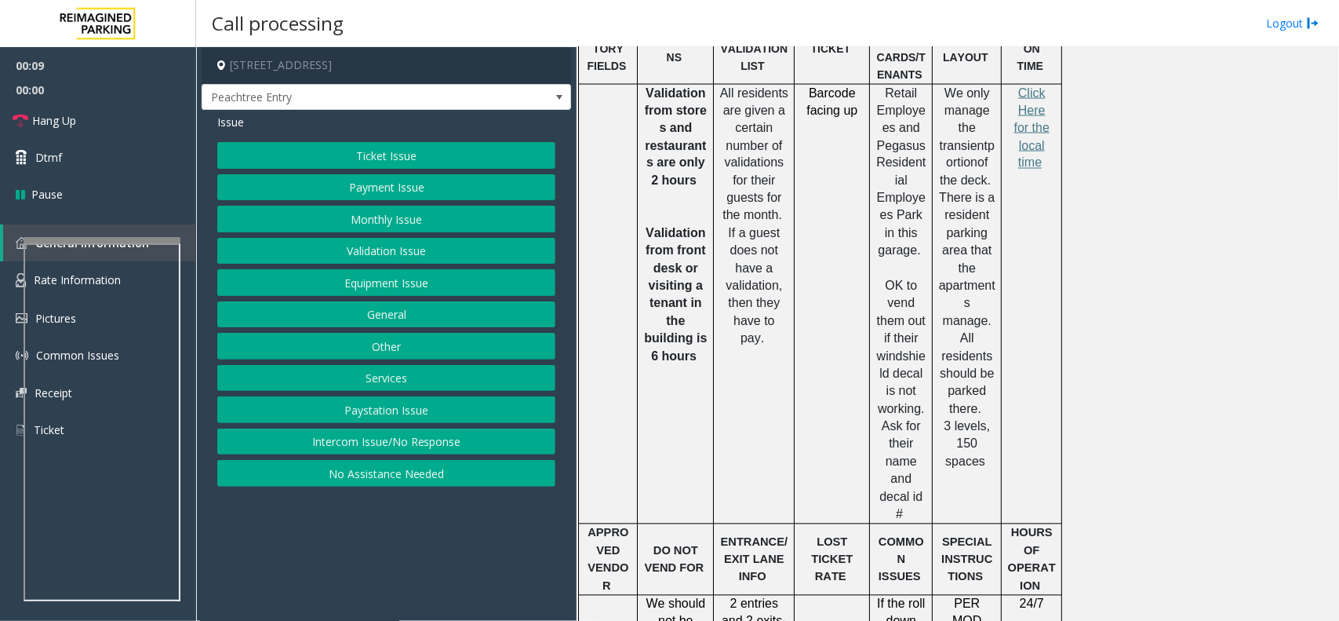
scroll to position [1177, 0]
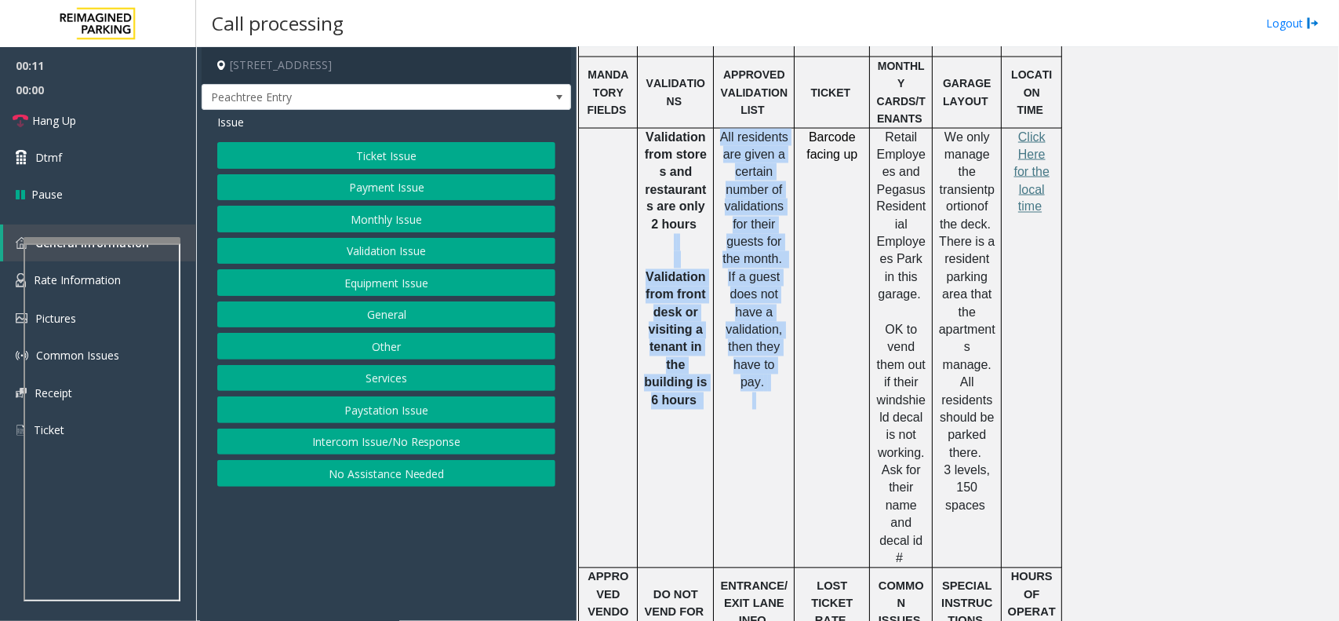
drag, startPoint x: 785, startPoint y: 308, endPoint x: 703, endPoint y: 157, distance: 171.7
click at [703, 157] on tr "Validation from stores and restaurants are only 2 hours V alidation from front …" at bounding box center [820, 348] width 483 height 440
click at [759, 299] on span "All residents are given a certain number of validations for their guests for th…" at bounding box center [754, 259] width 68 height 259
drag, startPoint x: 783, startPoint y: 335, endPoint x: 724, endPoint y: 68, distance: 273.2
click at [724, 128] on td "All residents are given a certain number of validations for their guests for th…" at bounding box center [754, 348] width 81 height 440
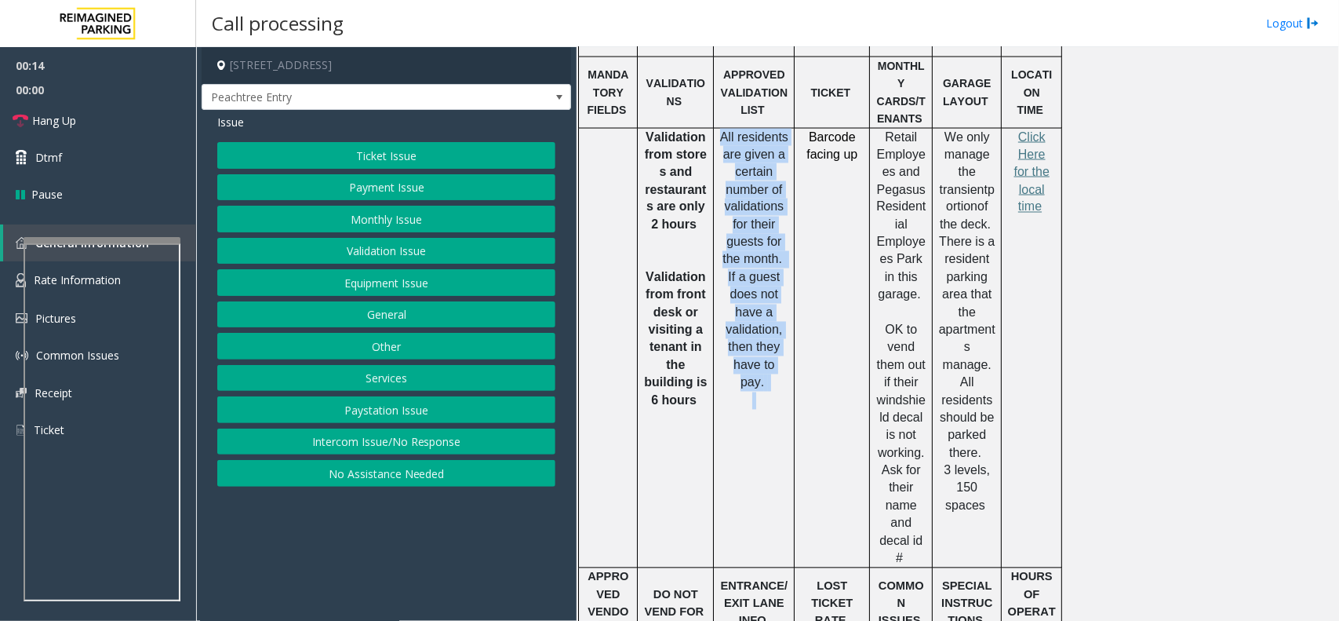
click at [730, 130] on span "All residents are given a certain number of validations for their guests for th…" at bounding box center [754, 259] width 68 height 259
drag, startPoint x: 723, startPoint y: 71, endPoint x: 799, endPoint y: 315, distance: 255.4
click at [799, 315] on tr "Validation from stores and restaurants are only 2 hours V alidation from front …" at bounding box center [820, 348] width 483 height 440
click at [783, 315] on p "All residents are given a certain number of validations for their guests for th…" at bounding box center [754, 269] width 69 height 281
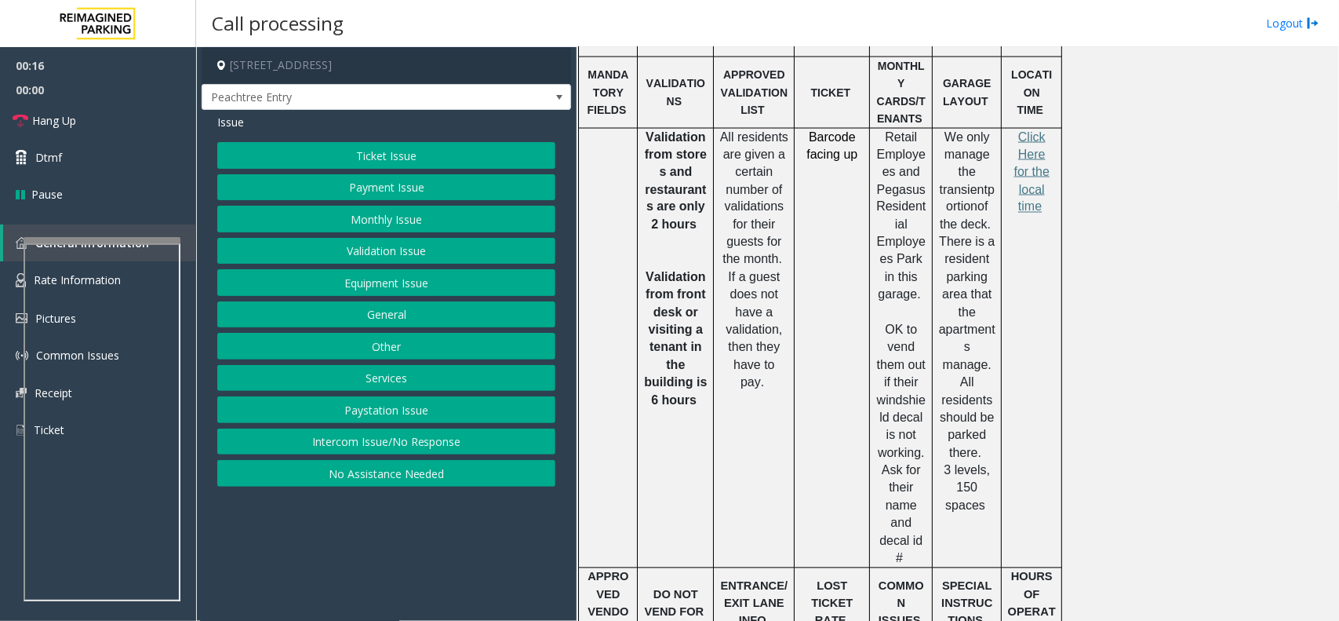
click at [417, 226] on button "Monthly Issue" at bounding box center [386, 219] width 338 height 27
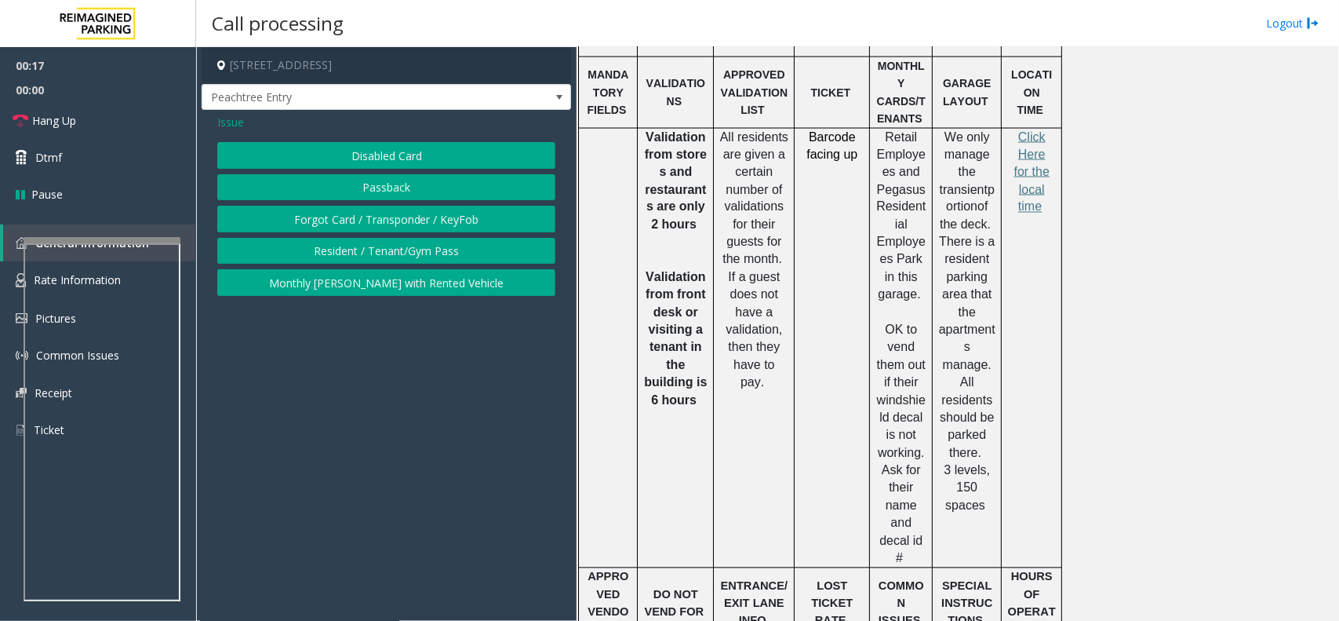
click at [406, 191] on button "Passback" at bounding box center [386, 187] width 338 height 27
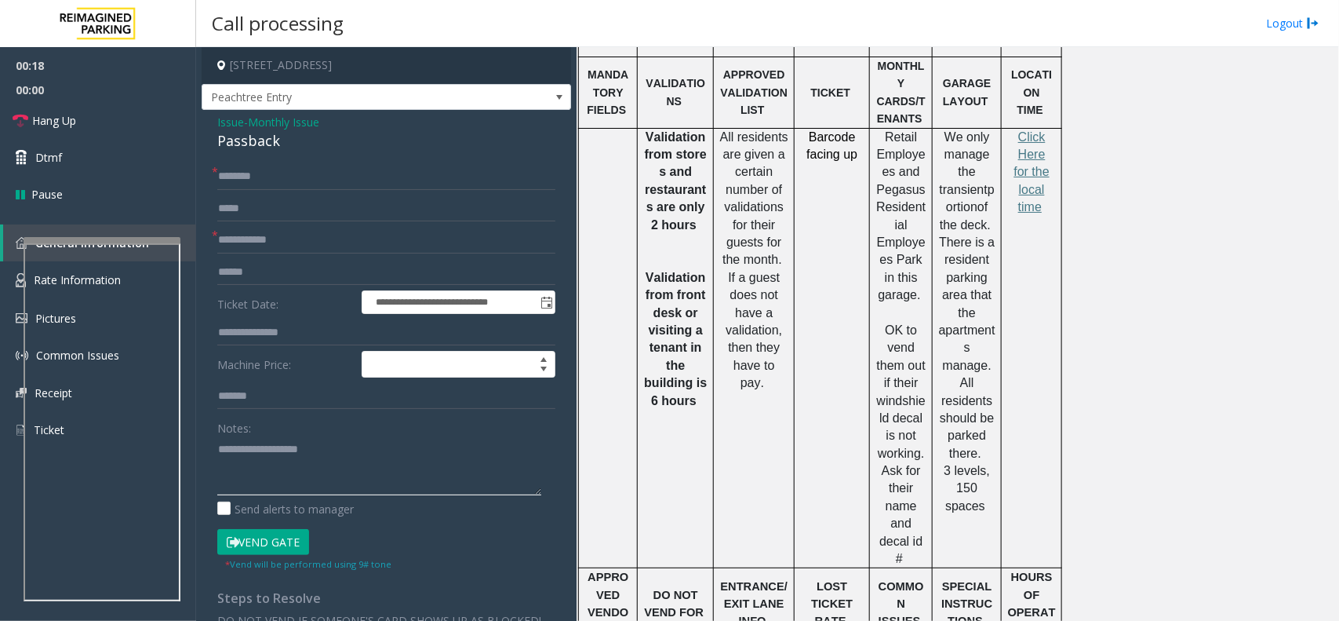
click at [301, 476] on textarea at bounding box center [379, 465] width 324 height 59
click at [237, 142] on div "Passback" at bounding box center [386, 140] width 338 height 21
copy div "Passback"
click at [323, 475] on textarea at bounding box center [379, 465] width 324 height 59
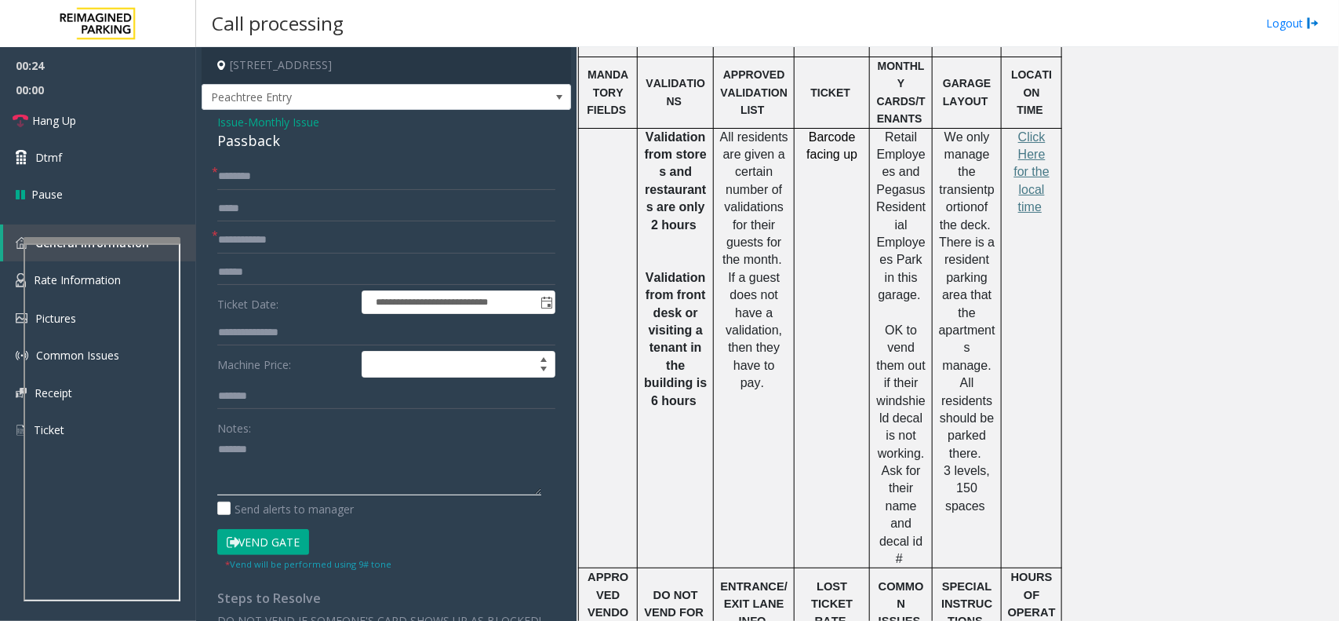
paste textarea "*********"
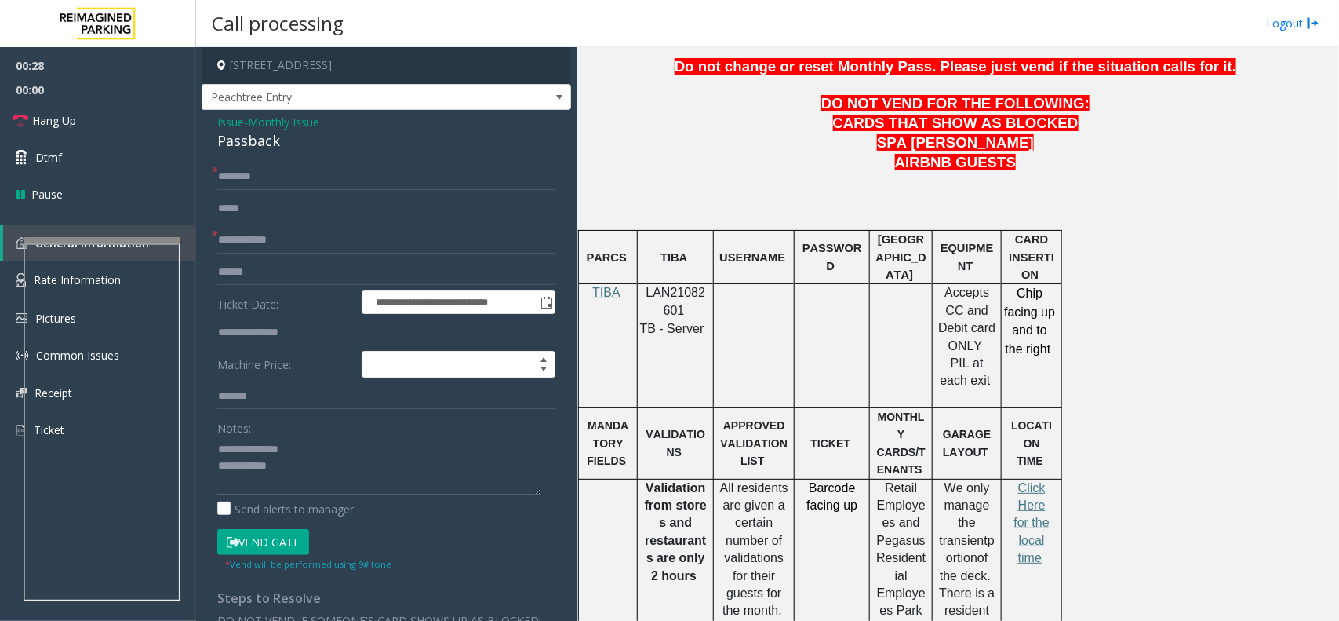
scroll to position [687, 0]
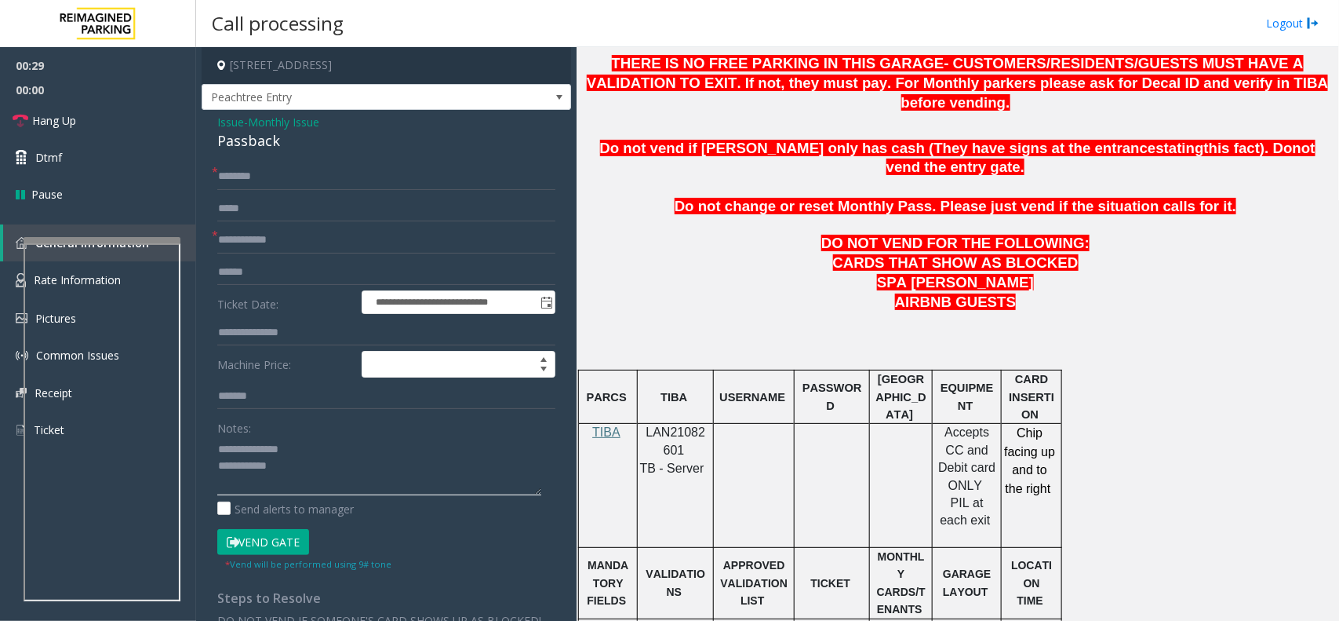
type textarea "**********"
click at [268, 229] on input "text" at bounding box center [386, 240] width 338 height 27
type input "*"
type input "******"
click at [671, 425] on span "LAN21082601" at bounding box center [677, 440] width 60 height 31
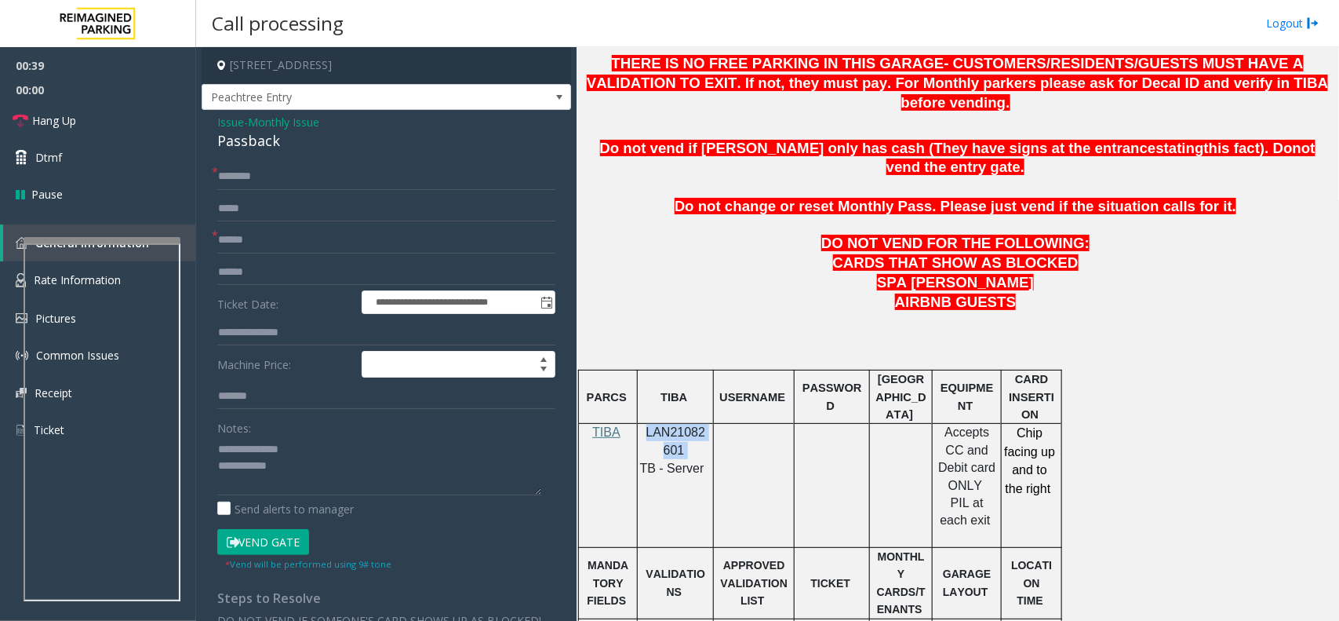
click at [671, 425] on span "LAN21082601" at bounding box center [677, 440] width 60 height 31
copy p "LAN21082601"
click at [347, 473] on textarea at bounding box center [379, 465] width 324 height 59
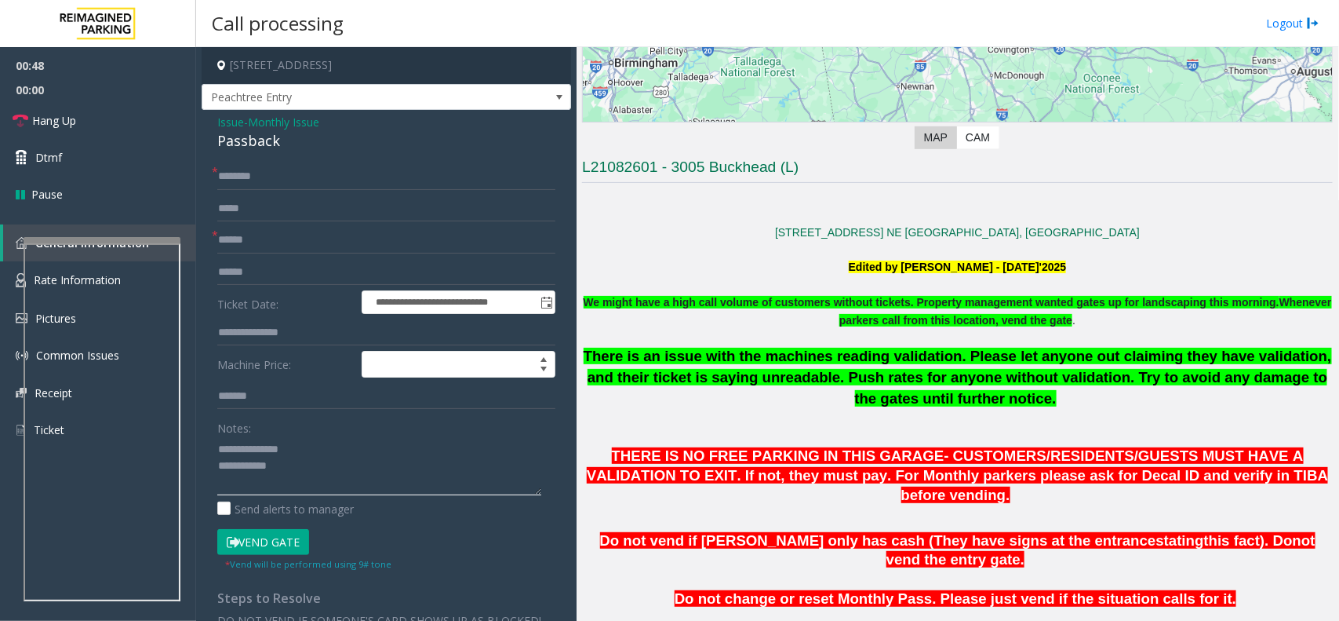
scroll to position [490, 0]
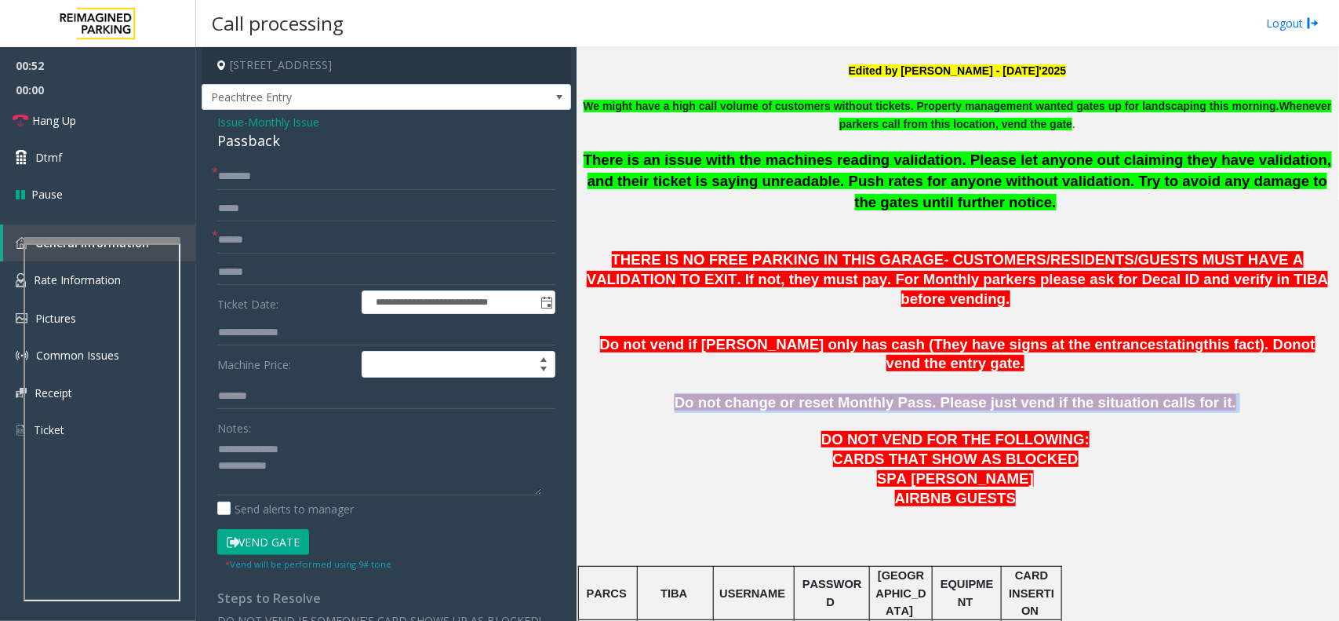
drag, startPoint x: 696, startPoint y: 361, endPoint x: 1220, endPoint y: 361, distance: 524.2
click at [1220, 393] on p "Do not change or reset Monthly Pass. Please just vend if the situation calls fo…" at bounding box center [957, 403] width 751 height 20
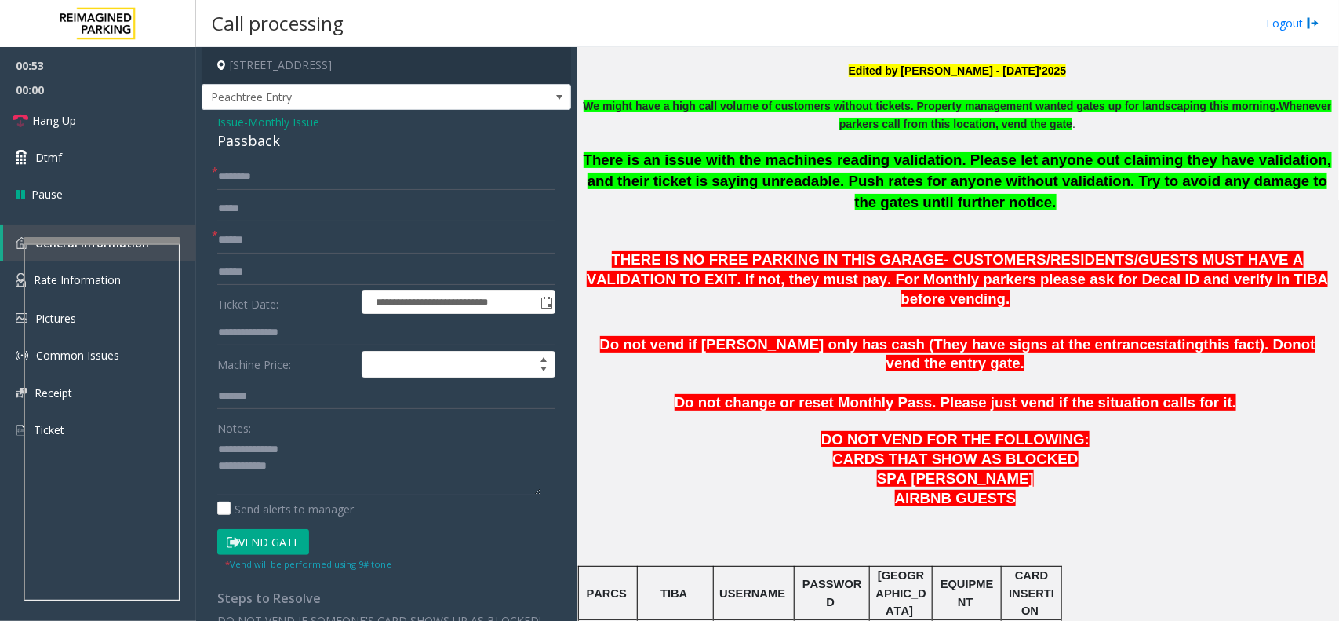
click at [957, 415] on span at bounding box center [958, 421] width 3 height 13
click at [308, 481] on textarea at bounding box center [379, 465] width 324 height 59
click at [281, 538] on button "Vend Gate" at bounding box center [263, 542] width 92 height 27
click at [319, 476] on textarea at bounding box center [379, 465] width 324 height 59
click at [286, 173] on input "text" at bounding box center [386, 176] width 338 height 27
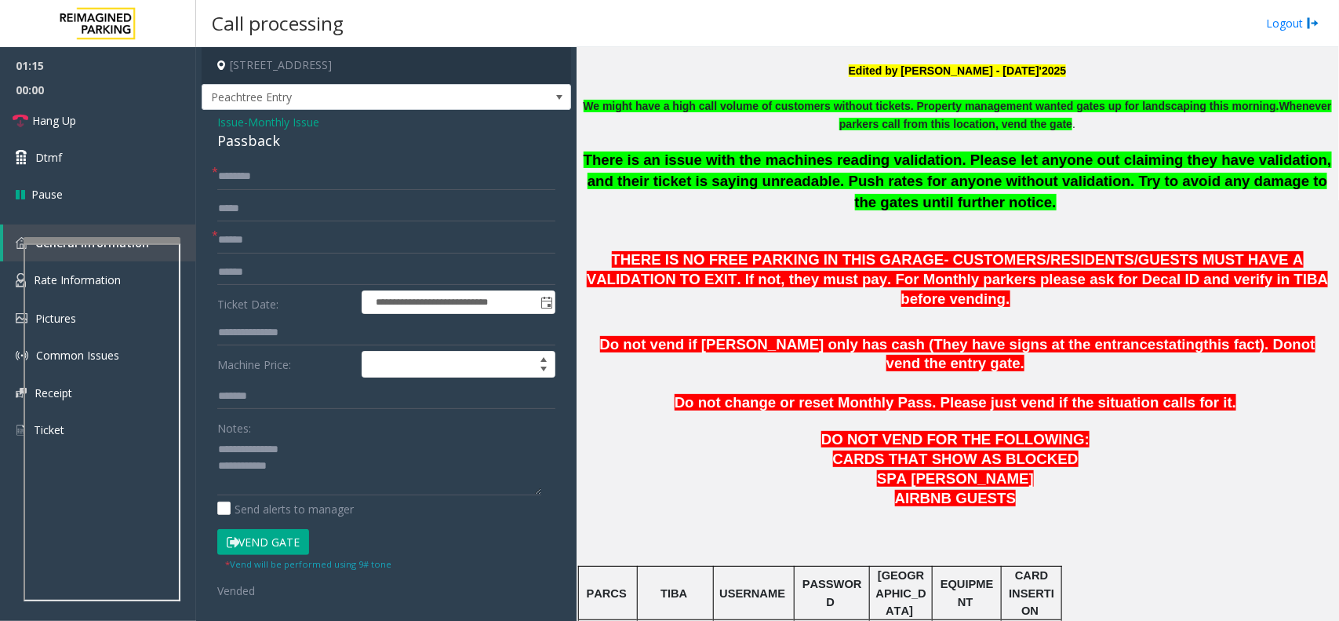
click at [308, 190] on form "**********" at bounding box center [386, 380] width 338 height 435
click at [304, 183] on input "text" at bounding box center [386, 176] width 338 height 27
paste input "*********"
click at [316, 181] on input "*********" at bounding box center [386, 176] width 338 height 27
paste input "********"
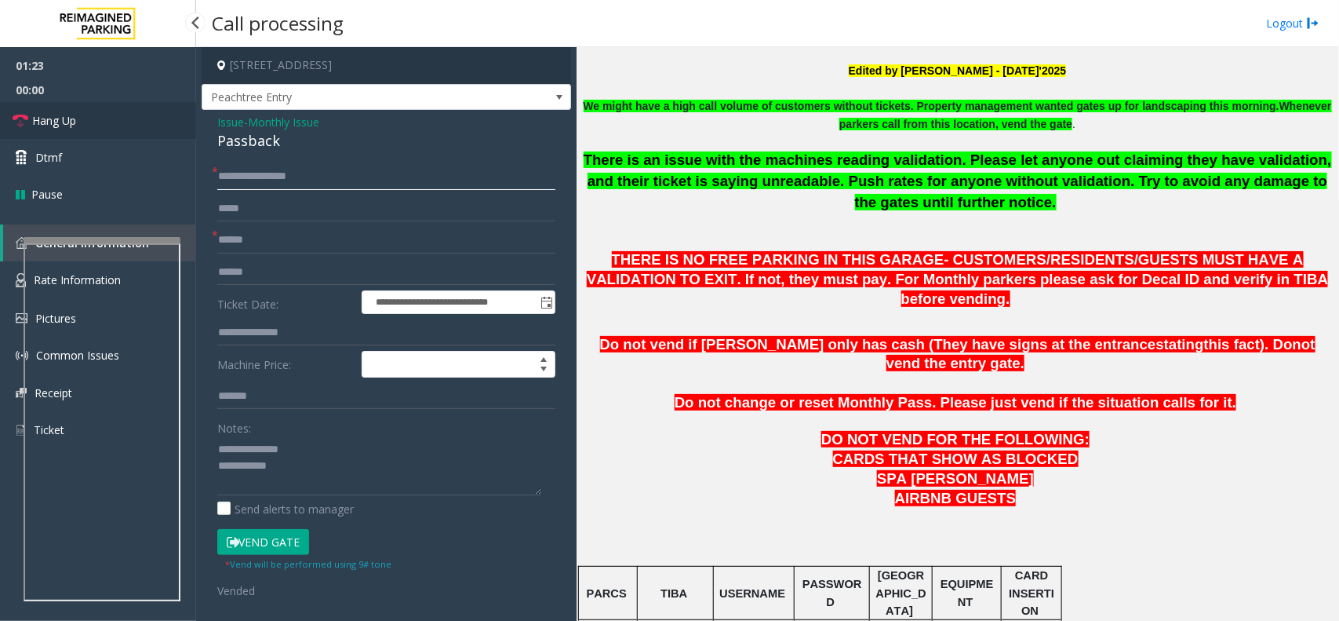
type input "**********"
click at [85, 108] on link "Hang Up" at bounding box center [98, 120] width 196 height 37
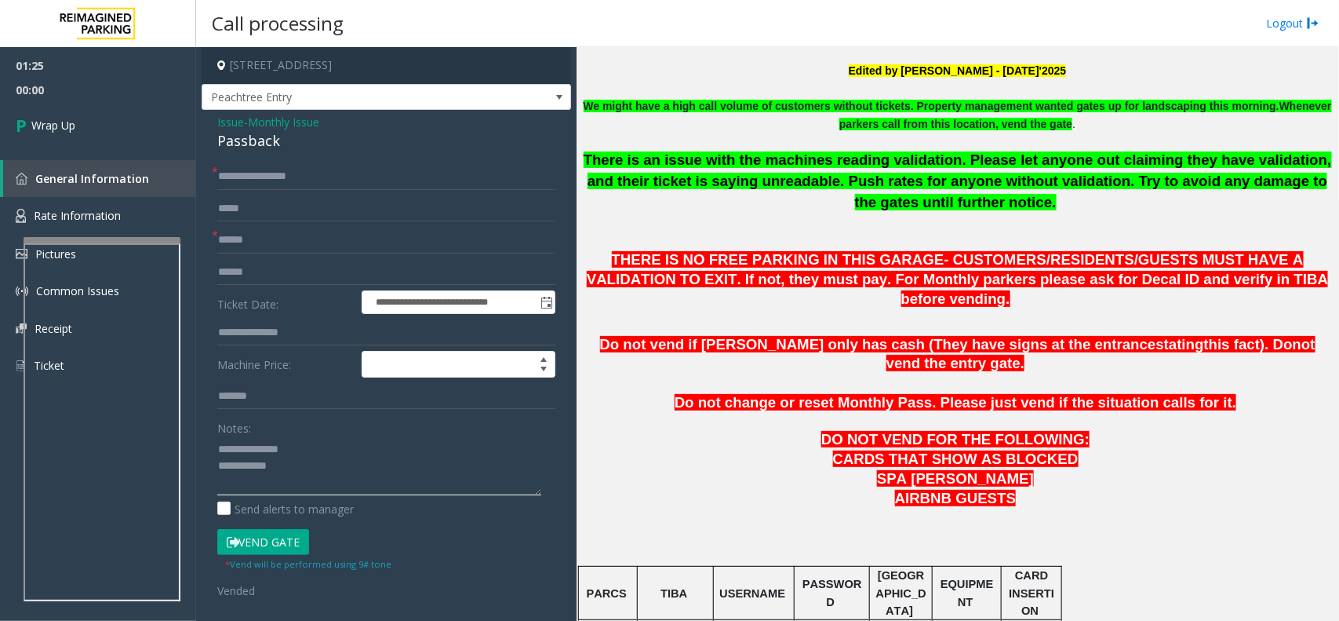
click at [333, 477] on textarea at bounding box center [379, 465] width 324 height 59
type textarea "**********"
click at [137, 116] on link "Wrap Up" at bounding box center [98, 125] width 196 height 46
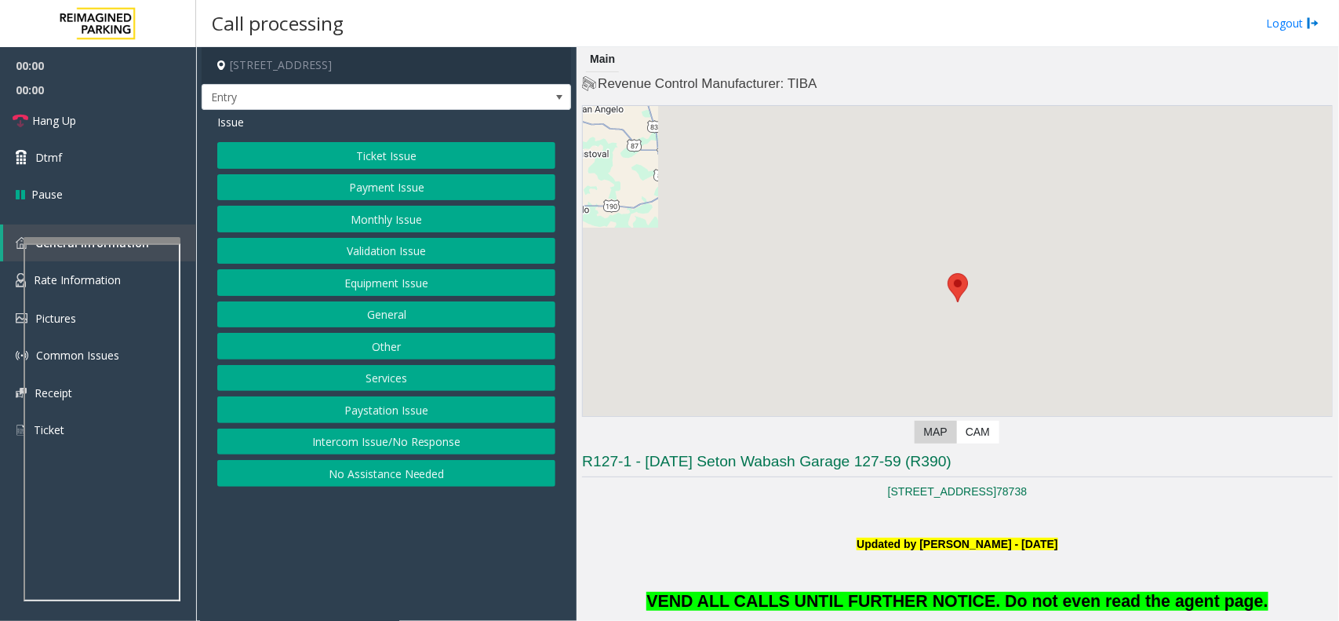
scroll to position [196, 0]
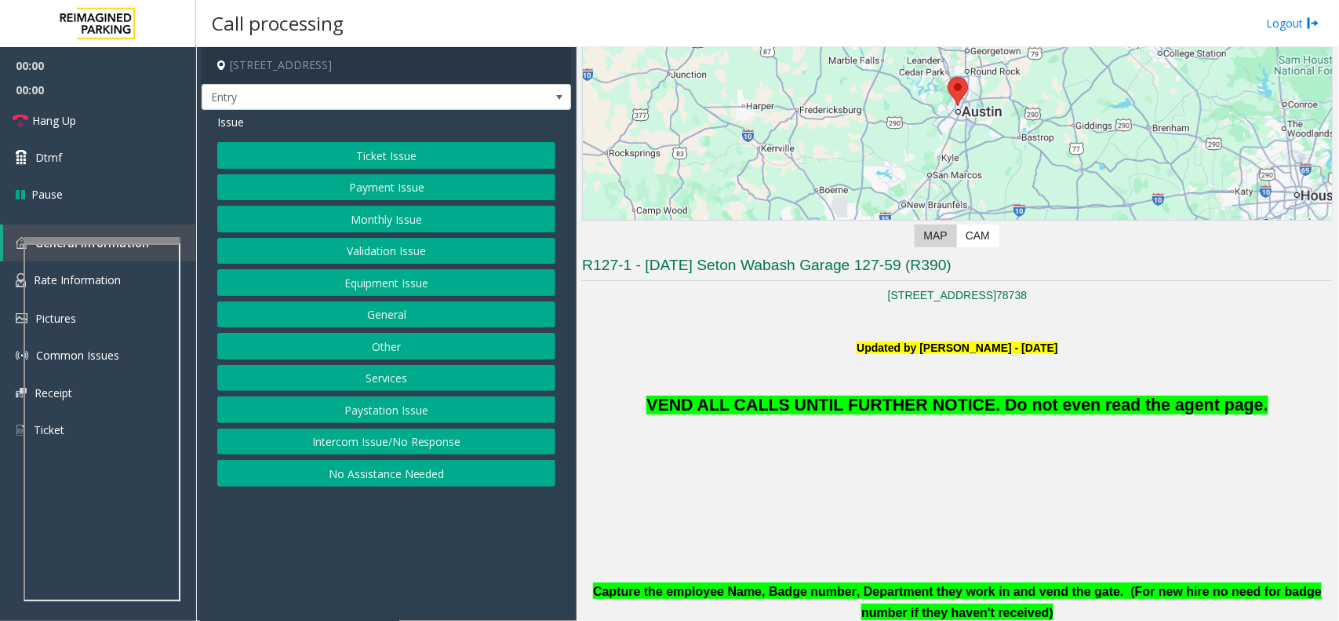
click at [869, 395] on span "VEND ALL CALLS UNTIL FURTHER NOTICE. Do not even read the agent page." at bounding box center [957, 404] width 621 height 19
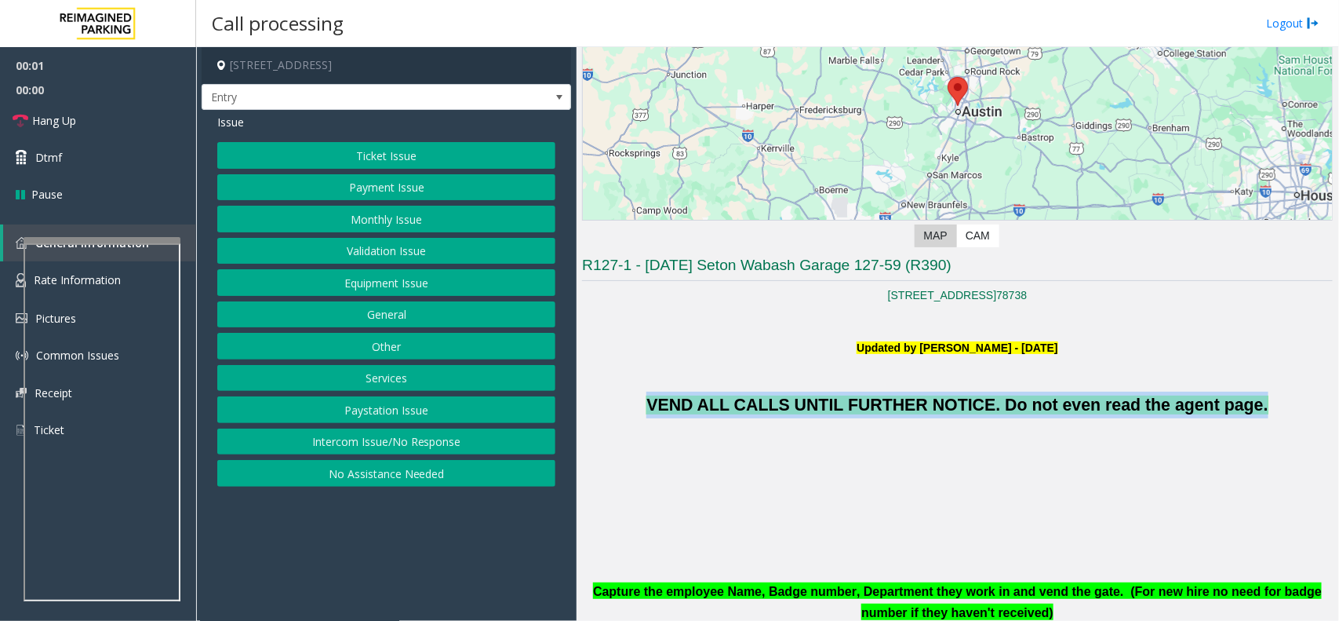
click at [869, 395] on span "VEND ALL CALLS UNTIL FURTHER NOTICE. Do not even read the agent page." at bounding box center [957, 404] width 621 height 19
copy span "VEND ALL CALLS UNTIL FURTHER NOTICE. Do not even read the agent page."
click at [404, 477] on button "No Assistance Needed" at bounding box center [386, 473] width 338 height 27
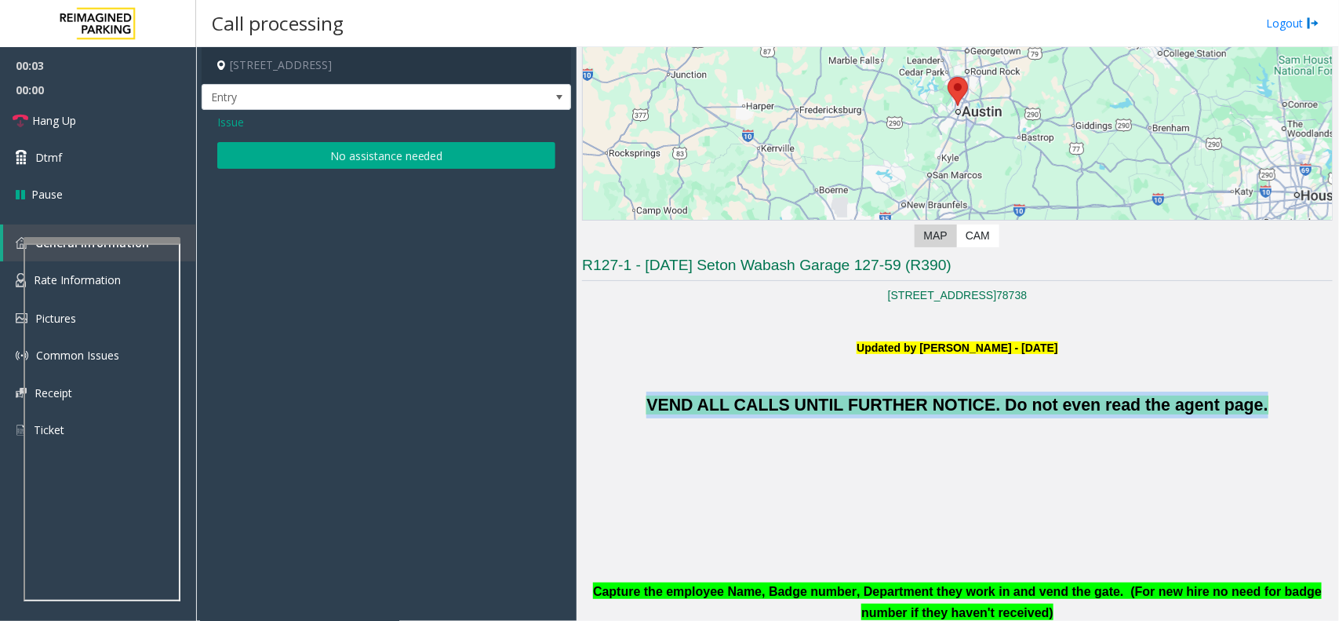
click at [393, 147] on button "No assistance needed" at bounding box center [386, 155] width 338 height 27
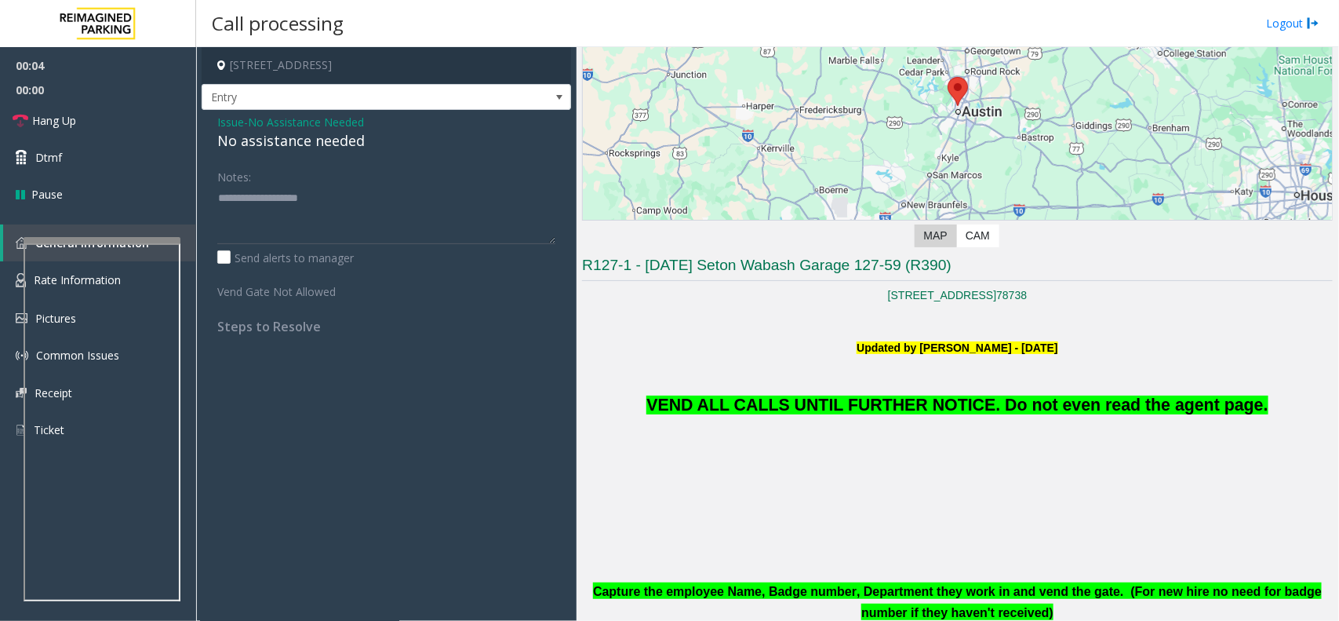
click at [337, 151] on div "No assistance needed" at bounding box center [386, 140] width 338 height 21
click at [388, 198] on textarea at bounding box center [386, 214] width 338 height 59
type textarea "**********"
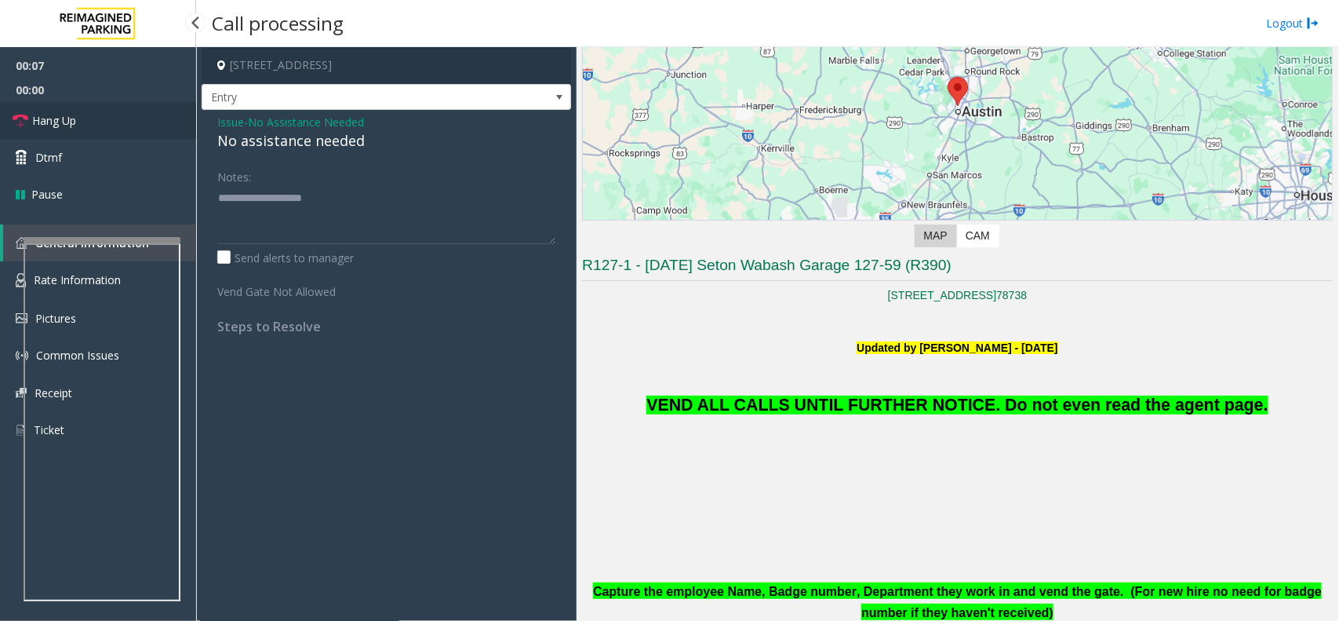
click at [111, 114] on link "Hang Up" at bounding box center [98, 120] width 196 height 37
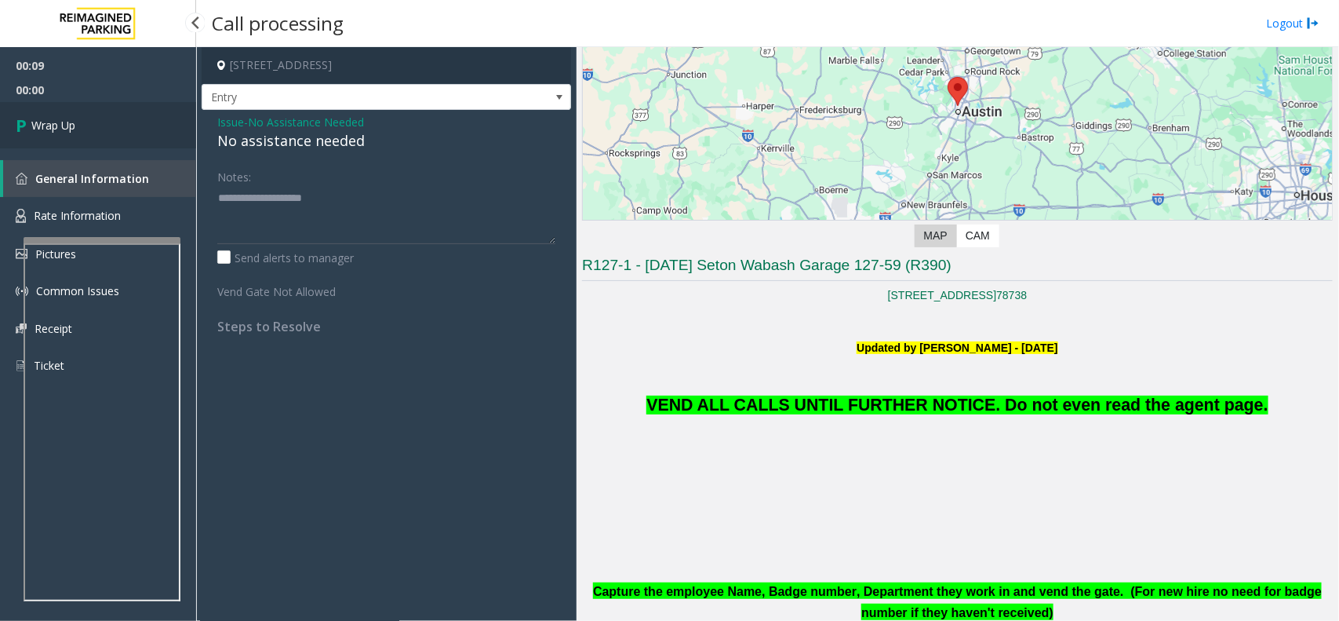
click at [108, 122] on link "Wrap Up" at bounding box center [98, 125] width 196 height 46
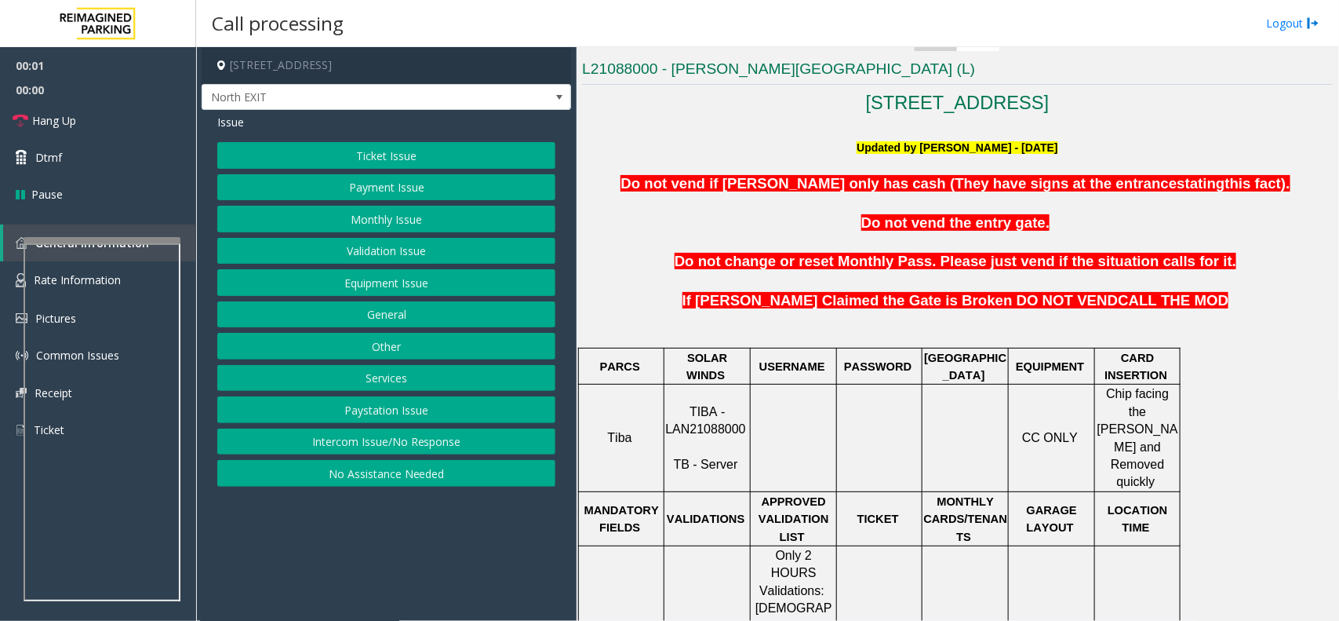
scroll to position [490, 0]
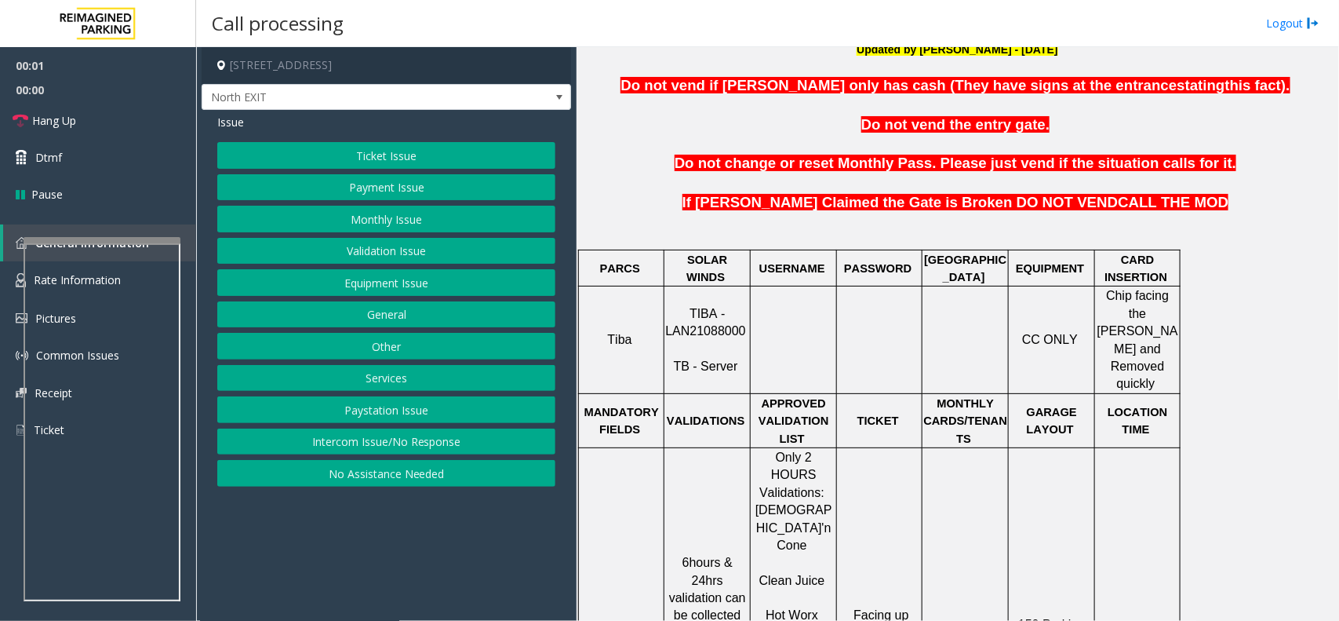
click at [726, 318] on span "TIBA - LAN21088000" at bounding box center [705, 322] width 80 height 31
copy p "LAN21088000"
click at [399, 253] on button "Validation Issue" at bounding box center [386, 251] width 338 height 27
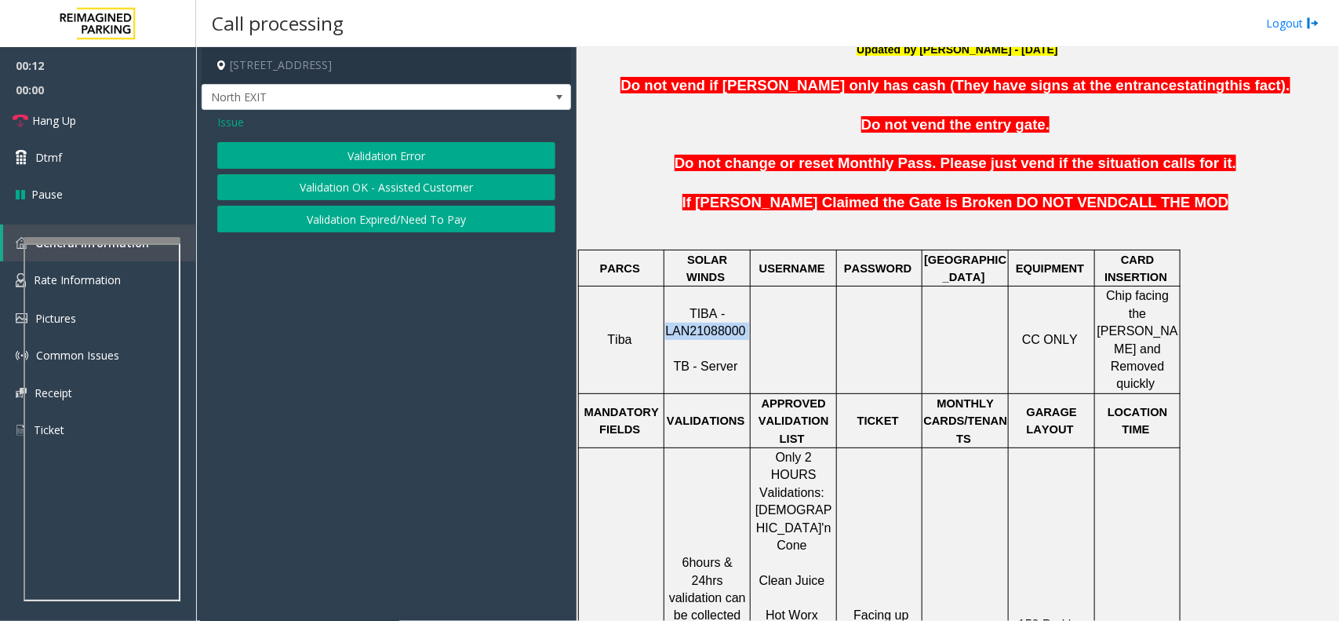
click at [401, 161] on button "Validation Error" at bounding box center [386, 155] width 338 height 27
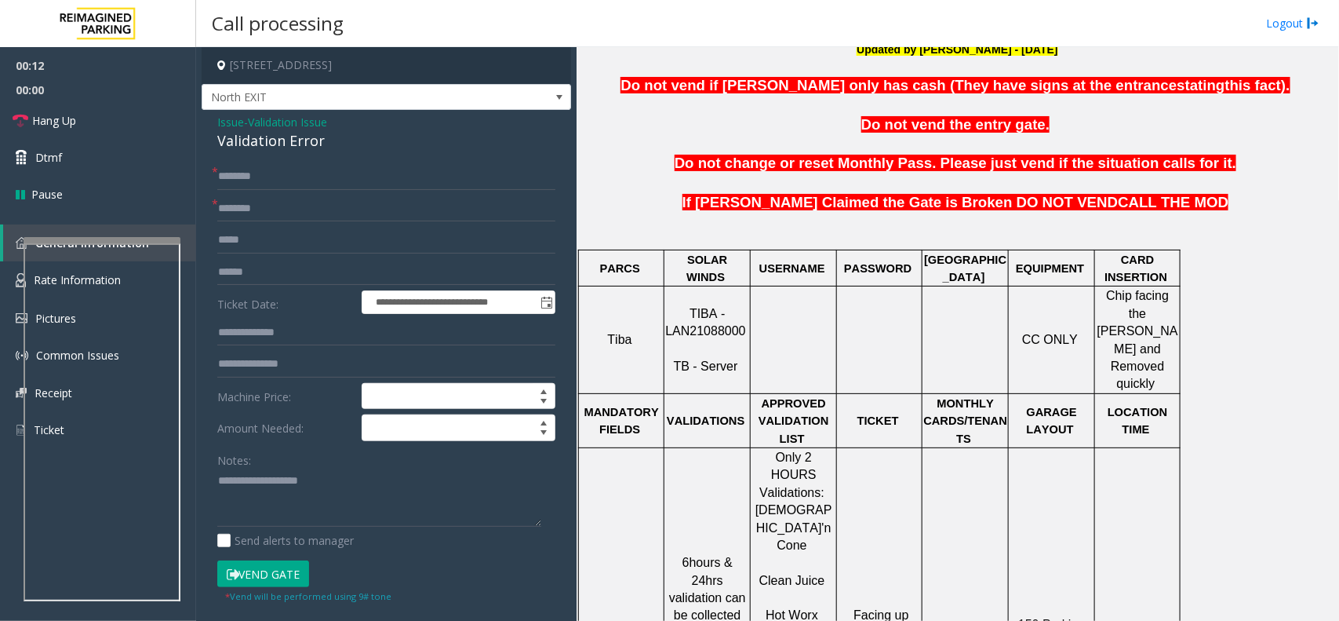
click at [387, 468] on div "Notes:" at bounding box center [386, 486] width 338 height 81
click at [386, 501] on textarea at bounding box center [379, 497] width 324 height 59
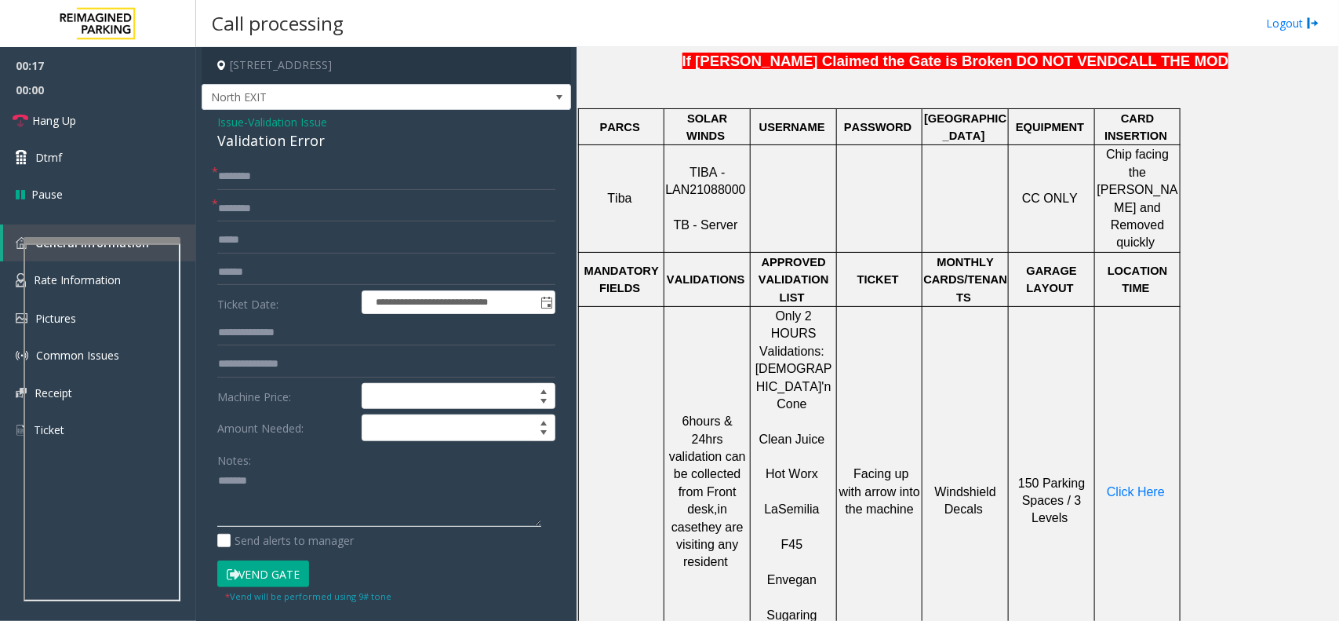
scroll to position [785, 0]
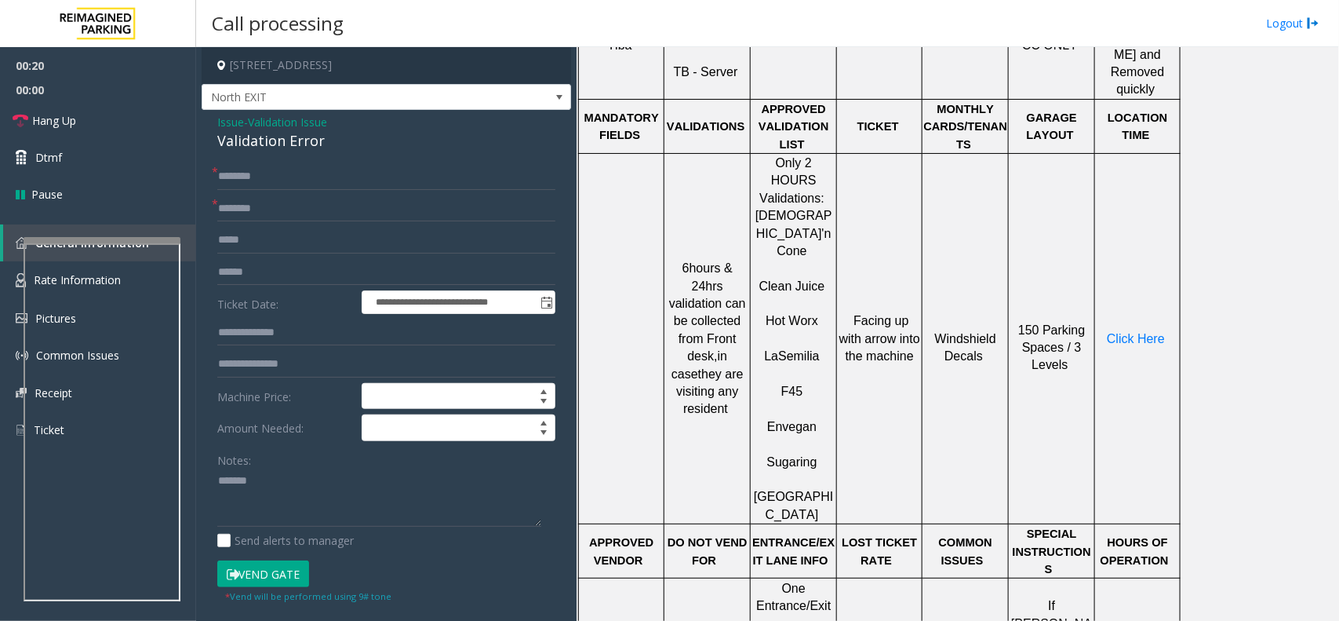
click at [322, 145] on div "Validation Error" at bounding box center [386, 140] width 338 height 21
click at [314, 146] on div "Validation Error" at bounding box center [386, 140] width 338 height 21
copy div "Validation Error"
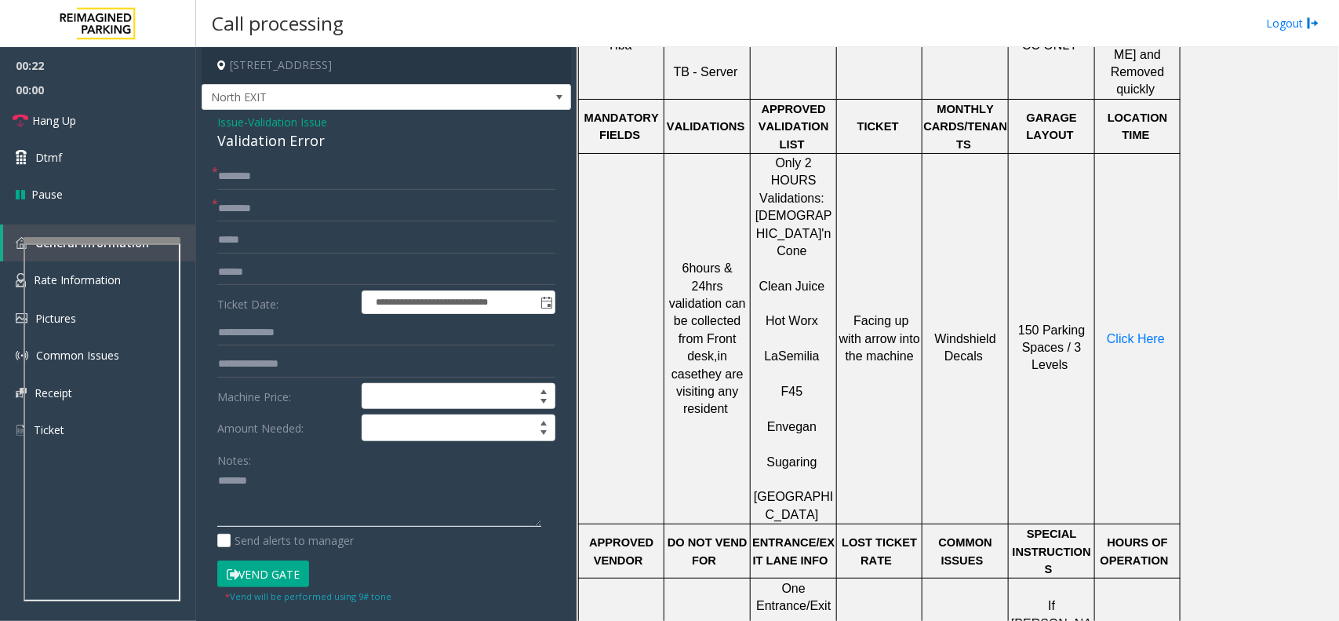
click at [303, 477] on textarea at bounding box center [379, 497] width 324 height 59
paste textarea "**********"
type textarea "**********"
copy p "F45"
drag, startPoint x: 808, startPoint y: 310, endPoint x: 774, endPoint y: 312, distance: 34.6
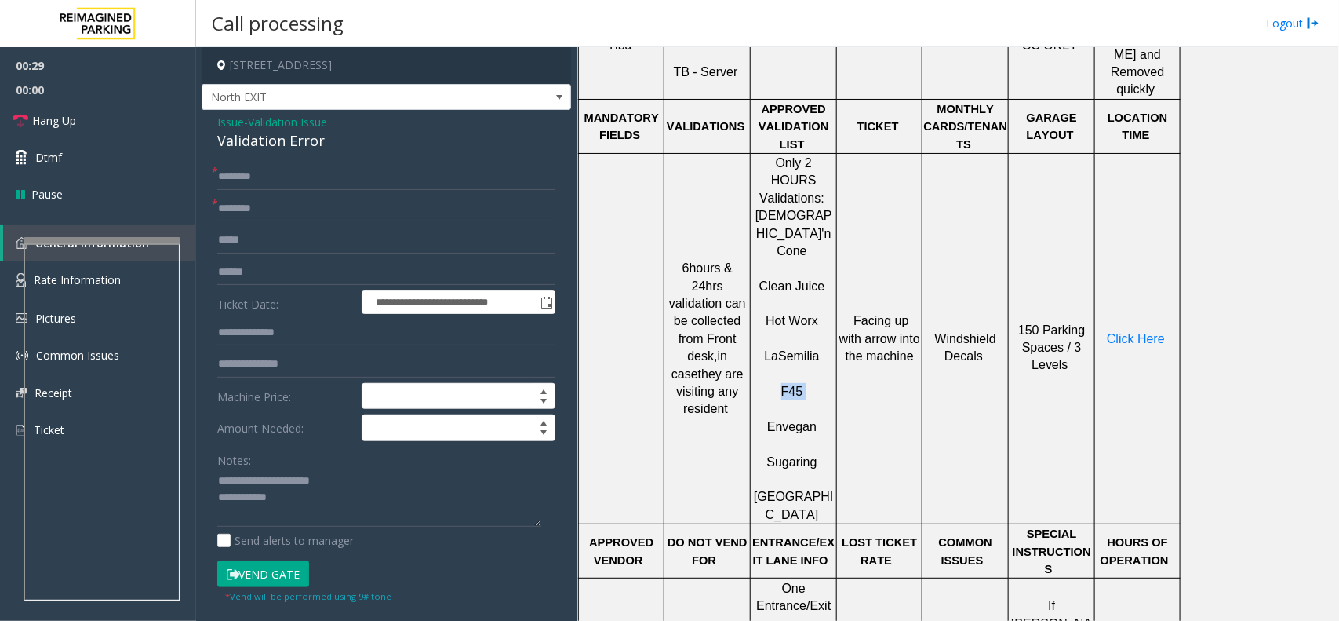
click at [774, 366] on p "F45" at bounding box center [794, 383] width 84 height 35
click at [310, 217] on input "text" at bounding box center [386, 208] width 338 height 27
paste input "***"
type input "***"
click at [298, 271] on input "text" at bounding box center [386, 272] width 338 height 27
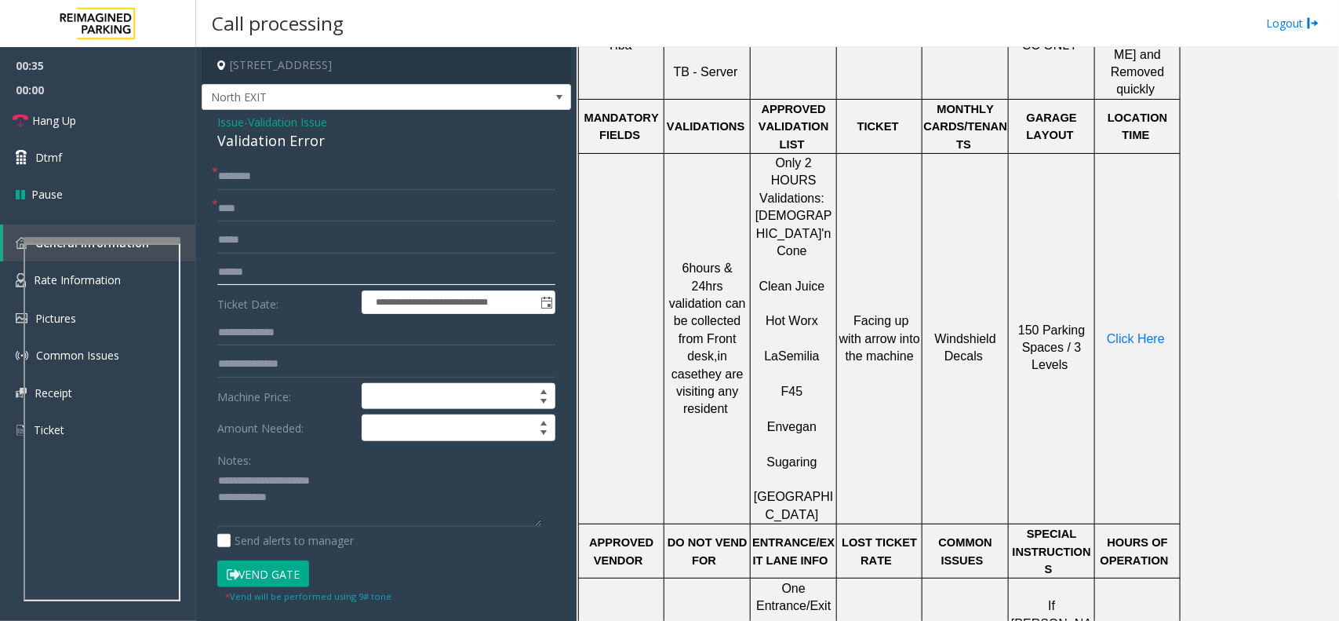
click at [236, 268] on input "text" at bounding box center [386, 272] width 338 height 27
type input "*******"
click at [1160, 330] on p "Click Here" at bounding box center [1137, 338] width 83 height 17
click at [1157, 332] on span "Click Here" at bounding box center [1136, 338] width 58 height 13
click at [275, 339] on input "text" at bounding box center [386, 332] width 338 height 27
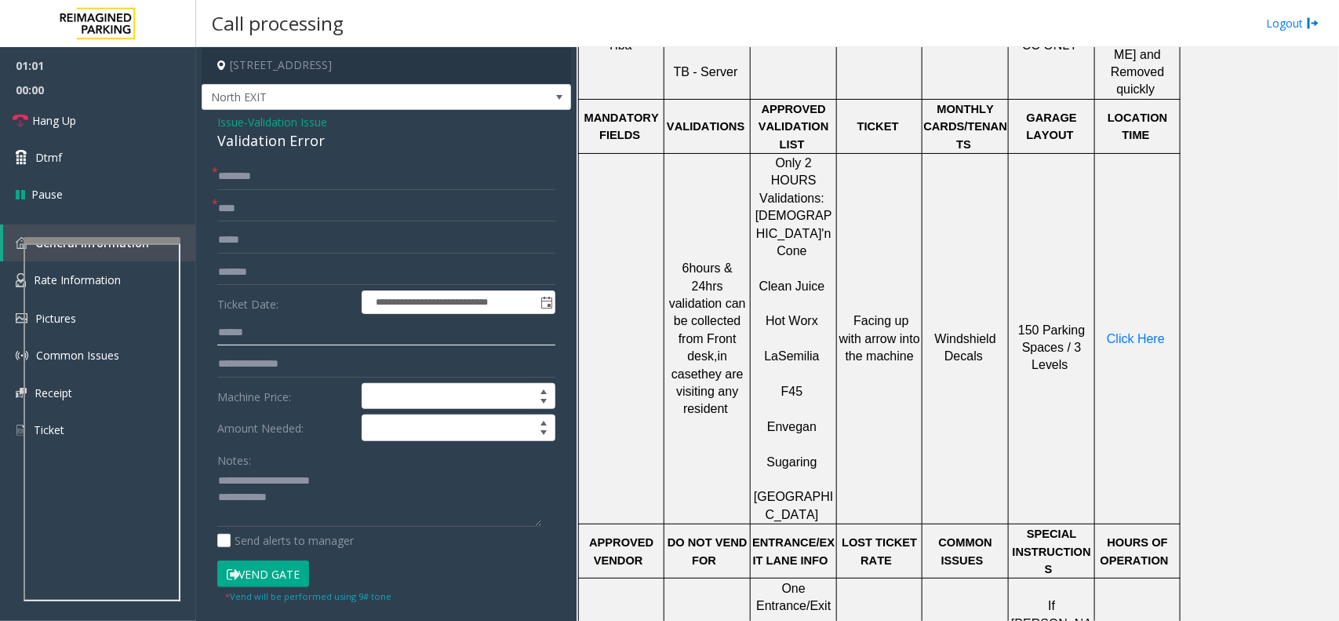
type input "******"
click at [256, 175] on input "text" at bounding box center [386, 176] width 338 height 27
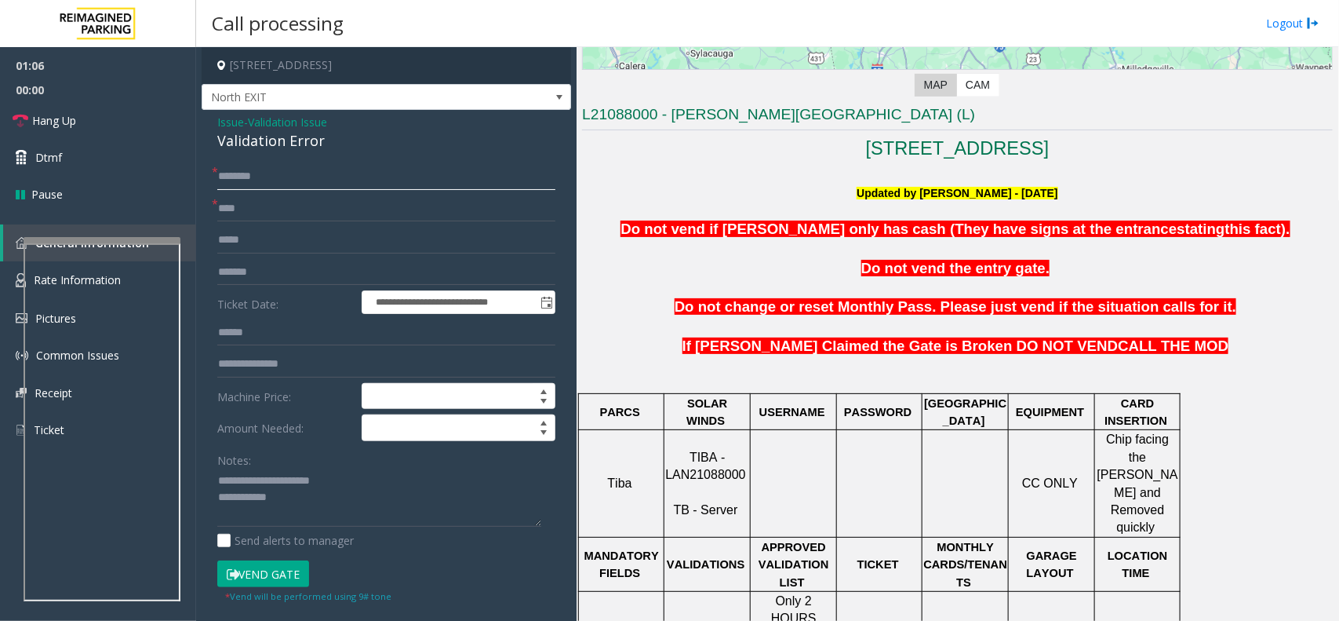
scroll to position [392, 0]
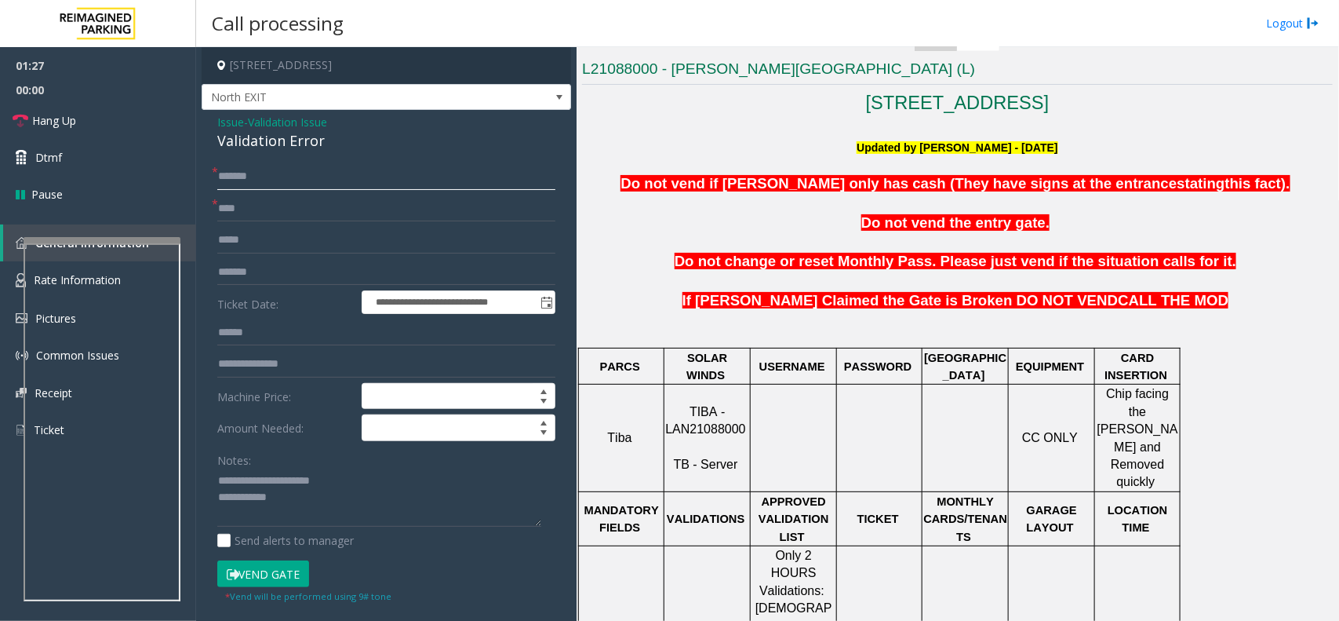
drag, startPoint x: 256, startPoint y: 179, endPoint x: 524, endPoint y: 177, distance: 268.4
click at [524, 177] on input "*******" at bounding box center [386, 176] width 338 height 27
type input "*"
type input "**"
click at [275, 574] on button "Vend Gate" at bounding box center [263, 573] width 92 height 27
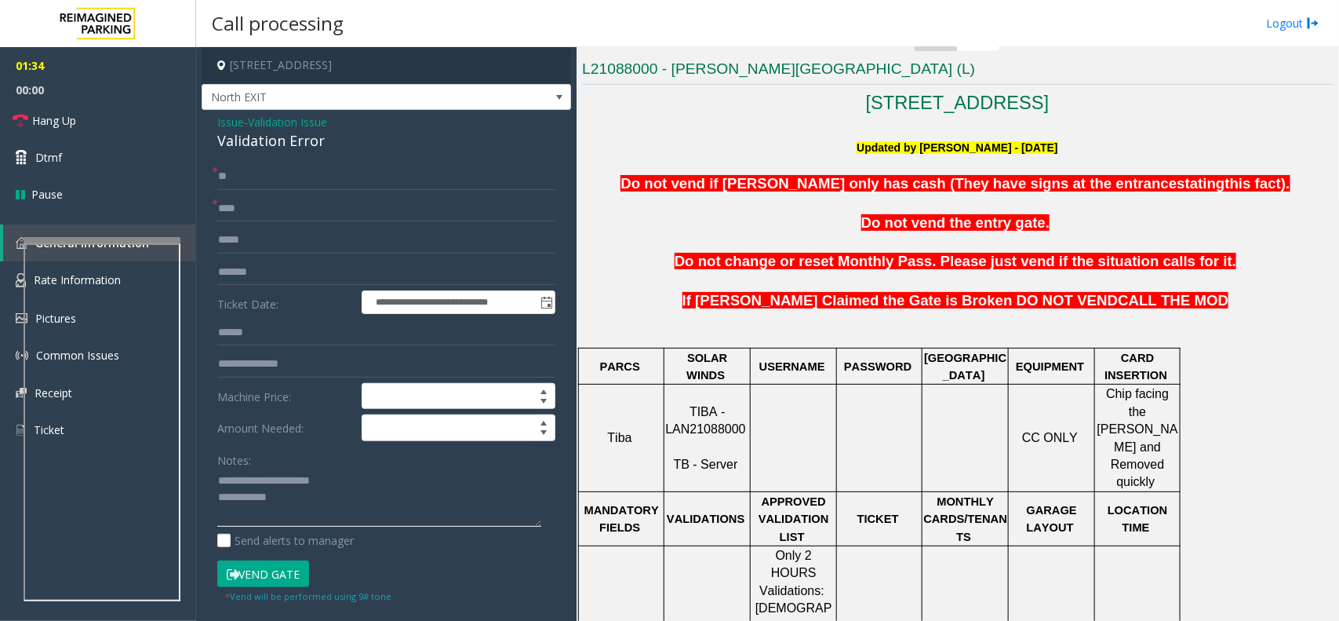
click at [301, 511] on textarea at bounding box center [379, 497] width 324 height 59
type textarea "**********"
click at [88, 118] on link "Hang Up" at bounding box center [98, 120] width 196 height 37
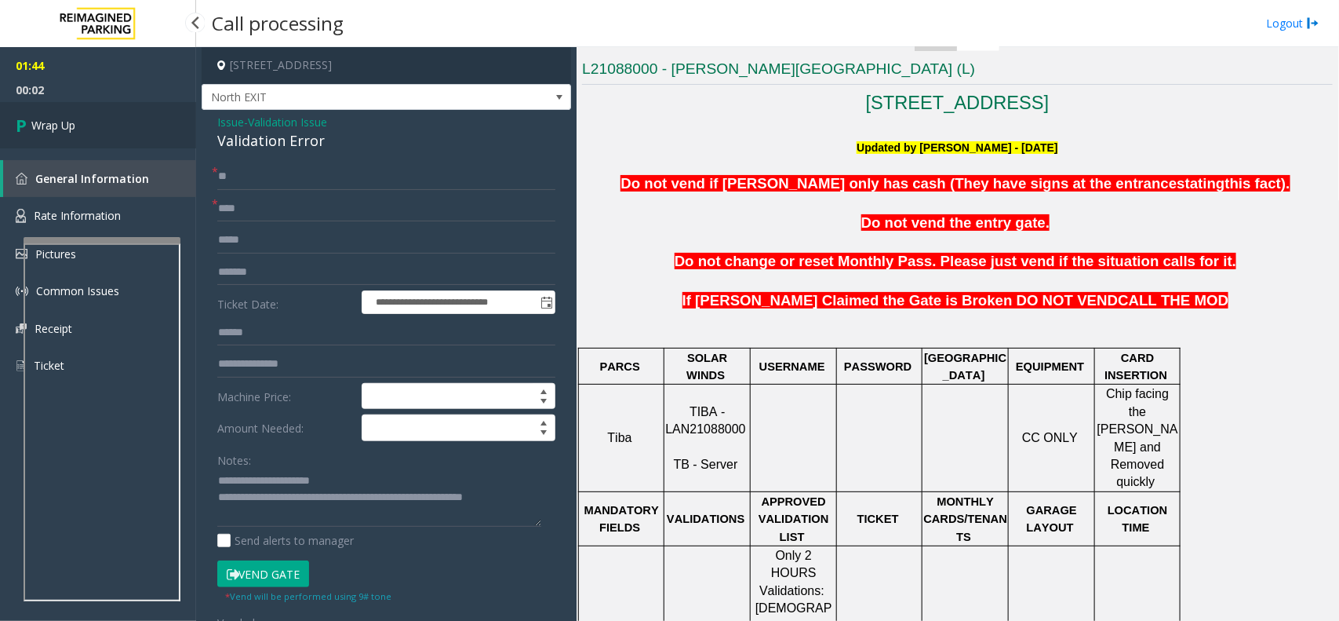
click at [88, 118] on link "Wrap Up" at bounding box center [98, 125] width 196 height 46
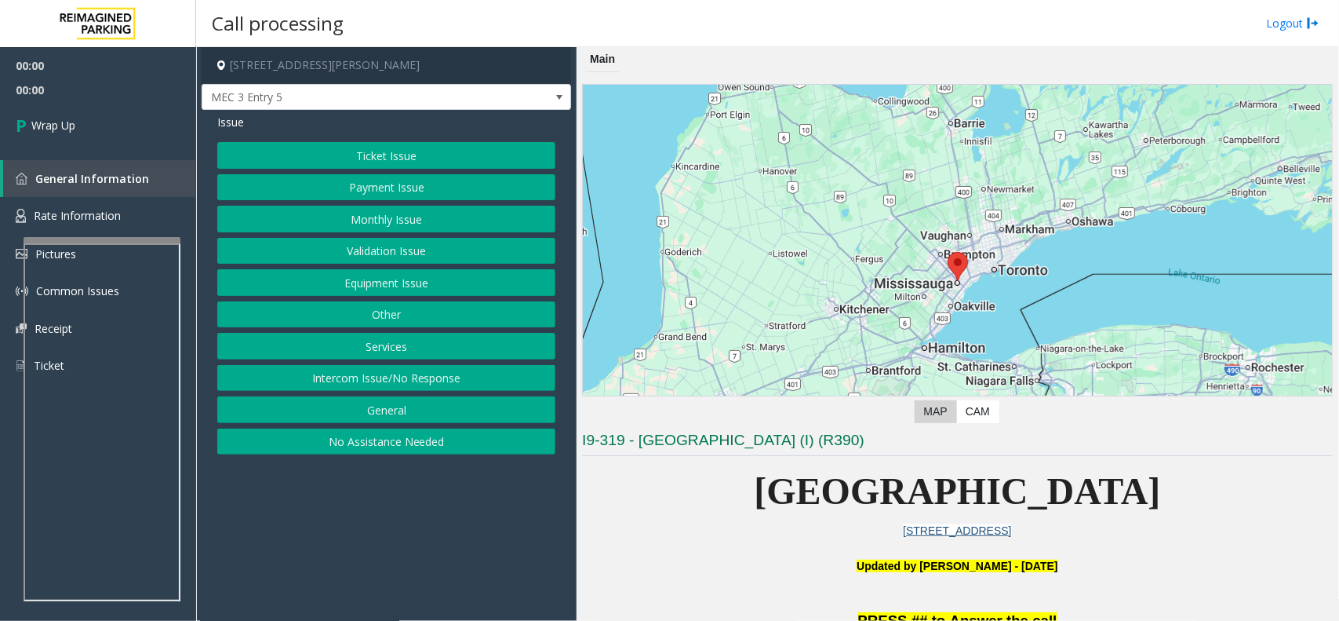
click at [410, 381] on button "Intercom Issue/No Response" at bounding box center [386, 378] width 338 height 27
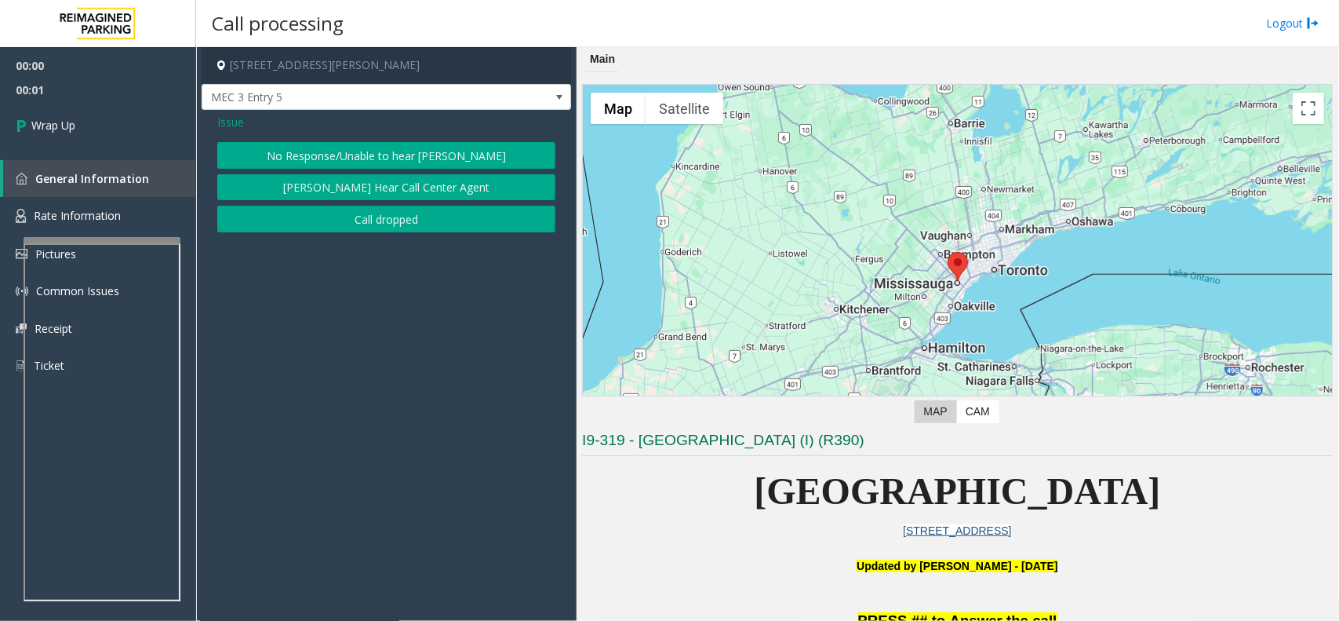
click at [378, 224] on button "Call dropped" at bounding box center [386, 219] width 338 height 27
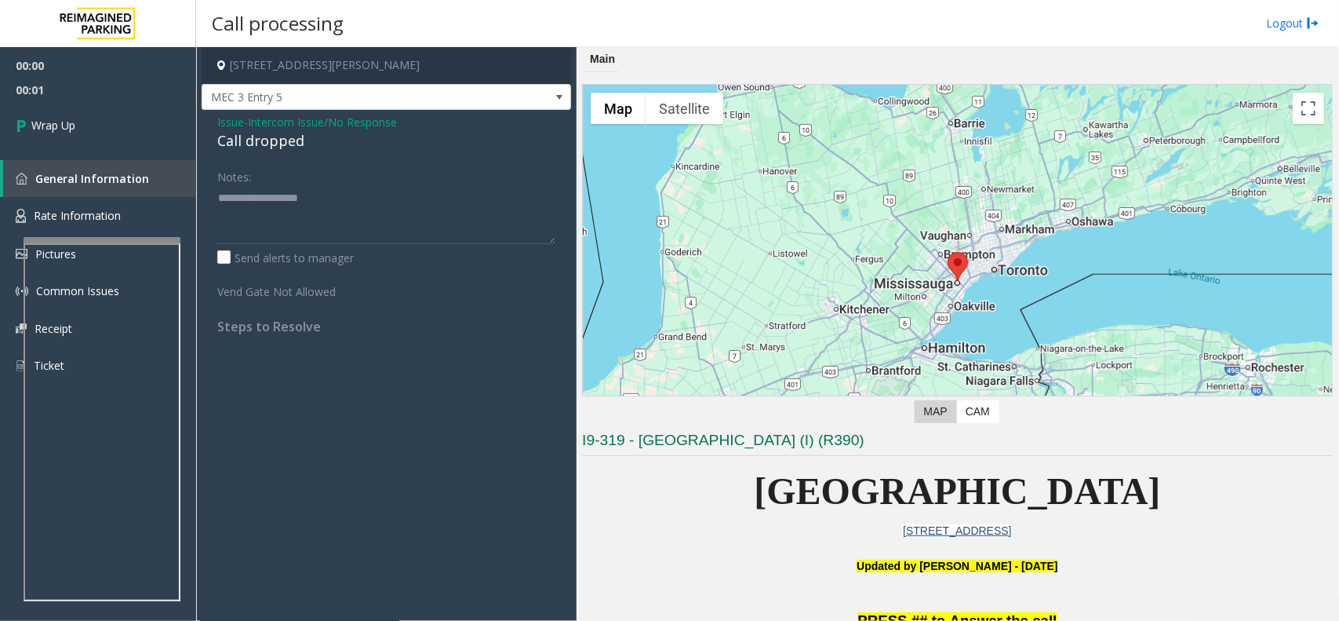
click at [271, 147] on div "Call dropped" at bounding box center [386, 140] width 338 height 21
type textarea "**********"
click at [159, 139] on link "Wrap Up" at bounding box center [98, 125] width 196 height 46
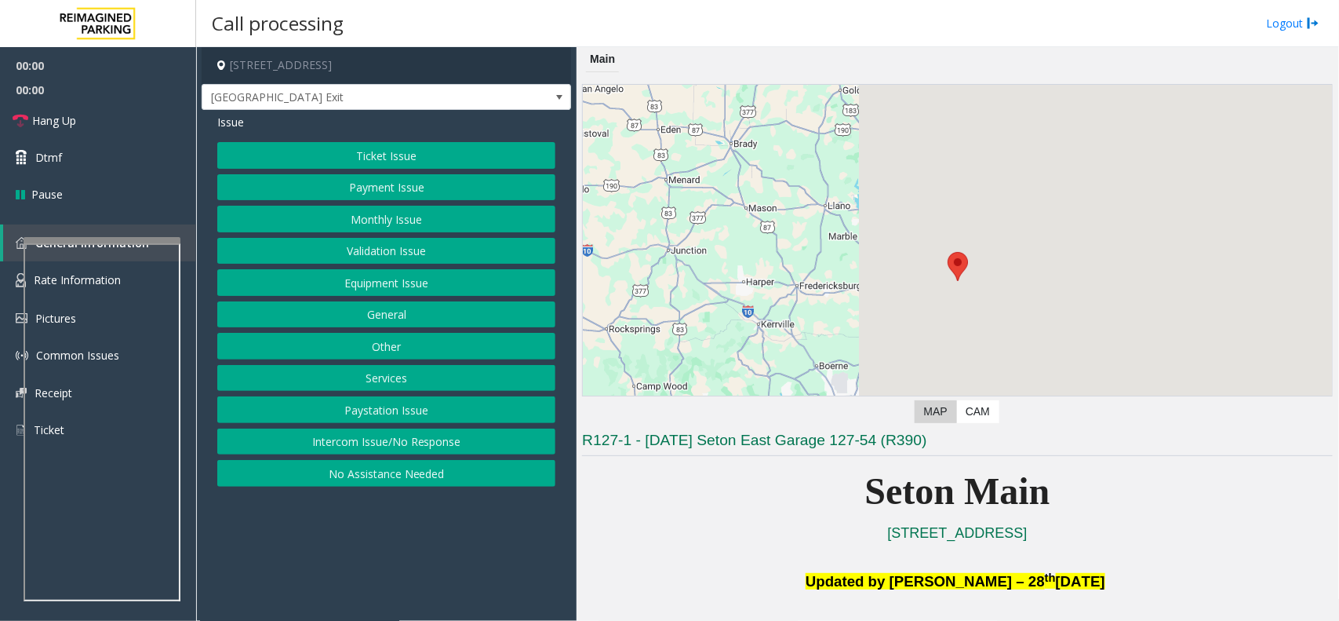
scroll to position [392, 0]
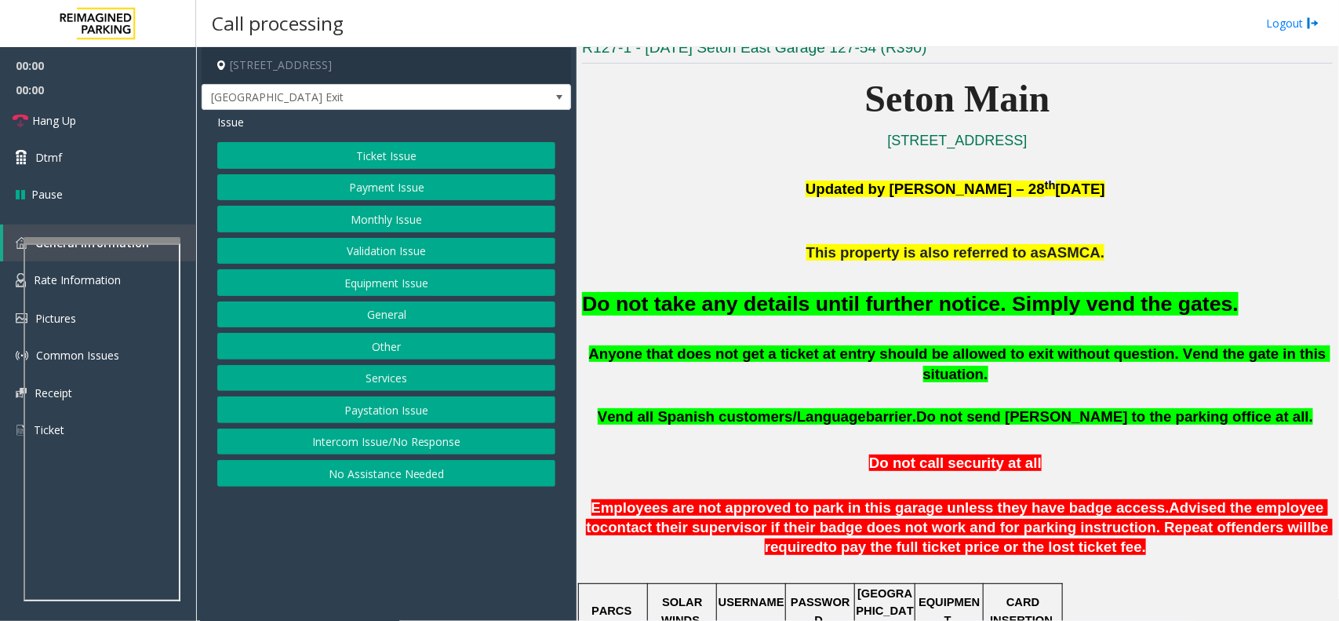
click at [814, 295] on font "Do not take any details until further notice. Simply vend the gates." at bounding box center [910, 304] width 657 height 24
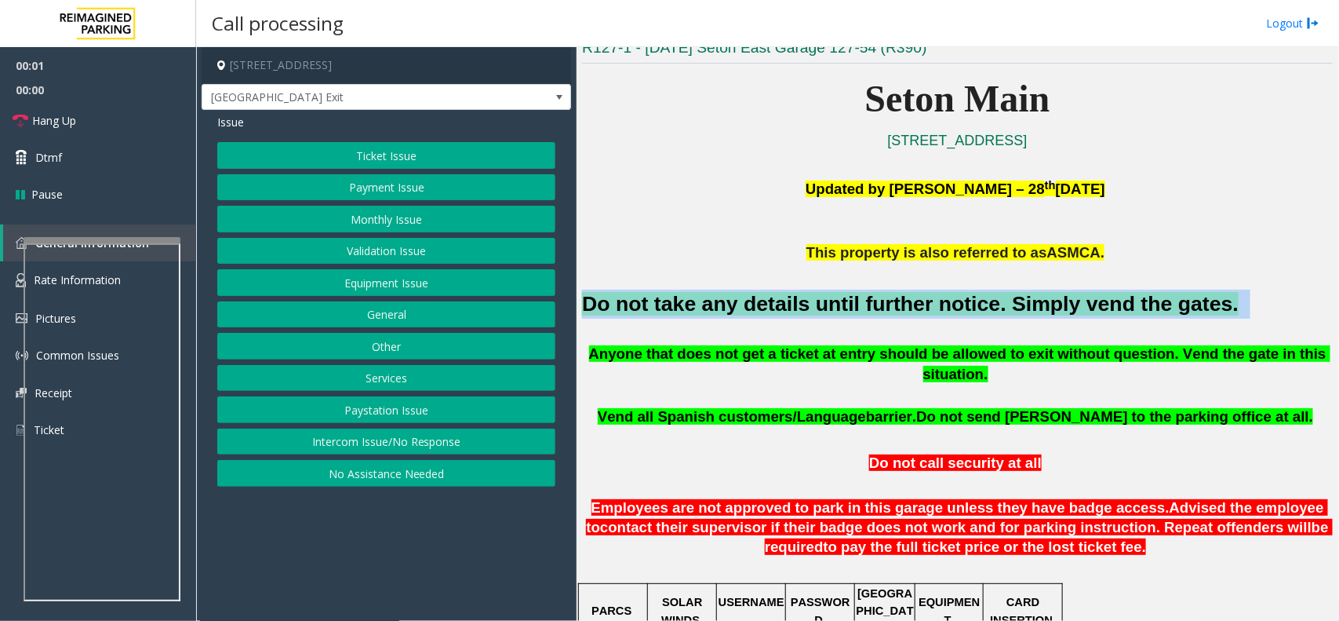
click at [814, 295] on font "Do not take any details until further notice. Simply vend the gates." at bounding box center [910, 304] width 657 height 24
copy h2 "Do not take any details until further notice. Simply vend the gates."
click at [425, 279] on button "Equipment Issue" at bounding box center [386, 282] width 338 height 27
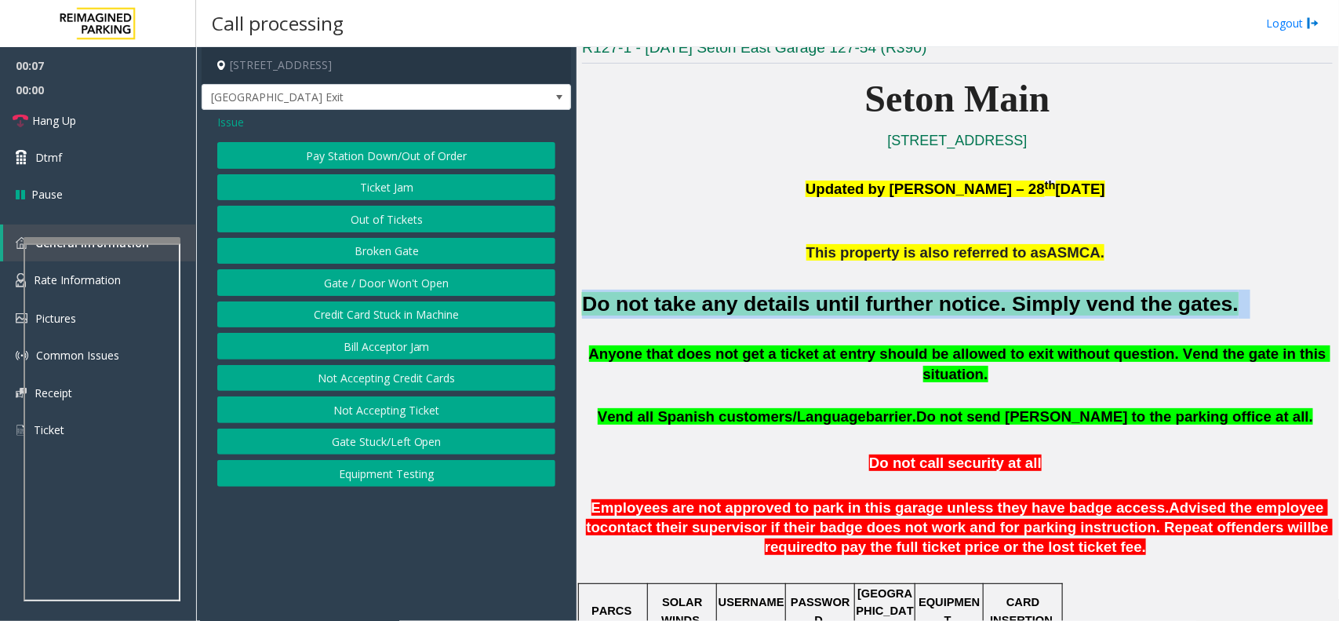
click at [416, 280] on button "Gate / Door Won't Open" at bounding box center [386, 282] width 338 height 27
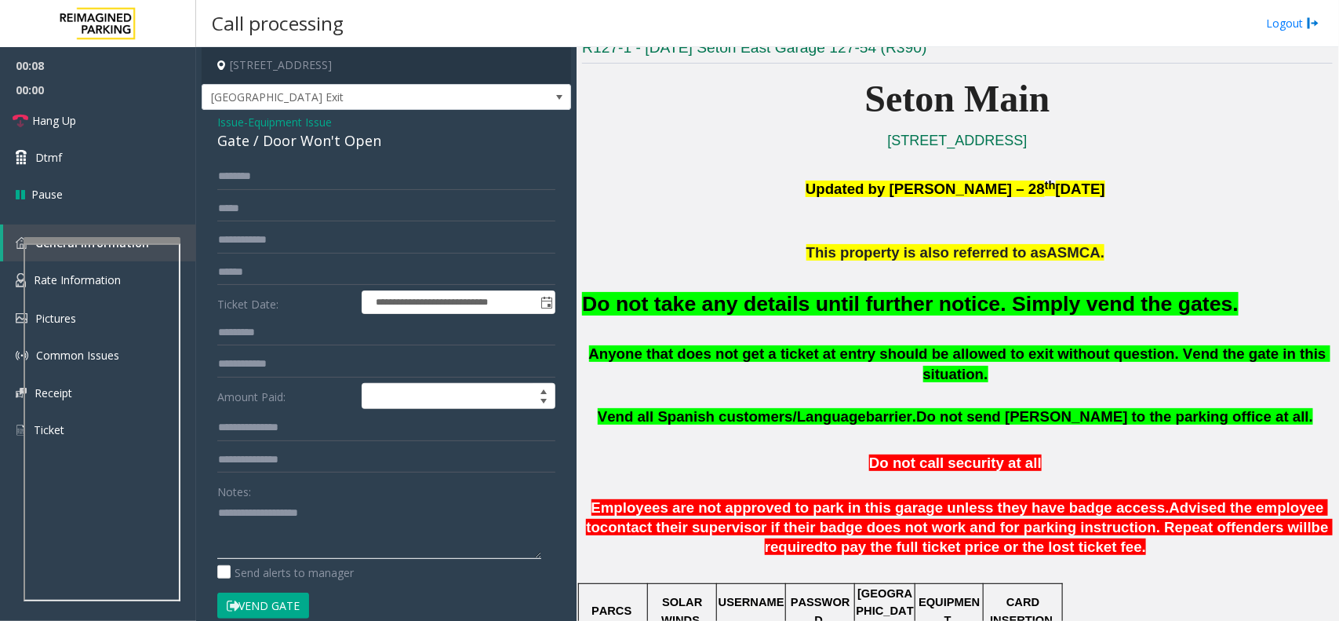
click at [315, 528] on textarea at bounding box center [379, 529] width 324 height 59
paste textarea "**********"
type textarea "**********"
click at [289, 606] on button "Vend Gate" at bounding box center [263, 605] width 92 height 27
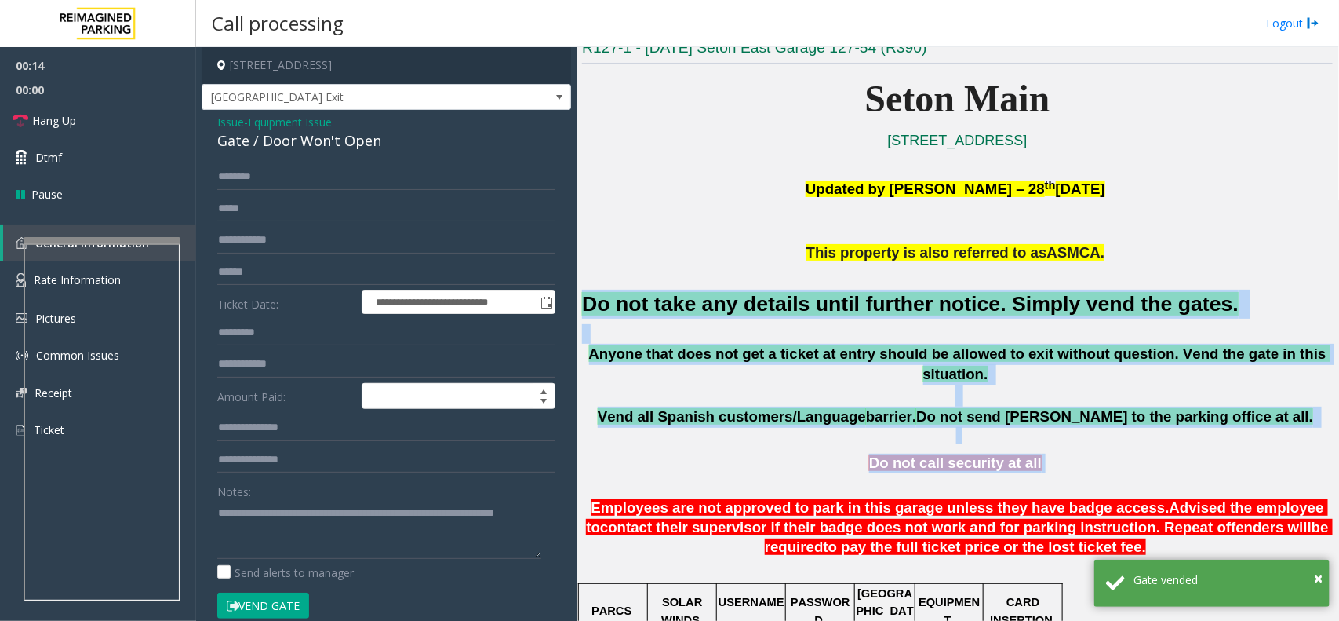
drag, startPoint x: 585, startPoint y: 300, endPoint x: 1187, endPoint y: 446, distance: 619.3
click at [1177, 454] on p "Do not call security at all" at bounding box center [957, 464] width 751 height 20
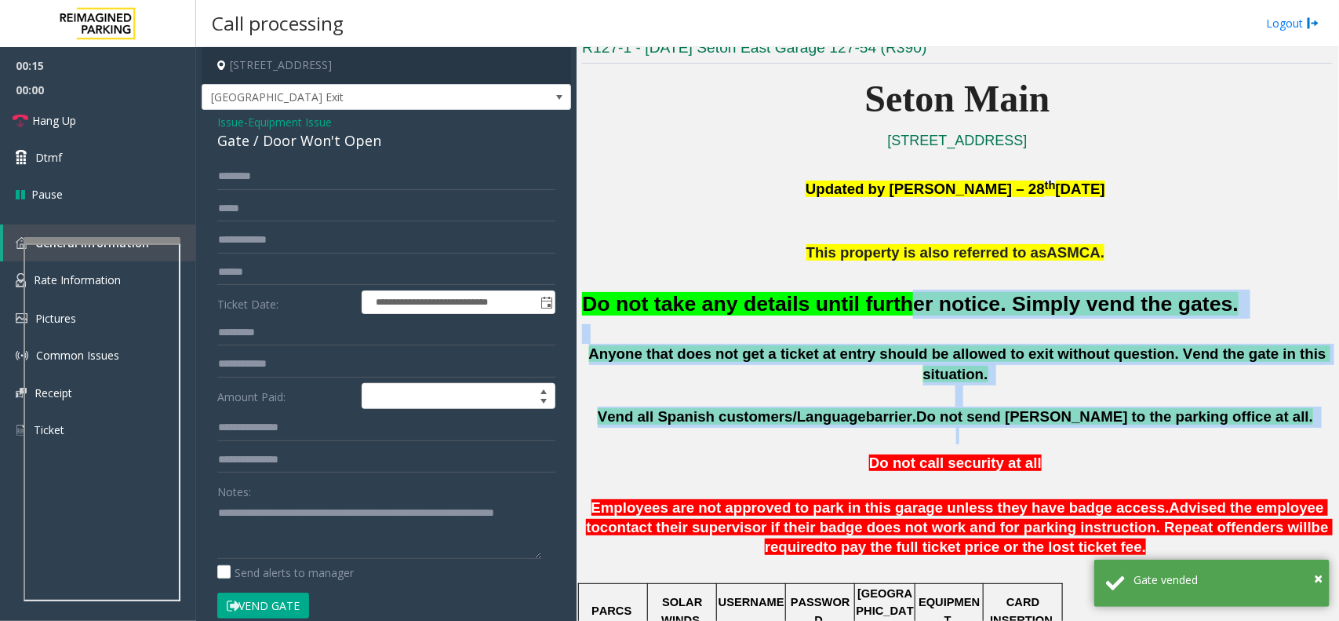
drag, startPoint x: 1233, startPoint y: 422, endPoint x: 829, endPoint y: 297, distance: 423.2
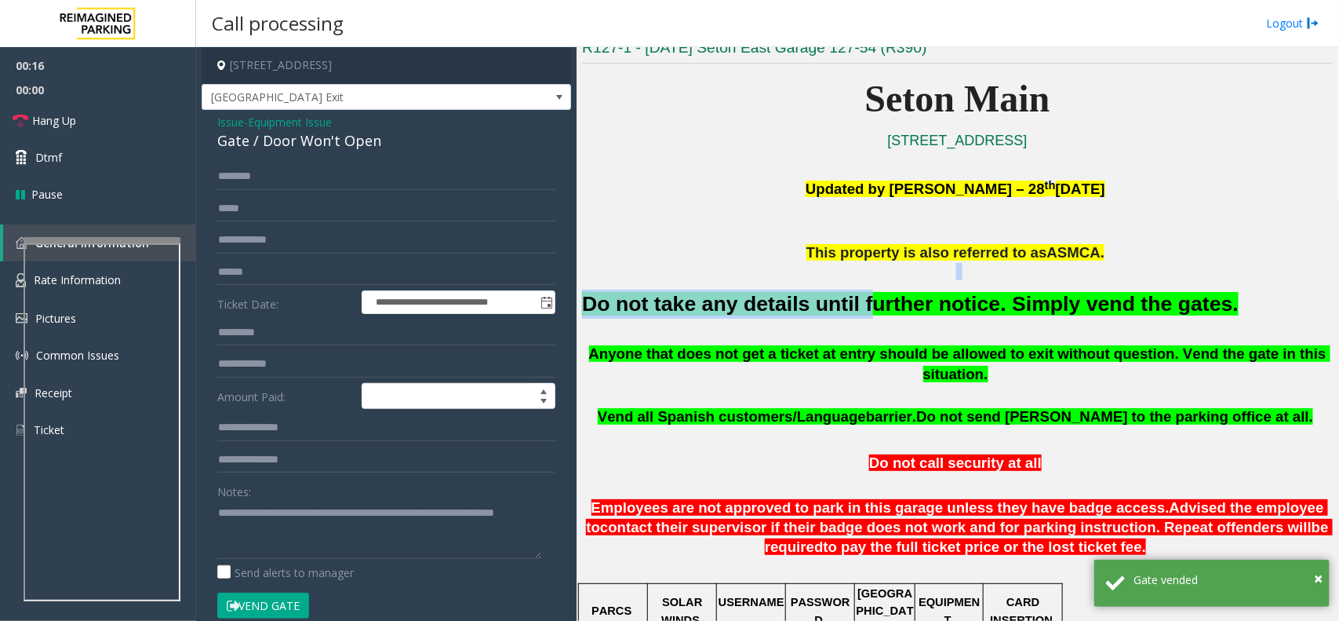
drag, startPoint x: 829, startPoint y: 297, endPoint x: 681, endPoint y: 281, distance: 148.4
click at [681, 281] on div "Do not take any details until further notice. Simply vend the gates." at bounding box center [957, 303] width 751 height 80
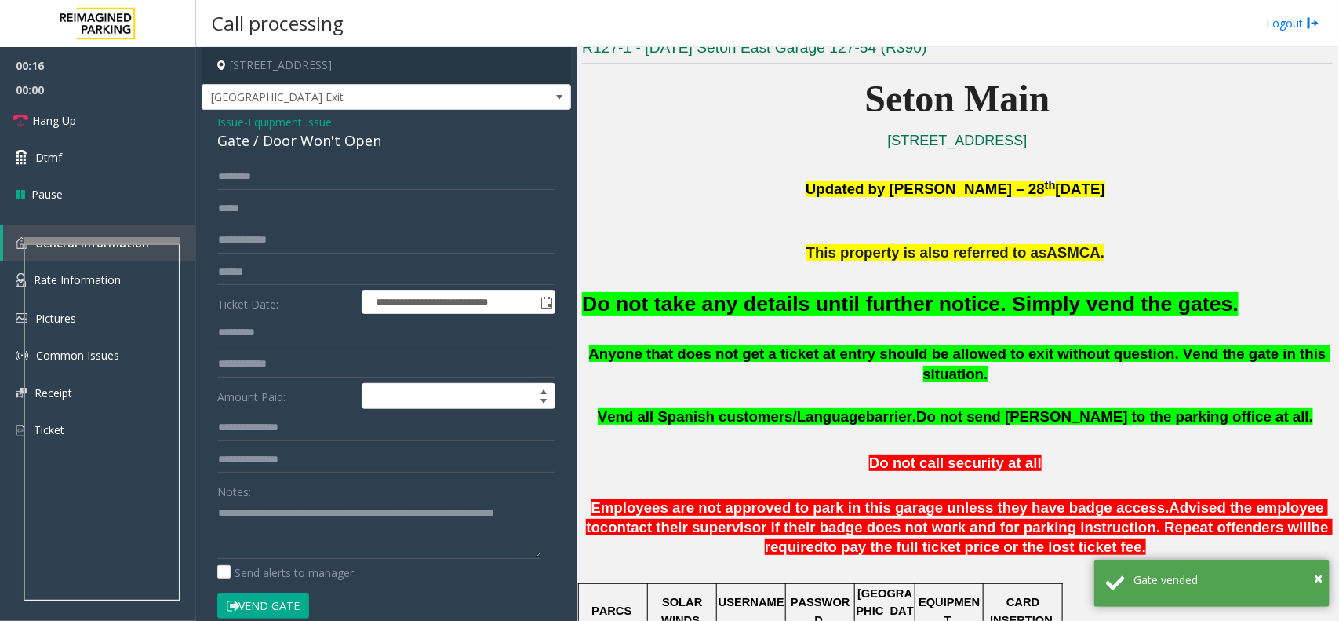
click at [716, 263] on p "This property is also referred to as ASMCA." at bounding box center [957, 252] width 751 height 21
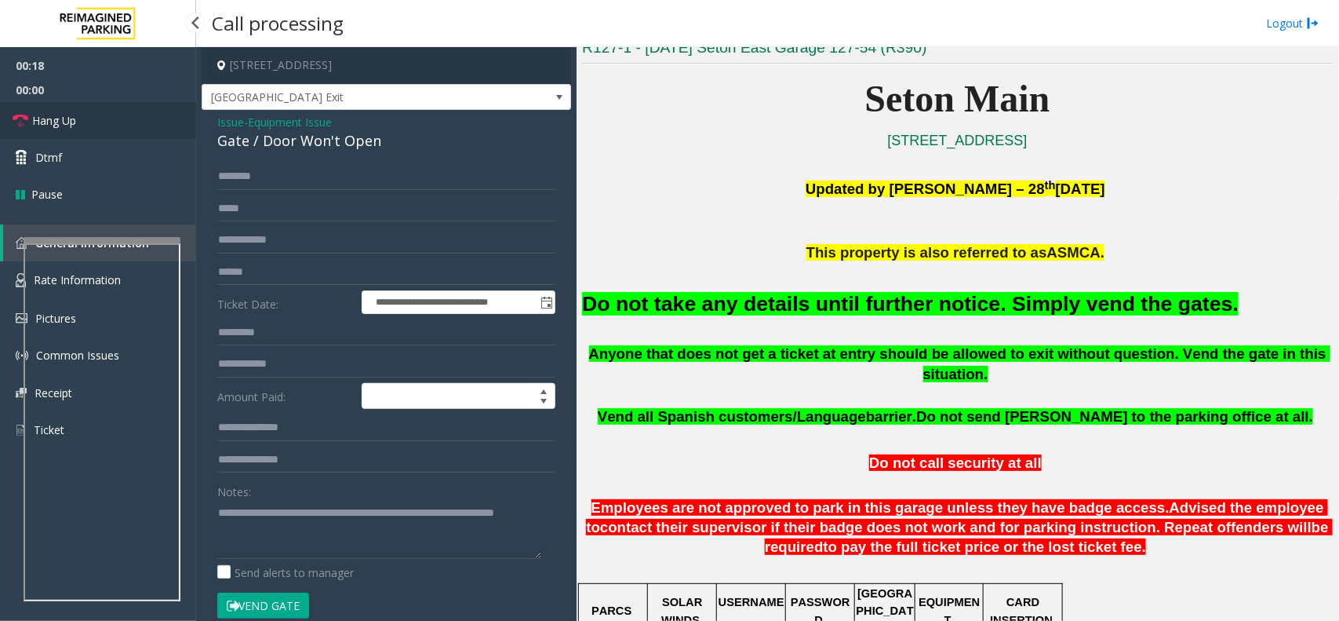
click at [95, 126] on link "Hang Up" at bounding box center [98, 120] width 196 height 37
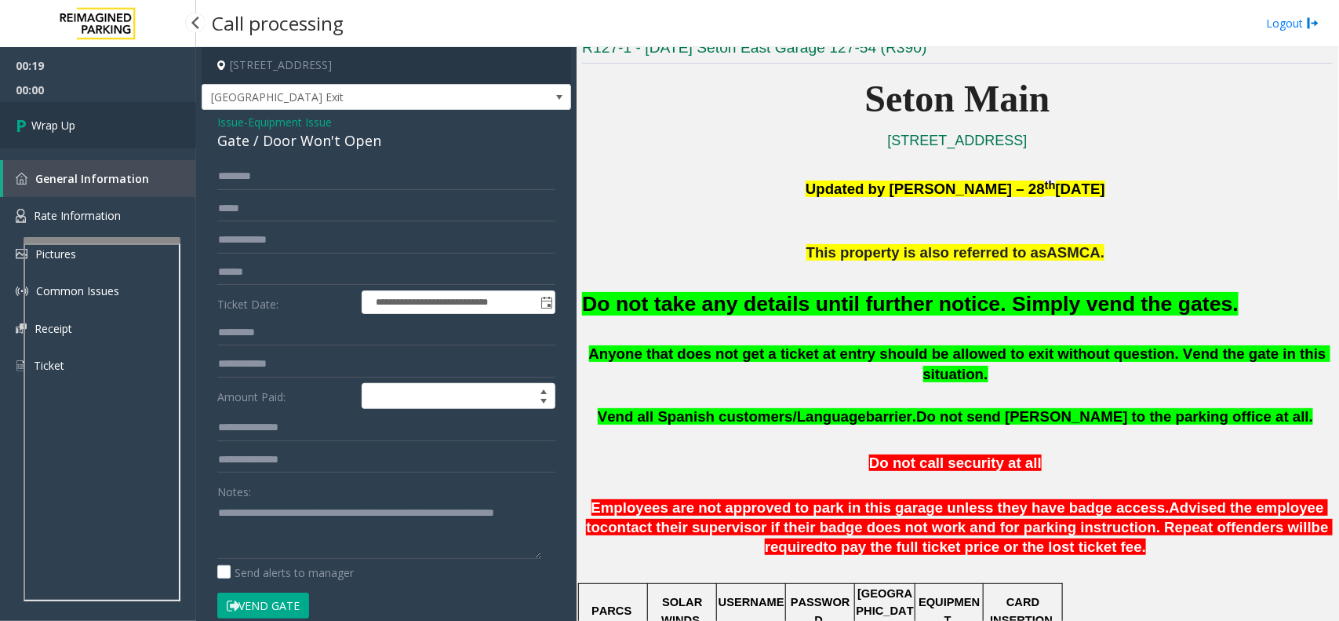
click at [95, 126] on link "Wrap Up" at bounding box center [98, 125] width 196 height 46
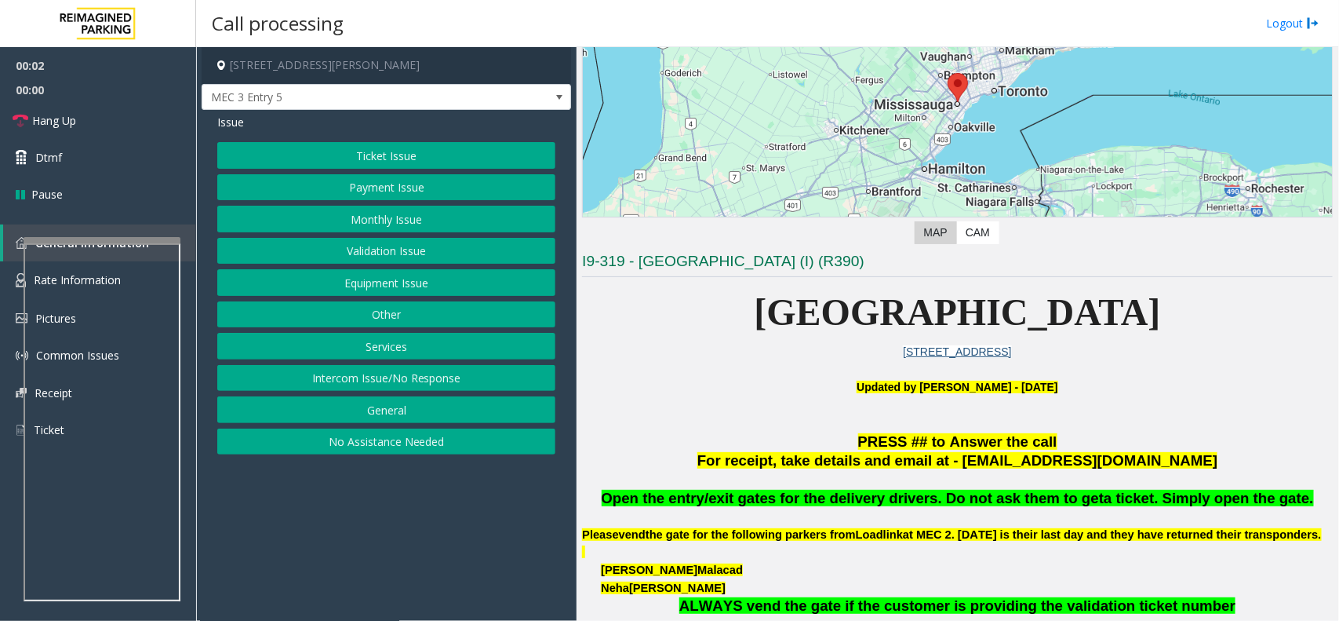
scroll to position [392, 0]
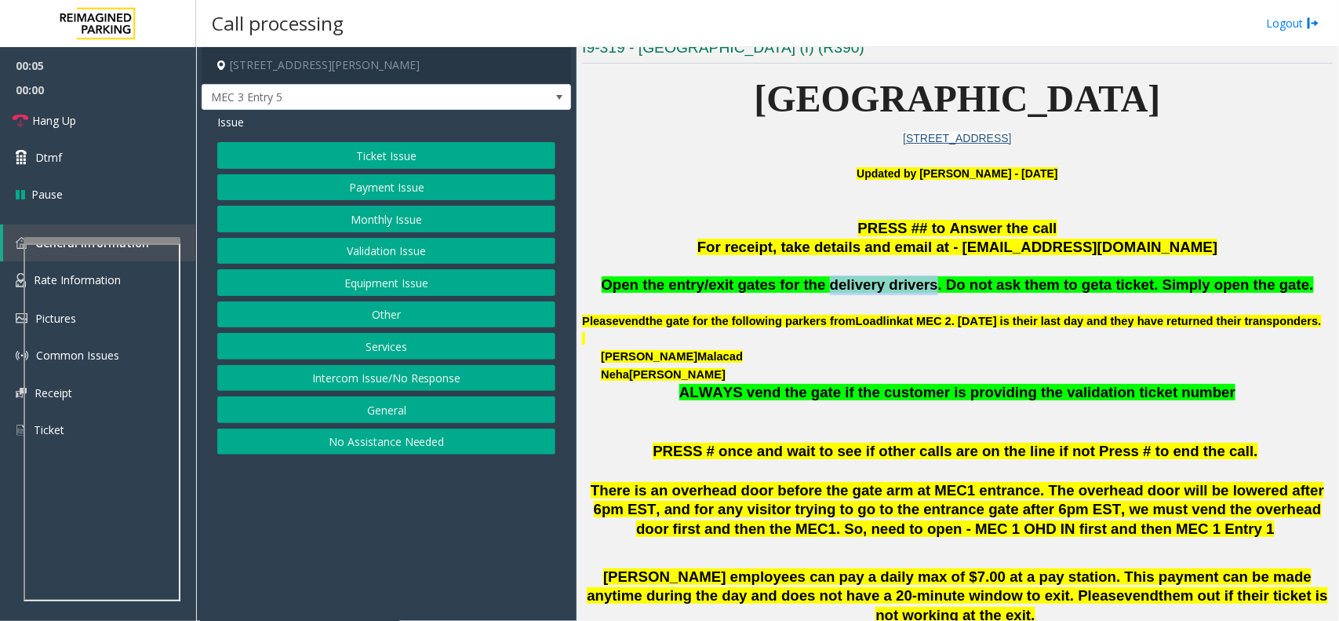
drag, startPoint x: 931, startPoint y: 288, endPoint x: 838, endPoint y: 285, distance: 93.4
click at [838, 285] on span "Open the entry/exit gates for the delivery drivers. Do not ask them to get" at bounding box center [853, 284] width 503 height 16
copy span "delivery drivers"
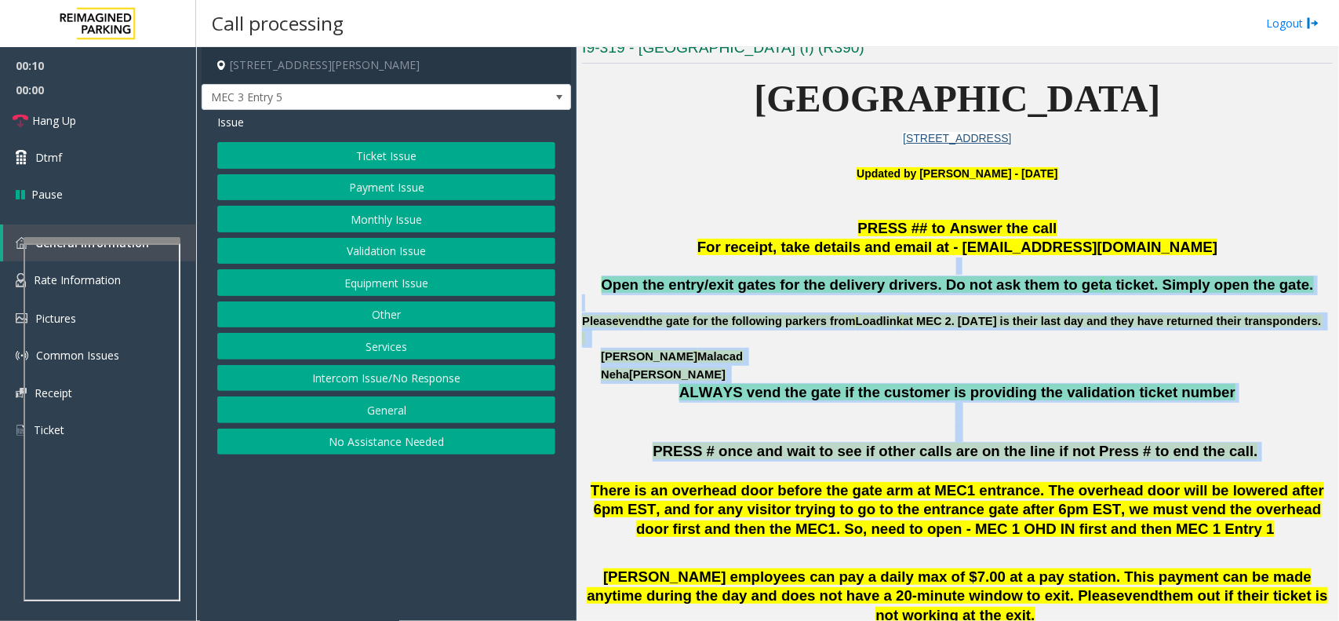
drag, startPoint x: 609, startPoint y: 269, endPoint x: 1269, endPoint y: 467, distance: 688.9
click at [997, 422] on p "ALWAYS vend the gate if the customer is providing the validation ticket number" at bounding box center [957, 402] width 751 height 39
drag, startPoint x: 1212, startPoint y: 476, endPoint x: 785, endPoint y: 347, distance: 445.8
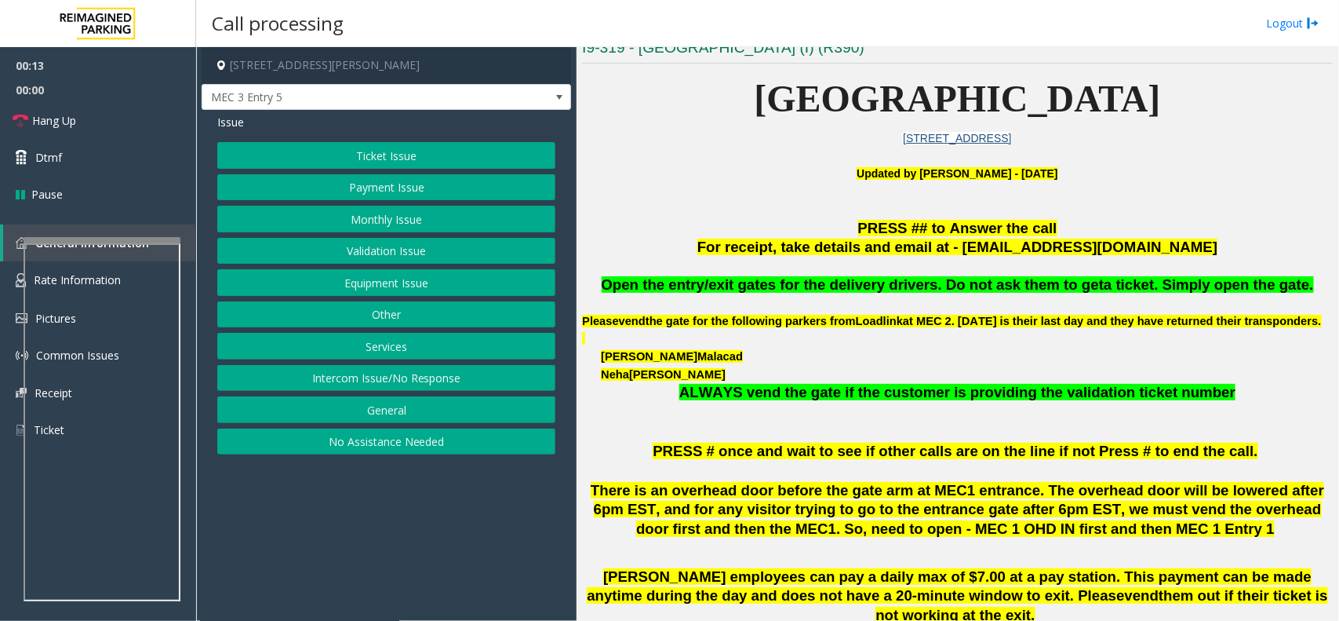
click at [618, 251] on p "For receipt, take details and email at - [EMAIL_ADDRESS][DOMAIN_NAME]" at bounding box center [957, 248] width 751 height 20
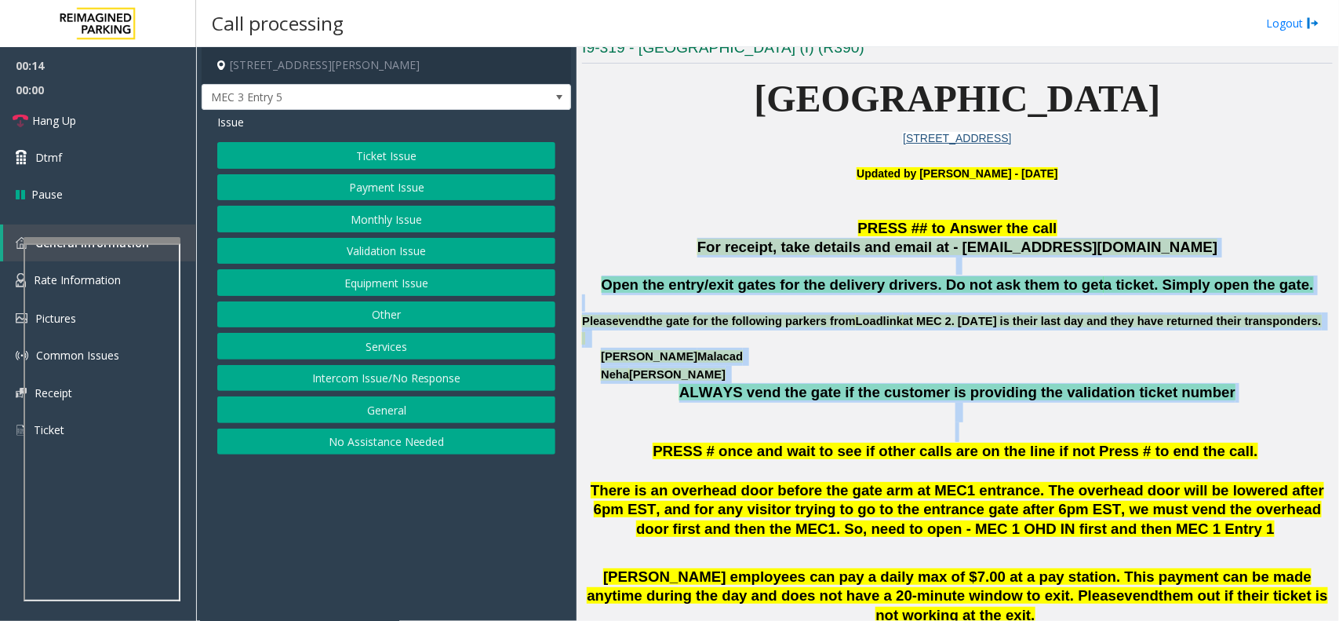
drag, startPoint x: 620, startPoint y: 248, endPoint x: 1190, endPoint y: 446, distance: 603.8
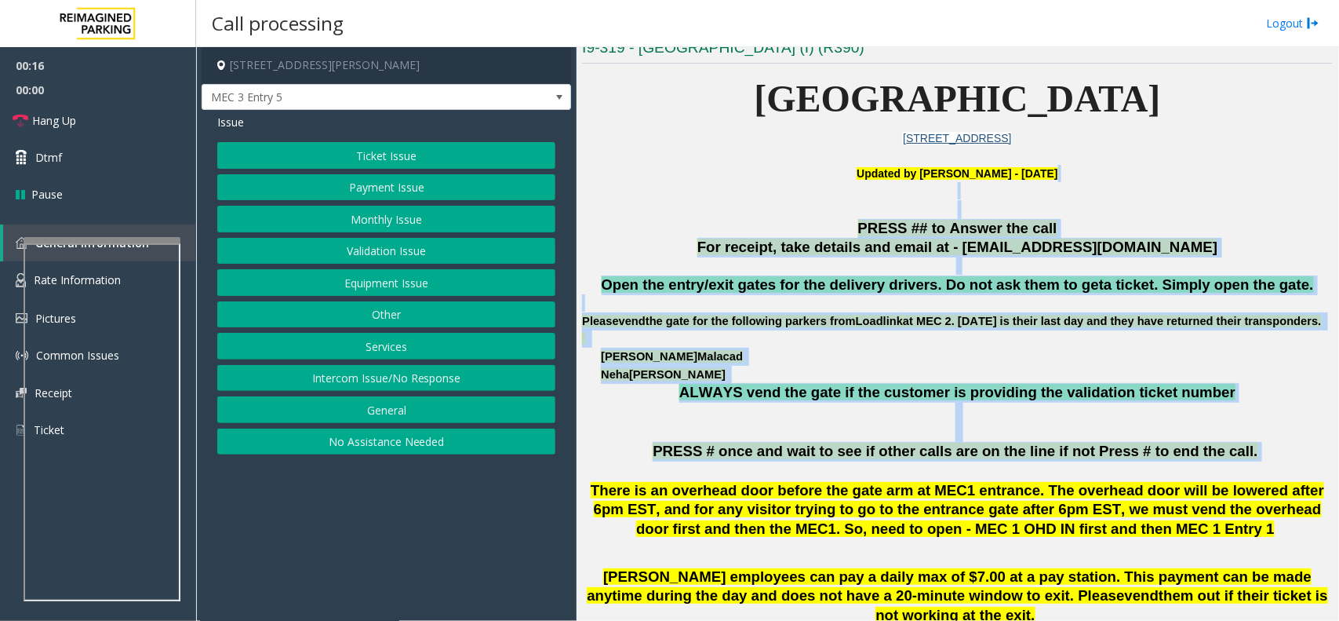
drag, startPoint x: 1224, startPoint y: 471, endPoint x: 762, endPoint y: 194, distance: 538.8
click at [762, 194] on p "Updated by [PERSON_NAME] - [DATE]" at bounding box center [957, 182] width 751 height 35
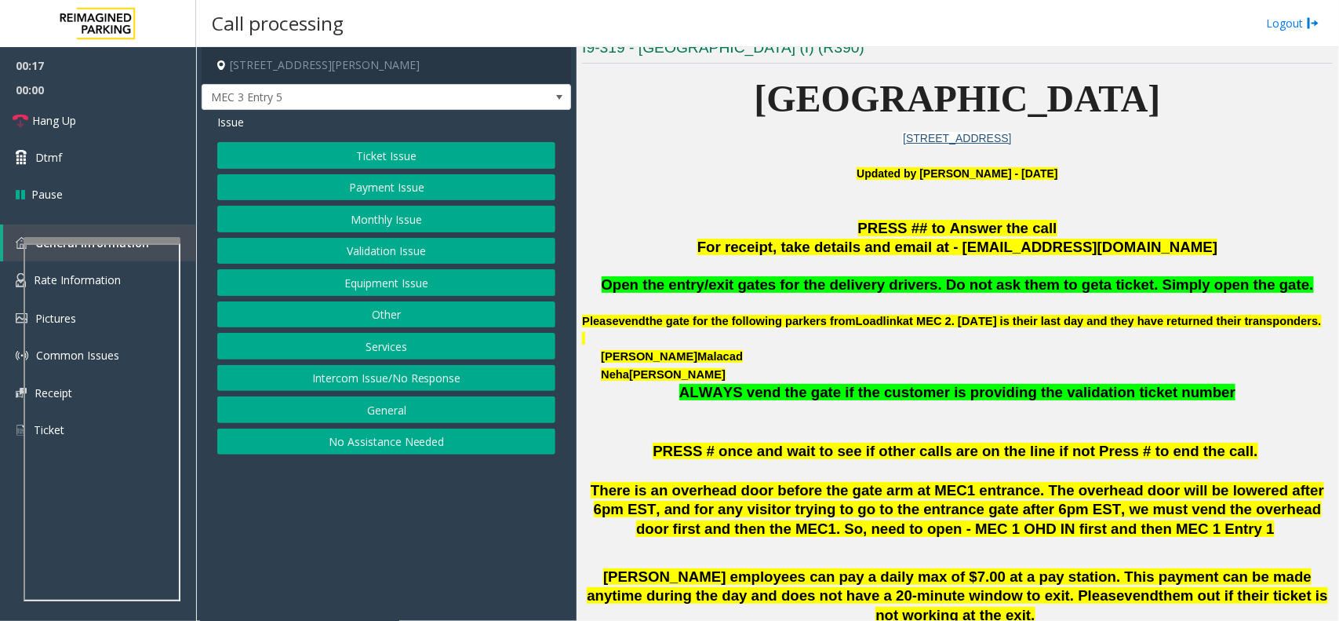
click at [369, 271] on button "Equipment Issue" at bounding box center [386, 282] width 338 height 27
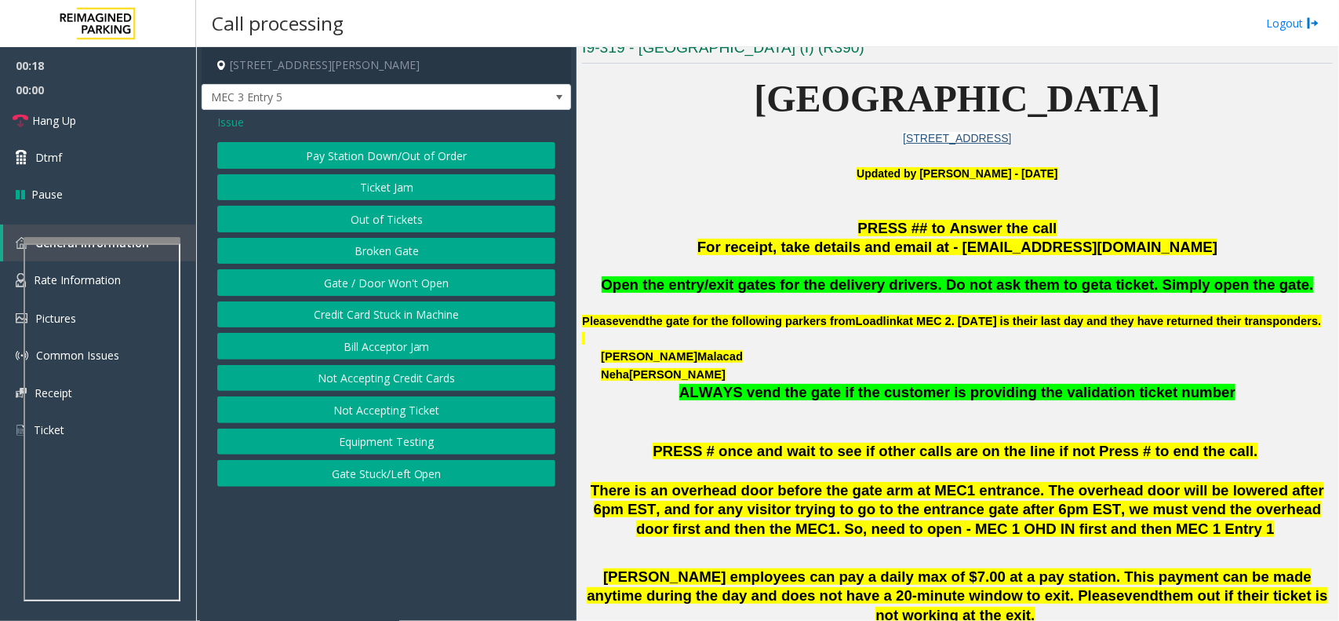
click at [369, 286] on button "Gate / Door Won't Open" at bounding box center [386, 282] width 338 height 27
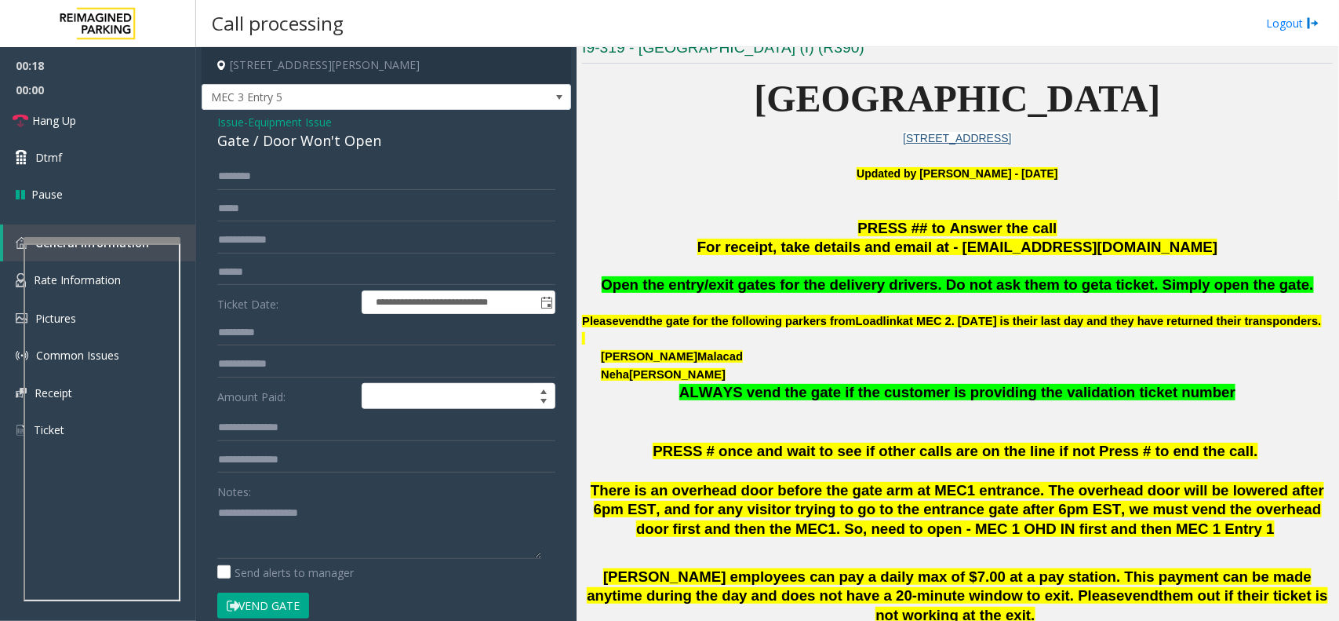
click at [308, 489] on div "Notes:" at bounding box center [386, 518] width 338 height 81
click at [299, 512] on textarea at bounding box center [379, 529] width 324 height 59
click at [350, 147] on div "Gate / Door Won't Open" at bounding box center [386, 140] width 338 height 21
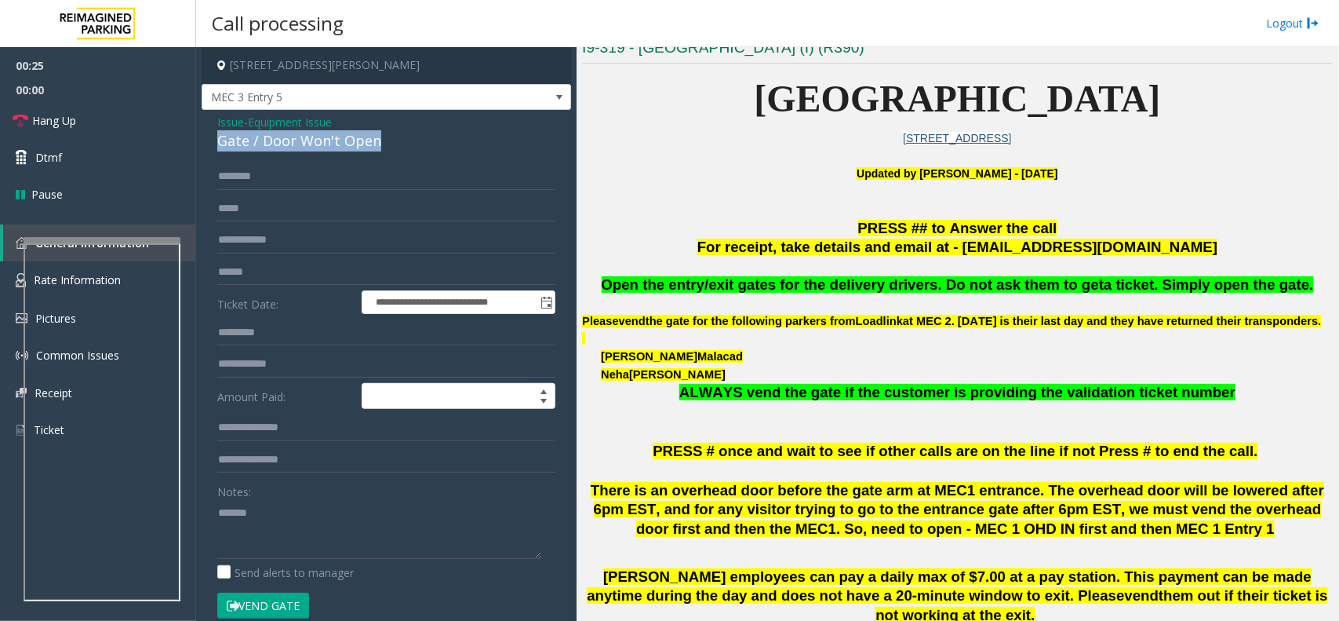
copy div "Gate / Door Won't Open"
click at [343, 524] on textarea at bounding box center [379, 529] width 324 height 59
paste textarea "**********"
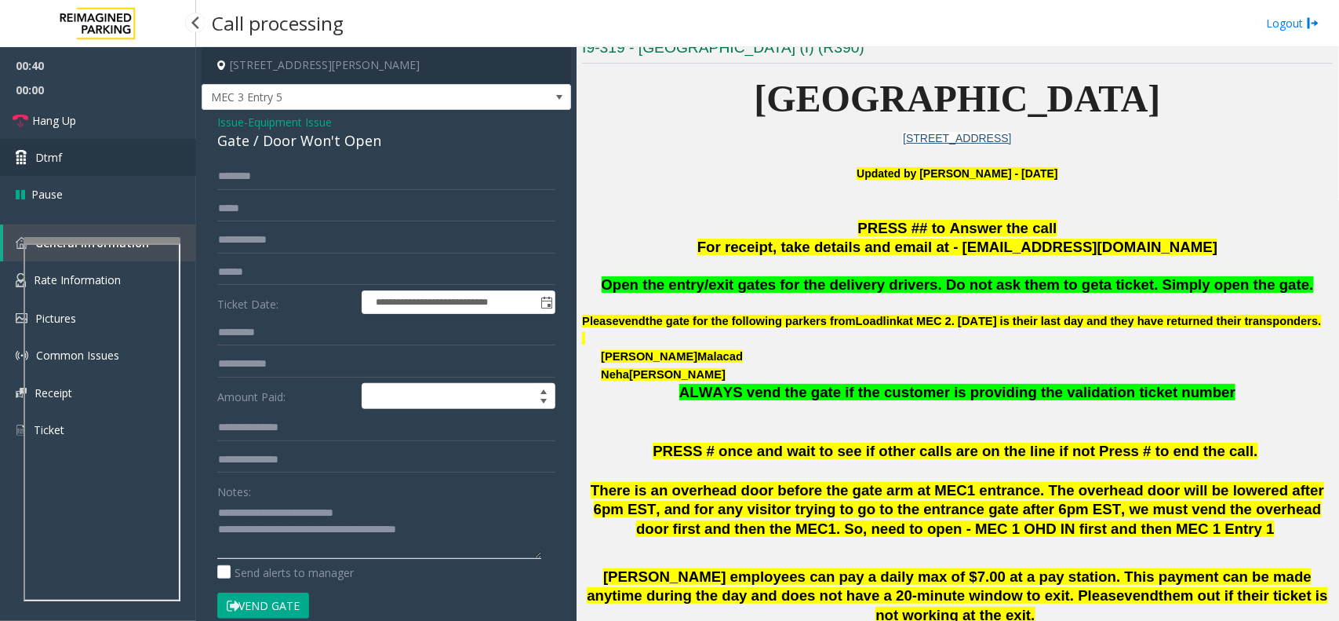
type textarea "**********"
click at [171, 140] on link "Dtmf" at bounding box center [98, 157] width 196 height 37
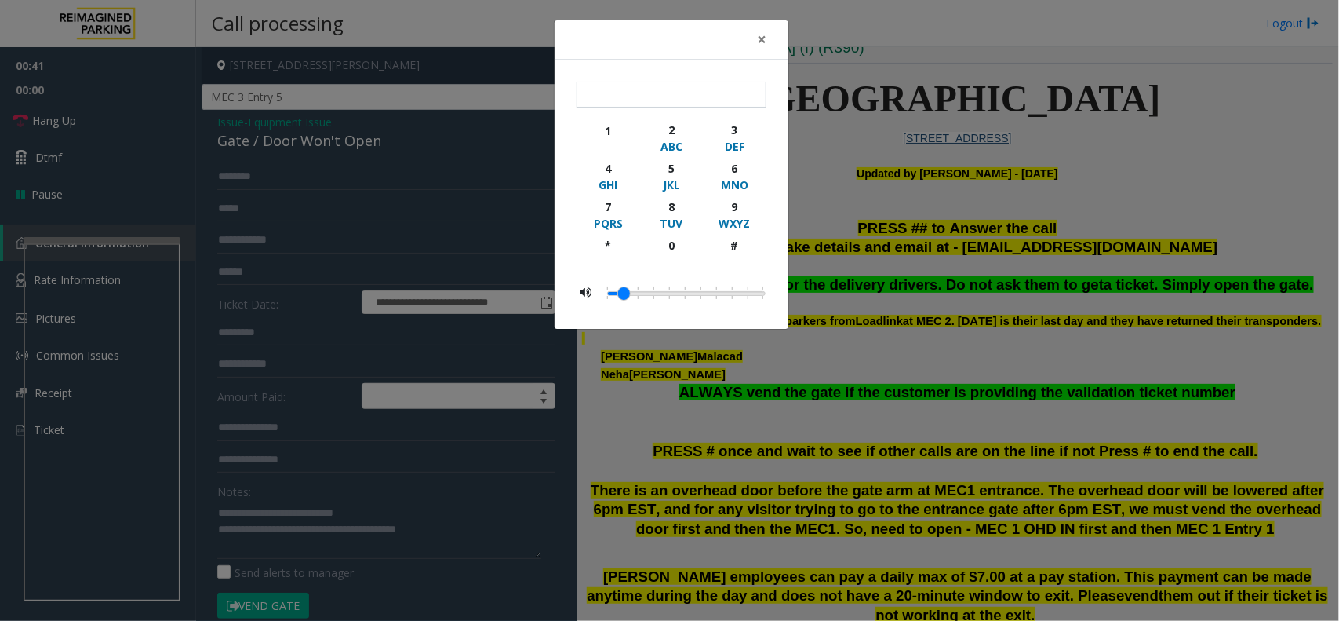
click at [162, 124] on div "× 1 2 ABC 3 DEF 4 GHI 5 JKL 6 MNO 7 PQRS 8 TUV 9 WXYZ * 0 #" at bounding box center [669, 310] width 1339 height 621
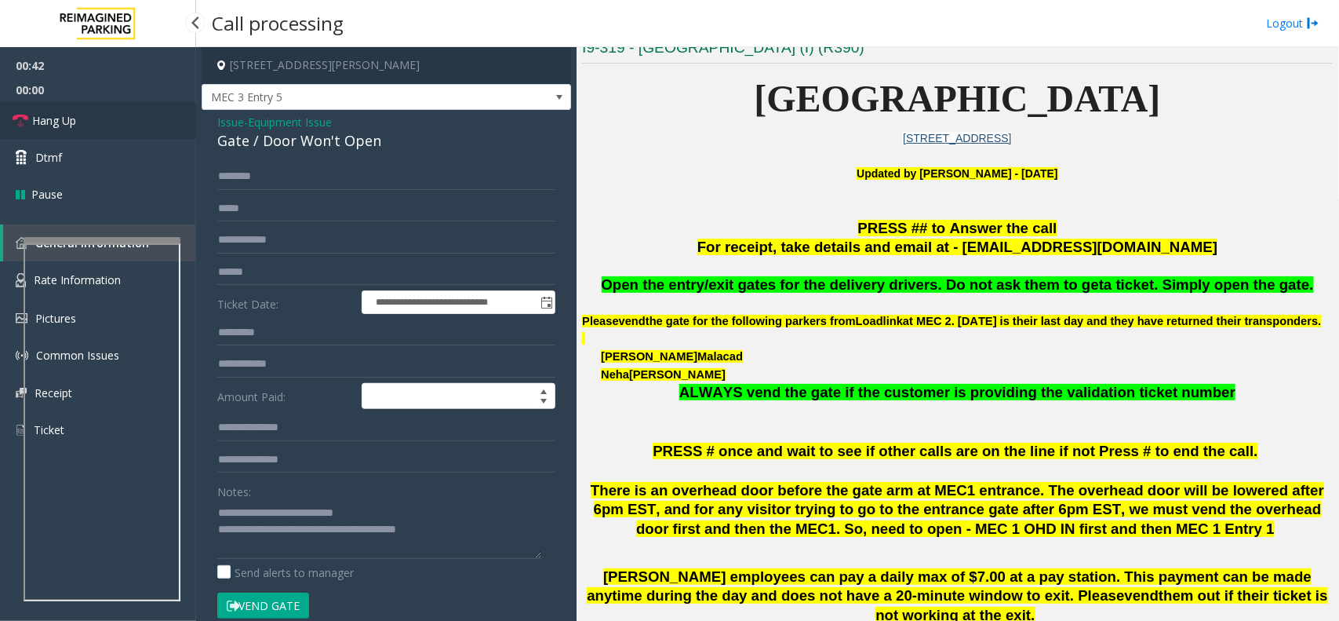
click at [162, 124] on link "Hang Up" at bounding box center [98, 120] width 196 height 37
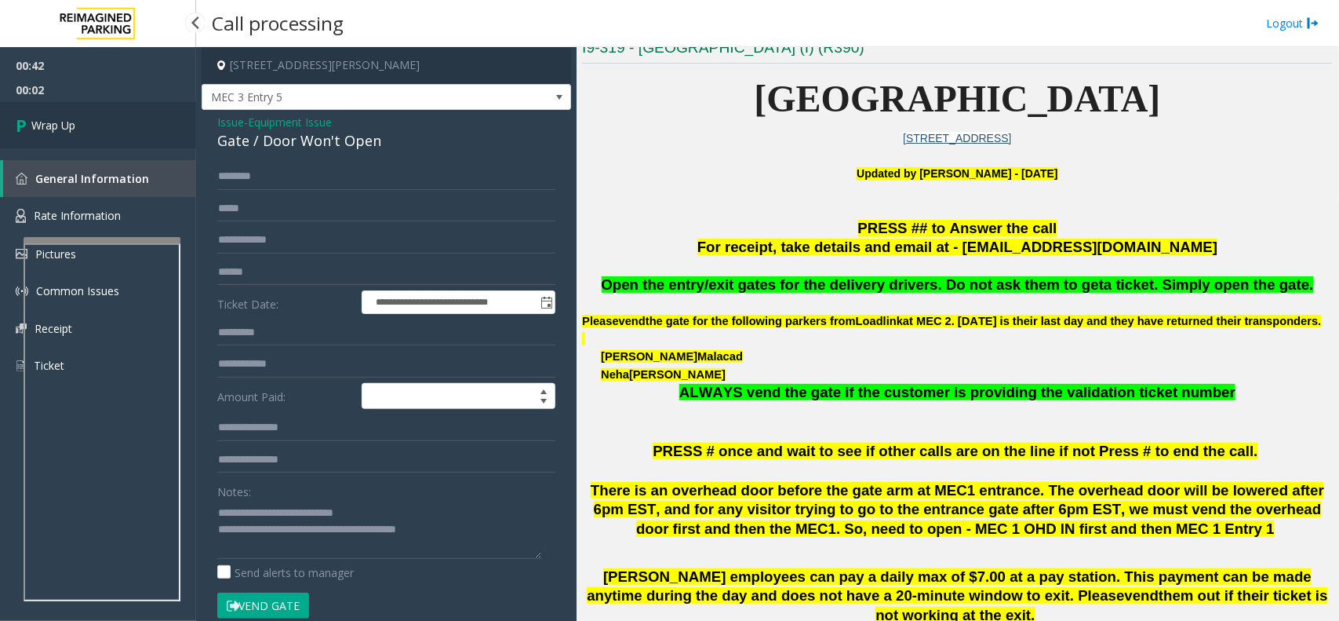
click at [162, 124] on link "Wrap Up" at bounding box center [98, 125] width 196 height 46
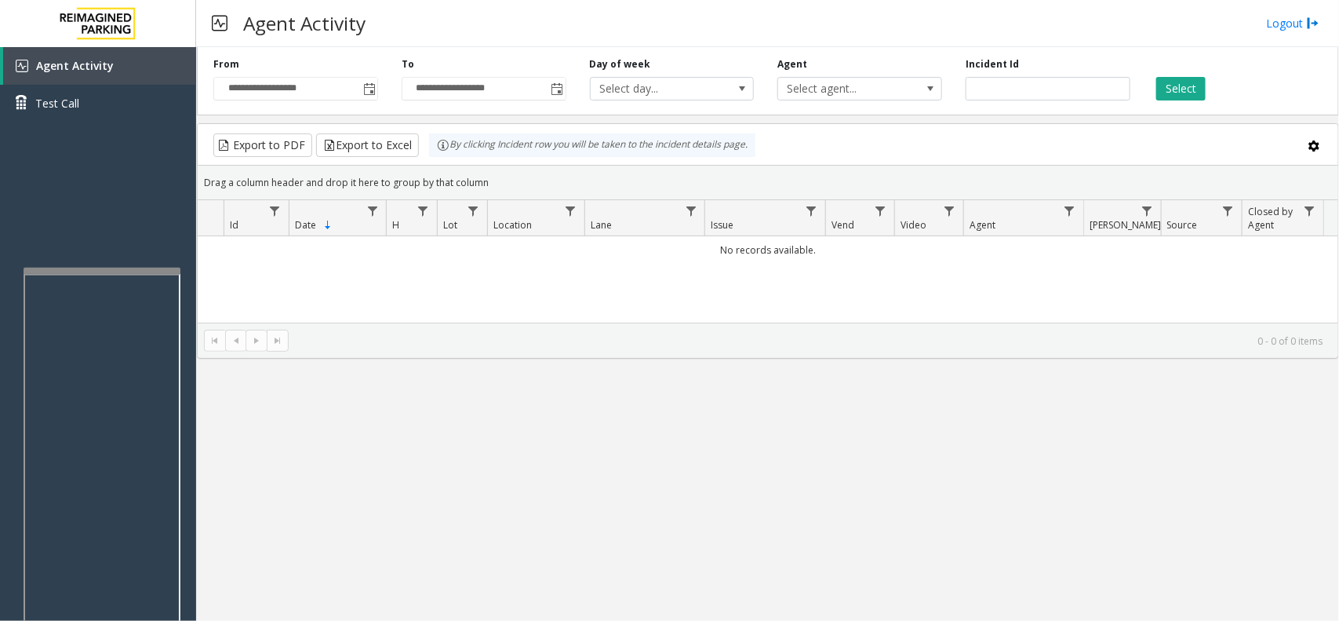
click at [129, 319] on div at bounding box center [102, 452] width 157 height 368
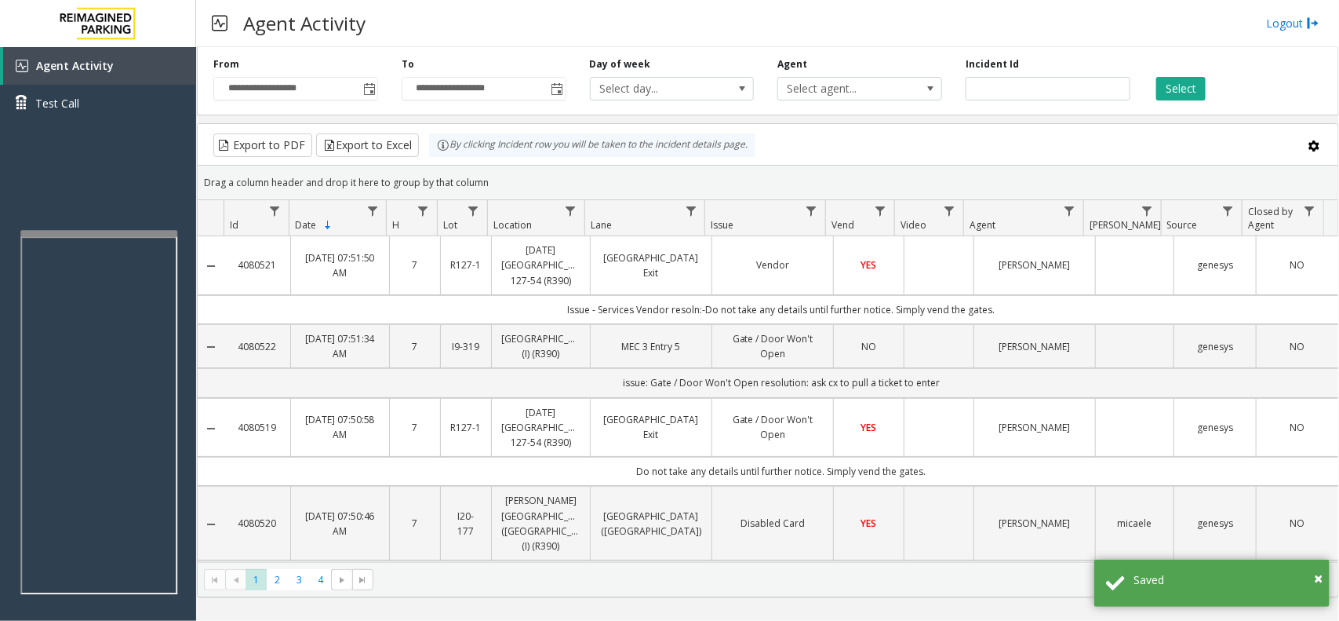
click at [149, 231] on div at bounding box center [98, 233] width 157 height 6
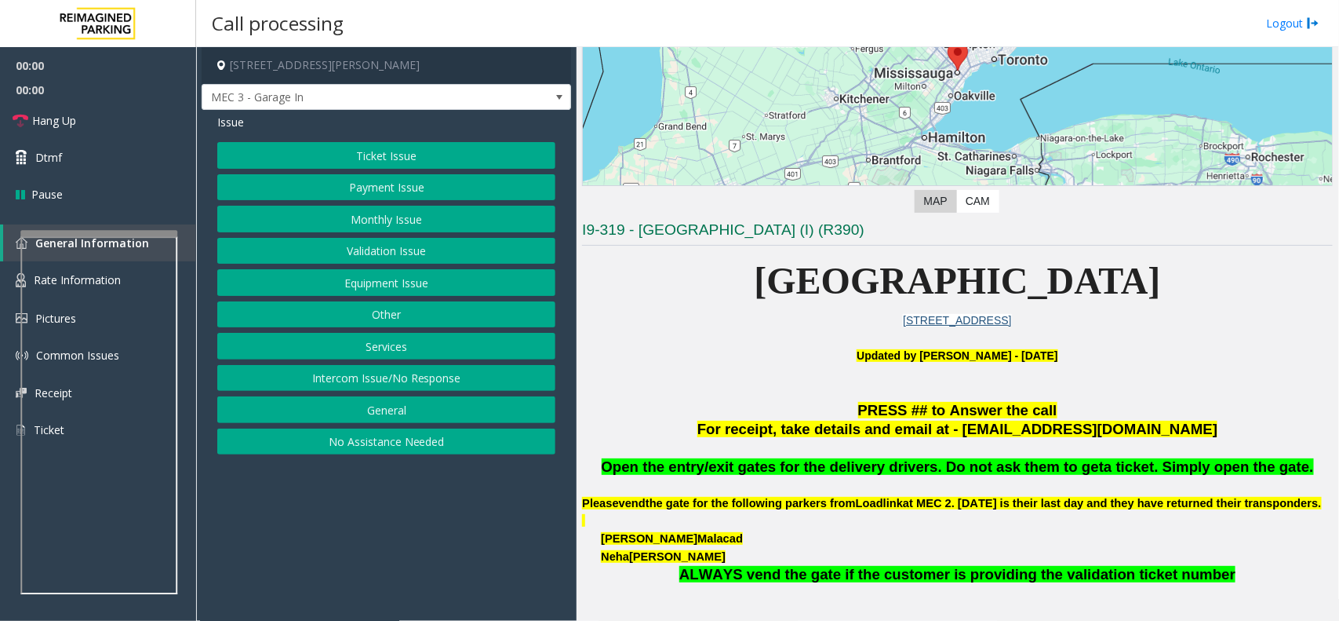
scroll to position [294, 0]
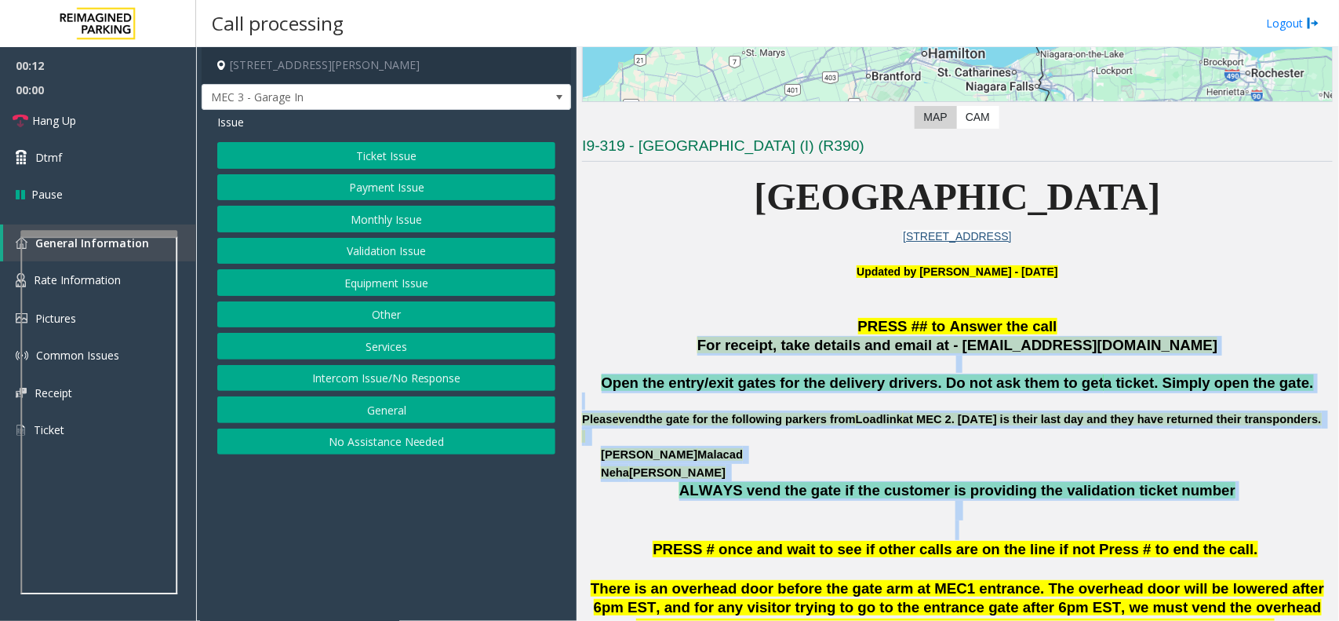
drag, startPoint x: 744, startPoint y: 343, endPoint x: 1198, endPoint y: 538, distance: 494.6
drag, startPoint x: 1221, startPoint y: 522, endPoint x: 1212, endPoint y: 515, distance: 11.2
click at [1219, 520] on p "ALWAYS vend the gate if the customer is providing the validation ticket number" at bounding box center [957, 500] width 751 height 39
click at [1208, 512] on p "ALWAYS vend the gate if the customer is providing the validation ticket number" at bounding box center [957, 500] width 751 height 39
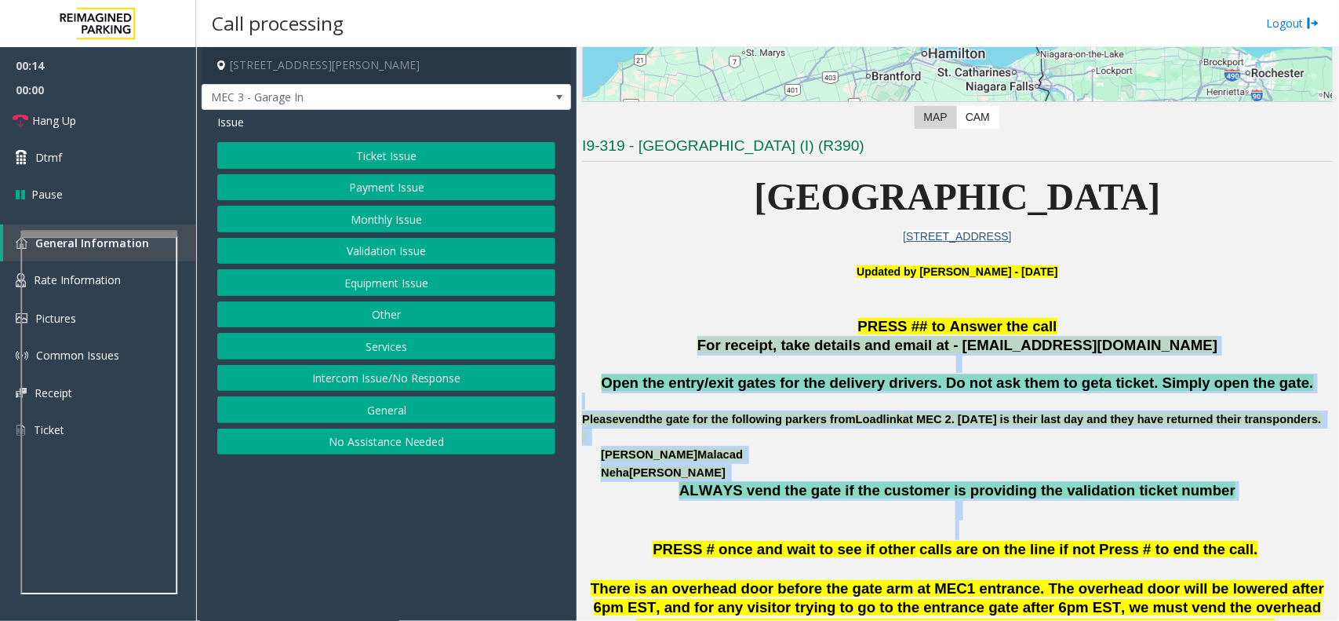
click at [1209, 512] on p "ALWAYS vend the gate if the customer is providing the validation ticket number" at bounding box center [957, 500] width 751 height 39
drag, startPoint x: 1212, startPoint y: 512, endPoint x: 782, endPoint y: 312, distance: 474.3
drag, startPoint x: 707, startPoint y: 318, endPoint x: 735, endPoint y: 328, distance: 30.0
click at [707, 319] on p "PRESS ## to Answer the call" at bounding box center [957, 327] width 751 height 20
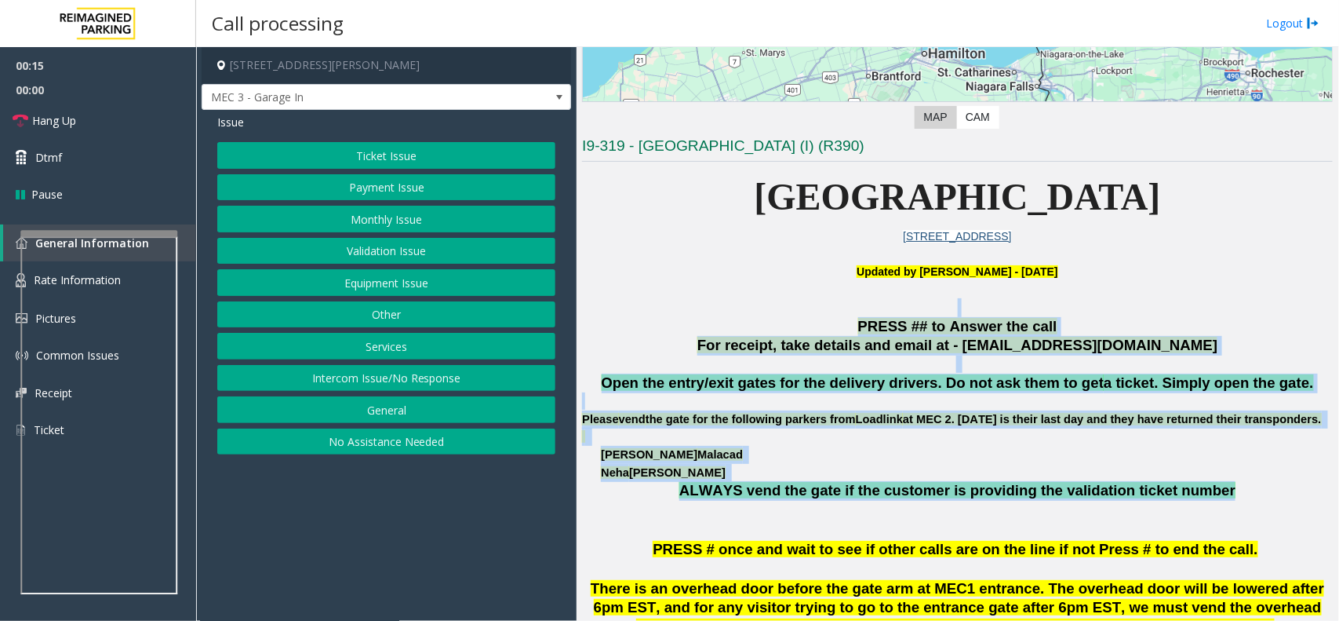
click at [735, 328] on p "PRESS ## to Answer the call" at bounding box center [957, 327] width 751 height 20
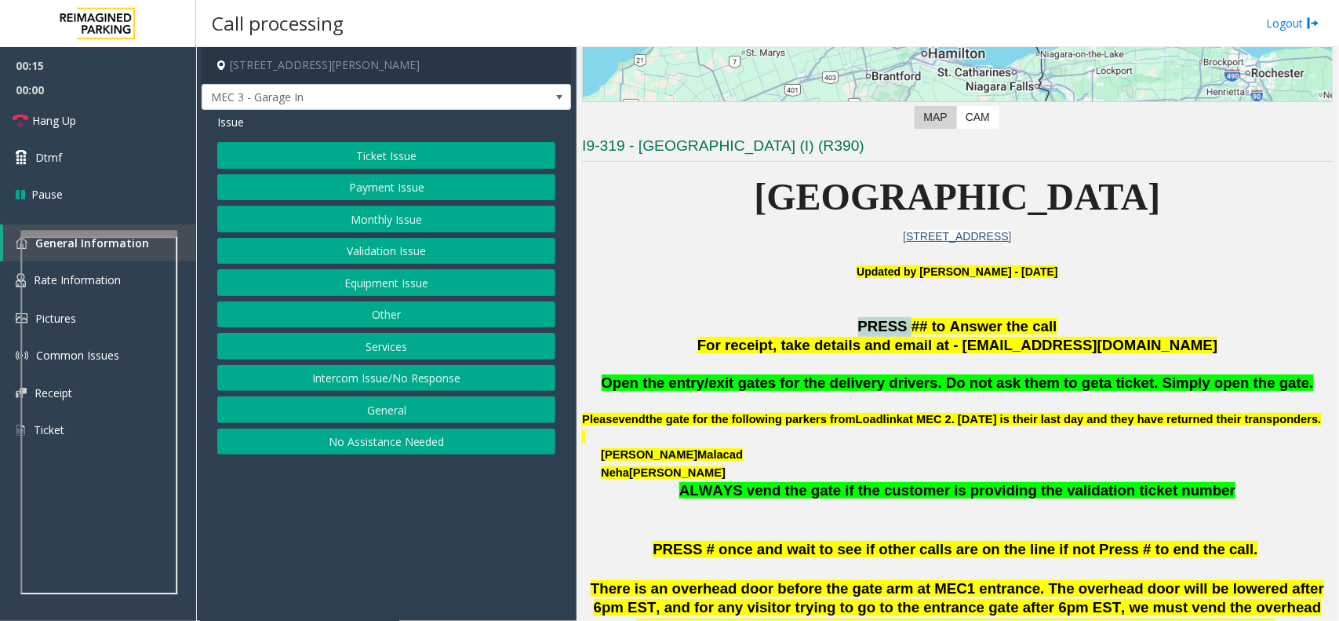
click at [735, 328] on p "PRESS ## to Answer the call" at bounding box center [957, 327] width 751 height 20
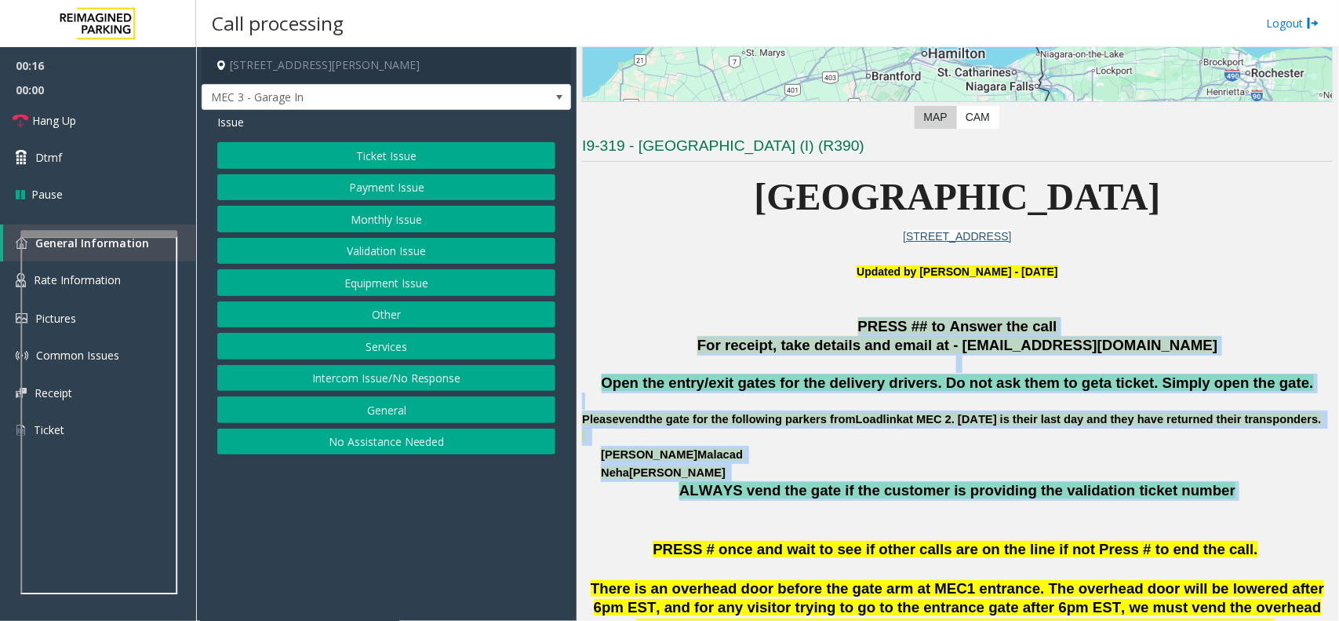
drag, startPoint x: 735, startPoint y: 328, endPoint x: 1142, endPoint y: 508, distance: 444.4
click at [1179, 498] on span "ALWAYS vend the gate if the customer is providing the validation ticket number" at bounding box center [958, 490] width 556 height 16
drag, startPoint x: 1219, startPoint y: 505, endPoint x: 745, endPoint y: 335, distance: 502.6
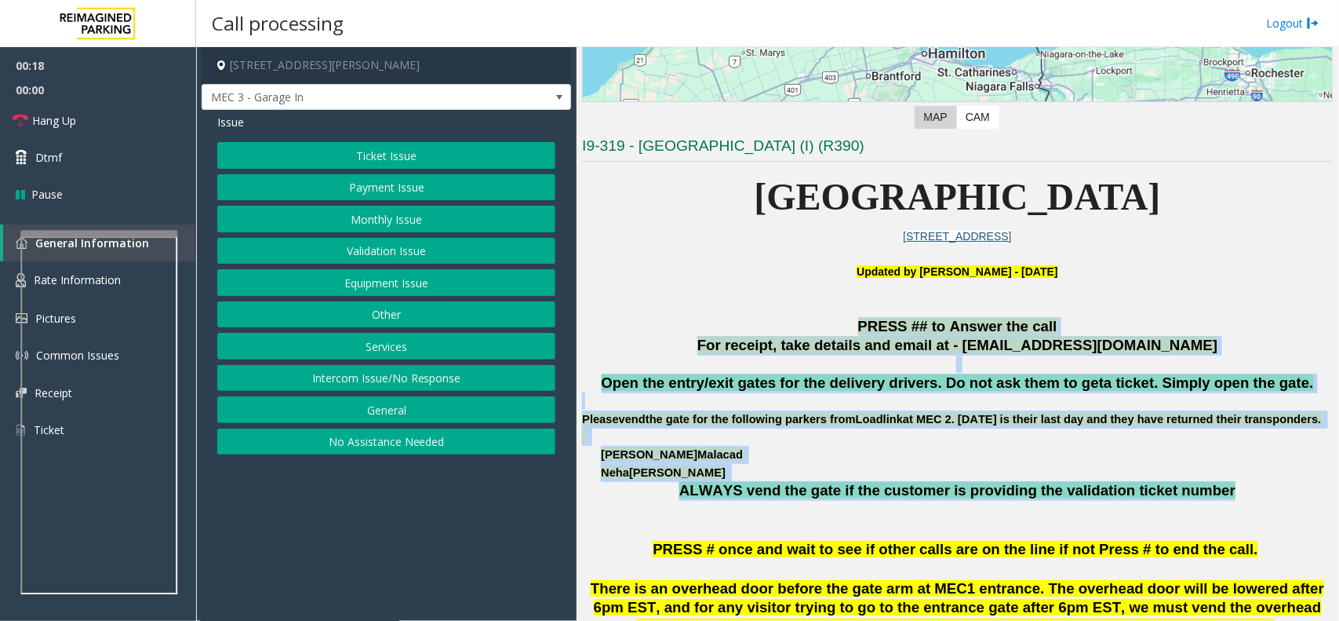
click at [694, 332] on p "PRESS ## to Answer the call" at bounding box center [957, 327] width 751 height 20
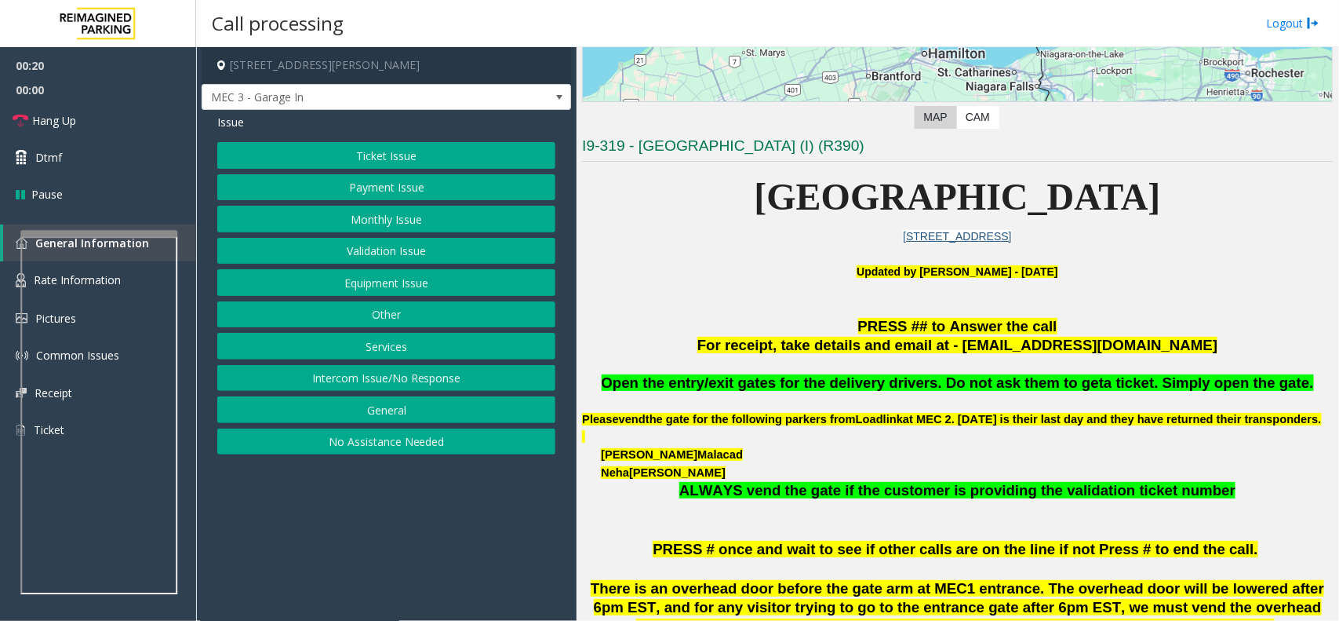
click at [396, 281] on button "Equipment Issue" at bounding box center [386, 282] width 338 height 27
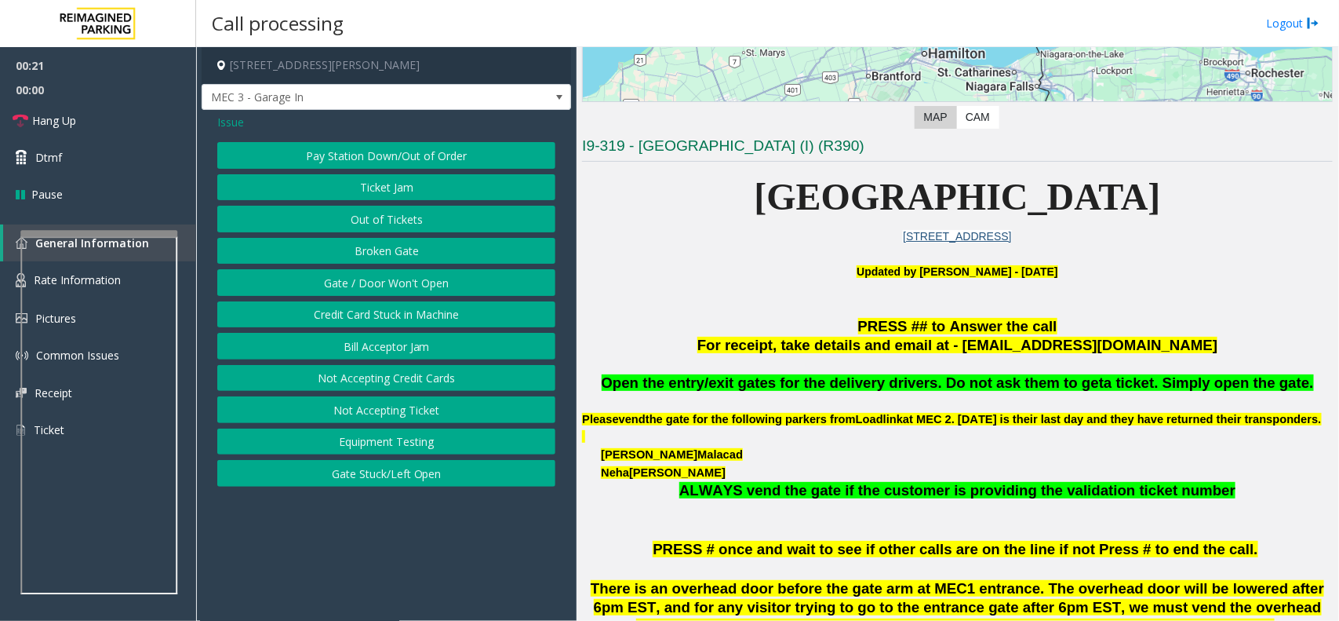
click at [396, 281] on button "Gate / Door Won't Open" at bounding box center [386, 282] width 338 height 27
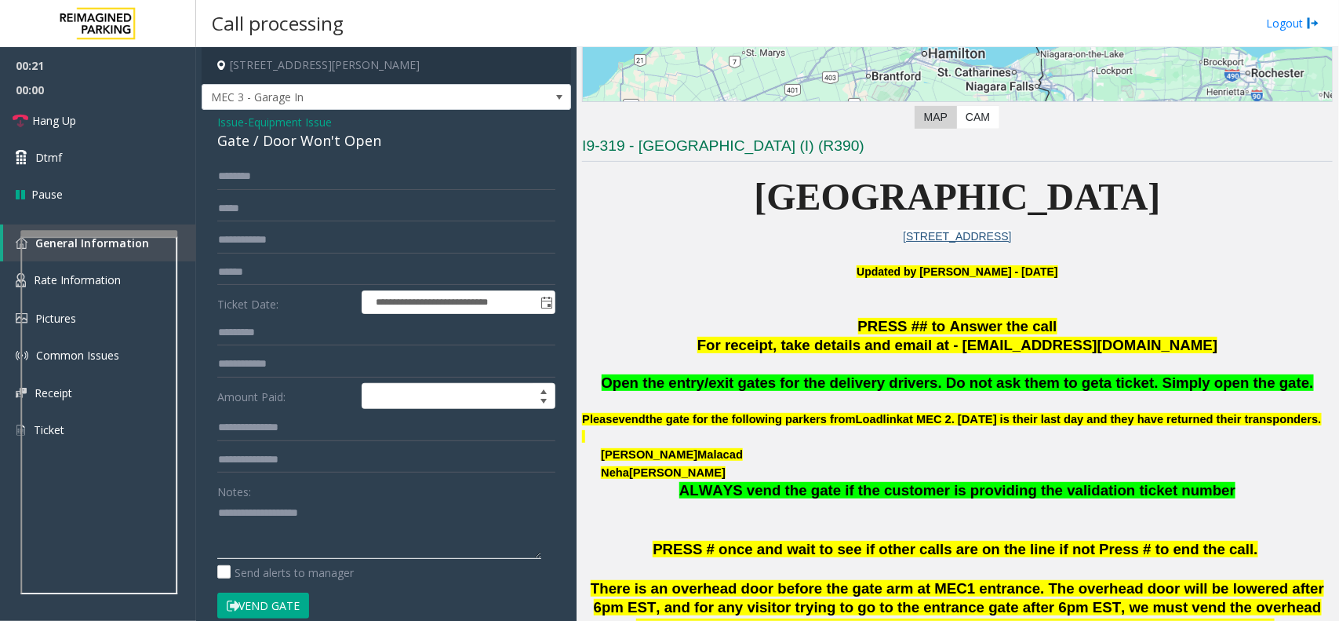
click at [306, 520] on textarea at bounding box center [379, 529] width 324 height 59
click at [259, 616] on button "Vend Gate" at bounding box center [263, 605] width 92 height 27
click at [275, 600] on button "Vend Gate" at bounding box center [263, 605] width 92 height 27
click at [296, 539] on textarea at bounding box center [379, 529] width 324 height 59
click at [359, 140] on div "Gate / Door Won't Open" at bounding box center [386, 140] width 338 height 21
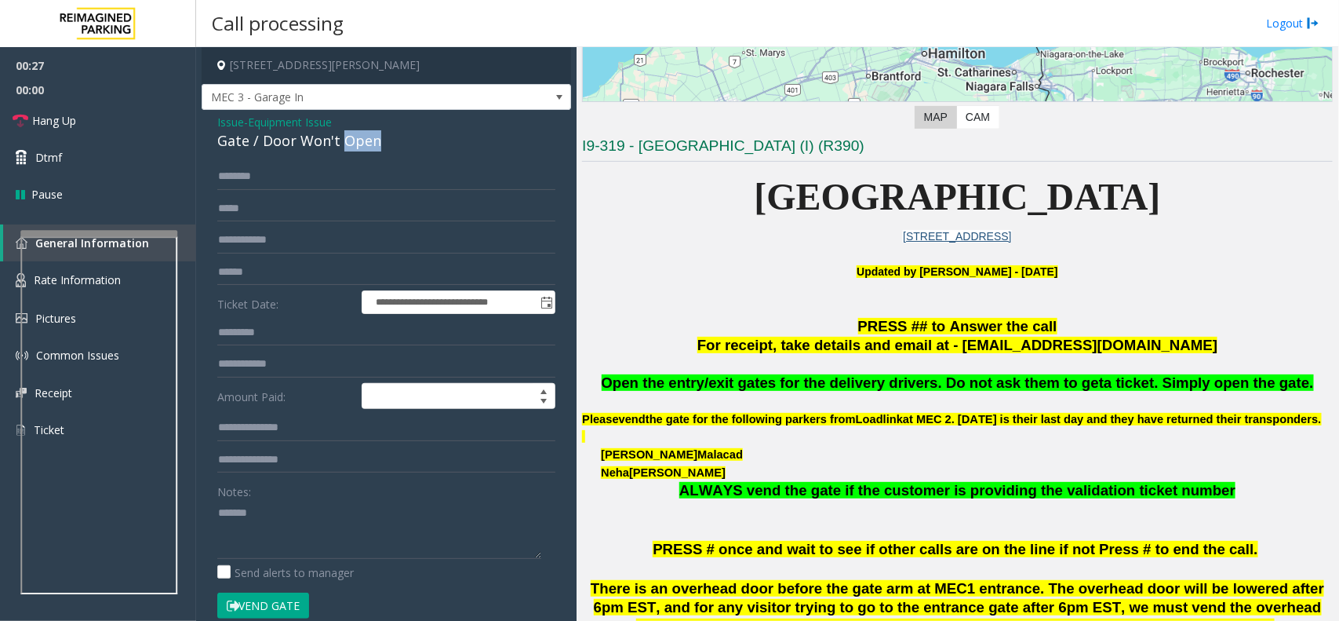
click at [359, 140] on div "Gate / Door Won't Open" at bounding box center [386, 140] width 338 height 21
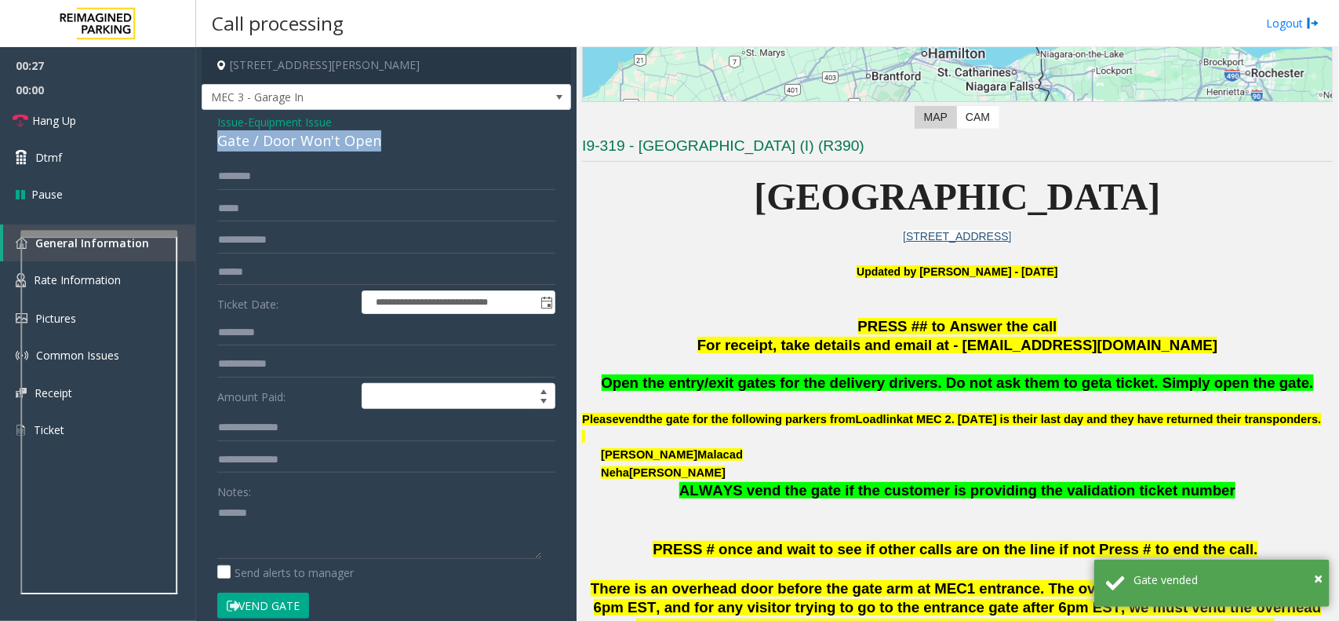
click at [359, 140] on div "Gate / Door Won't Open" at bounding box center [386, 140] width 338 height 21
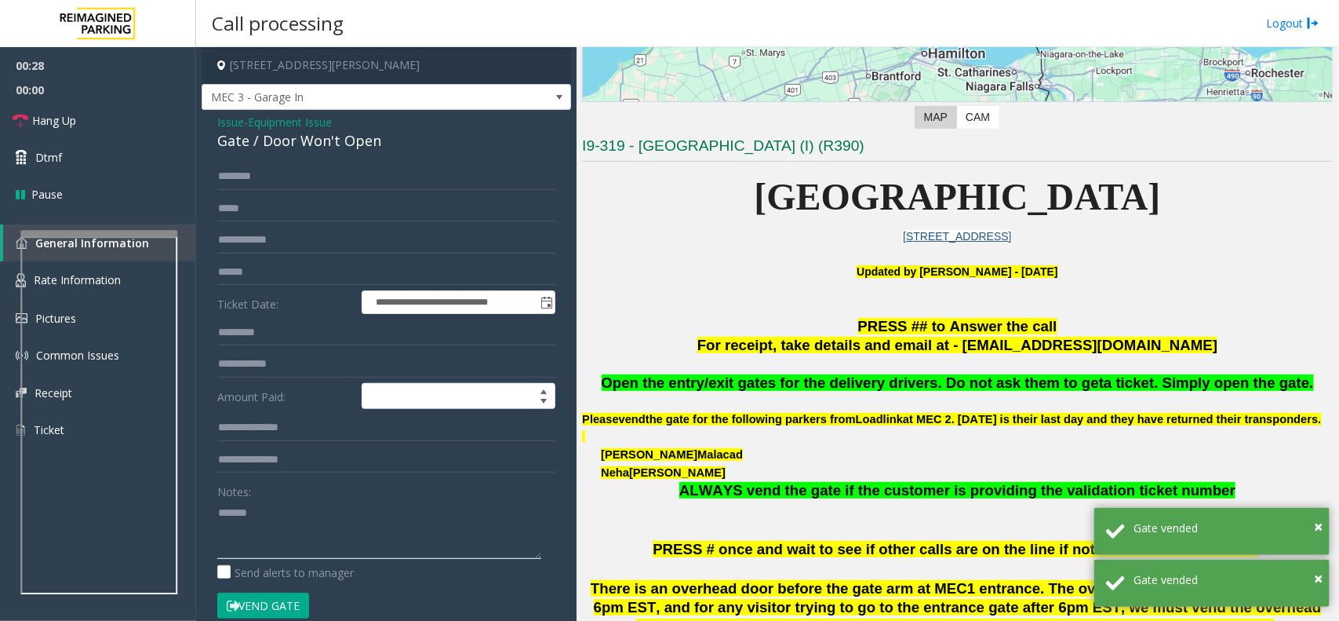
click at [312, 516] on textarea at bounding box center [379, 529] width 324 height 59
paste textarea "**********"
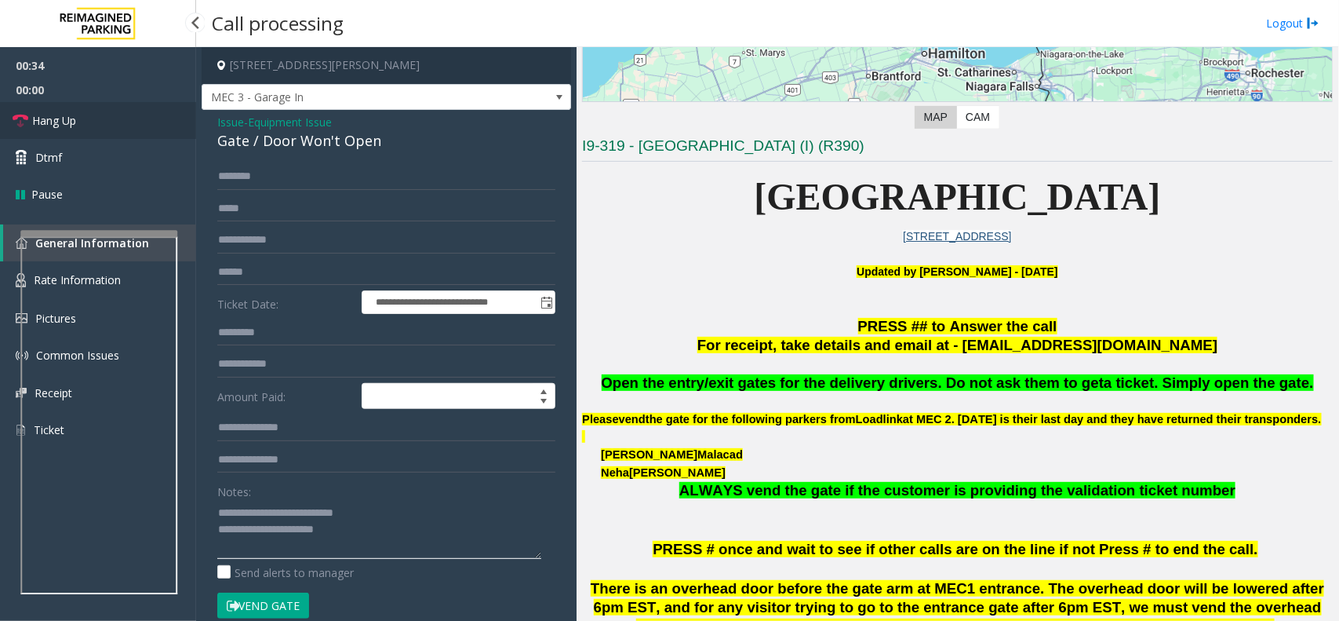
type textarea "**********"
click at [130, 127] on link "Hang Up" at bounding box center [98, 120] width 196 height 37
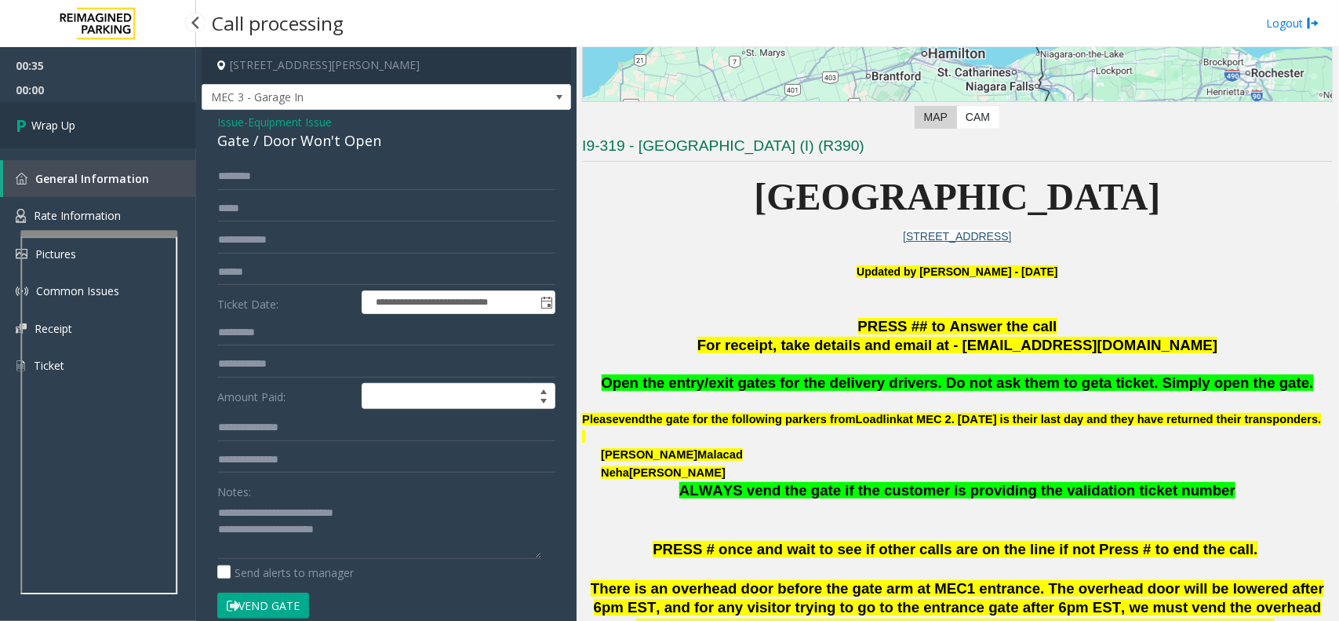
click at [130, 127] on link "Wrap Up" at bounding box center [98, 125] width 196 height 46
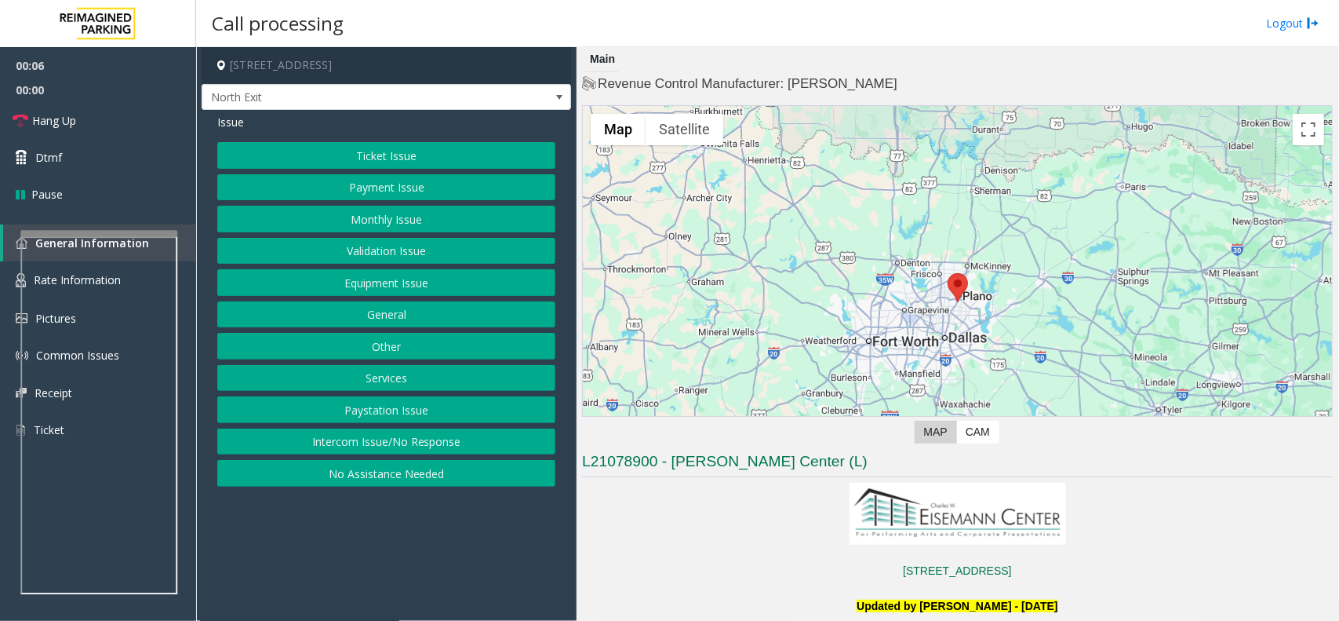
click at [416, 387] on button "Services" at bounding box center [386, 378] width 338 height 27
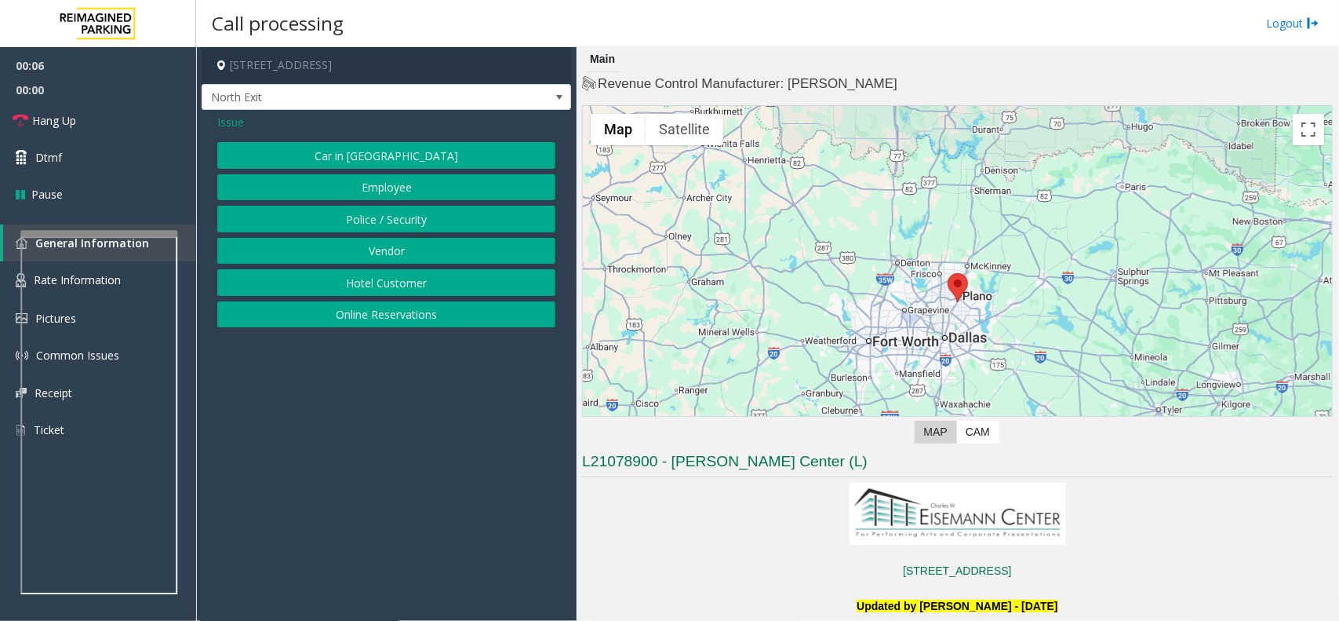
click at [387, 283] on button "Hotel Customer" at bounding box center [386, 282] width 338 height 27
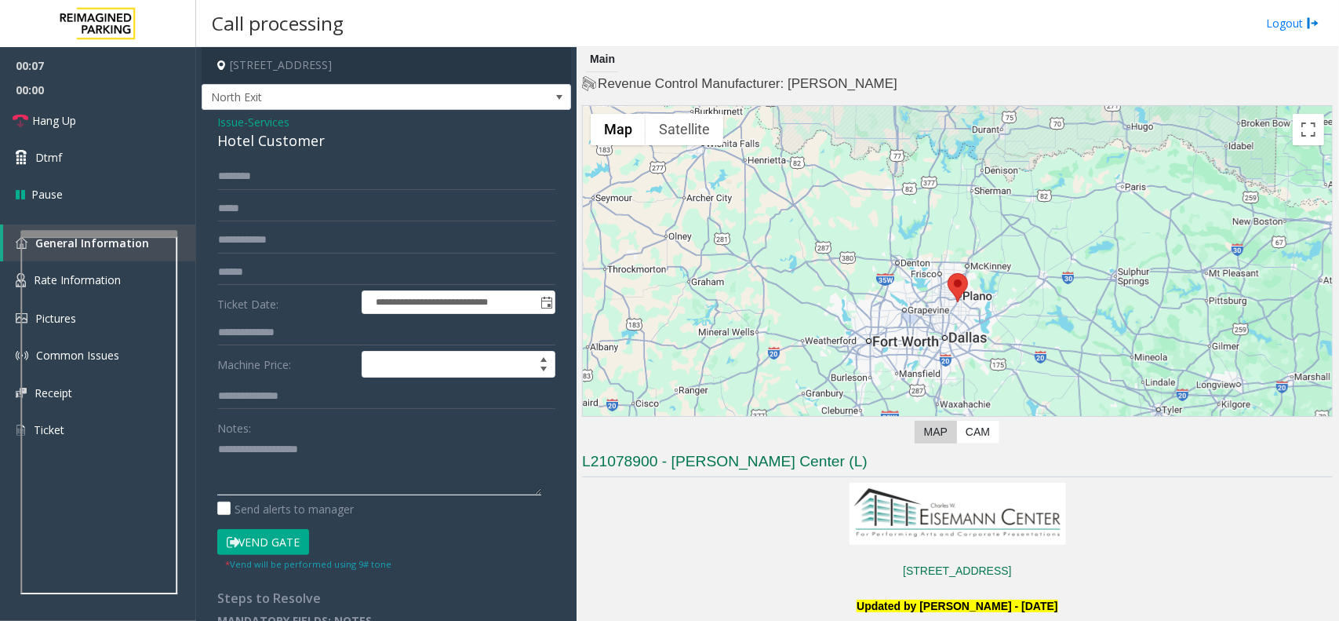
click at [323, 461] on textarea at bounding box center [379, 465] width 324 height 59
type textarea "******"
click at [295, 151] on div "Hotel Customer" at bounding box center [386, 140] width 338 height 21
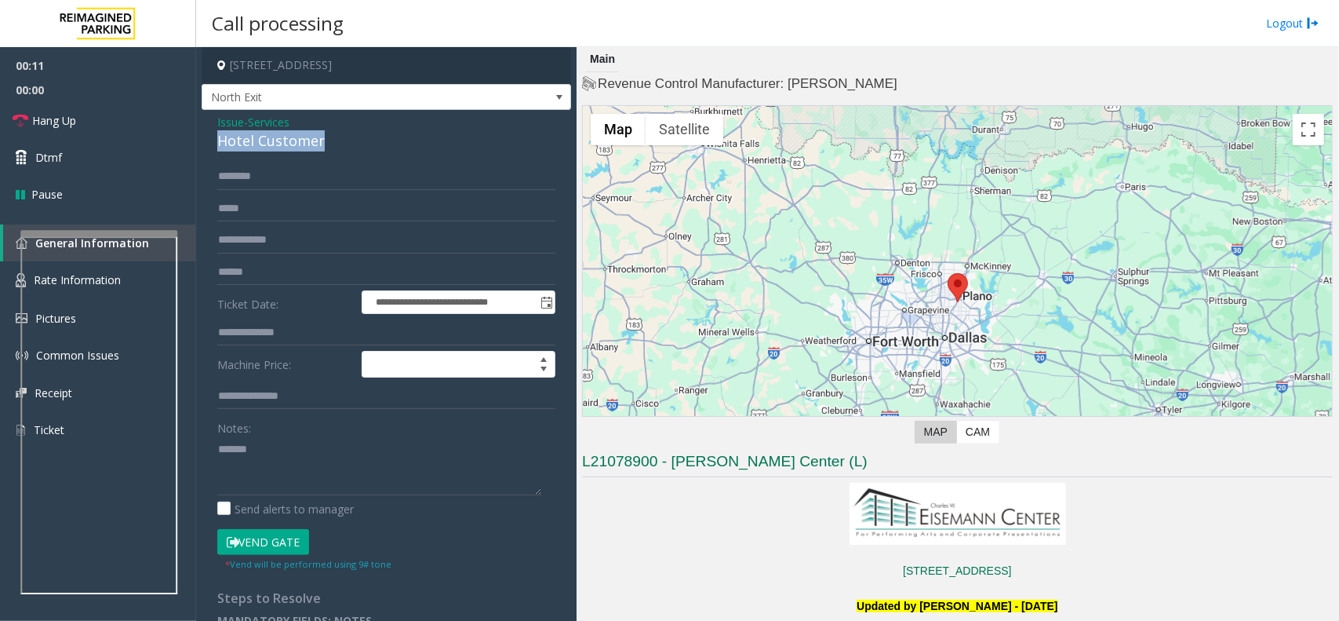
copy div "Hotel Customer"
click at [302, 334] on input "text" at bounding box center [386, 332] width 338 height 27
type input "***"
click at [300, 459] on textarea at bounding box center [379, 465] width 324 height 59
paste textarea "**********"
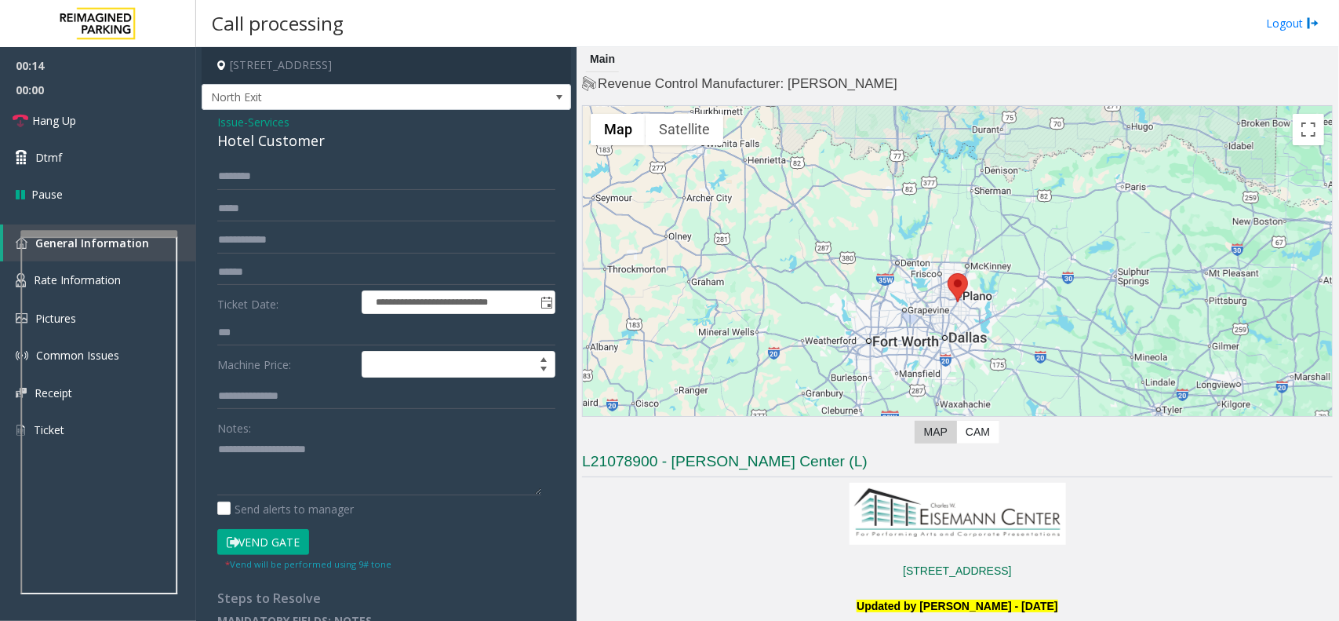
click at [269, 539] on button "Vend Gate" at bounding box center [263, 542] width 92 height 27
click at [286, 499] on div "Notes: Send alerts to manager" at bounding box center [386, 465] width 338 height 103
click at [284, 510] on label "Send alerts to manager" at bounding box center [285, 509] width 137 height 16
click at [290, 479] on textarea at bounding box center [379, 465] width 324 height 59
type textarea "**********"
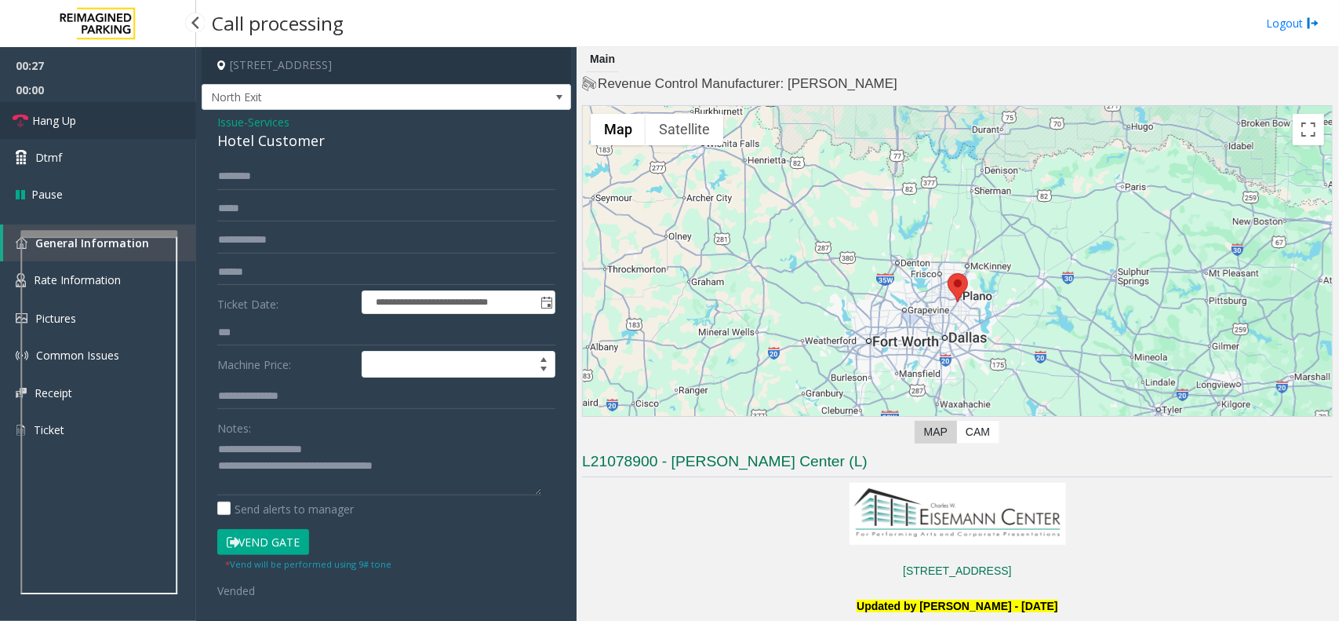
click at [122, 118] on link "Hang Up" at bounding box center [98, 120] width 196 height 37
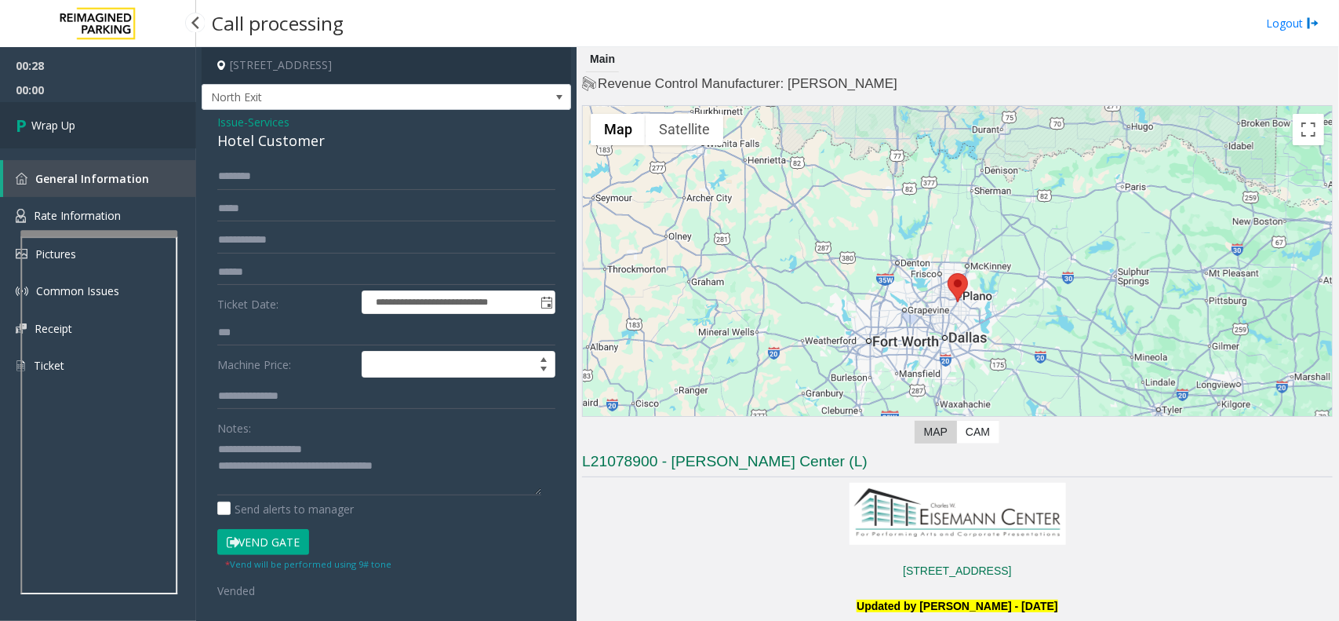
click at [134, 120] on link "Wrap Up" at bounding box center [98, 125] width 196 height 46
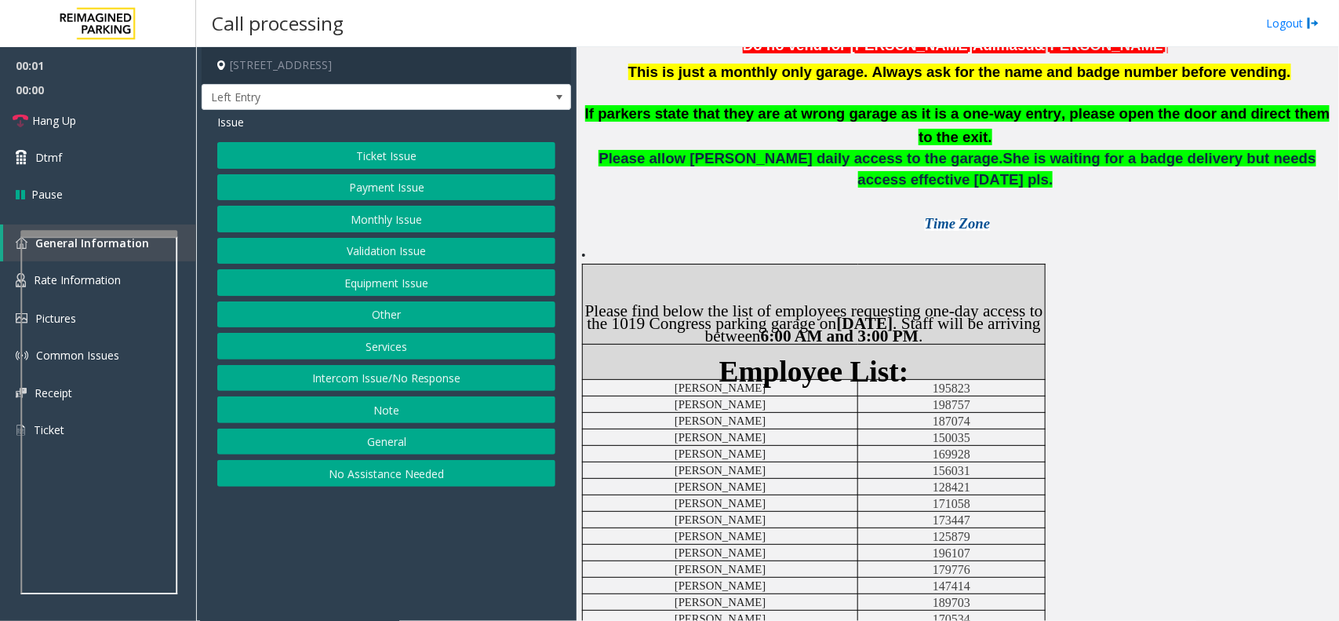
scroll to position [672, 0]
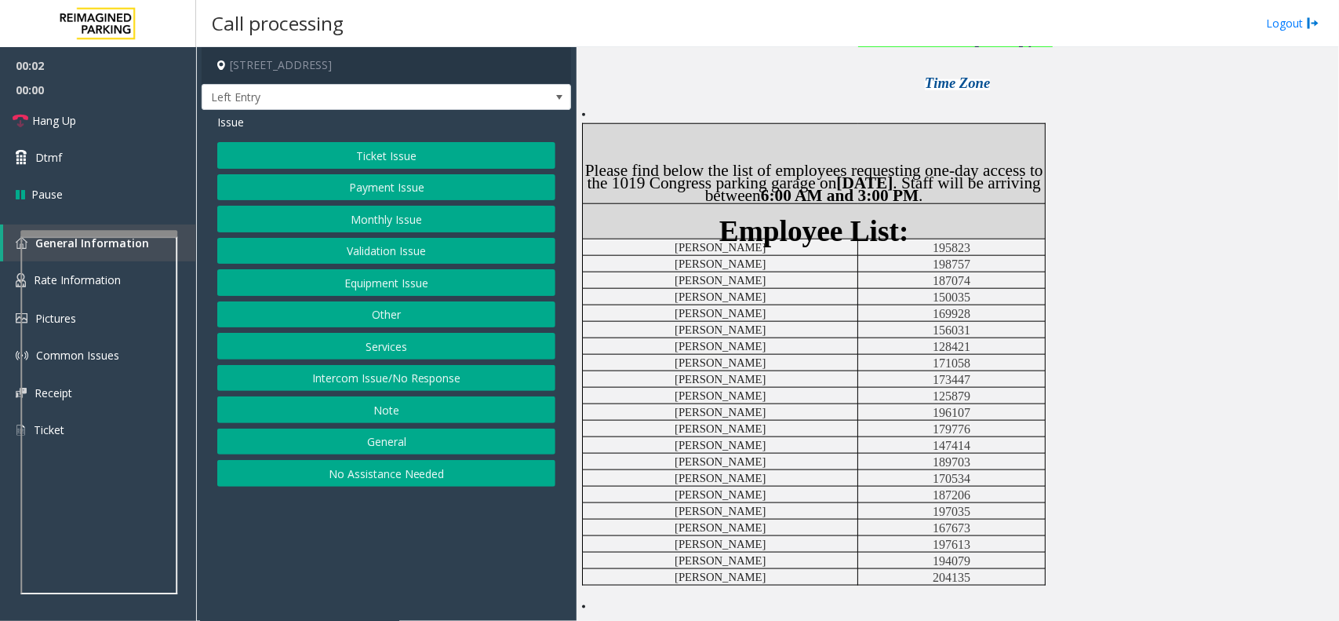
click at [447, 220] on button "Monthly Issue" at bounding box center [386, 219] width 338 height 27
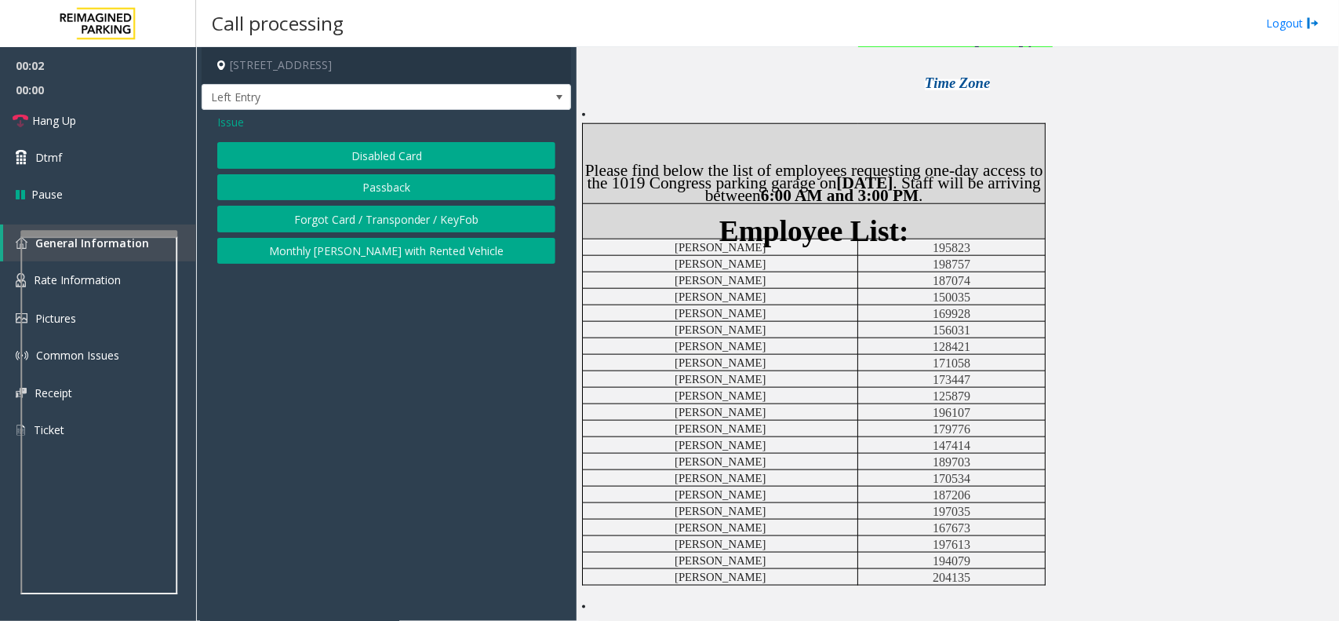
click at [401, 158] on button "Disabled Card" at bounding box center [386, 155] width 338 height 27
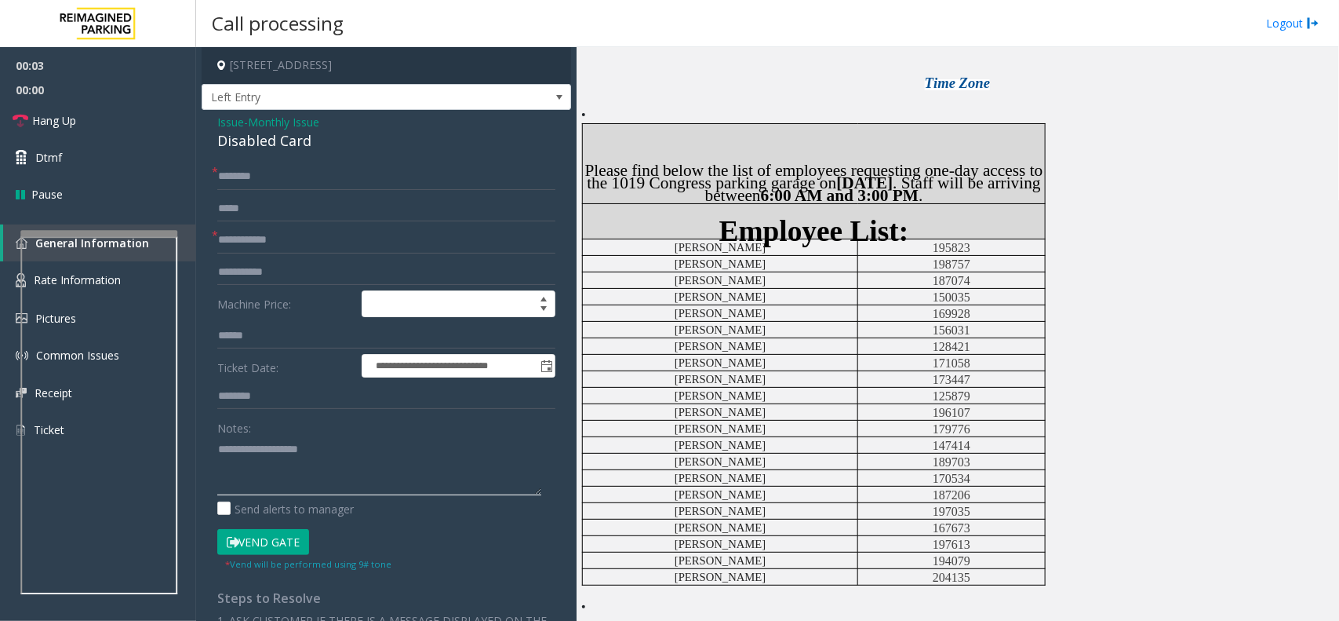
click at [301, 448] on textarea at bounding box center [379, 465] width 324 height 59
click at [288, 157] on div "**********" at bounding box center [387, 533] width 370 height 847
click at [288, 144] on div "Disabled Card" at bounding box center [386, 140] width 338 height 21
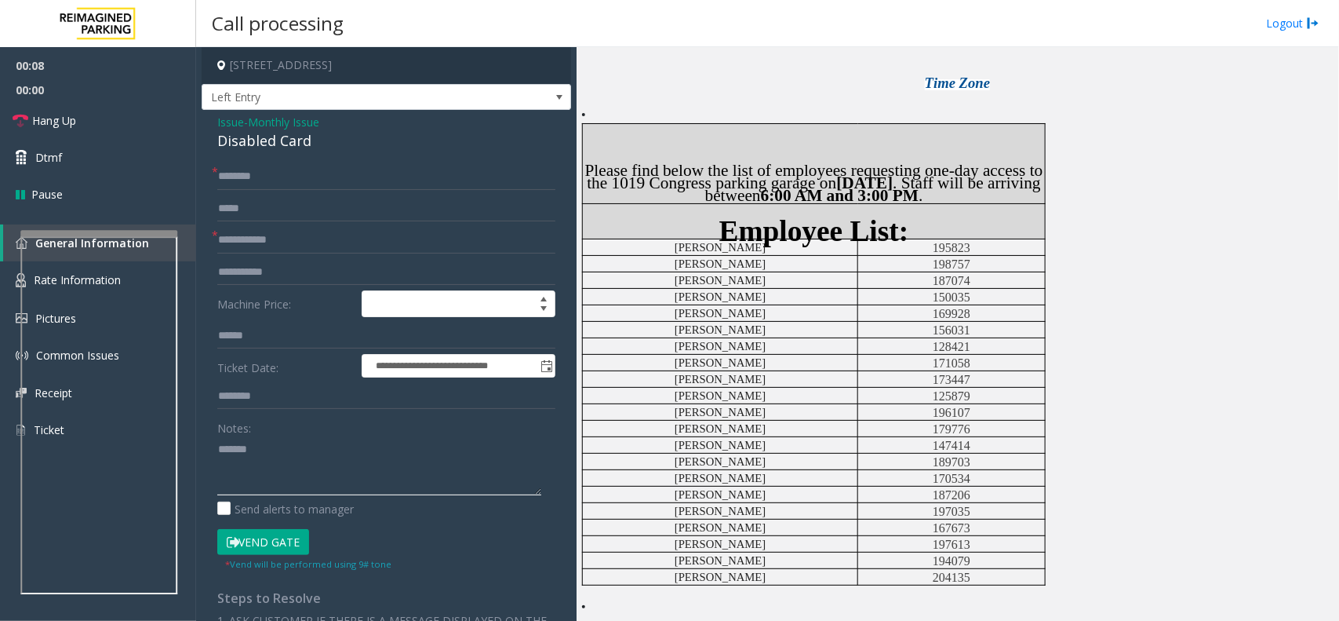
click at [286, 477] on textarea at bounding box center [379, 465] width 324 height 59
paste textarea "**********"
type textarea "**********"
click at [284, 246] on input "text" at bounding box center [386, 240] width 338 height 27
type input "******"
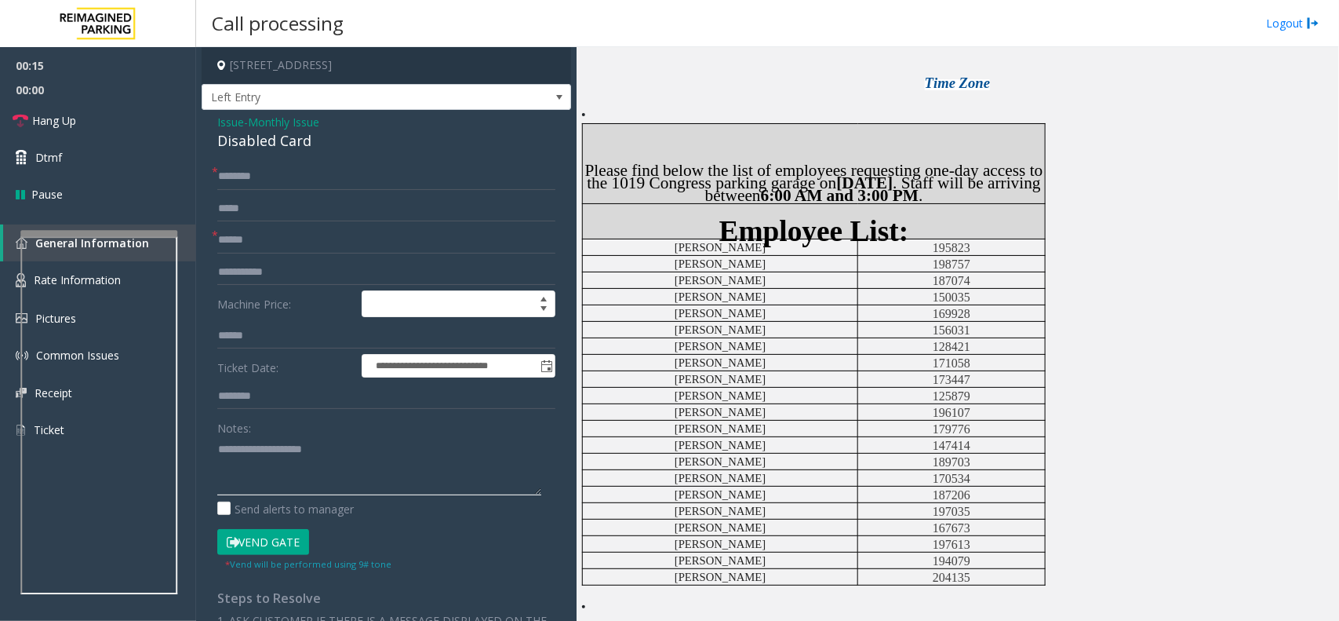
click at [275, 493] on textarea at bounding box center [379, 465] width 324 height 59
click at [279, 184] on input "text" at bounding box center [386, 176] width 338 height 27
type input "*******"
click at [291, 476] on textarea at bounding box center [379, 465] width 324 height 59
click at [267, 541] on button "Vend Gate" at bounding box center [263, 542] width 92 height 27
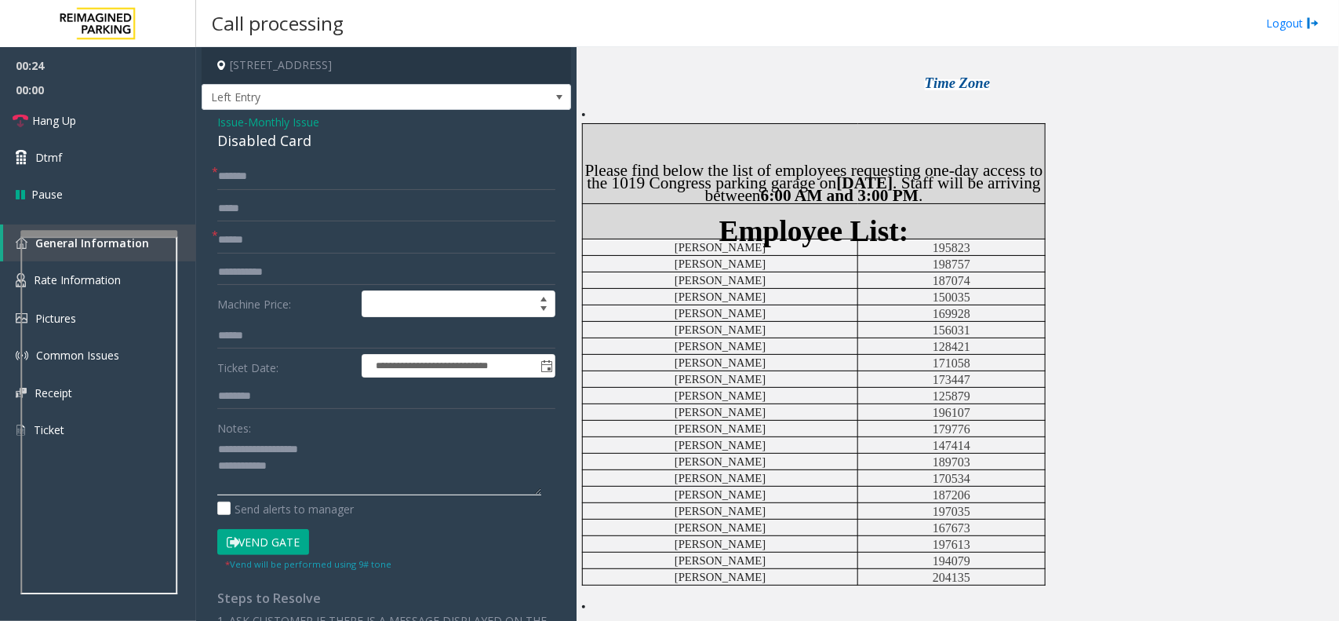
click at [303, 488] on textarea at bounding box center [379, 465] width 324 height 59
type textarea "**********"
click at [87, 115] on link "Hang Up" at bounding box center [98, 120] width 196 height 37
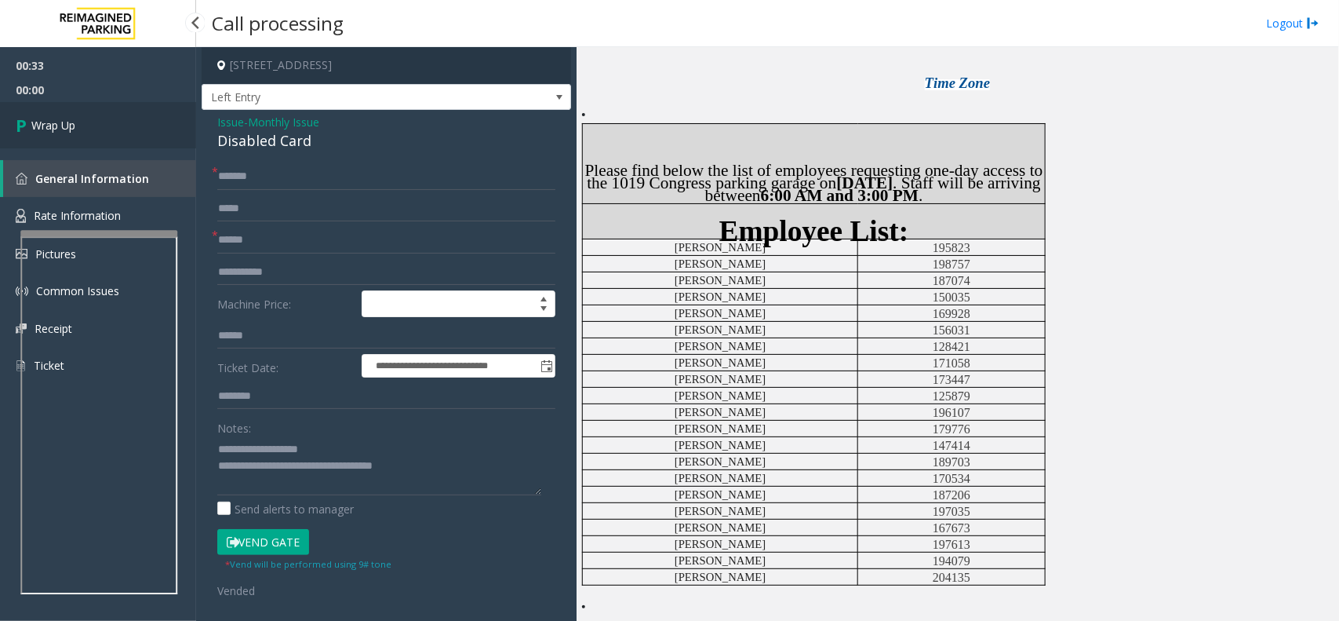
click at [87, 115] on link "Wrap Up" at bounding box center [98, 125] width 196 height 46
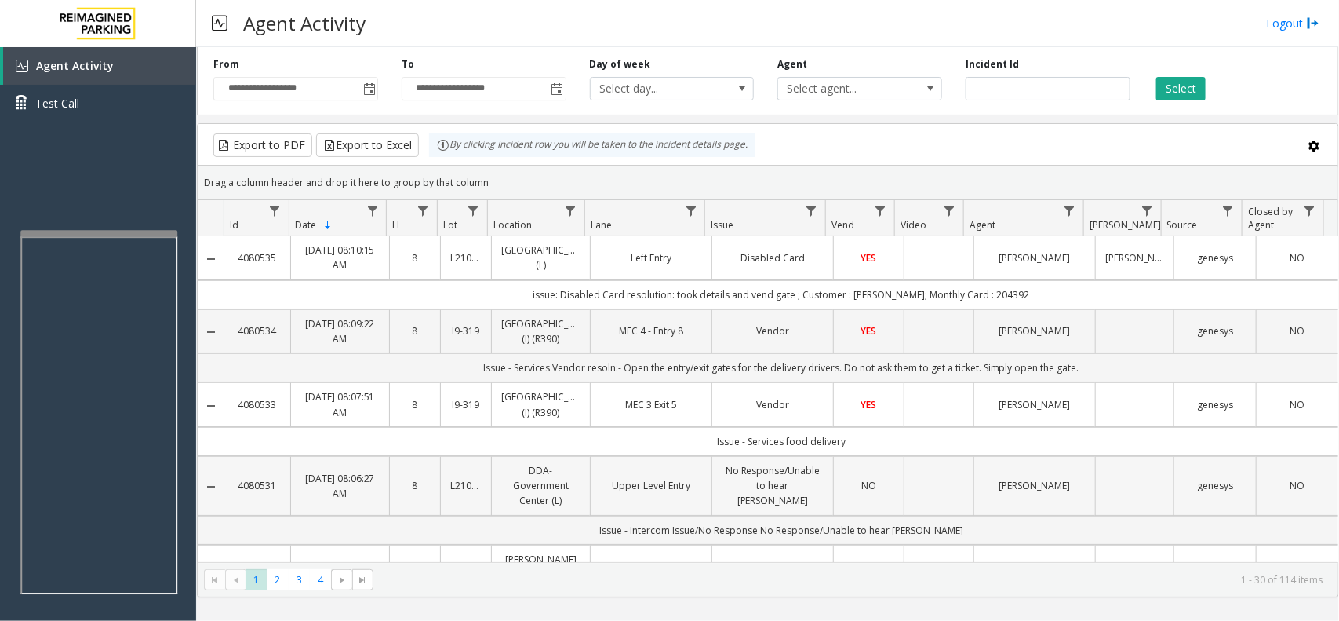
click at [1012, 516] on td "[PERSON_NAME]" at bounding box center [1035, 486] width 122 height 60
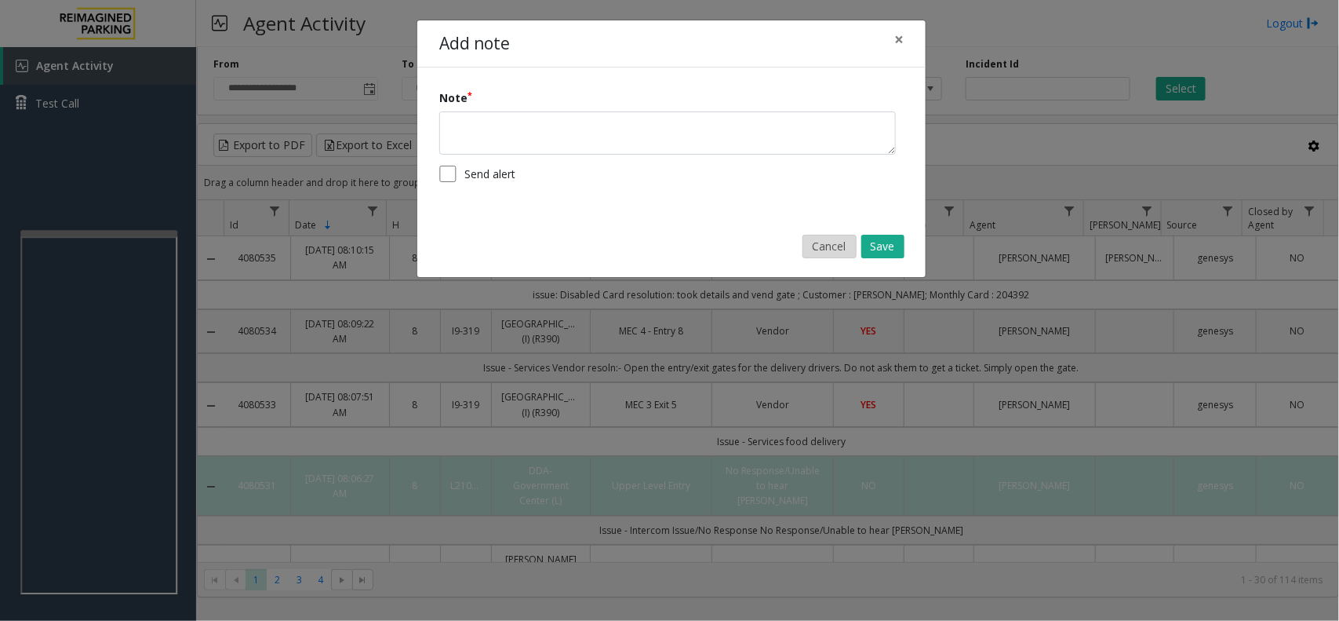
click at [834, 240] on button "Cancel" at bounding box center [830, 247] width 54 height 24
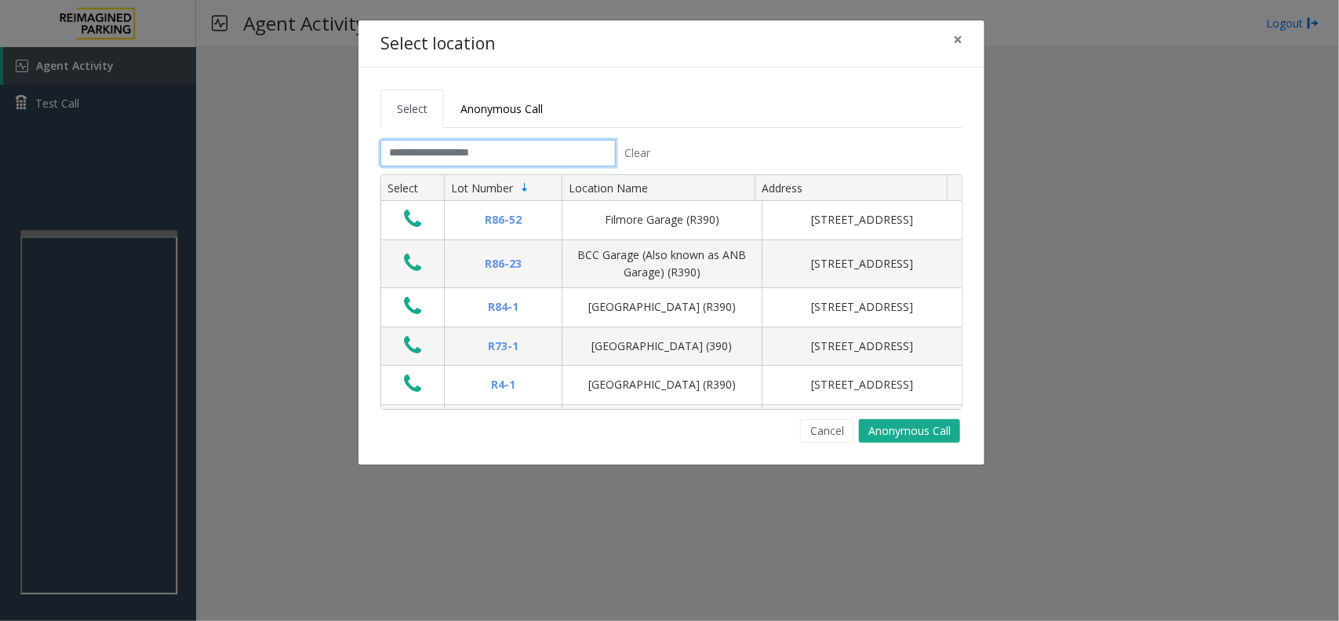
click at [468, 141] on input "text" at bounding box center [498, 153] width 235 height 27
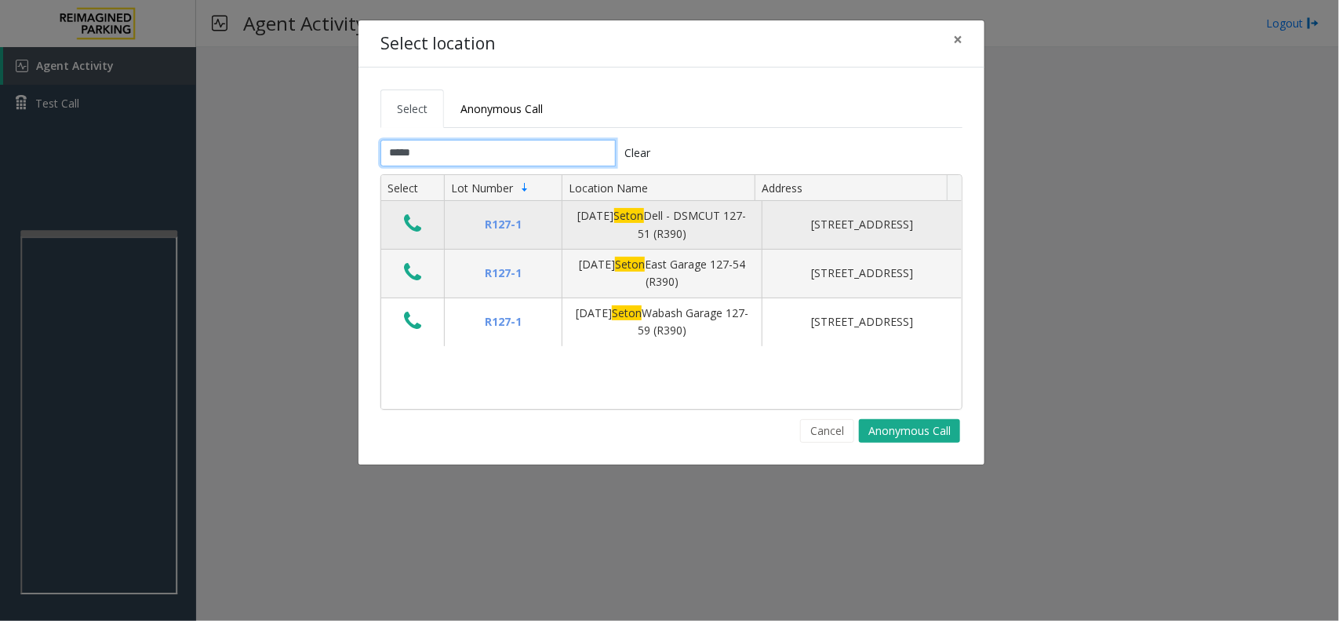
type input "*****"
click at [413, 222] on icon "Data table" at bounding box center [412, 224] width 17 height 22
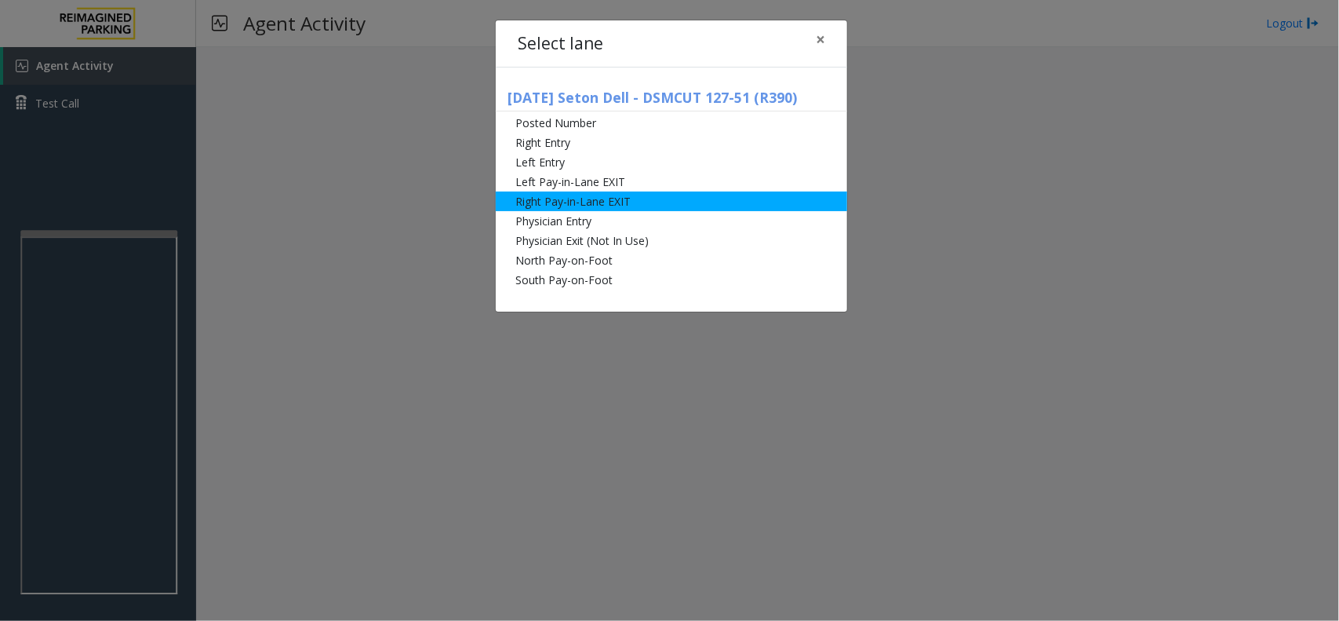
click at [645, 204] on li "Right Pay-in-Lane EXIT" at bounding box center [672, 201] width 352 height 20
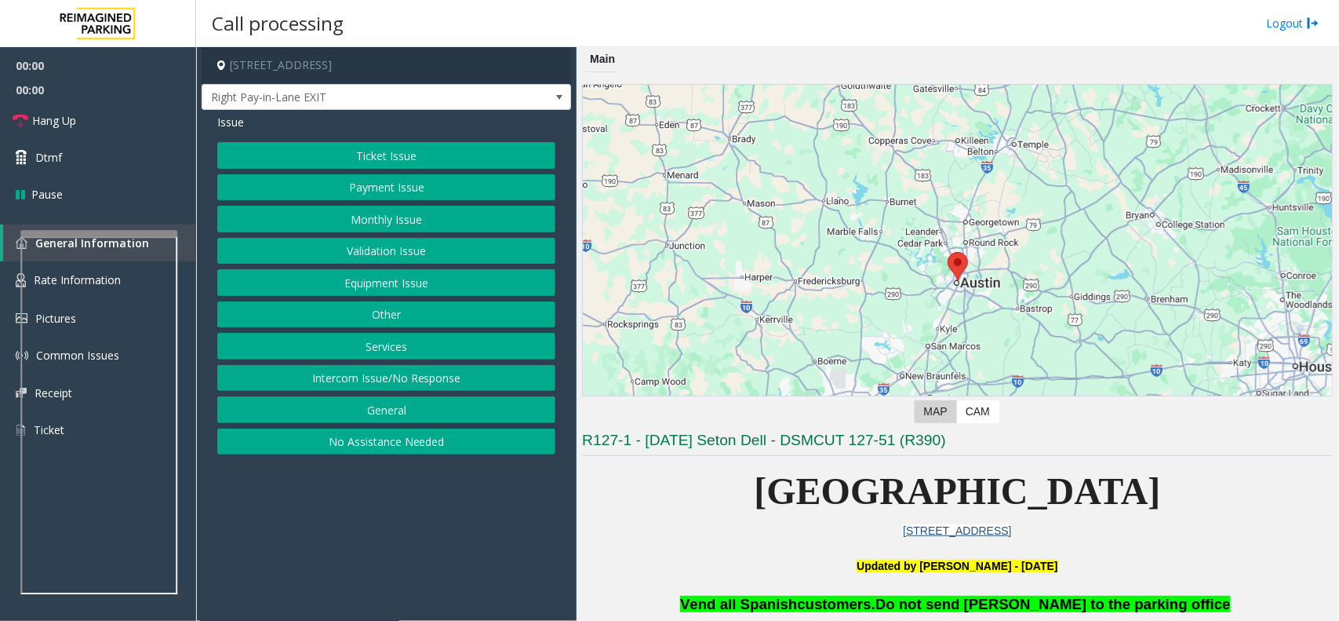
click at [366, 212] on button "Monthly Issue" at bounding box center [386, 219] width 338 height 27
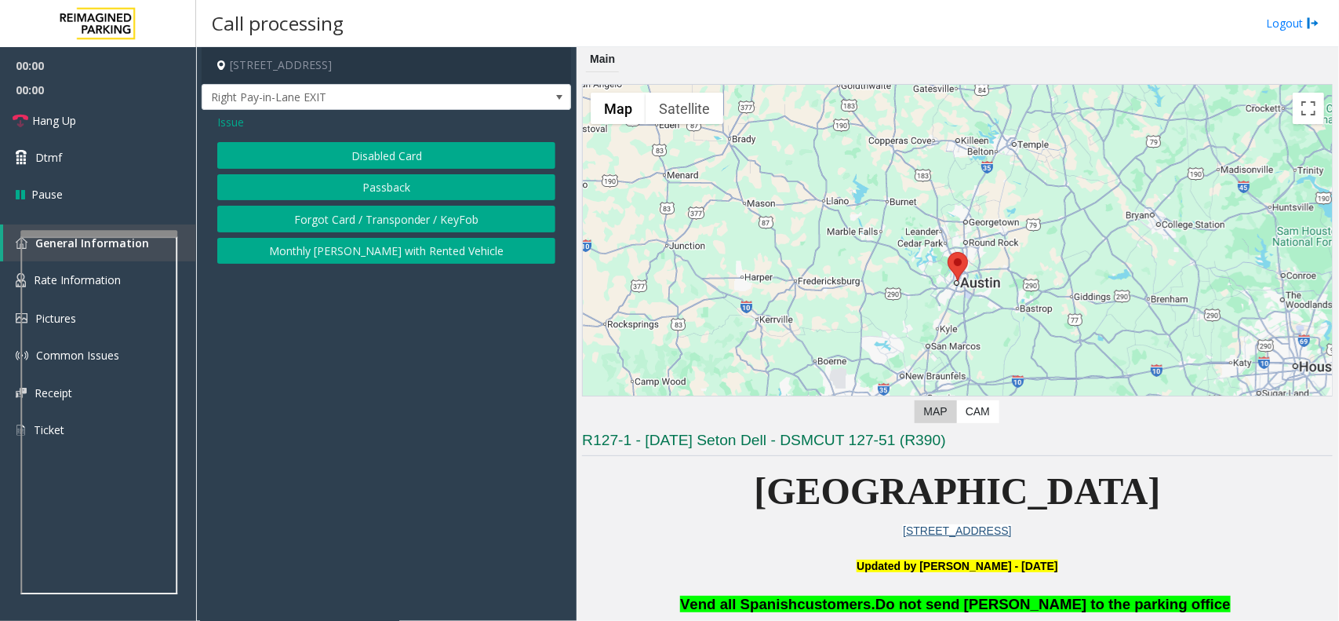
click at [366, 209] on button "Forgot Card / Transponder / KeyFob" at bounding box center [386, 219] width 338 height 27
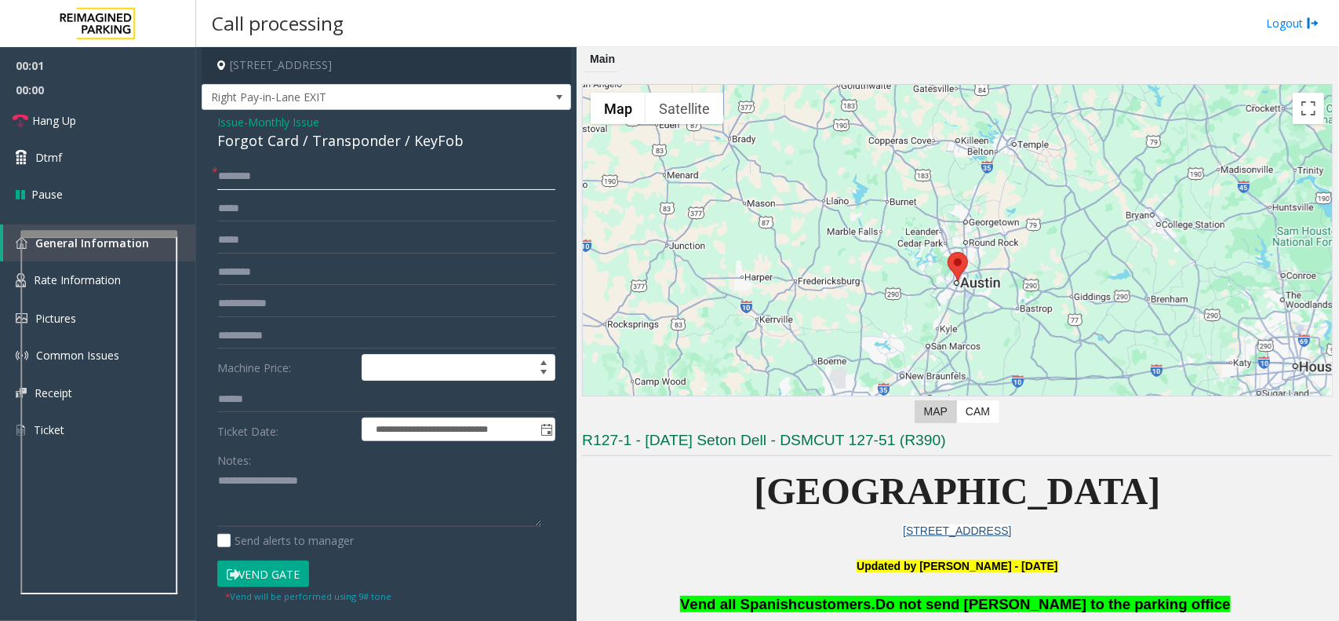
click at [291, 186] on input "text" at bounding box center [386, 176] width 338 height 27
type input "*"
type input "*******"
click at [265, 493] on textarea at bounding box center [379, 497] width 324 height 59
click at [319, 148] on div "Forgot Card / Transponder / KeyFob" at bounding box center [386, 140] width 338 height 21
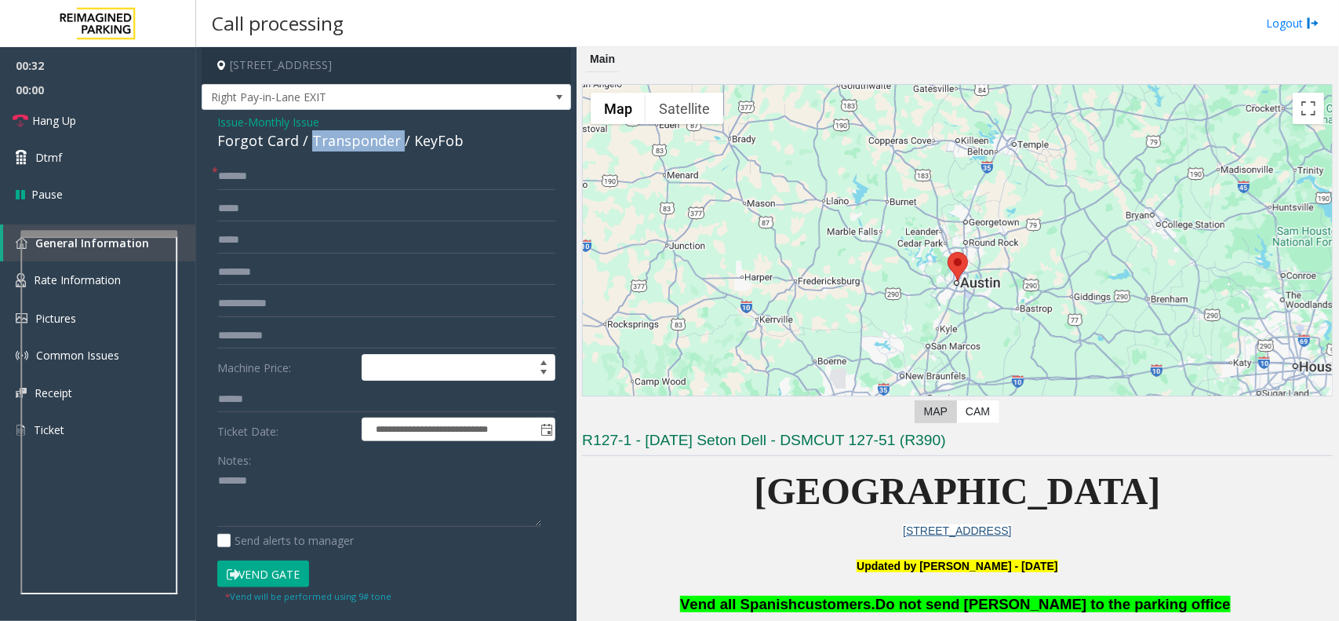
click at [319, 148] on div "Forgot Card / Transponder / KeyFob" at bounding box center [386, 140] width 338 height 21
click at [304, 479] on textarea at bounding box center [379, 497] width 324 height 59
paste textarea "**********"
click at [285, 567] on button "Vend Gate" at bounding box center [263, 573] width 92 height 27
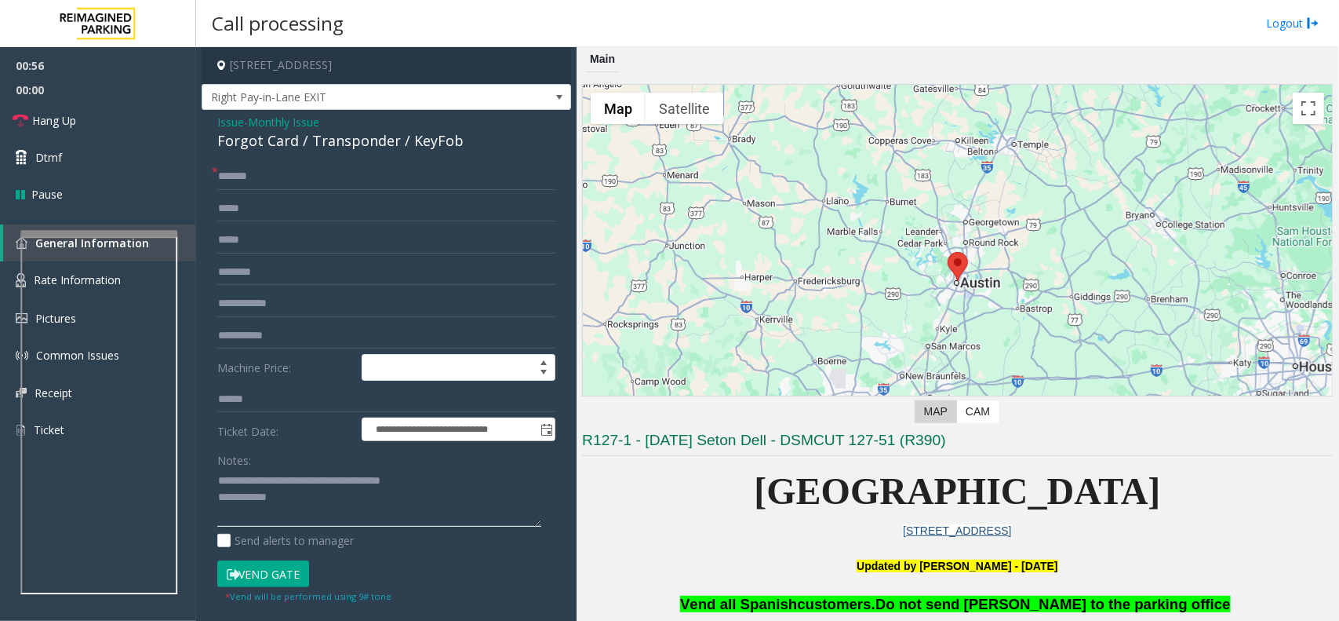
click at [320, 498] on textarea at bounding box center [379, 497] width 324 height 59
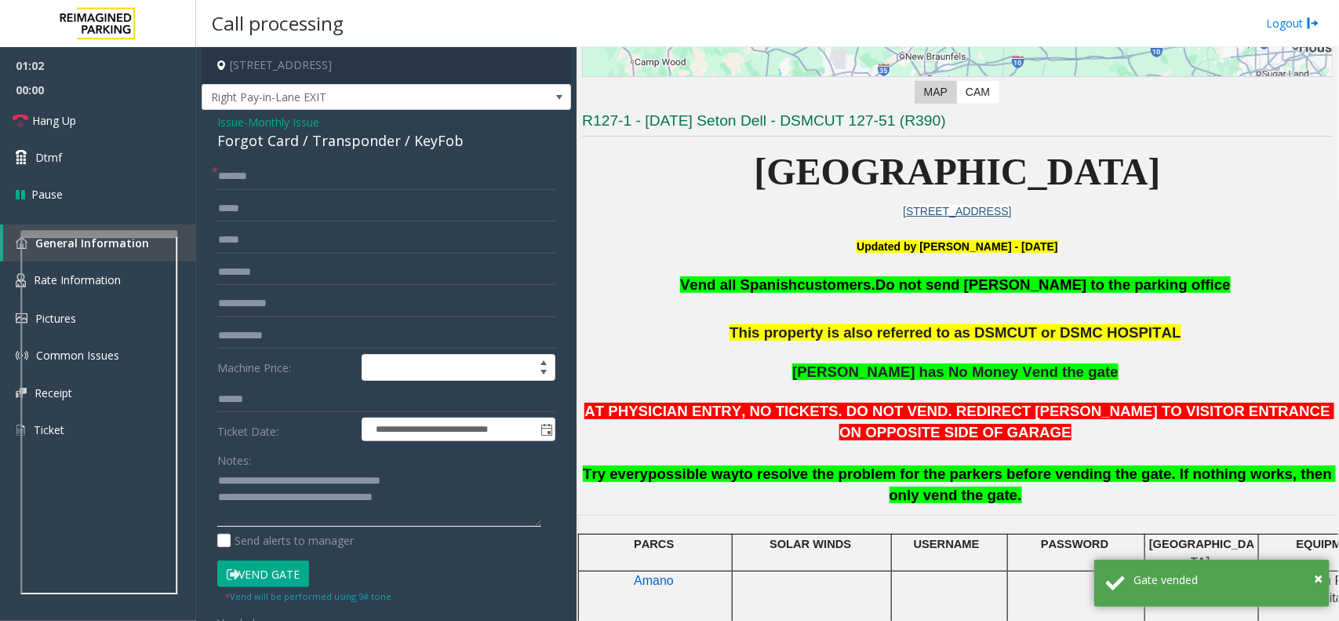
scroll to position [392, 0]
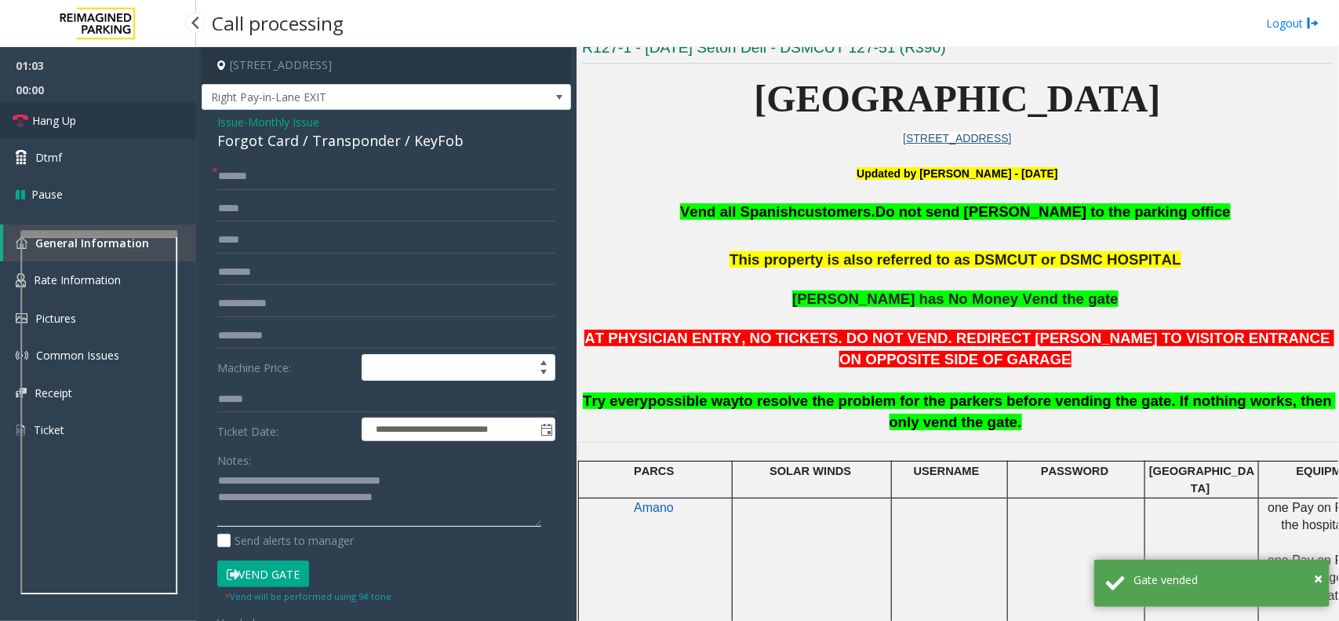
type textarea "**********"
click at [89, 118] on link "Hang Up" at bounding box center [98, 120] width 196 height 37
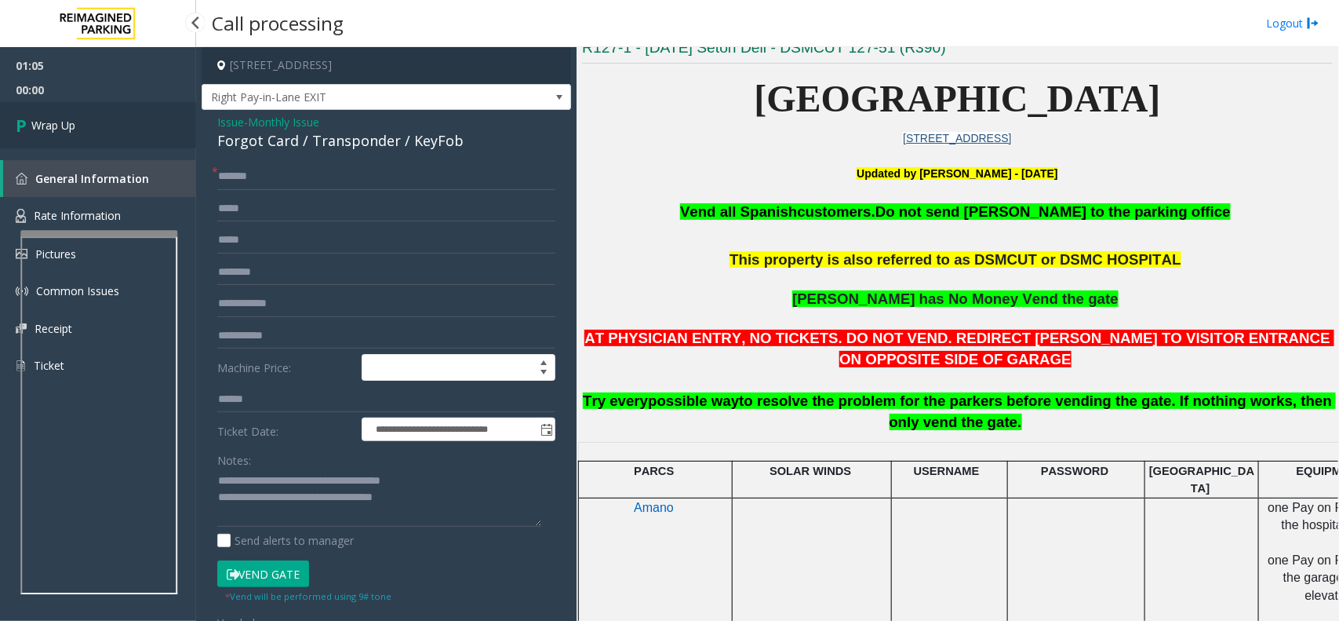
click at [88, 114] on link "Wrap Up" at bounding box center [98, 125] width 196 height 46
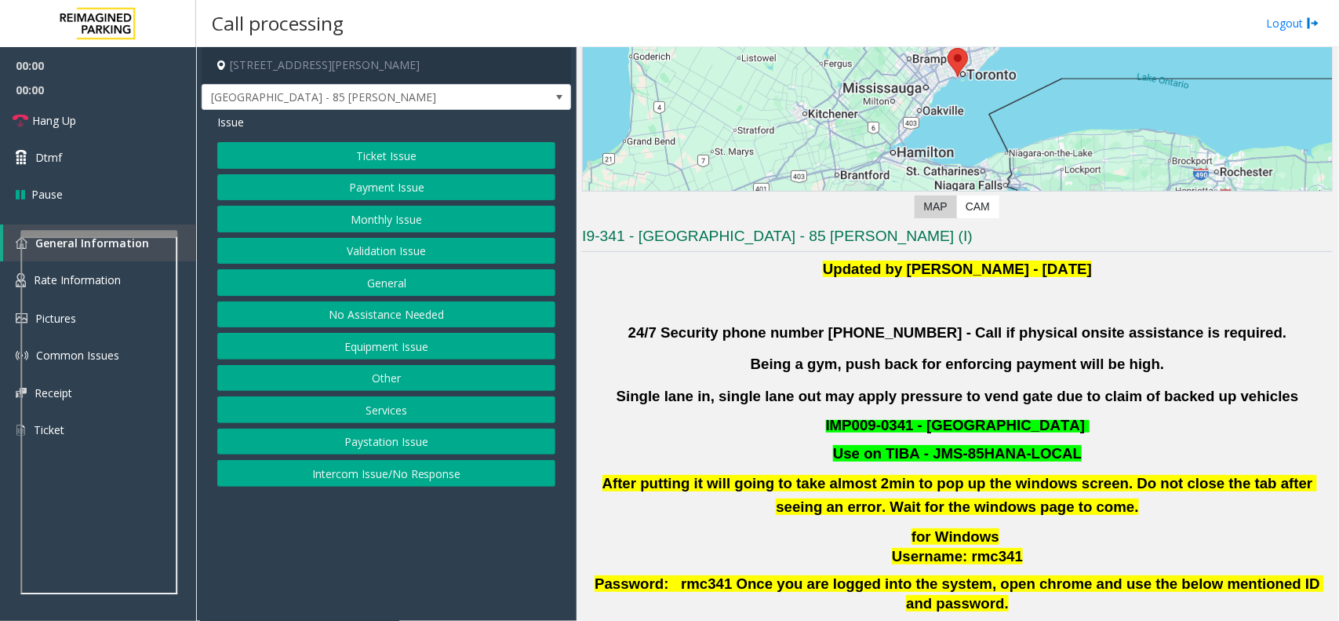
scroll to position [392, 0]
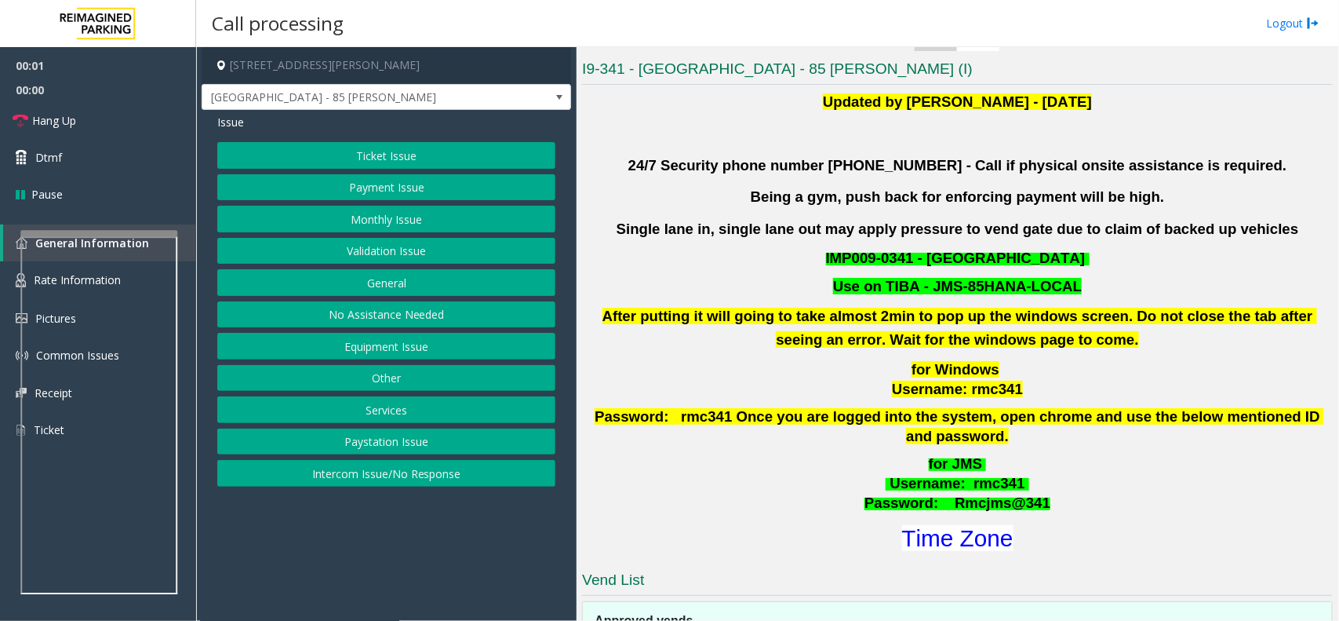
click at [428, 252] on button "Validation Issue" at bounding box center [386, 251] width 338 height 27
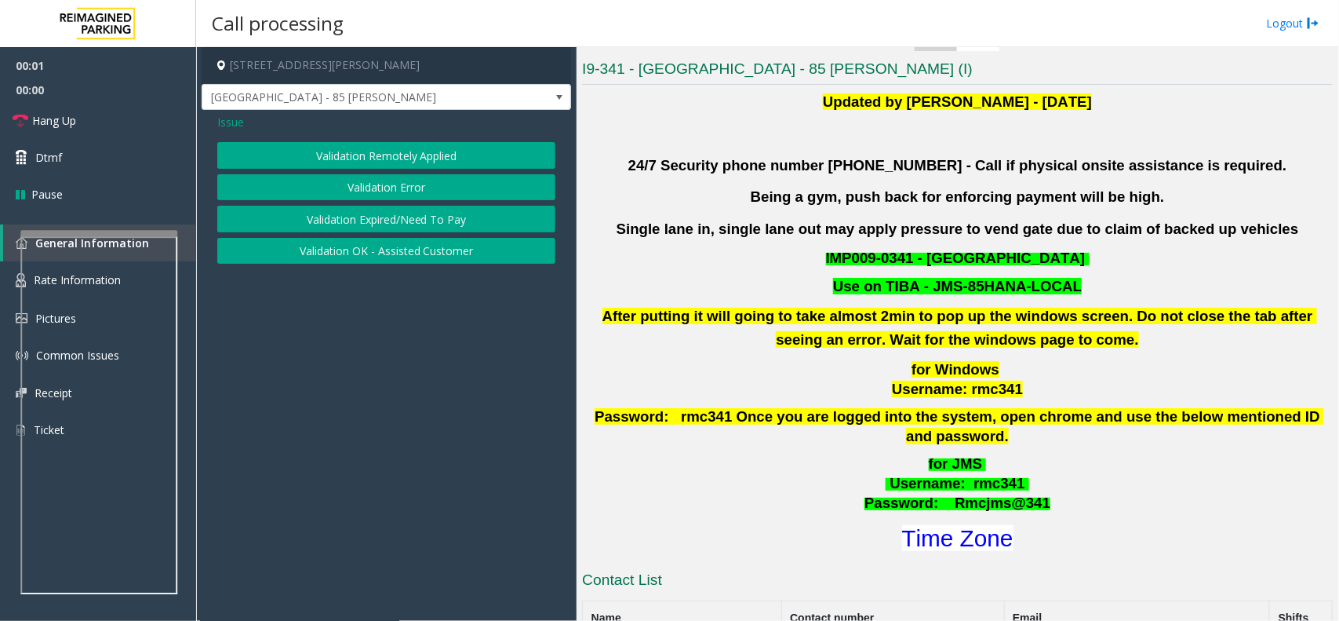
click at [381, 174] on button "Validation Error" at bounding box center [386, 187] width 338 height 27
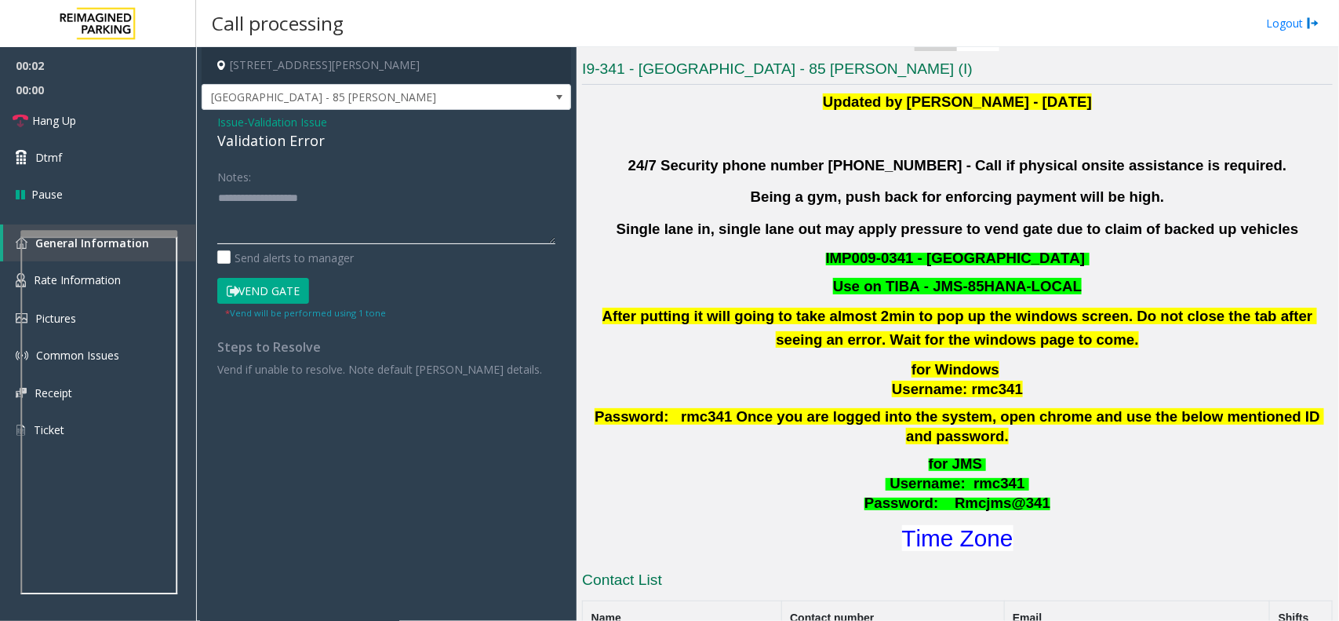
click at [350, 234] on textarea at bounding box center [386, 214] width 338 height 59
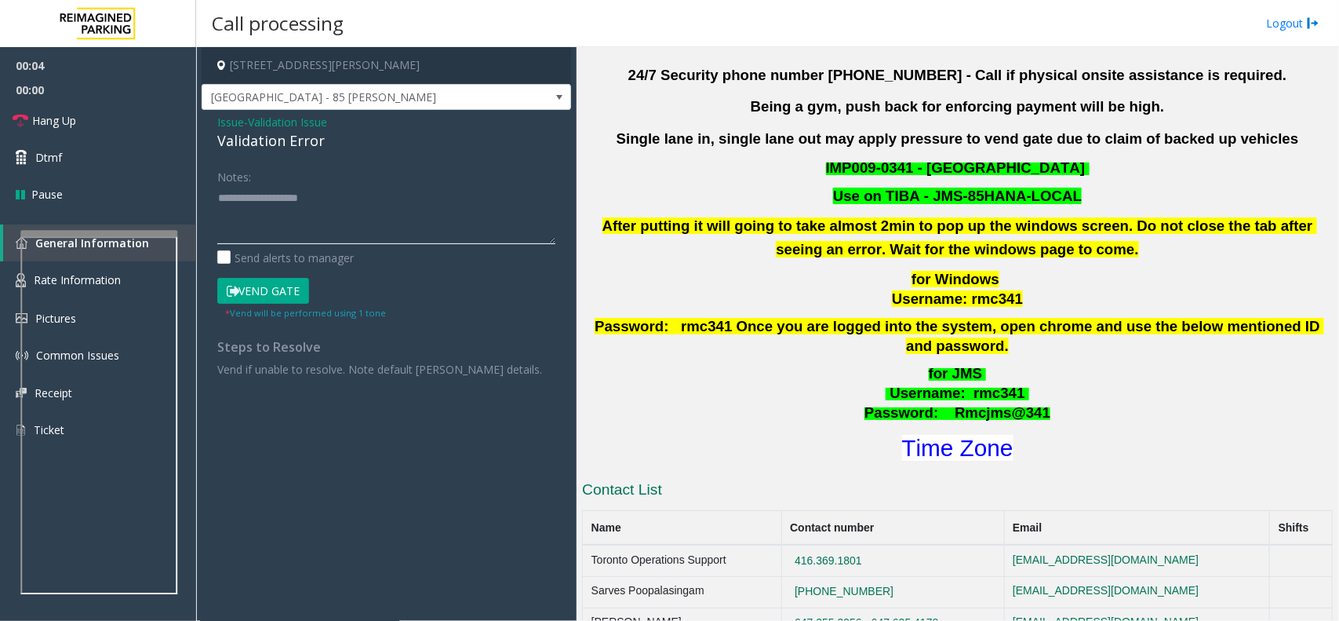
scroll to position [350, 0]
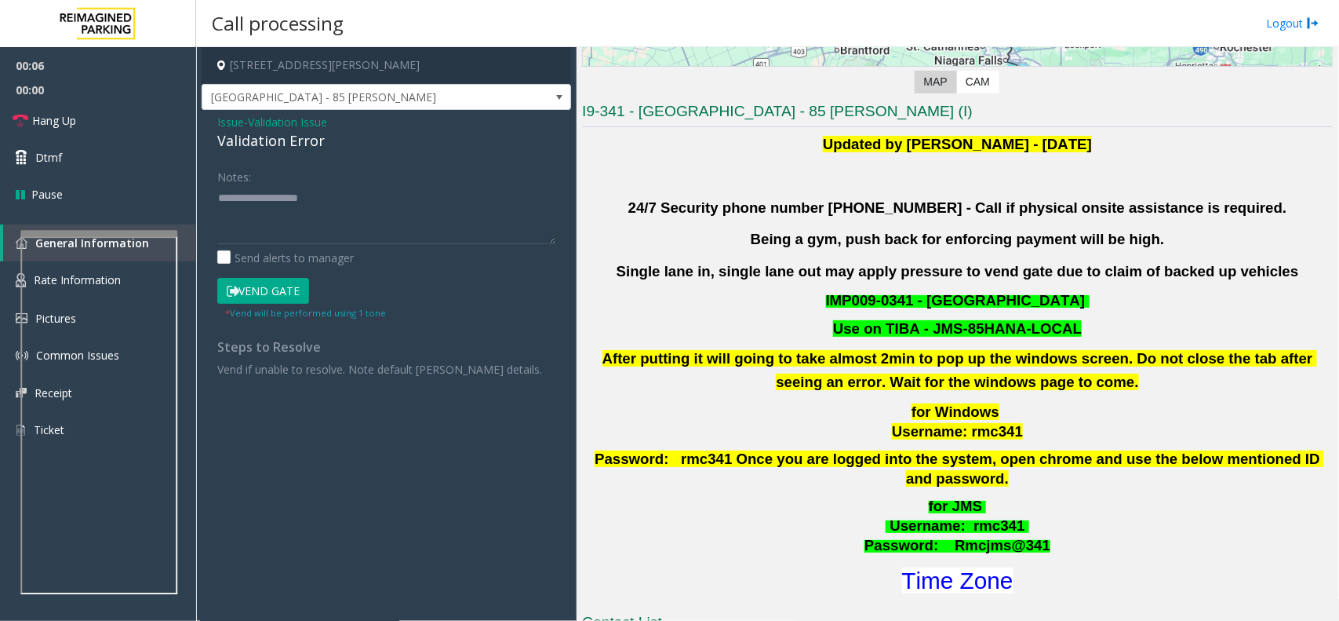
click at [236, 119] on span "Issue" at bounding box center [230, 122] width 27 height 16
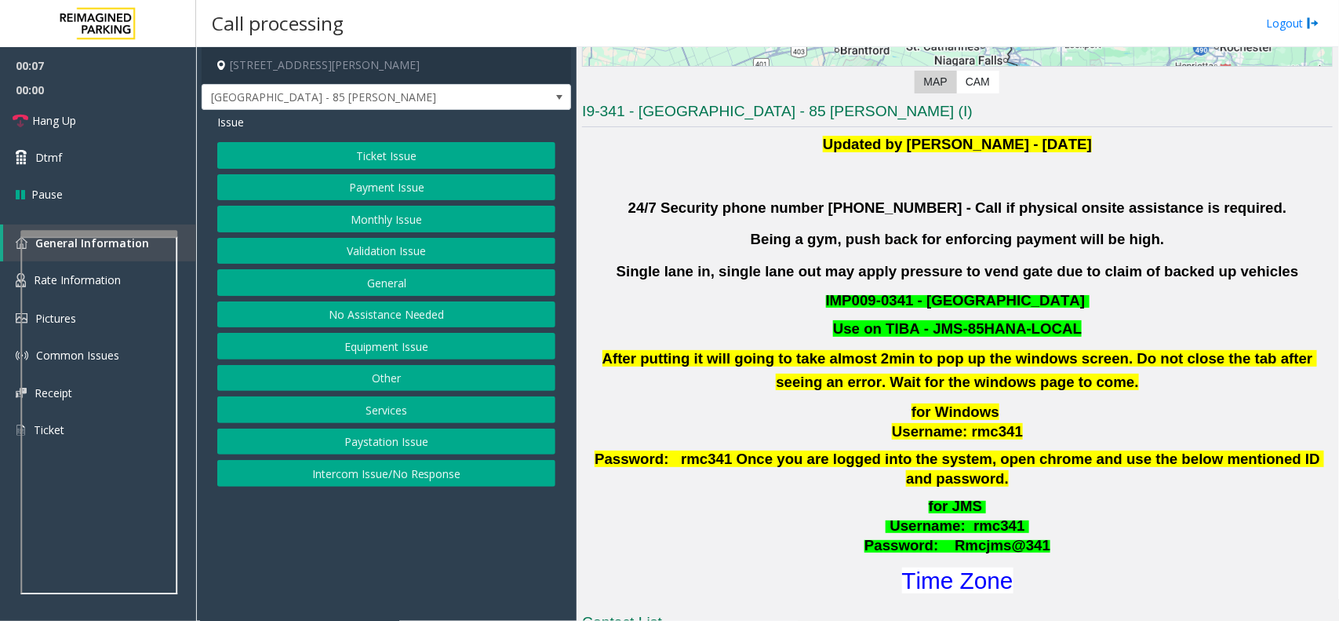
click at [402, 468] on button "Intercom Issue/No Response" at bounding box center [386, 473] width 338 height 27
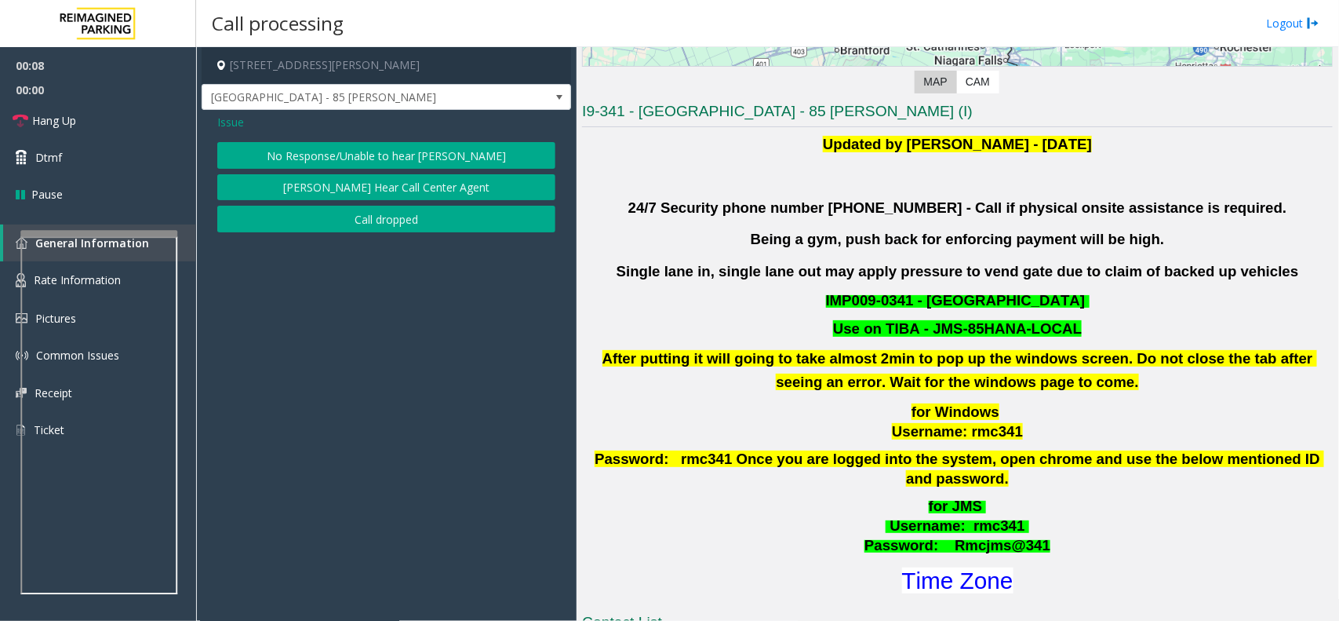
click at [370, 155] on button "No Response/Unable to hear [PERSON_NAME]" at bounding box center [386, 155] width 338 height 27
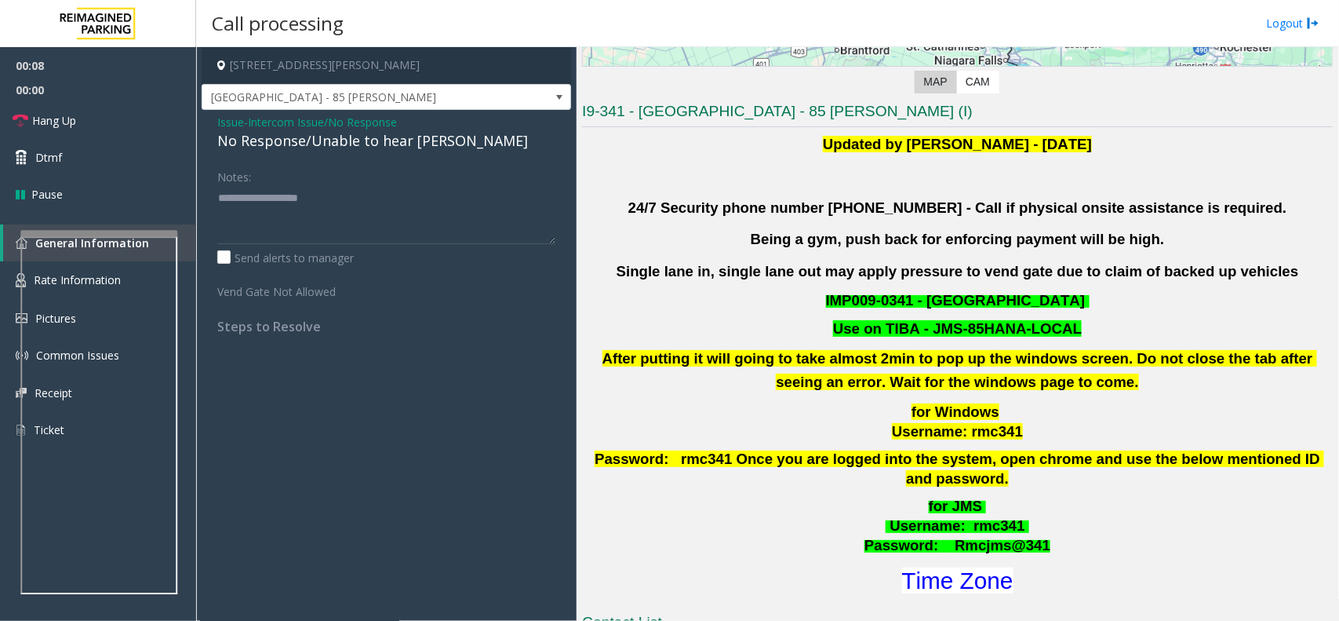
click at [370, 150] on div "No Response/Unable to hear [PERSON_NAME]" at bounding box center [386, 140] width 338 height 21
click at [446, 199] on textarea at bounding box center [386, 214] width 338 height 59
type textarea "**********"
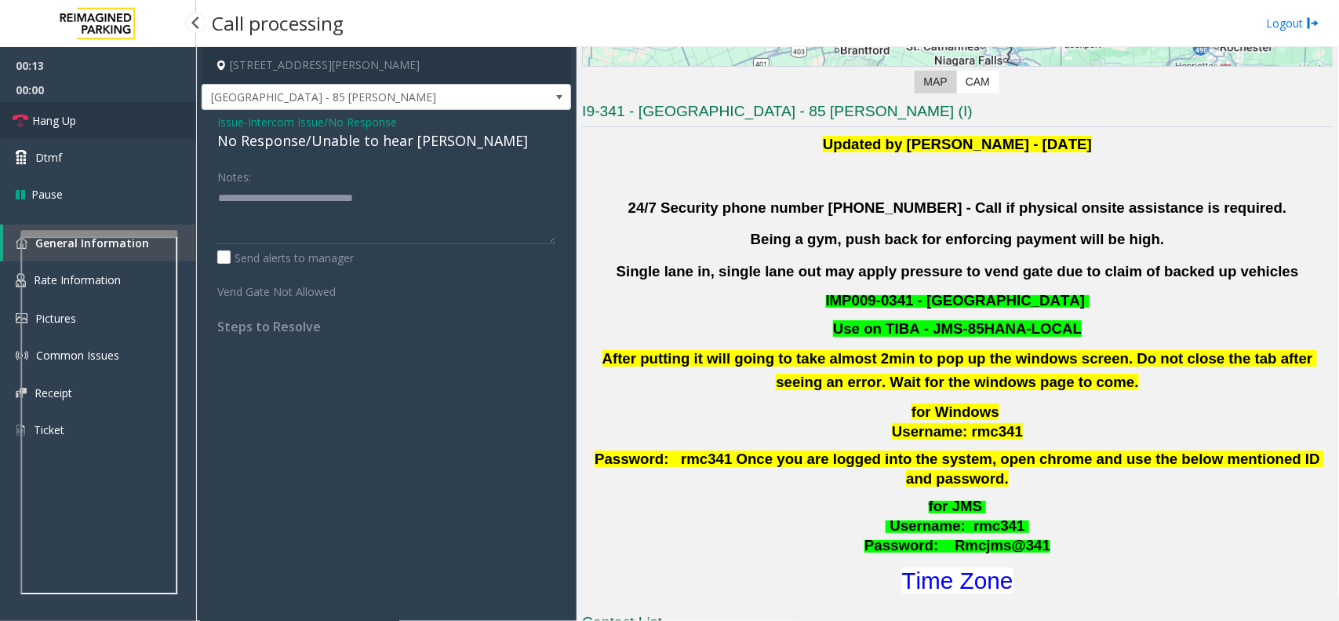
click at [75, 118] on span "Hang Up" at bounding box center [54, 120] width 44 height 16
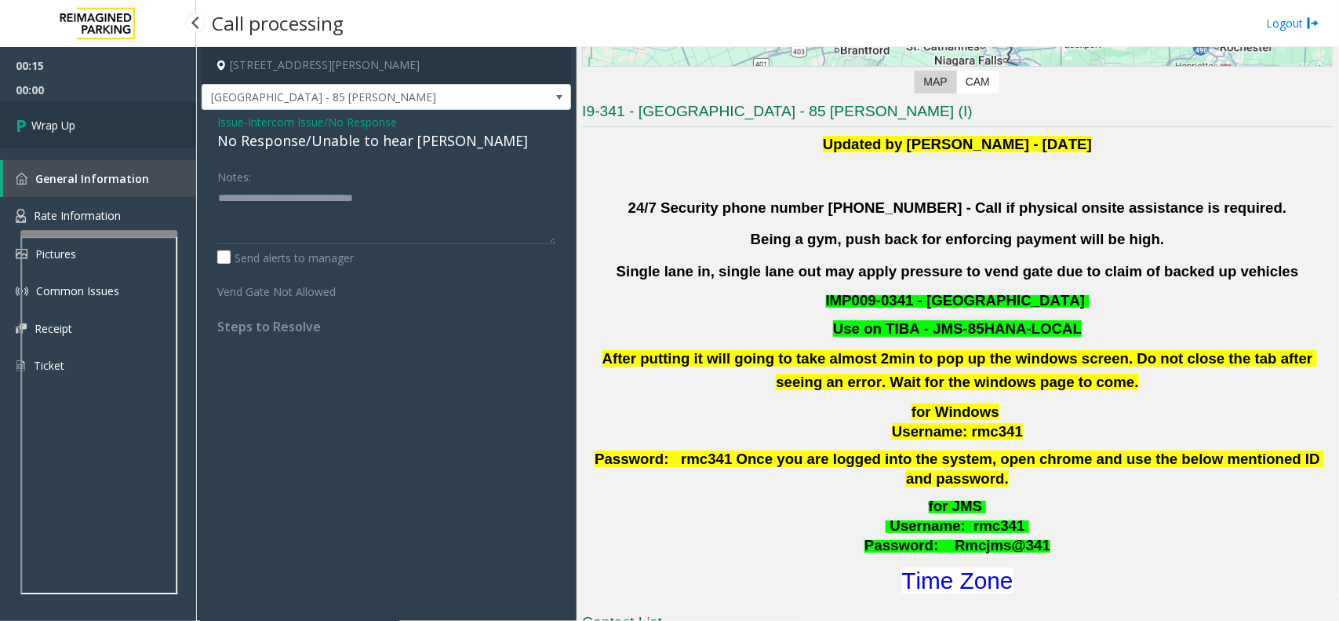
click at [75, 118] on span "Wrap Up" at bounding box center [53, 125] width 44 height 16
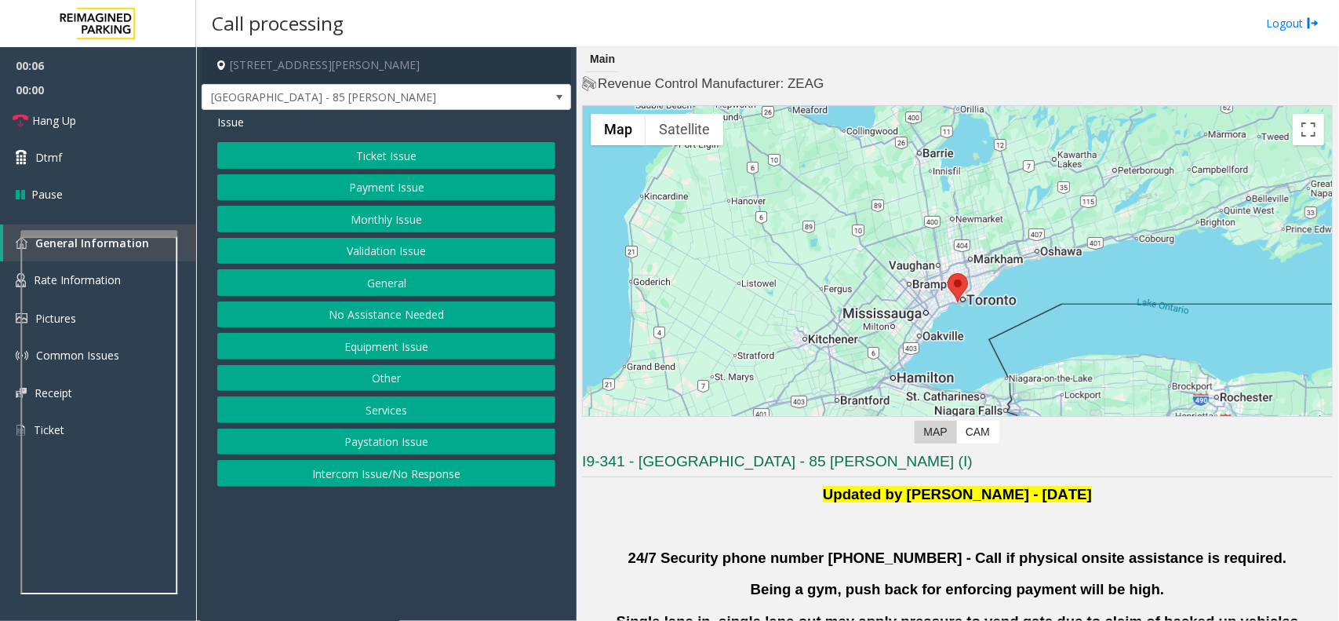
click at [412, 249] on button "Validation Issue" at bounding box center [386, 251] width 338 height 27
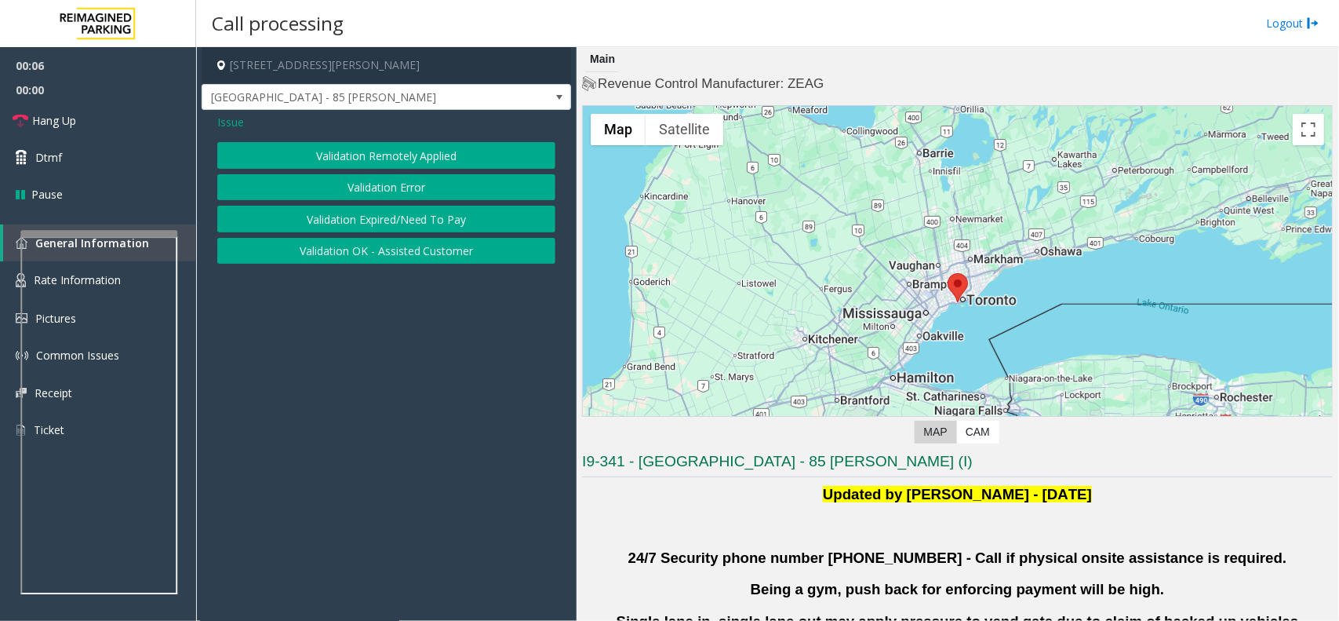
click at [410, 169] on div "Validation Remotely Applied Validation Error Validation Expired/Need To Pay Val…" at bounding box center [386, 203] width 338 height 122
click at [396, 196] on button "Validation Error" at bounding box center [386, 187] width 338 height 27
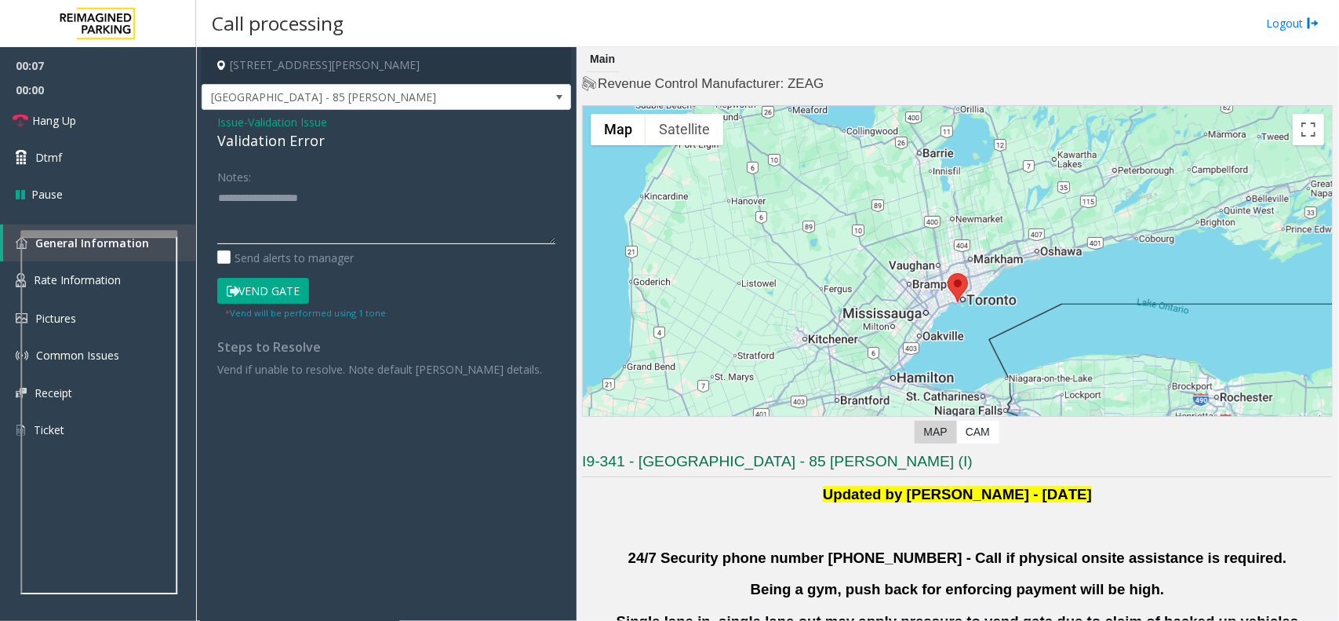
click at [359, 205] on textarea at bounding box center [386, 214] width 338 height 59
click at [304, 132] on div "Validation Error" at bounding box center [386, 140] width 338 height 21
click at [302, 133] on div "Validation Error" at bounding box center [386, 140] width 338 height 21
click at [310, 202] on textarea at bounding box center [386, 214] width 338 height 59
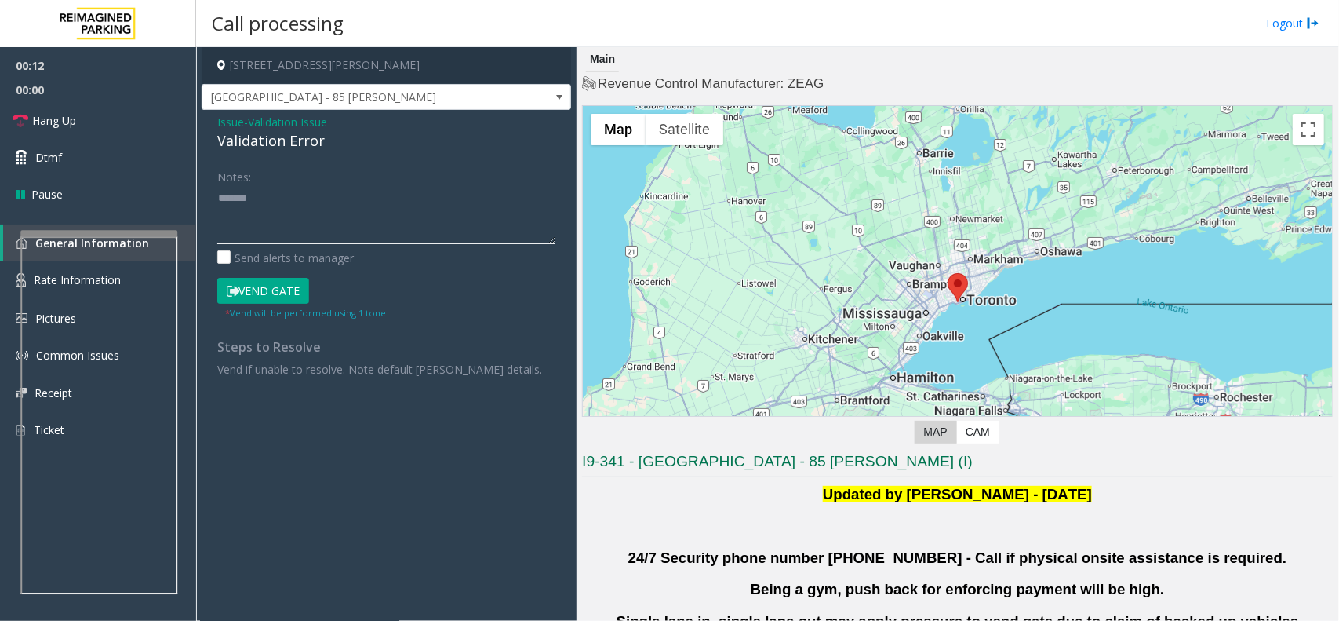
paste textarea "**********"
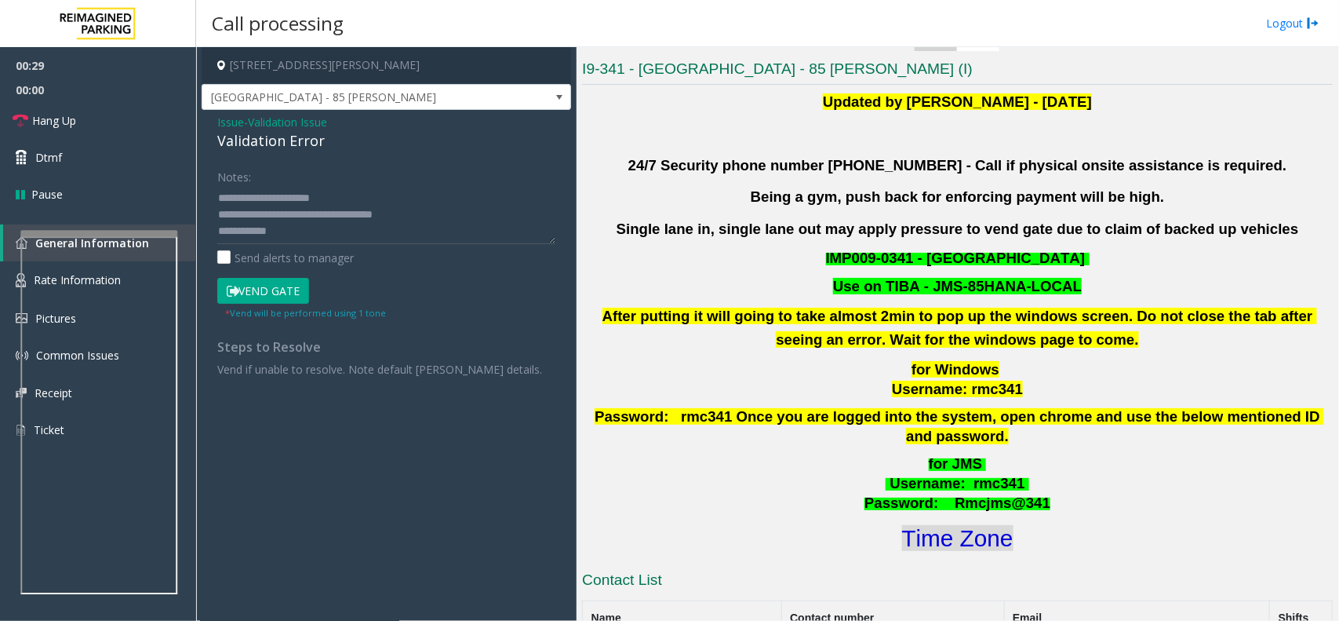
click at [920, 525] on font "Time Zone" at bounding box center [957, 538] width 111 height 26
click at [354, 242] on textarea at bounding box center [386, 214] width 338 height 59
click at [268, 312] on small "* Vend will be performed using 1 tone" at bounding box center [305, 313] width 161 height 12
click at [282, 304] on div "* Vend will be performed using 1 tone" at bounding box center [305, 312] width 161 height 16
click at [298, 289] on button "Vend Gate" at bounding box center [263, 291] width 92 height 27
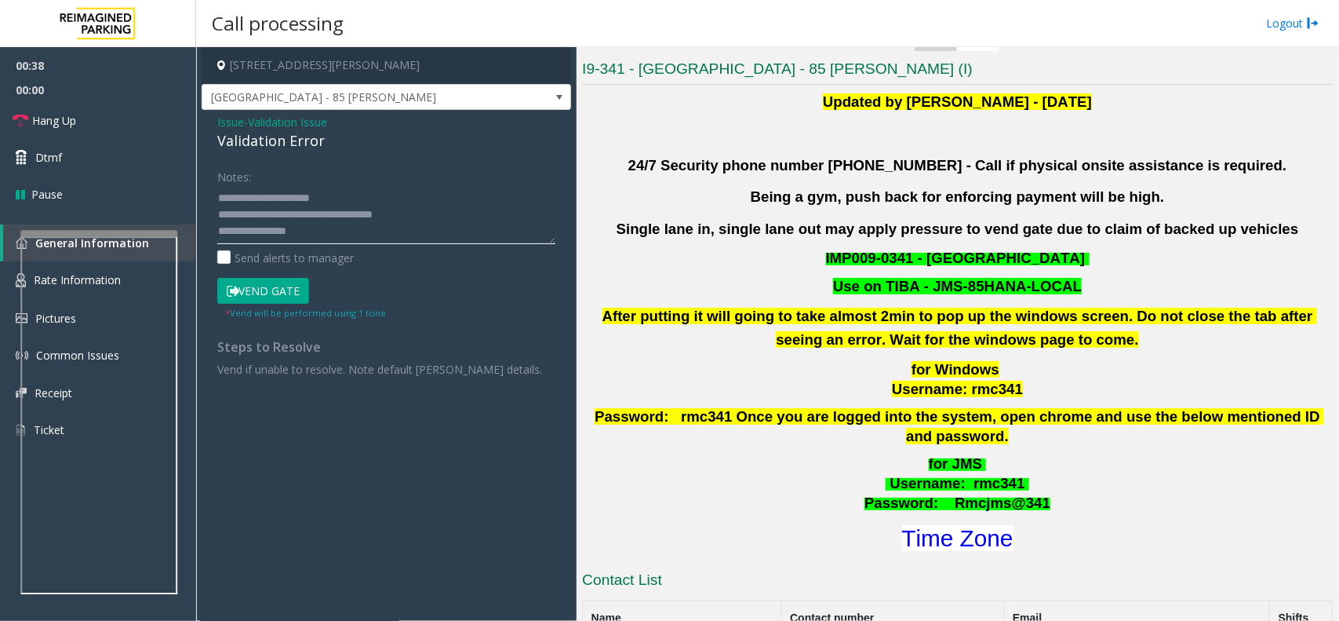
click at [374, 202] on textarea at bounding box center [386, 214] width 338 height 59
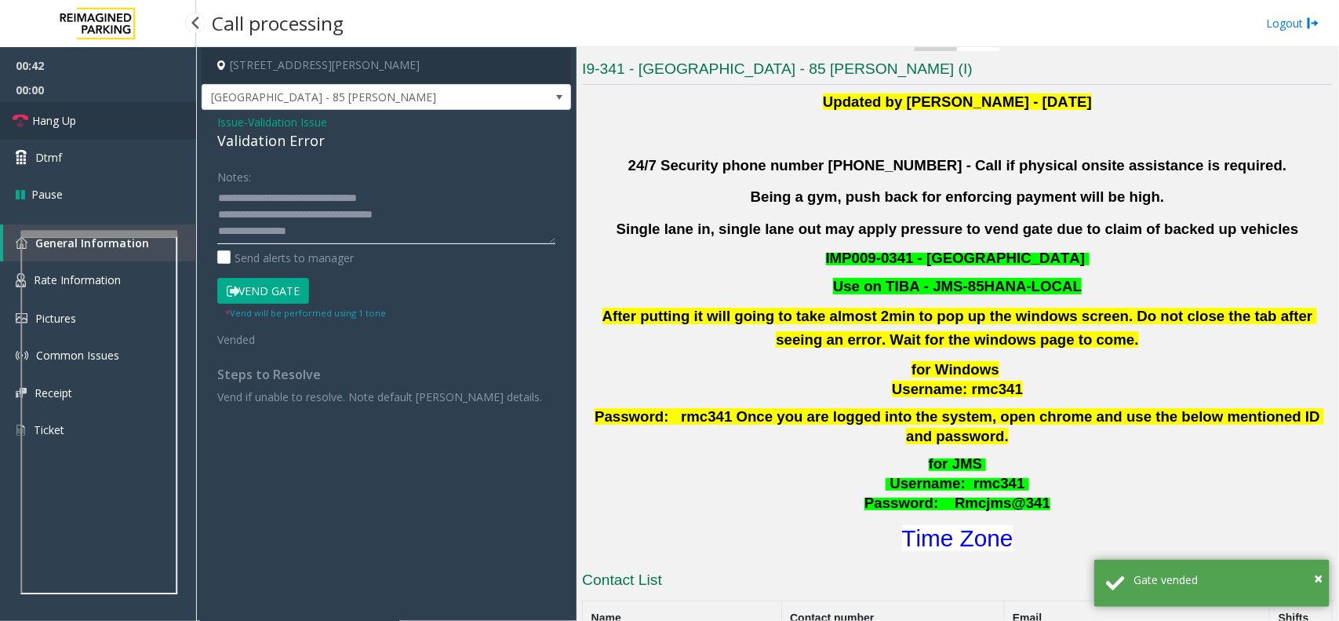
type textarea "**********"
click at [118, 111] on link "Hang Up" at bounding box center [98, 120] width 196 height 37
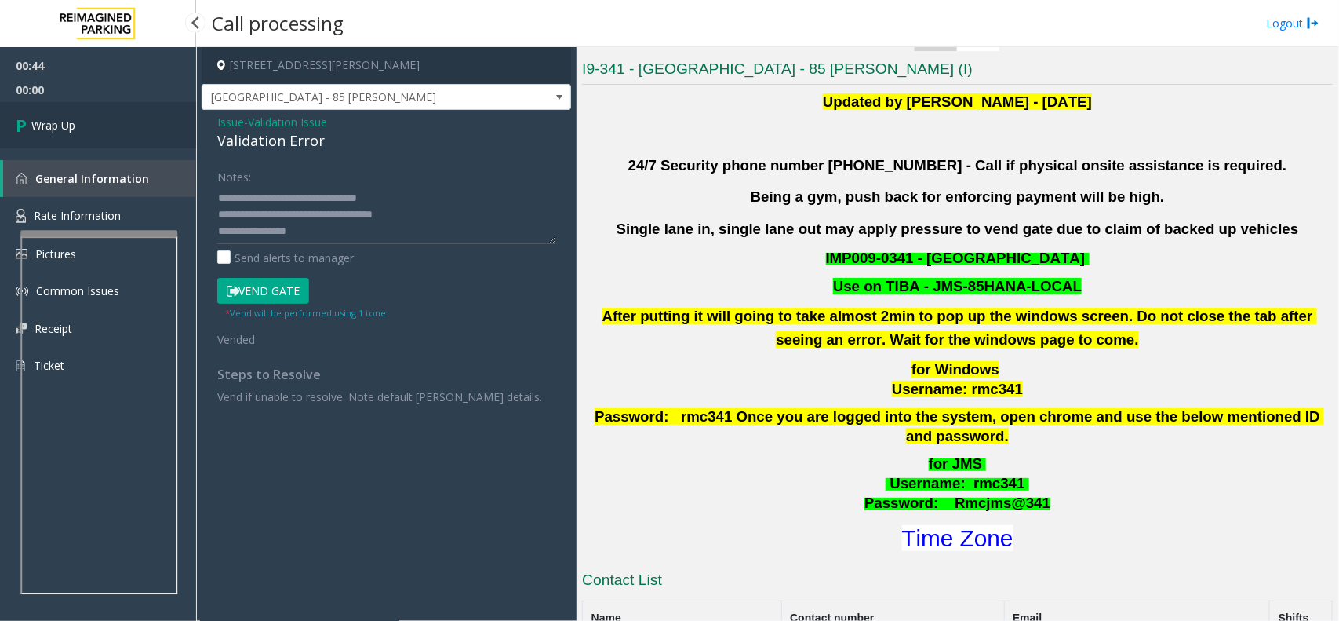
click at [133, 122] on link "Wrap Up" at bounding box center [98, 125] width 196 height 46
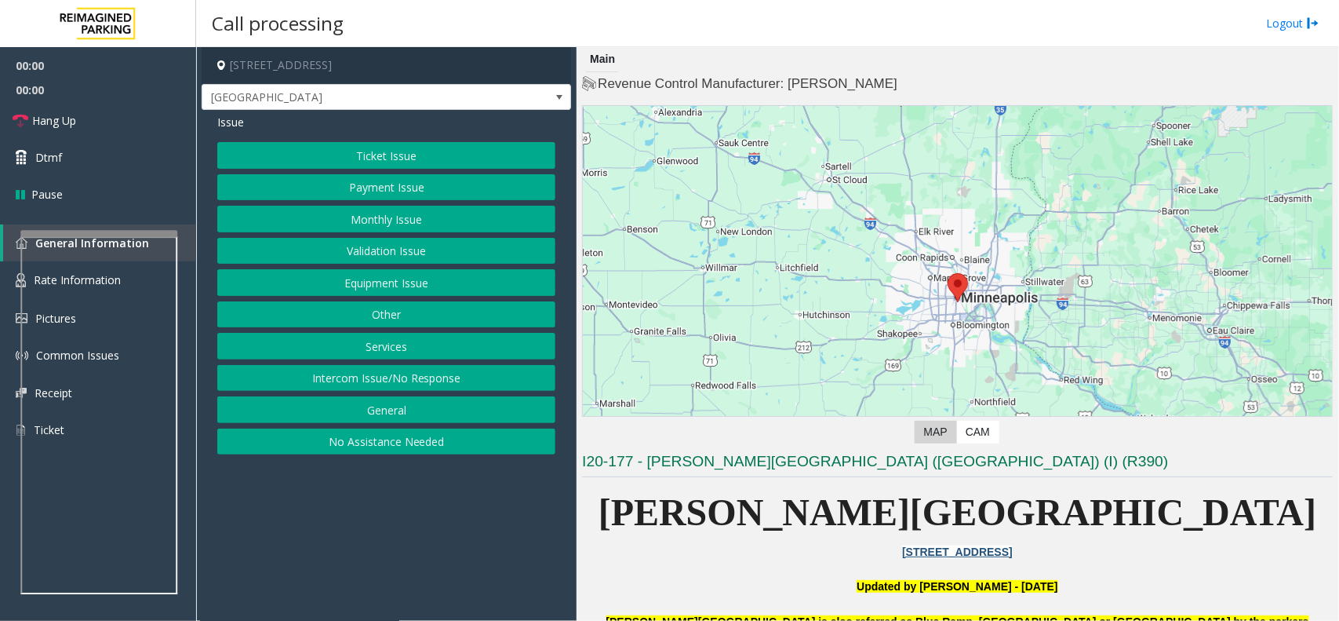
scroll to position [294, 0]
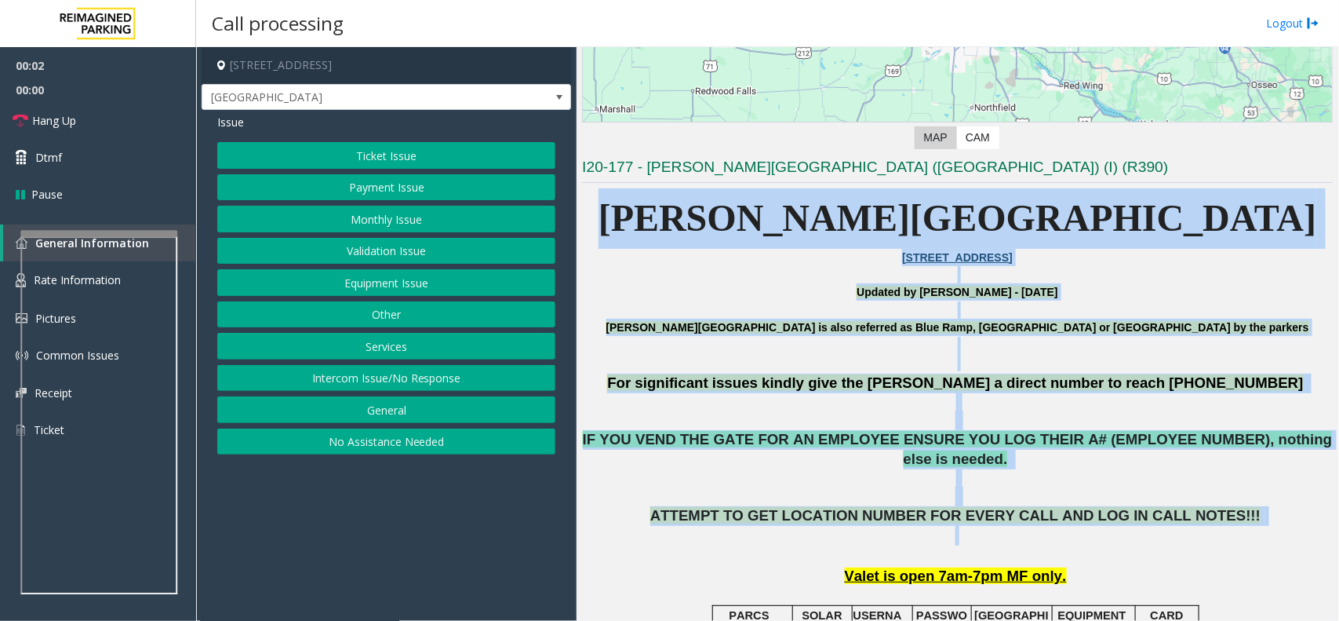
drag, startPoint x: 782, startPoint y: 212, endPoint x: 1183, endPoint y: 510, distance: 500.3
click at [1183, 510] on p "ATTEMPT TO GET LOCATION NUMBER FOR EVERY CALL AND LOG IN CALL NOTES!!!" at bounding box center [957, 535] width 751 height 58
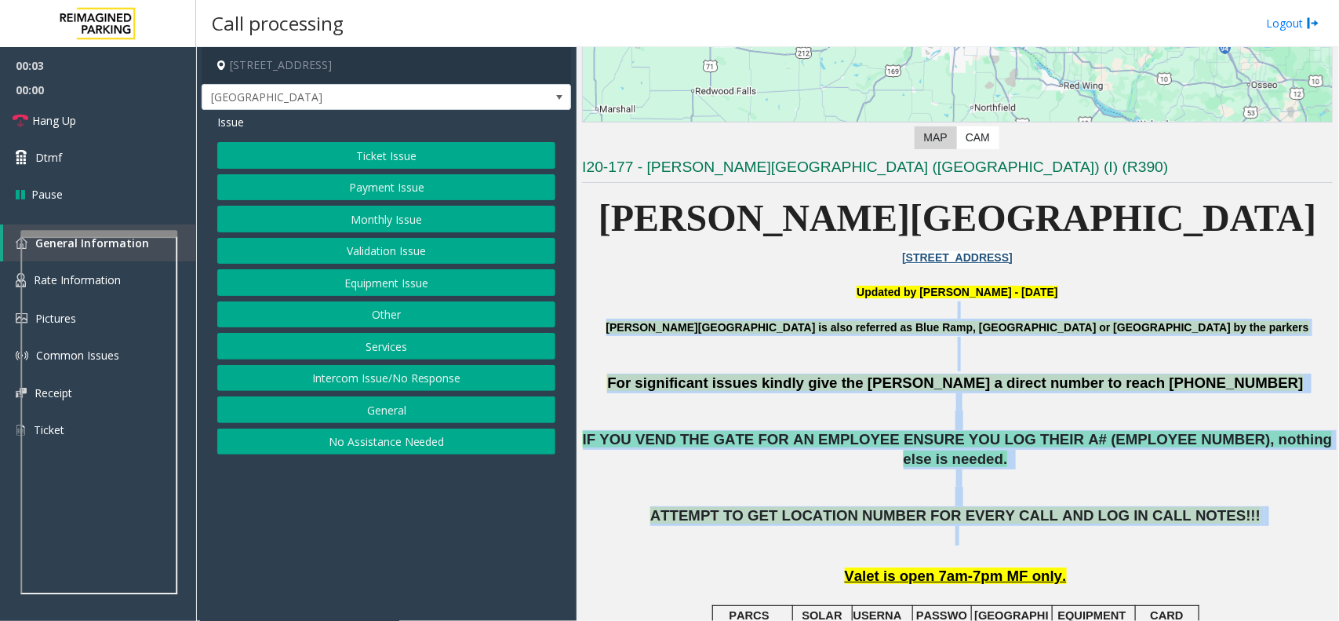
drag, startPoint x: 1183, startPoint y: 518, endPoint x: 898, endPoint y: 307, distance: 354.5
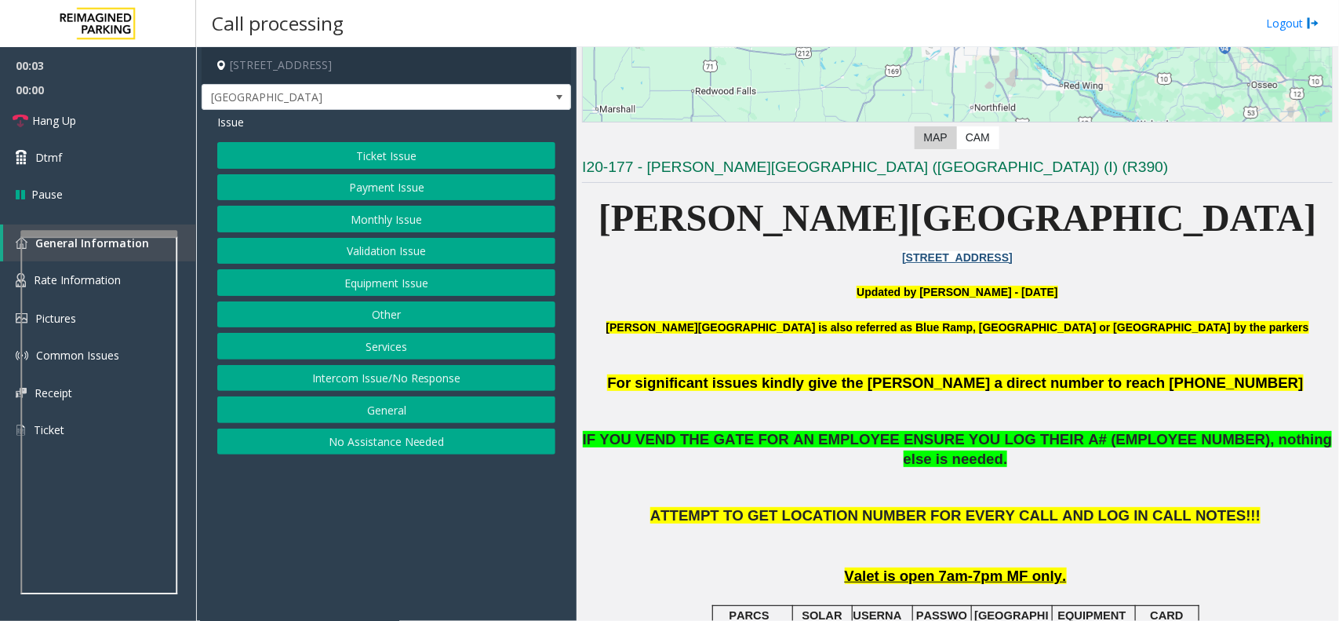
click at [800, 261] on p "[STREET_ADDRESS]" at bounding box center [957, 257] width 751 height 17
click at [366, 220] on button "Monthly Issue" at bounding box center [386, 219] width 338 height 27
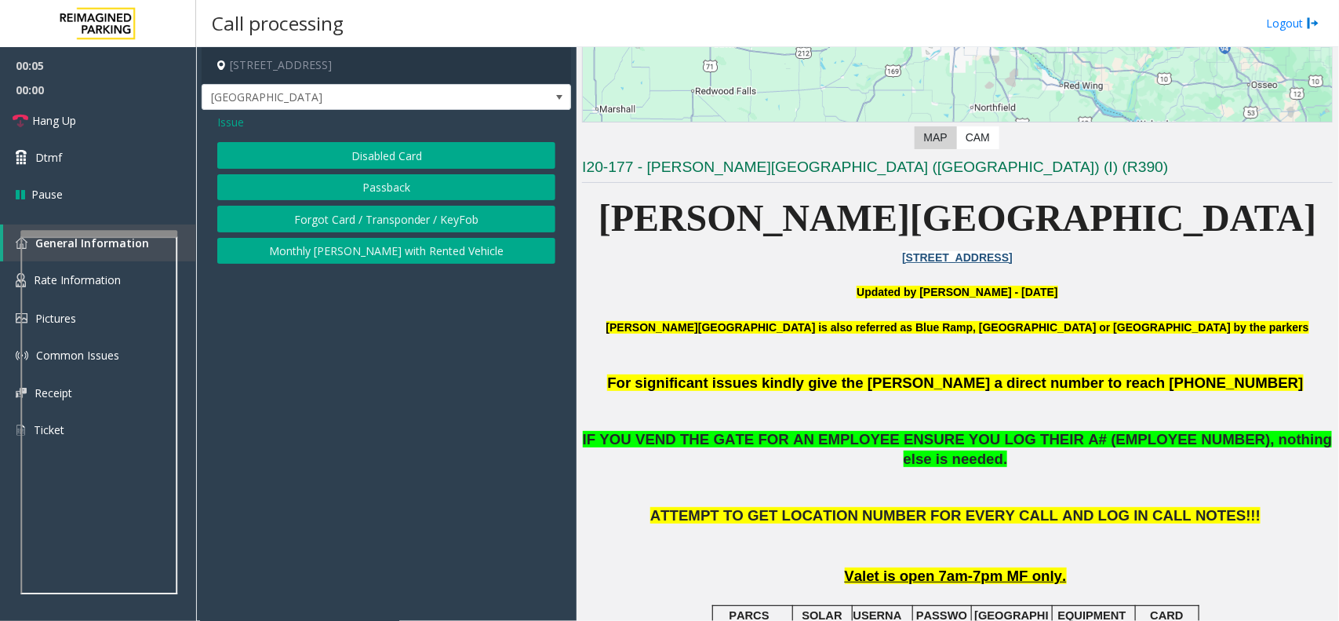
click at [389, 155] on button "Disabled Card" at bounding box center [386, 155] width 338 height 27
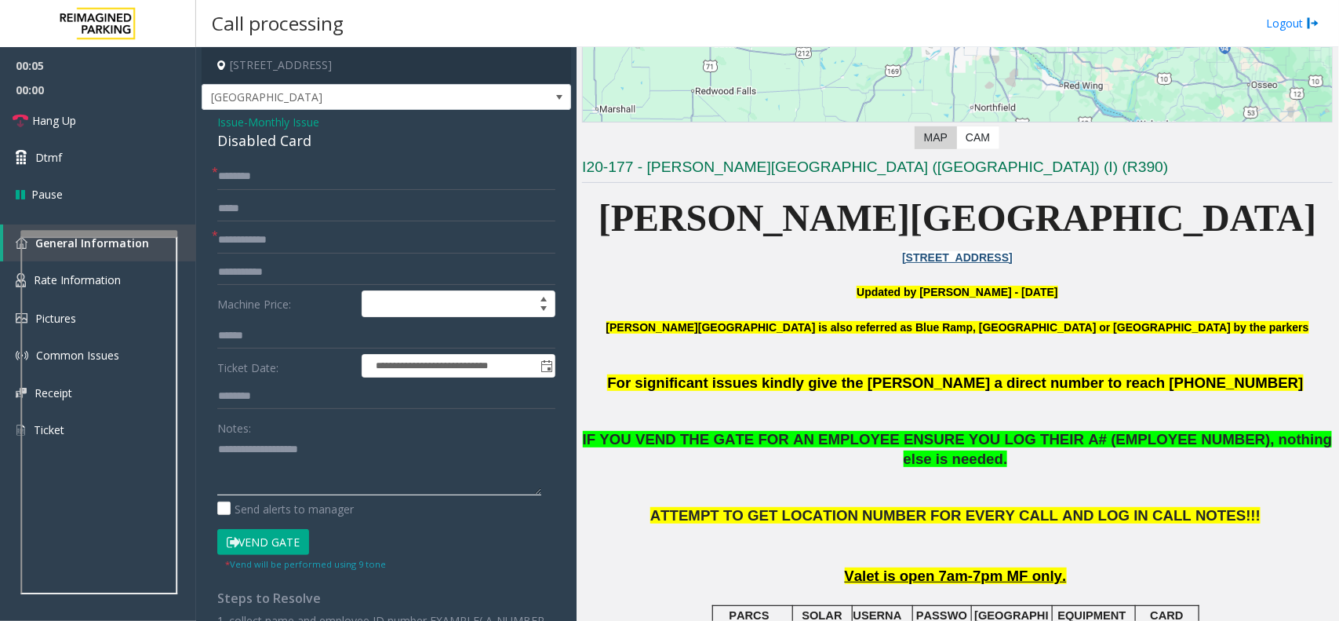
click at [295, 486] on textarea at bounding box center [379, 465] width 324 height 59
click at [238, 139] on div "Disabled Card" at bounding box center [386, 140] width 338 height 21
click at [302, 445] on textarea at bounding box center [379, 465] width 324 height 59
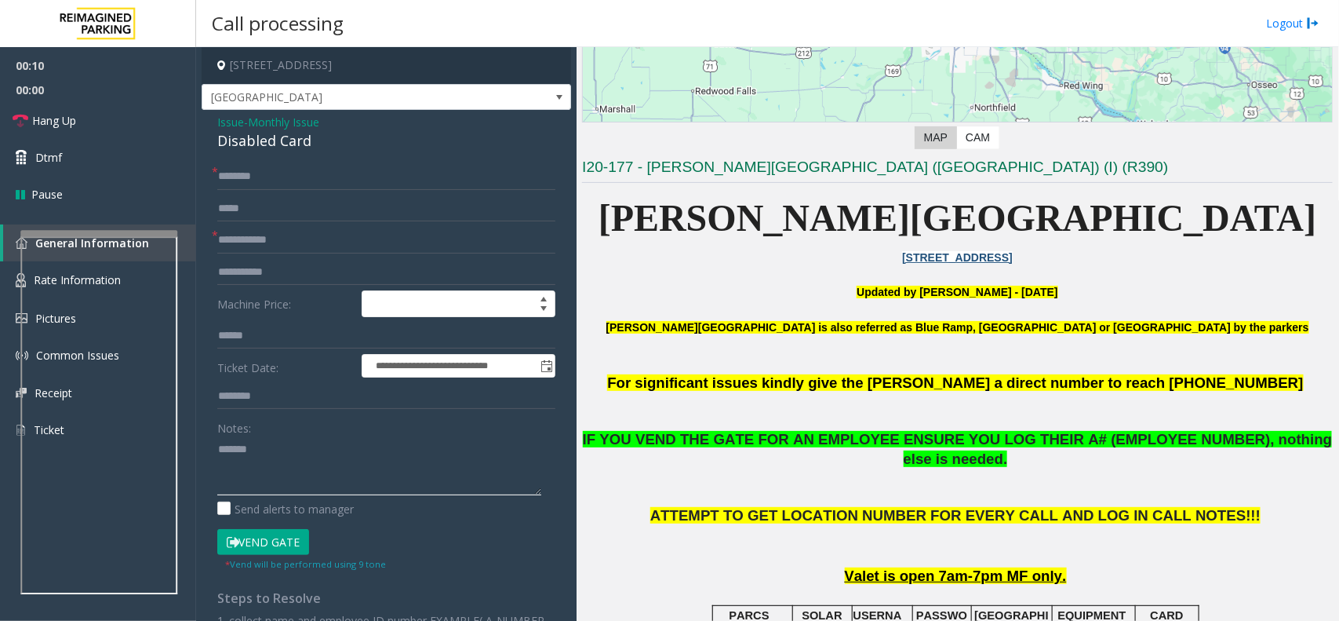
paste textarea "**********"
type textarea "**********"
click at [286, 182] on input "text" at bounding box center [386, 176] width 338 height 27
type input "**"
click at [287, 243] on input "text" at bounding box center [386, 240] width 338 height 27
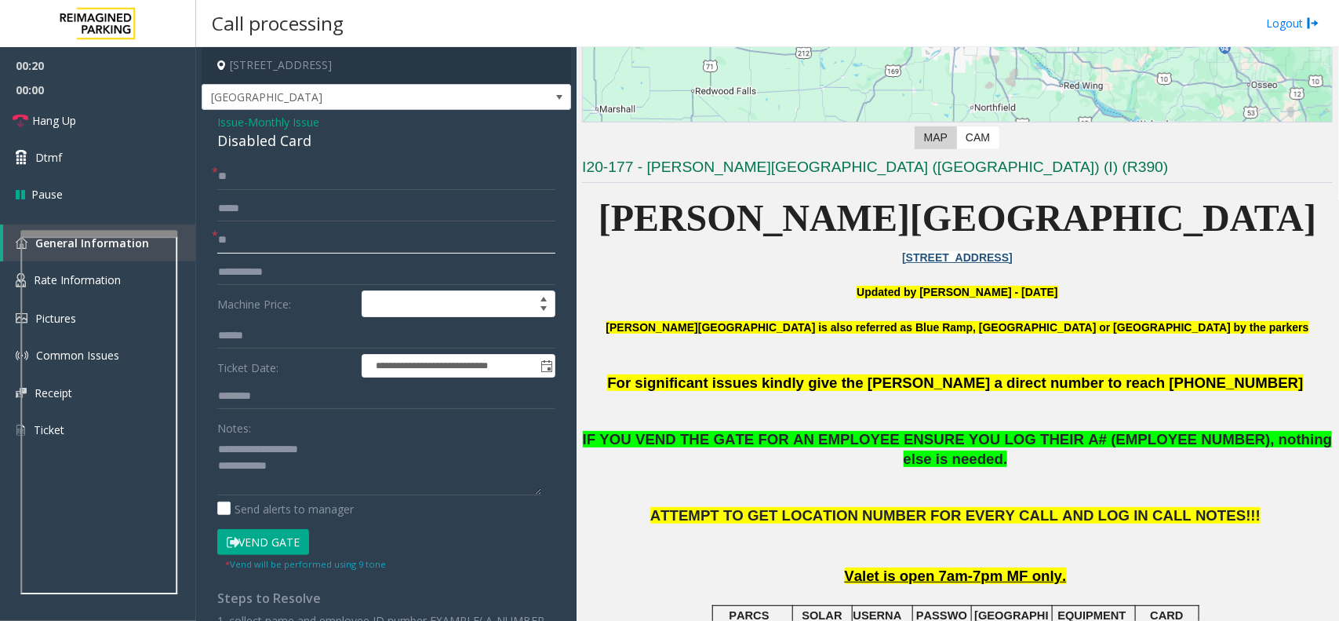
type input "**"
click at [310, 468] on textarea at bounding box center [379, 465] width 324 height 59
click at [291, 547] on button "Vend Gate" at bounding box center [263, 542] width 92 height 27
click at [330, 477] on textarea at bounding box center [379, 465] width 324 height 59
type textarea "**********"
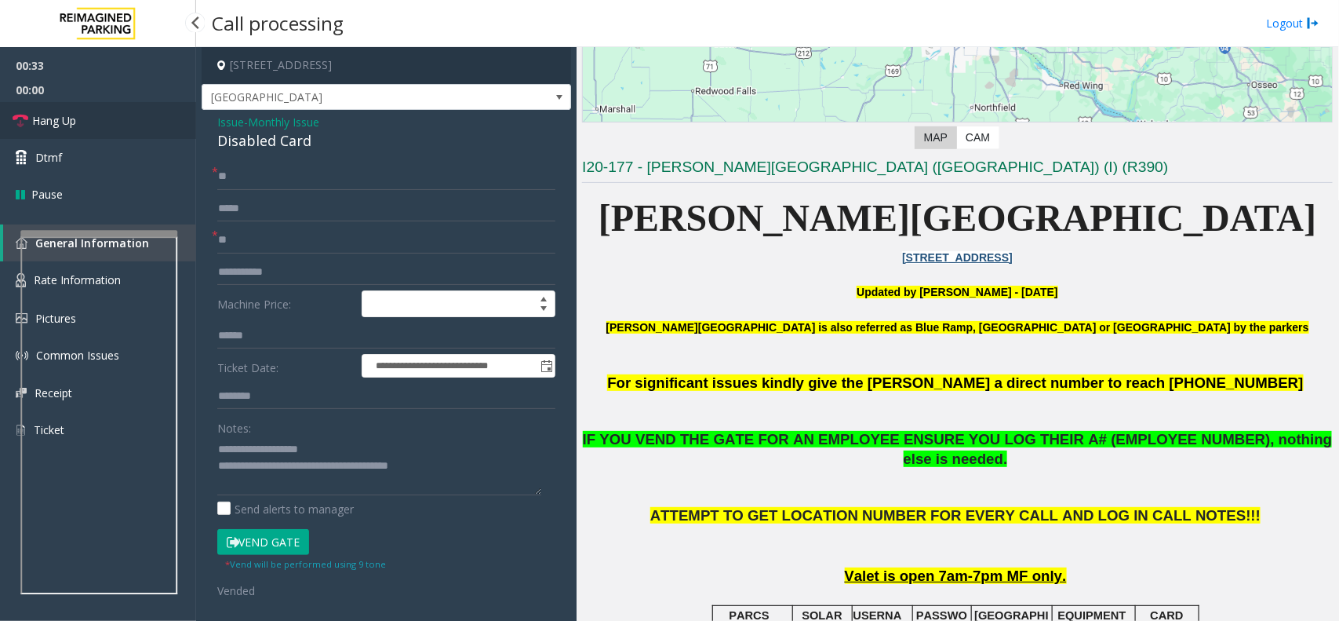
click at [126, 115] on link "Hang Up" at bounding box center [98, 120] width 196 height 37
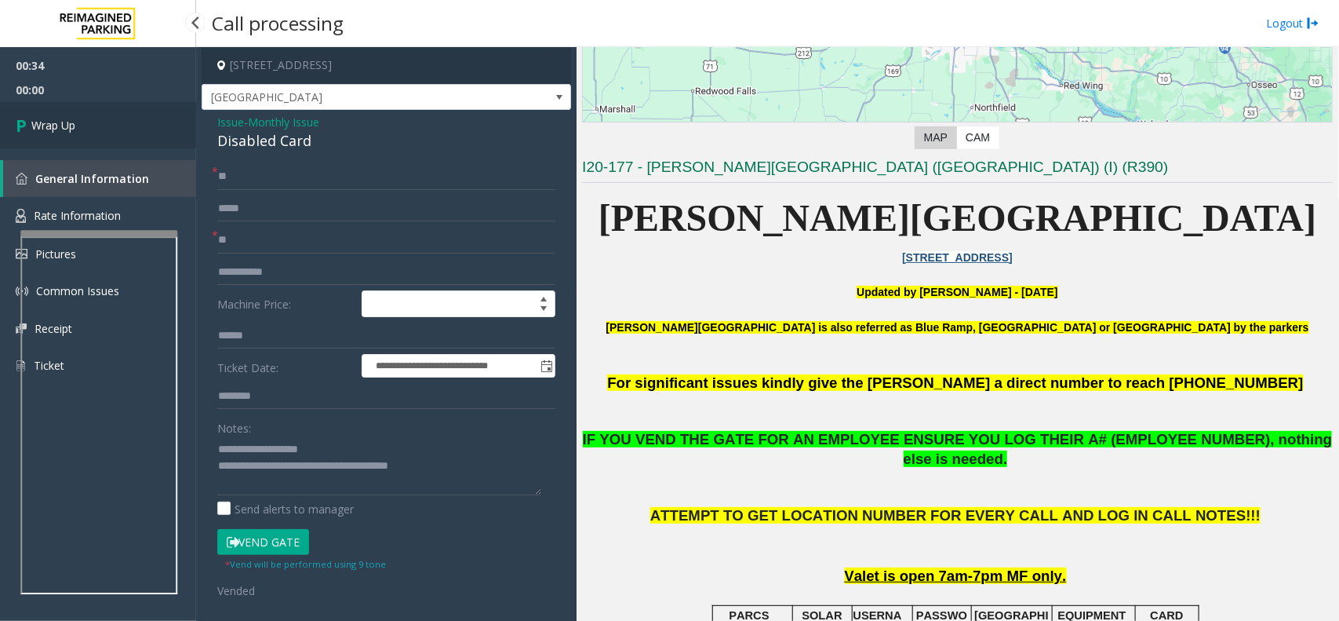
click at [126, 115] on link "Wrap Up" at bounding box center [98, 125] width 196 height 46
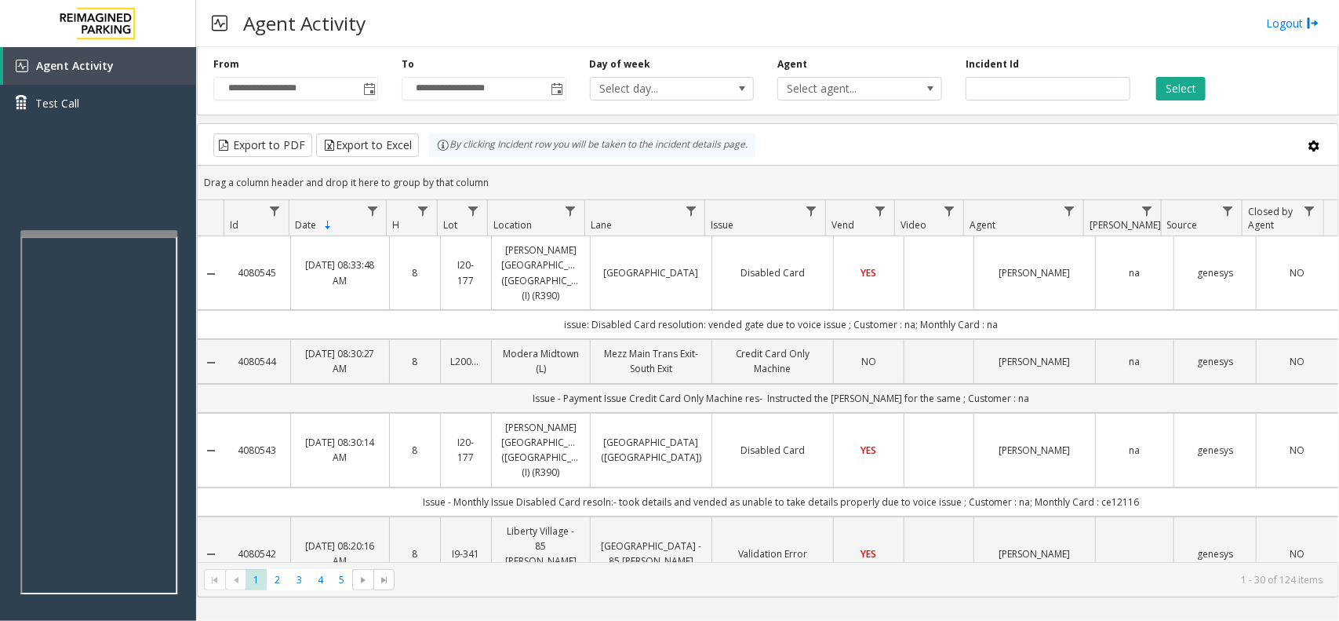
drag, startPoint x: 499, startPoint y: 181, endPoint x: 443, endPoint y: 162, distance: 59.1
click at [443, 162] on kendo-grid "Export to PDF Export to Excel By clicking Incident row you will be taken to the…" at bounding box center [768, 360] width 1142 height 474
click at [514, 163] on kendo-grid-toolbar "Export to PDF Export to Excel By clicking Incident row you will be taken to the…" at bounding box center [768, 145] width 1141 height 42
drag, startPoint x: 489, startPoint y: 179, endPoint x: 459, endPoint y: 162, distance: 34.5
click at [459, 162] on kendo-grid "Export to PDF Export to Excel By clicking Incident row you will be taken to the…" at bounding box center [768, 360] width 1142 height 474
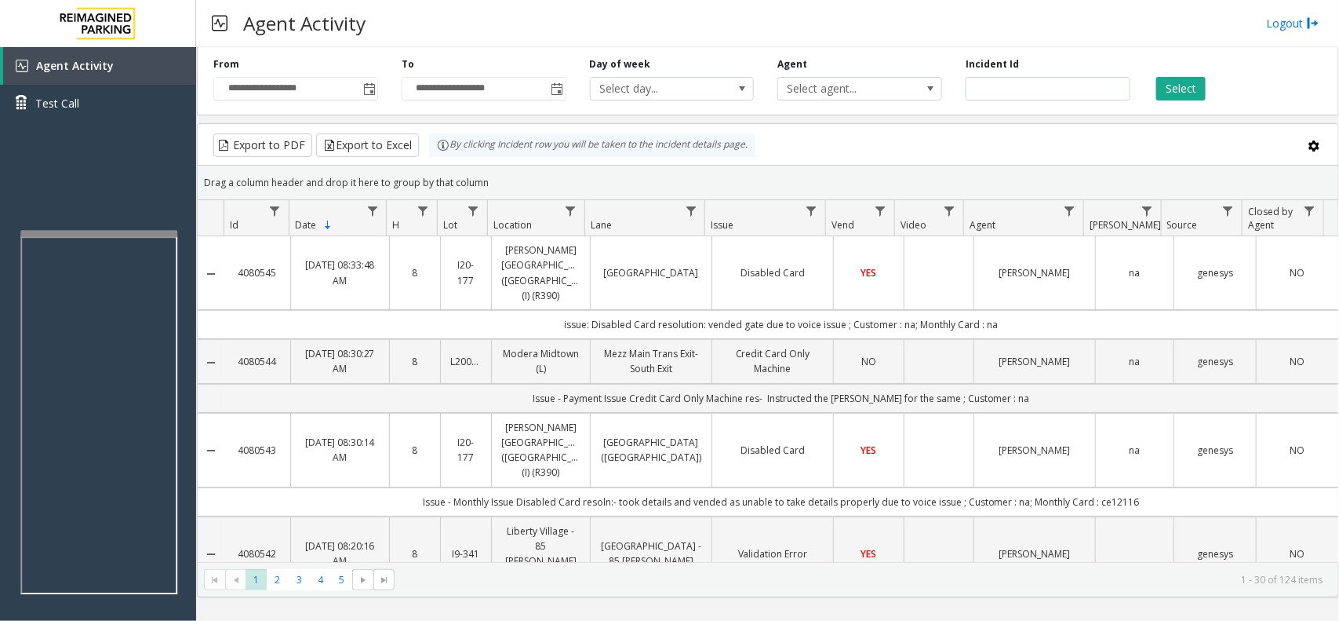
click at [498, 173] on div "Drag a column header and drop it here to group by that column" at bounding box center [768, 182] width 1141 height 27
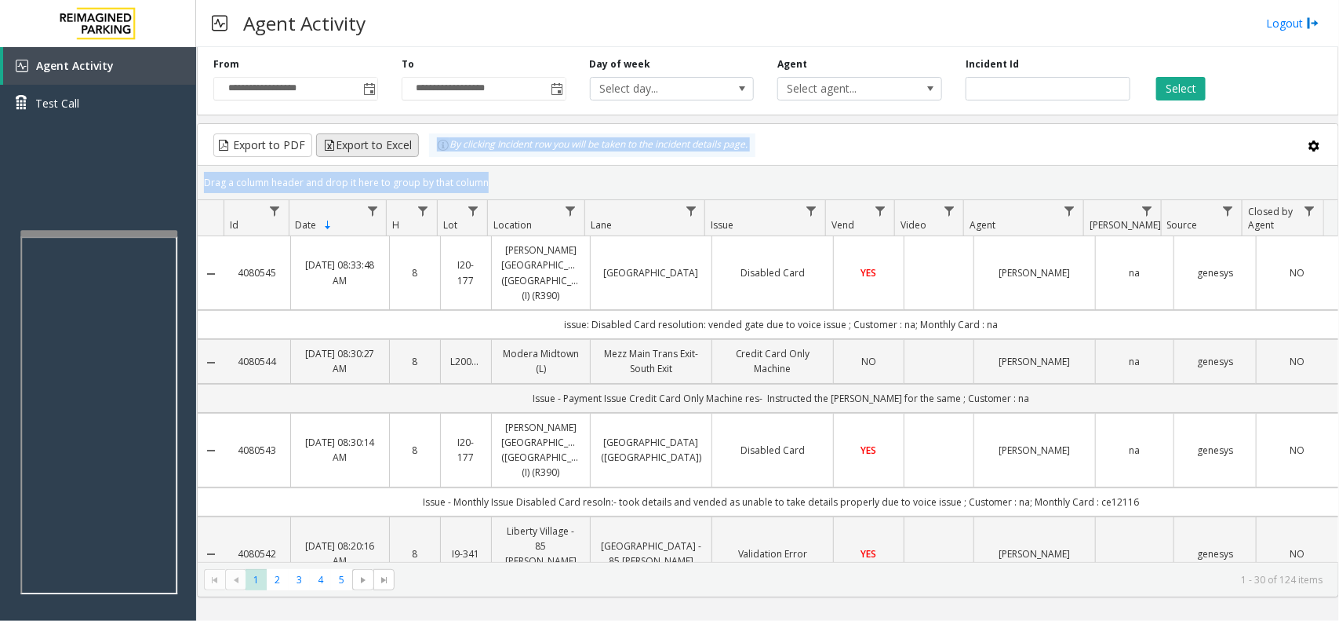
drag, startPoint x: 497, startPoint y: 173, endPoint x: 414, endPoint y: 144, distance: 87.6
click at [414, 144] on kendo-grid "Export to PDF Export to Excel By clicking Incident row you will be taken to the…" at bounding box center [768, 360] width 1142 height 474
click at [486, 177] on div "Drag a column header and drop it here to group by that column" at bounding box center [768, 182] width 1141 height 27
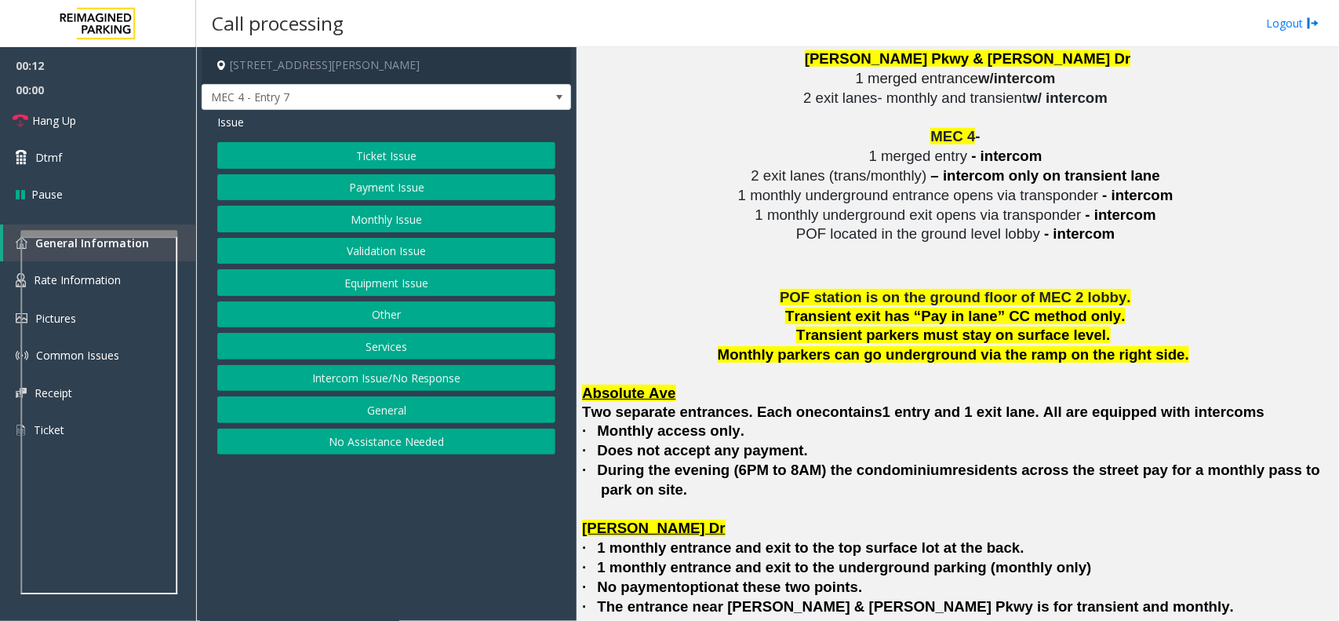
scroll to position [3335, 0]
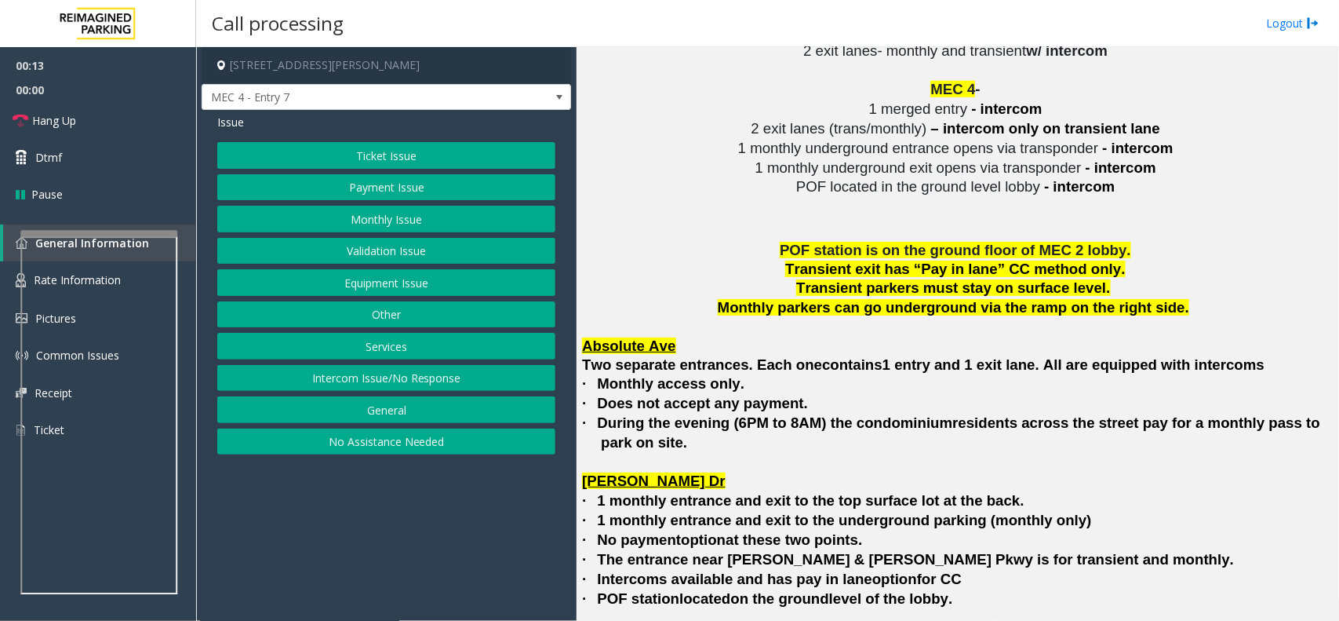
drag, startPoint x: 410, startPoint y: 390, endPoint x: 417, endPoint y: 343, distance: 47.6
click at [410, 390] on button "Intercom Issue/No Response" at bounding box center [386, 378] width 338 height 27
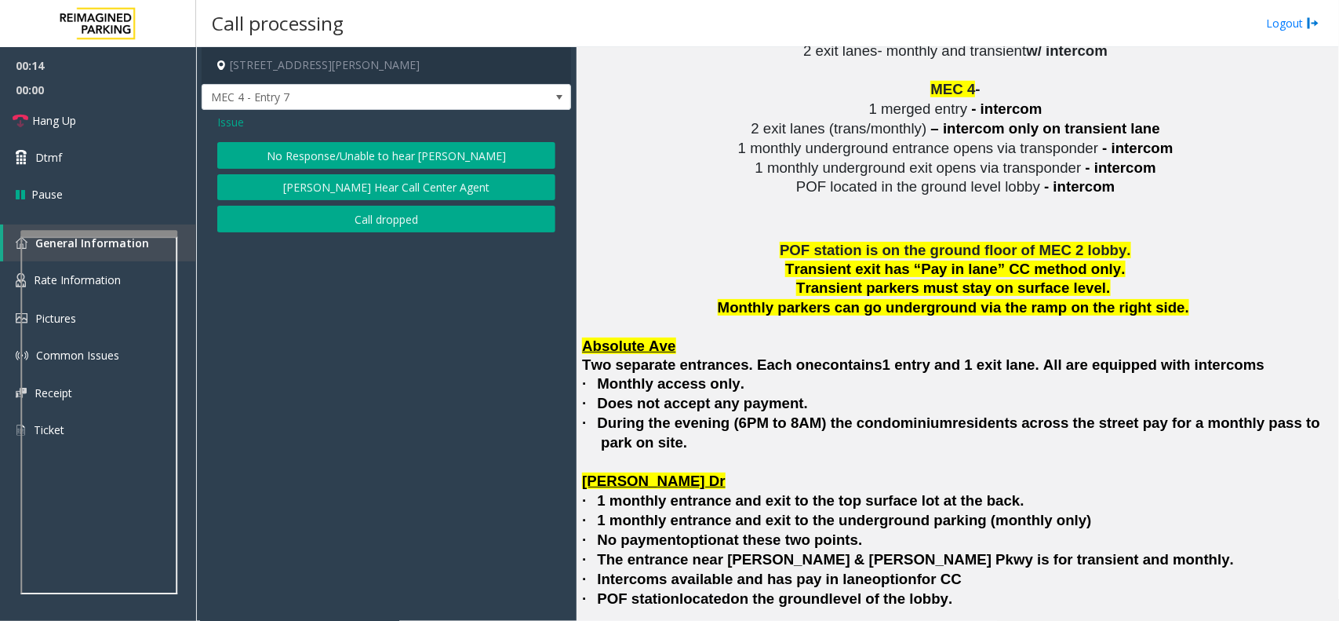
click at [414, 155] on button "No Response/Unable to hear [PERSON_NAME]" at bounding box center [386, 155] width 338 height 27
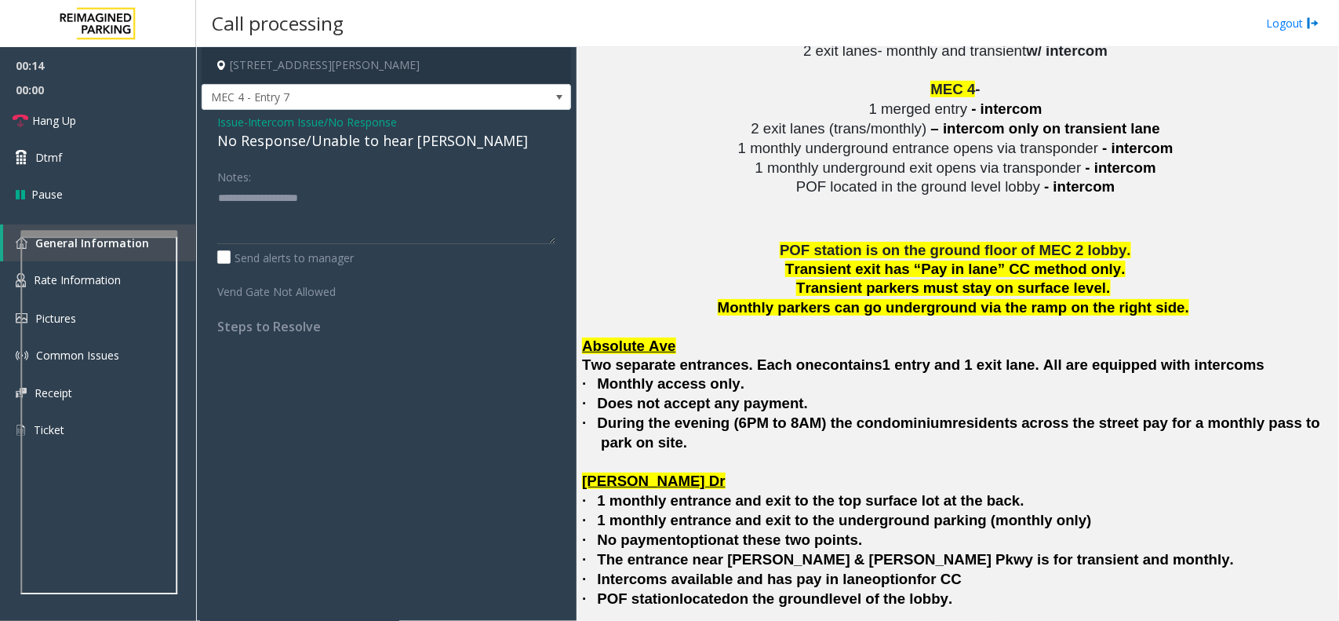
drag, startPoint x: 410, startPoint y: 155, endPoint x: 398, endPoint y: 148, distance: 13.7
click at [398, 148] on div "No Response/Unable to hear [PERSON_NAME]" at bounding box center [386, 140] width 338 height 21
click at [447, 204] on textarea at bounding box center [386, 214] width 338 height 59
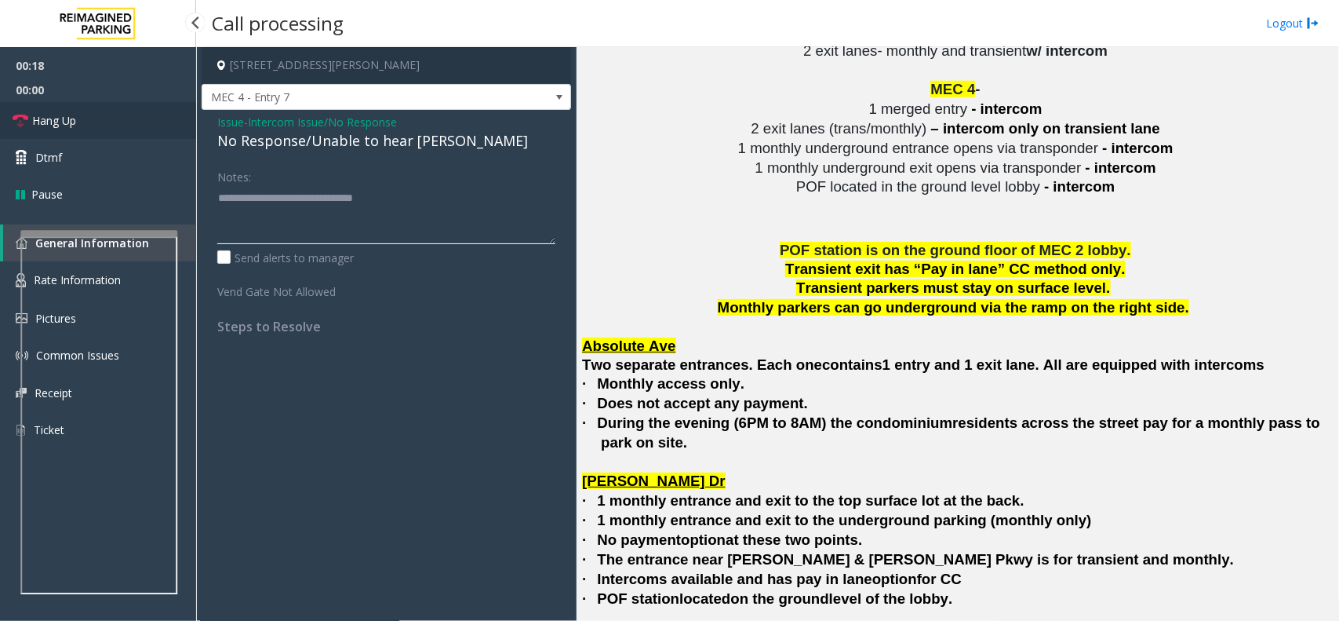
type textarea "**********"
click at [103, 126] on link "Hang Up" at bounding box center [98, 120] width 196 height 37
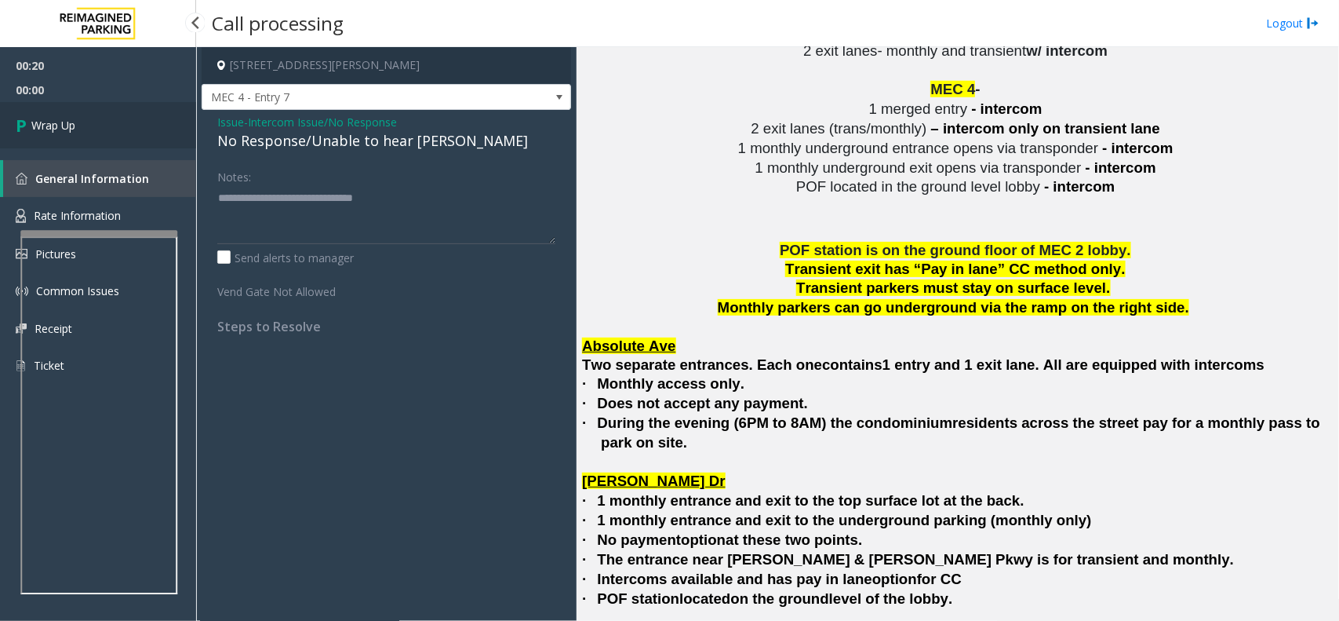
click at [103, 126] on link "Wrap Up" at bounding box center [98, 125] width 196 height 46
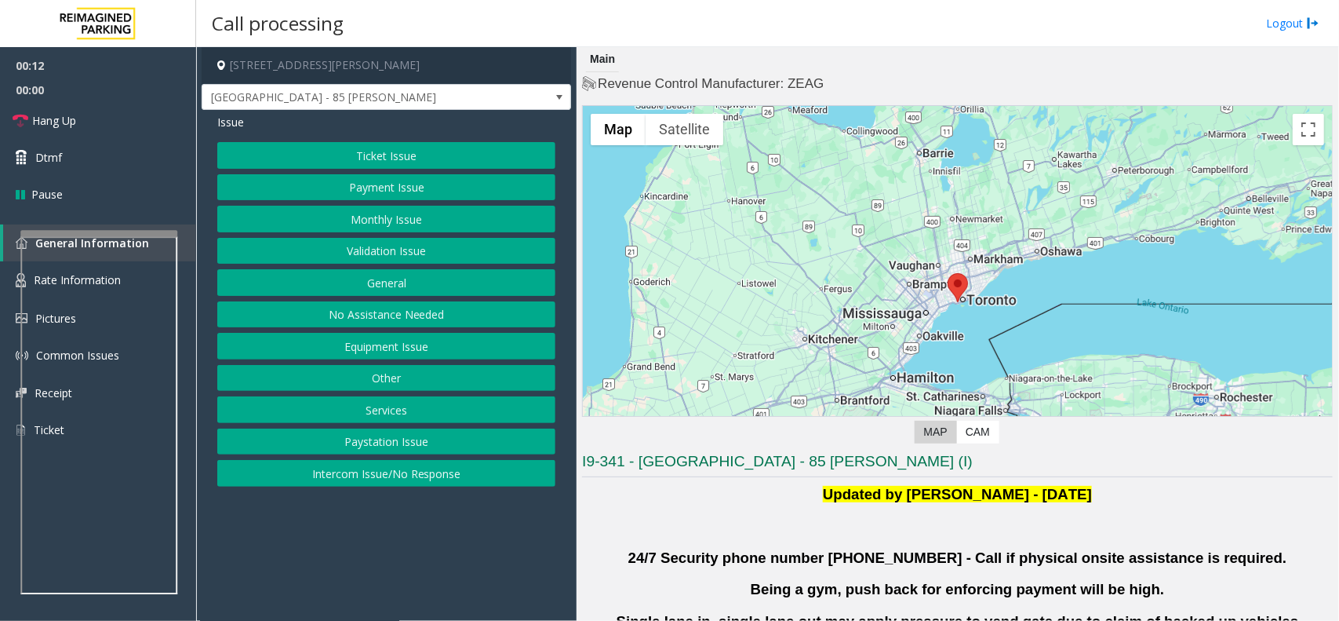
click at [450, 253] on button "Validation Issue" at bounding box center [386, 251] width 338 height 27
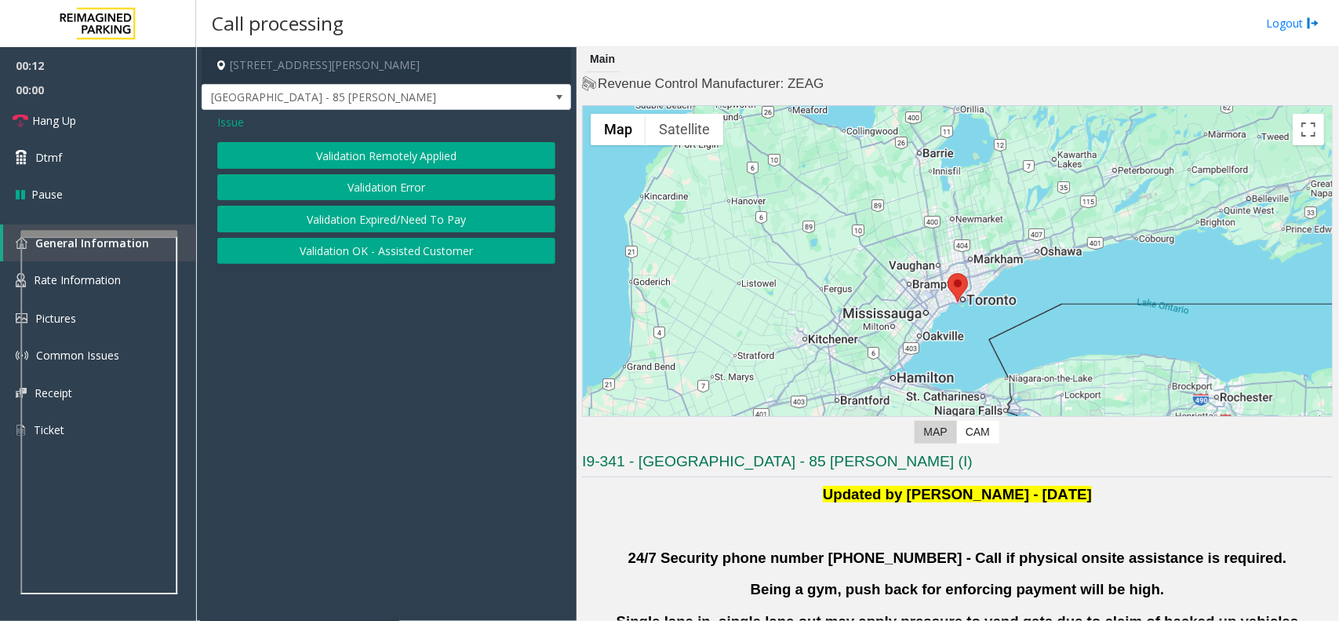
click at [421, 197] on button "Validation Error" at bounding box center [386, 187] width 338 height 27
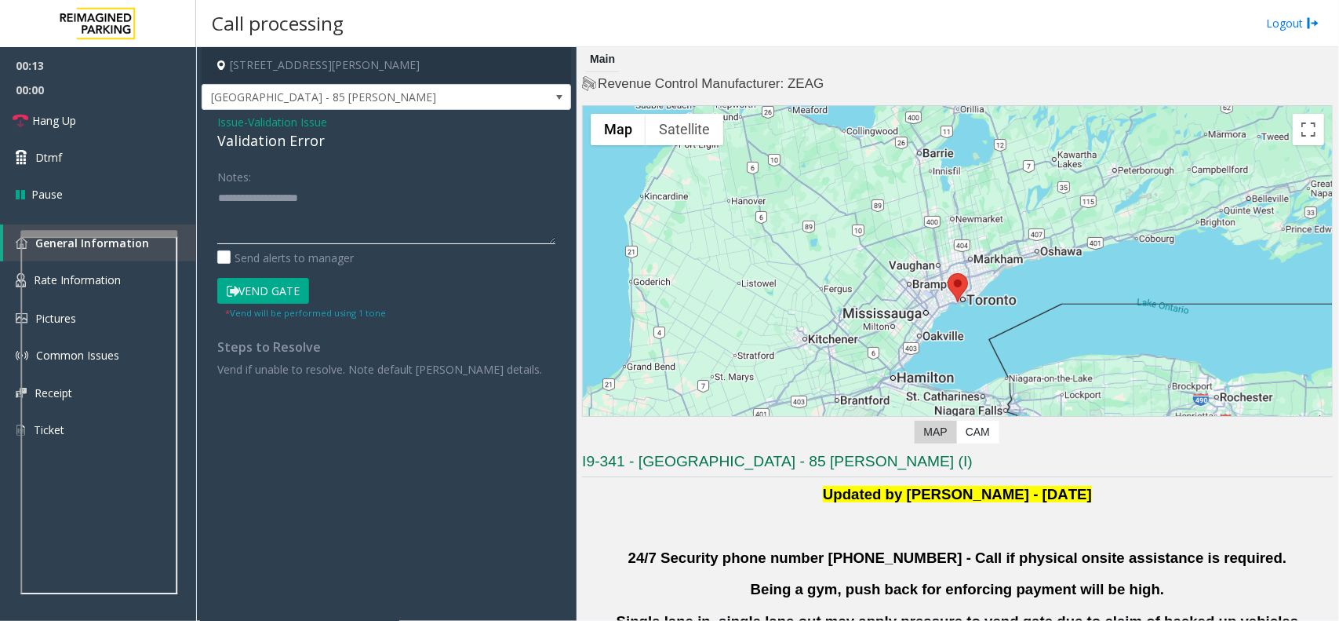
click at [350, 228] on textarea at bounding box center [386, 214] width 338 height 59
click at [318, 137] on div "Validation Error" at bounding box center [386, 140] width 338 height 21
click at [312, 212] on textarea at bounding box center [386, 214] width 338 height 59
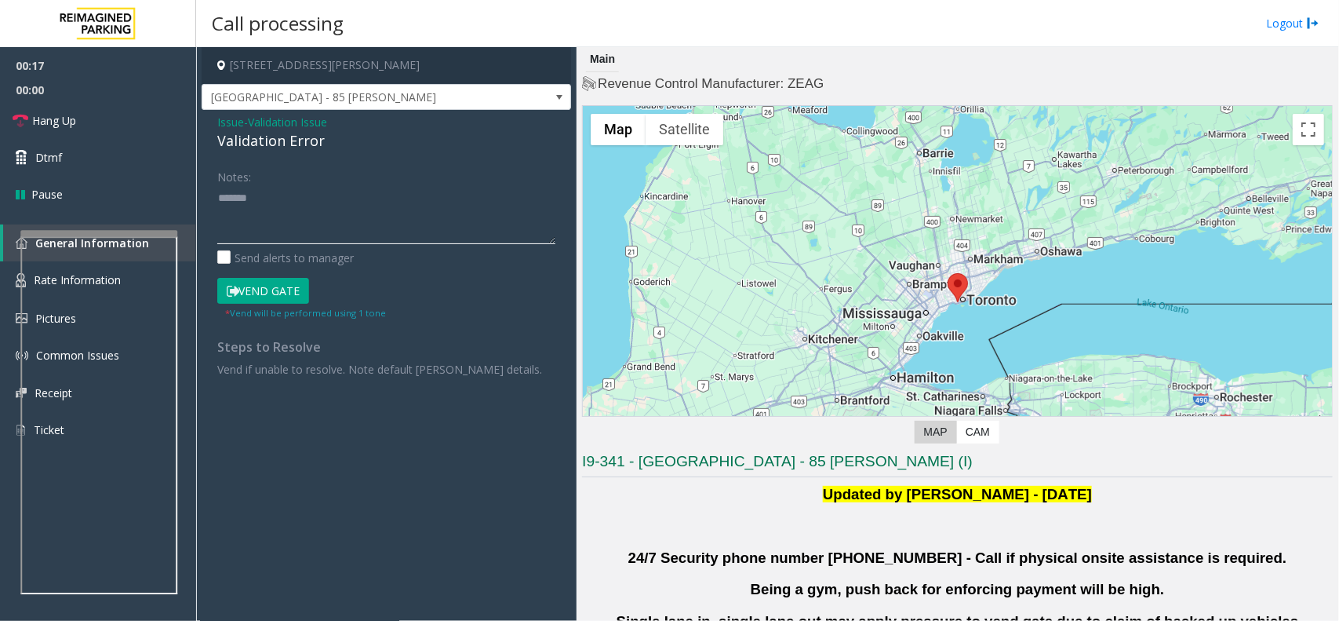
paste textarea "**********"
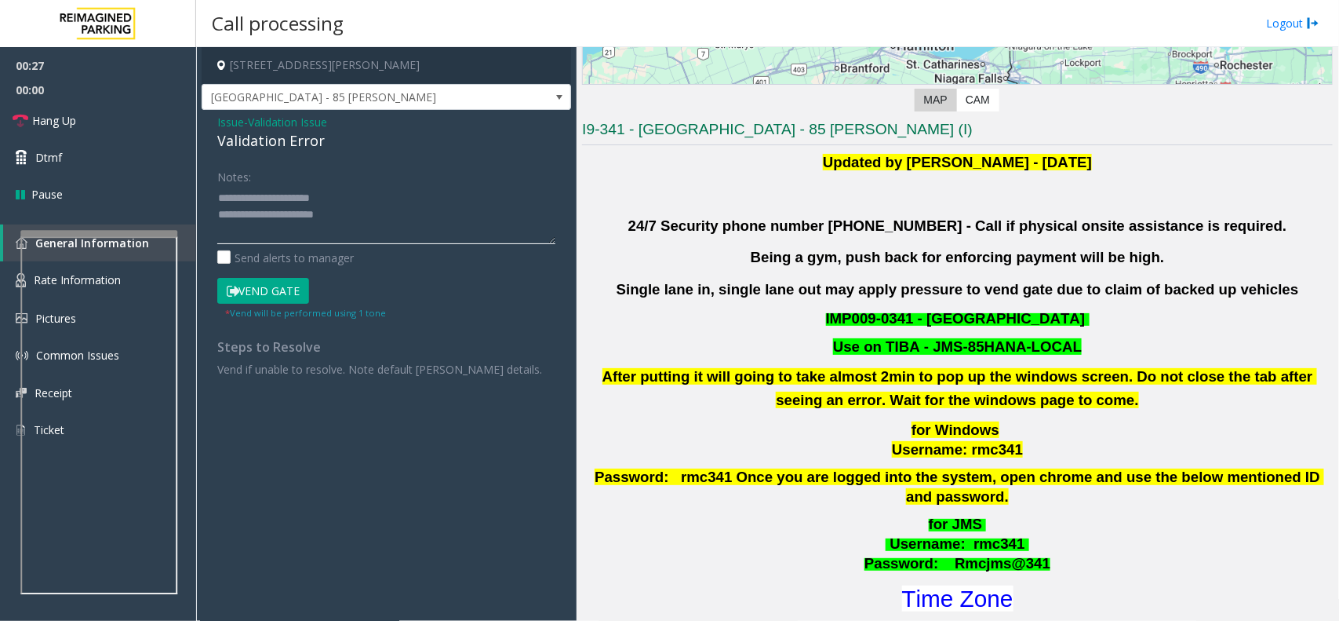
scroll to position [392, 0]
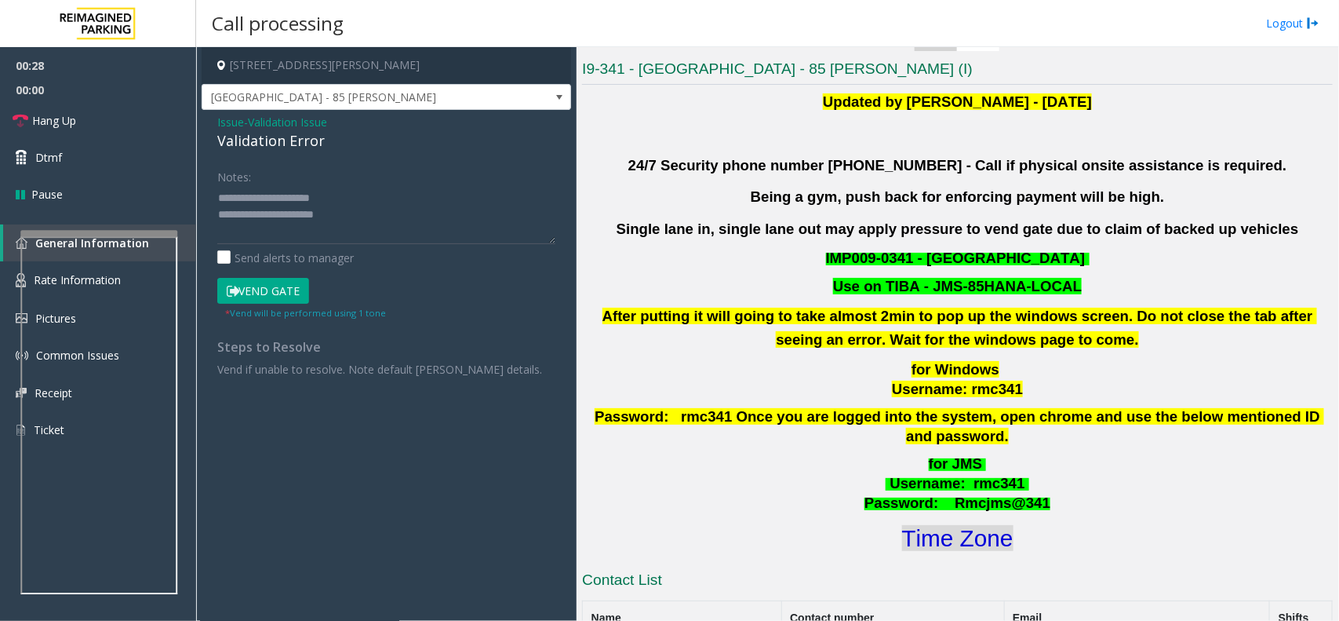
click at [947, 525] on font "Time Zone" at bounding box center [957, 538] width 111 height 26
click at [353, 210] on textarea at bounding box center [386, 214] width 338 height 59
click at [396, 210] on textarea at bounding box center [386, 214] width 338 height 59
click at [359, 214] on textarea at bounding box center [386, 214] width 338 height 59
click at [417, 240] on textarea at bounding box center [386, 214] width 338 height 59
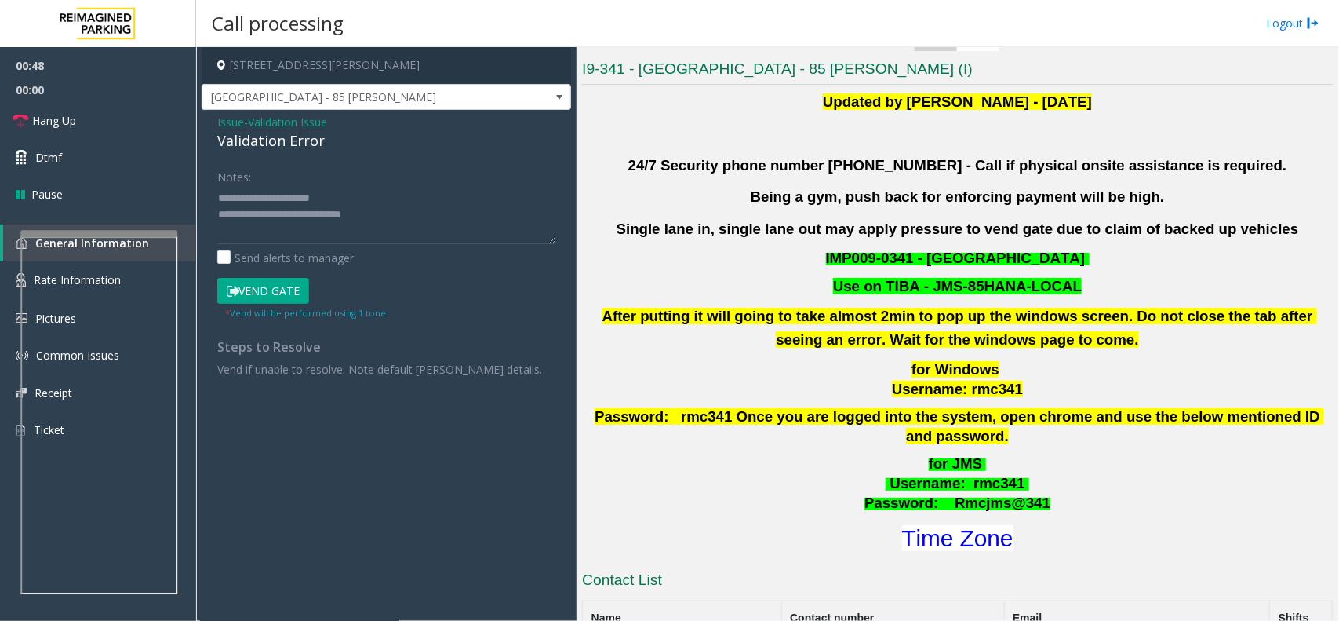
click at [282, 292] on button "Vend Gate" at bounding box center [263, 291] width 92 height 27
click at [349, 198] on textarea at bounding box center [386, 214] width 338 height 59
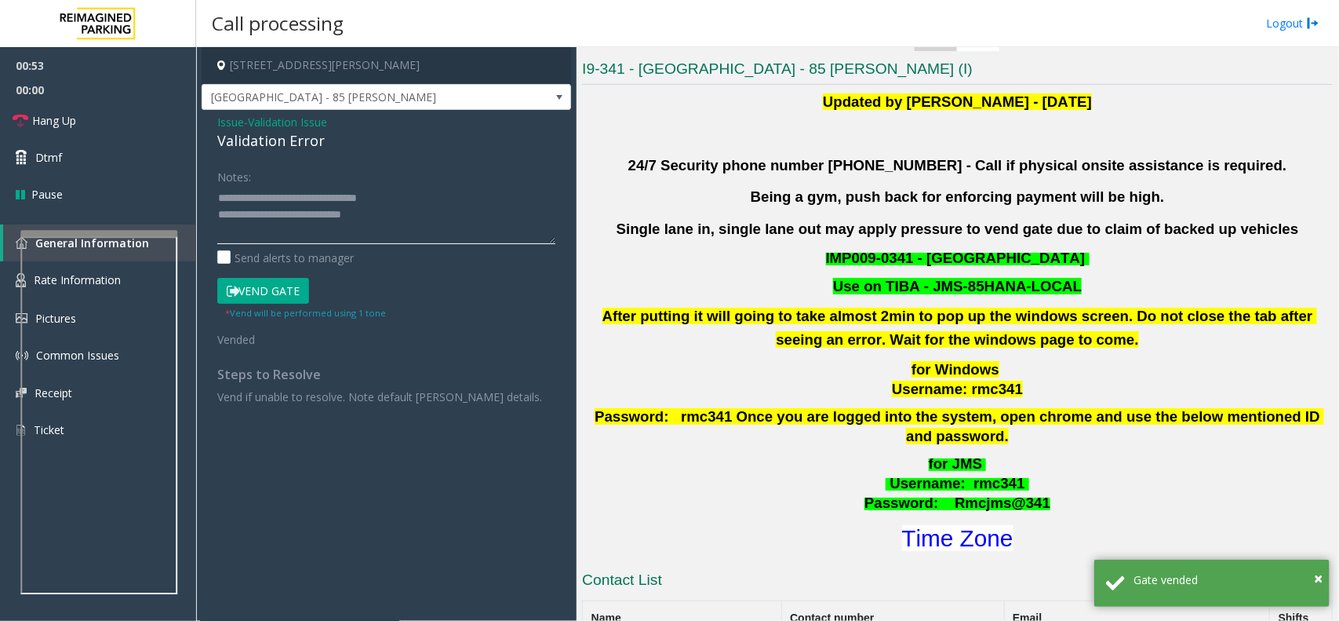
click at [432, 224] on textarea at bounding box center [386, 214] width 338 height 59
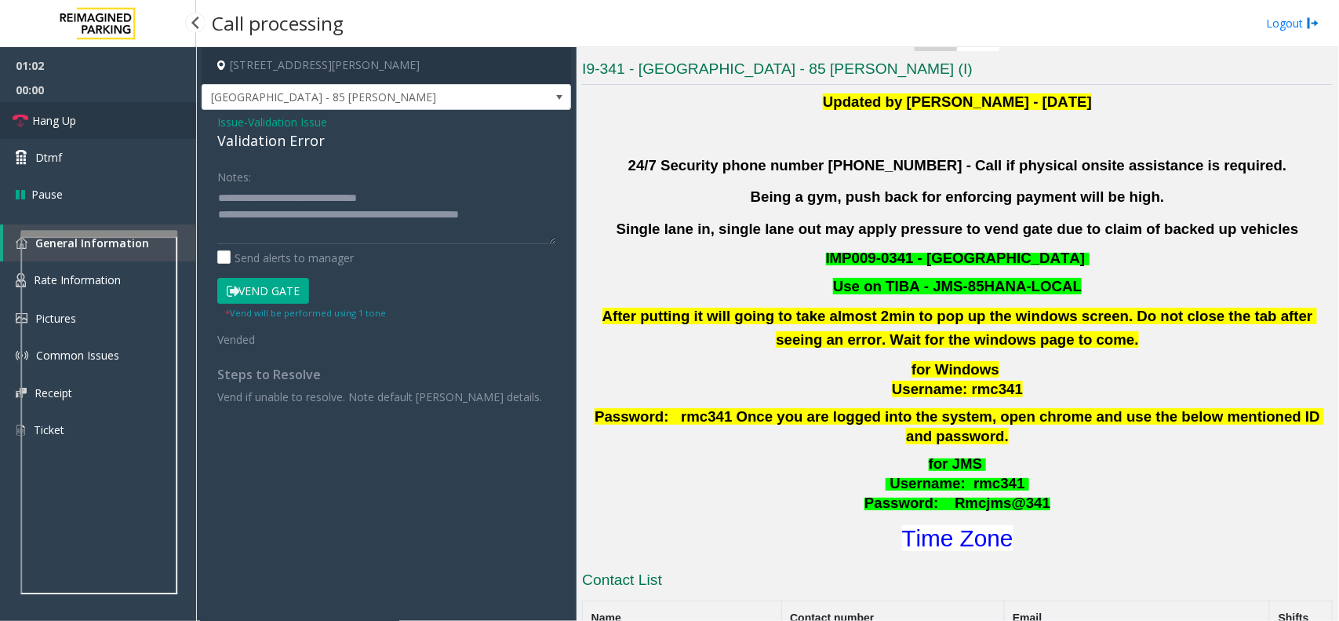
click at [104, 126] on link "Hang Up" at bounding box center [98, 120] width 196 height 37
click at [394, 218] on textarea at bounding box center [386, 214] width 338 height 59
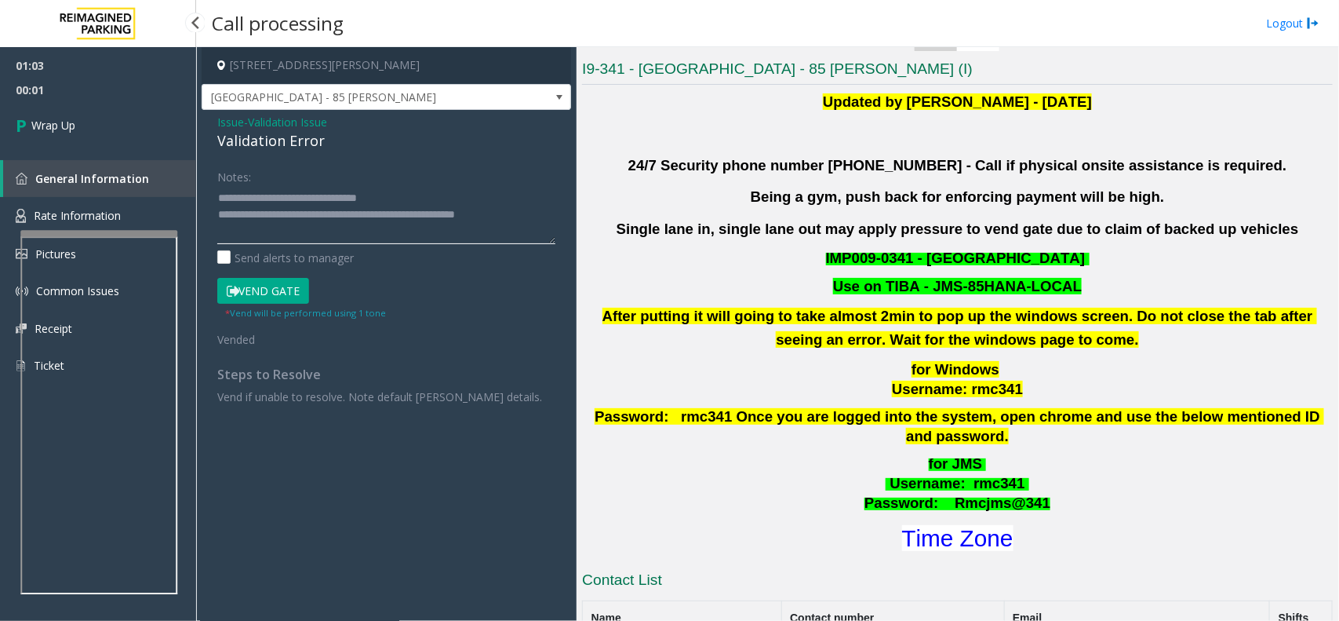
type textarea "**********"
click at [5, 81] on span "00:01" at bounding box center [98, 90] width 196 height 24
click at [68, 110] on link "Wrap Up" at bounding box center [98, 125] width 196 height 46
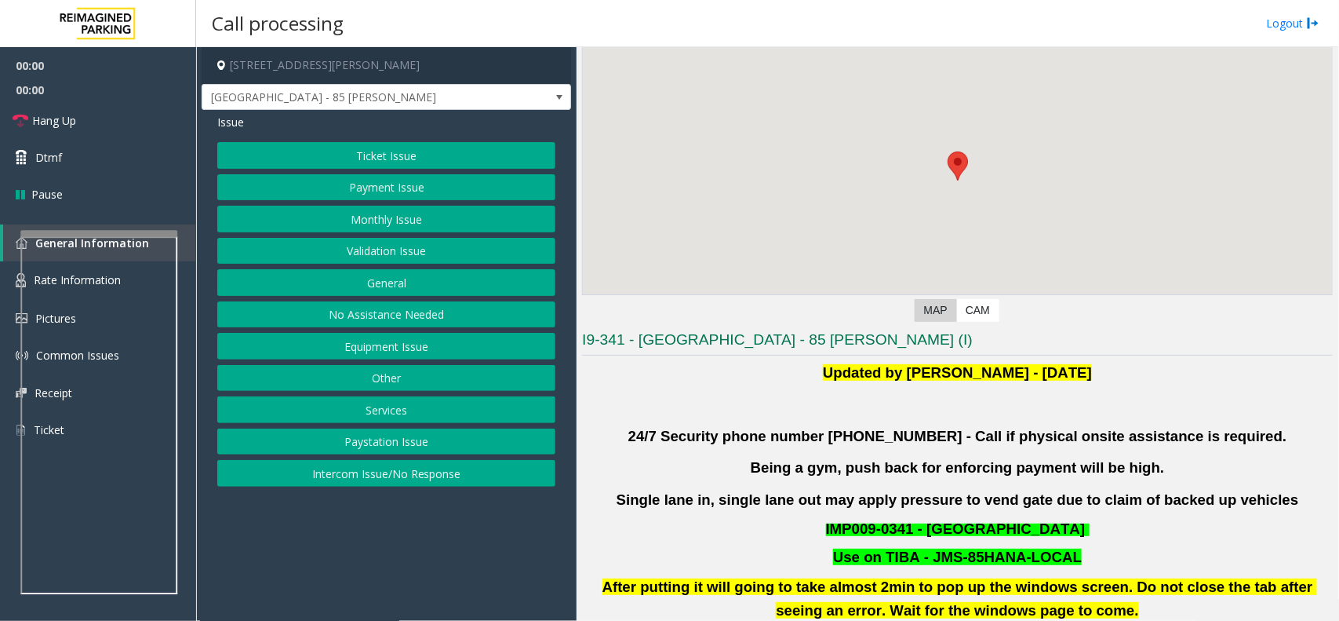
scroll to position [294, 0]
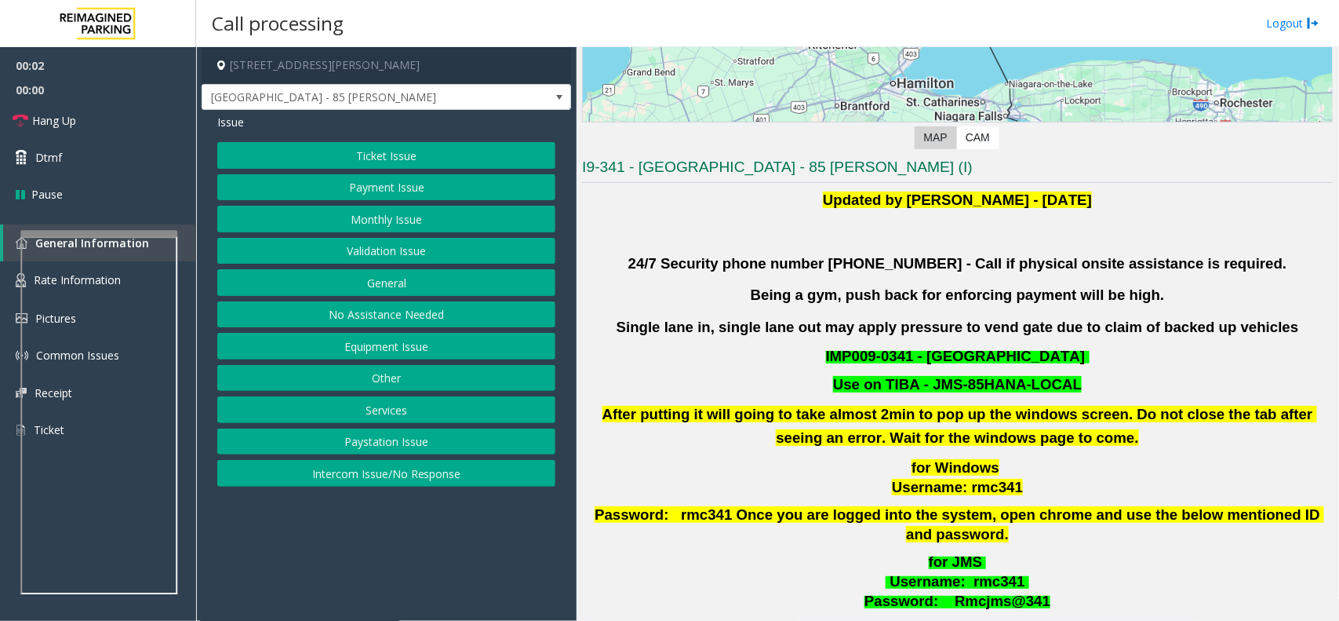
click at [402, 257] on button "Validation Issue" at bounding box center [386, 251] width 338 height 27
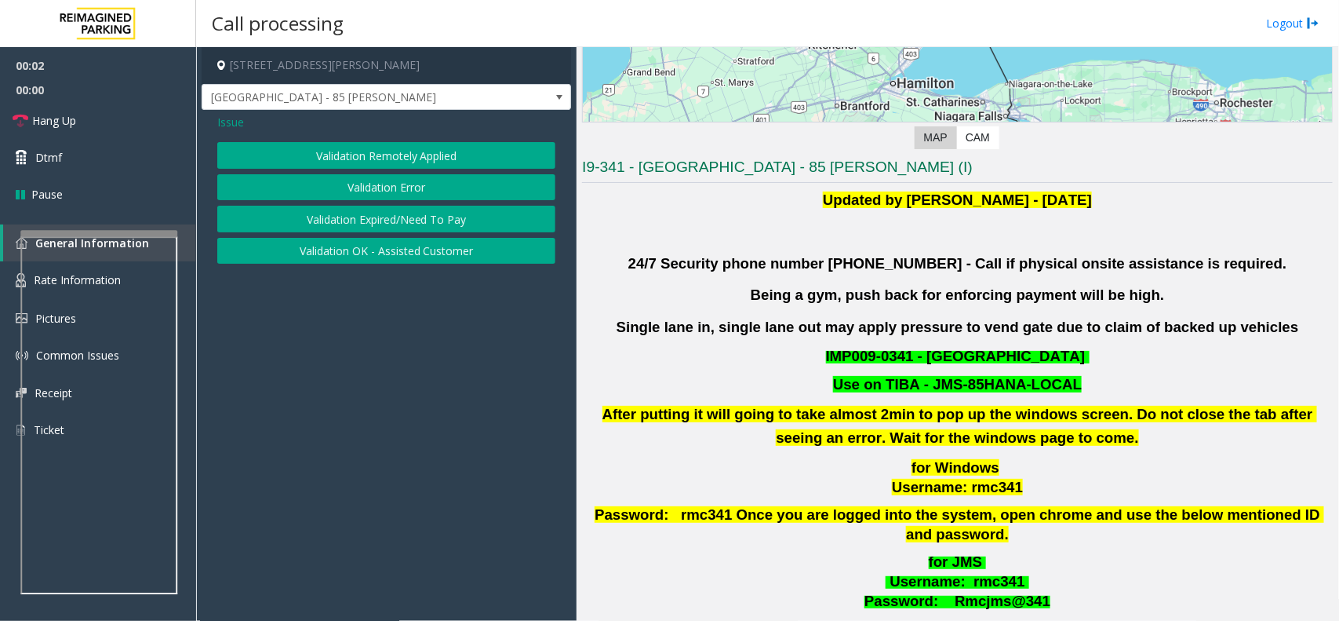
click at [406, 178] on button "Validation Error" at bounding box center [386, 187] width 338 height 27
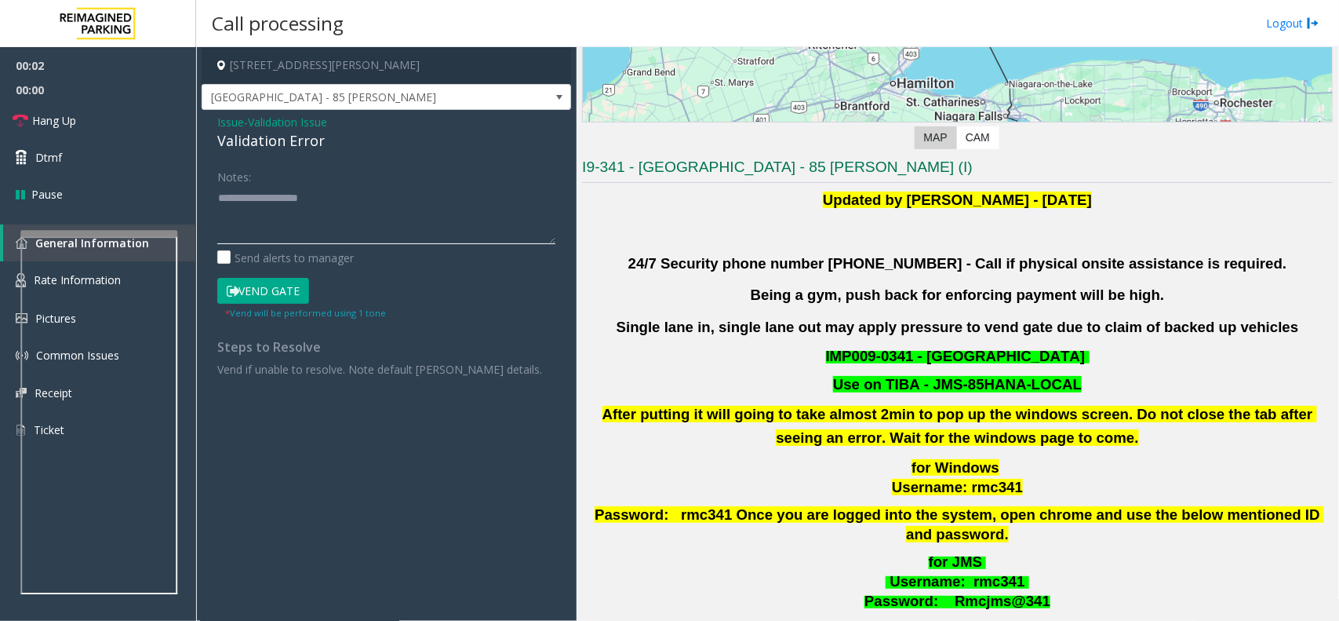
click at [388, 234] on textarea at bounding box center [386, 214] width 338 height 59
click at [302, 141] on div "Validation Error" at bounding box center [386, 140] width 338 height 21
click at [308, 198] on textarea at bounding box center [386, 214] width 338 height 59
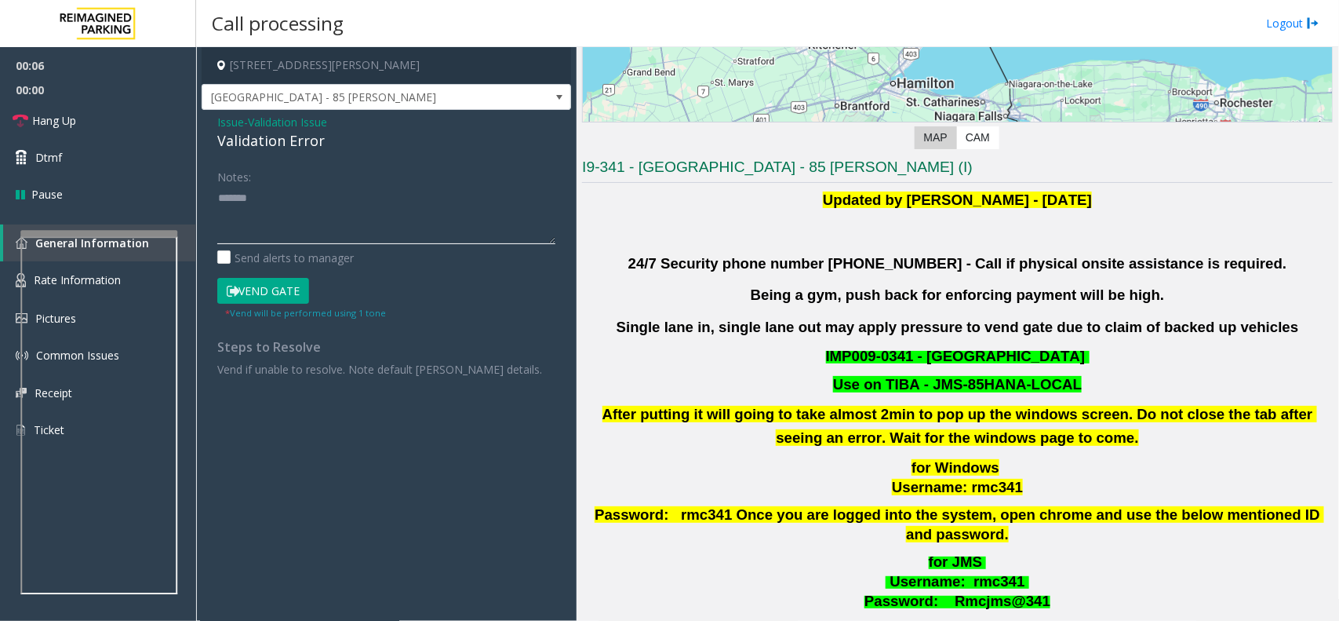
paste textarea "**********"
type textarea "**********"
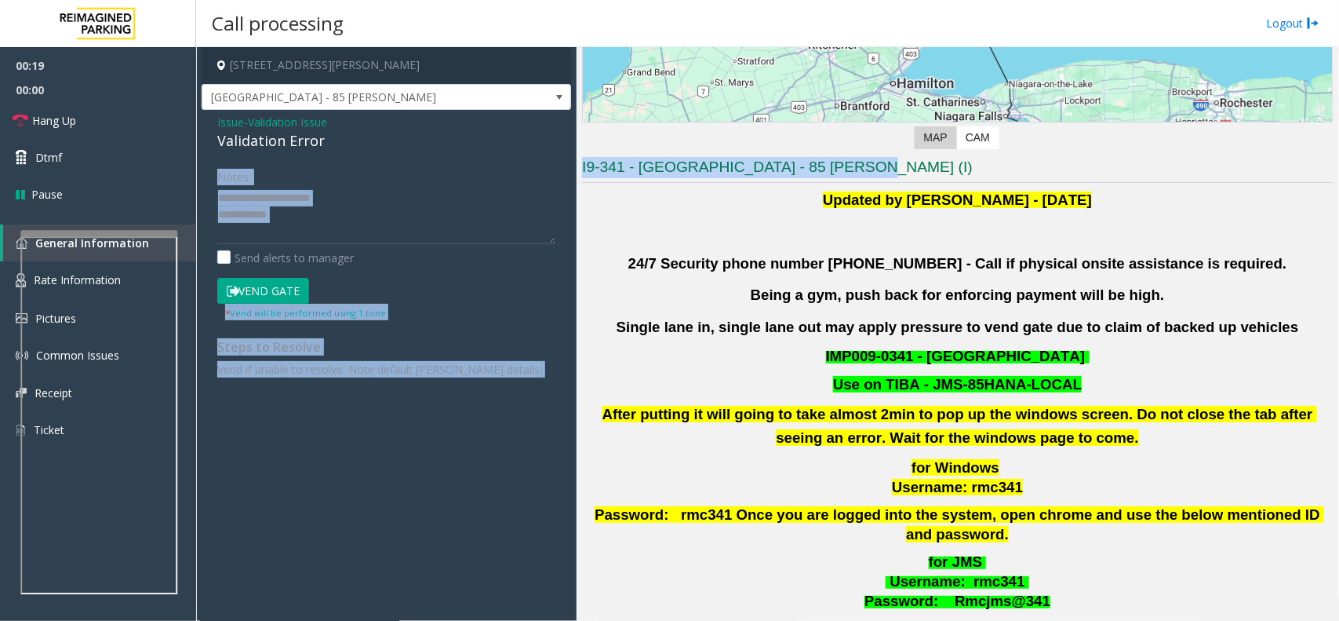
drag, startPoint x: 873, startPoint y: 179, endPoint x: 381, endPoint y: 154, distance: 493.4
click at [381, 154] on div "85 Hanna Avenue, Toronto, ON Liberty Village - 85 Hanna Issue - Validation Issu…" at bounding box center [767, 334] width 1142 height 574
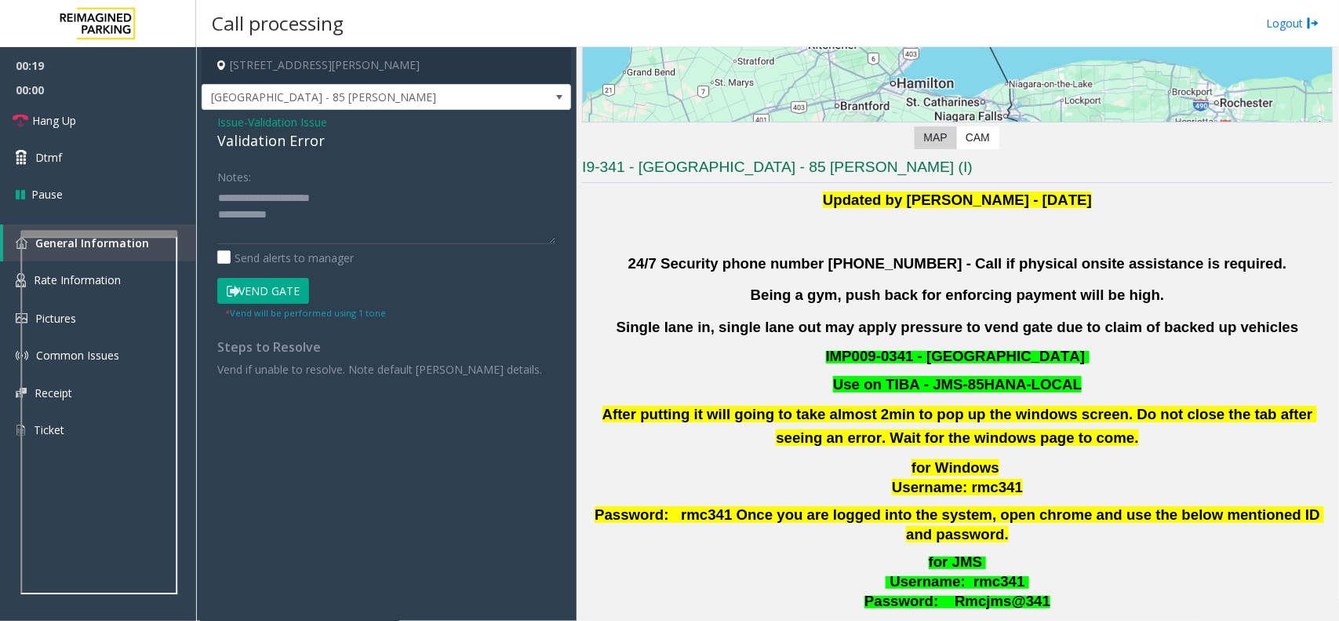
click at [723, 202] on p "Updated by Pranav Babbar - 28th Jan 2025" at bounding box center [957, 200] width 751 height 24
drag, startPoint x: 876, startPoint y: 167, endPoint x: 539, endPoint y: 171, distance: 336.6
click at [539, 171] on div "85 Hanna Avenue, Toronto, ON Liberty Village - 85 Hanna Issue - Validation Issu…" at bounding box center [767, 334] width 1142 height 574
click at [661, 204] on p "Updated by Pranav Babbar - 28th Jan 2025" at bounding box center [957, 200] width 751 height 24
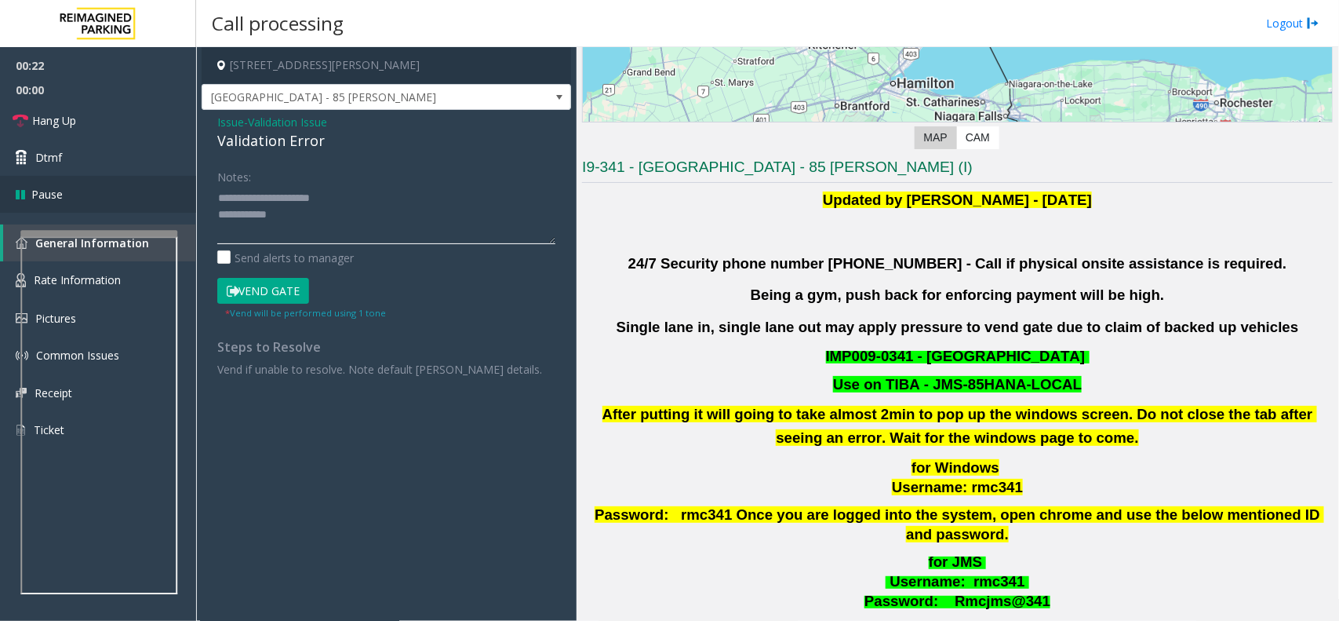
drag, startPoint x: 306, startPoint y: 231, endPoint x: 153, endPoint y: 187, distance: 159.4
click at [153, 187] on app-root "00:22 00:00 Hang Up Dtmf Pause General Information Rate Information Pictures Co…" at bounding box center [669, 310] width 1339 height 621
click at [245, 126] on span "- Validation Issue" at bounding box center [285, 122] width 83 height 15
click at [244, 126] on span "- Validation Issue" at bounding box center [285, 122] width 83 height 15
click at [261, 129] on span "Validation Issue" at bounding box center [287, 122] width 79 height 16
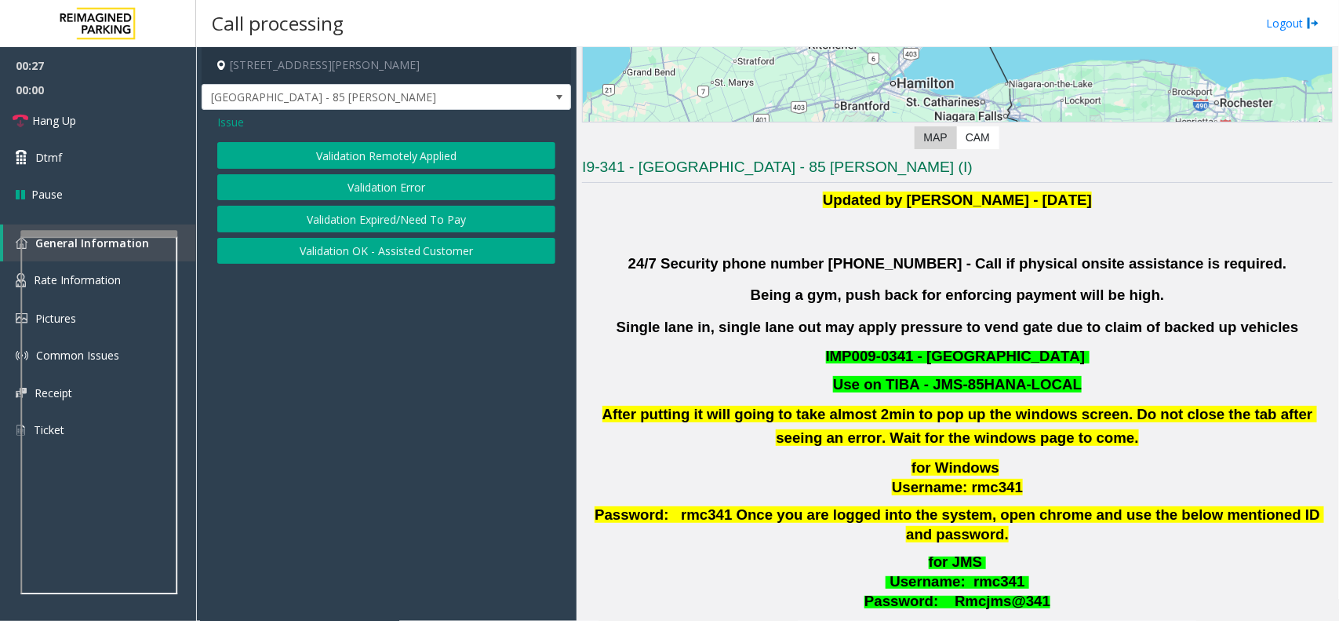
click at [235, 119] on span "Issue" at bounding box center [230, 122] width 27 height 16
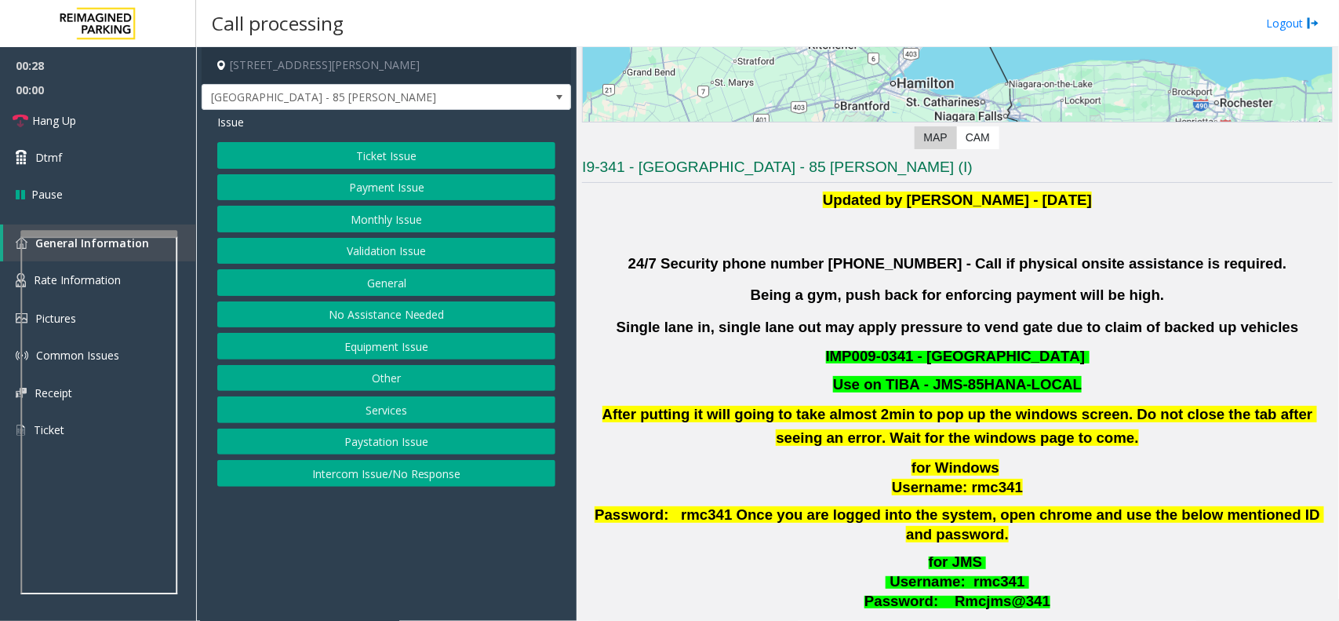
click at [391, 472] on button "Intercom Issue/No Response" at bounding box center [386, 473] width 338 height 27
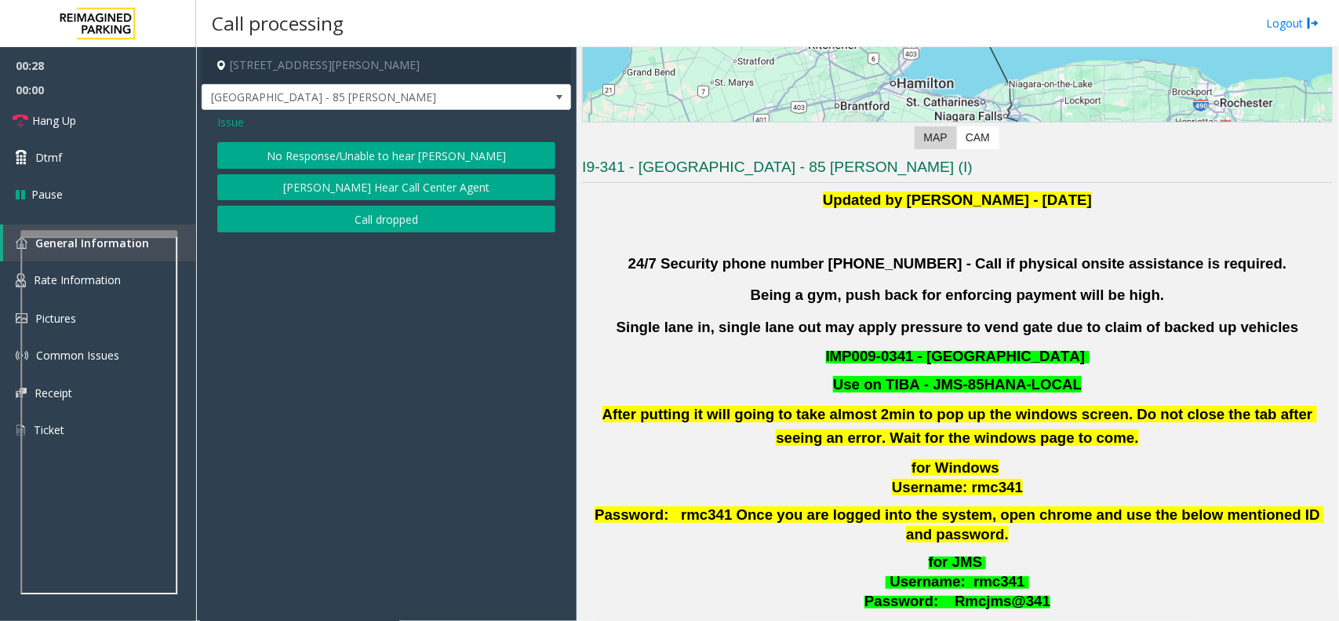
drag, startPoint x: 367, startPoint y: 169, endPoint x: 367, endPoint y: 155, distance: 14.1
click at [367, 166] on button "No Response/Unable to hear [PERSON_NAME]" at bounding box center [386, 155] width 338 height 27
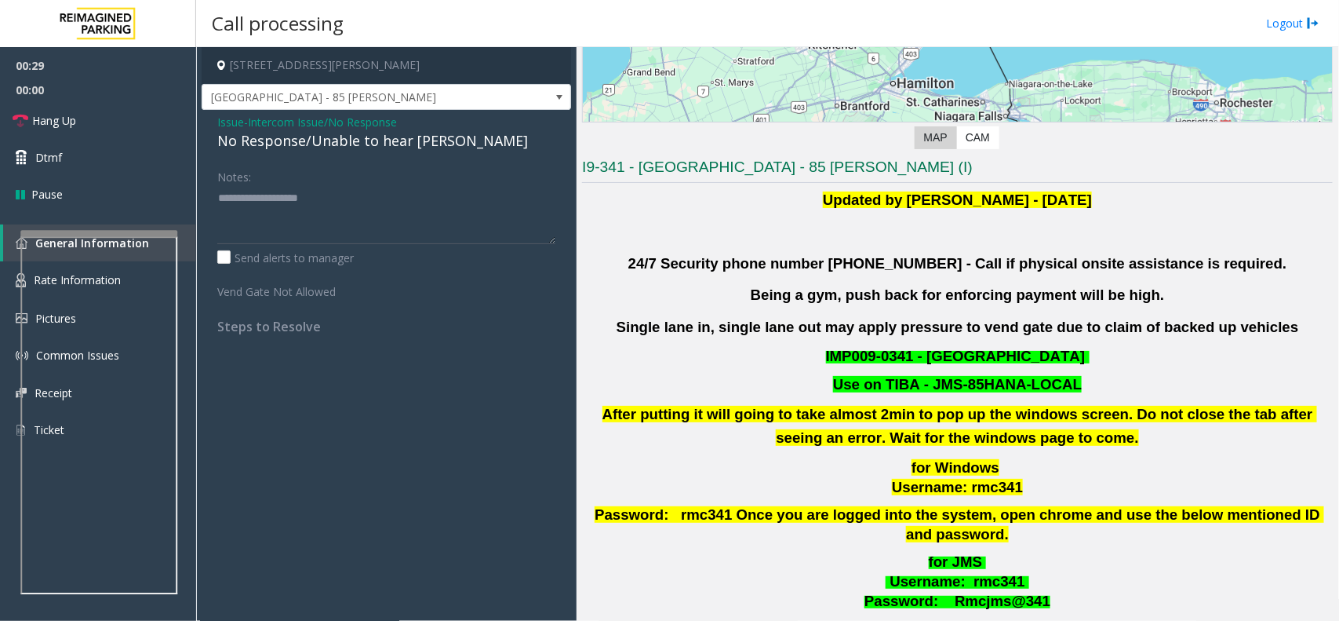
click at [366, 143] on div "No Response/Unable to hear [PERSON_NAME]" at bounding box center [386, 140] width 338 height 21
drag, startPoint x: 366, startPoint y: 143, endPoint x: 383, endPoint y: 141, distance: 16.6
click at [370, 142] on div "No Response/Unable to hear [PERSON_NAME]" at bounding box center [386, 140] width 338 height 21
type textarea "**********"
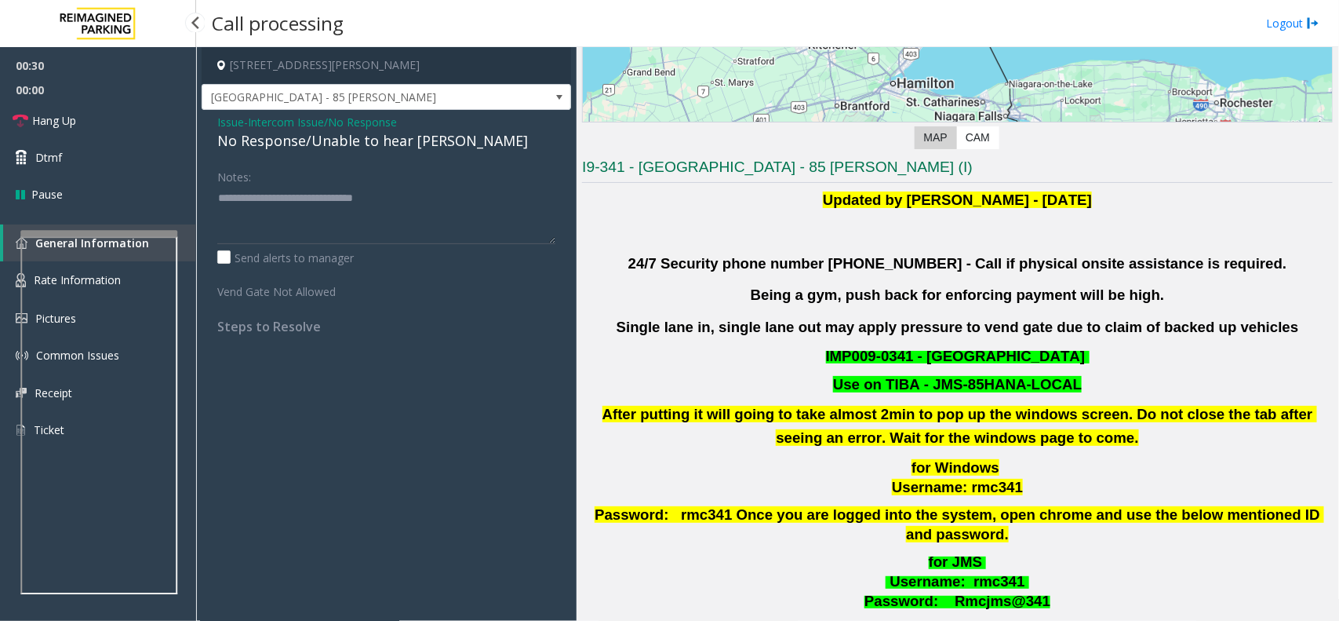
click at [77, 84] on span "00:00" at bounding box center [98, 90] width 196 height 24
click at [78, 98] on span "00:00" at bounding box center [98, 90] width 196 height 24
click at [77, 114] on link "Hang Up" at bounding box center [98, 120] width 196 height 37
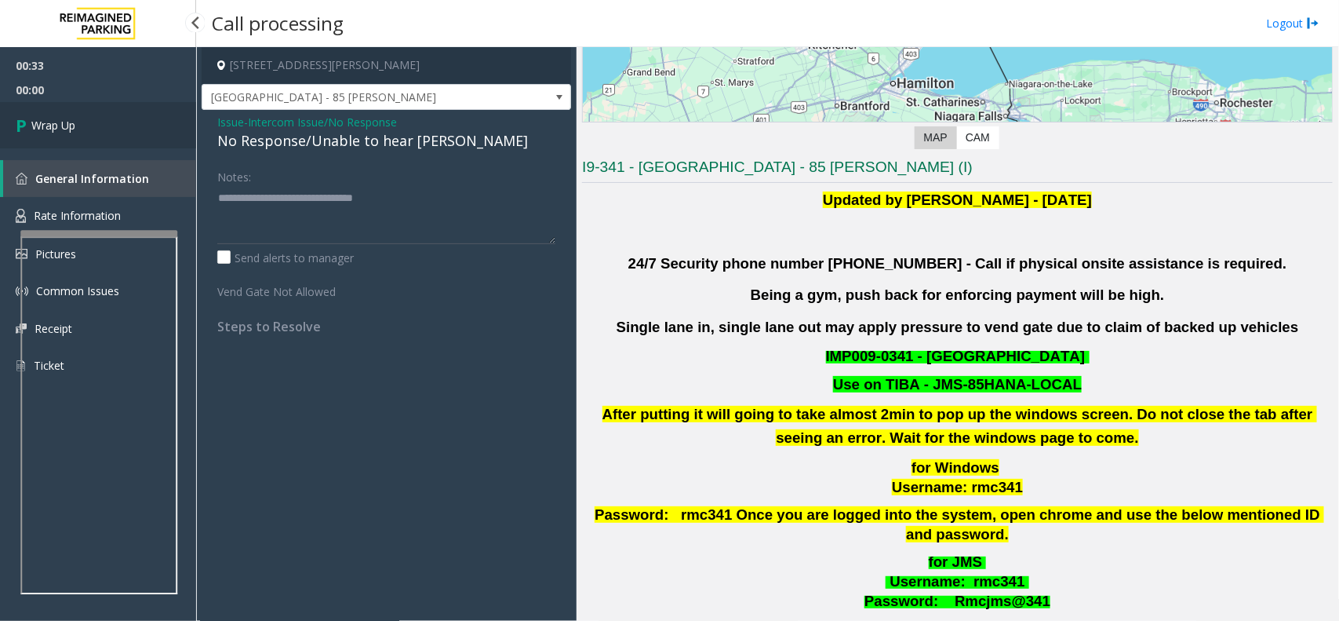
click at [77, 116] on link "Wrap Up" at bounding box center [98, 125] width 196 height 46
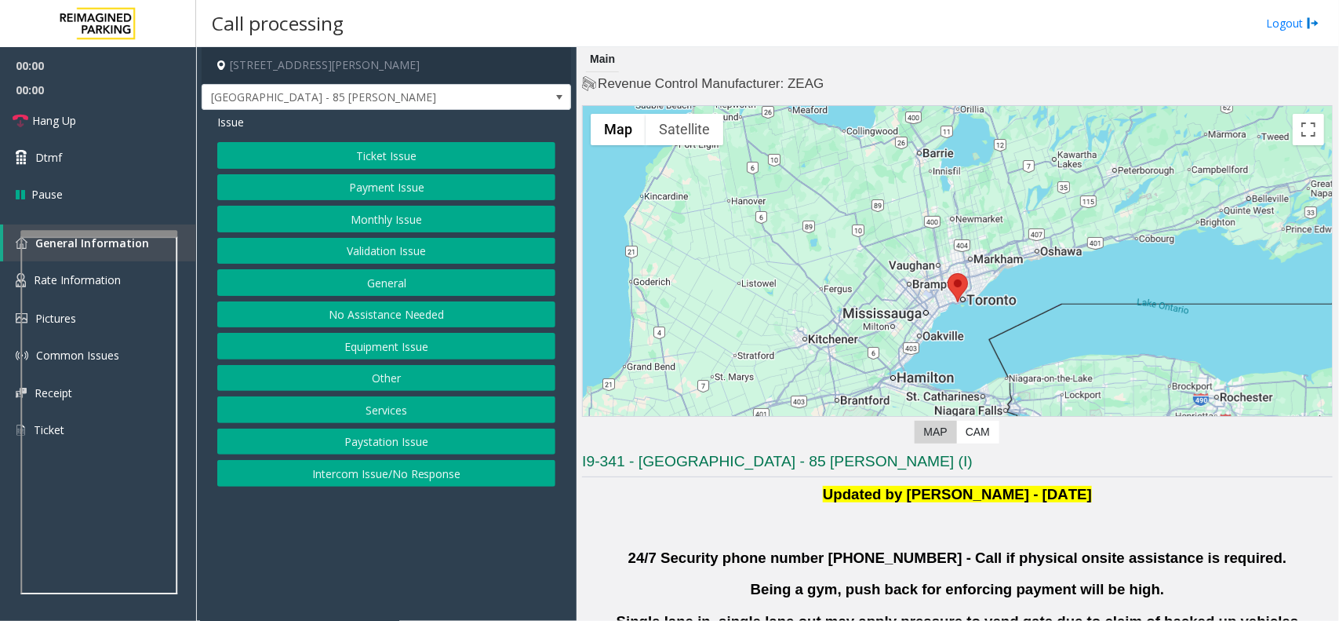
click at [387, 245] on button "Validation Issue" at bounding box center [386, 251] width 338 height 27
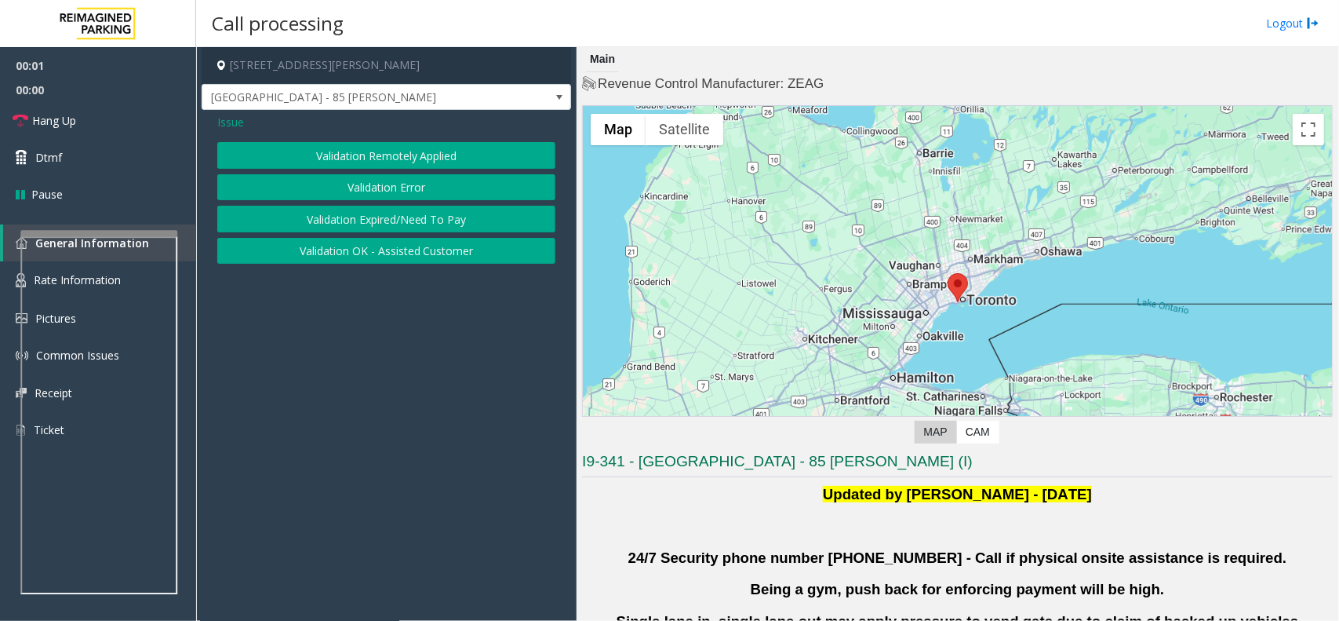
click at [374, 180] on button "Validation Error" at bounding box center [386, 187] width 338 height 27
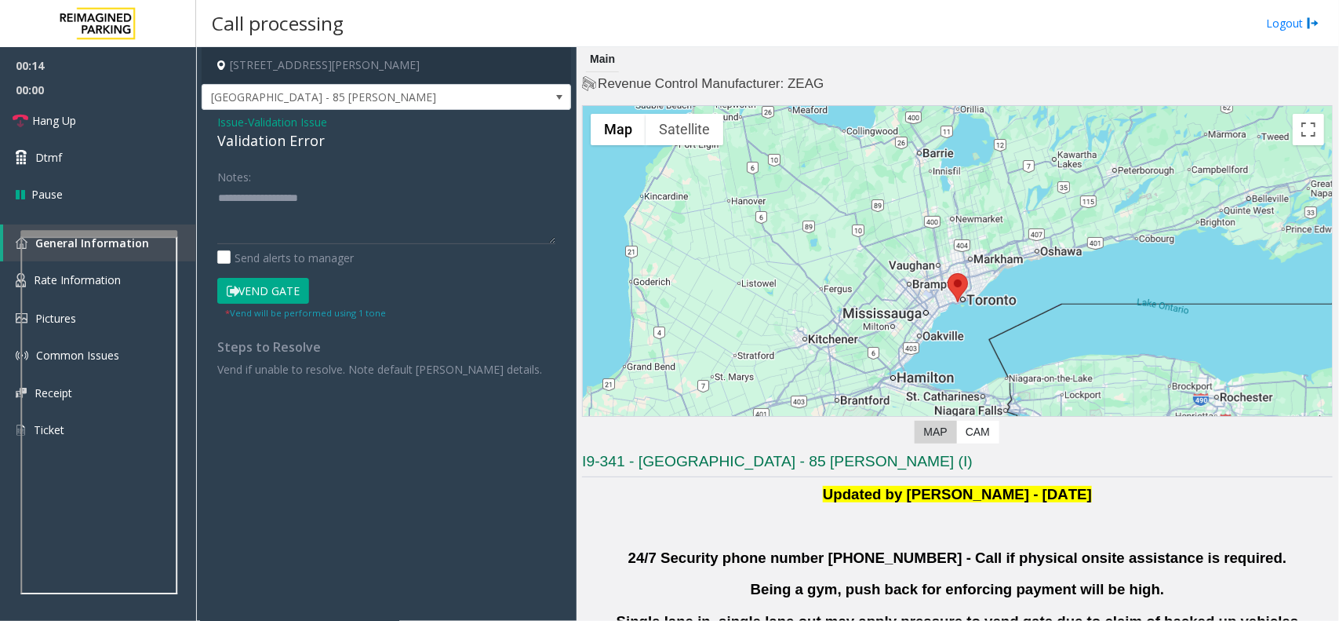
click at [226, 126] on span "Issue" at bounding box center [230, 122] width 27 height 16
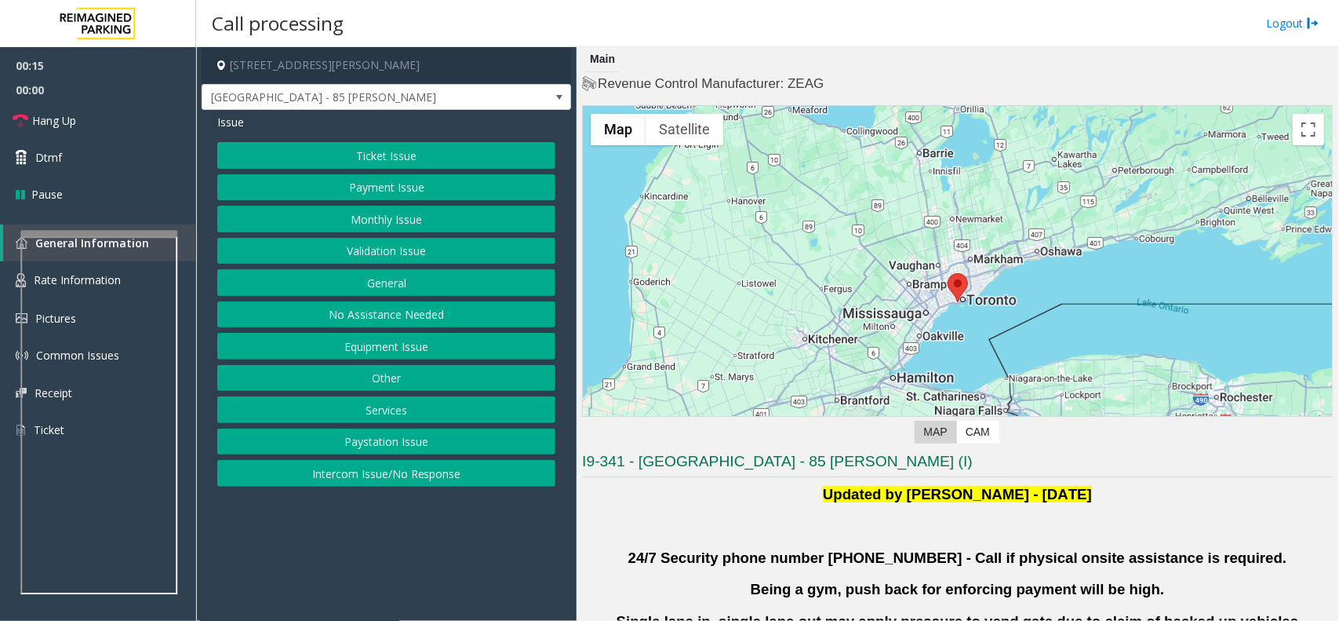
click at [389, 471] on button "Intercom Issue/No Response" at bounding box center [386, 473] width 338 height 27
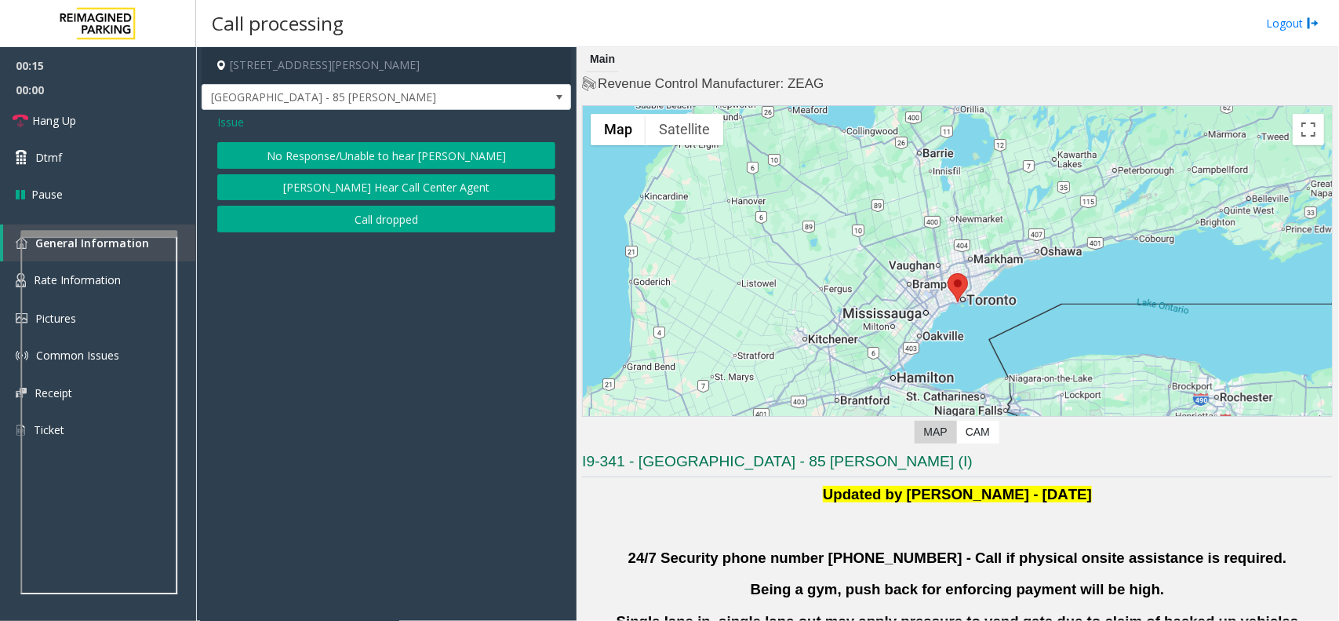
click at [375, 141] on div "Issue No Response/Unable to hear parker Parker Cannot Hear Call Center Agent Ca…" at bounding box center [387, 175] width 370 height 130
click at [374, 144] on button "No Response/Unable to hear [PERSON_NAME]" at bounding box center [386, 155] width 338 height 27
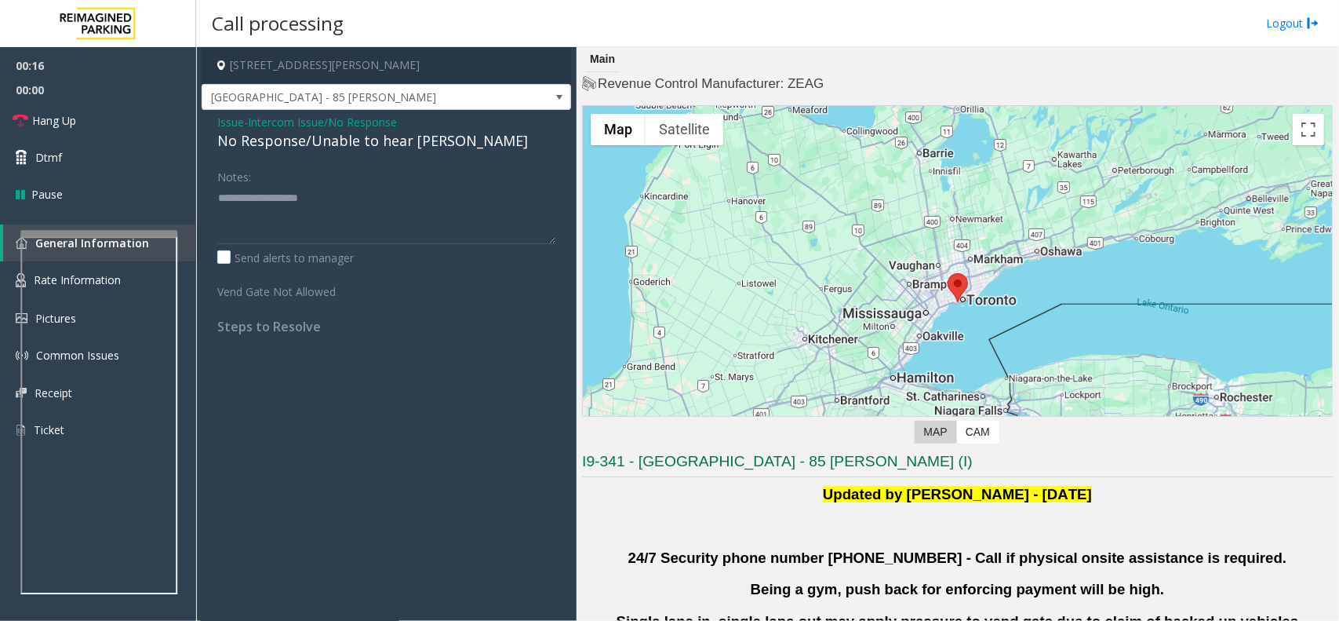
click at [374, 144] on div "No Response/Unable to hear [PERSON_NAME]" at bounding box center [386, 140] width 338 height 21
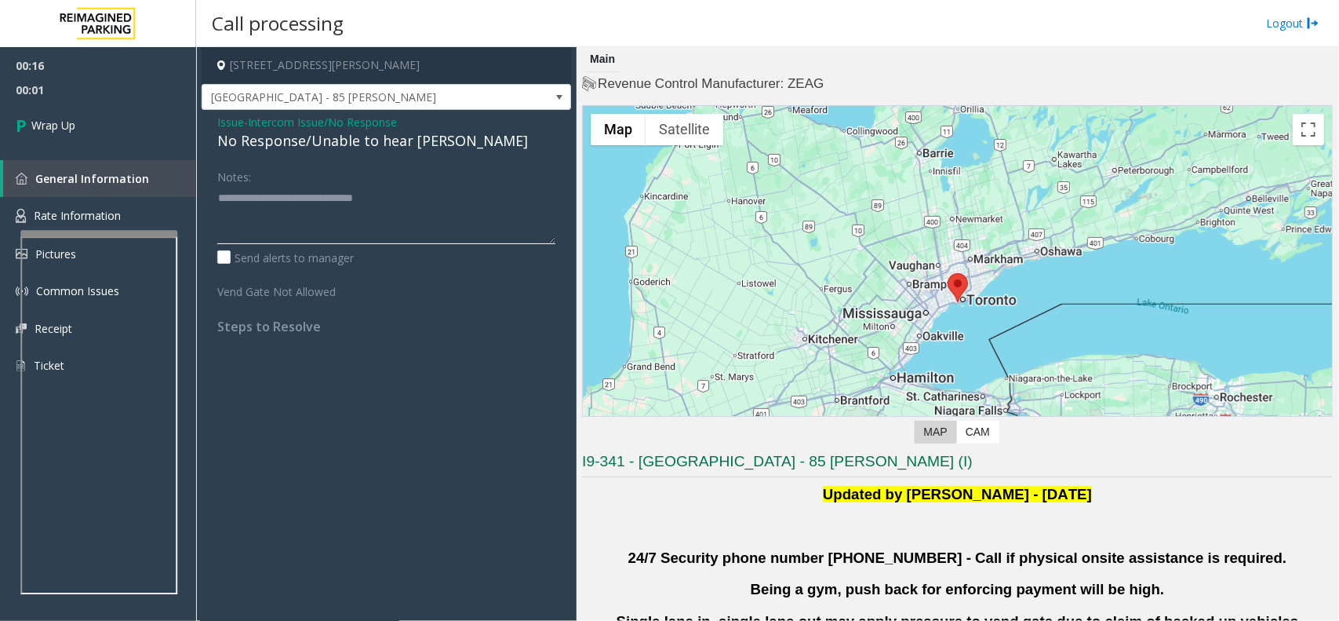
click at [421, 196] on textarea at bounding box center [386, 214] width 338 height 59
type textarea "**********"
click at [64, 133] on link "Wrap Up" at bounding box center [98, 125] width 196 height 46
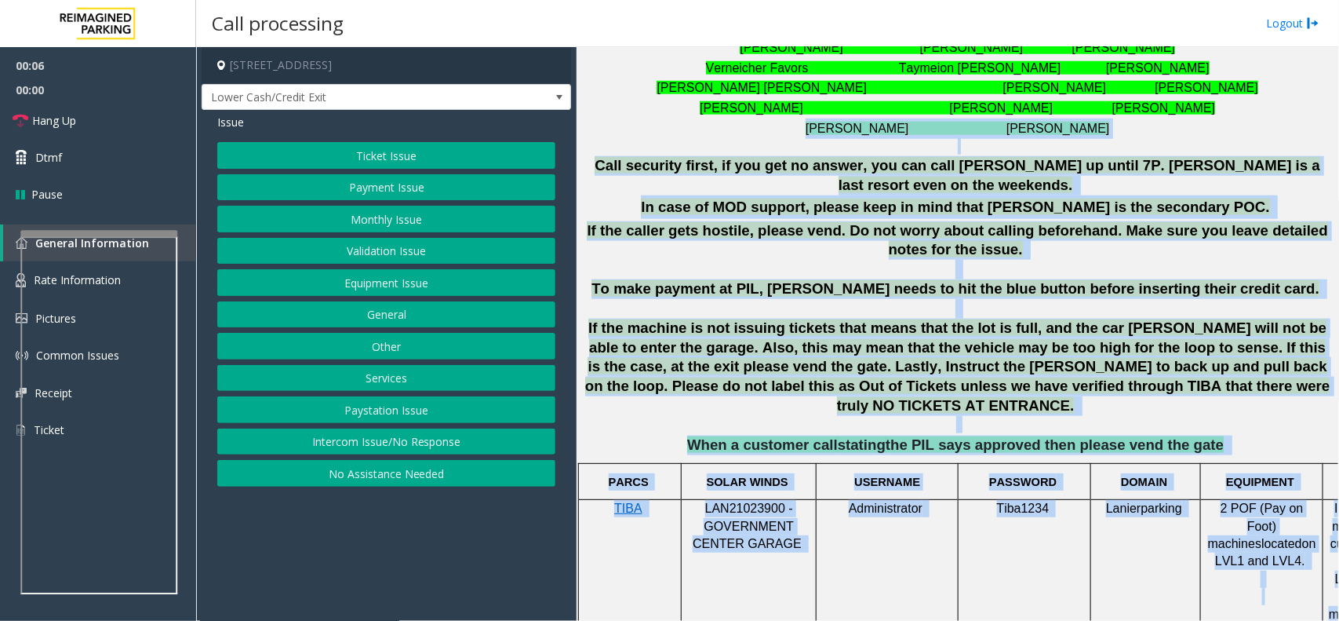
scroll to position [687, 114]
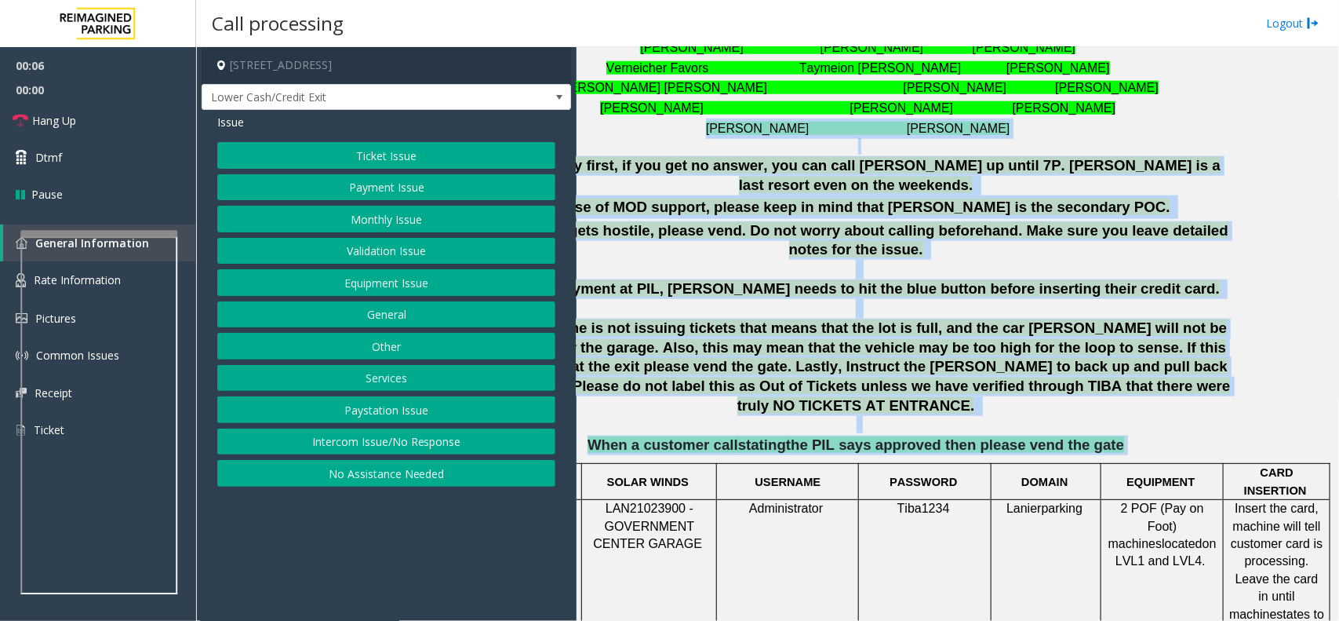
drag, startPoint x: 664, startPoint y: 134, endPoint x: 1339, endPoint y: 561, distance: 798.5
click at [1339, 561] on div "**********" at bounding box center [958, 334] width 762 height 574
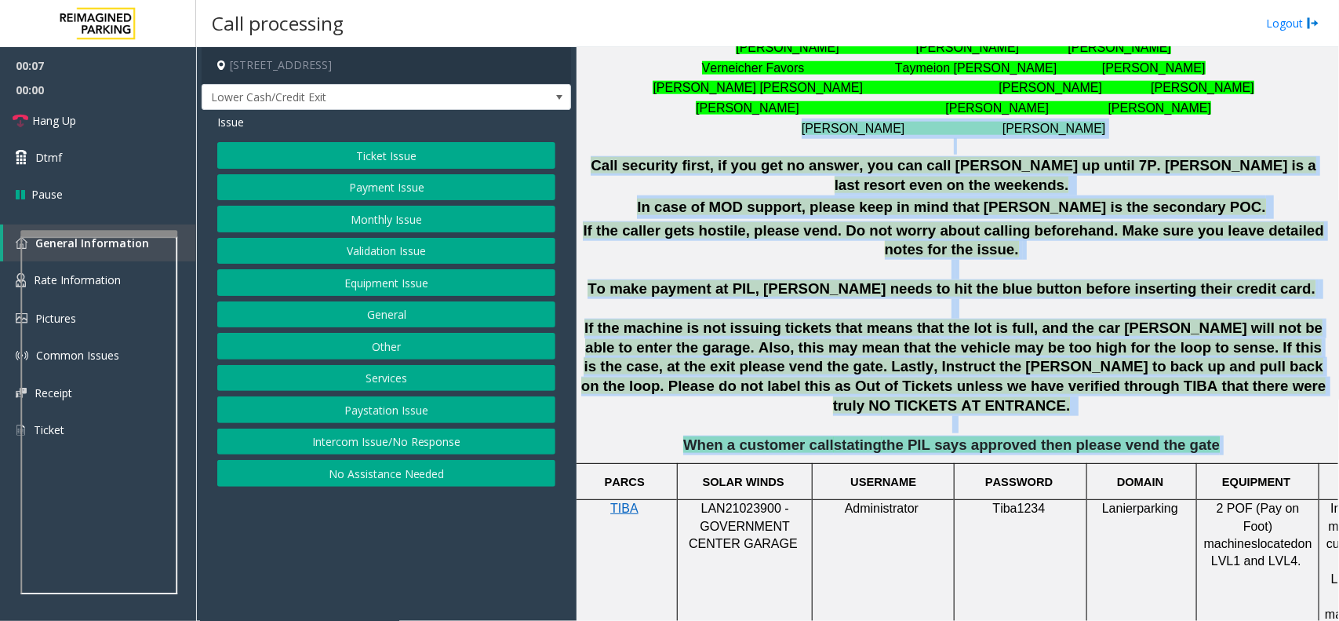
scroll to position [687, 0]
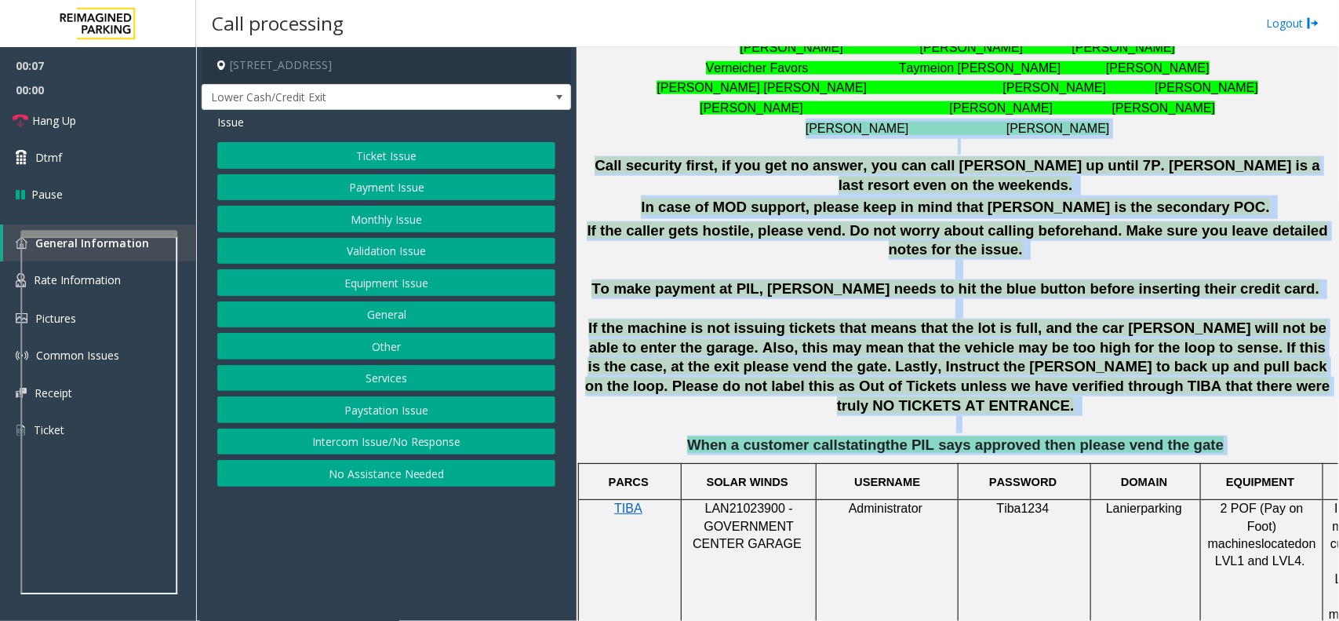
click at [804, 523] on td "LAN21023900 - GOVERNMENT CENTER GARAGE" at bounding box center [749, 570] width 135 height 141
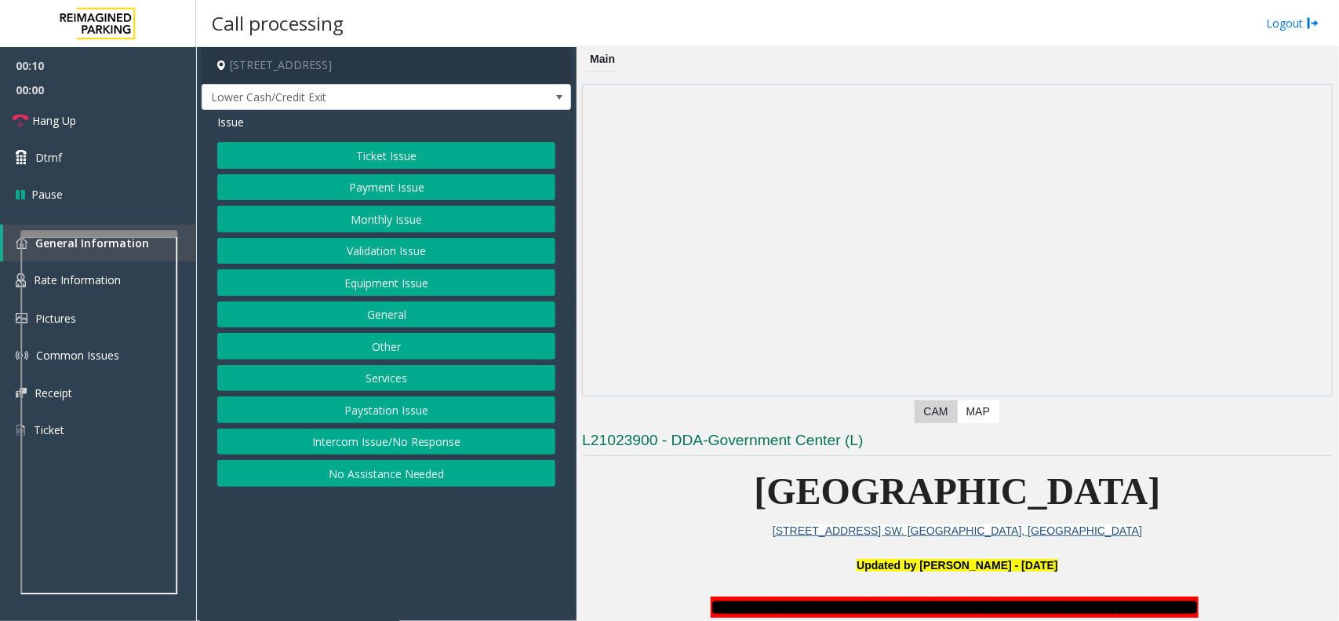
scroll to position [589, 0]
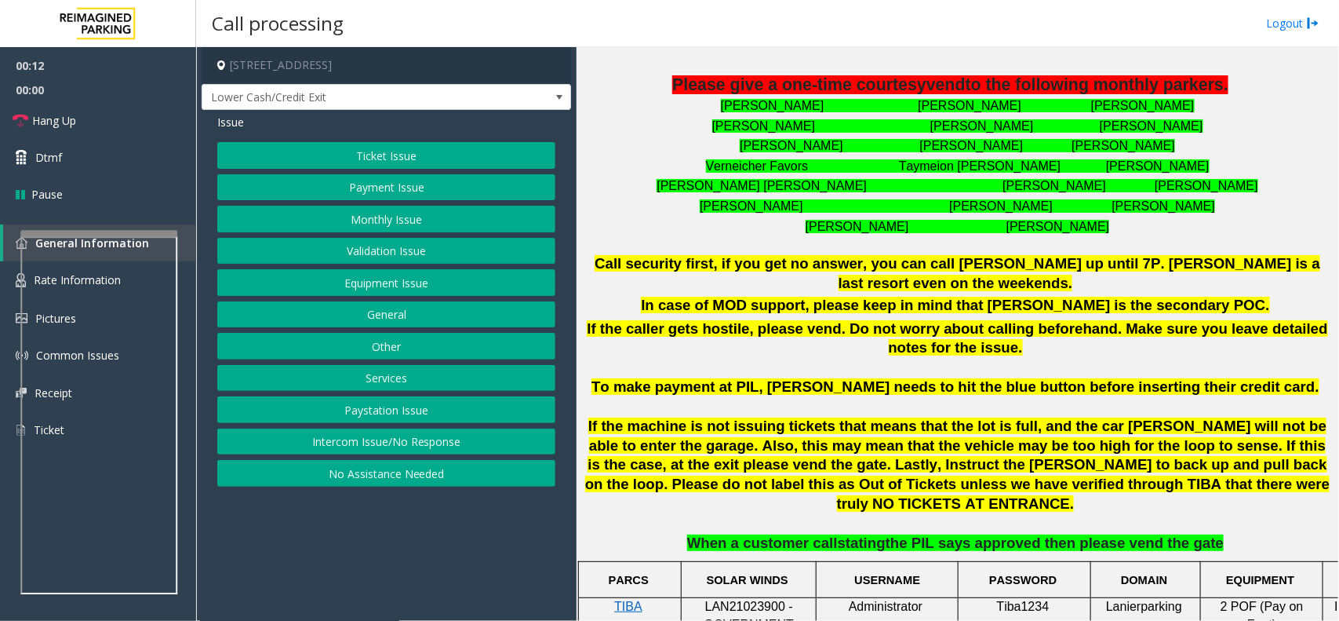
click at [437, 432] on button "Intercom Issue/No Response" at bounding box center [386, 441] width 338 height 27
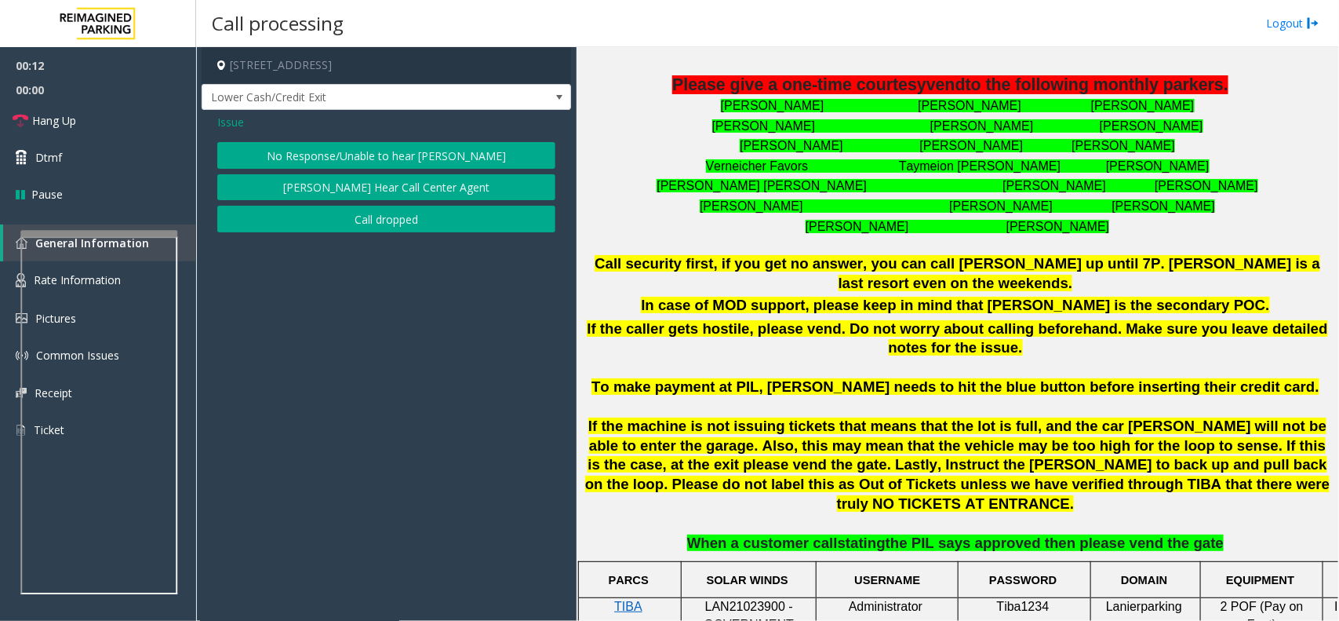
click at [409, 149] on button "No Response/Unable to hear [PERSON_NAME]" at bounding box center [386, 155] width 338 height 27
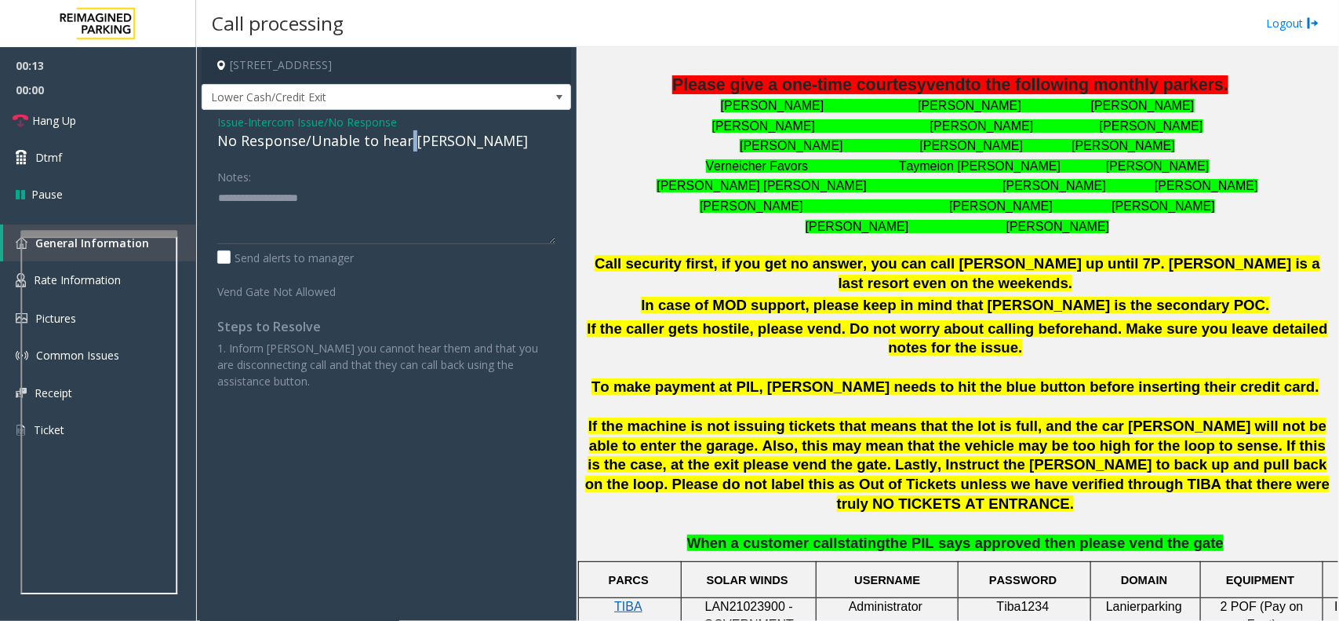
click at [406, 149] on div "No Response/Unable to hear [PERSON_NAME]" at bounding box center [386, 140] width 338 height 21
click at [444, 208] on textarea at bounding box center [386, 214] width 338 height 59
type textarea "**********"
click at [95, 111] on link "Hang Up" at bounding box center [98, 120] width 196 height 37
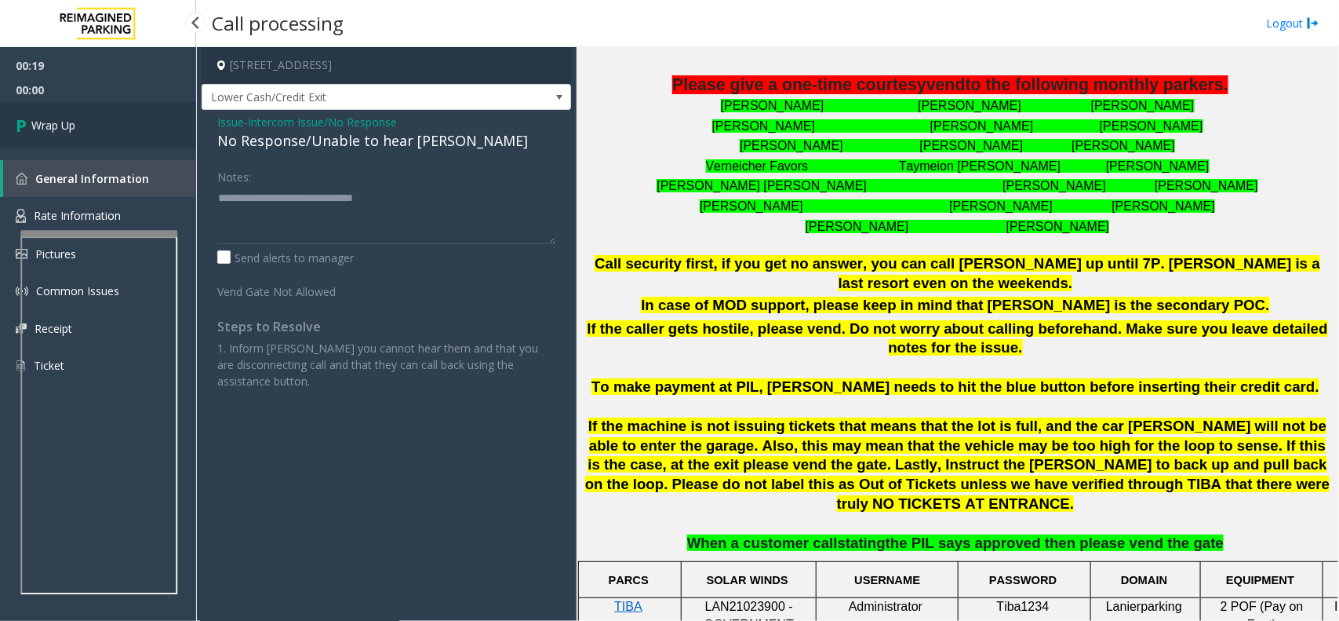
click at [94, 115] on link "Wrap Up" at bounding box center [98, 125] width 196 height 46
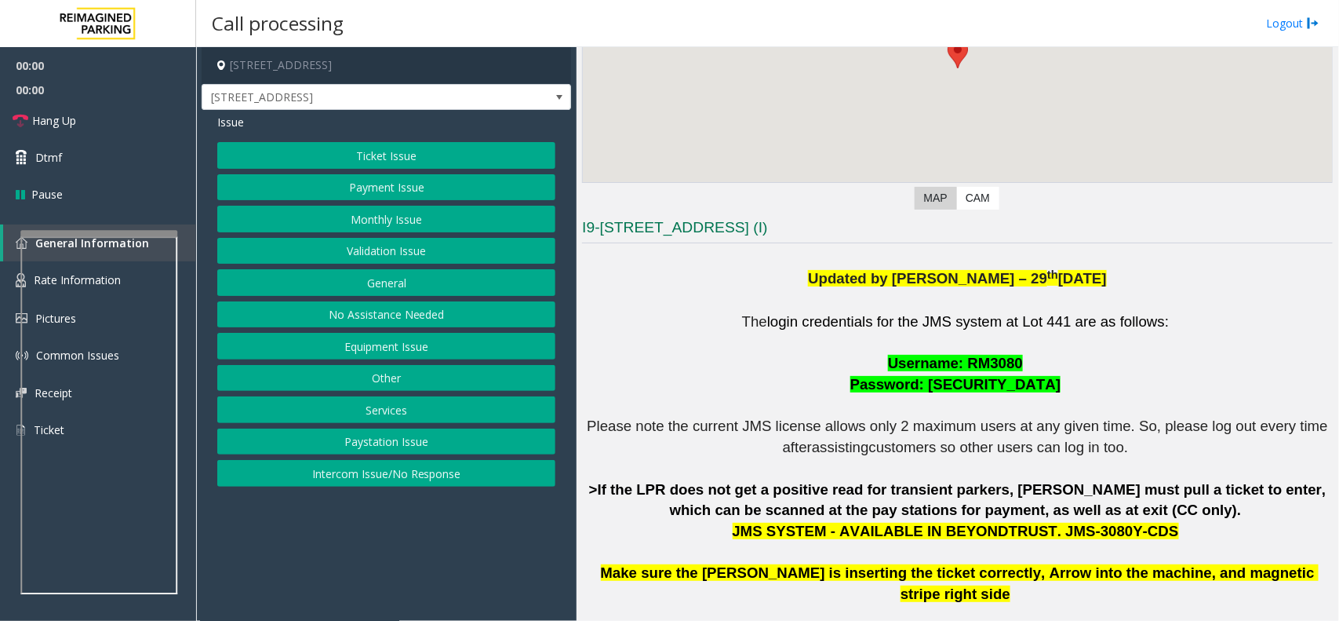
scroll to position [392, 0]
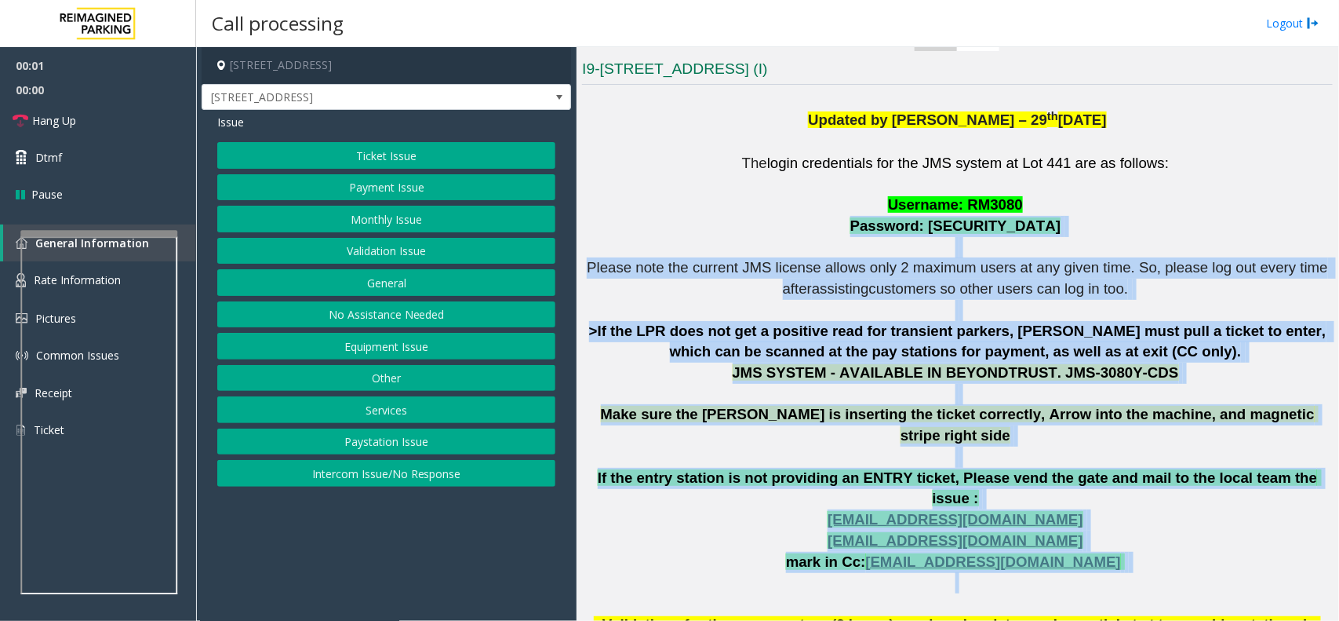
drag, startPoint x: 735, startPoint y: 222, endPoint x: 1114, endPoint y: 552, distance: 502.2
click at [1114, 552] on p "The login credentials for the JMS system at Lot 441 are as follows: Username: R…" at bounding box center [957, 405] width 751 height 504
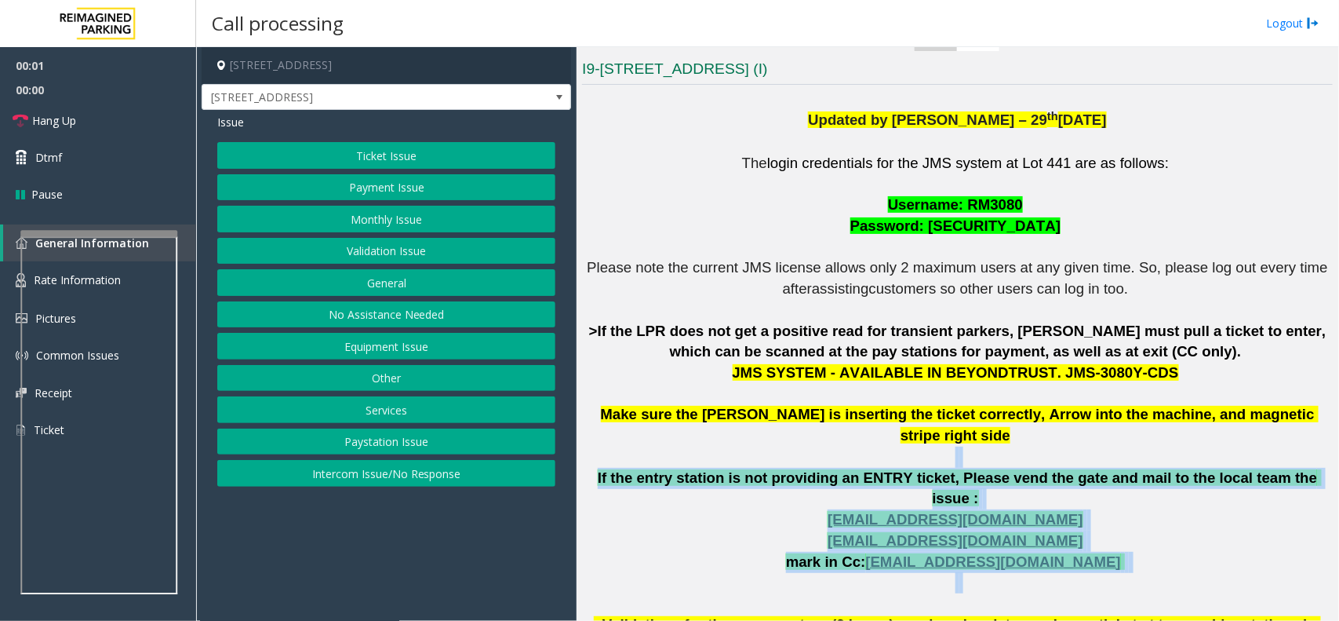
drag, startPoint x: 1114, startPoint y: 552, endPoint x: 579, endPoint y: 253, distance: 612.6
click at [585, 256] on p "The login credentials for the JMS system at Lot 441 are as follows: Username: R…" at bounding box center [957, 405] width 751 height 504
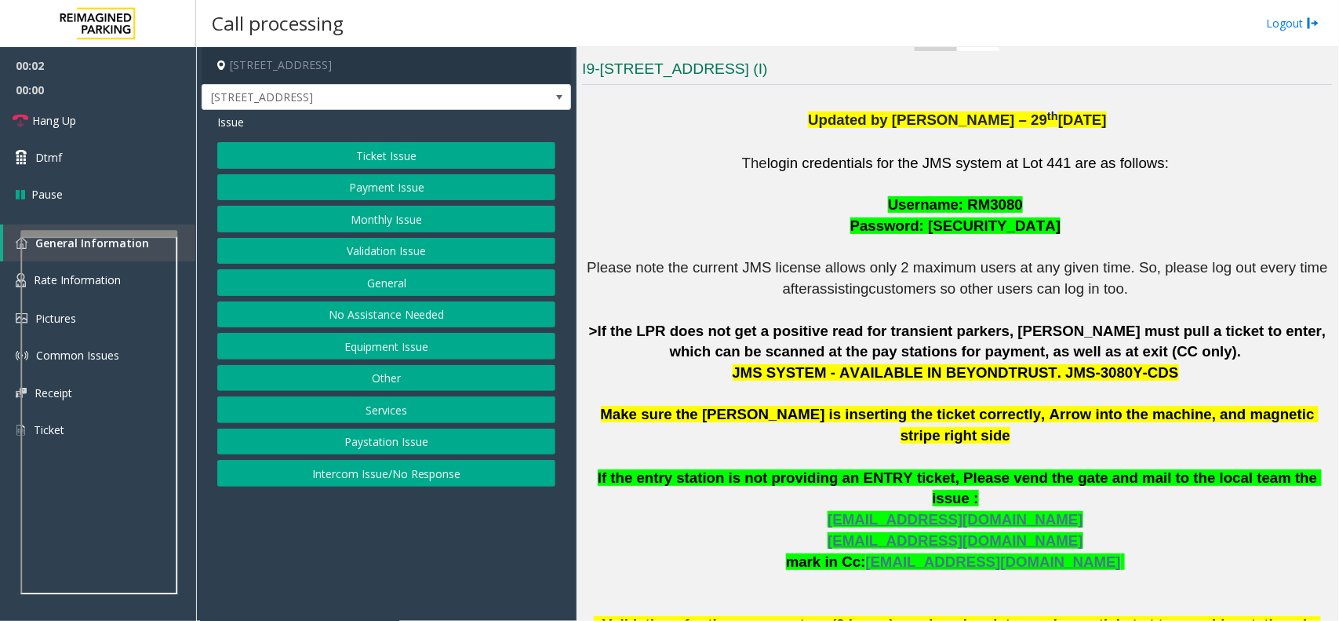
click at [592, 232] on p "The login credentials for the JMS system at Lot 441 are as follows: Username: R…" at bounding box center [957, 405] width 751 height 504
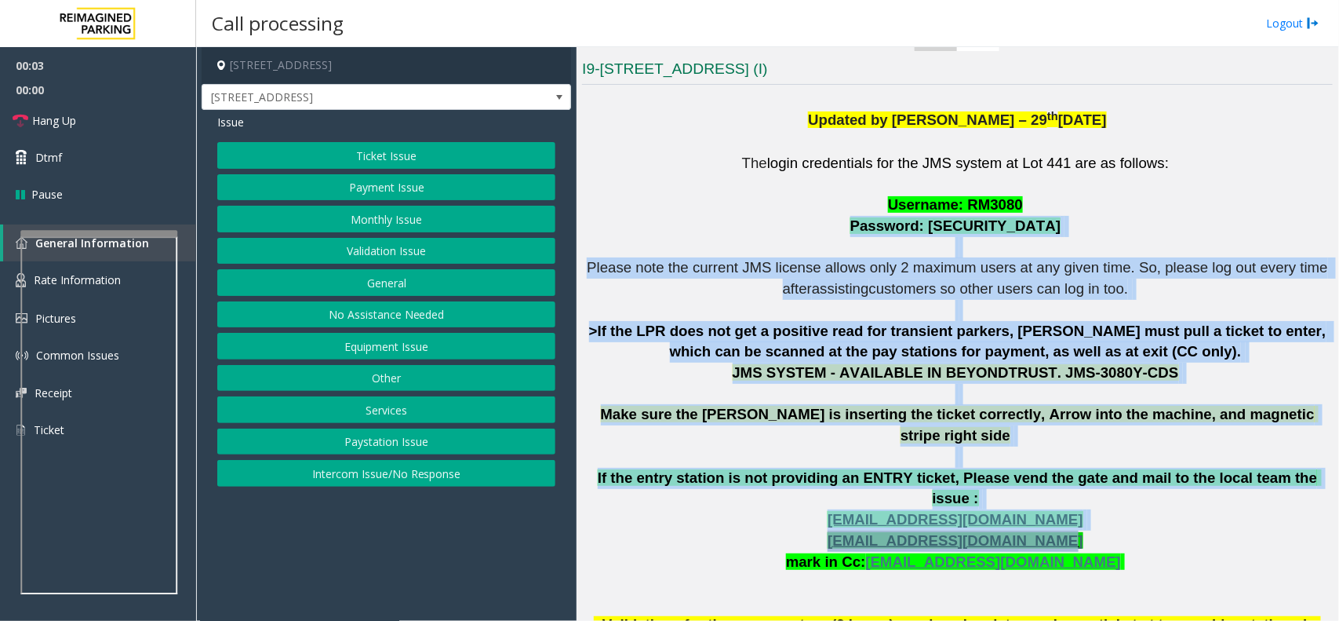
drag, startPoint x: 622, startPoint y: 225, endPoint x: 1011, endPoint y: 506, distance: 479.4
click at [1011, 506] on p "The login credentials for the JMS system at Lot 441 are as follows: Username: R…" at bounding box center [957, 405] width 751 height 504
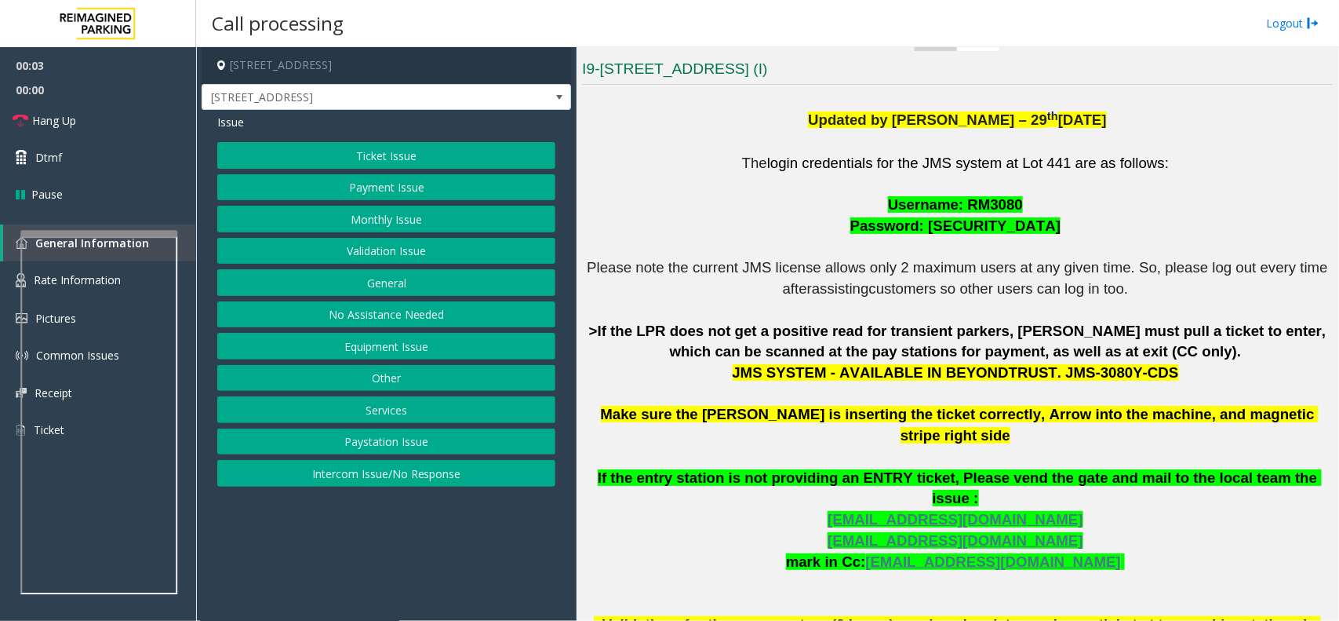
click at [1068, 544] on p "The login credentials for the JMS system at Lot 441 are as follows: Username: R…" at bounding box center [957, 405] width 751 height 504
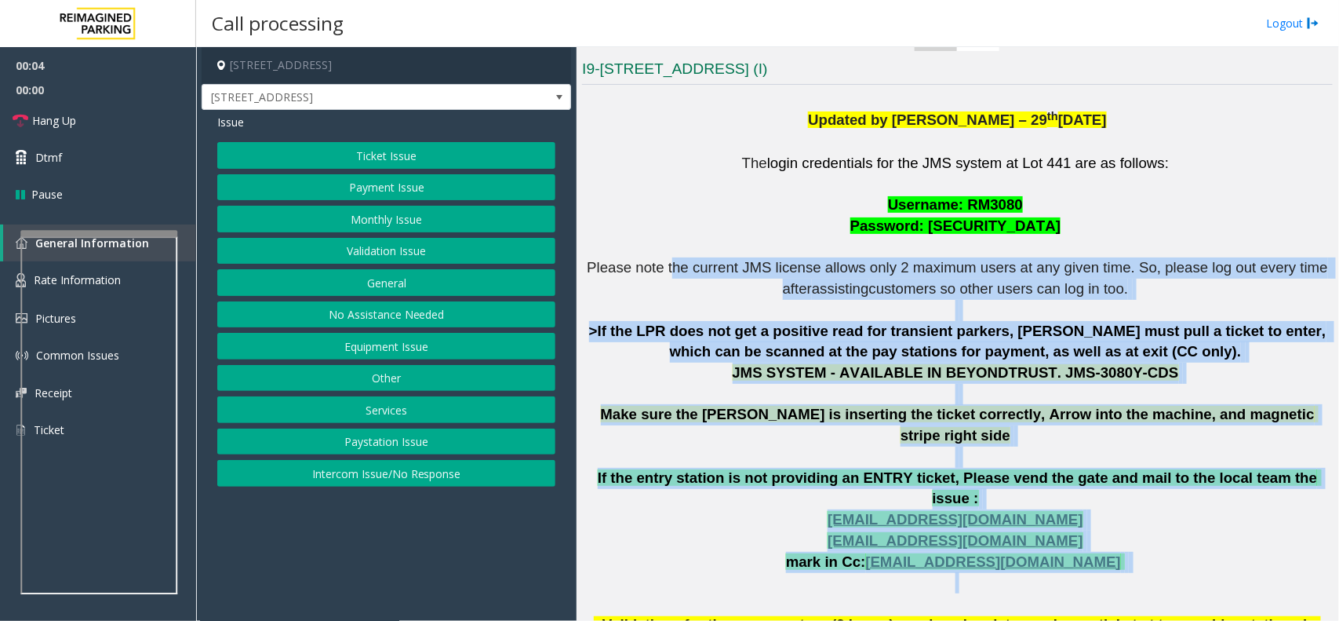
drag, startPoint x: 1084, startPoint y: 536, endPoint x: 675, endPoint y: 269, distance: 488.2
click at [675, 269] on p "The login credentials for the JMS system at Lot 441 are as follows: Username: R…" at bounding box center [957, 405] width 751 height 504
click at [675, 265] on span "Please note the current JMS license allows only 2 maximum users at any given ti…" at bounding box center [959, 278] width 745 height 38
drag, startPoint x: 665, startPoint y: 238, endPoint x: 1037, endPoint y: 567, distance: 497.5
click at [1037, 567] on p "The login credentials for the JMS system at Lot 441 are as follows: Username: R…" at bounding box center [957, 405] width 751 height 504
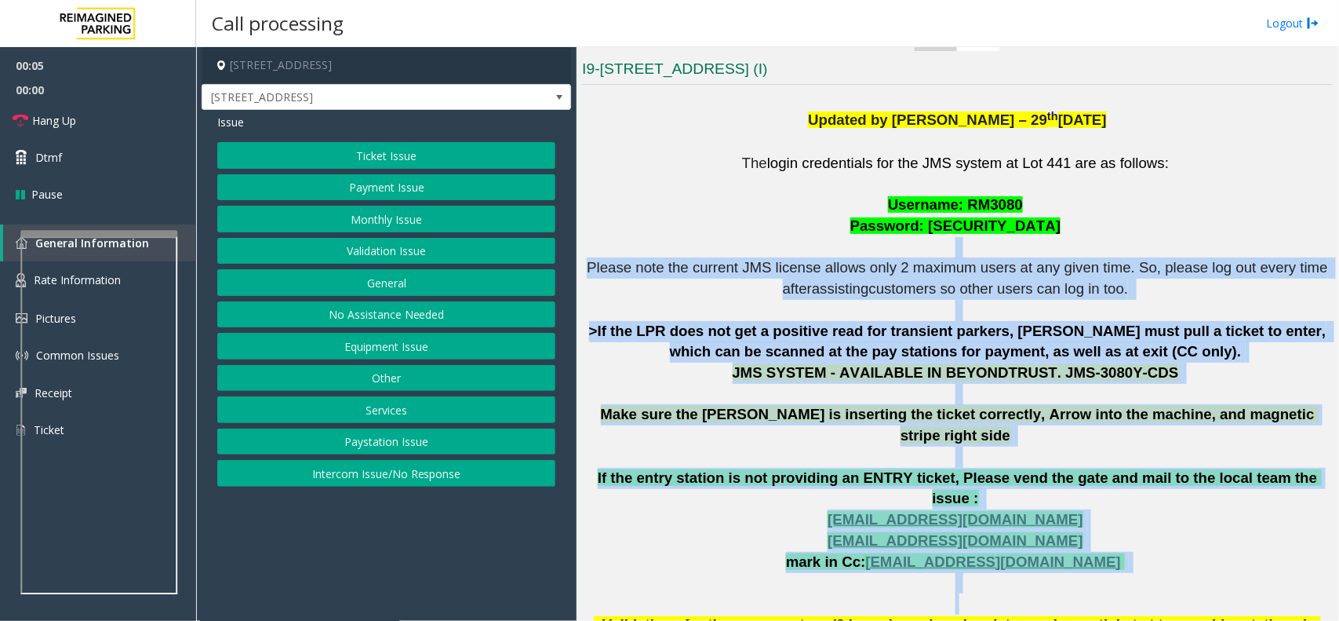
click at [1037, 567] on p "The login credentials for the JMS system at Lot 441 are as follows: Username: R…" at bounding box center [957, 405] width 751 height 504
drag, startPoint x: 905, startPoint y: 378, endPoint x: 629, endPoint y: 194, distance: 331.5
click at [629, 194] on p "The login credentials for the JMS system at Lot 441 are as follows: Username: R…" at bounding box center [957, 405] width 751 height 504
drag, startPoint x: 598, startPoint y: 268, endPoint x: 1103, endPoint y: 585, distance: 597.0
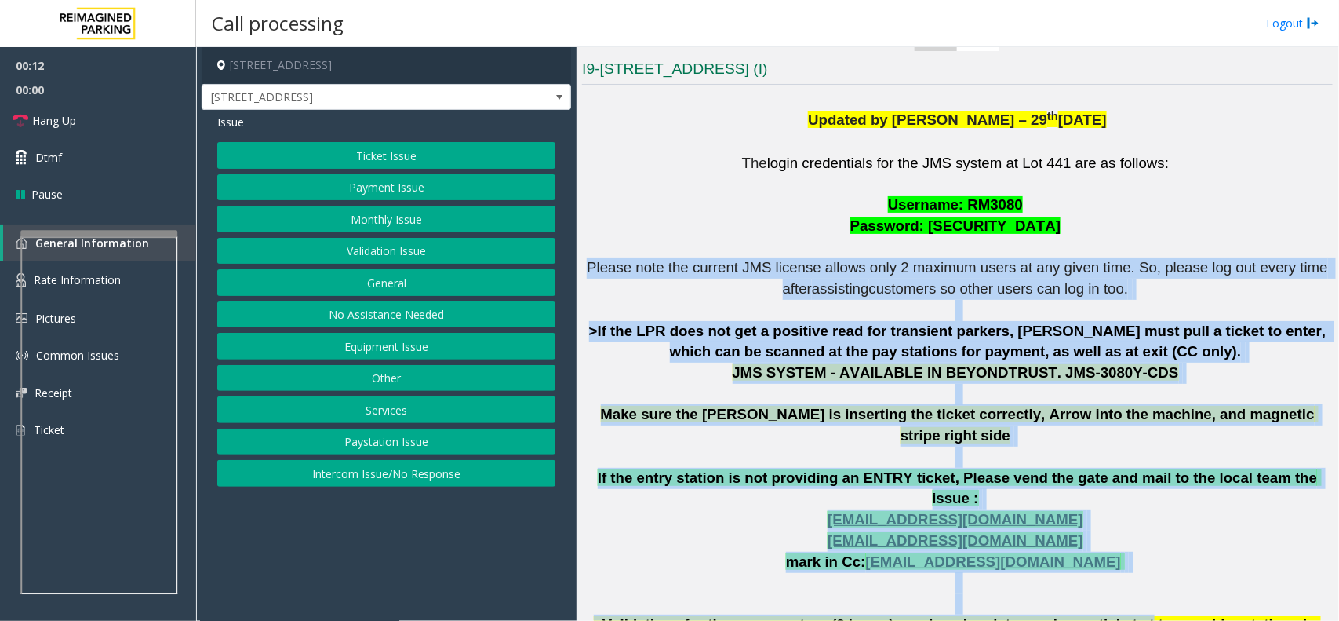
click at [1103, 585] on p "The login credentials for the JMS system at Lot 441 are as follows: Username: R…" at bounding box center [957, 405] width 751 height 504
click at [1109, 550] on p "The login credentials for the JMS system at Lot 441 are as follows: Username: R…" at bounding box center [957, 405] width 751 height 504
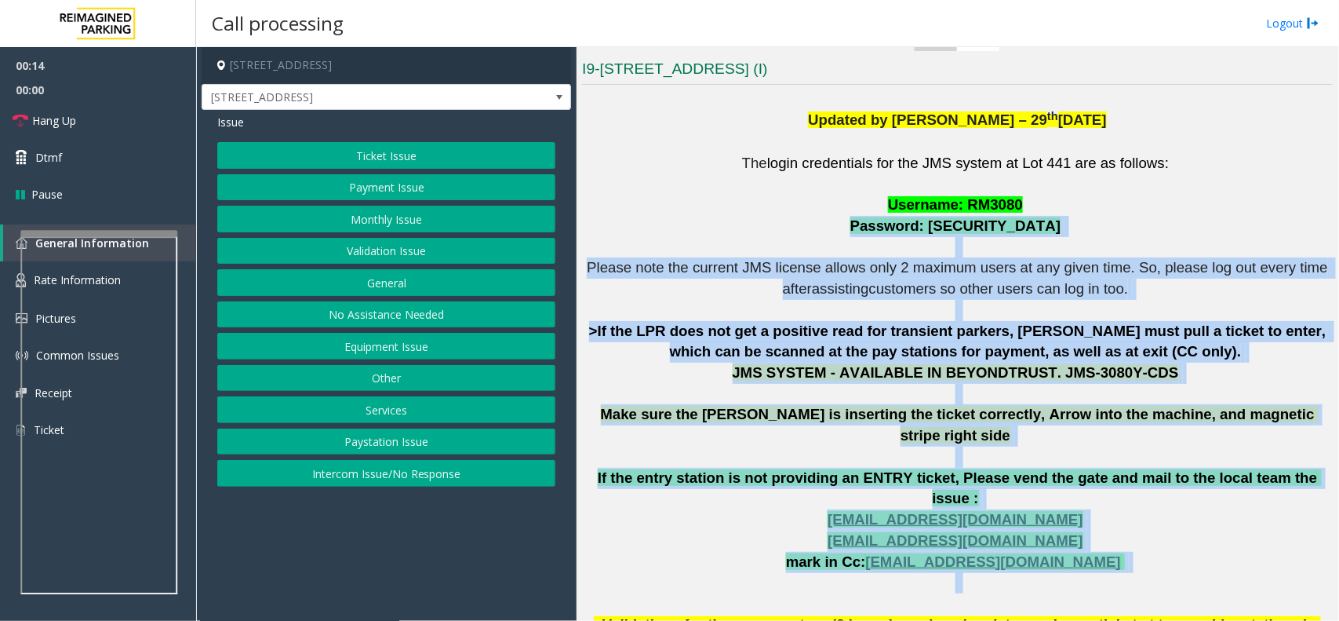
drag, startPoint x: 1109, startPoint y: 550, endPoint x: 687, endPoint y: 235, distance: 525.9
click at [687, 235] on p "The login credentials for the JMS system at Lot 441 are as follows: Username: R…" at bounding box center [957, 405] width 751 height 504
click at [591, 261] on p "The login credentials for the JMS system at Lot 441 are as follows: Username: R…" at bounding box center [957, 405] width 751 height 504
drag, startPoint x: 594, startPoint y: 263, endPoint x: 1063, endPoint y: 557, distance: 553.9
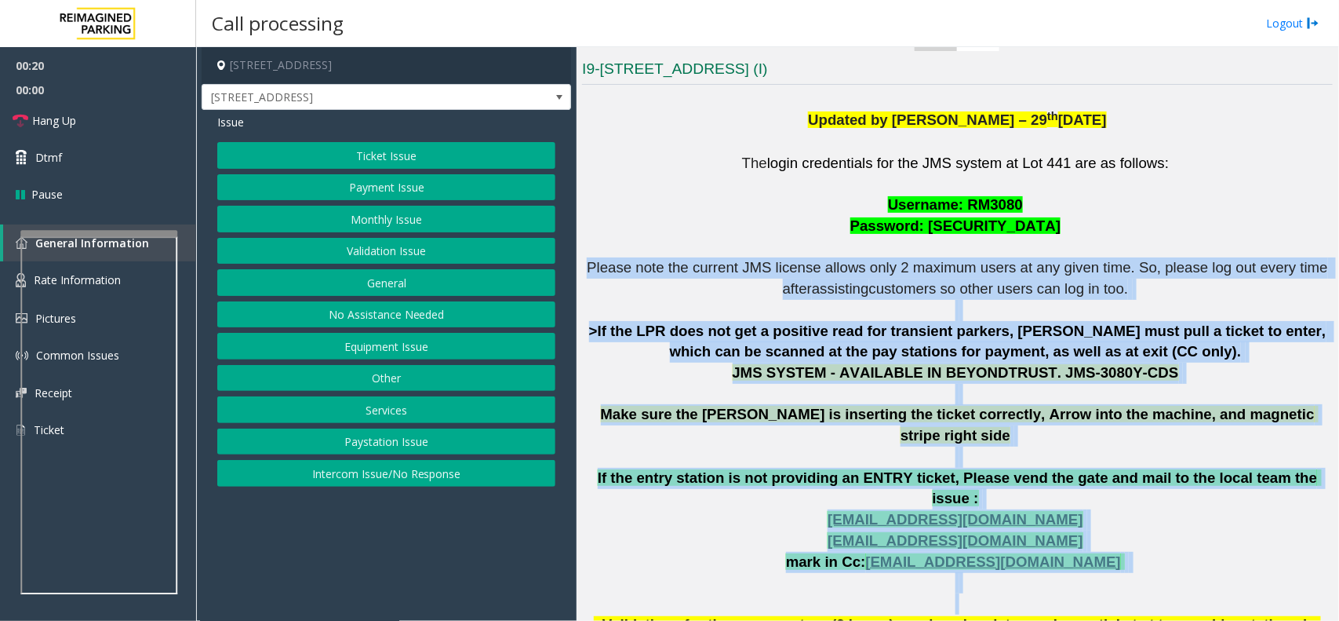
click at [1063, 557] on p "The login credentials for the JMS system at Lot 441 are as follows: Username: R…" at bounding box center [957, 405] width 751 height 504
click at [1001, 554] on p "The login credentials for the JMS system at Lot 441 are as follows: Username: R…" at bounding box center [957, 405] width 751 height 504
drag, startPoint x: 596, startPoint y: 264, endPoint x: 997, endPoint y: 589, distance: 516.0
click at [995, 589] on p "The login credentials for the JMS system at Lot 441 are as follows: Username: R…" at bounding box center [957, 405] width 751 height 504
click at [1025, 561] on p "The login credentials for the JMS system at Lot 441 are as follows: Username: R…" at bounding box center [957, 405] width 751 height 504
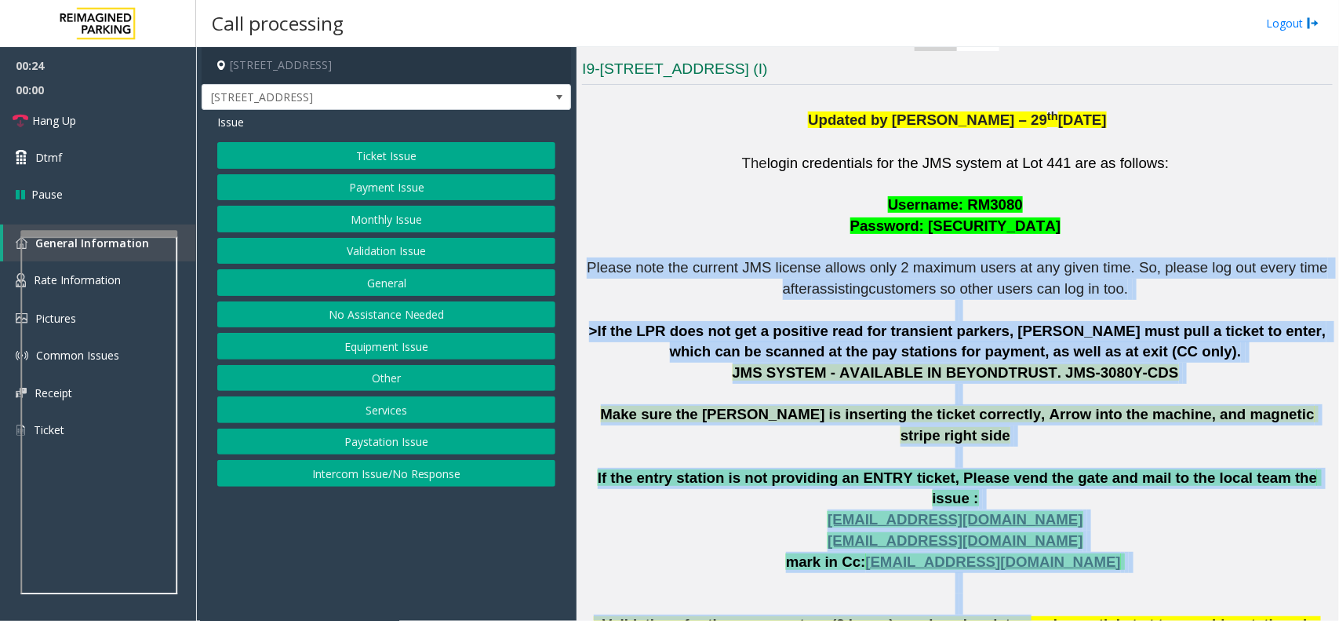
click at [1084, 535] on p "The login credentials for the JMS system at Lot 441 are as follows: Username: R…" at bounding box center [957, 405] width 751 height 504
click at [1087, 532] on p "The login credentials for the JMS system at Lot 441 are as follows: Username: R…" at bounding box center [957, 405] width 751 height 504
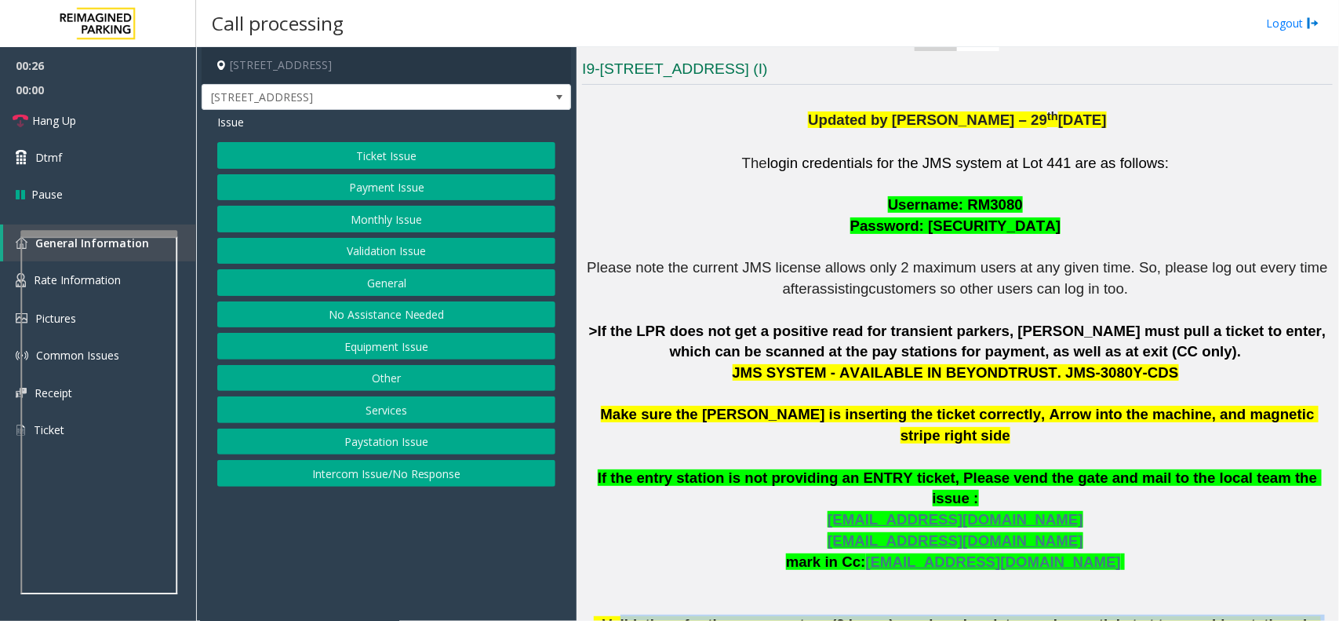
drag, startPoint x: 1285, startPoint y: 589, endPoint x: 636, endPoint y: 581, distance: 649.0
click at [636, 581] on p "The login credentials for the JMS system at Lot 441 are as follows: Username: R…" at bounding box center [957, 405] width 751 height 504
drag, startPoint x: 651, startPoint y: 488, endPoint x: 632, endPoint y: 404, distance: 86.0
click at [649, 481] on p "The login credentials for the JMS system at Lot 441 are as follows: Username: R…" at bounding box center [957, 405] width 751 height 504
click at [400, 336] on button "Equipment Issue" at bounding box center [386, 346] width 338 height 27
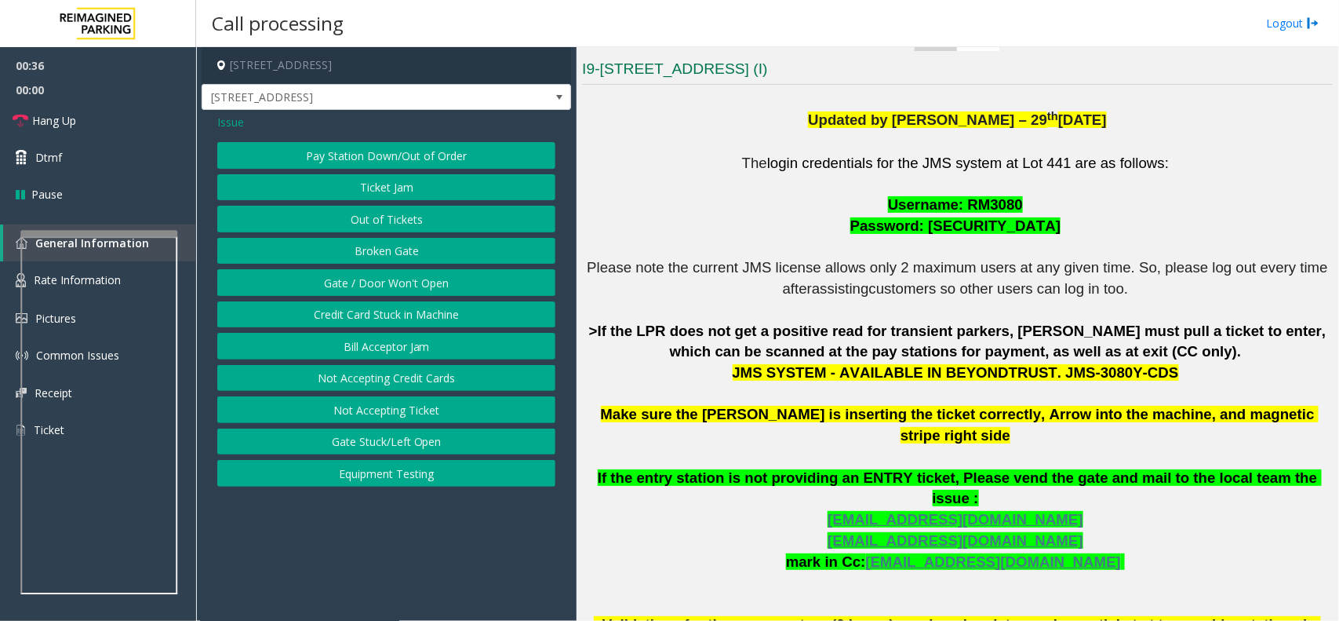
click at [414, 279] on button "Gate / Door Won't Open" at bounding box center [386, 282] width 338 height 27
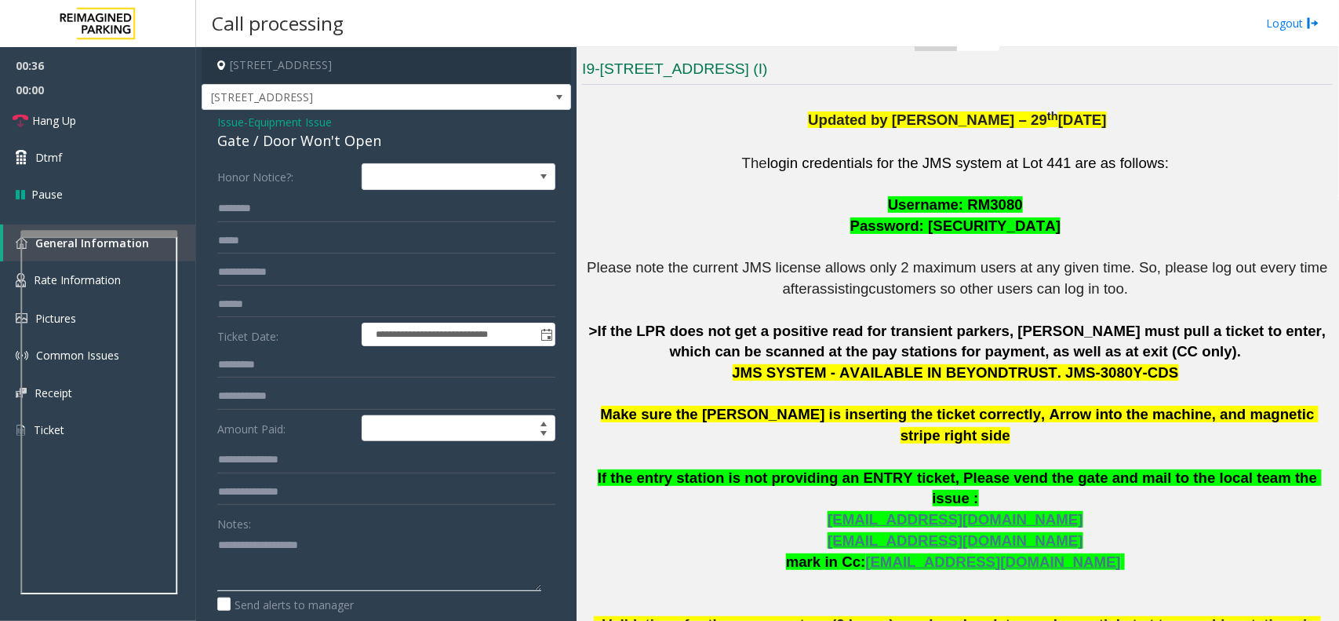
click at [301, 547] on textarea at bounding box center [379, 561] width 324 height 59
click at [332, 148] on div "Gate / Door Won't Open" at bounding box center [386, 140] width 338 height 21
click at [308, 581] on textarea at bounding box center [379, 561] width 324 height 59
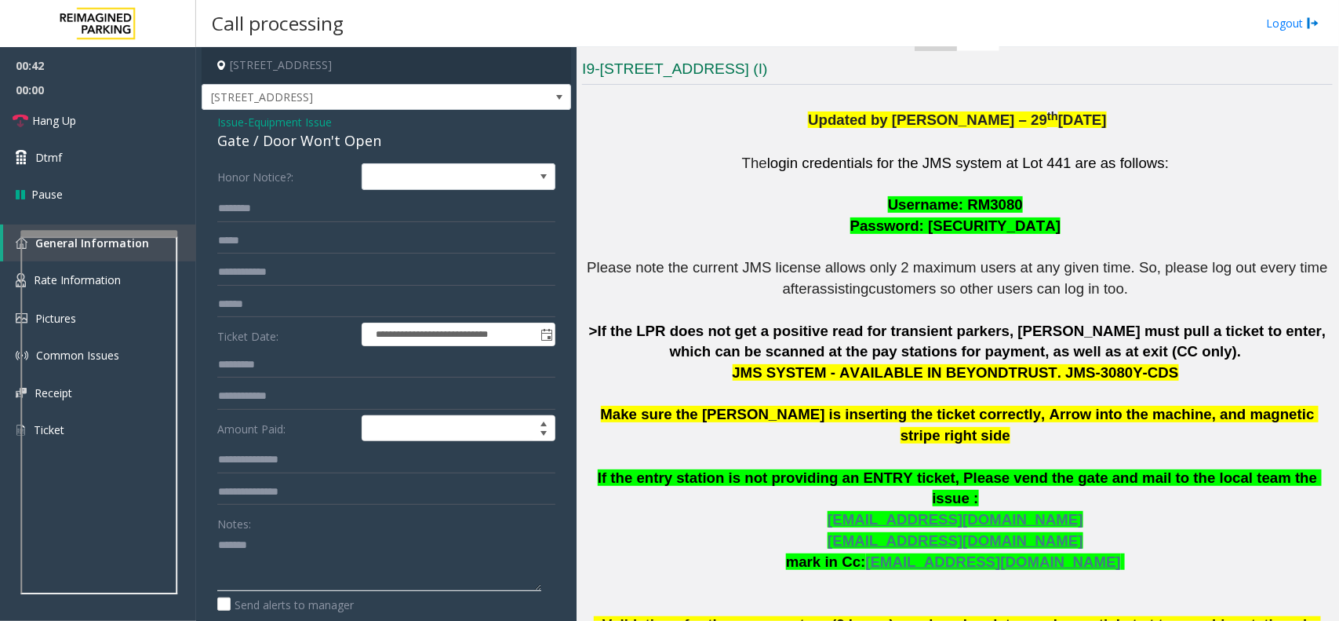
paste textarea "**********"
click at [126, 128] on link "Hang Up" at bounding box center [98, 120] width 196 height 37
click at [301, 570] on textarea at bounding box center [379, 561] width 324 height 59
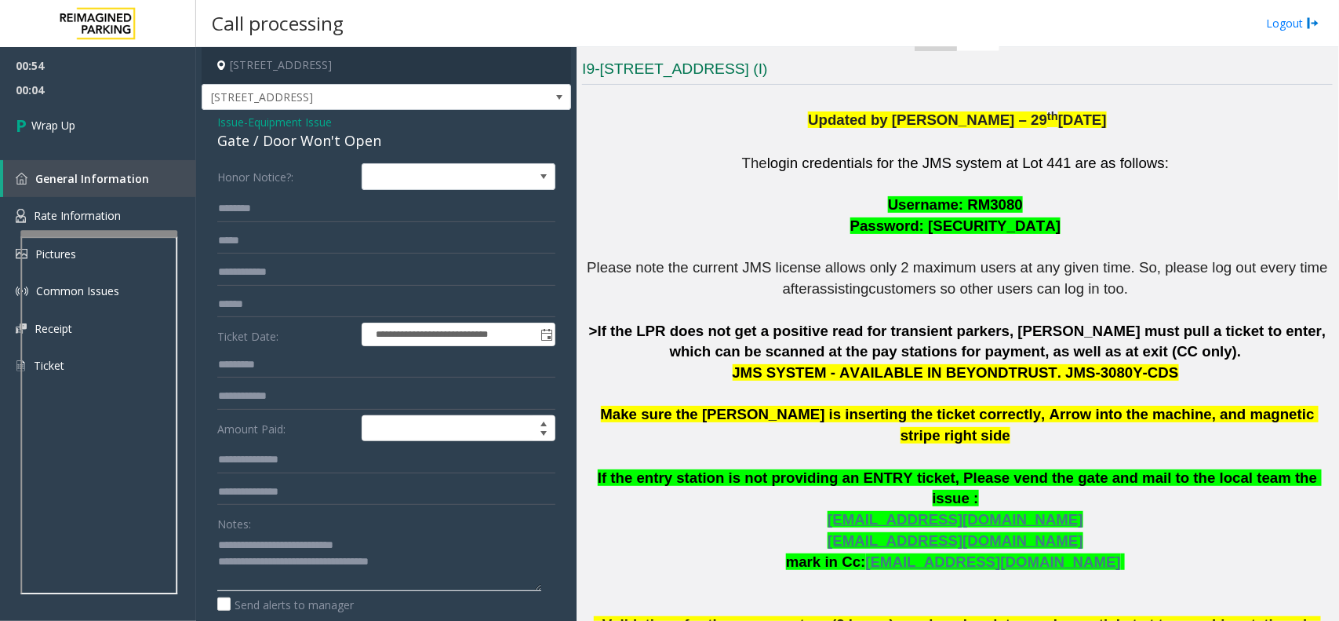
type textarea "**********"
click at [104, 178] on span "General Information" at bounding box center [92, 178] width 114 height 15
click at [96, 102] on link "Wrap Up" at bounding box center [98, 125] width 196 height 46
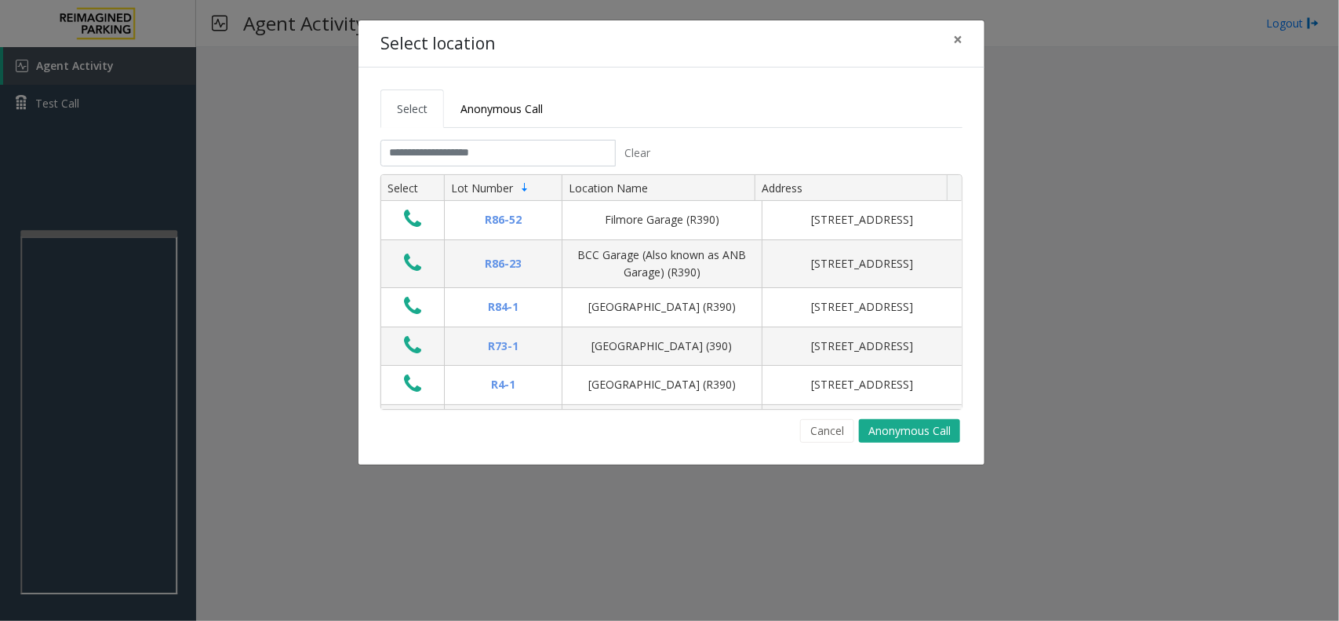
click at [459, 139] on tabset "Select Anonymous Call Clear Select Lot Number Location Name Address R86-52 Film…" at bounding box center [672, 265] width 582 height 353
click at [459, 159] on input "text" at bounding box center [498, 153] width 235 height 27
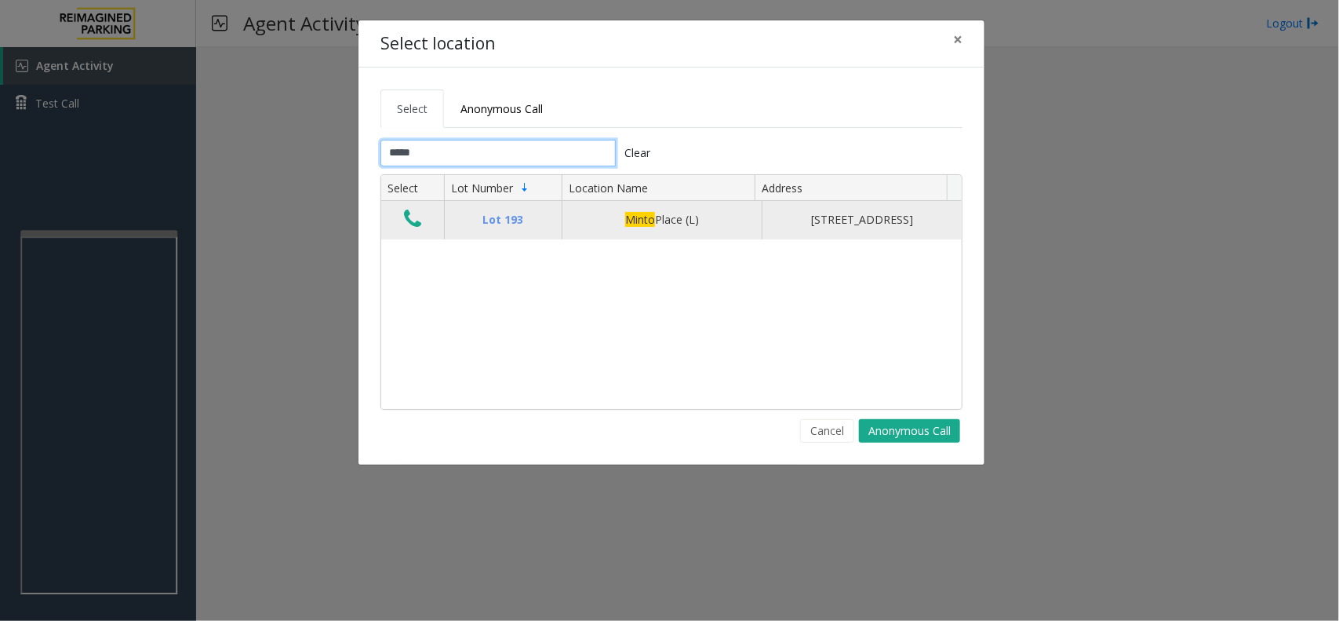
type input "*****"
click at [414, 222] on icon "Data table" at bounding box center [412, 219] width 17 height 22
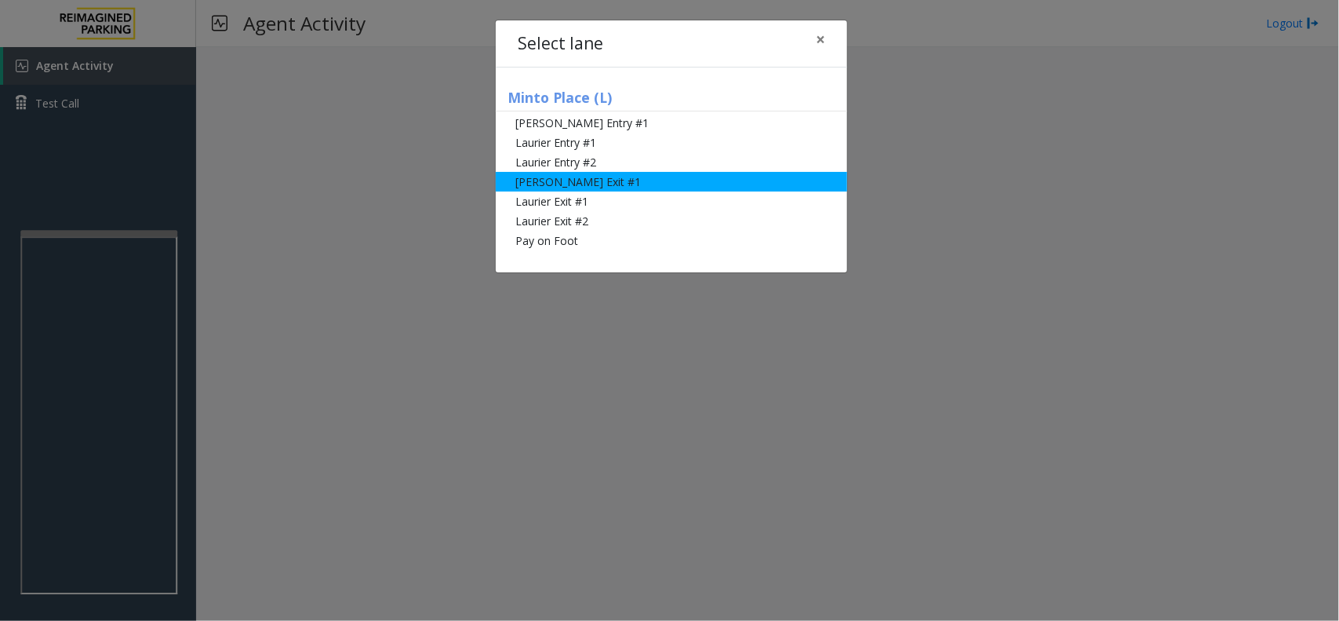
click at [621, 177] on li "[PERSON_NAME] Exit #1" at bounding box center [672, 182] width 352 height 20
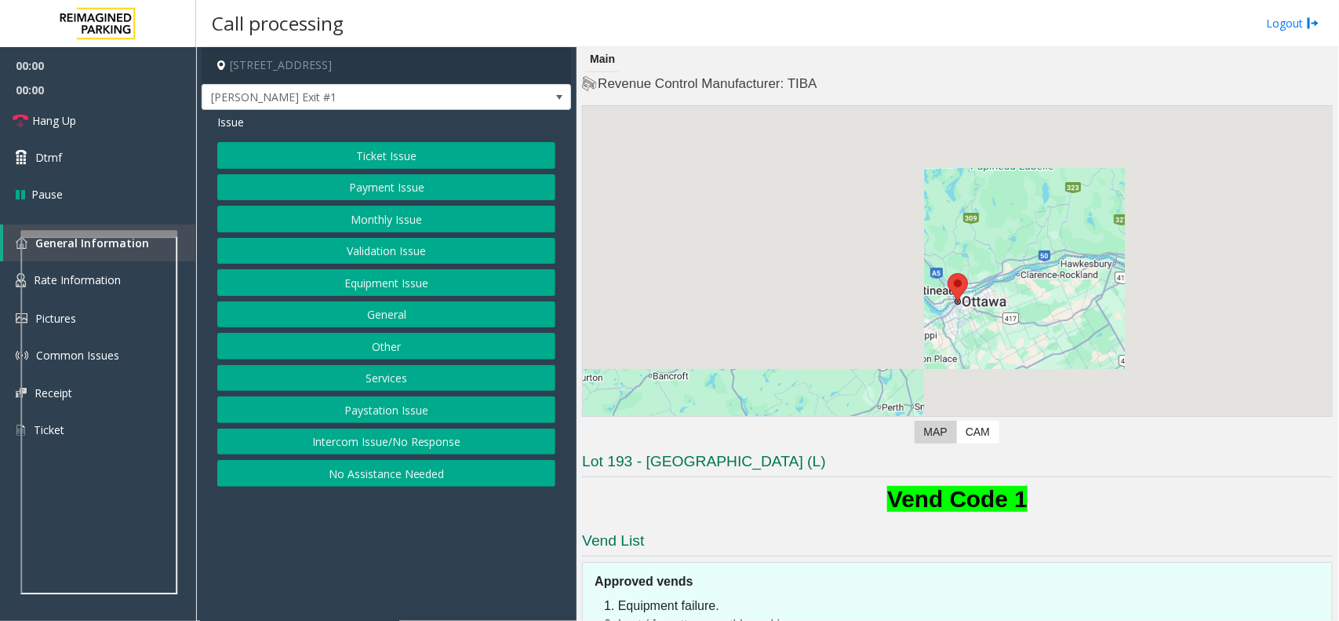
click at [425, 141] on div "Issue Ticket Issue Payment Issue Monthly Issue Validation Issue Equipment Issue…" at bounding box center [387, 302] width 370 height 384
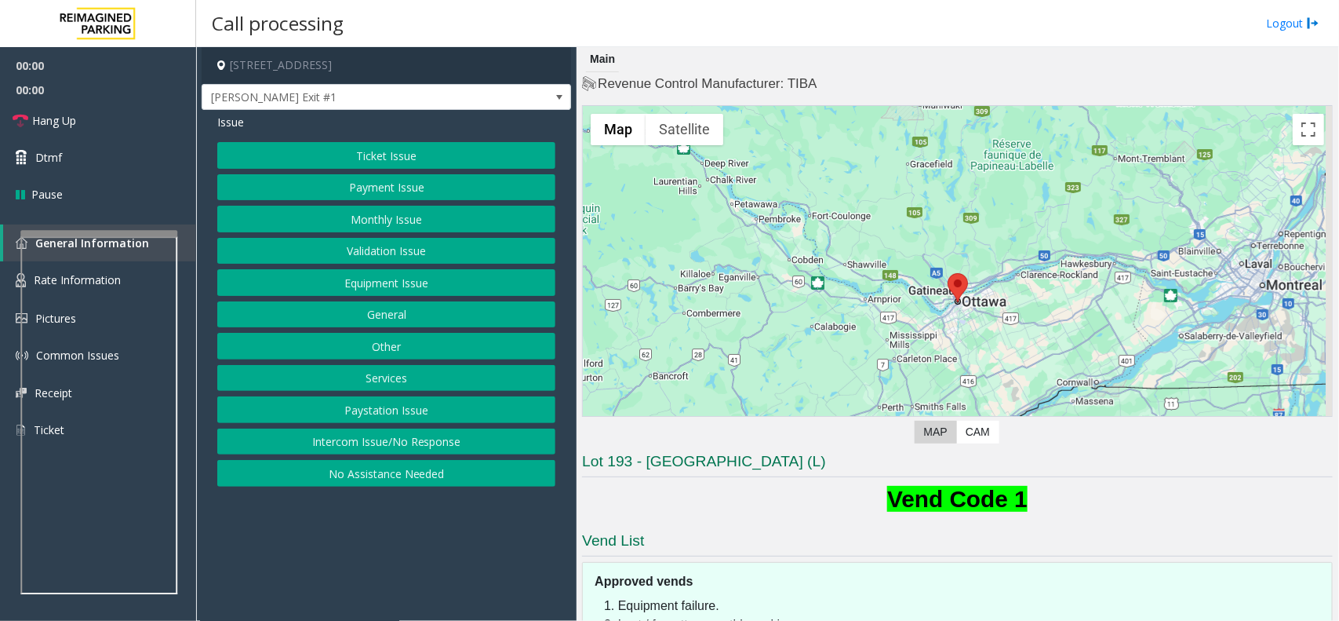
click at [421, 150] on button "Ticket Issue" at bounding box center [386, 155] width 338 height 27
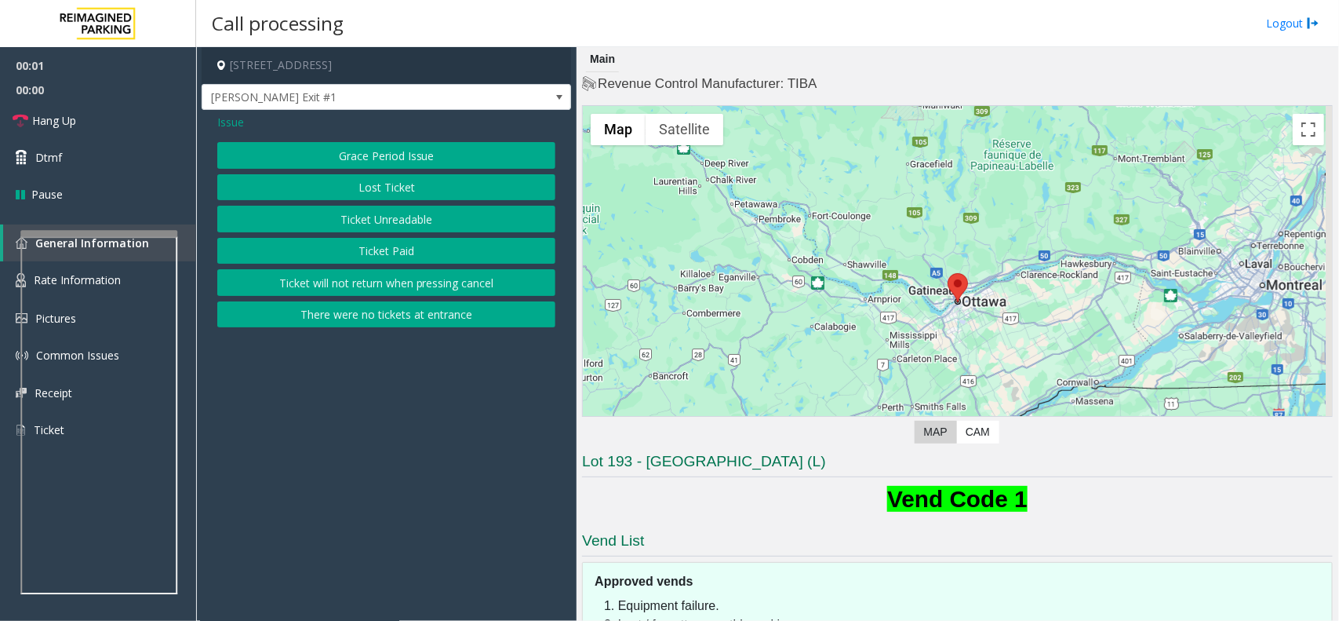
click at [395, 244] on button "Ticket Paid" at bounding box center [386, 251] width 338 height 27
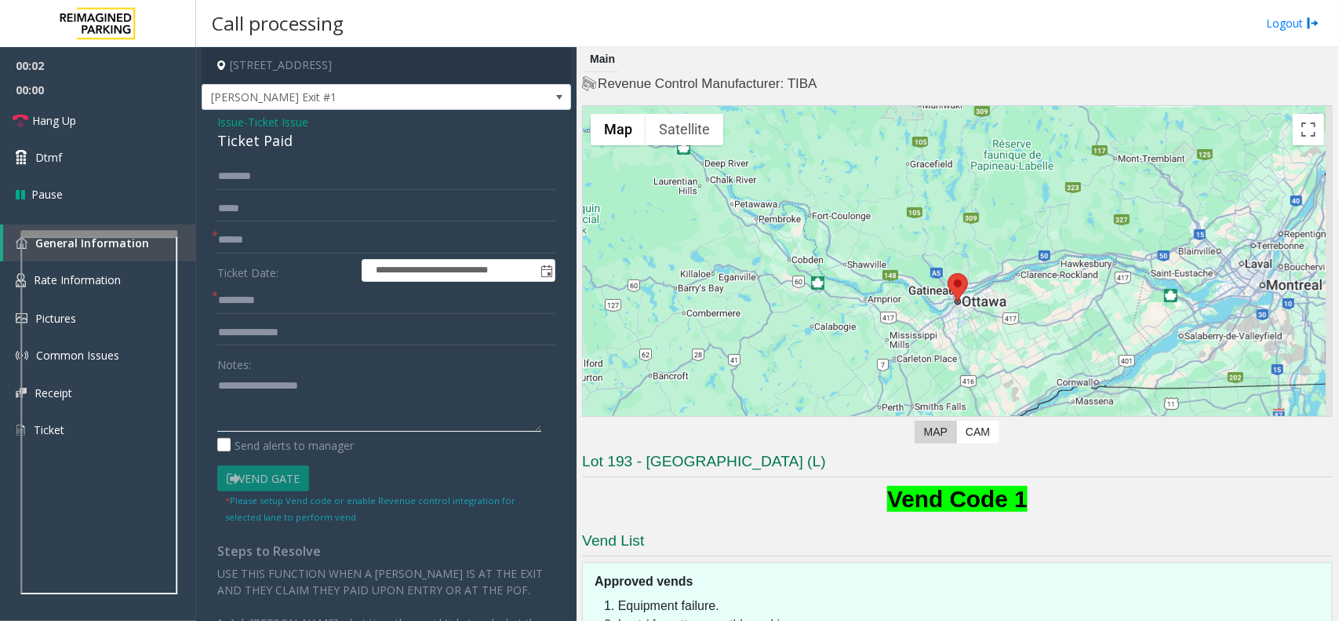
click at [327, 389] on textarea at bounding box center [379, 402] width 324 height 59
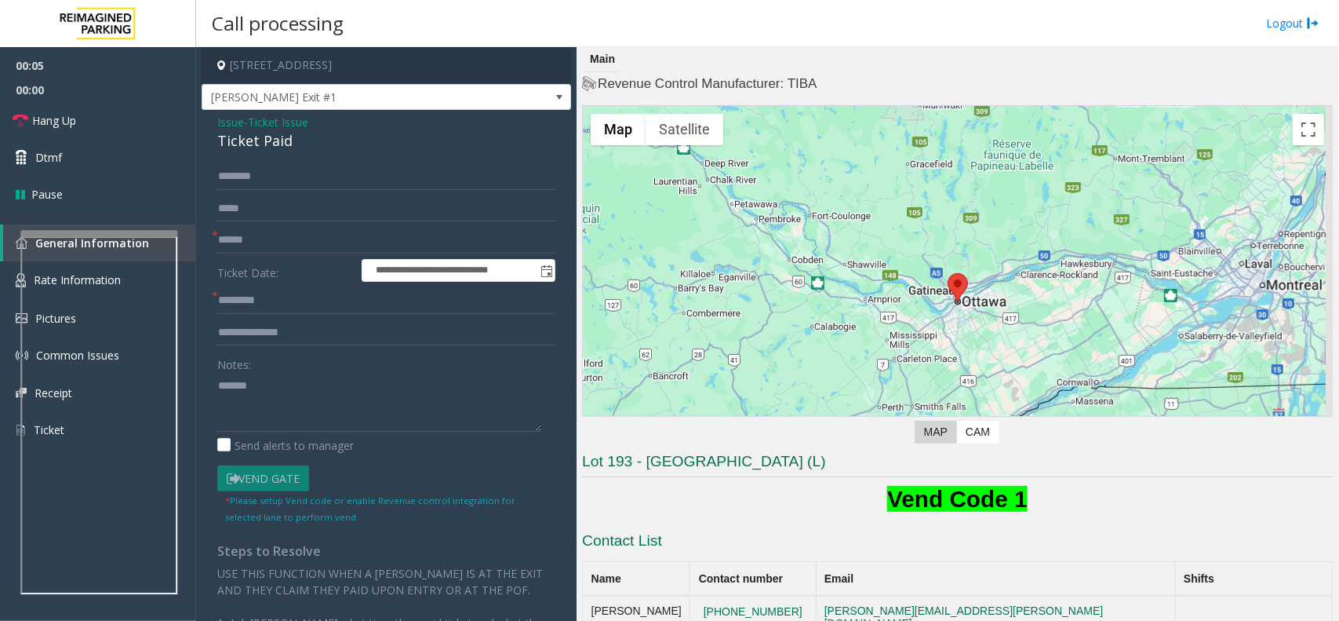
click at [273, 142] on div "Ticket Paid" at bounding box center [386, 140] width 338 height 21
click at [285, 410] on textarea at bounding box center [379, 402] width 324 height 59
paste textarea "**********"
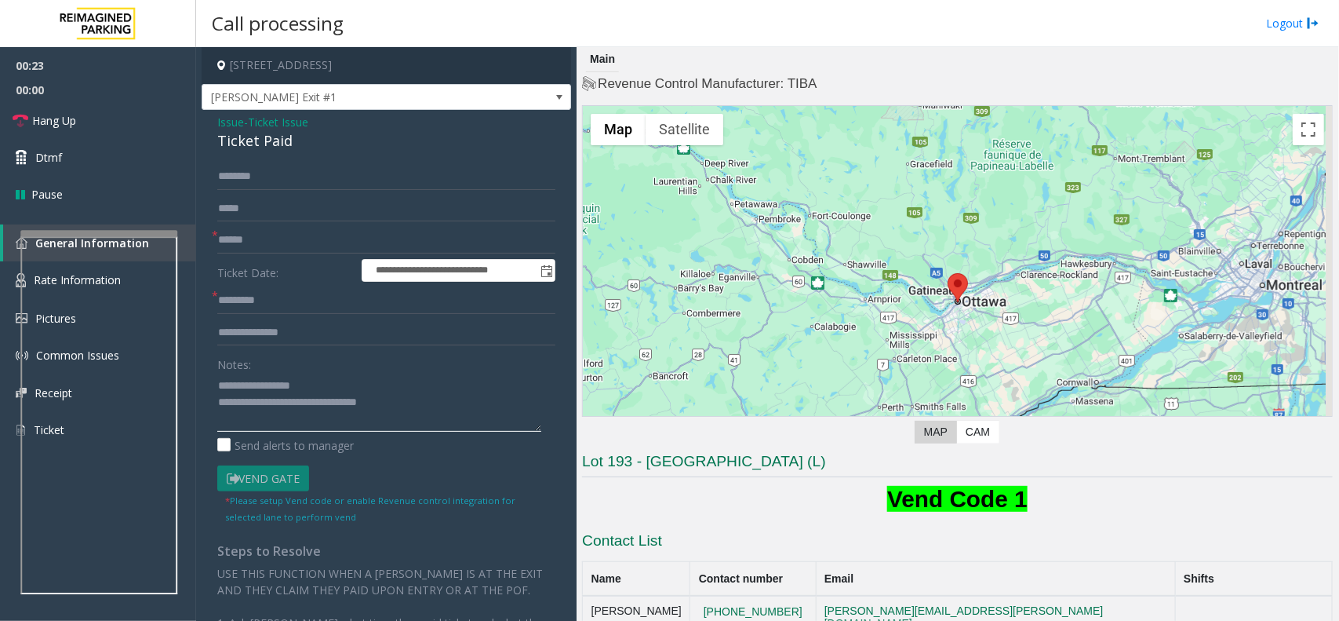
type textarea "**********"
click at [256, 237] on input "text" at bounding box center [386, 240] width 338 height 27
type input "*****"
click at [247, 302] on input "text" at bounding box center [386, 300] width 338 height 27
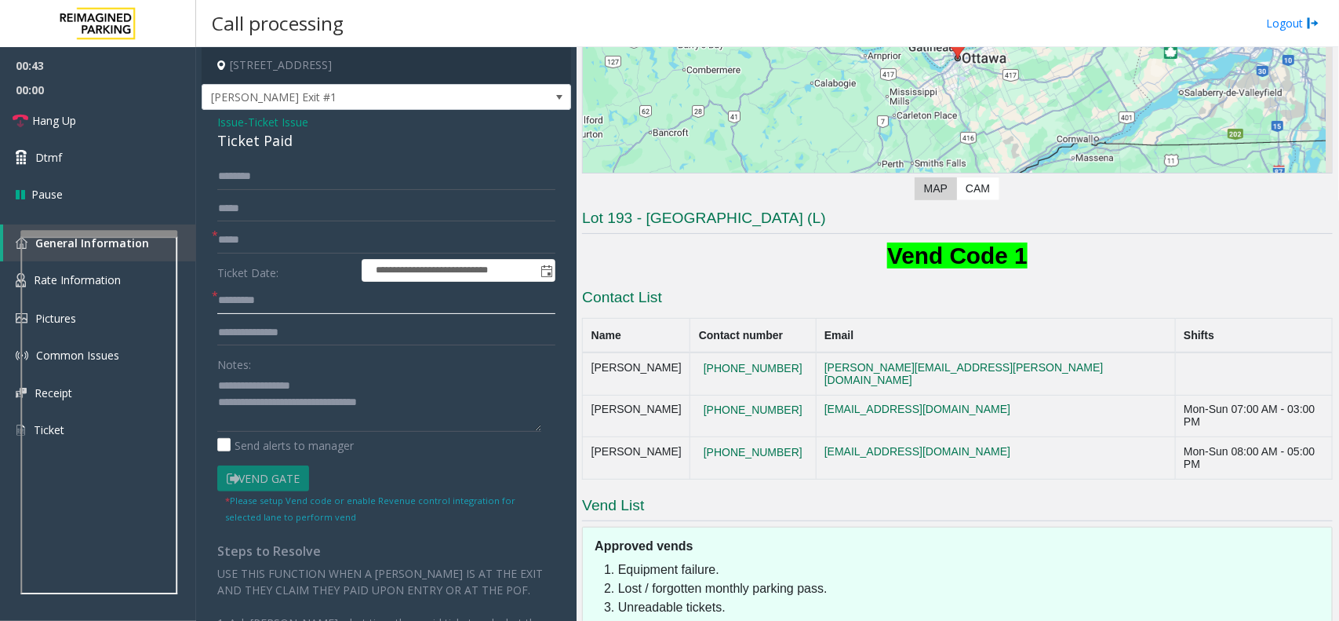
scroll to position [327, 0]
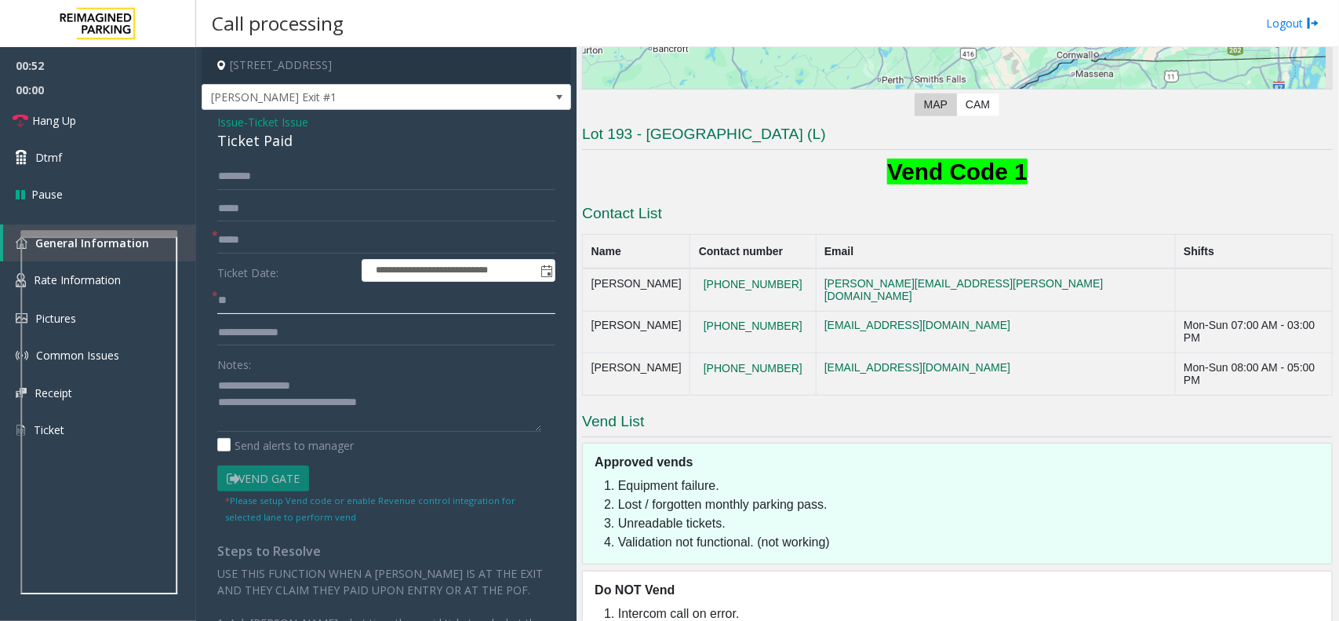
type input "**"
click at [404, 409] on textarea at bounding box center [379, 402] width 324 height 59
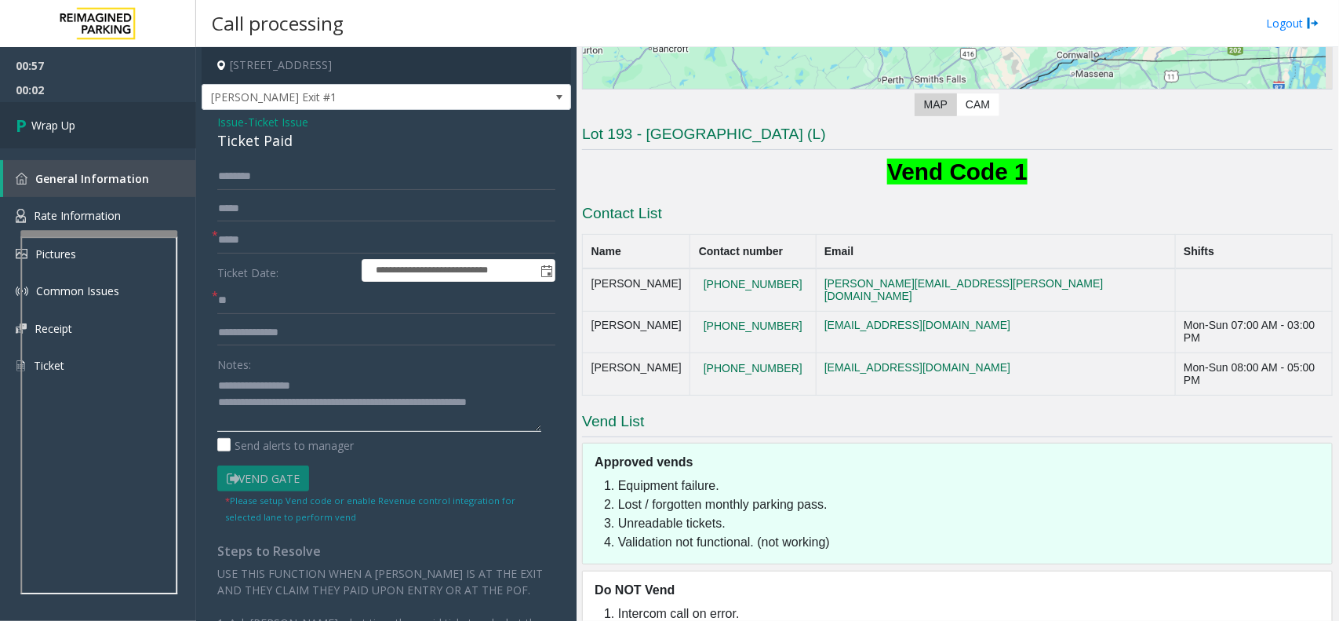
type textarea "**********"
click at [126, 130] on link "Wrap Up" at bounding box center [98, 125] width 196 height 46
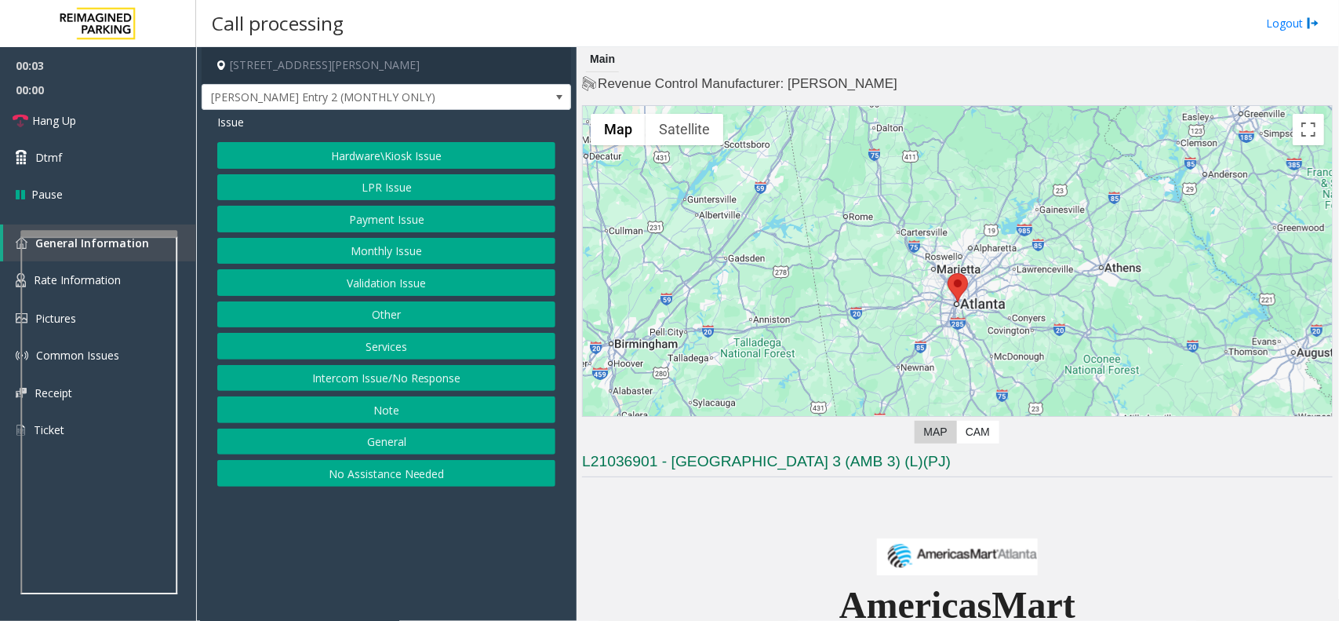
scroll to position [294, 0]
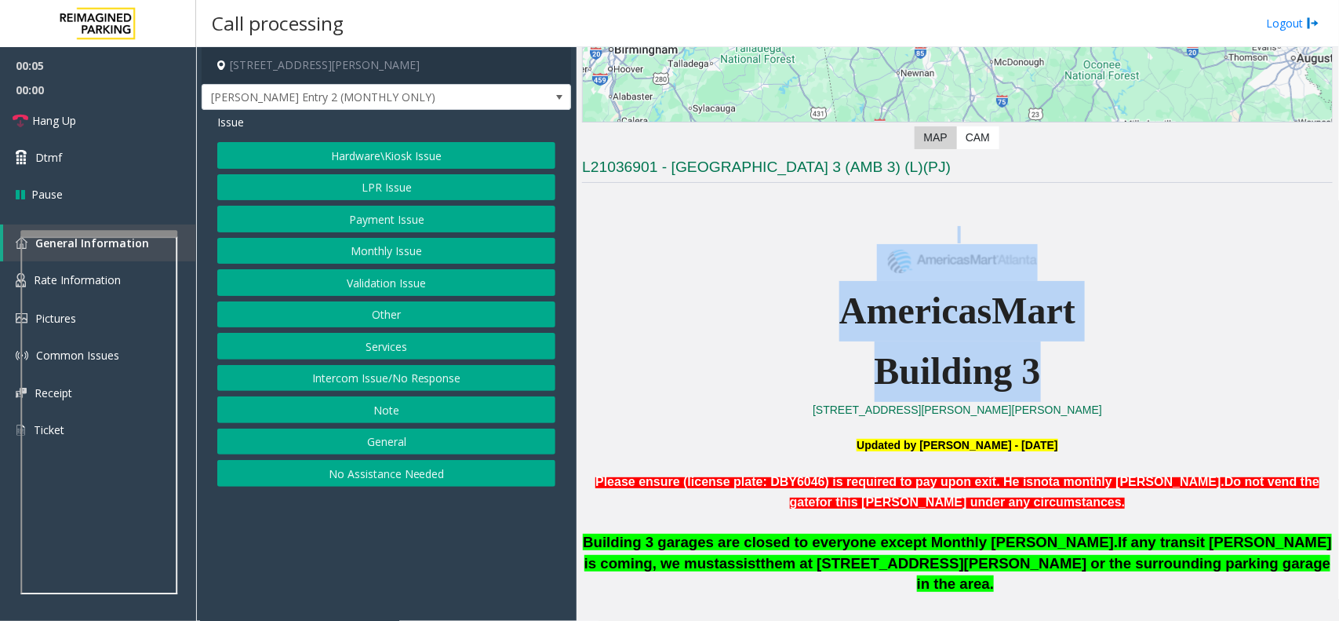
drag, startPoint x: 771, startPoint y: 272, endPoint x: 1099, endPoint y: 381, distance: 345.7
click at [1099, 381] on p "Building 3" at bounding box center [957, 371] width 751 height 60
drag, startPoint x: 817, startPoint y: 316, endPoint x: 762, endPoint y: 308, distance: 55.6
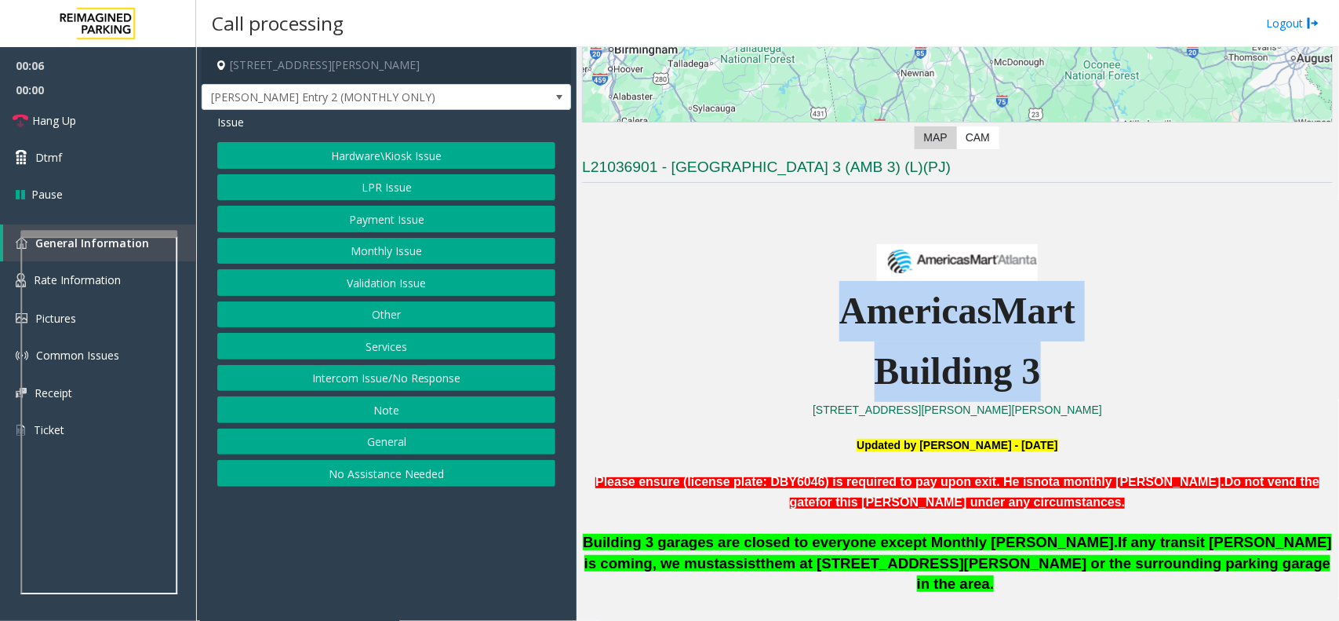
click at [762, 308] on p "AmericasMart" at bounding box center [957, 311] width 751 height 60
drag, startPoint x: 774, startPoint y: 293, endPoint x: 1067, endPoint y: 369, distance: 302.4
click at [1073, 381] on p "Building 3" at bounding box center [957, 371] width 751 height 60
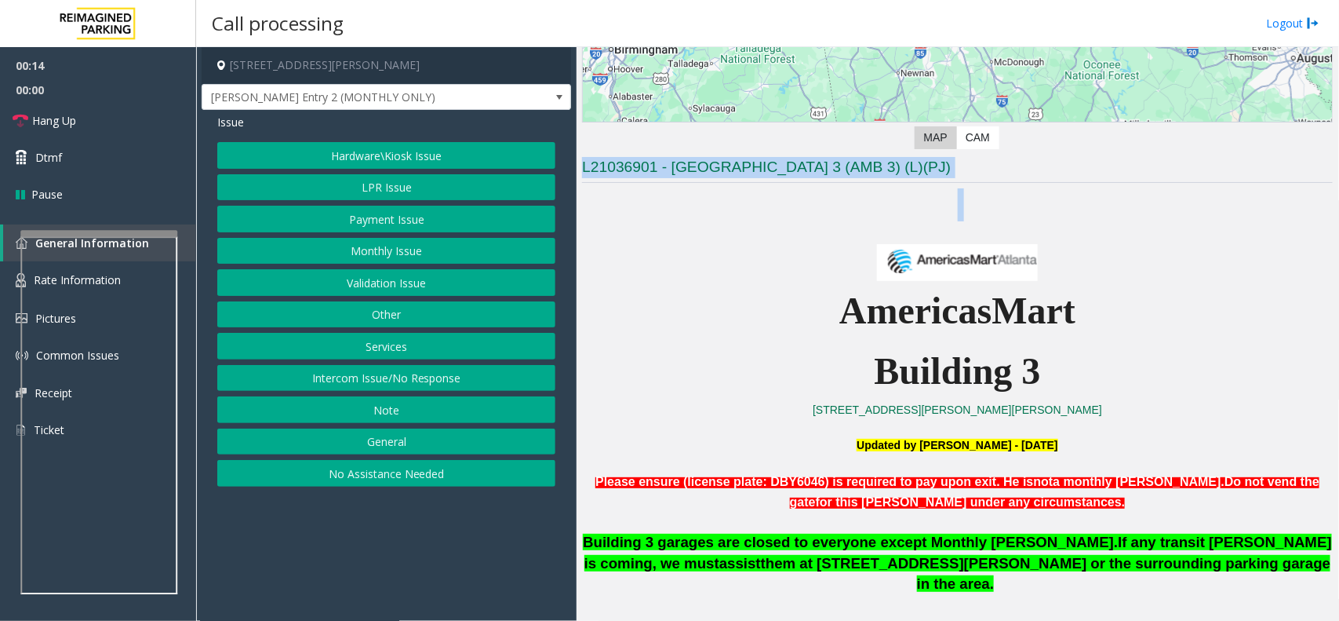
drag, startPoint x: 1339, startPoint y: 138, endPoint x: 1339, endPoint y: 228, distance: 89.5
click at [1339, 228] on div "Main Revenue Control Manufacturer: Amano McGann ← Move left → Move right ↑ Move…" at bounding box center [958, 334] width 762 height 574
click at [1292, 230] on p at bounding box center [957, 253] width 751 height 54
click at [1244, 228] on p at bounding box center [957, 253] width 751 height 54
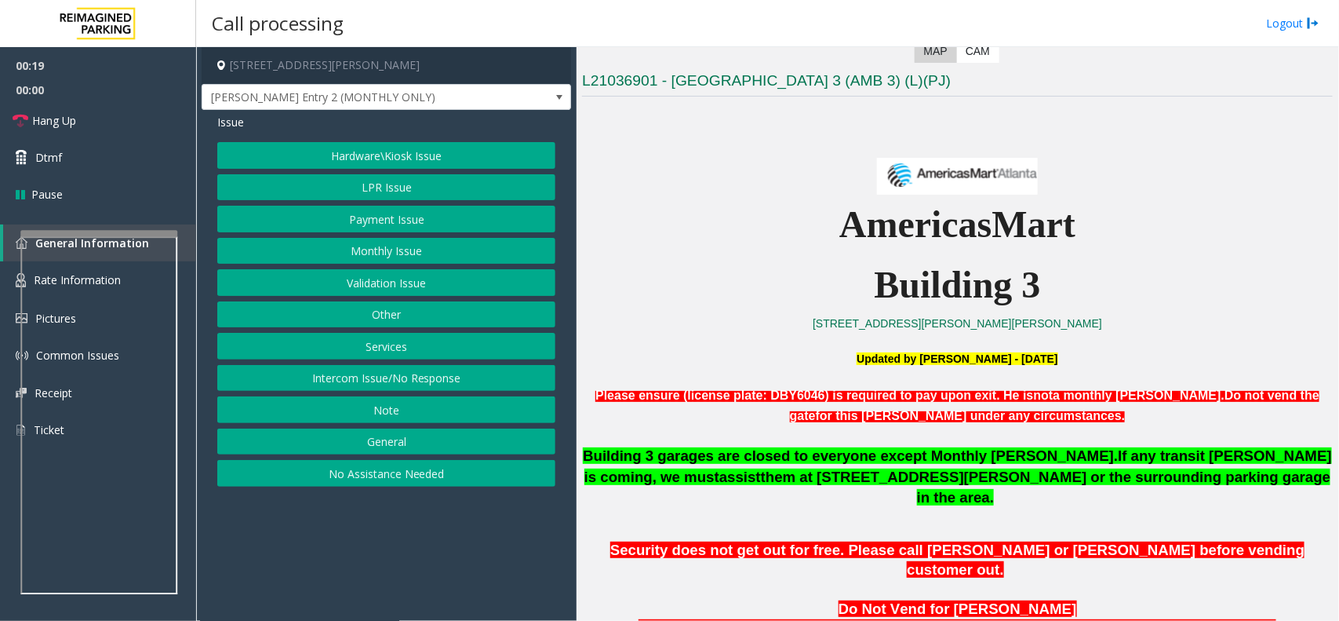
scroll to position [334, 0]
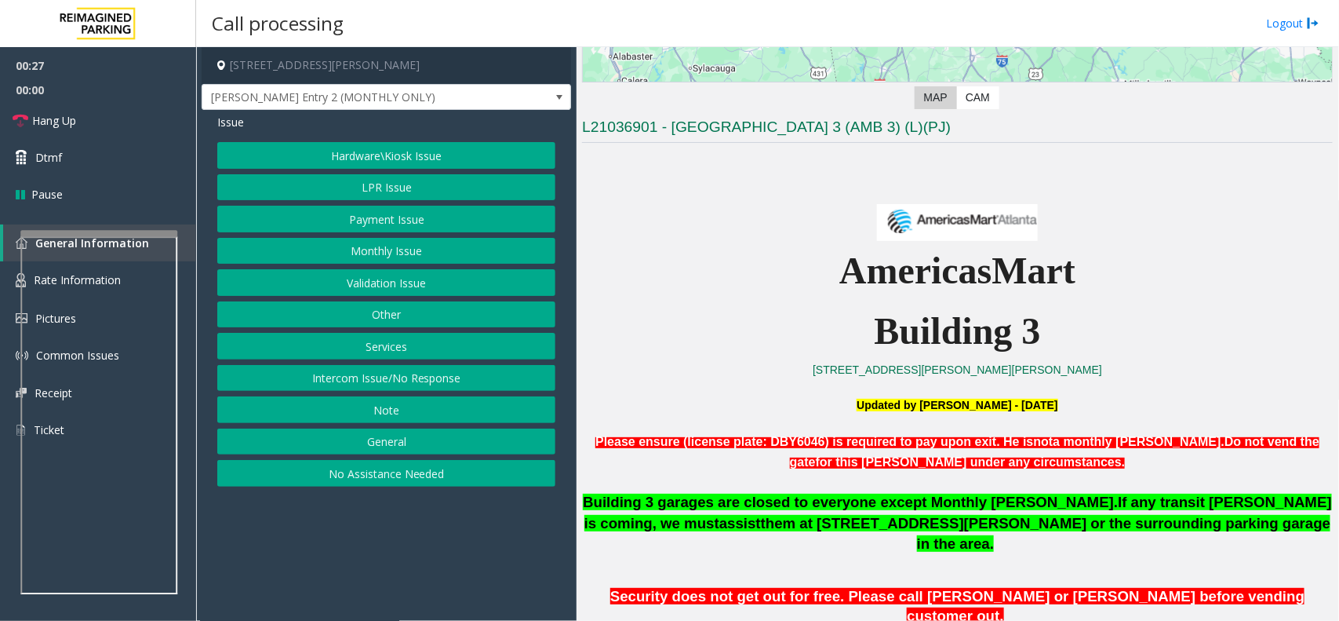
click at [406, 326] on button "Other" at bounding box center [386, 314] width 338 height 27
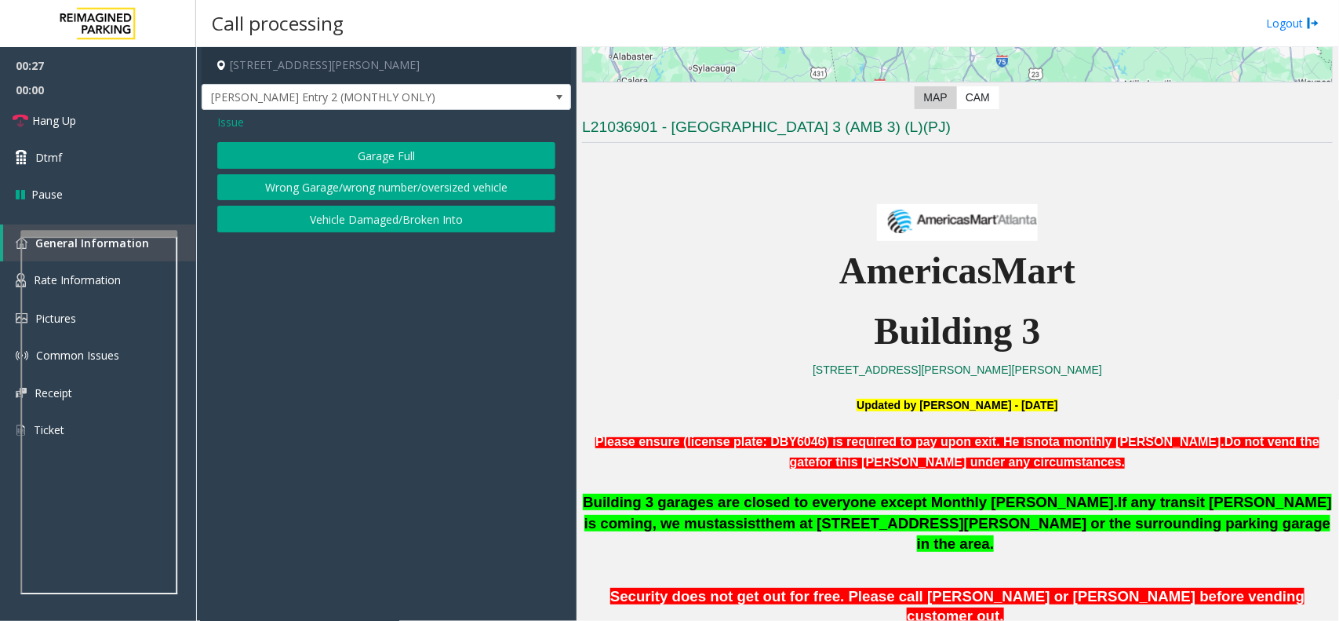
click at [397, 187] on button "Wrong Garage/wrong number/oversized vehicle" at bounding box center [386, 187] width 338 height 27
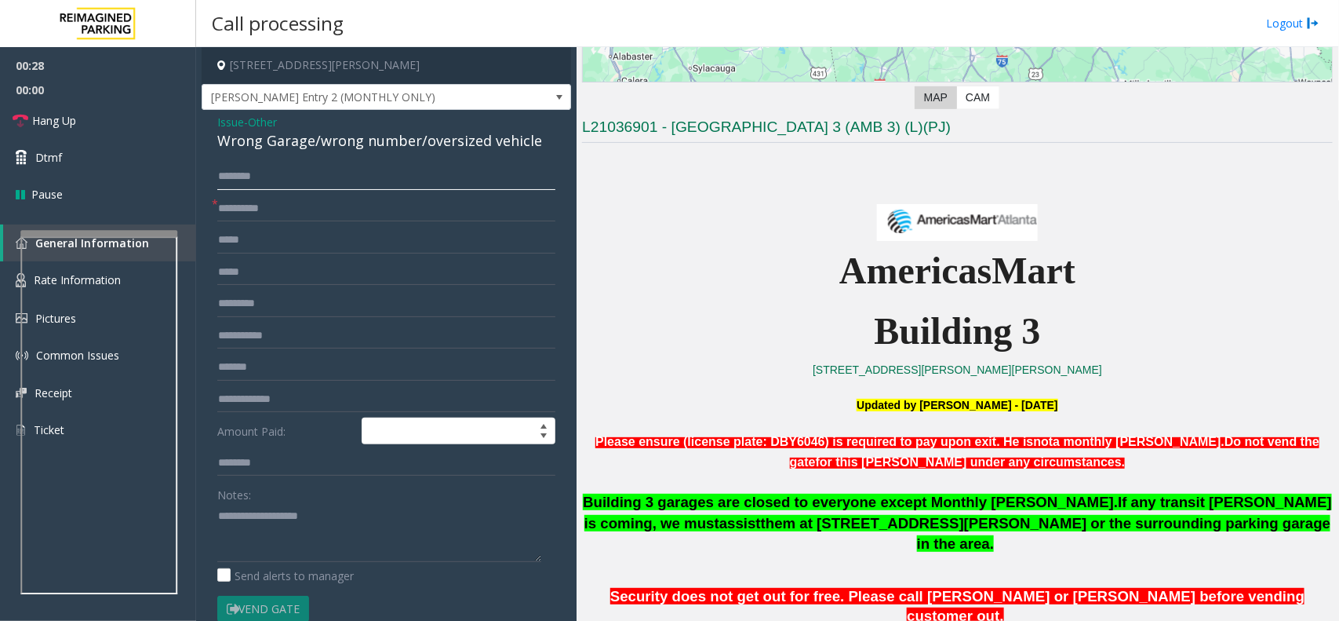
click at [279, 183] on input "text" at bounding box center [386, 176] width 338 height 27
click at [277, 201] on input "text" at bounding box center [386, 208] width 338 height 27
type input "**"
click at [296, 532] on textarea at bounding box center [379, 532] width 324 height 59
click at [271, 150] on div "Wrong Garage/wrong number/oversized vehicle" at bounding box center [386, 140] width 338 height 21
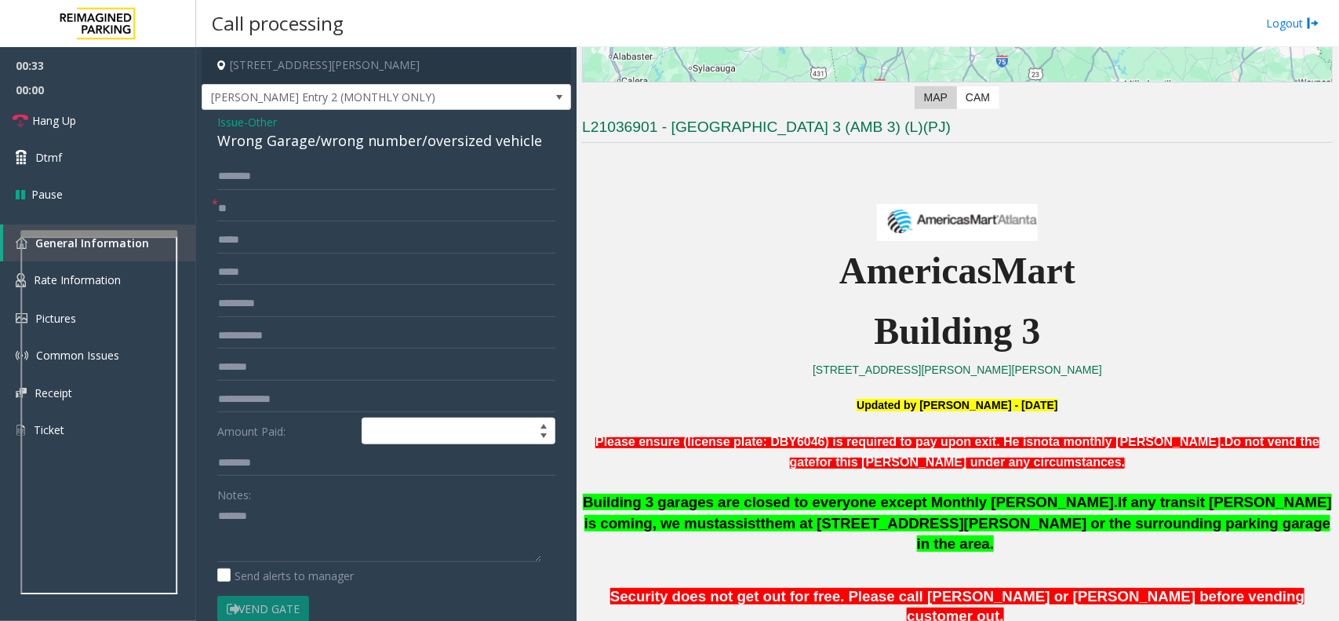
click at [281, 135] on div "Wrong Garage/wrong number/oversized vehicle" at bounding box center [386, 140] width 338 height 21
click at [293, 504] on textarea at bounding box center [379, 532] width 324 height 59
paste textarea "**********"
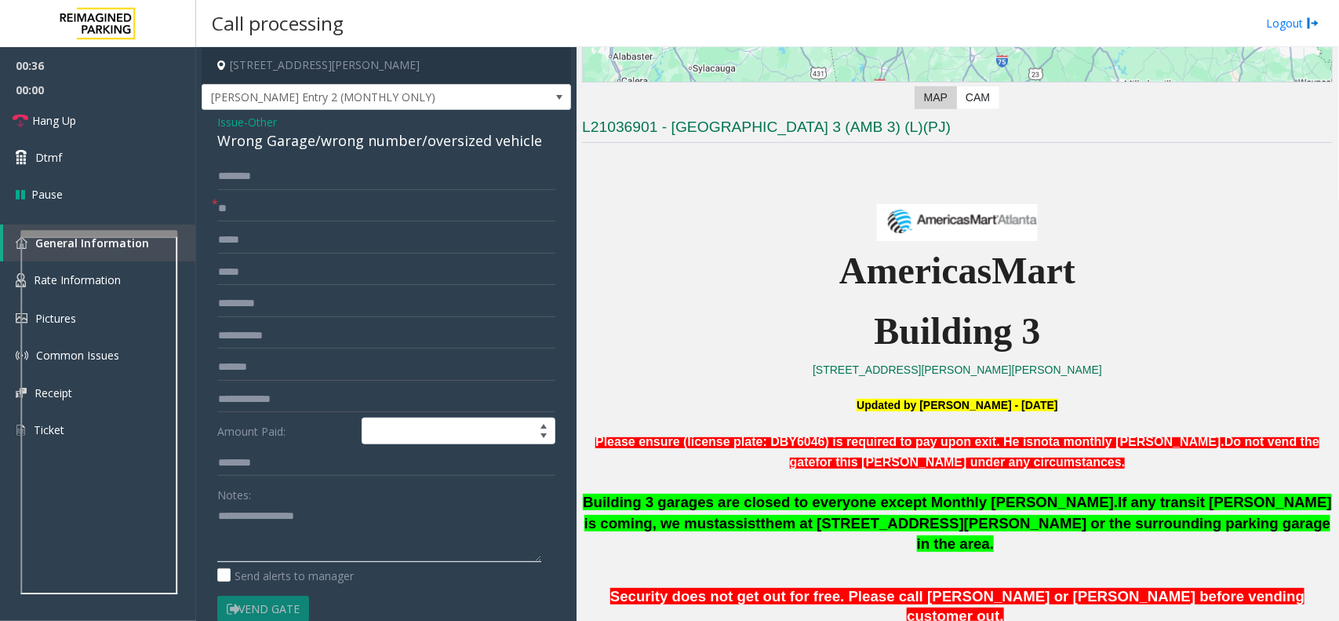
type textarea "******"
click at [135, 115] on link "Hang Up" at bounding box center [98, 120] width 196 height 37
click at [261, 128] on span "Other" at bounding box center [262, 122] width 29 height 16
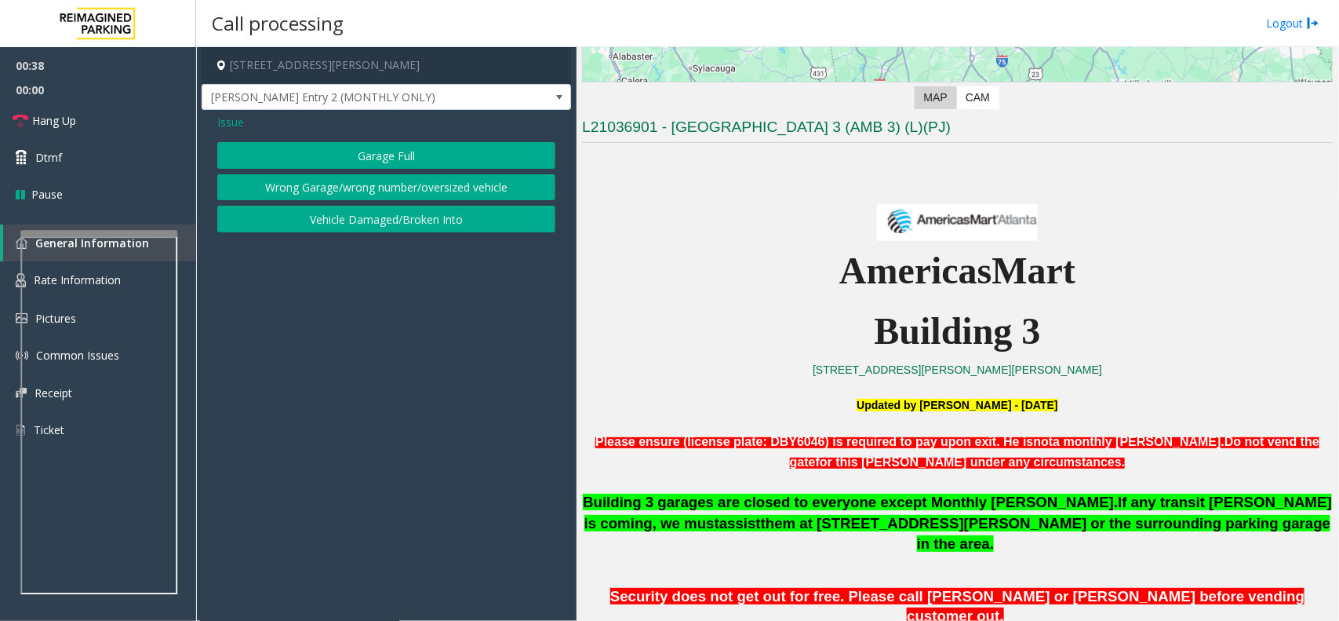
click at [261, 128] on div "Issue" at bounding box center [386, 122] width 338 height 16
click at [377, 183] on button "Wrong Garage/wrong number/oversized vehicle" at bounding box center [386, 187] width 338 height 27
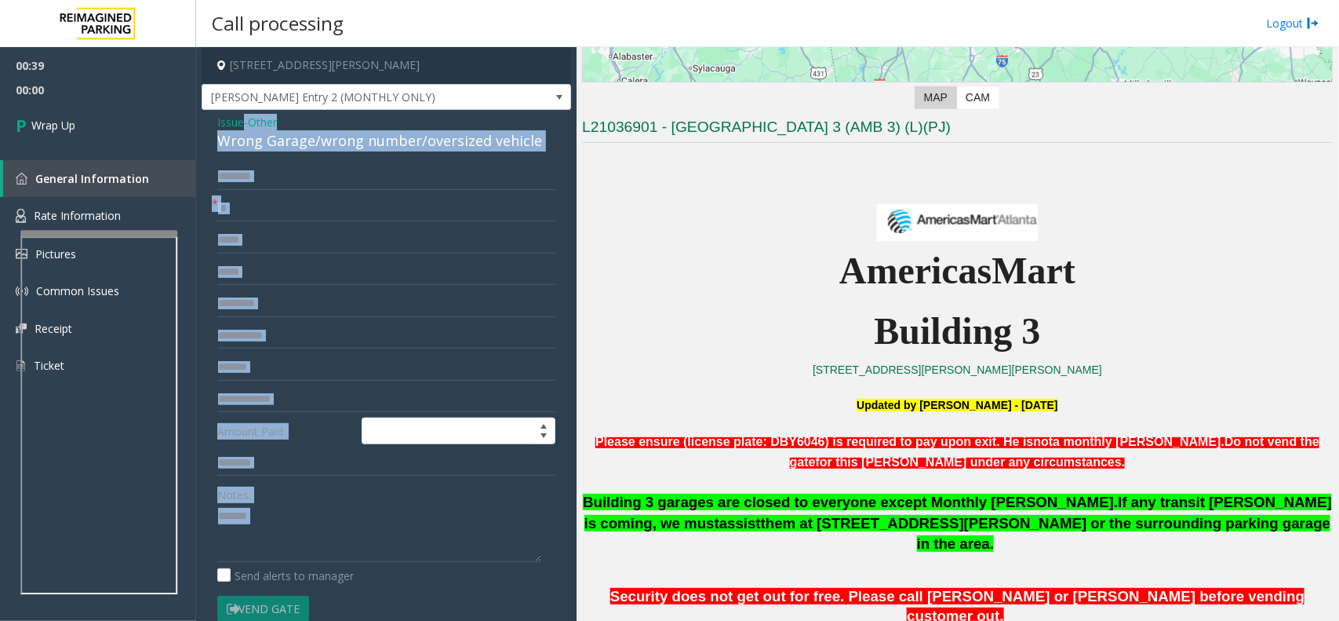
click at [370, 155] on div "Issue - Other Wrong Garage/wrong number/oversized vehicle * ** Amount Paid: Not…" at bounding box center [387, 451] width 370 height 683
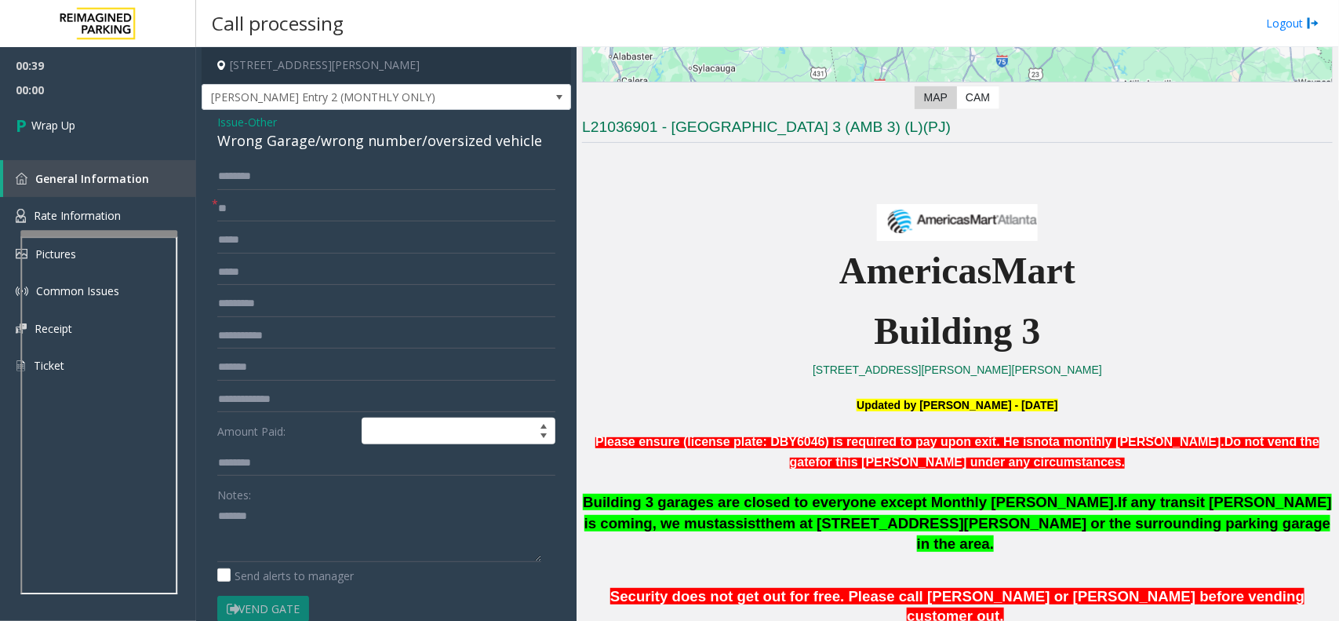
click at [384, 145] on div "Wrong Garage/wrong number/oversized vehicle" at bounding box center [386, 140] width 338 height 21
click at [347, 532] on textarea at bounding box center [379, 532] width 324 height 59
paste textarea "**********"
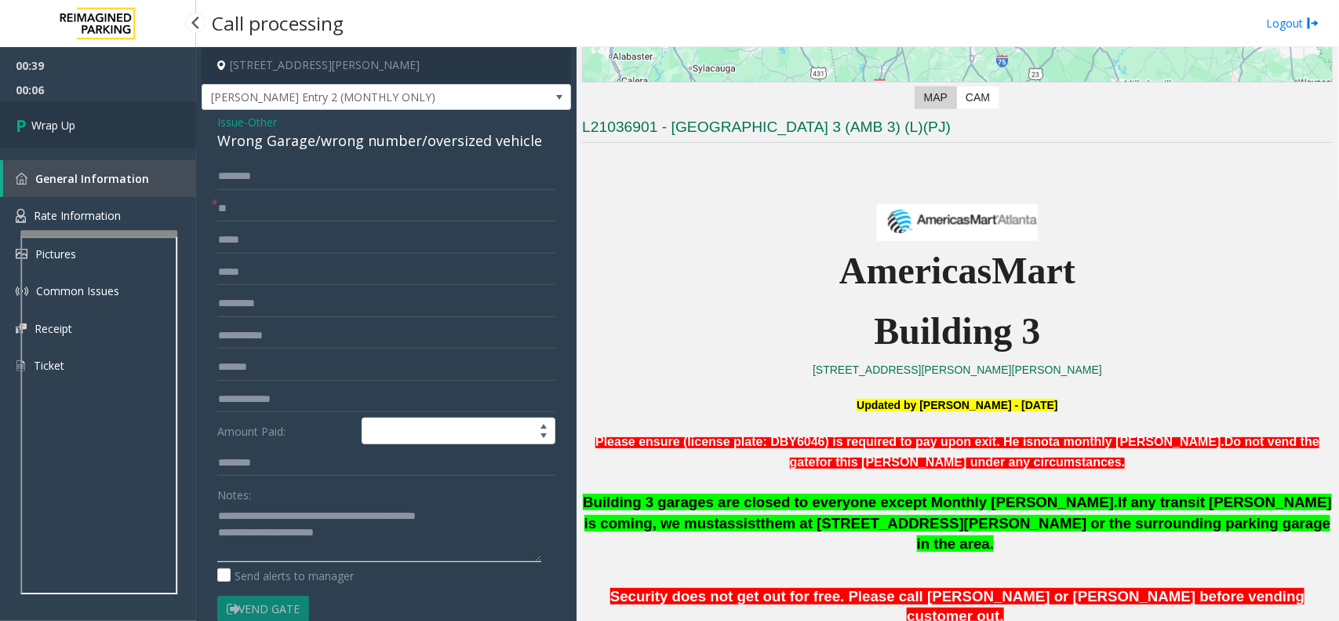
type textarea "**********"
click at [127, 115] on link "Wrap Up" at bounding box center [98, 125] width 196 height 46
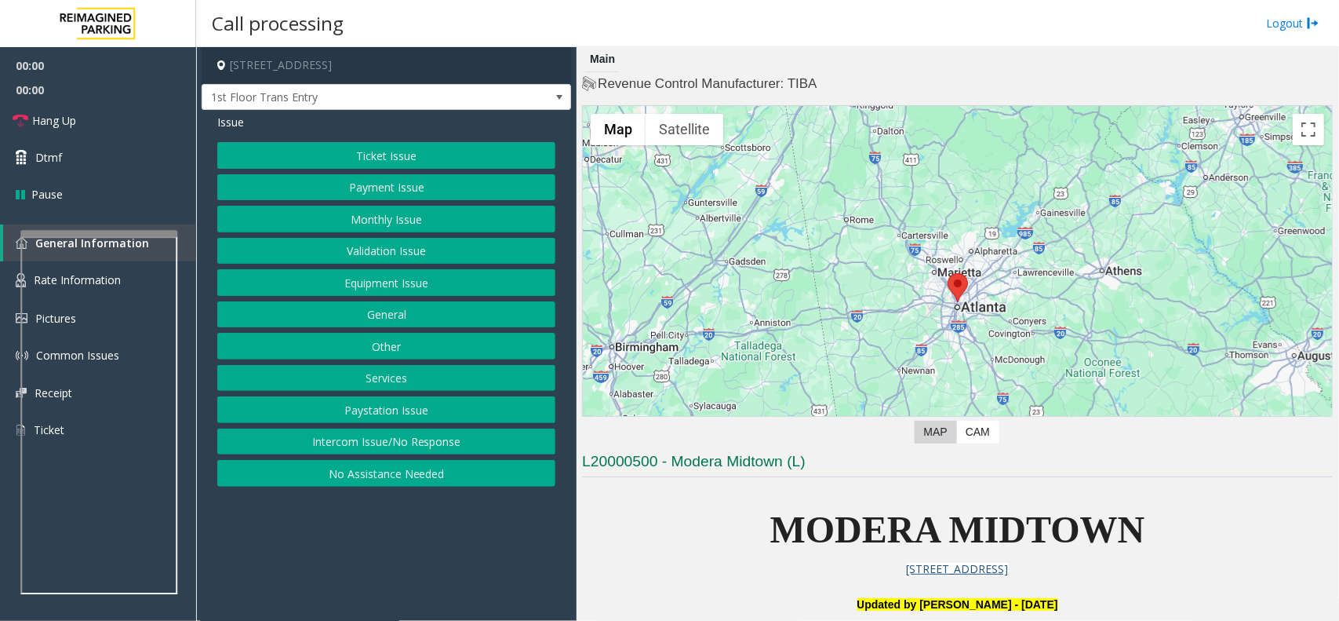
scroll to position [392, 0]
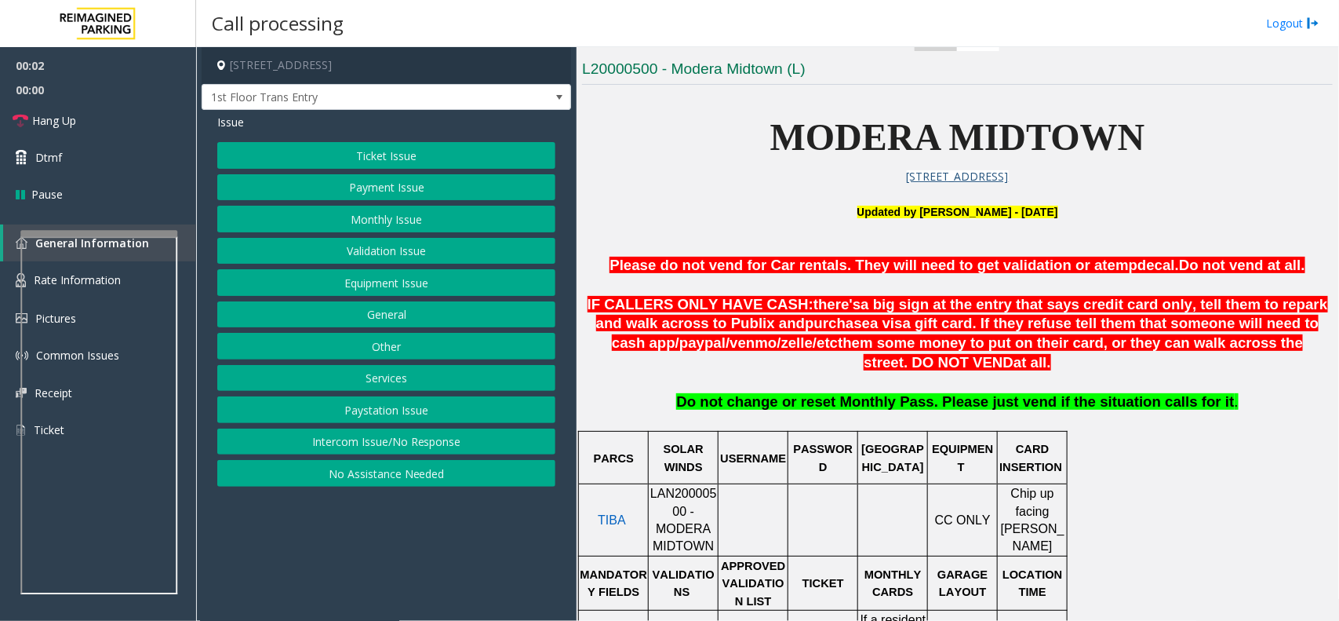
click at [683, 486] on div at bounding box center [684, 483] width 70 height 5
click at [687, 506] on span "LAN20000500 - MODERA MIDTOWN" at bounding box center [683, 519] width 67 height 66
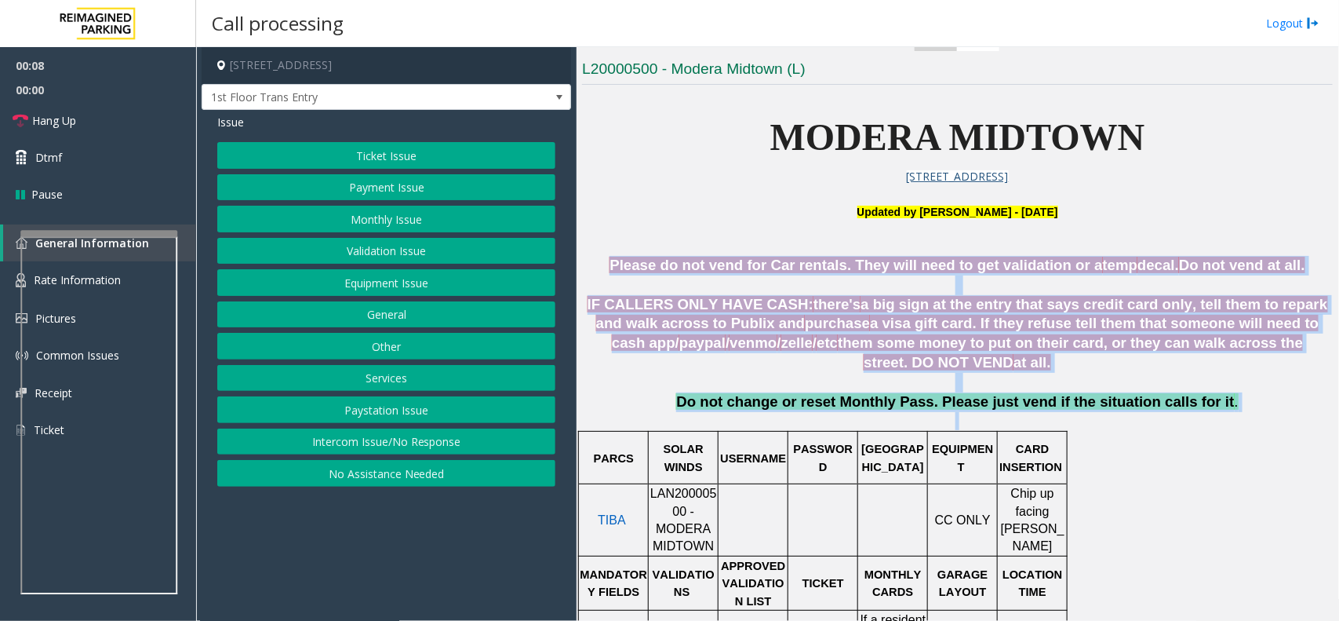
drag, startPoint x: 708, startPoint y: 228, endPoint x: 1076, endPoint y: 527, distance: 473.6
drag, startPoint x: 1132, startPoint y: 473, endPoint x: 777, endPoint y: 238, distance: 426.3
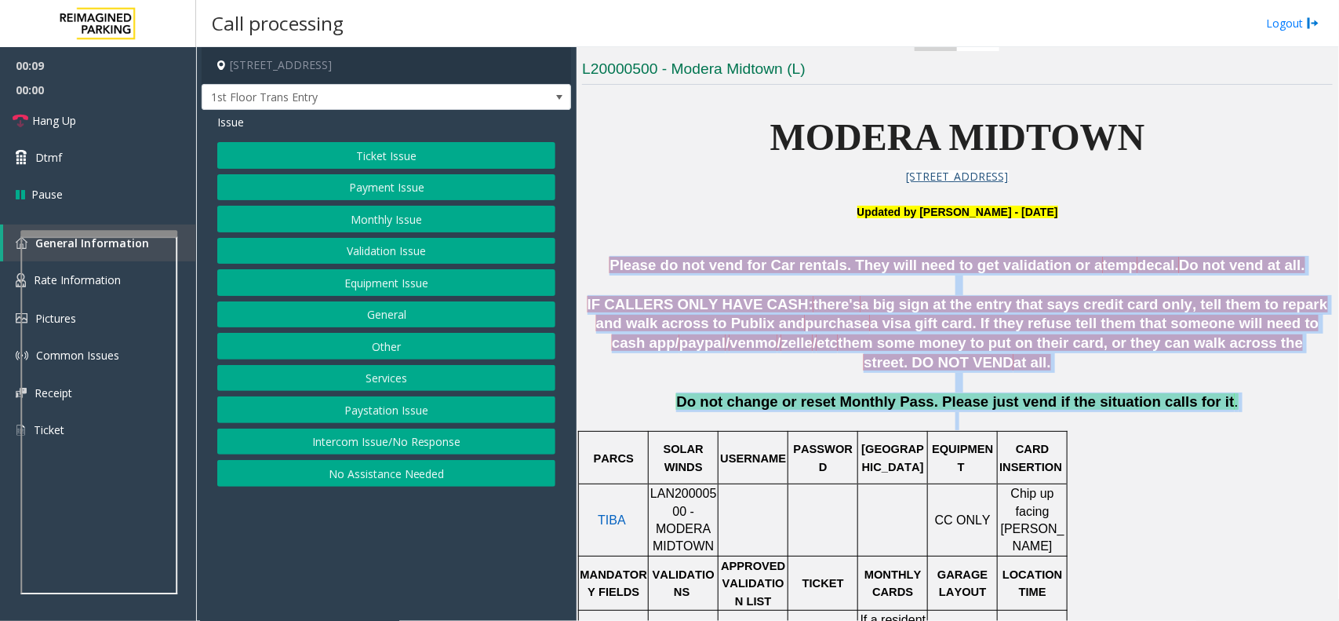
click at [777, 238] on p at bounding box center [957, 228] width 751 height 17
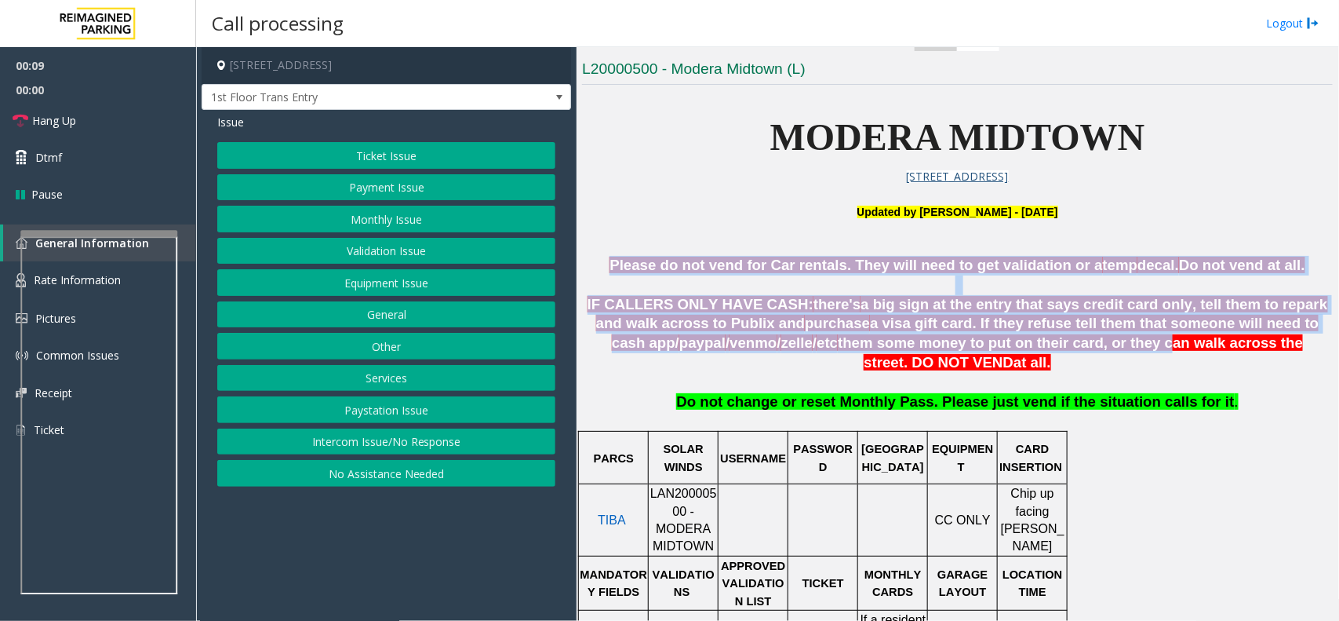
drag, startPoint x: 762, startPoint y: 226, endPoint x: 1091, endPoint y: 361, distance: 356.1
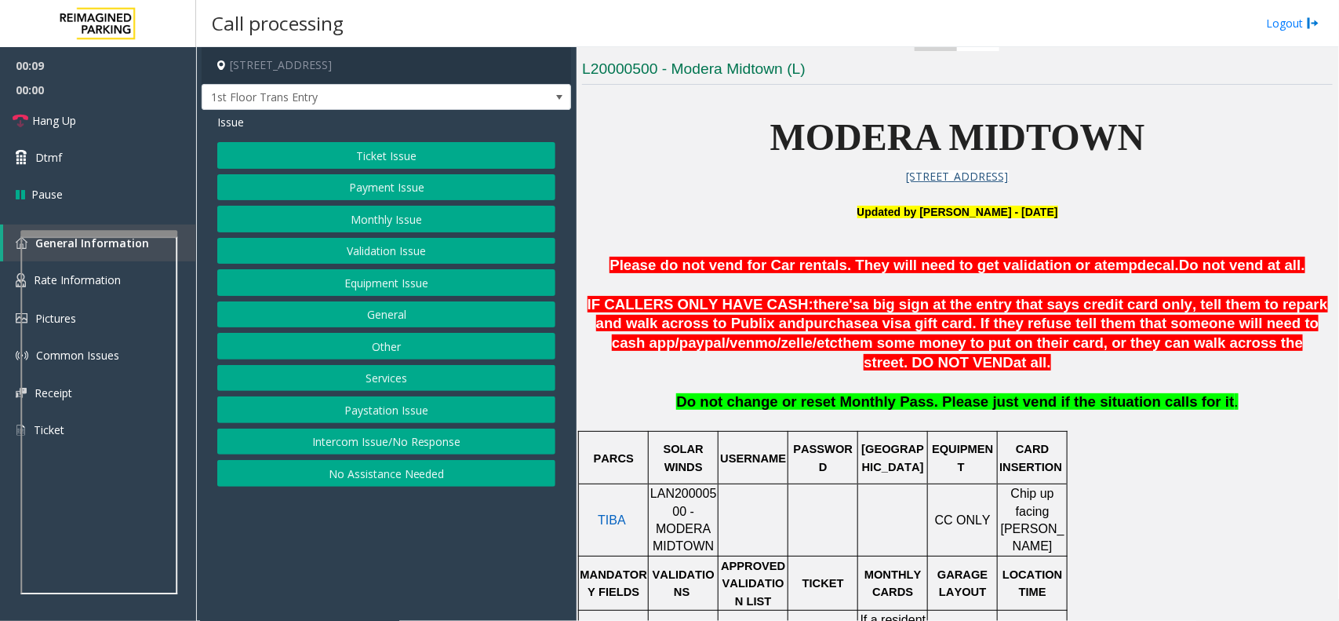
click at [1134, 420] on p "Do not change or reset Monthly Pass. Please just vend if the situation calls fo…" at bounding box center [957, 410] width 751 height 37
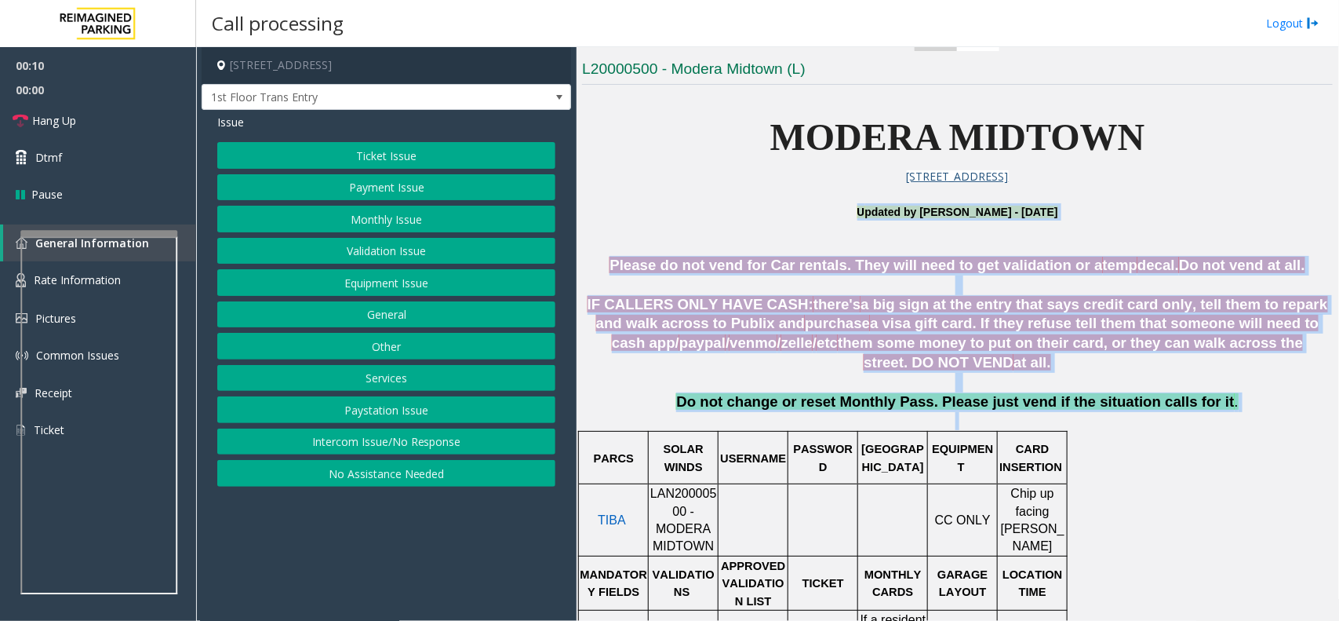
drag, startPoint x: 1201, startPoint y: 433, endPoint x: 727, endPoint y: 216, distance: 522.1
click at [727, 216] on p "U pdated by Kunal Singh - 11th September 2025" at bounding box center [957, 211] width 751 height 17
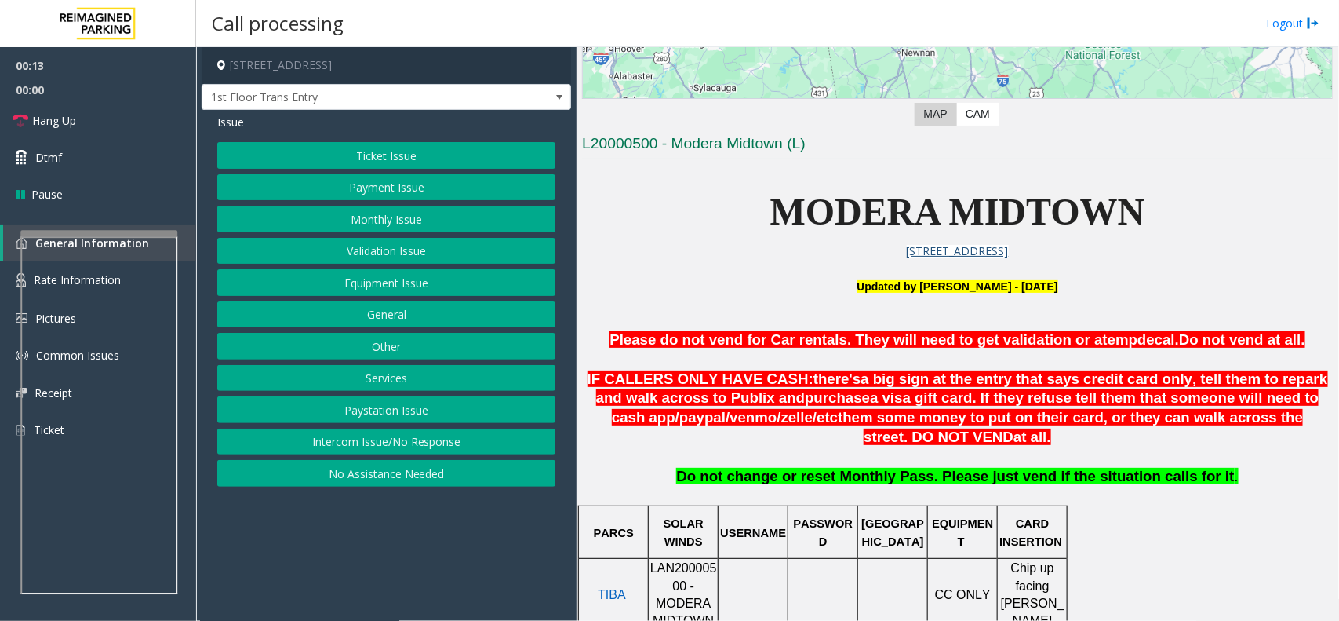
scroll to position [490, 0]
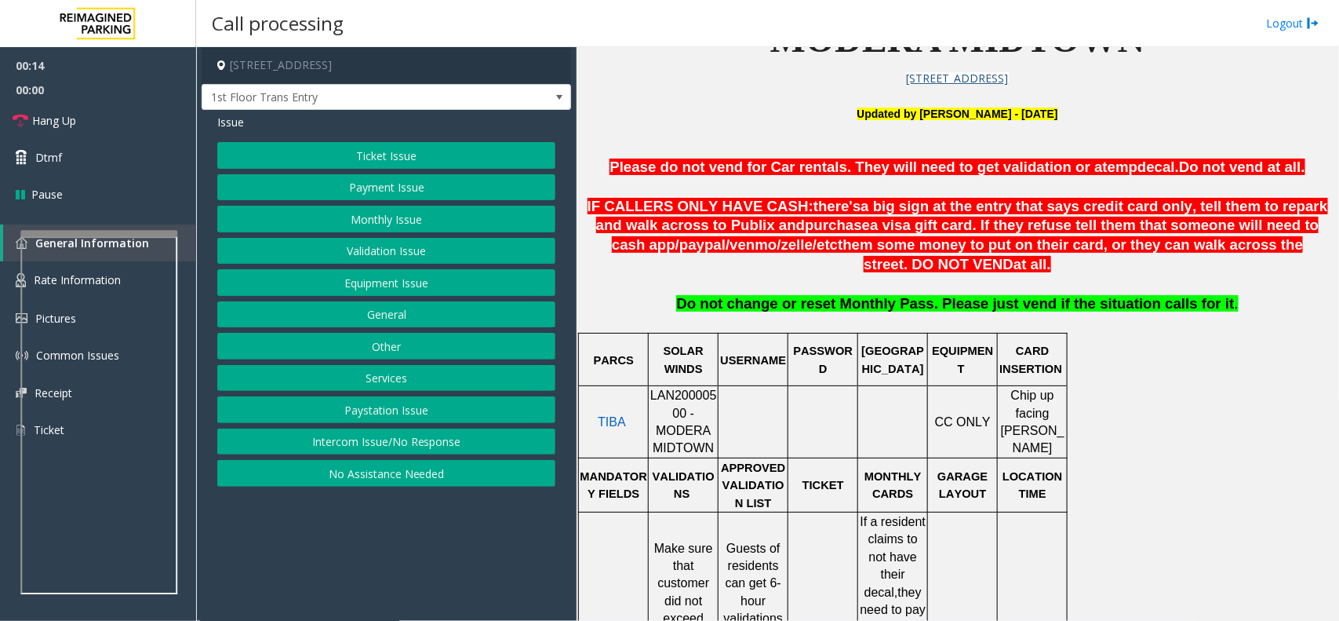
click at [433, 446] on button "Intercom Issue/No Response" at bounding box center [386, 441] width 338 height 27
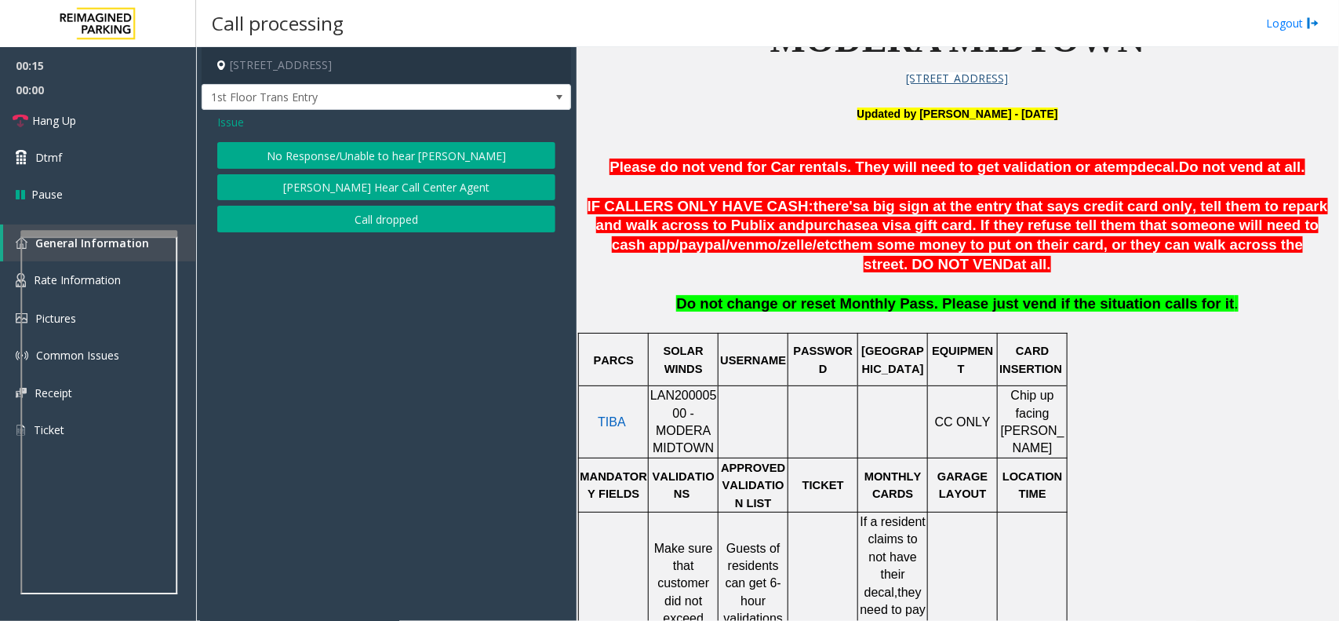
click at [390, 142] on button "No Response/Unable to hear [PERSON_NAME]" at bounding box center [386, 155] width 338 height 27
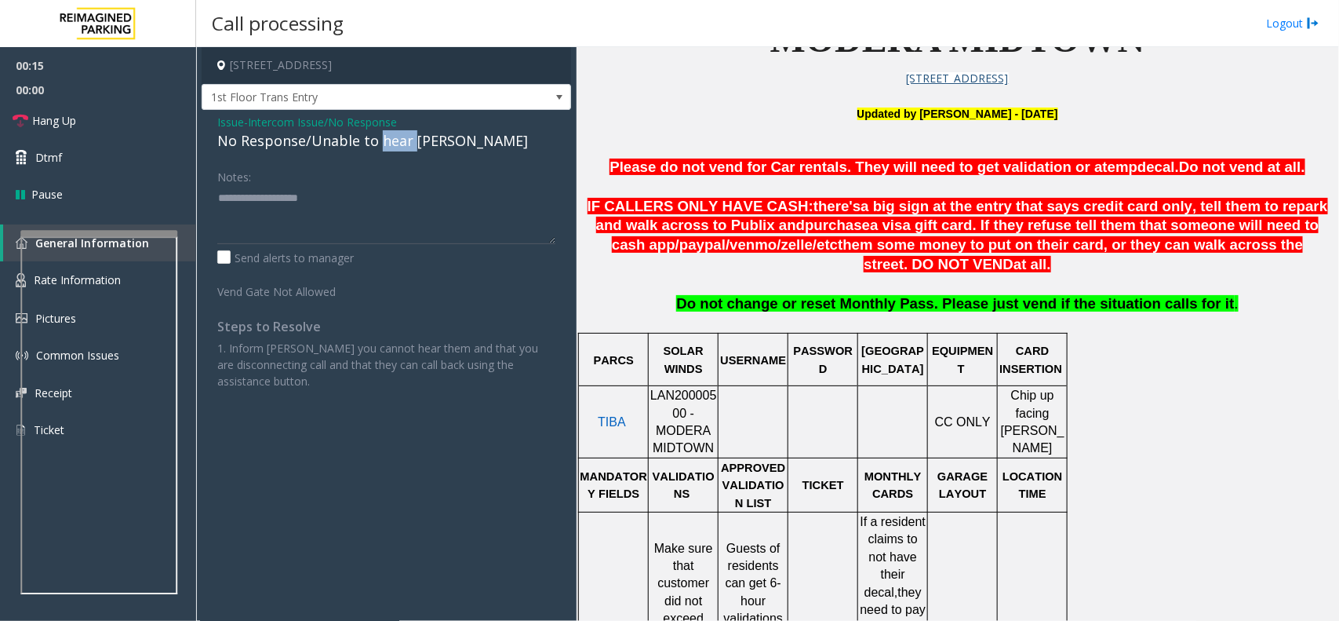
click at [390, 142] on div "No Response/Unable to hear [PERSON_NAME]" at bounding box center [386, 140] width 338 height 21
click at [439, 186] on textarea at bounding box center [386, 214] width 338 height 59
type textarea "**********"
click at [90, 108] on link "Hang Up" at bounding box center [98, 120] width 196 height 37
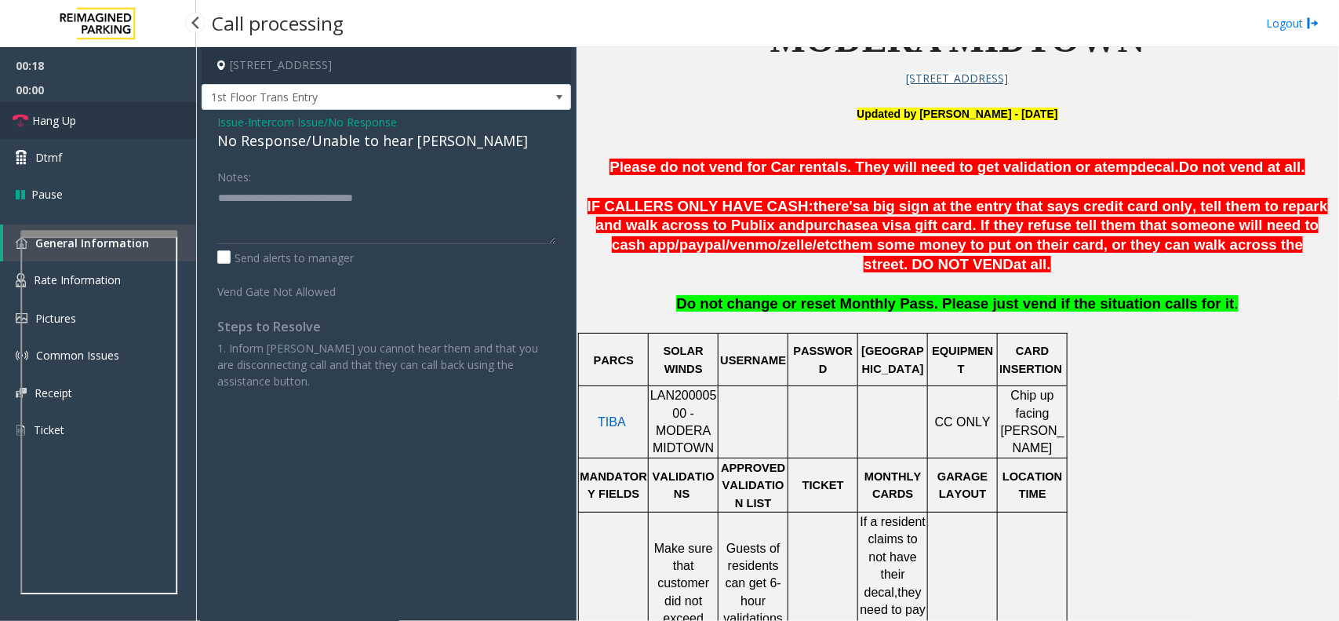
click at [90, 108] on link "Hang Up" at bounding box center [98, 120] width 196 height 37
click at [90, 115] on link "Hang Up" at bounding box center [98, 120] width 196 height 37
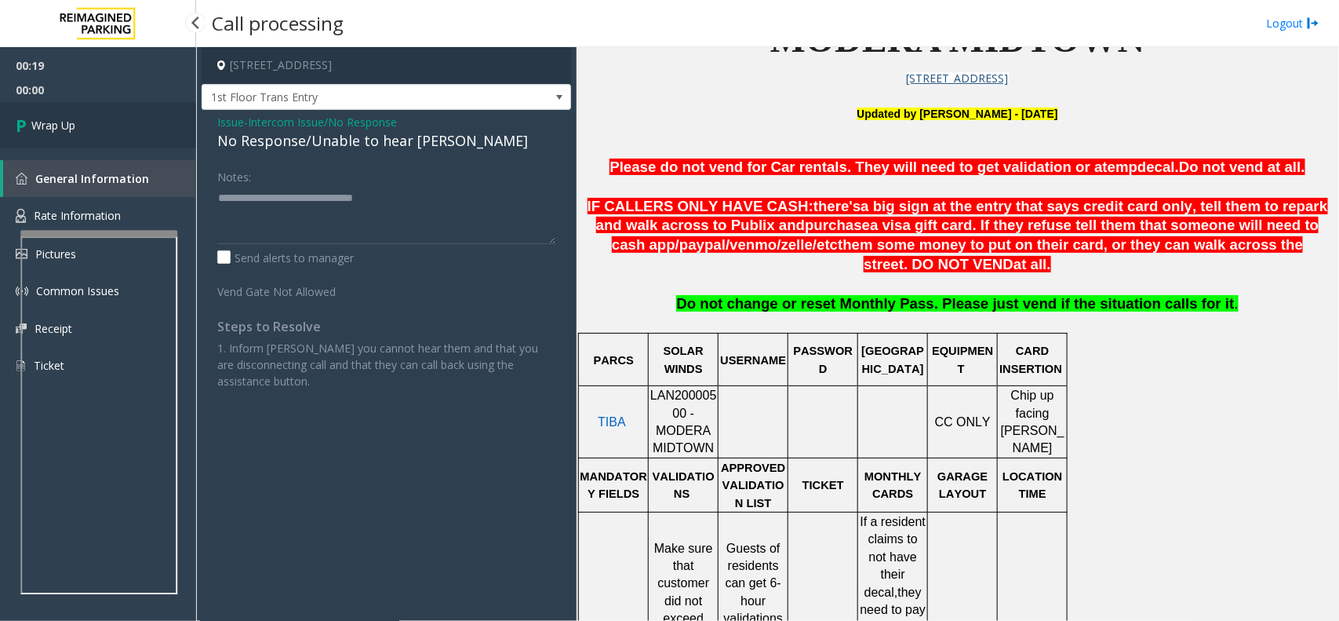
click at [90, 115] on link "Wrap Up" at bounding box center [98, 125] width 196 height 46
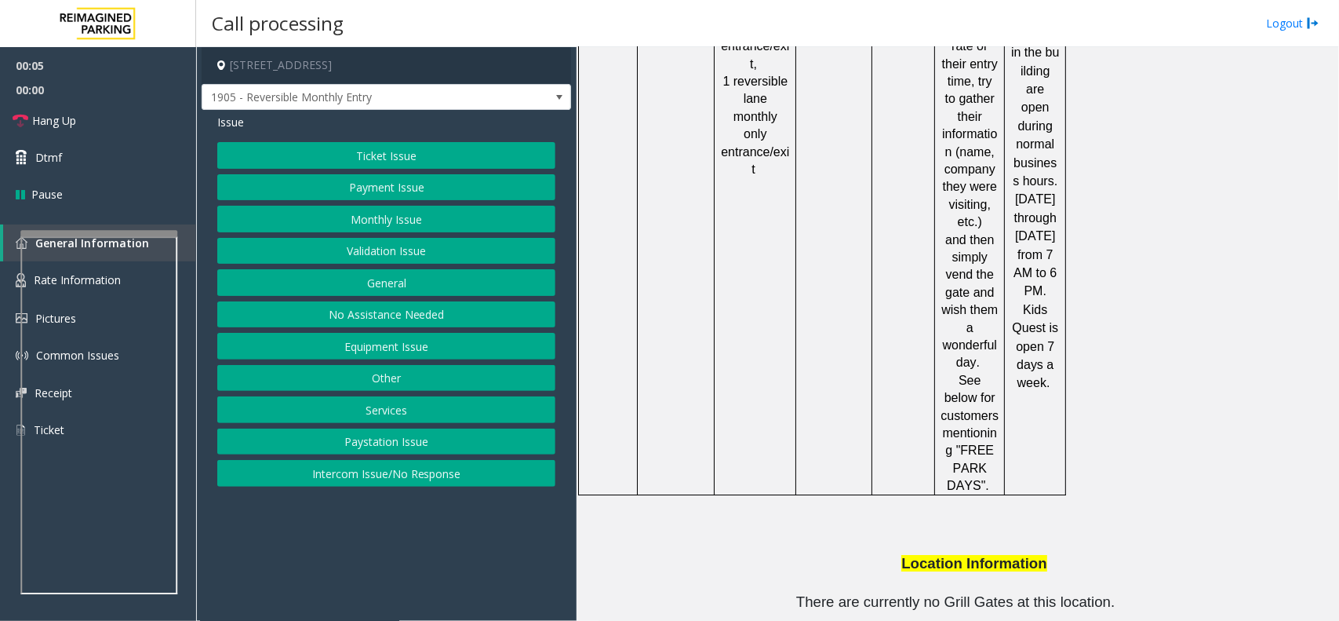
scroll to position [1766, 0]
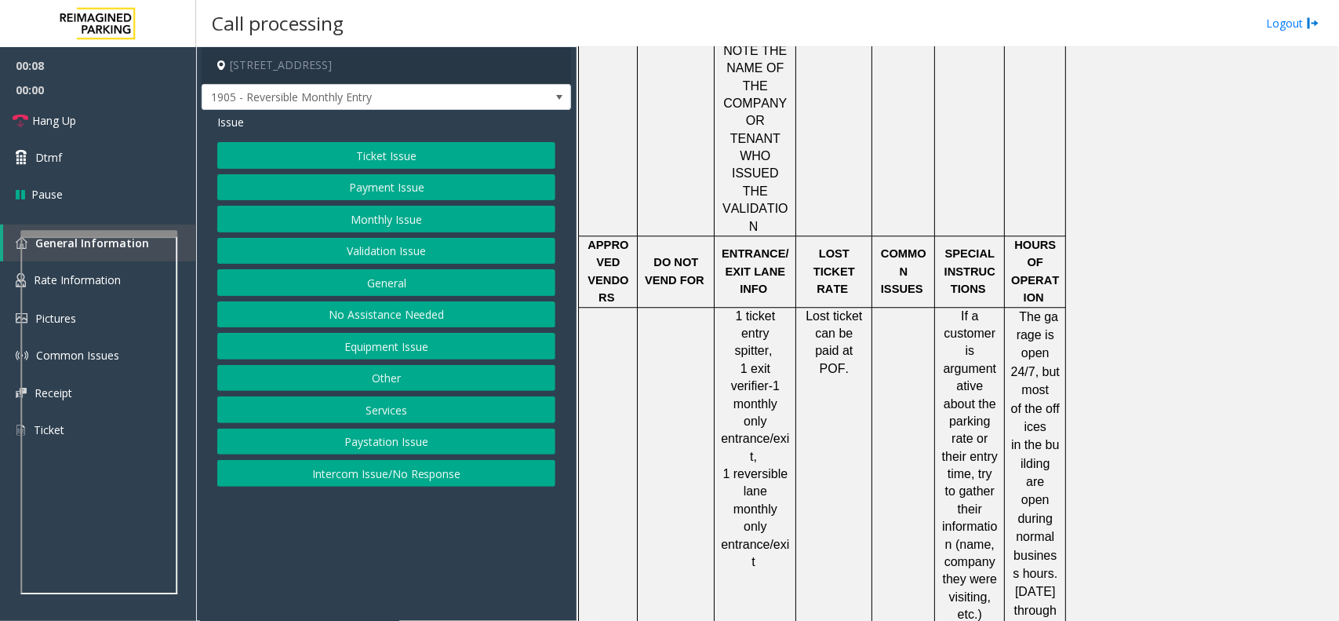
click at [358, 225] on button "Monthly Issue" at bounding box center [386, 219] width 338 height 27
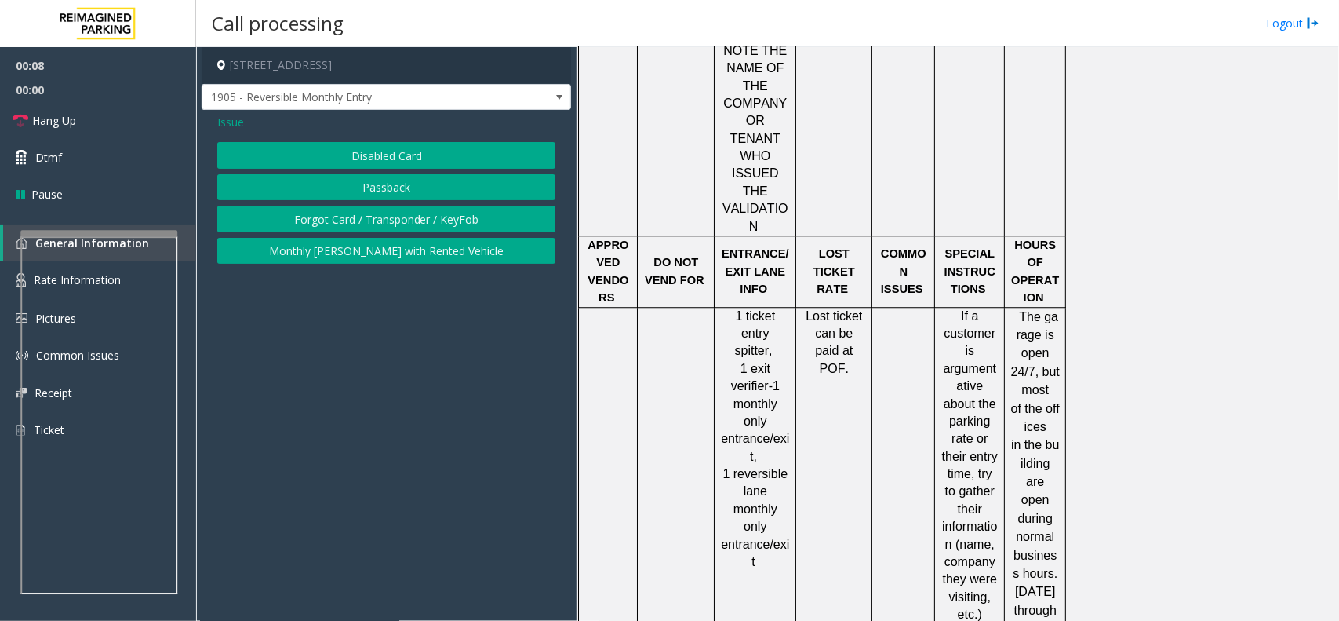
click at [389, 151] on button "Disabled Card" at bounding box center [386, 155] width 338 height 27
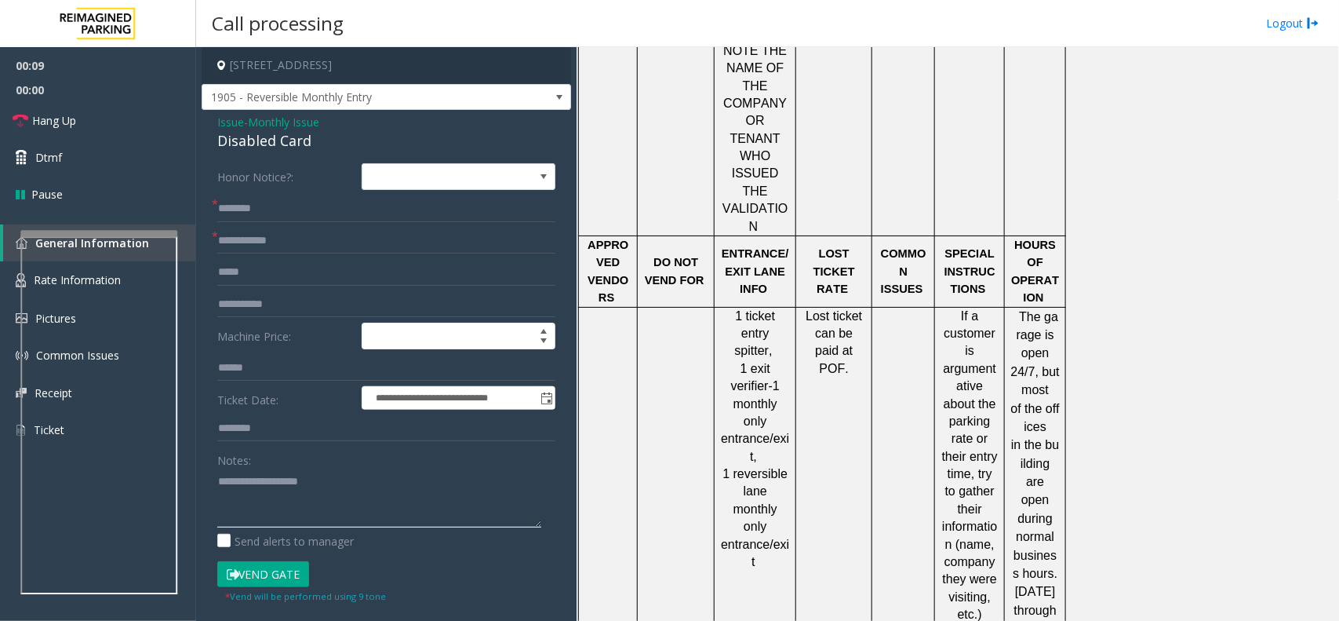
click at [308, 501] on textarea at bounding box center [379, 497] width 324 height 59
click at [293, 148] on div "Disabled Card" at bounding box center [386, 140] width 338 height 21
click at [304, 481] on textarea at bounding box center [379, 497] width 324 height 59
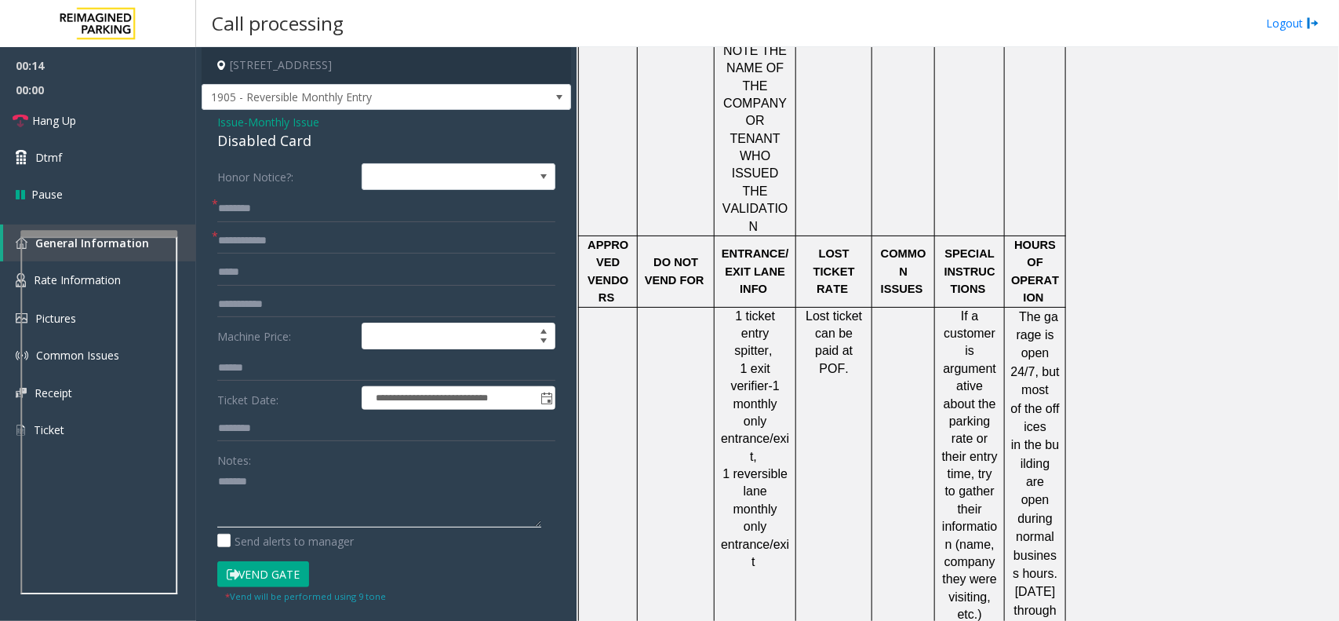
paste textarea "**********"
type textarea "**********"
click at [288, 256] on form "**********" at bounding box center [386, 383] width 338 height 440
click at [295, 239] on input "text" at bounding box center [386, 241] width 338 height 27
type input "****"
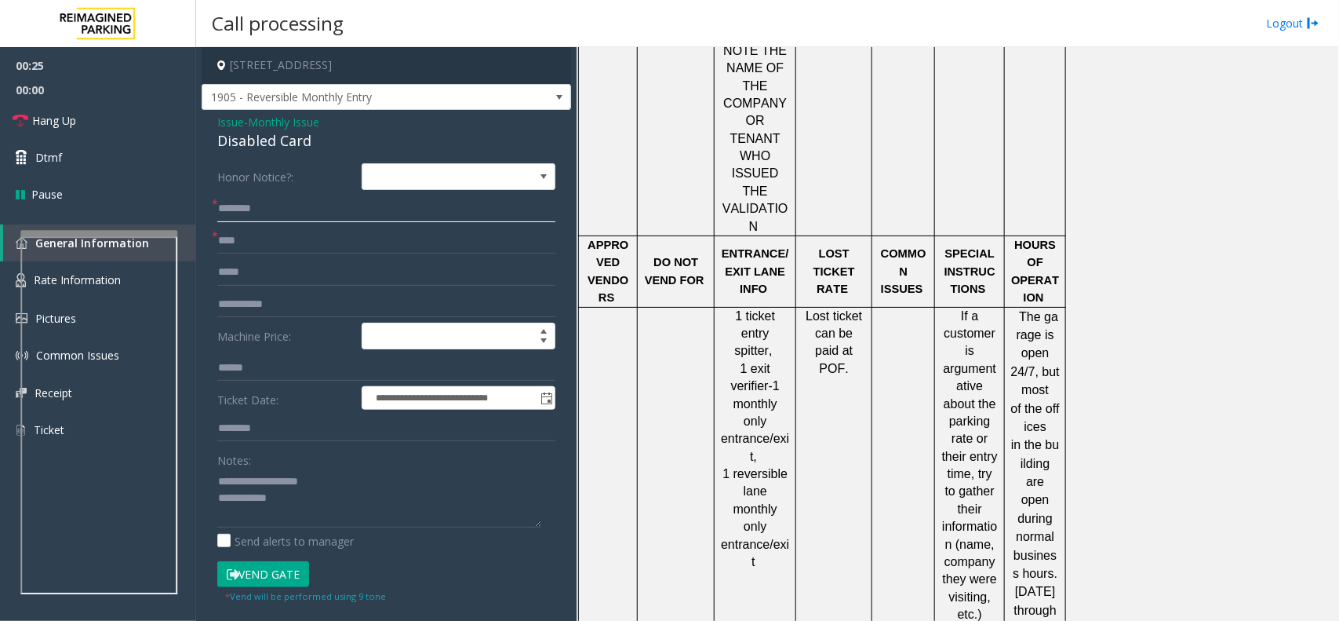
click at [300, 212] on input "text" at bounding box center [386, 208] width 338 height 27
type input "**********"
click at [302, 512] on textarea at bounding box center [379, 497] width 324 height 59
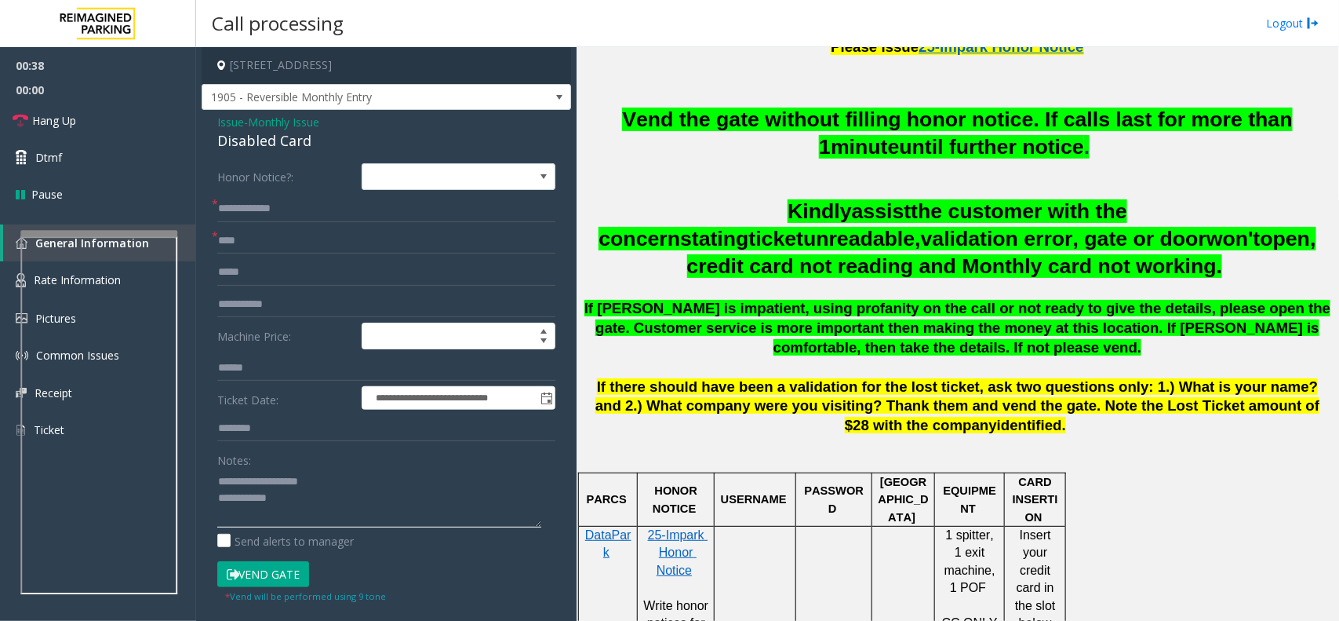
scroll to position [490, 0]
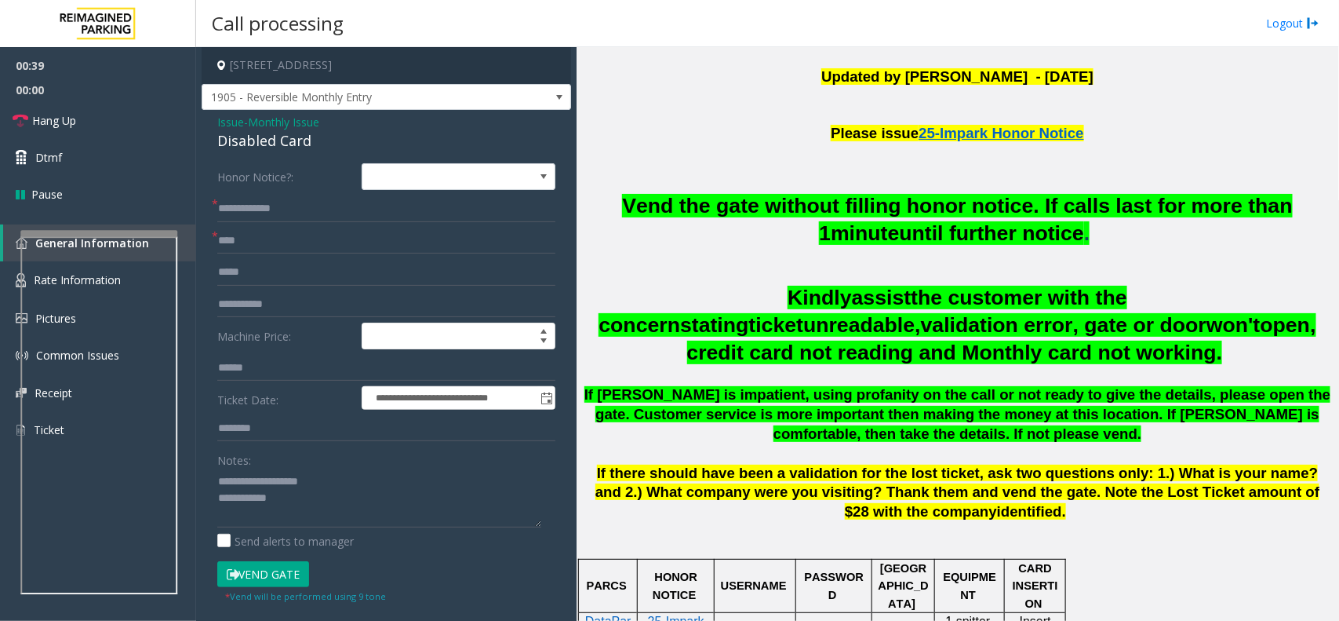
click at [281, 574] on button "Vend Gate" at bounding box center [263, 574] width 92 height 27
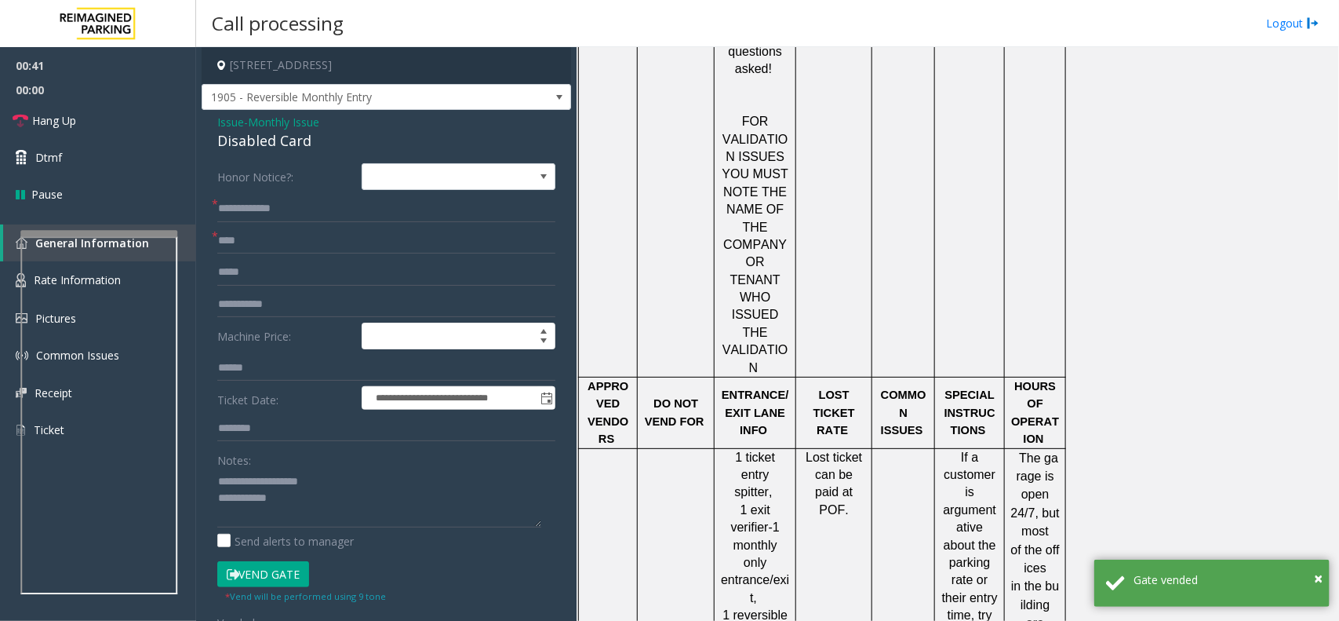
scroll to position [1373, 0]
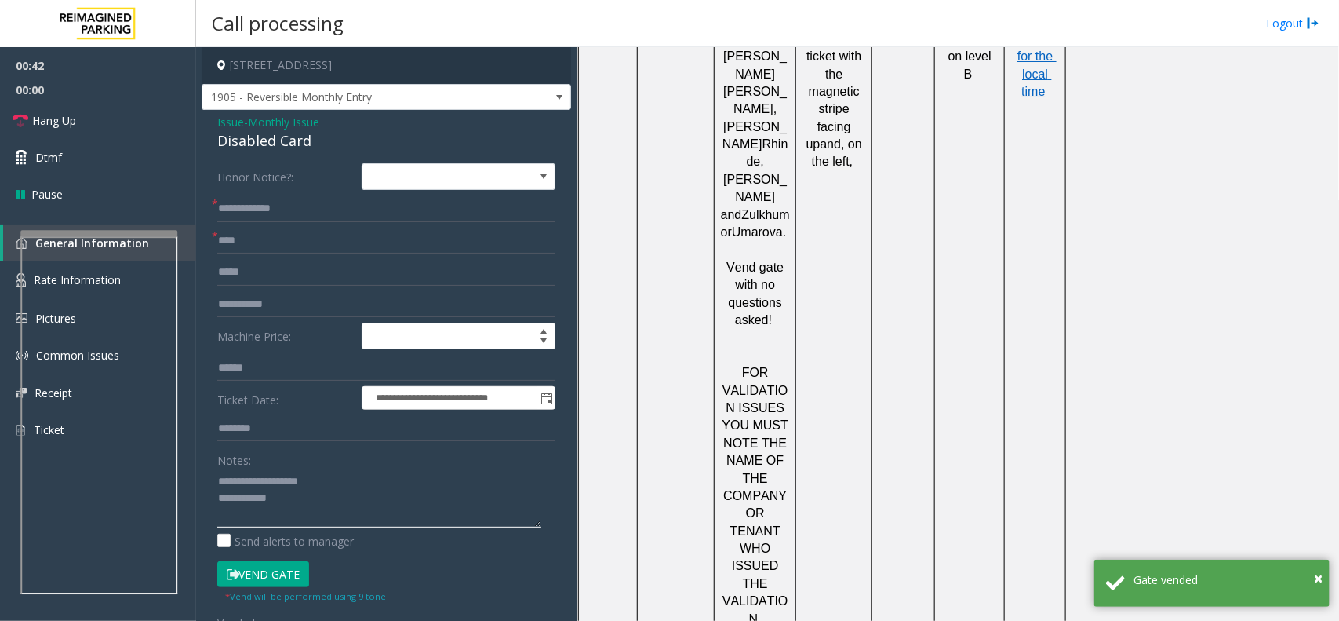
click at [319, 491] on textarea at bounding box center [379, 497] width 324 height 59
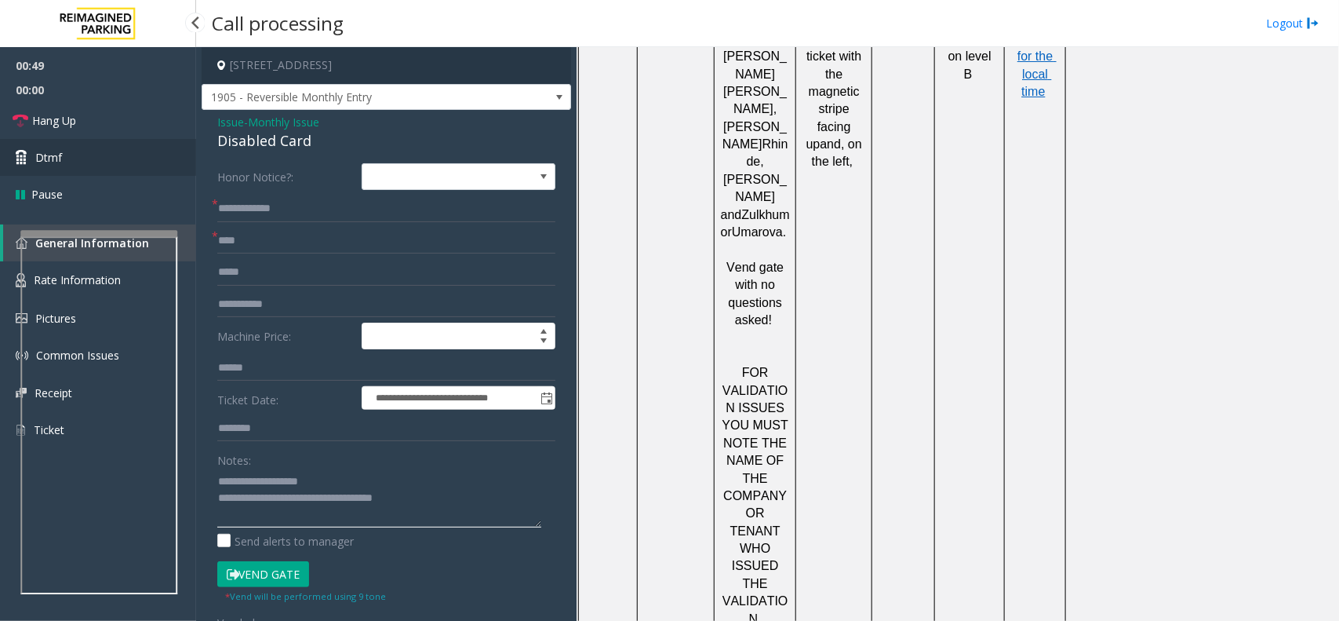
type textarea "**********"
click at [75, 153] on link "Dtmf" at bounding box center [98, 157] width 196 height 37
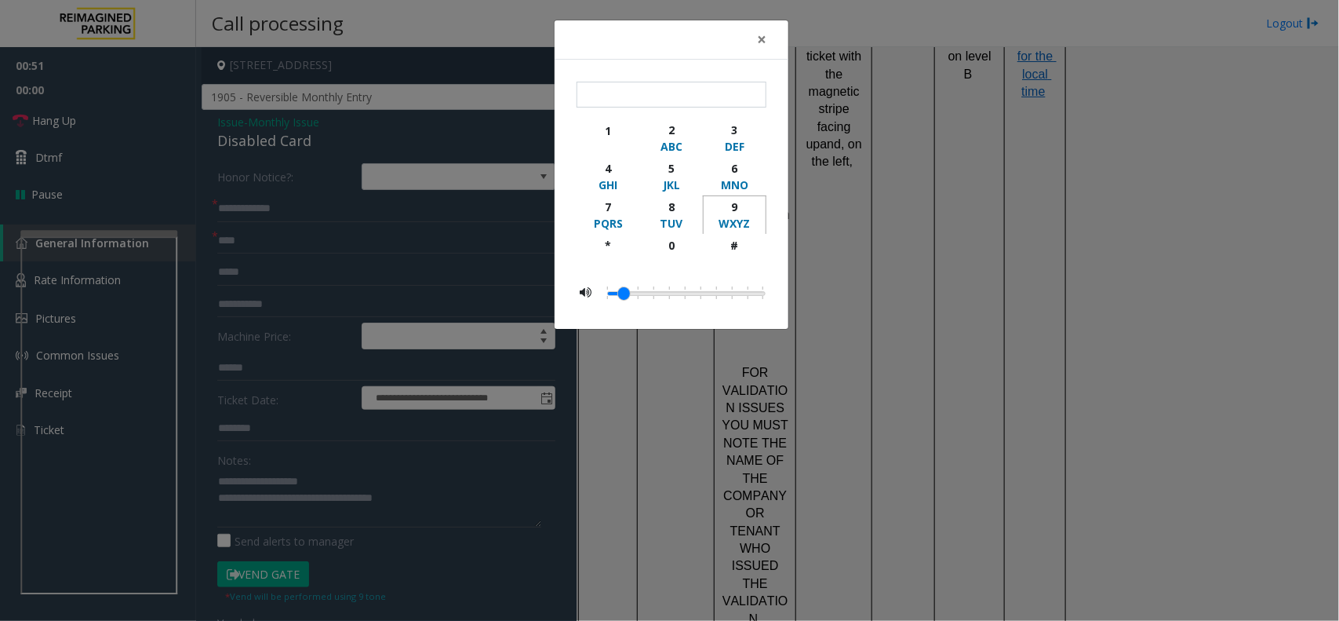
click at [742, 206] on div "9" at bounding box center [734, 207] width 43 height 16
type input "*"
click at [767, 47] on button "×" at bounding box center [761, 39] width 31 height 38
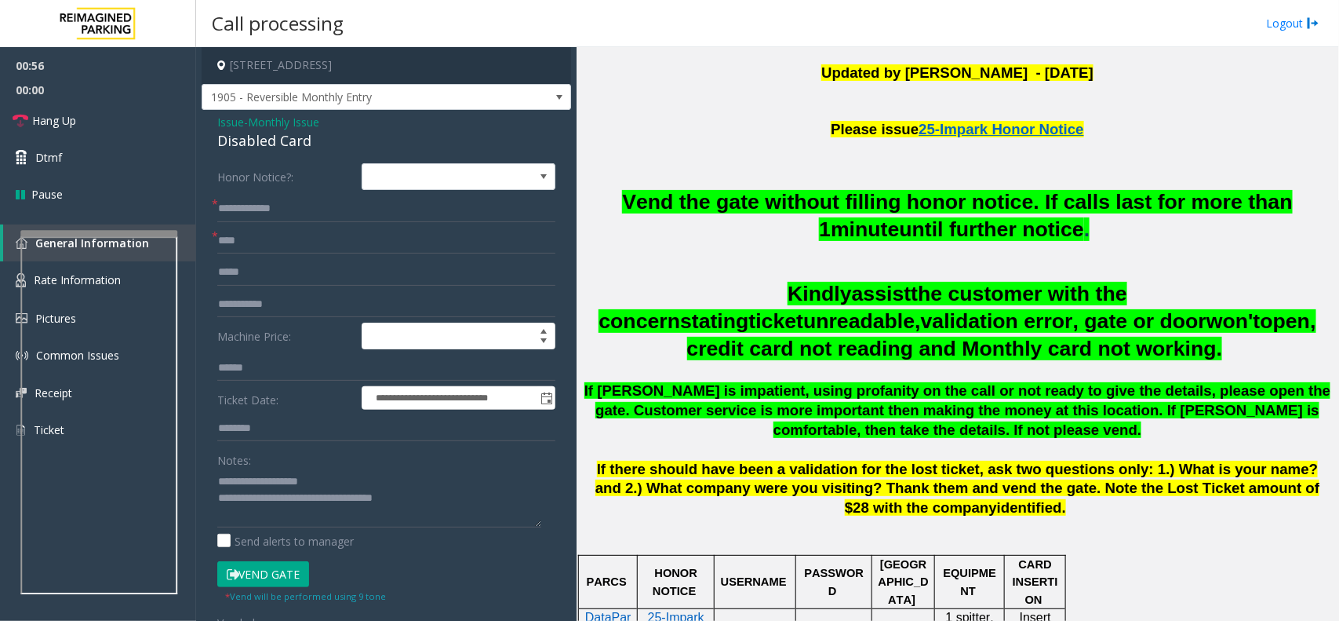
scroll to position [490, 0]
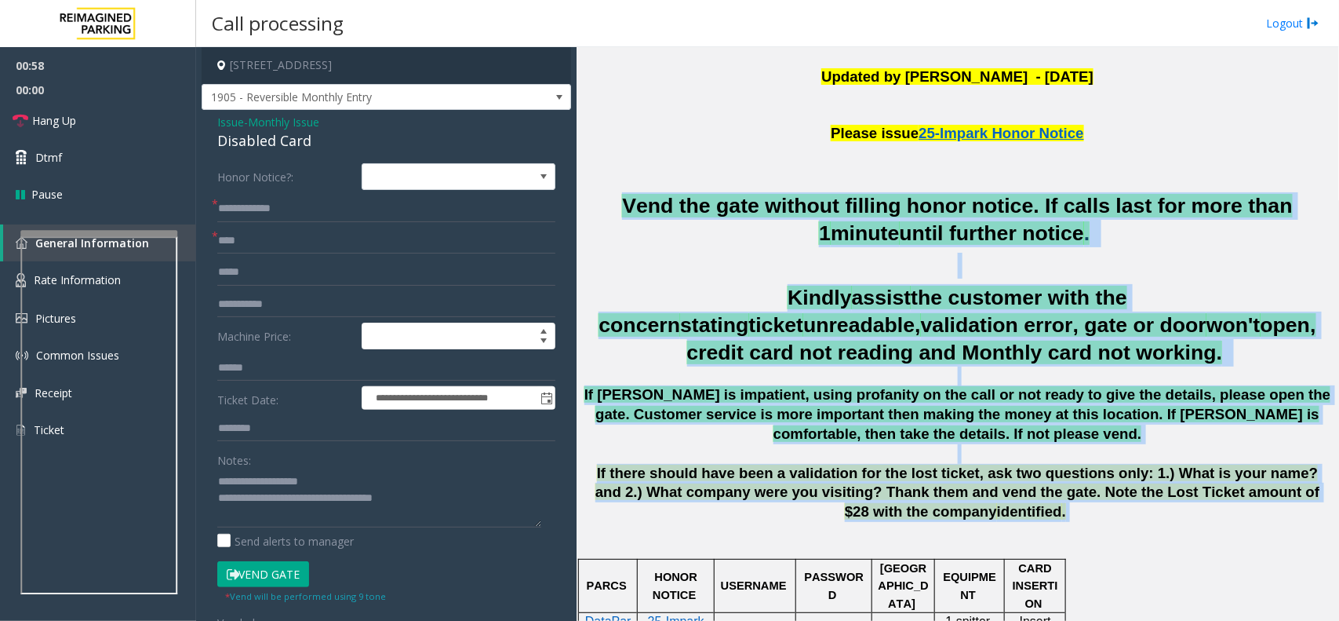
drag, startPoint x: 606, startPoint y: 202, endPoint x: 1126, endPoint y: 503, distance: 600.8
click at [1126, 503] on div "Vend the gate without filling honor notice. If calls last for more than 1 minut…" at bounding box center [957, 357] width 751 height 330
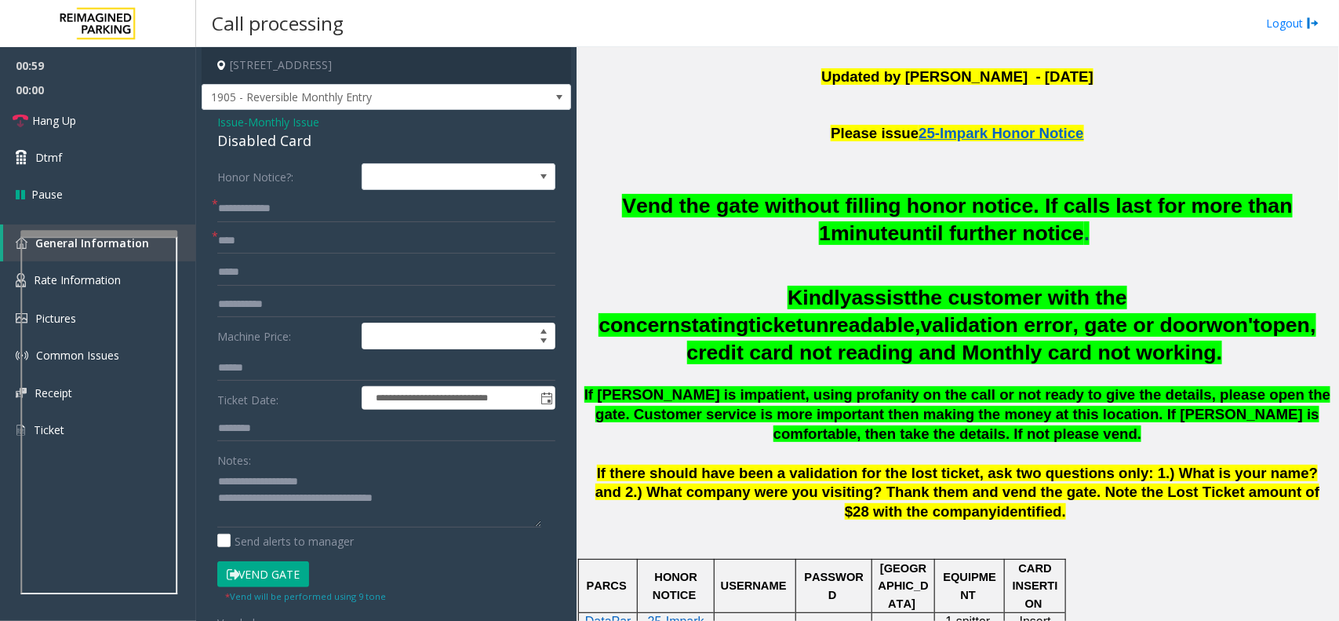
click at [1095, 528] on p at bounding box center [957, 530] width 751 height 17
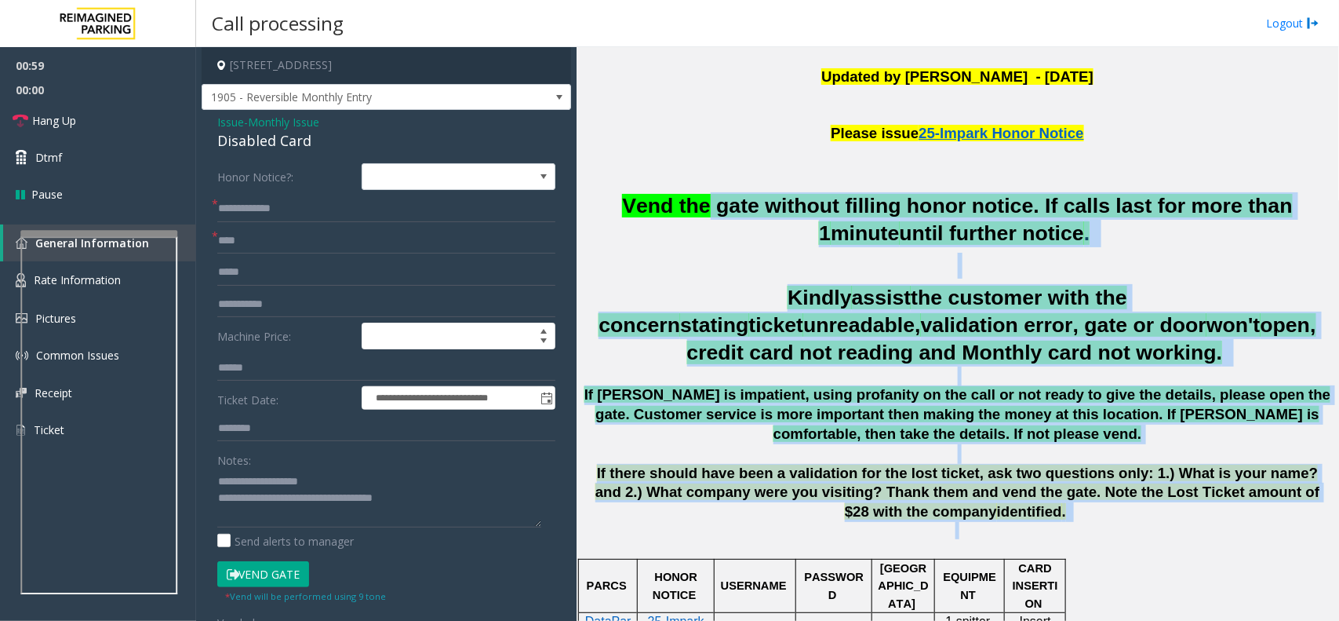
drag, startPoint x: 1002, startPoint y: 508, endPoint x: 697, endPoint y: 217, distance: 422.3
click at [697, 195] on span "Vend the gate without filling honor notice. If calls last for more than 1" at bounding box center [957, 219] width 671 height 51
click at [100, 157] on link "Dtmf" at bounding box center [98, 157] width 196 height 37
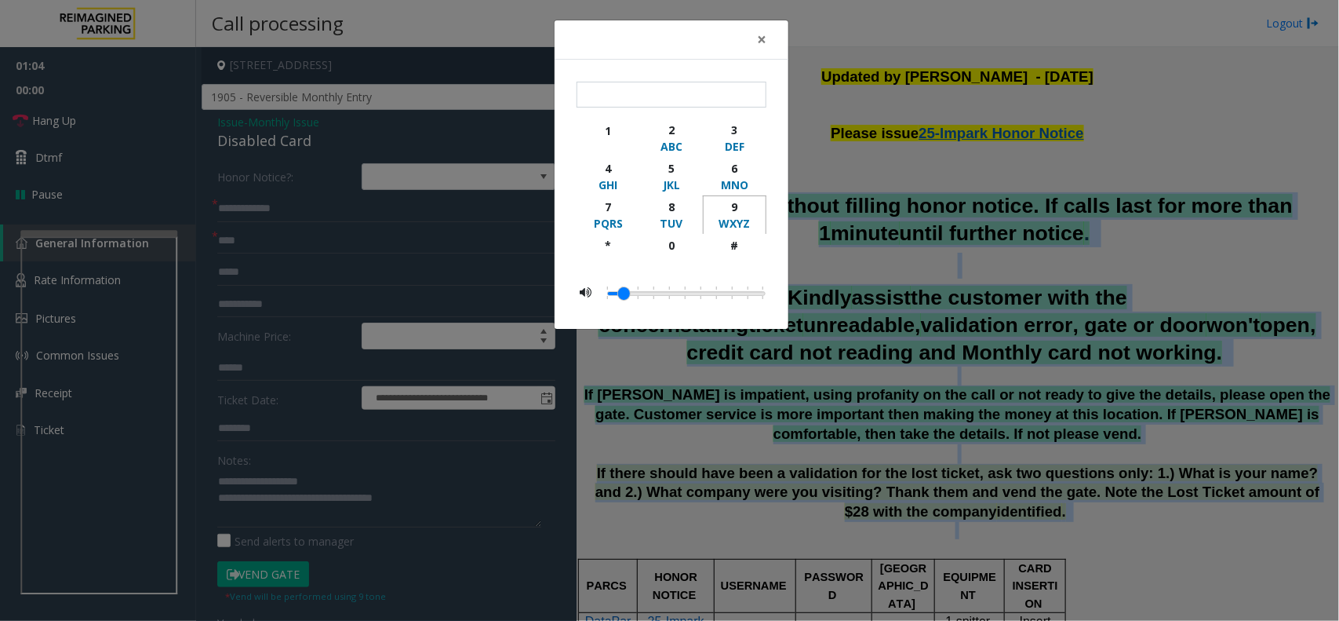
click at [731, 201] on div "9" at bounding box center [734, 207] width 43 height 16
type input "*"
click at [760, 40] on span "×" at bounding box center [761, 39] width 9 height 22
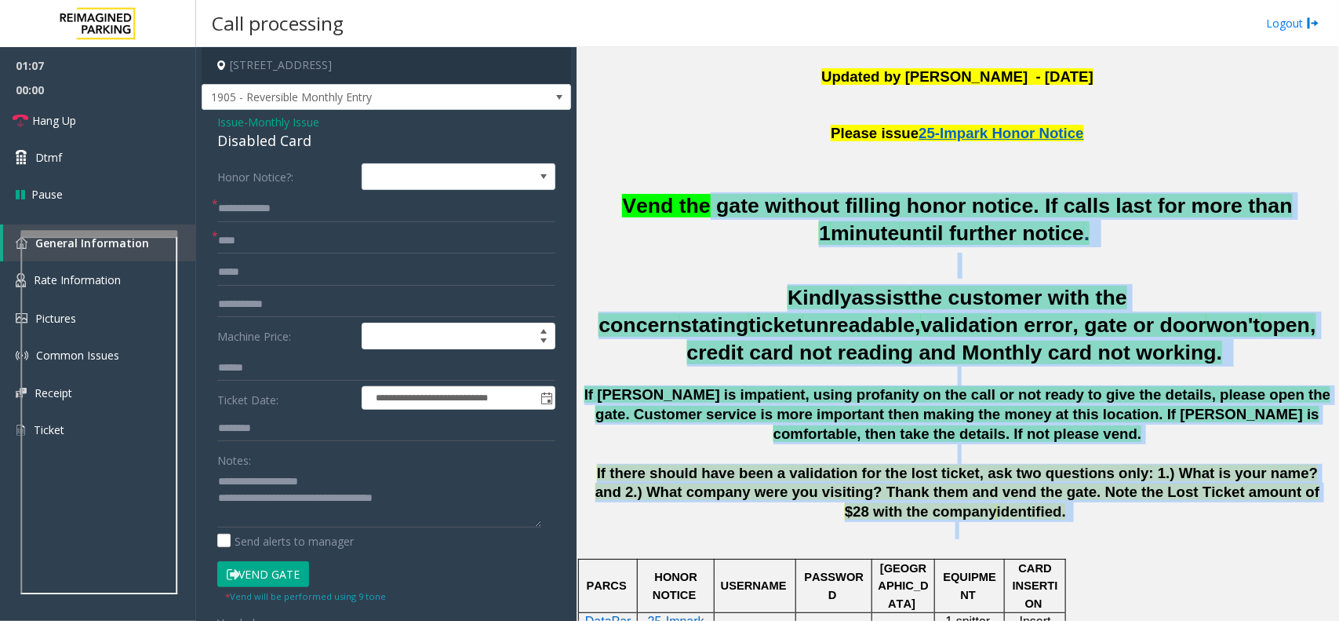
click at [727, 264] on h2 at bounding box center [957, 266] width 751 height 26
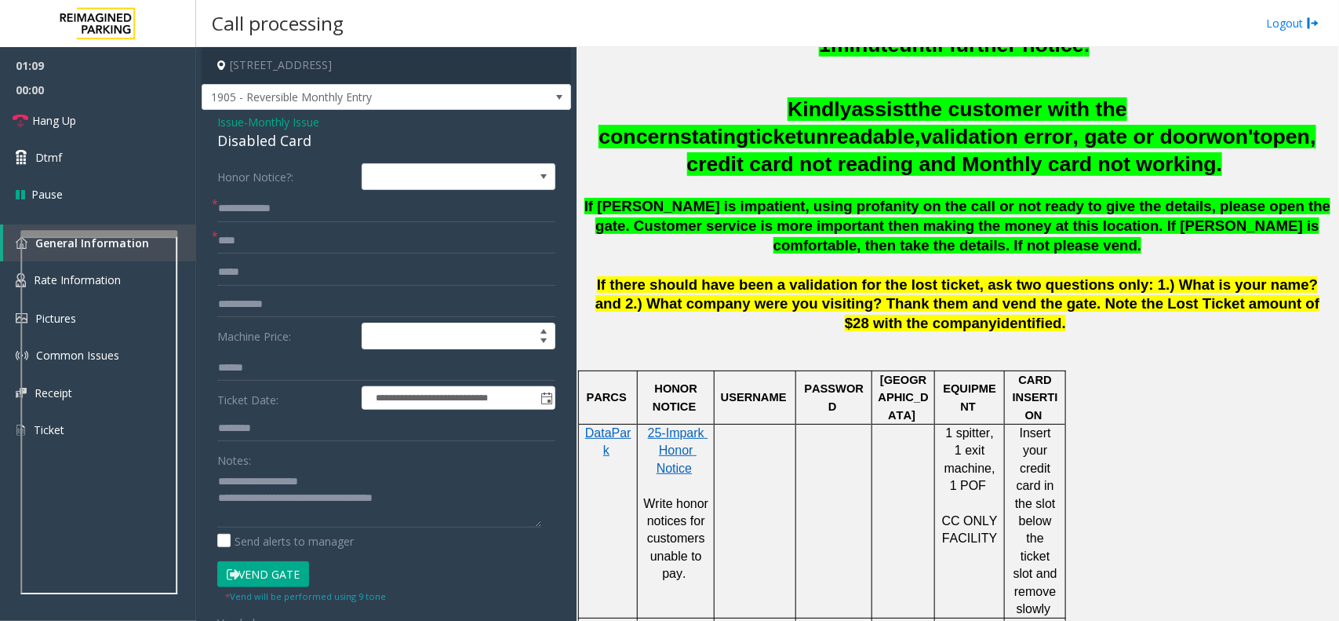
scroll to position [687, 0]
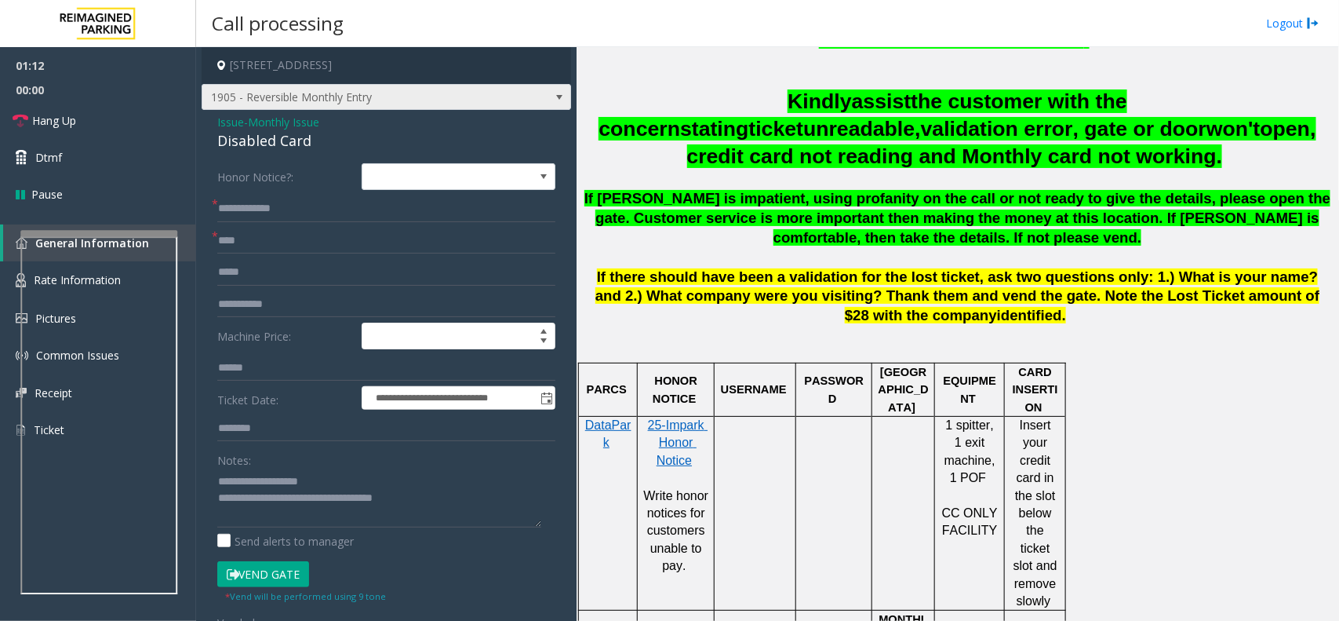
click at [548, 104] on span at bounding box center [559, 97] width 22 height 25
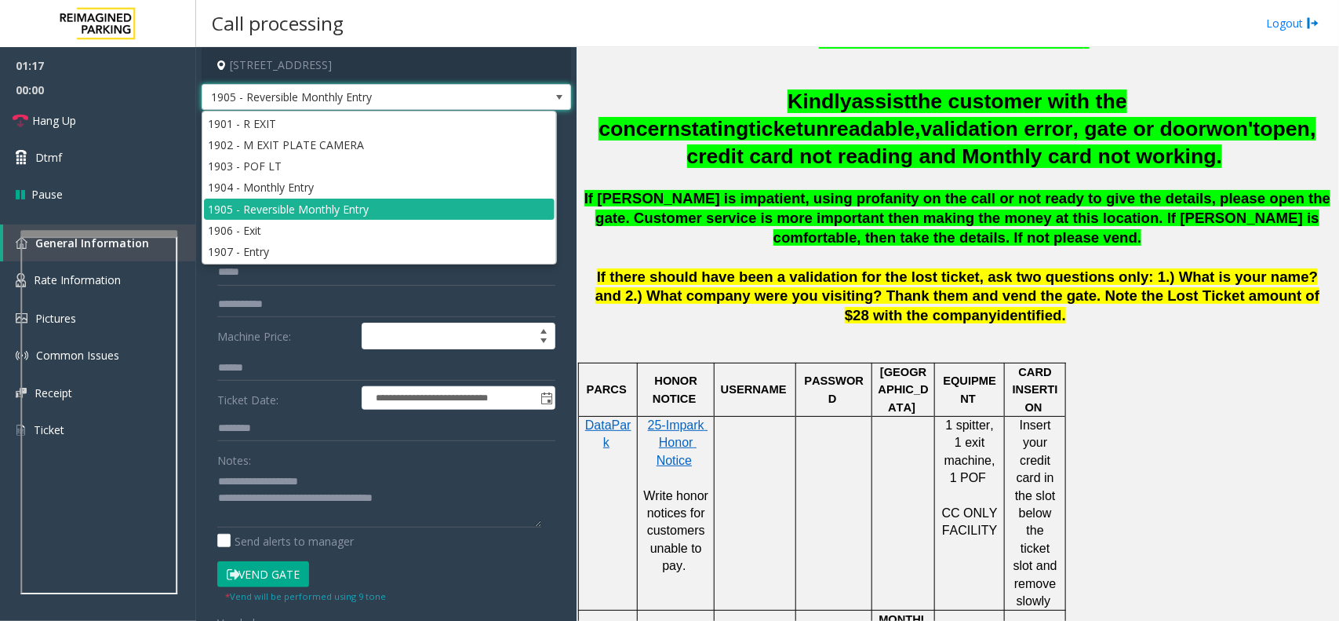
click at [553, 100] on span at bounding box center [559, 97] width 13 height 13
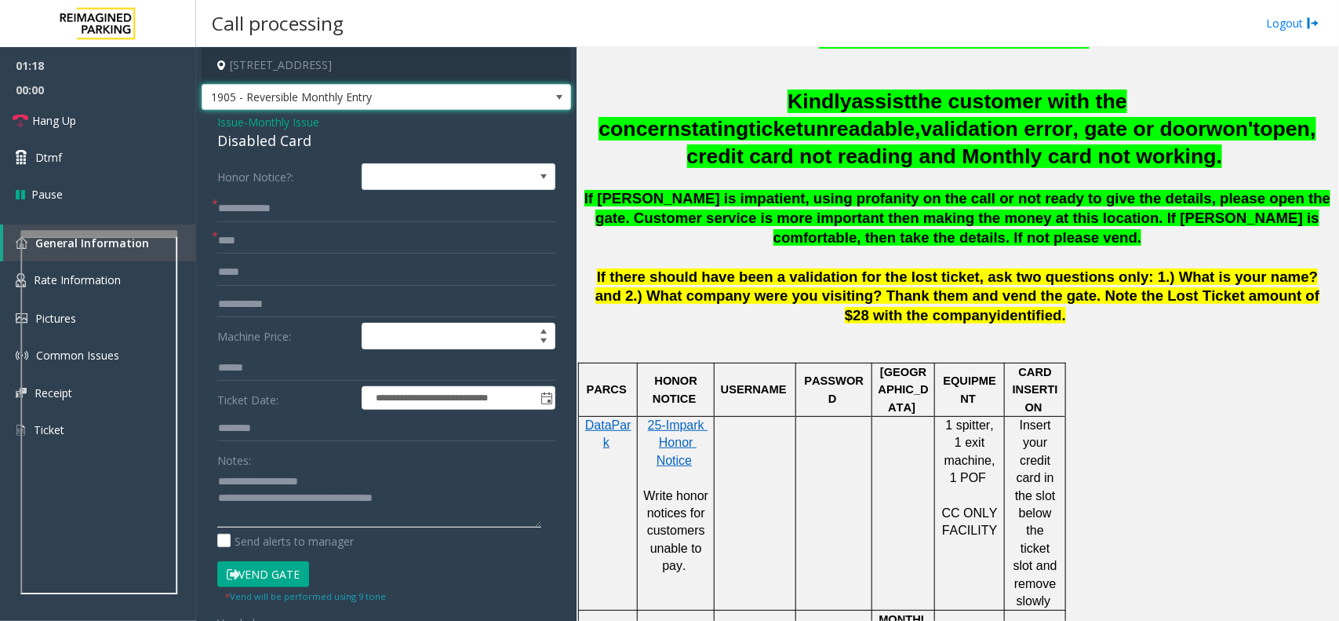
click at [435, 512] on textarea at bounding box center [379, 497] width 324 height 59
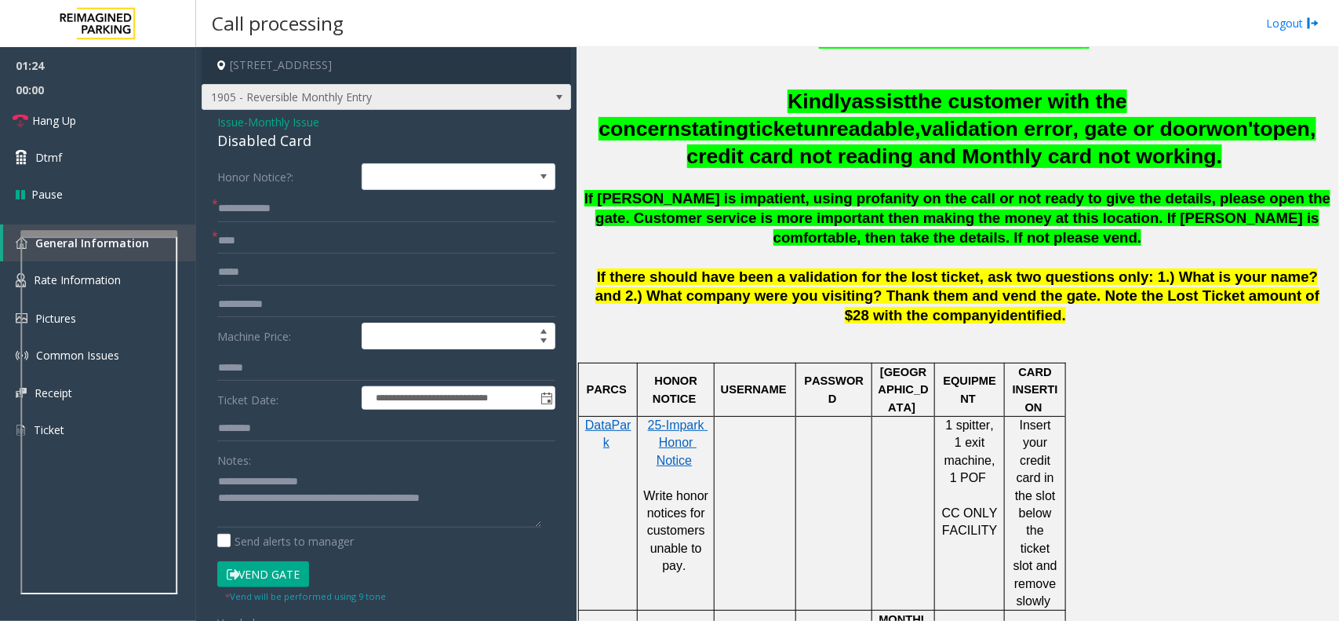
click at [548, 104] on span at bounding box center [559, 97] width 22 height 25
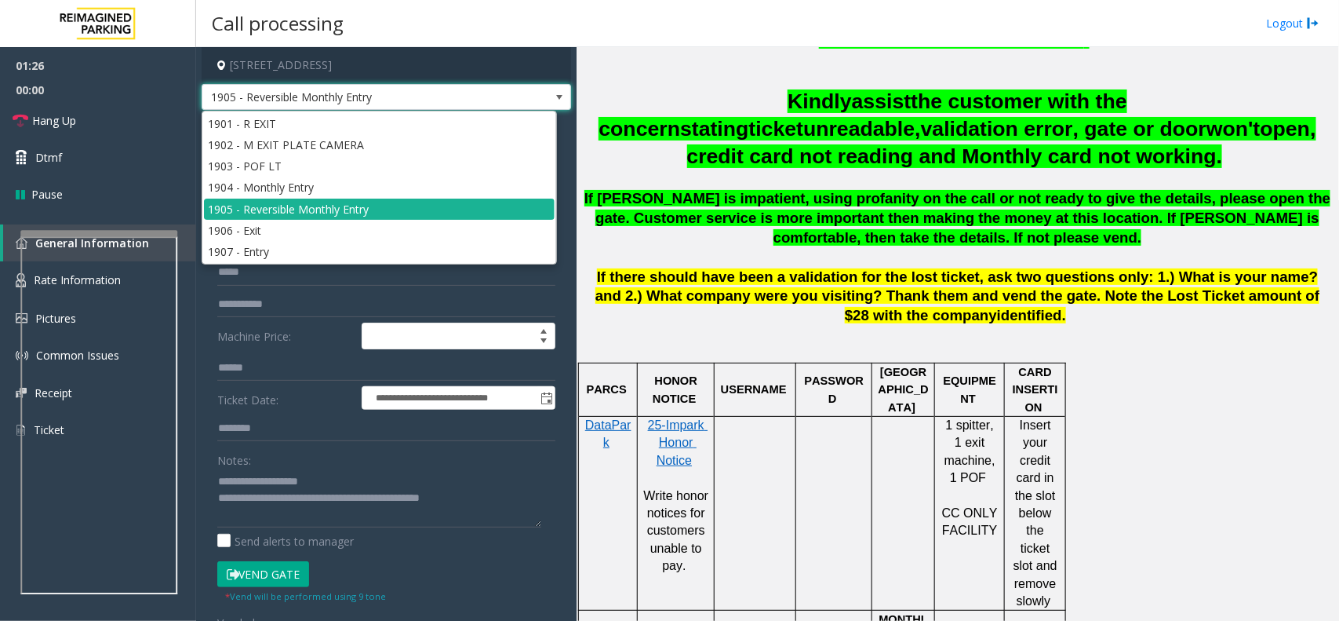
click at [548, 104] on span at bounding box center [559, 97] width 22 height 25
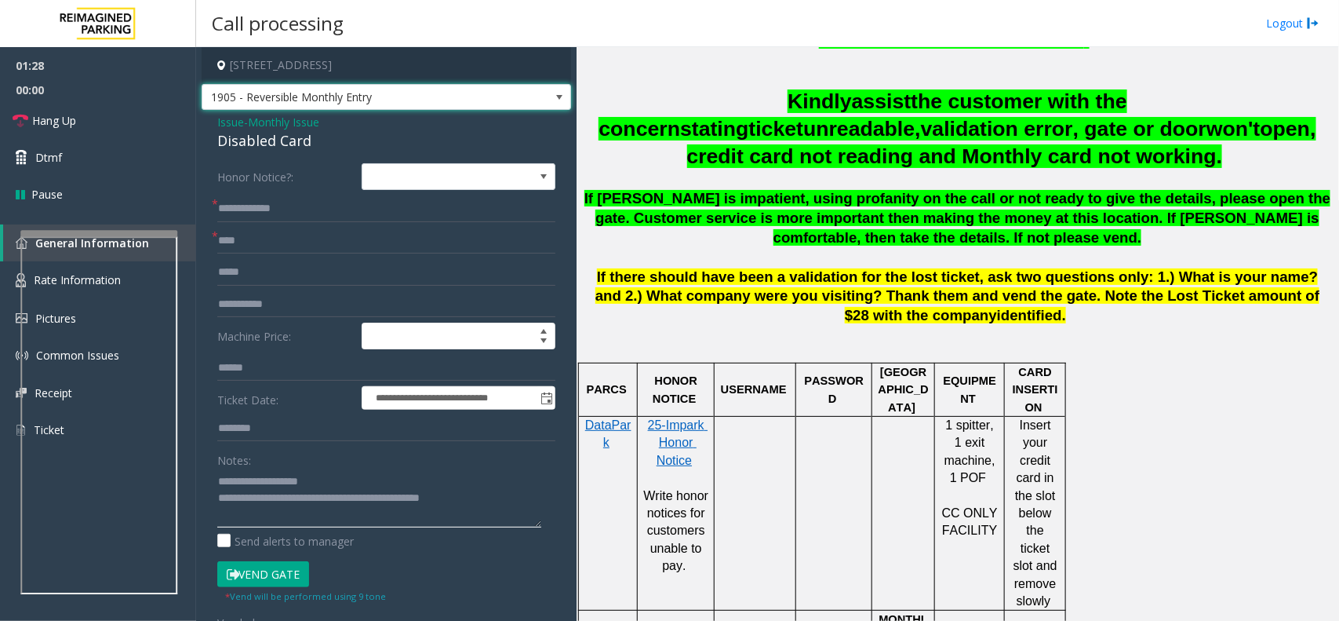
click at [483, 498] on textarea at bounding box center [379, 497] width 324 height 59
click at [122, 124] on link "Hang Up" at bounding box center [98, 120] width 196 height 37
click at [489, 511] on textarea at bounding box center [379, 497] width 324 height 59
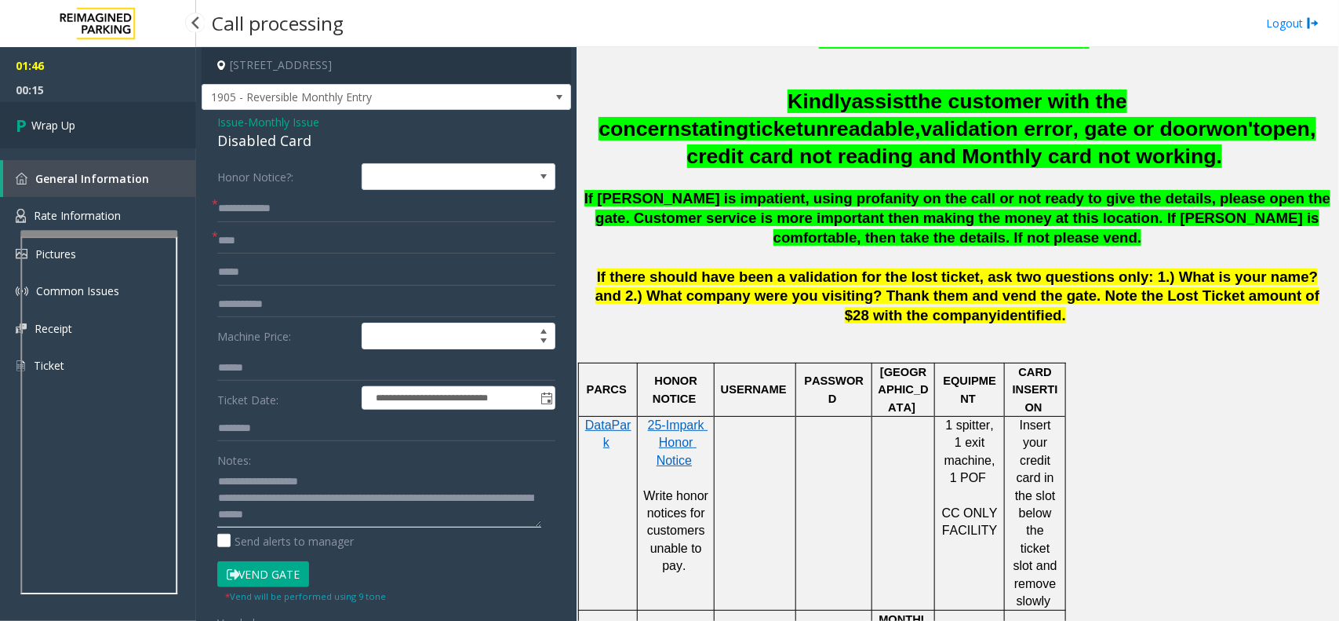
type textarea "**********"
click at [112, 126] on link "Wrap Up" at bounding box center [98, 125] width 196 height 46
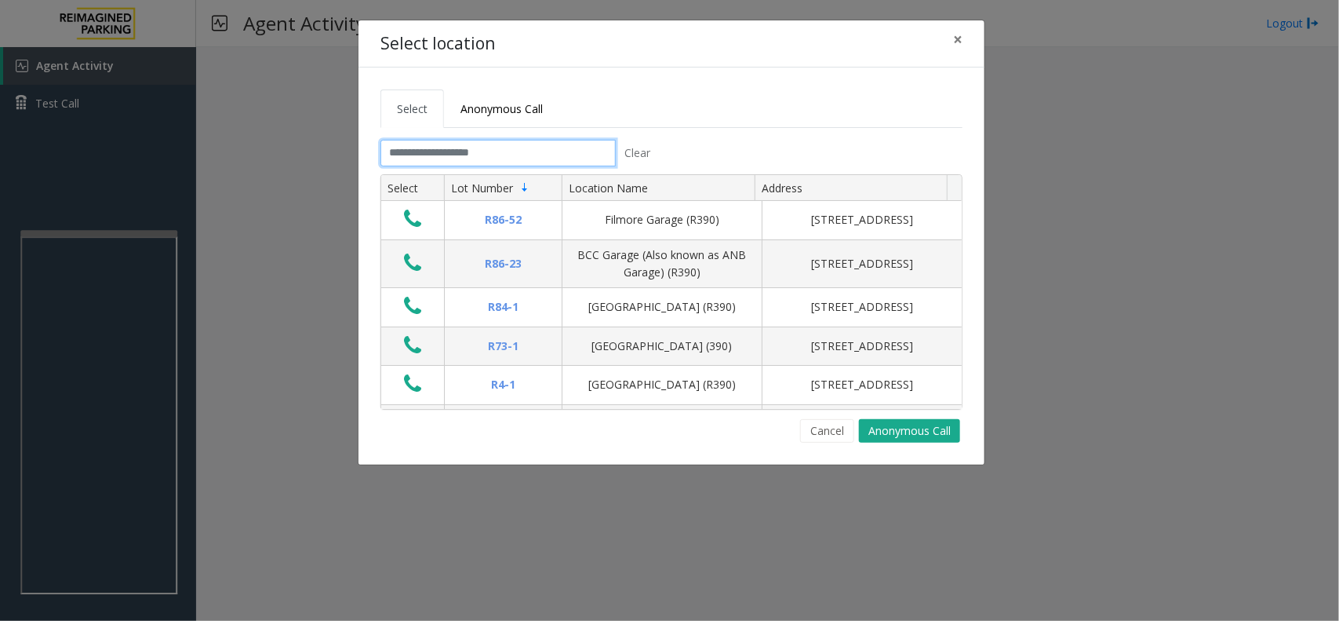
click at [476, 154] on input "text" at bounding box center [498, 153] width 235 height 27
click at [511, 110] on span "Anonymous Call" at bounding box center [502, 108] width 82 height 15
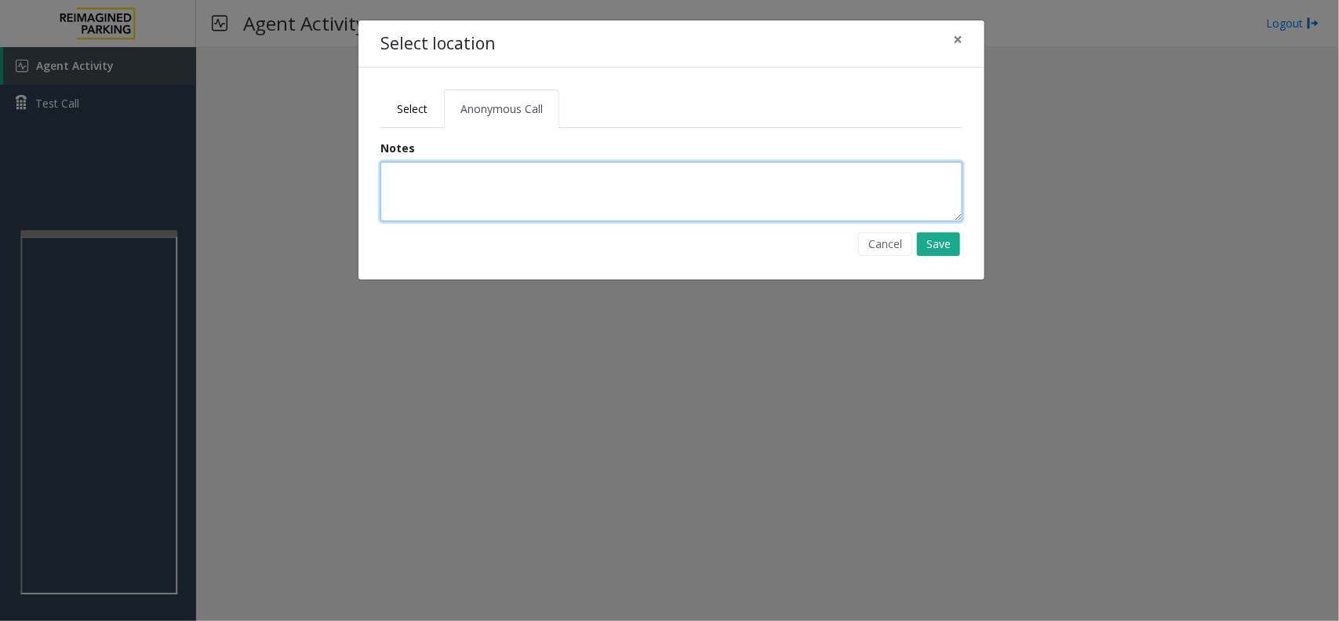
click at [493, 198] on textarea at bounding box center [672, 192] width 582 height 60
type textarea "*"
type textarea "**********"
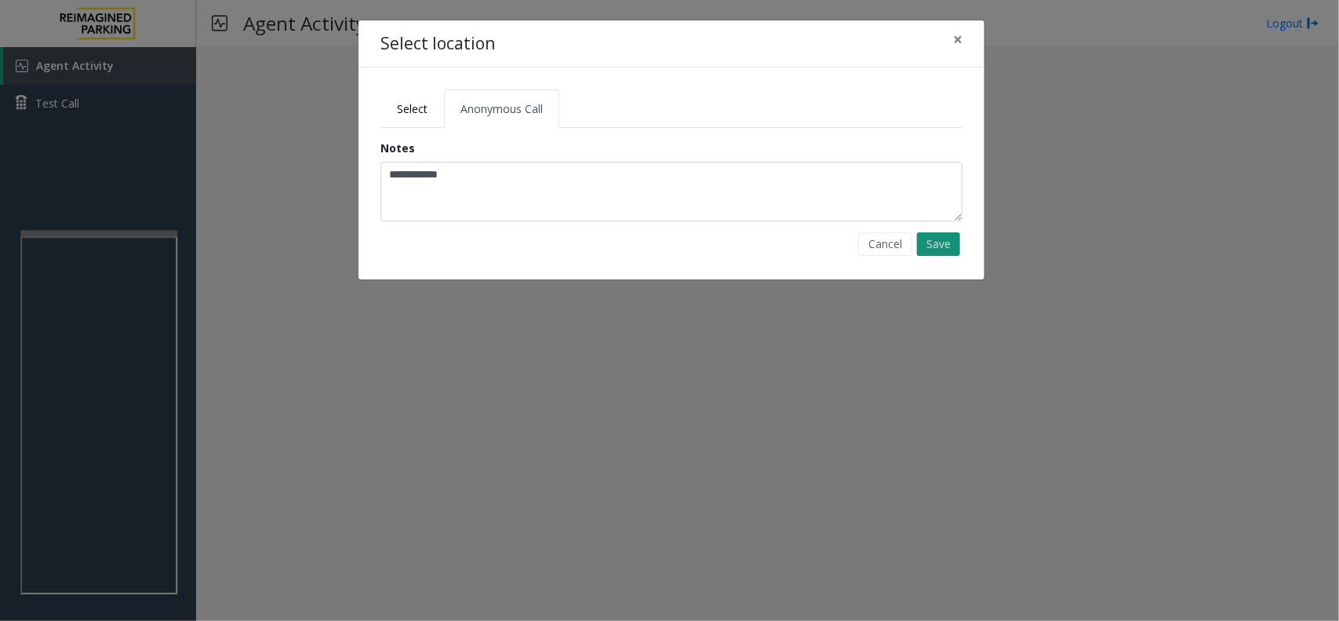
click at [943, 252] on button "Save" at bounding box center [938, 244] width 43 height 24
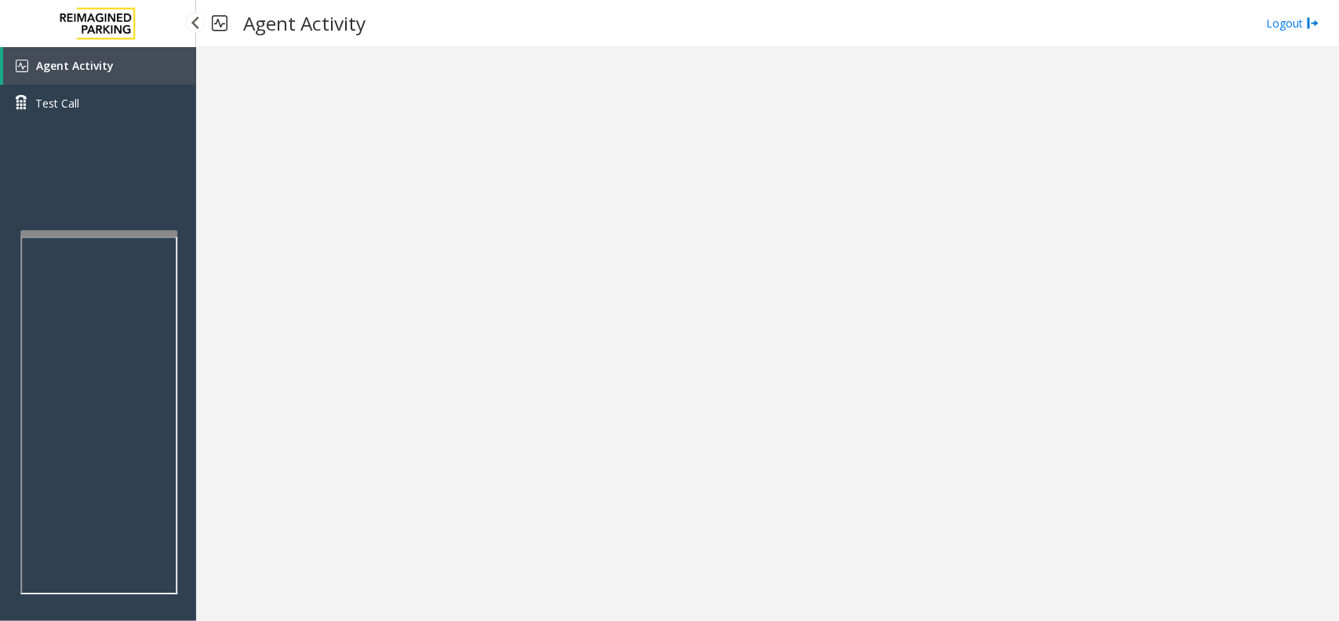
click at [120, 55] on link "Agent Activity" at bounding box center [99, 66] width 193 height 38
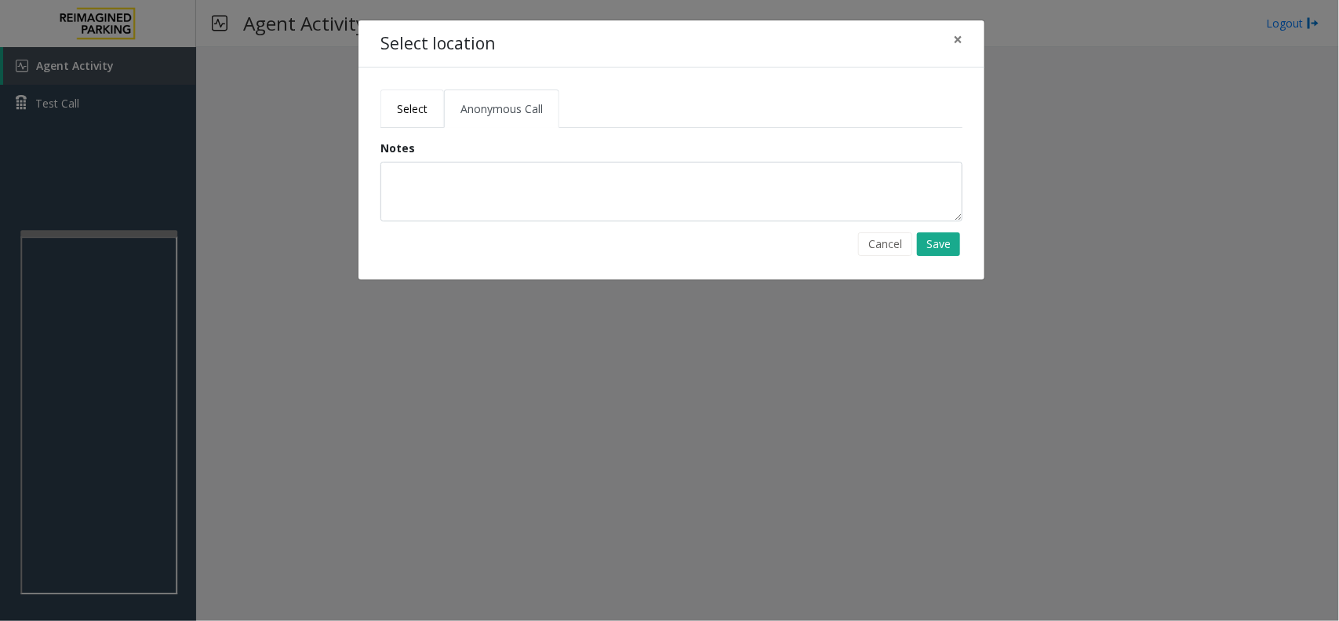
click at [390, 123] on link "Select" at bounding box center [413, 108] width 64 height 38
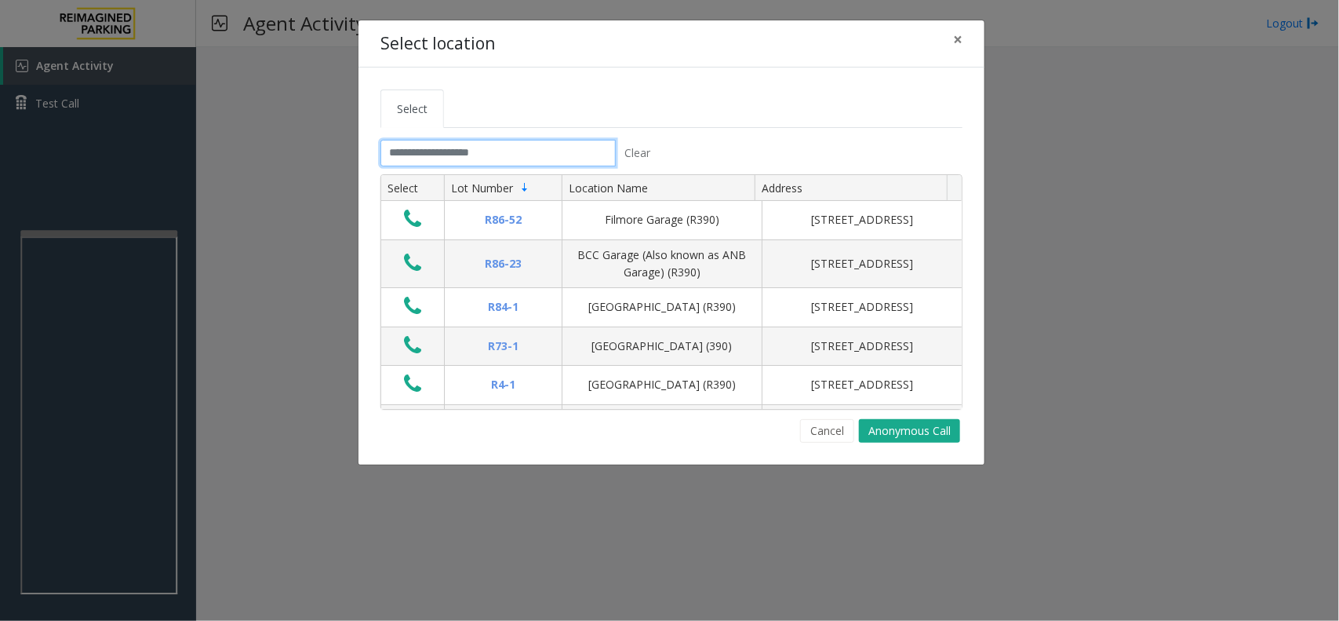
click at [433, 154] on input "text" at bounding box center [498, 153] width 235 height 27
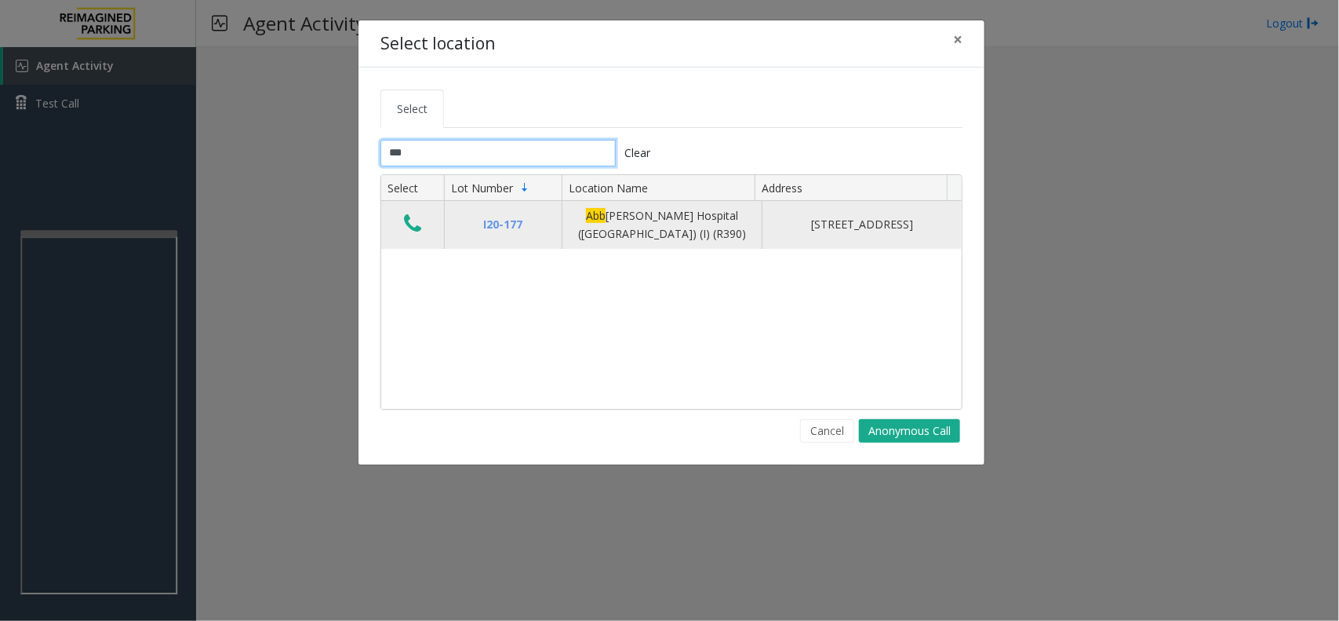
type input "***"
click at [406, 228] on icon "Data table" at bounding box center [412, 224] width 17 height 22
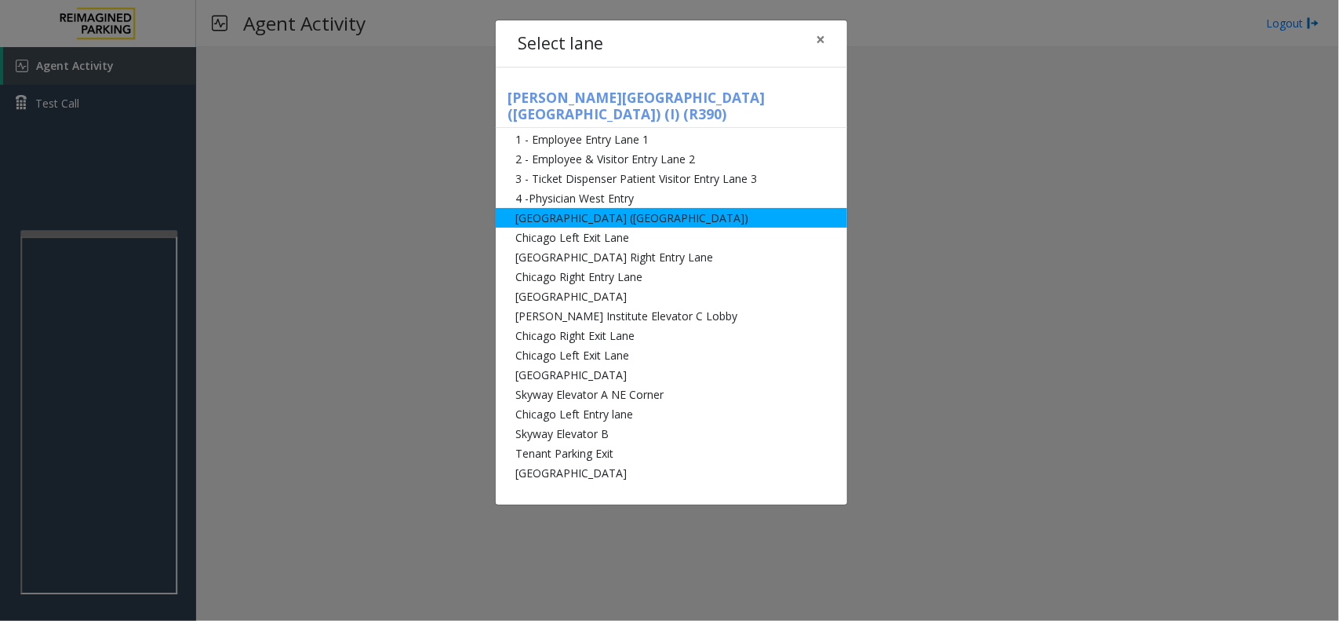
click at [625, 208] on li "[GEOGRAPHIC_DATA] ([GEOGRAPHIC_DATA])" at bounding box center [672, 218] width 352 height 20
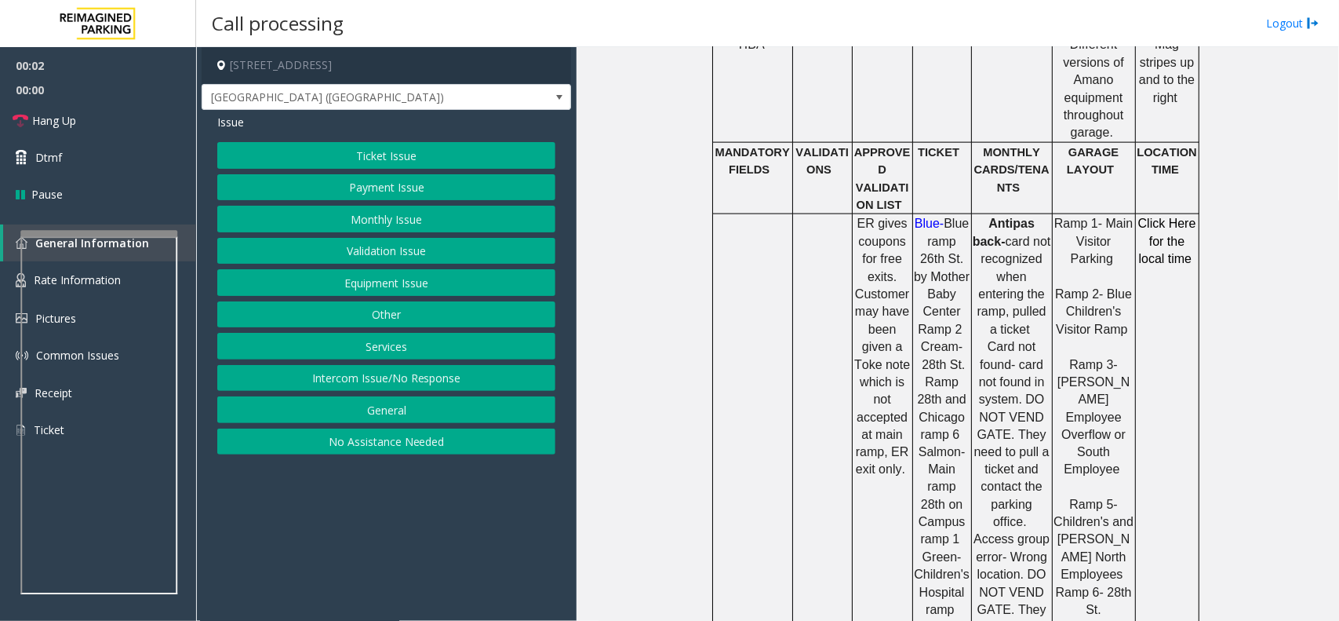
scroll to position [1079, 0]
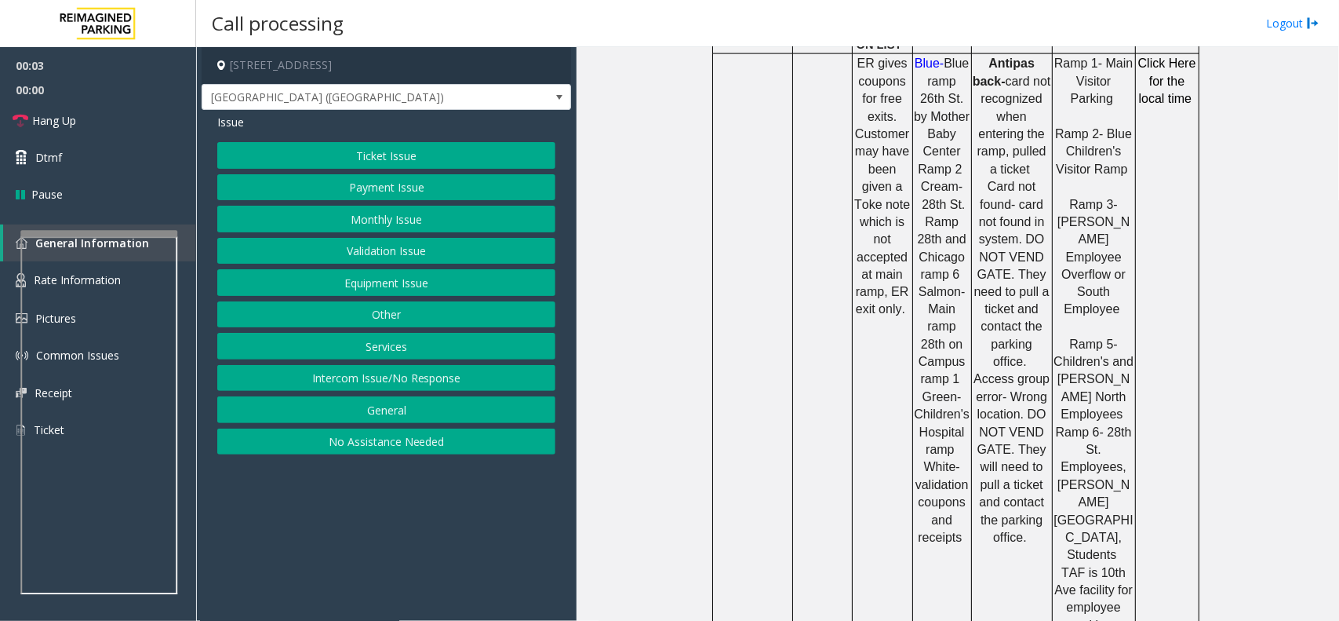
click at [416, 158] on button "Ticket Issue" at bounding box center [386, 155] width 338 height 27
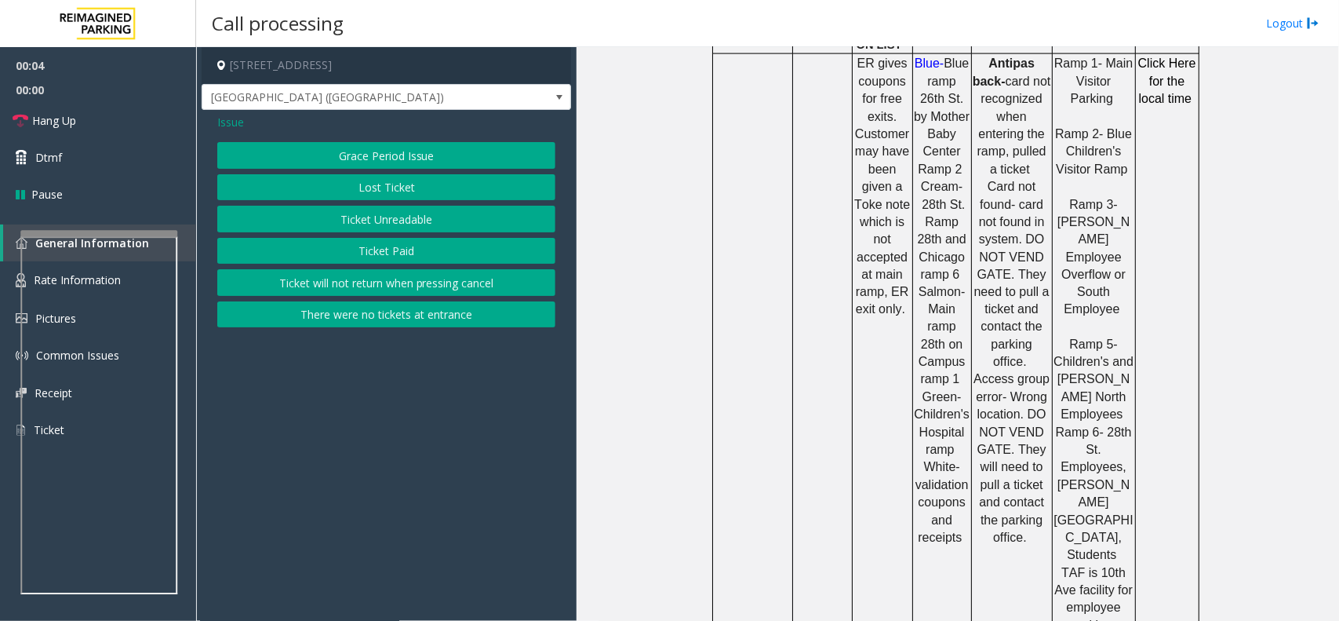
click at [406, 228] on button "Ticket Unreadable" at bounding box center [386, 219] width 338 height 27
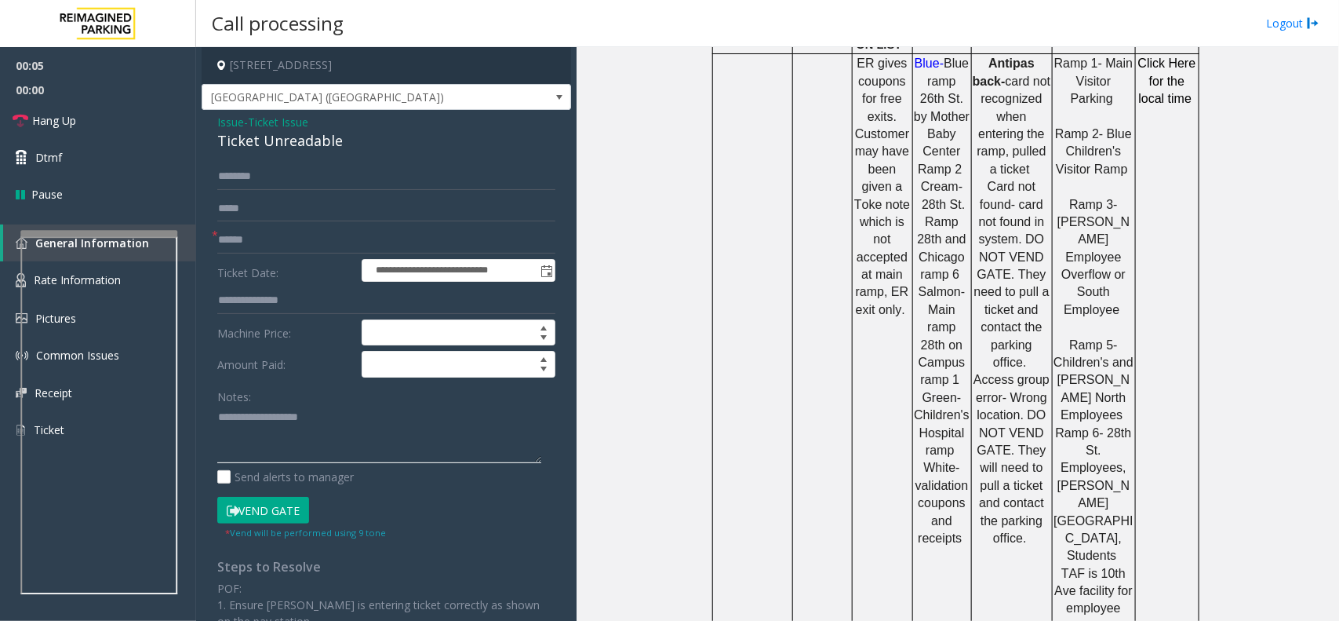
click at [351, 421] on textarea at bounding box center [379, 434] width 324 height 59
click at [322, 149] on div "Ticket Unreadable" at bounding box center [386, 140] width 338 height 21
copy div "Ticket Unreadable"
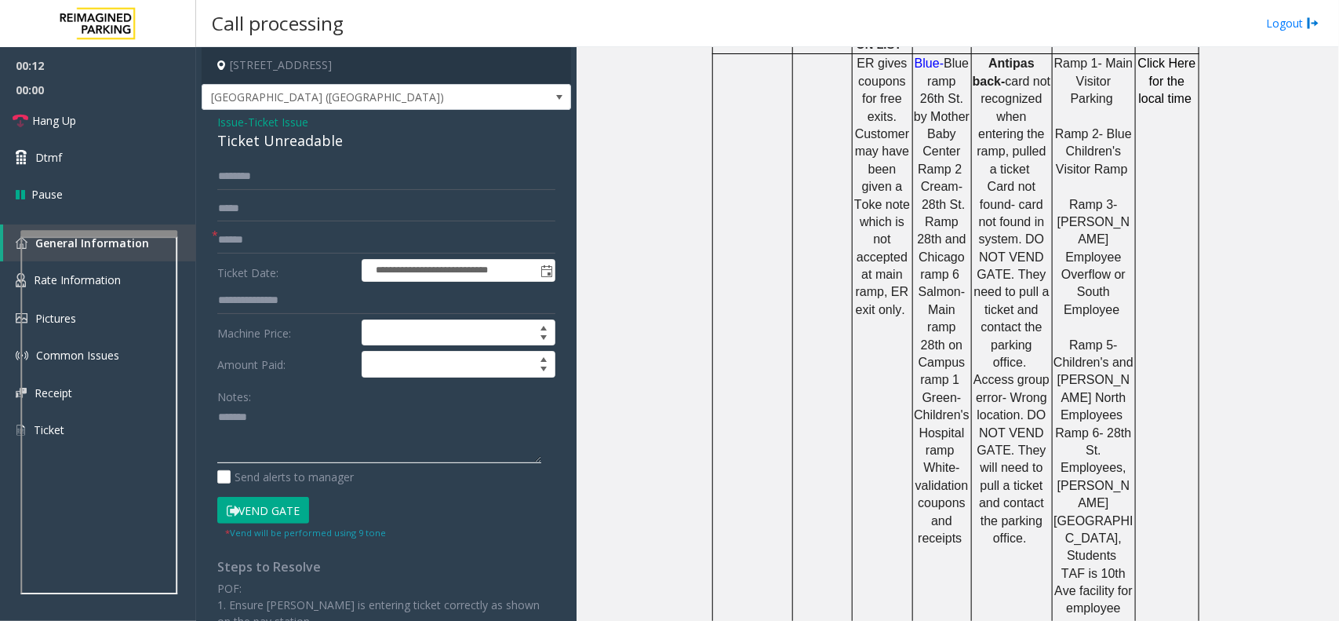
click at [323, 436] on textarea at bounding box center [379, 434] width 324 height 59
paste textarea "**********"
type textarea "**********"
click at [264, 246] on input "text" at bounding box center [386, 240] width 338 height 27
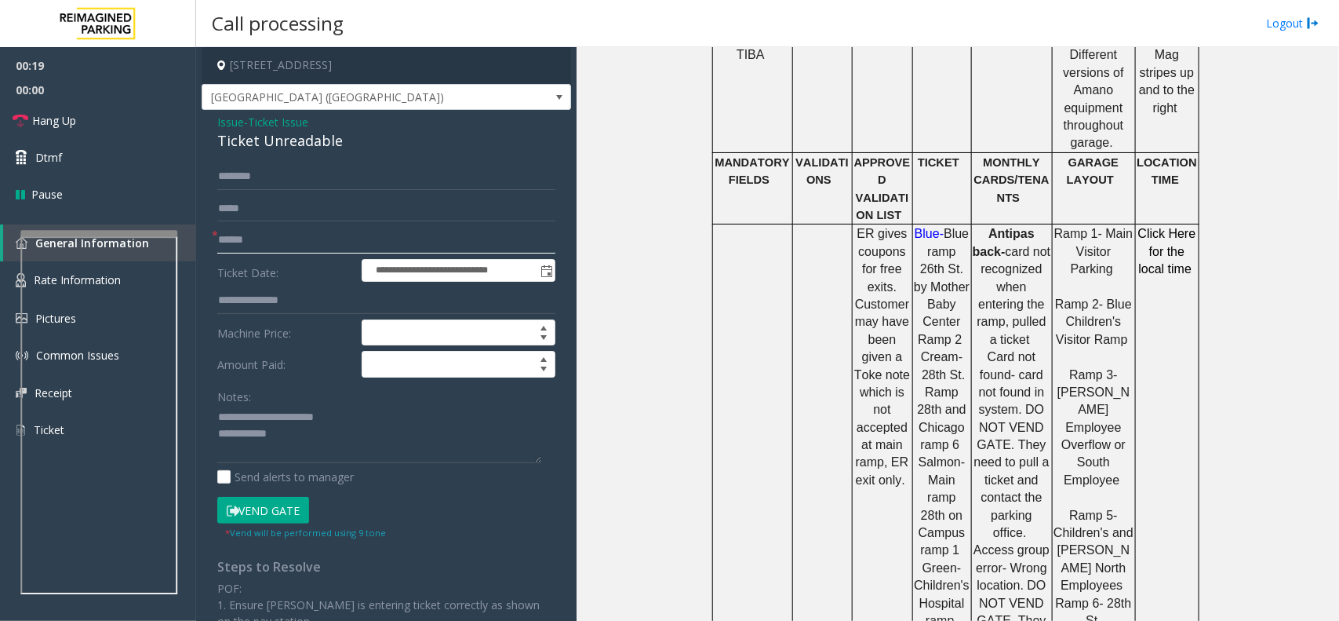
scroll to position [687, 0]
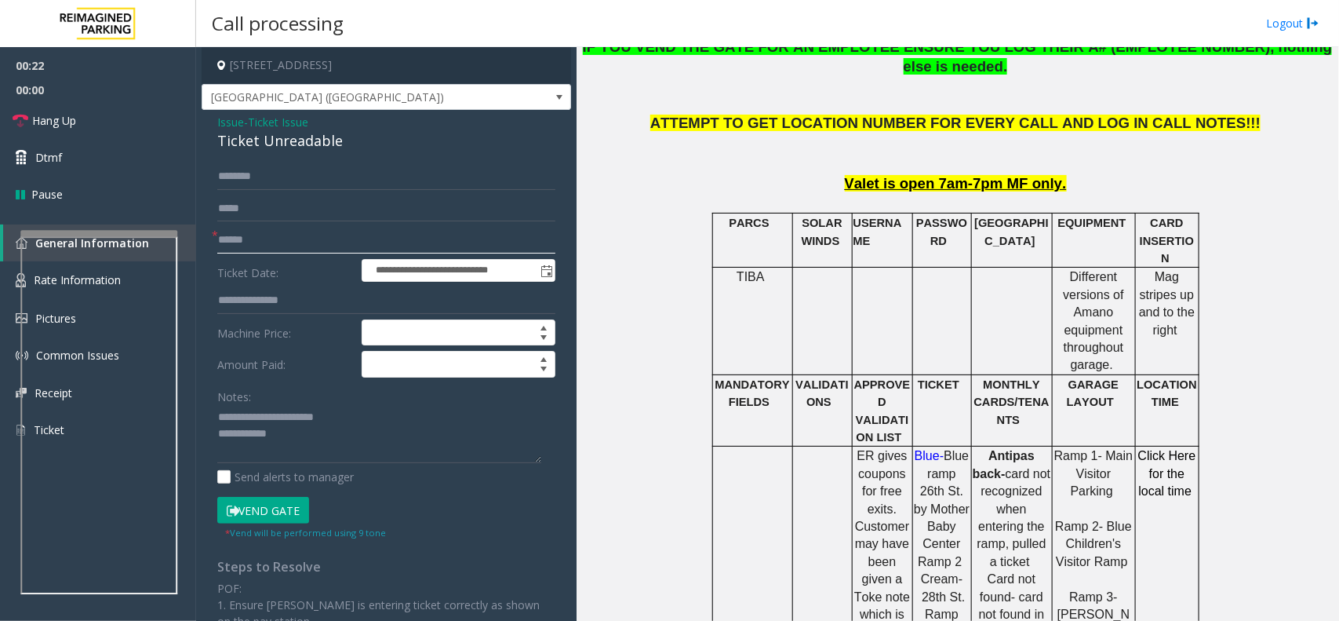
click at [287, 233] on input "text" at bounding box center [386, 240] width 338 height 27
type input "*********"
click at [292, 506] on button "Vend Gate" at bounding box center [263, 510] width 92 height 27
click at [318, 445] on textarea at bounding box center [379, 434] width 324 height 59
type textarea "**********"
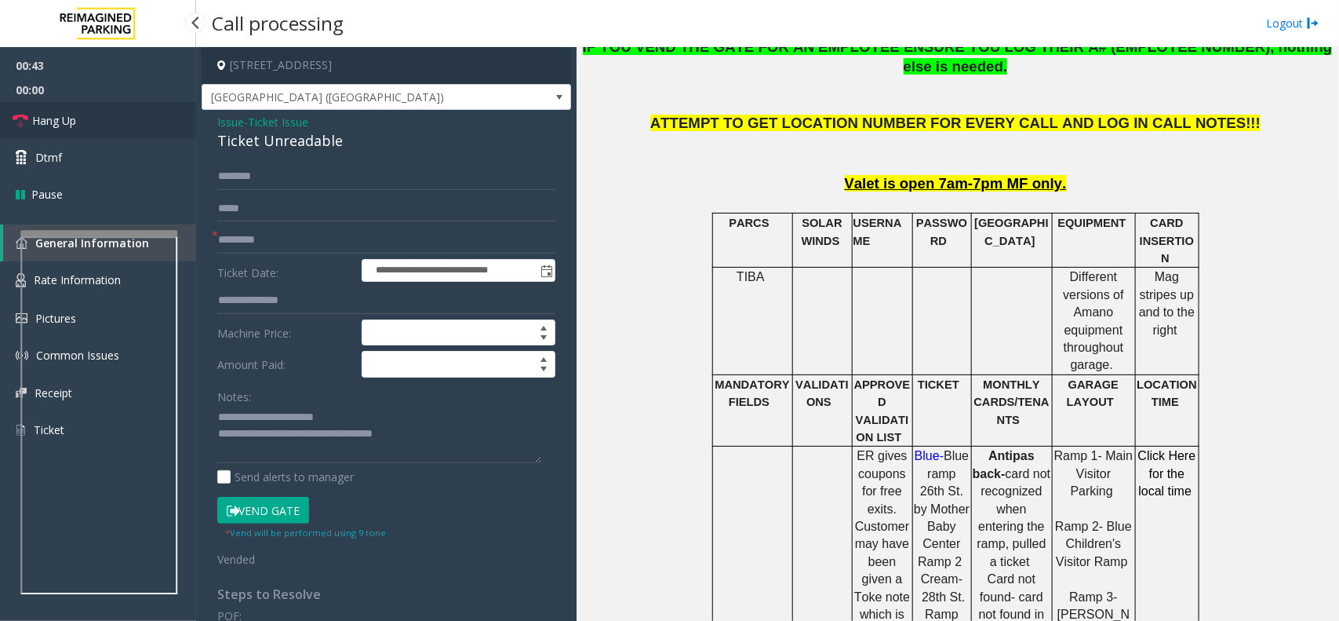
click at [92, 137] on link "Hang Up" at bounding box center [98, 120] width 196 height 37
click at [92, 133] on link "Hang Up" at bounding box center [98, 120] width 196 height 37
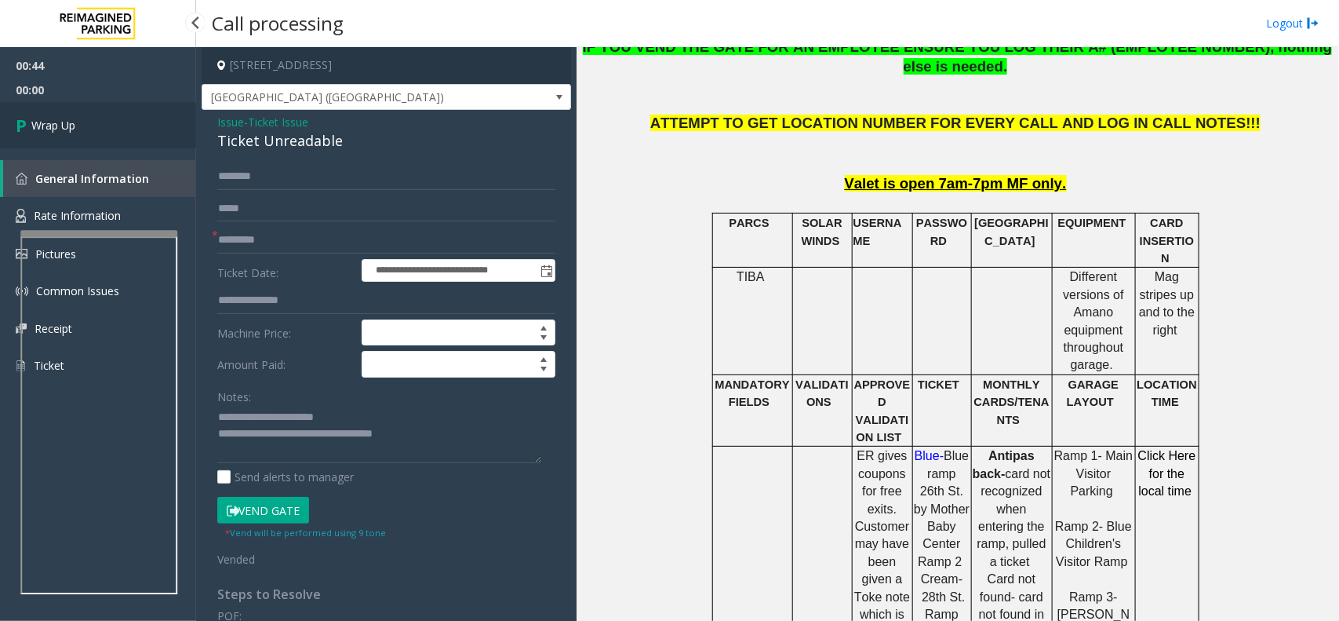
click at [92, 133] on link "Wrap Up" at bounding box center [98, 125] width 196 height 46
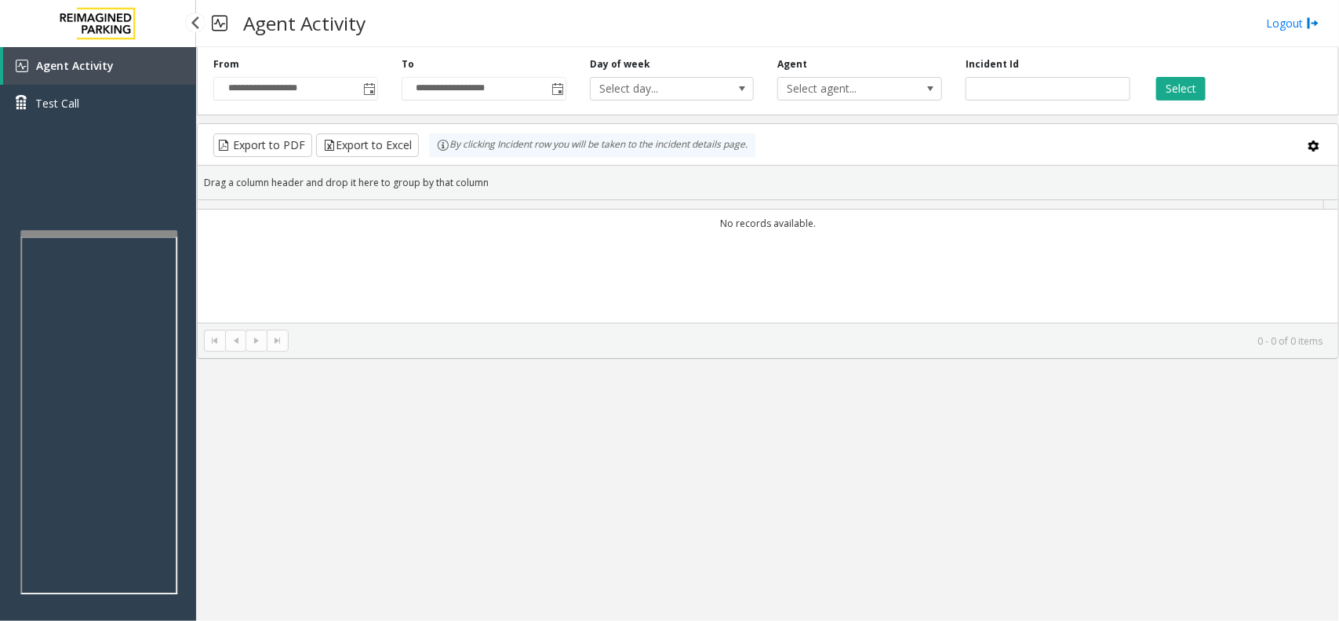
click at [92, 133] on div "Agent Activity Test Call" at bounding box center [98, 357] width 196 height 621
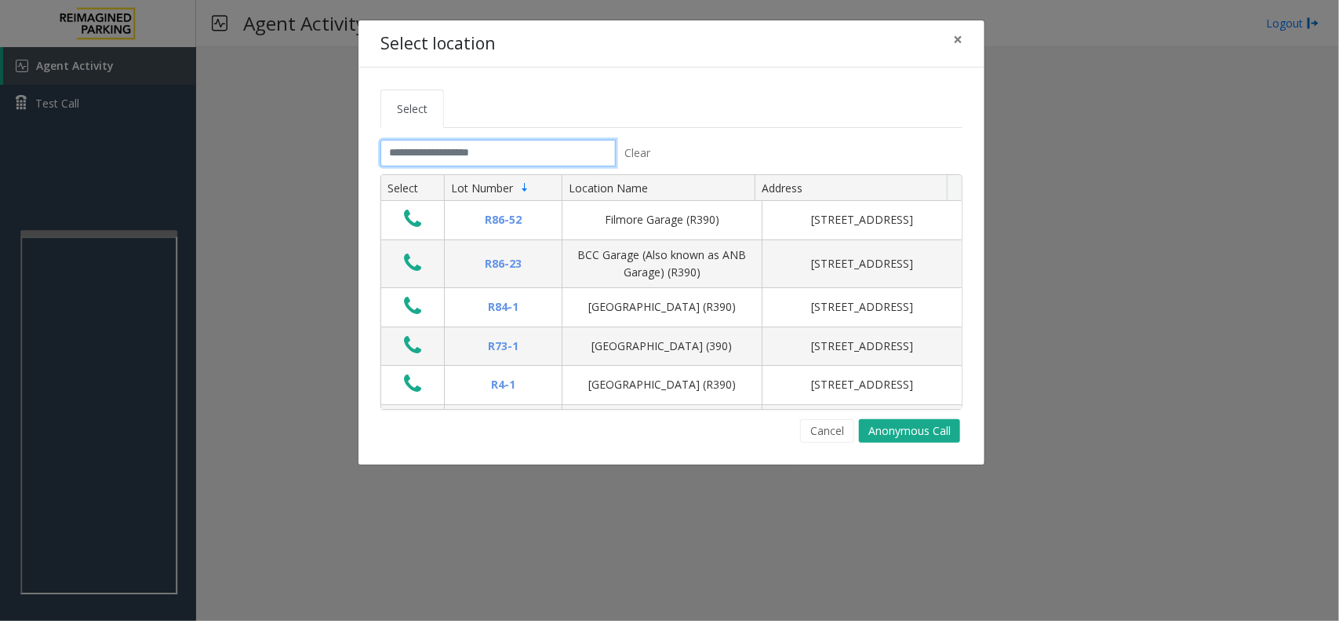
click at [435, 158] on input "text" at bounding box center [498, 153] width 235 height 27
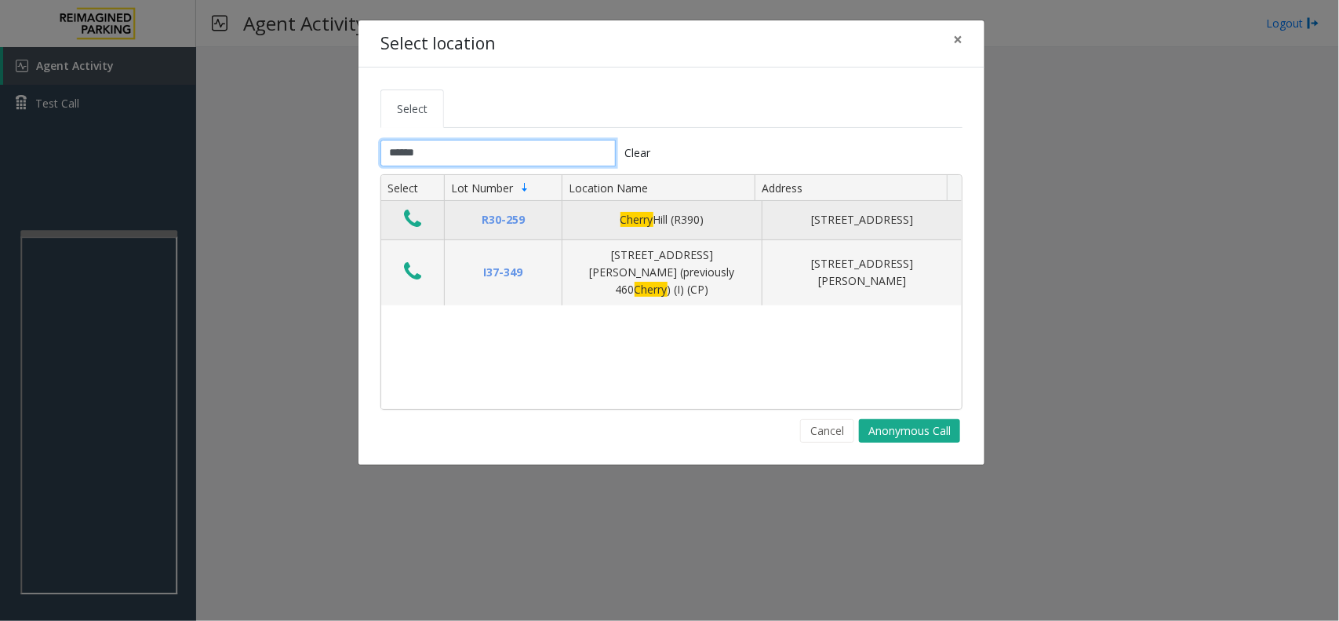
type input "******"
click at [406, 217] on icon "Data table" at bounding box center [412, 219] width 17 height 22
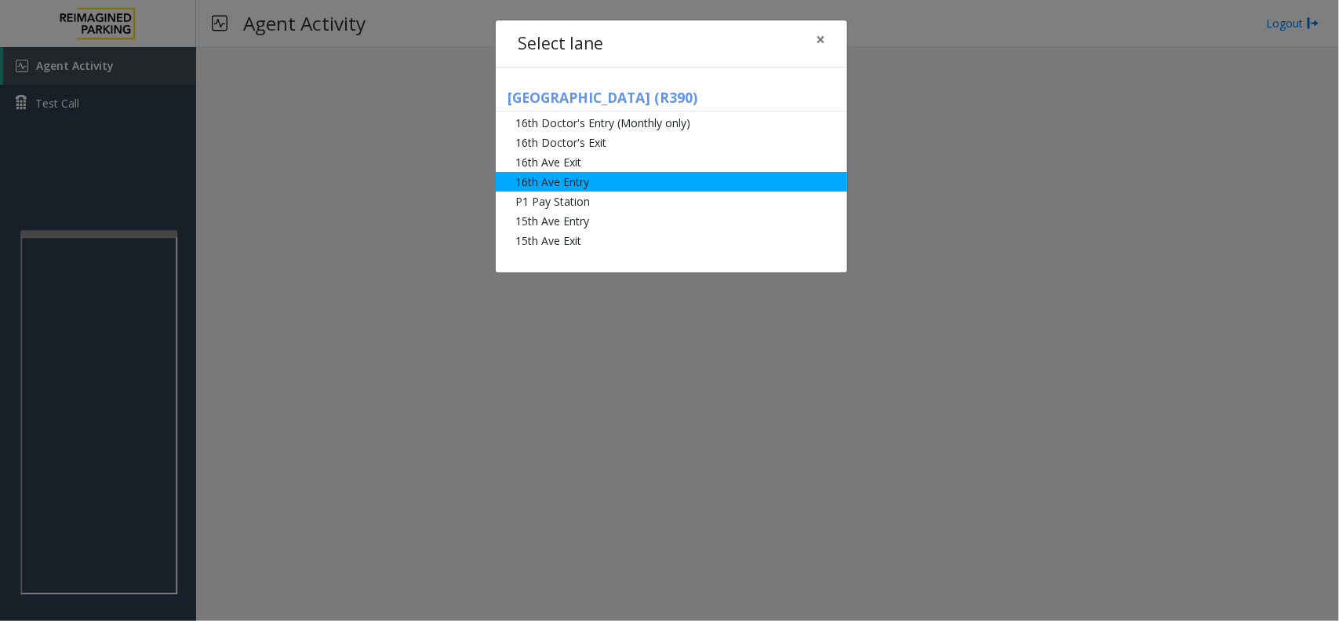
click at [628, 186] on li "16th Ave Entry" at bounding box center [672, 182] width 352 height 20
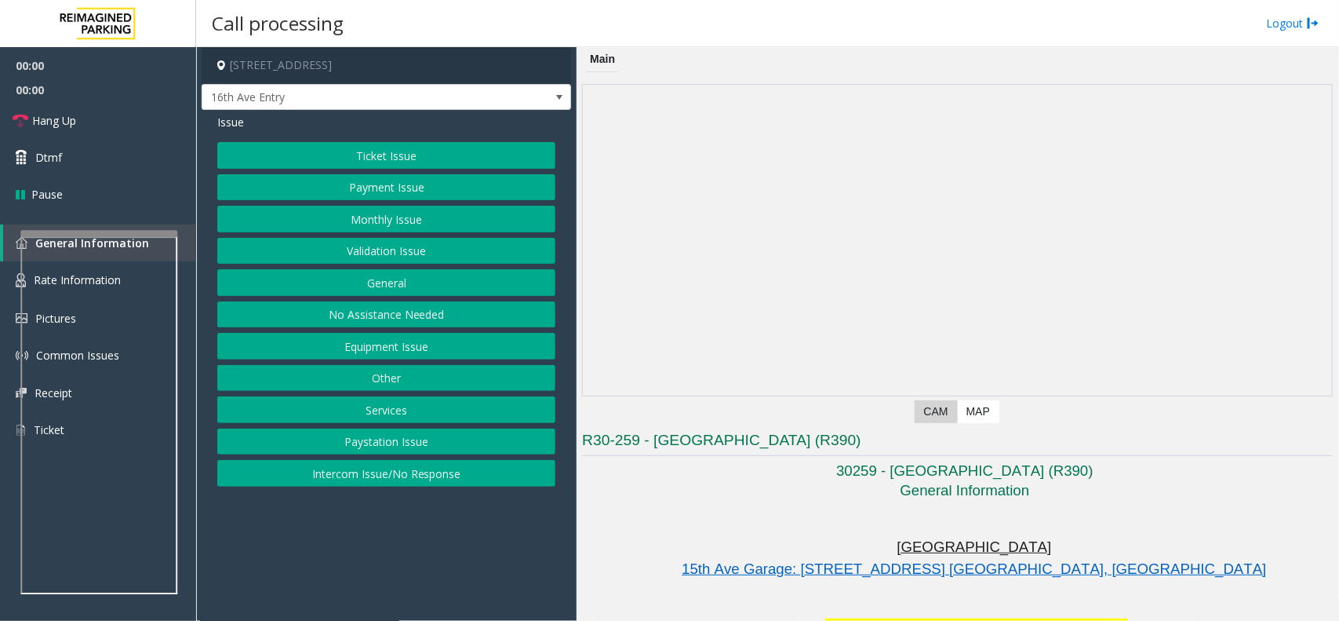
click at [395, 220] on button "Monthly Issue" at bounding box center [386, 219] width 338 height 27
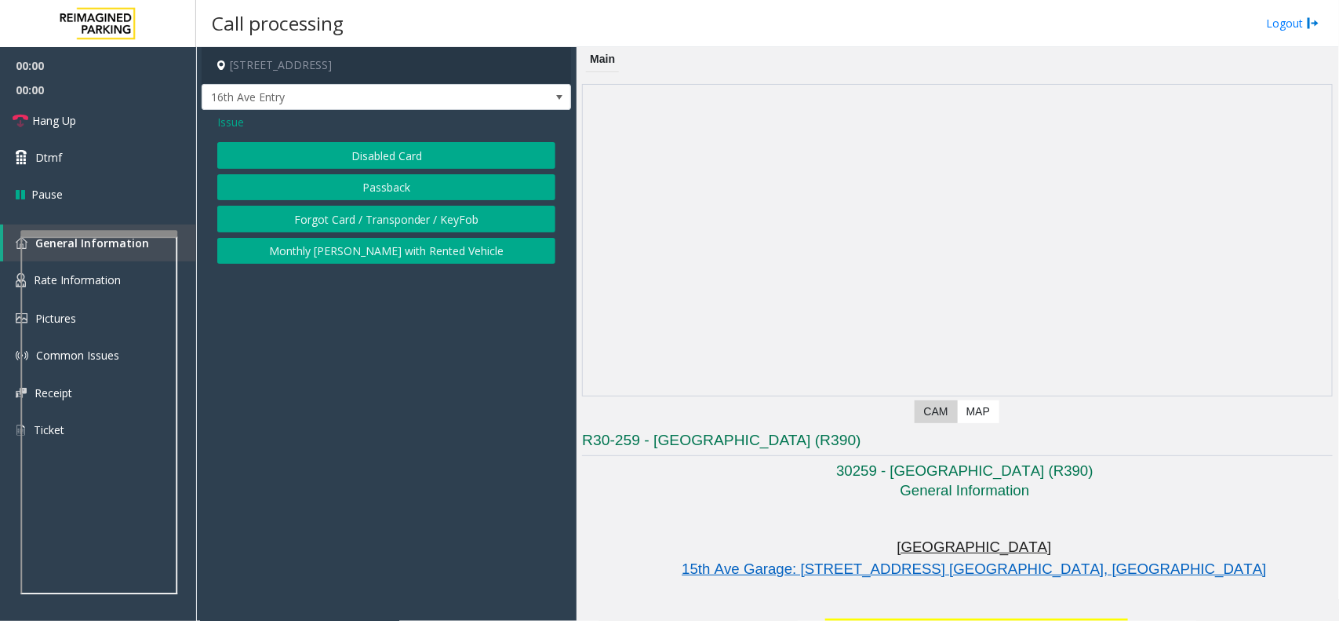
click at [387, 158] on button "Disabled Card" at bounding box center [386, 155] width 338 height 27
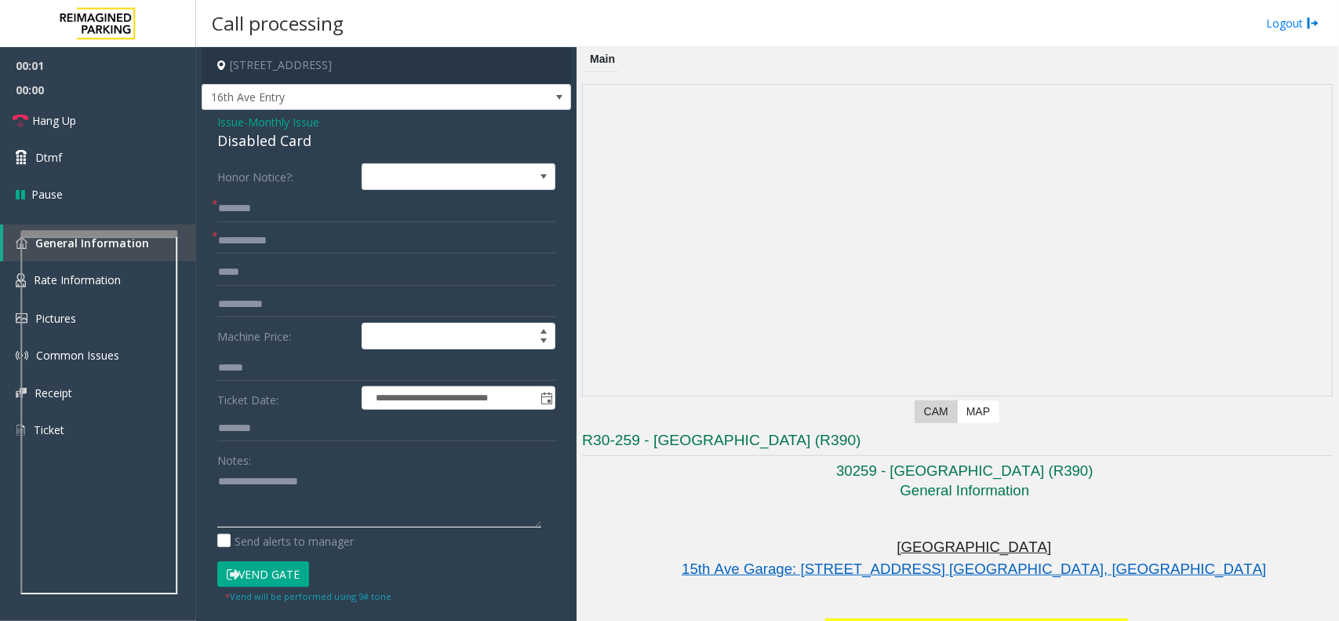
click at [286, 481] on textarea at bounding box center [379, 497] width 324 height 59
click at [298, 137] on div "Disabled Card" at bounding box center [386, 140] width 338 height 21
copy div "Disabled Card"
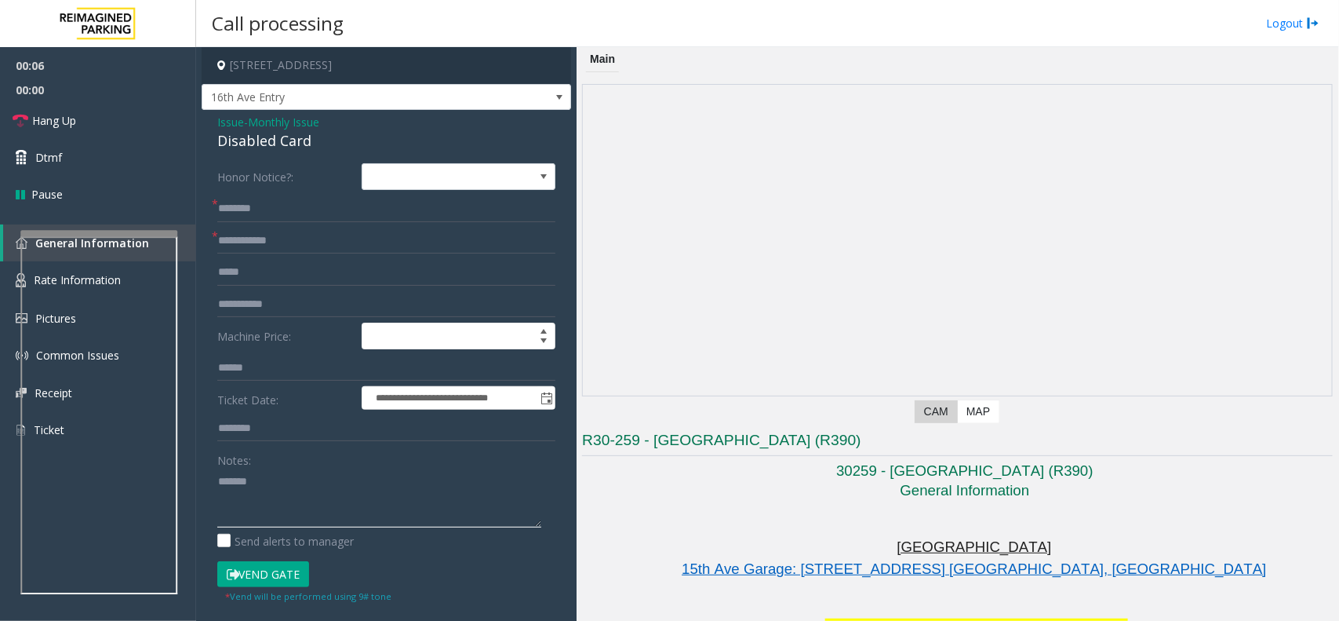
click at [302, 500] on textarea at bounding box center [379, 497] width 324 height 59
paste textarea "**********"
type textarea "**********"
click at [267, 214] on input "text" at bounding box center [386, 208] width 338 height 27
click at [268, 245] on input "text" at bounding box center [386, 241] width 338 height 27
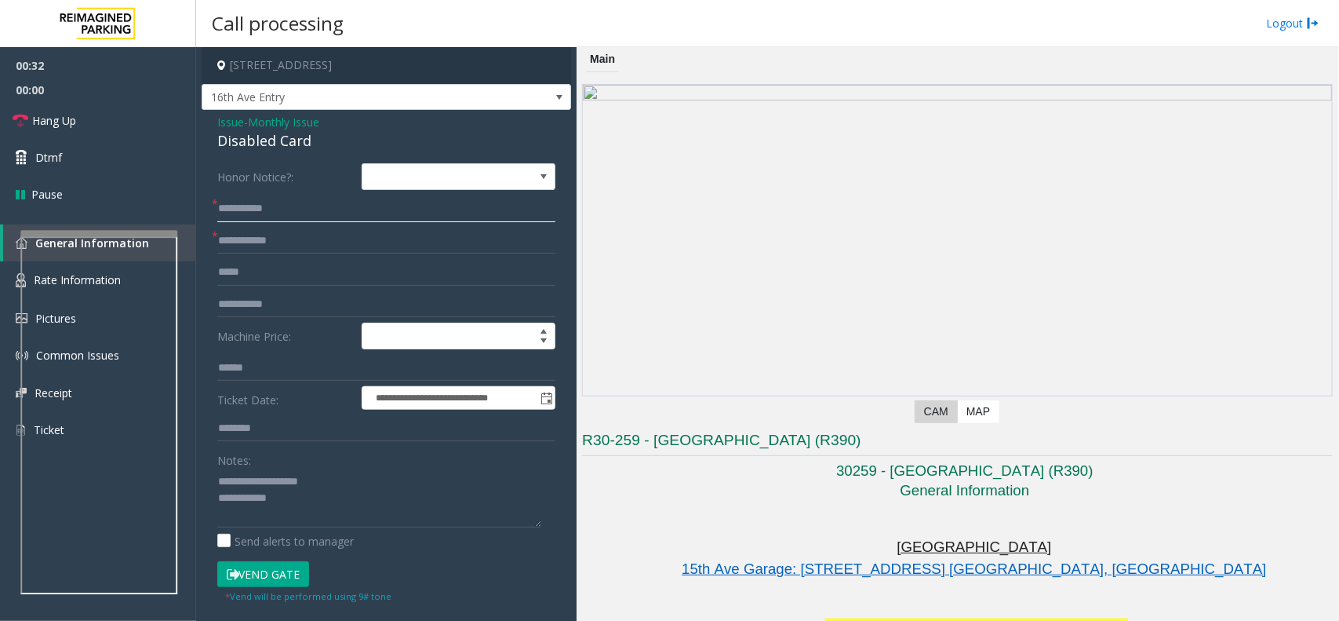
click at [264, 216] on input "**********" at bounding box center [386, 208] width 338 height 27
type input "**********"
click at [327, 244] on input "text" at bounding box center [386, 241] width 338 height 27
click at [300, 226] on form "**********" at bounding box center [386, 383] width 338 height 440
click at [300, 239] on input "text" at bounding box center [386, 241] width 338 height 27
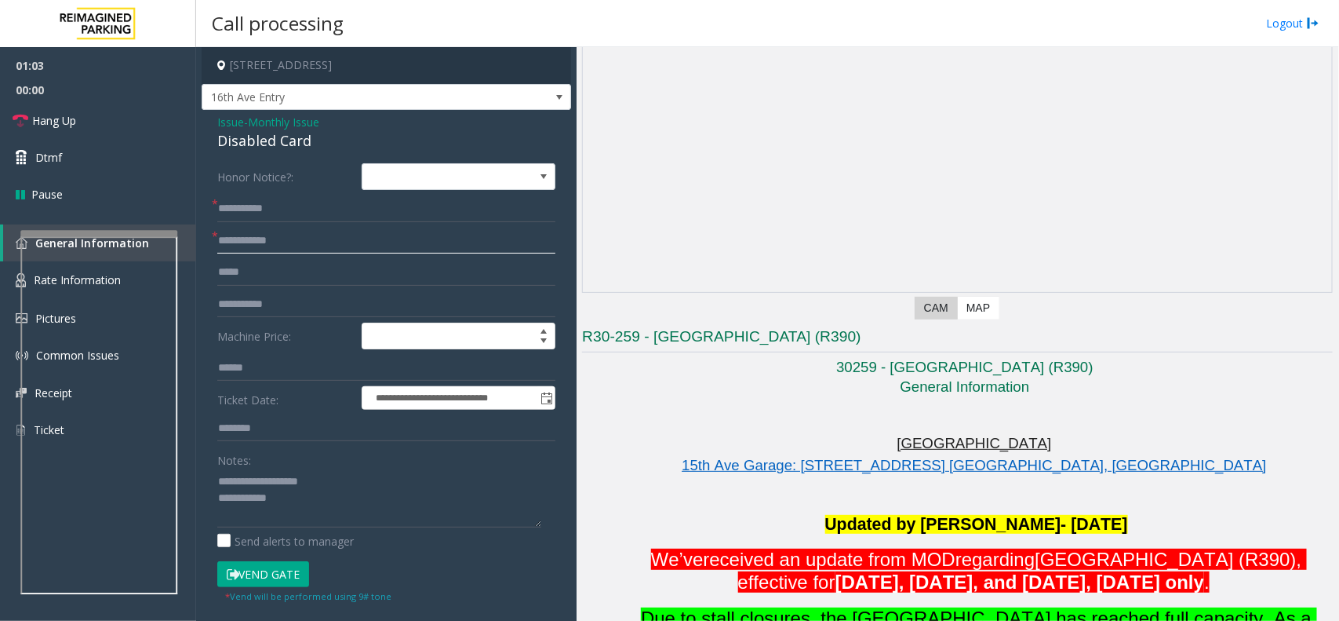
scroll to position [392, 0]
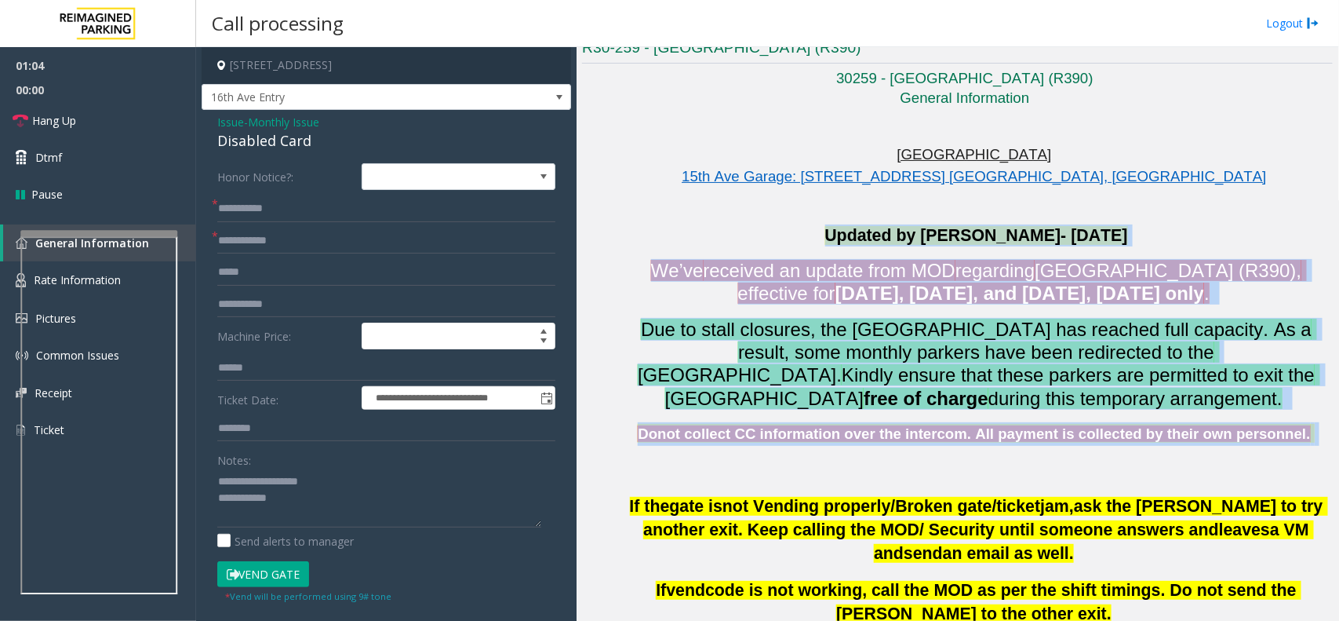
drag, startPoint x: 626, startPoint y: 246, endPoint x: 969, endPoint y: 450, distance: 399.0
click at [969, 450] on div "Updated by [PERSON_NAME]- [DATE]’ve received an update from MOD regarding [GEOG…" at bounding box center [976, 352] width 713 height 257
click at [1019, 440] on span "Donot collect CC information over the intercom. All payment is collected by the…" at bounding box center [974, 433] width 672 height 16
drag, startPoint x: 1266, startPoint y: 454, endPoint x: 691, endPoint y: 222, distance: 619.3
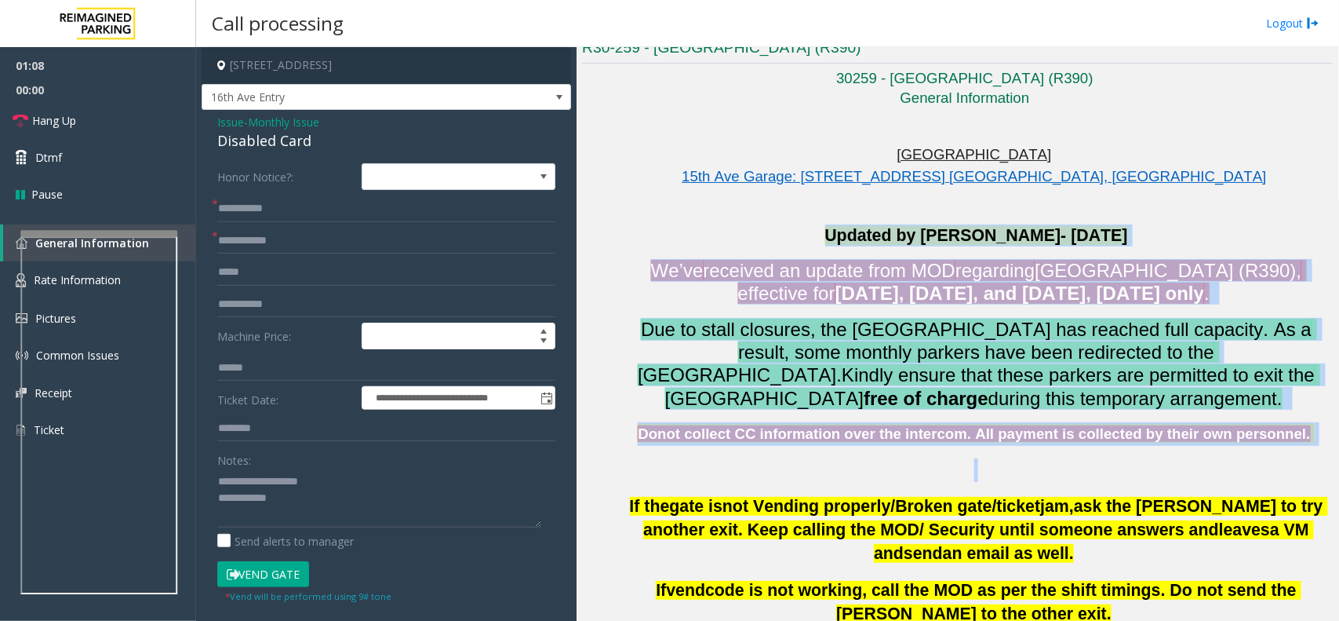
click at [649, 257] on div "Updated by [PERSON_NAME]- [DATE]’ve received an update from MOD regarding [GEOG…" at bounding box center [976, 352] width 713 height 257
click at [651, 261] on span "We’ve" at bounding box center [677, 270] width 53 height 21
click at [634, 263] on p "We’ve received an update from MOD regarding [GEOGRAPHIC_DATA] (R390), effective…" at bounding box center [976, 282] width 713 height 46
click at [633, 280] on p "We’ve received an update from MOD regarding [GEOGRAPHIC_DATA] (R390), effective…" at bounding box center [976, 282] width 713 height 46
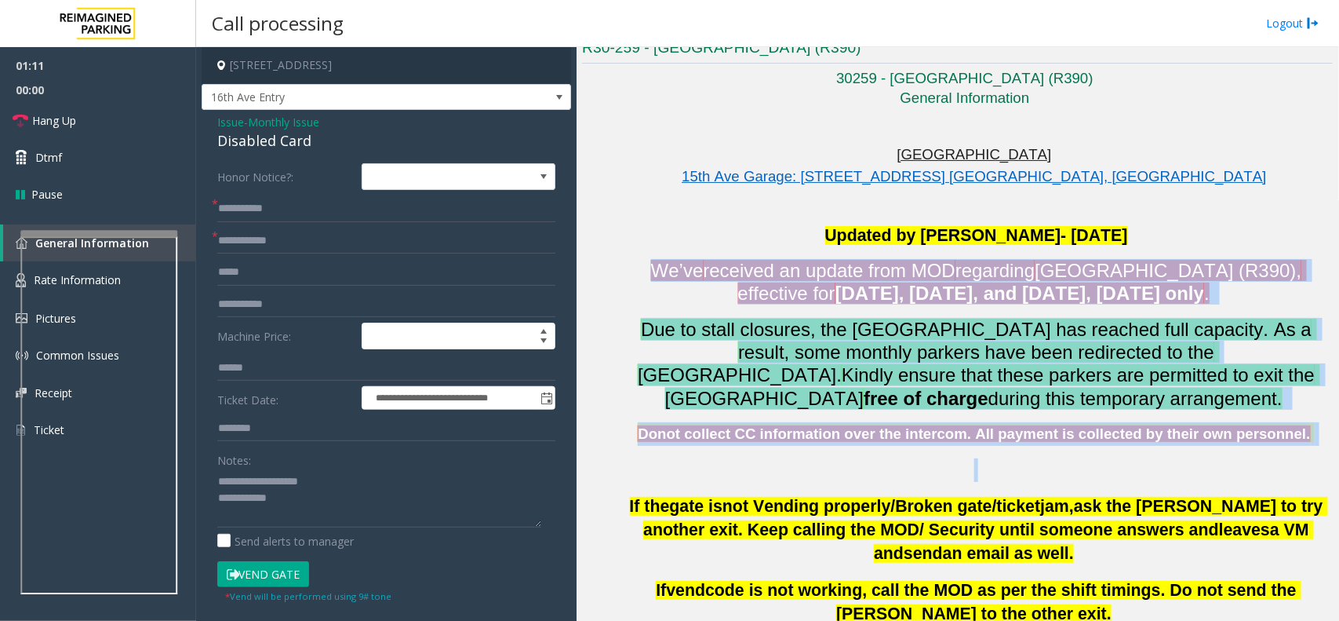
drag, startPoint x: 640, startPoint y: 264, endPoint x: 1179, endPoint y: 461, distance: 573.9
click at [1179, 461] on div "Updated by [PERSON_NAME]- [DATE]’ve received an update from MOD regarding [GEOG…" at bounding box center [976, 352] width 713 height 257
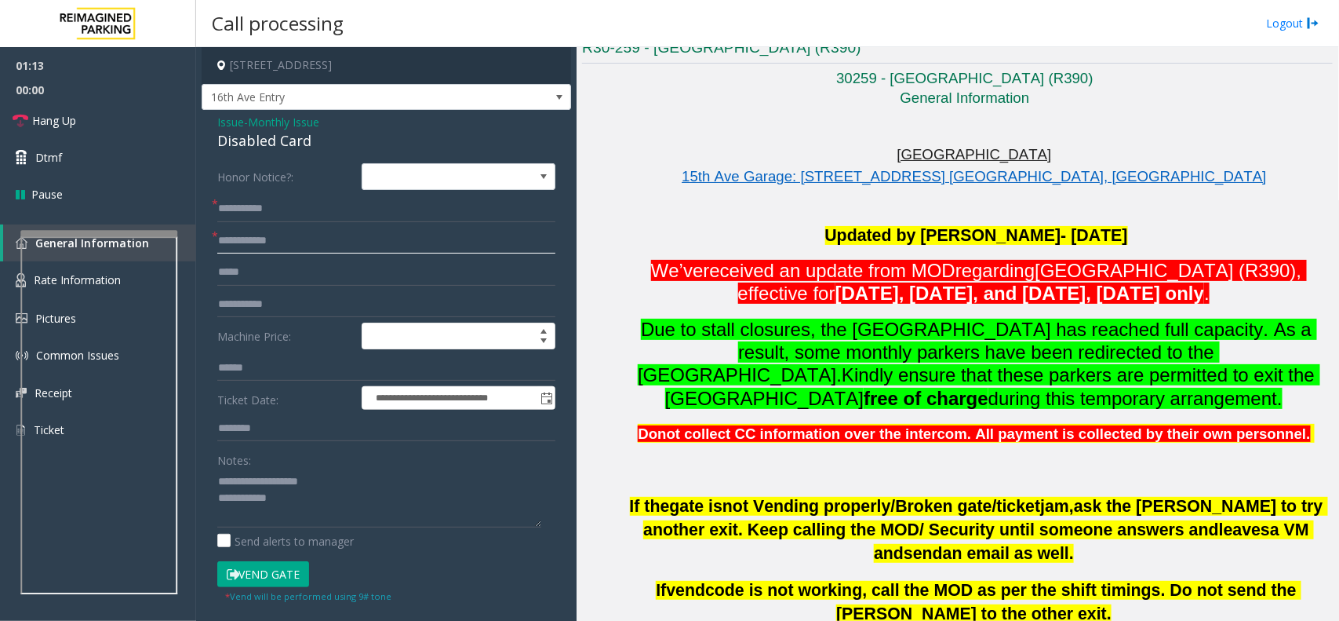
click at [326, 231] on input "text" at bounding box center [386, 241] width 338 height 27
type input "**"
click at [331, 526] on textarea at bounding box center [379, 497] width 324 height 59
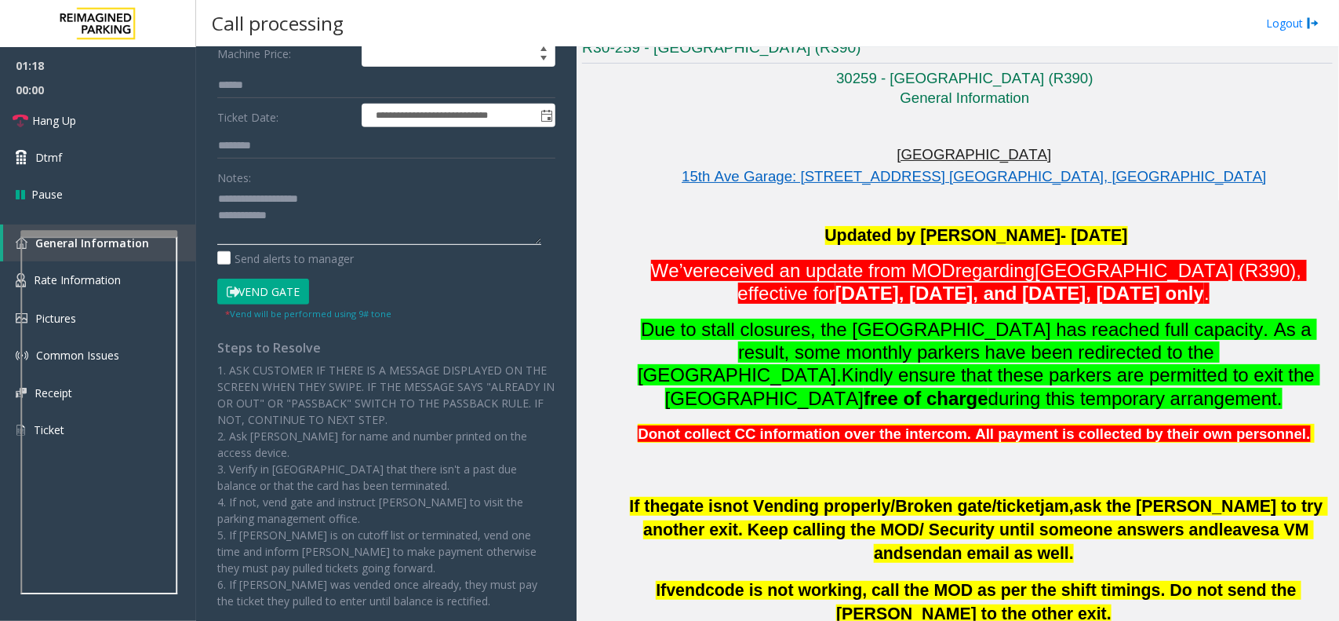
scroll to position [0, 0]
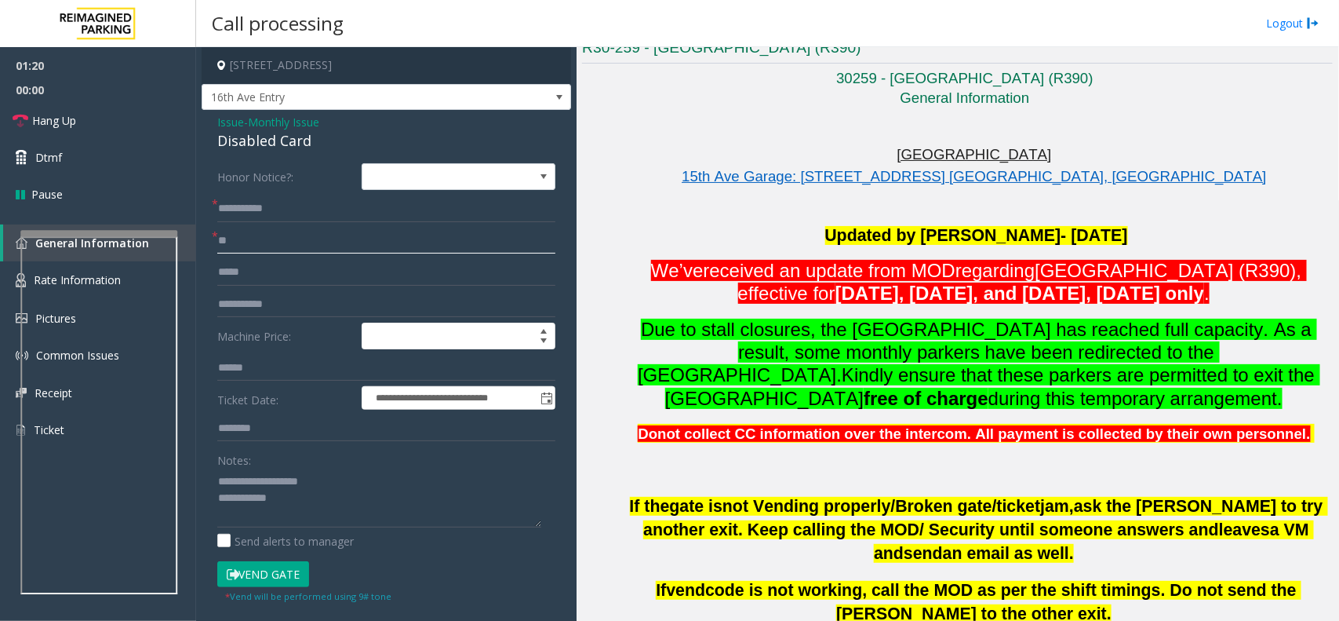
click at [303, 238] on input "**" at bounding box center [386, 241] width 338 height 27
click at [271, 566] on button "Vend Gate" at bounding box center [263, 574] width 92 height 27
click at [310, 527] on textarea at bounding box center [379, 497] width 324 height 59
type textarea "**********"
click at [106, 107] on link "Hang Up" at bounding box center [98, 120] width 196 height 37
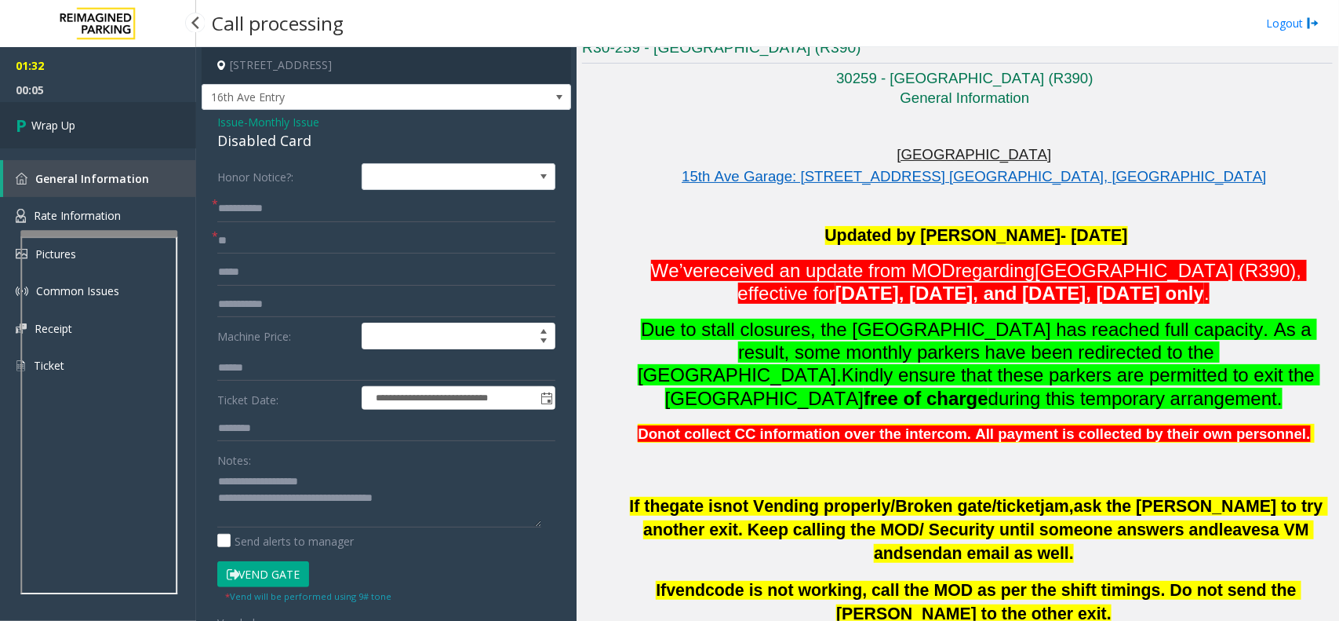
click at [106, 107] on link "Wrap Up" at bounding box center [98, 125] width 196 height 46
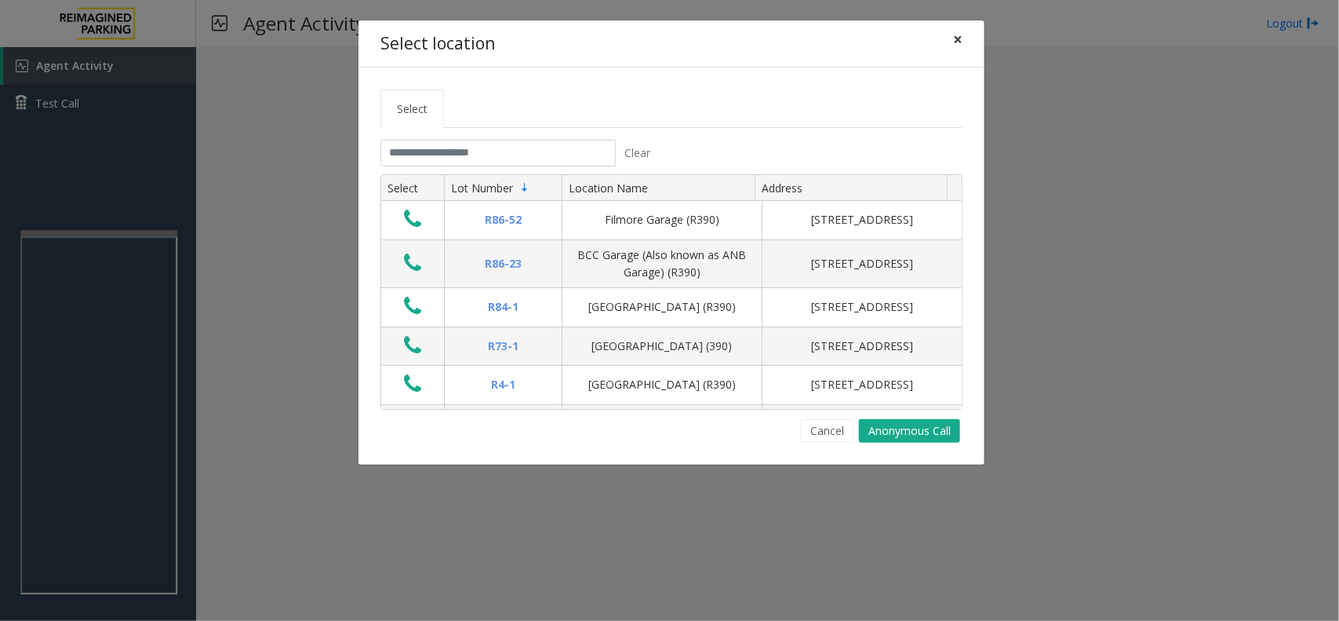
click at [952, 52] on button "×" at bounding box center [957, 39] width 31 height 38
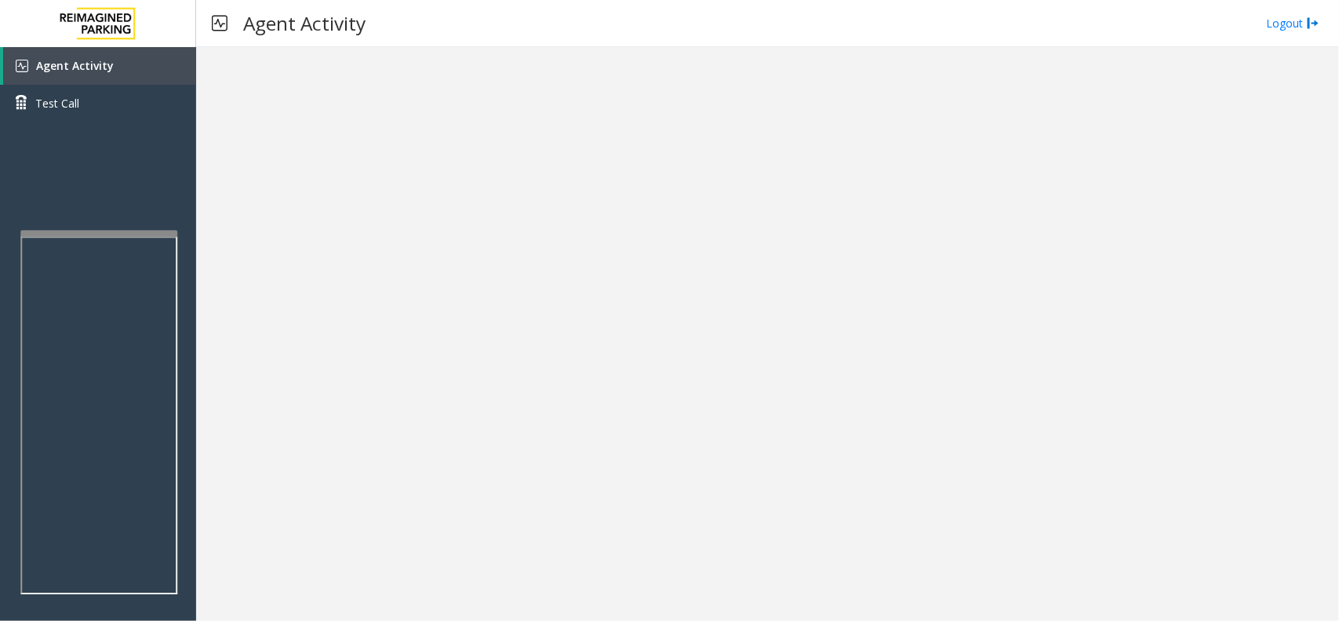
click at [130, 224] on app-root "Agent Activity Test Call × Close Powered by Umojo © 2025 Agent Activity Logout ×" at bounding box center [669, 310] width 1339 height 621
click at [130, 200] on div "Agent Activity Test Call" at bounding box center [98, 357] width 196 height 621
click at [128, 36] on img at bounding box center [98, 23] width 94 height 47
click at [129, 49] on link "Agent Activity" at bounding box center [99, 66] width 193 height 38
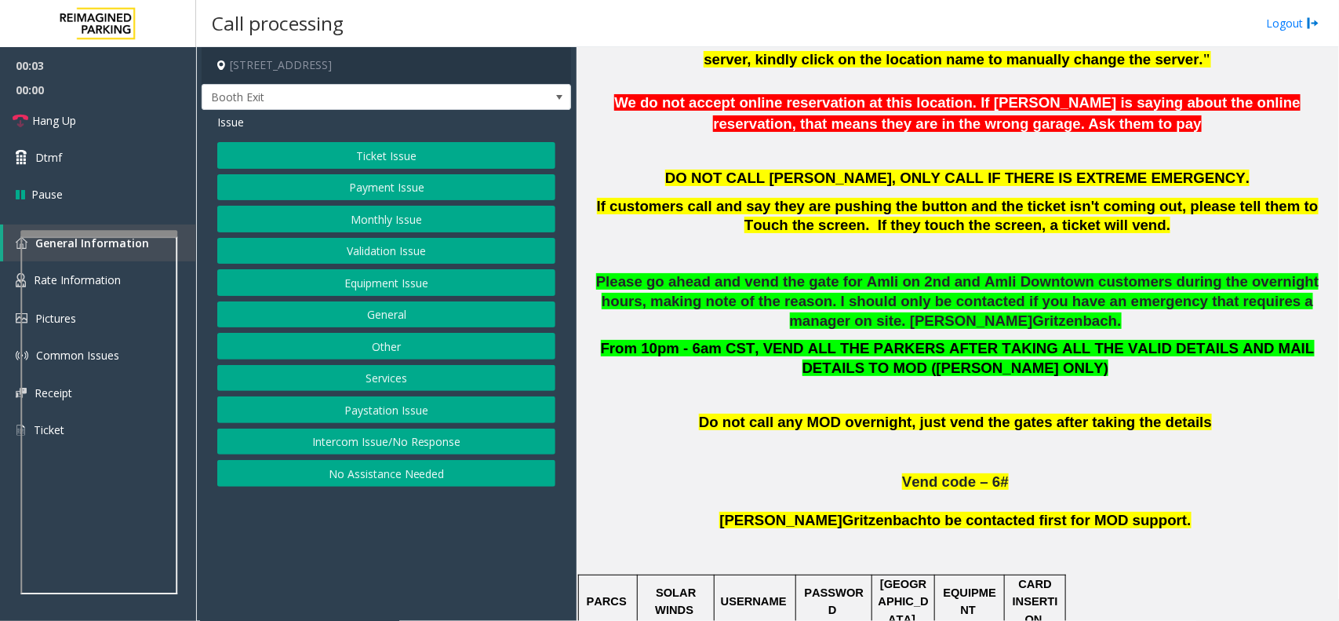
scroll to position [687, 0]
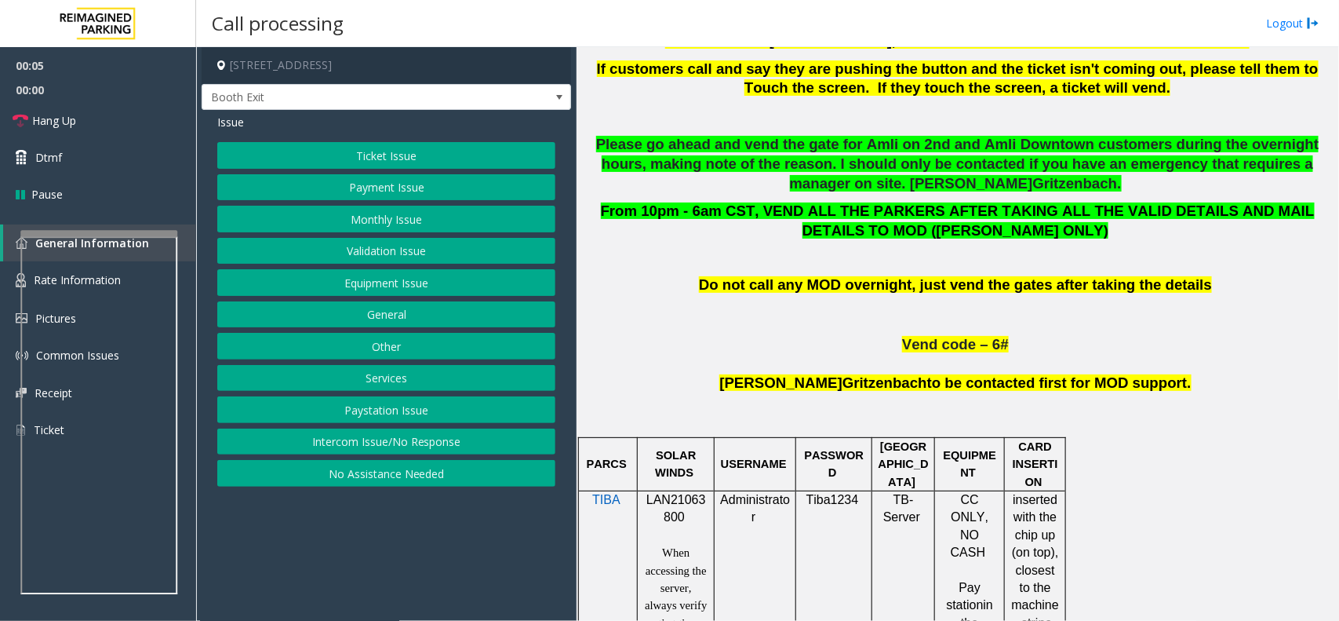
click at [701, 504] on span "LAN21063800" at bounding box center [677, 508] width 60 height 31
copy p "LAN21063800"
click at [404, 251] on button "Validation Issue" at bounding box center [386, 251] width 338 height 27
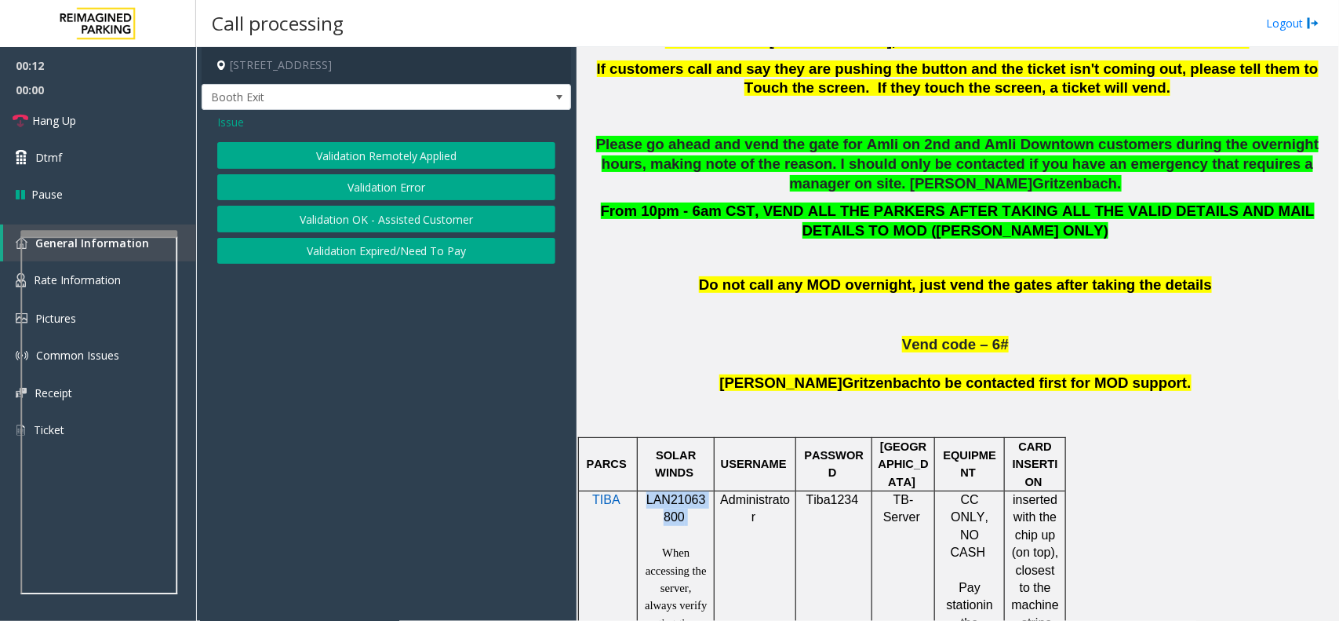
click at [377, 191] on button "Validation Error" at bounding box center [386, 187] width 338 height 27
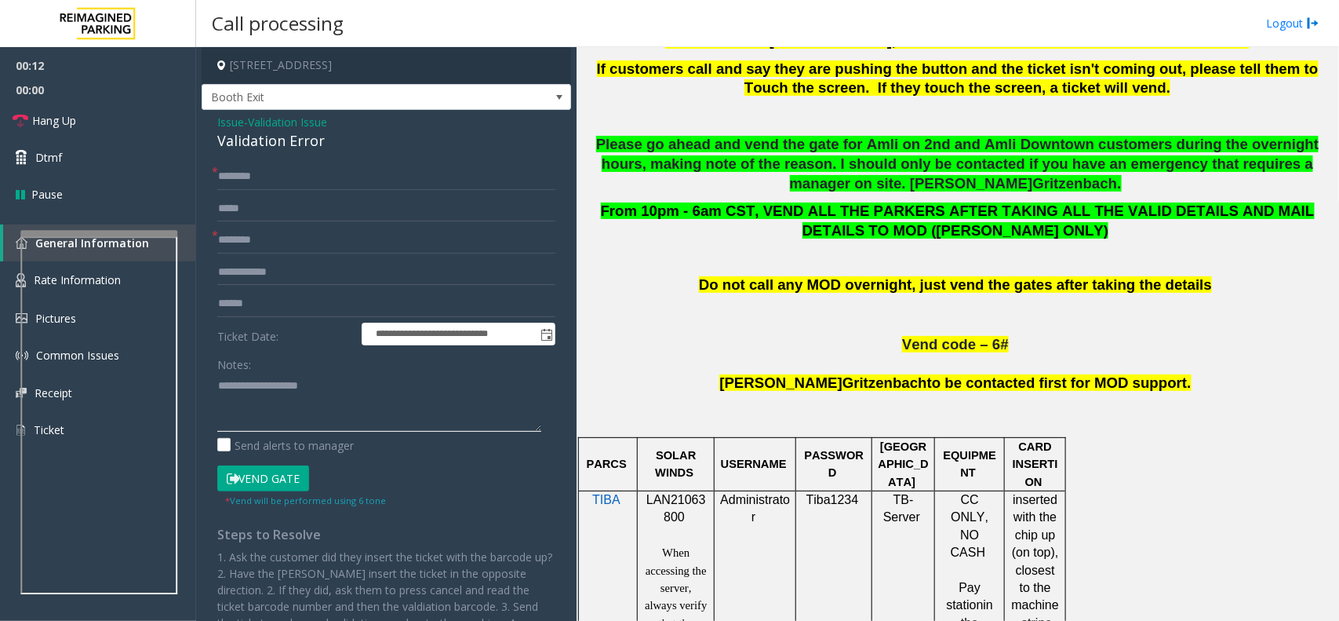
click at [291, 410] on textarea at bounding box center [379, 402] width 324 height 59
click at [293, 143] on div "Validation Error" at bounding box center [386, 140] width 338 height 21
copy div "Validation Error"
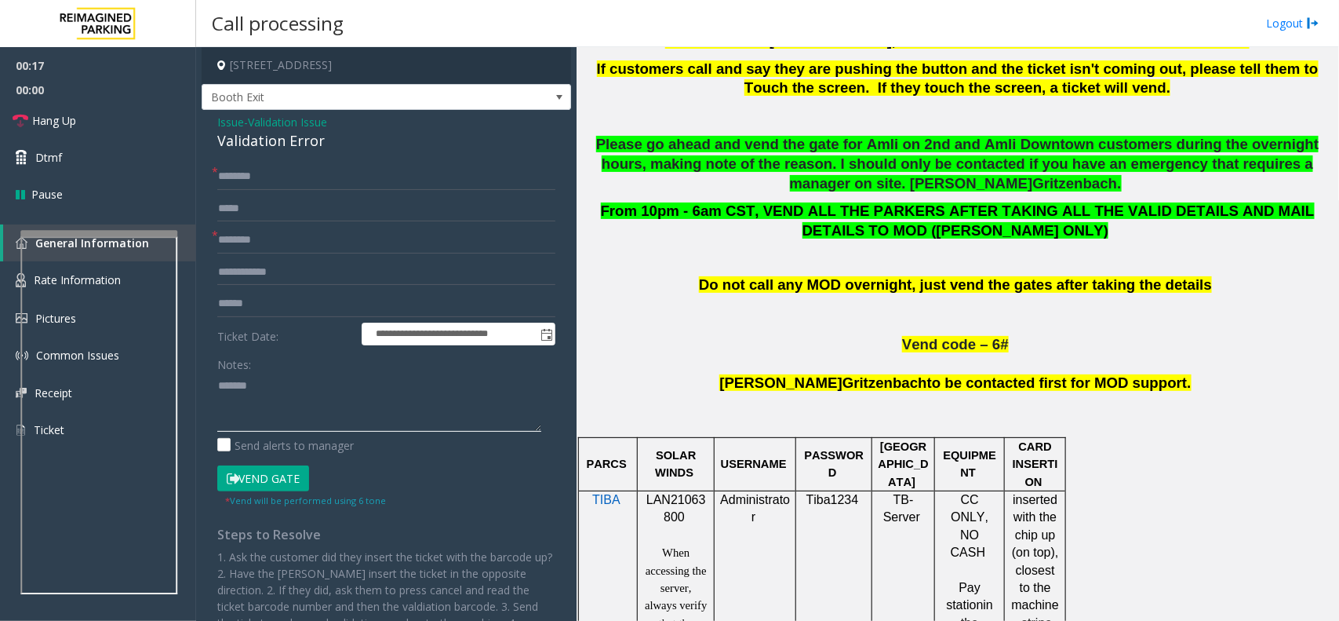
click at [306, 418] on textarea at bounding box center [379, 402] width 324 height 59
paste textarea "**********"
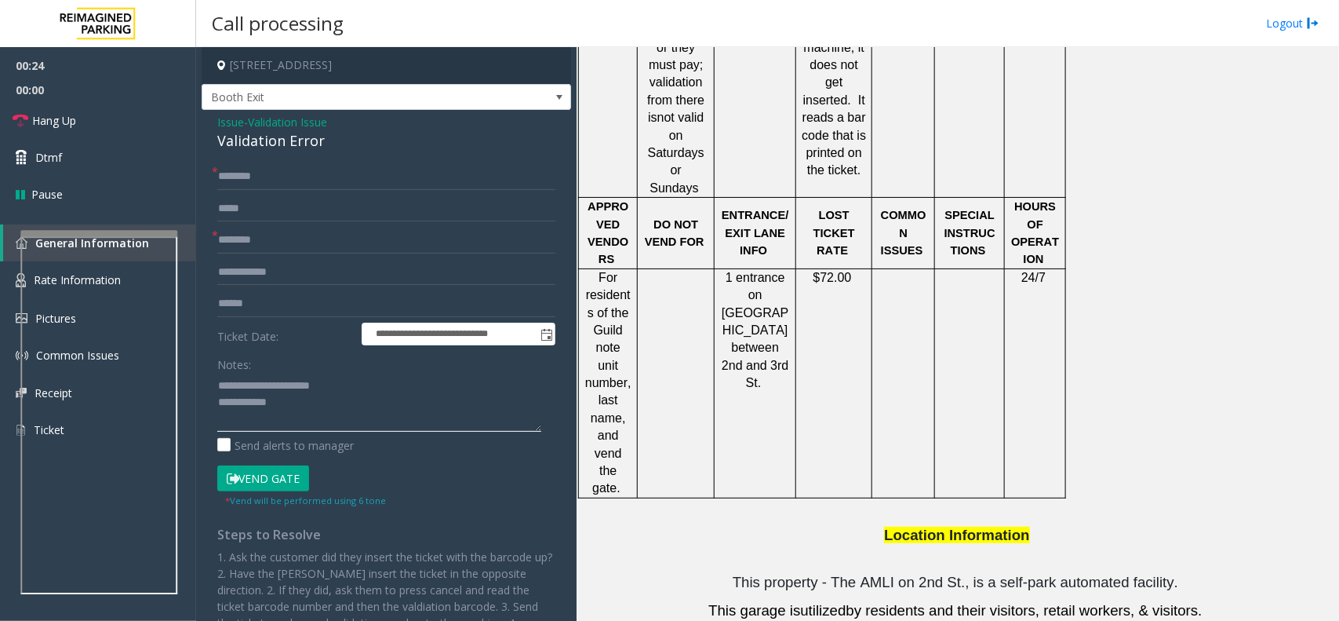
scroll to position [2060, 0]
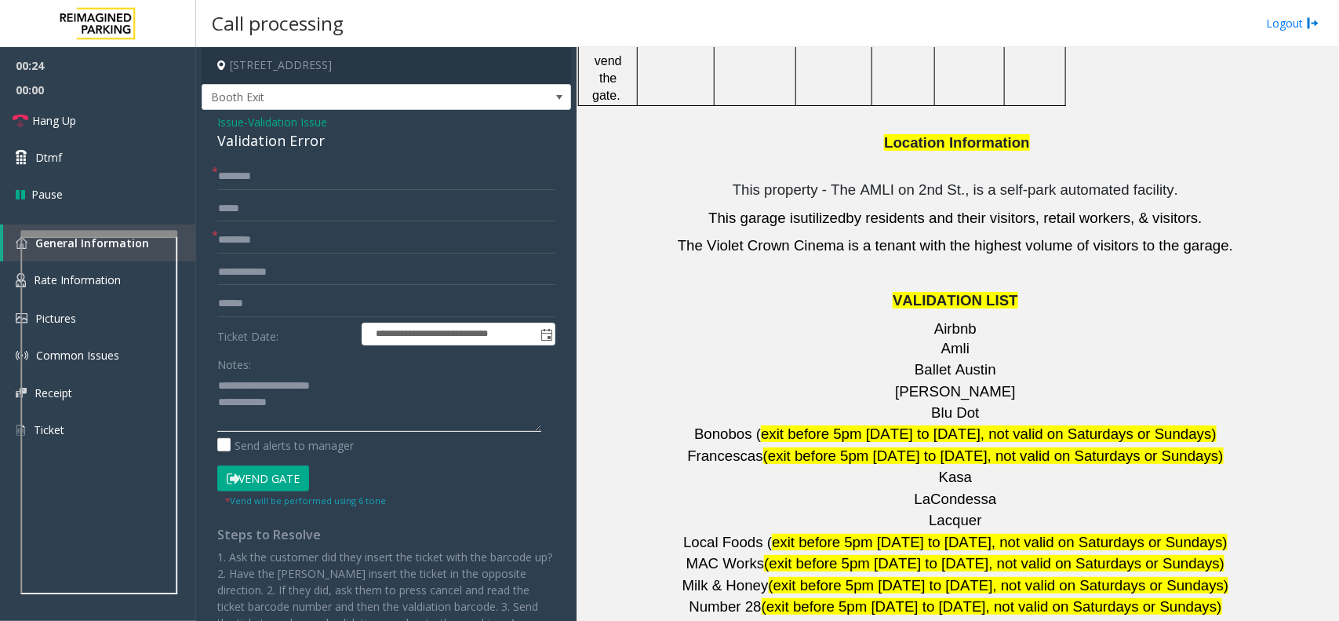
type textarea "**********"
drag, startPoint x: 1001, startPoint y: 298, endPoint x: 916, endPoint y: 300, distance: 85.5
click at [916, 382] on p "[PERSON_NAME]" at bounding box center [957, 392] width 751 height 20
copy p "[PERSON_NAME]"
click at [318, 233] on input "text" at bounding box center [386, 240] width 338 height 27
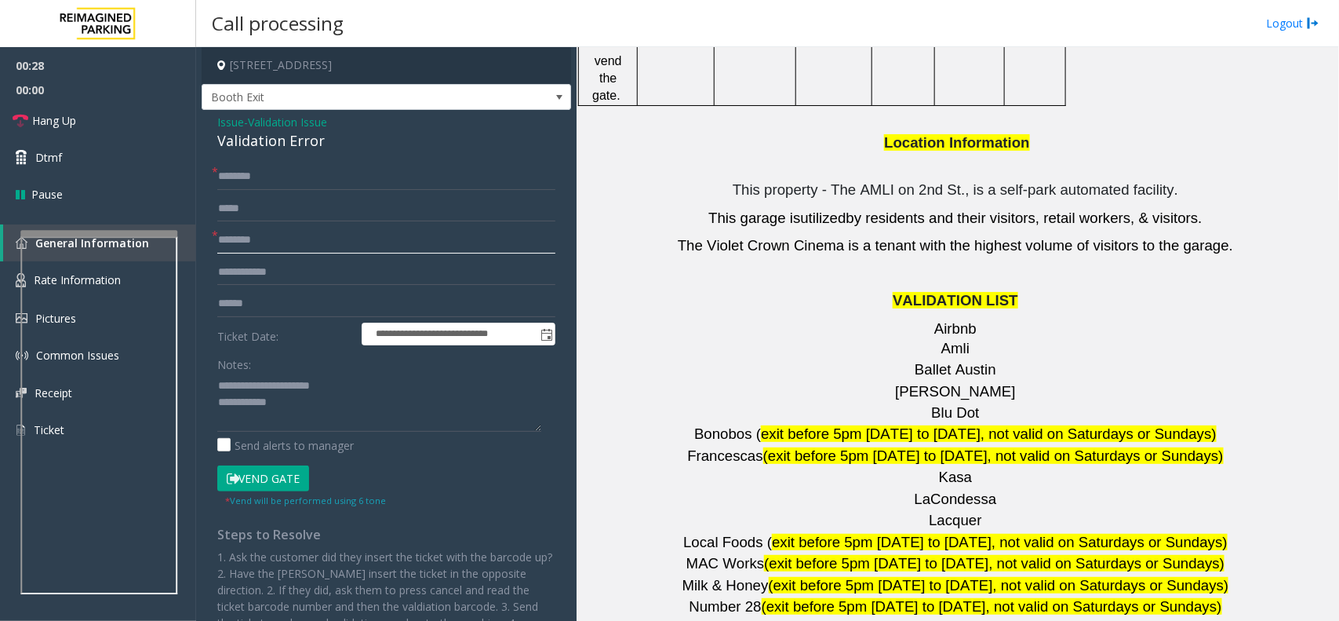
paste input "*******"
type input "*******"
click at [314, 312] on input "text" at bounding box center [386, 303] width 338 height 27
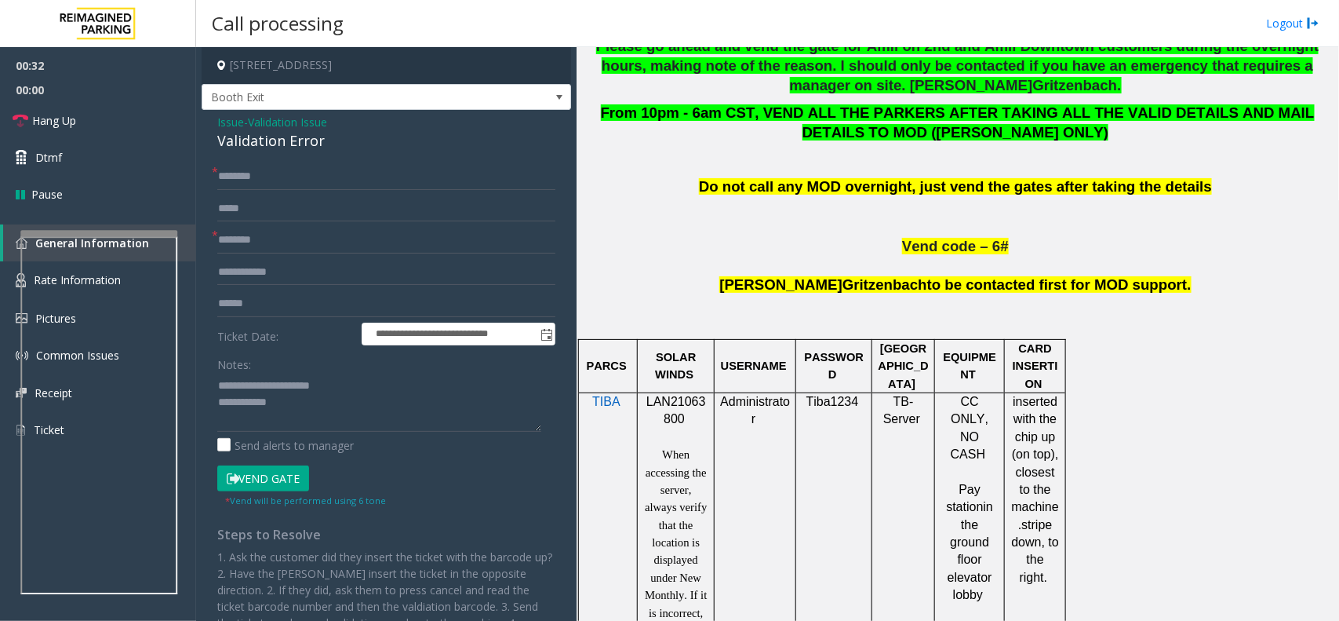
scroll to position [294, 0]
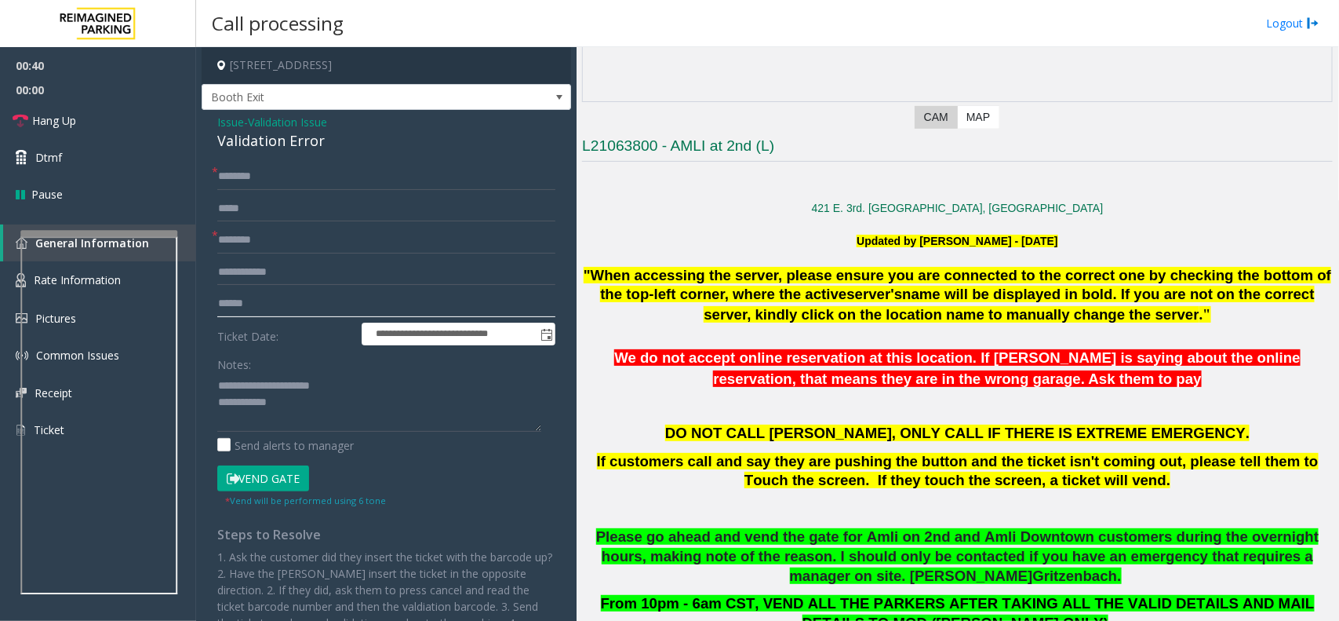
click at [281, 294] on input "text" at bounding box center [386, 303] width 338 height 27
click at [319, 304] on input "text" at bounding box center [386, 303] width 338 height 27
type input "*******"
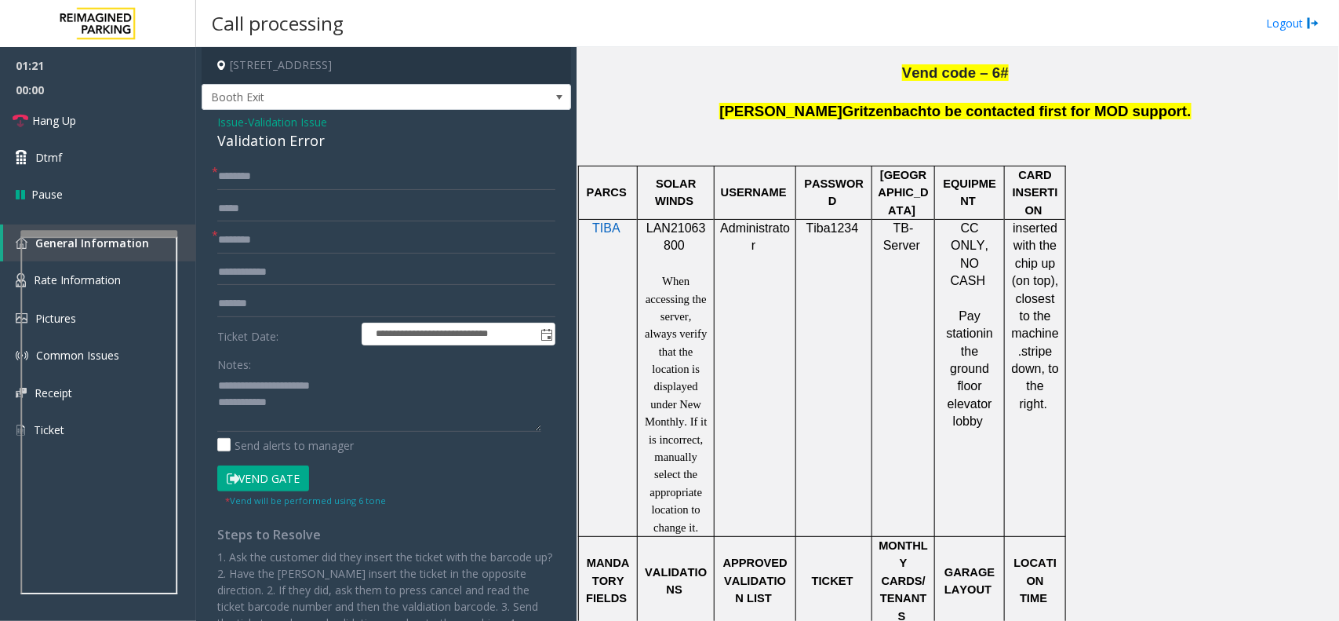
scroll to position [1177, 0]
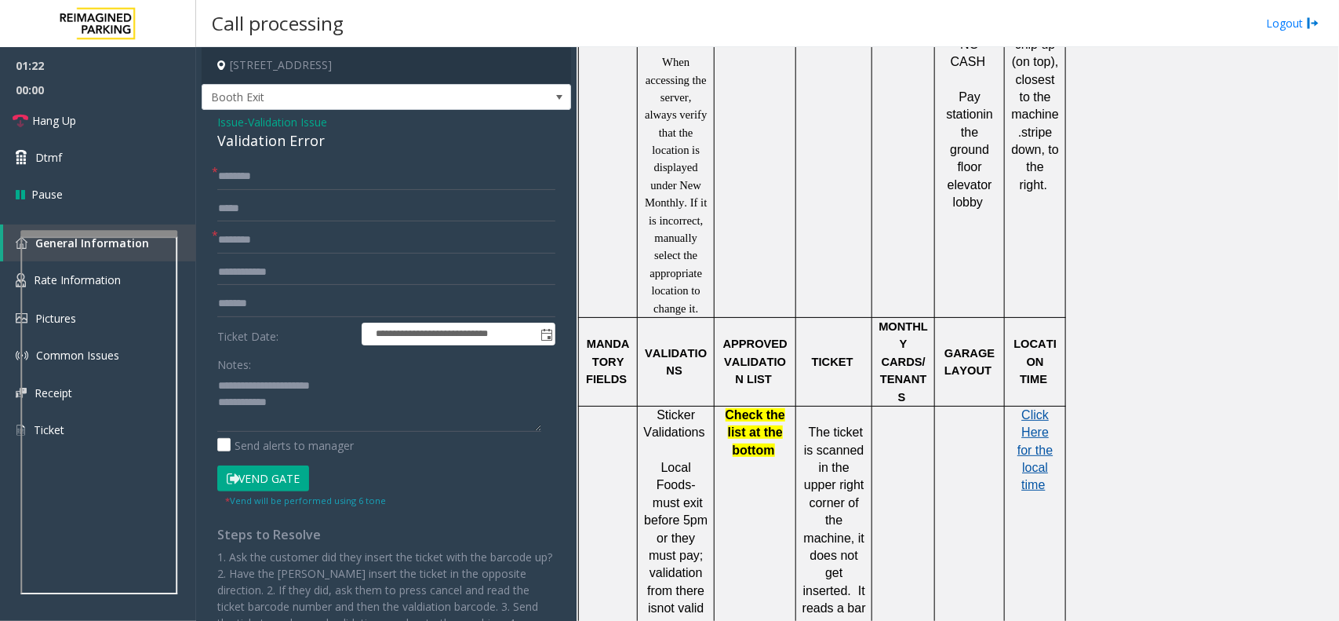
click at [1026, 426] on span "Click Here for the local time" at bounding box center [1035, 450] width 35 height 84
click at [323, 408] on textarea at bounding box center [379, 402] width 324 height 59
type textarea "**********"
click at [279, 195] on input "text" at bounding box center [386, 208] width 338 height 27
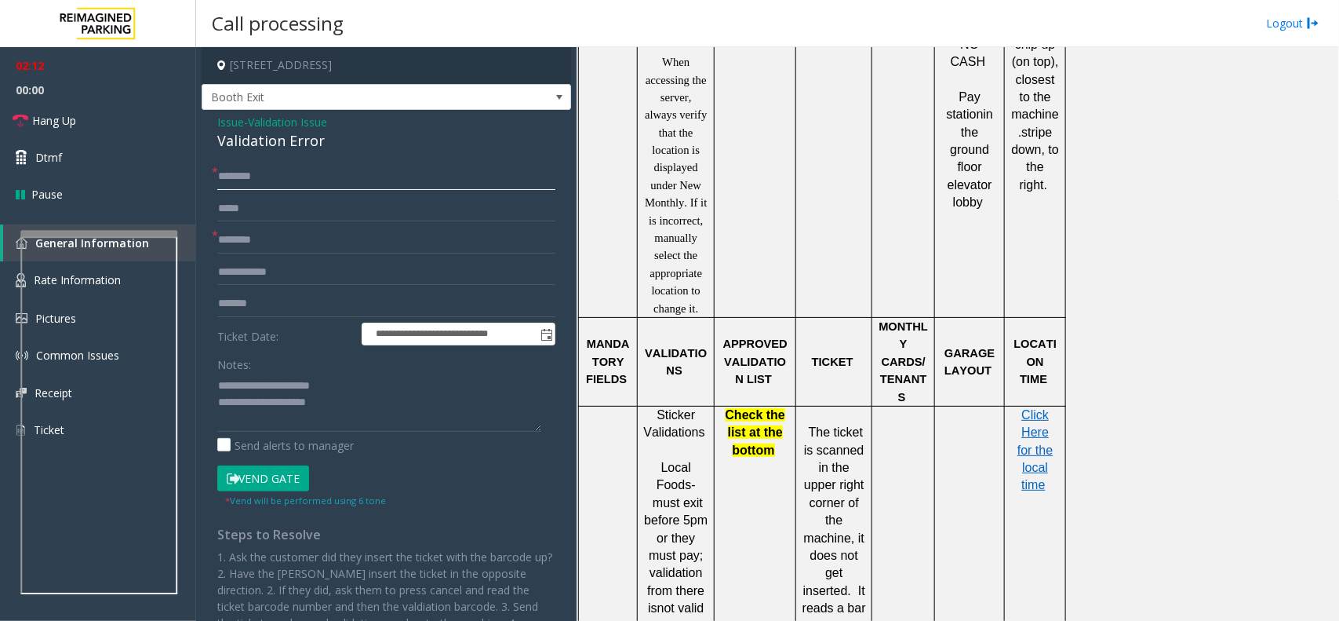
click at [282, 185] on input "text" at bounding box center [386, 176] width 338 height 27
type input "*****"
click at [343, 405] on textarea at bounding box center [379, 402] width 324 height 59
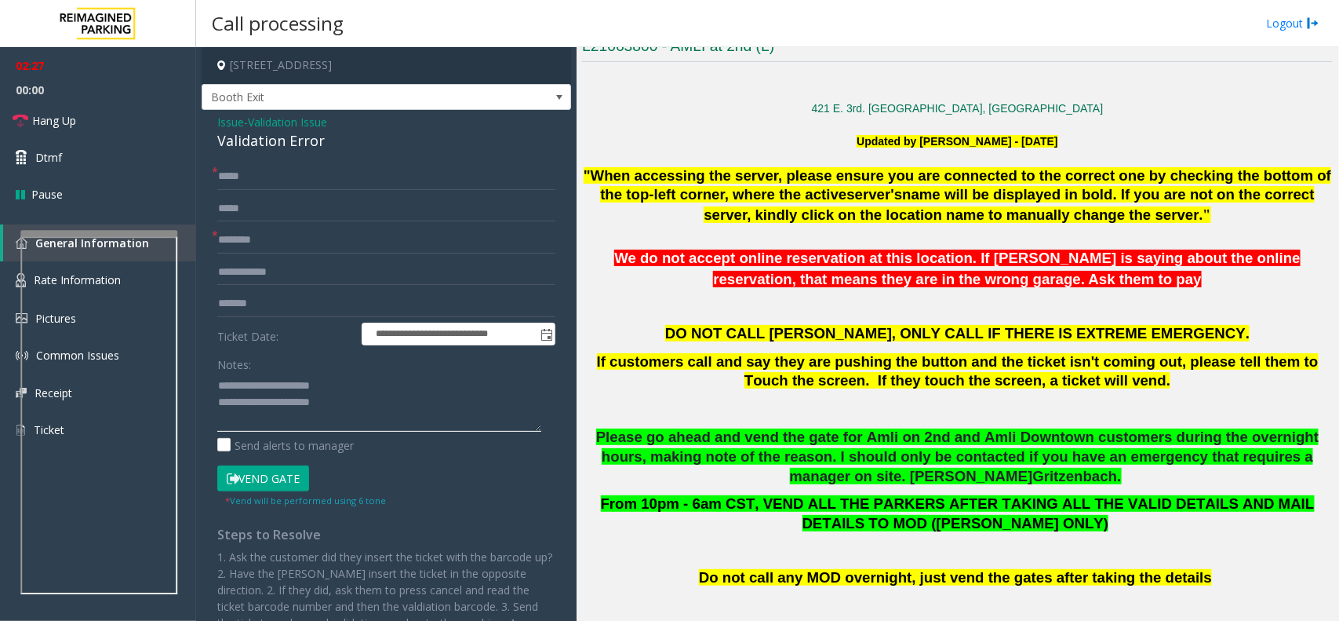
scroll to position [392, 0]
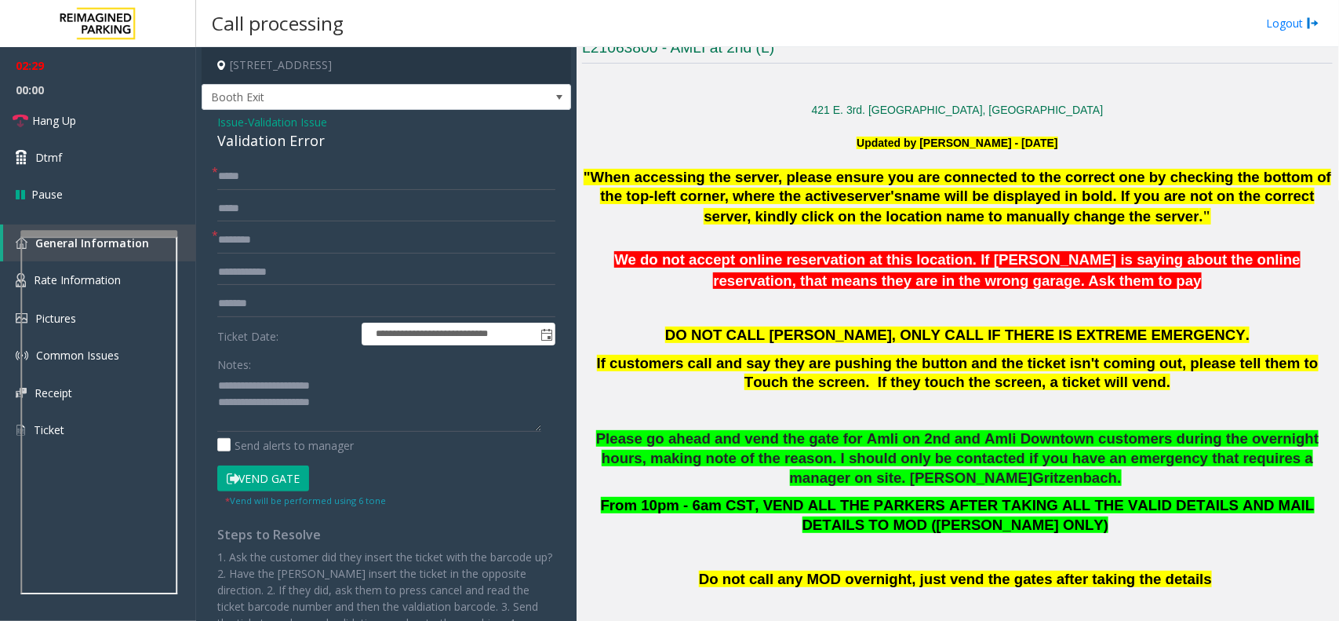
click at [268, 487] on button "Vend Gate" at bounding box center [263, 478] width 92 height 27
click at [271, 476] on button "Vend Gate" at bounding box center [263, 478] width 92 height 27
click at [341, 417] on textarea at bounding box center [379, 402] width 324 height 59
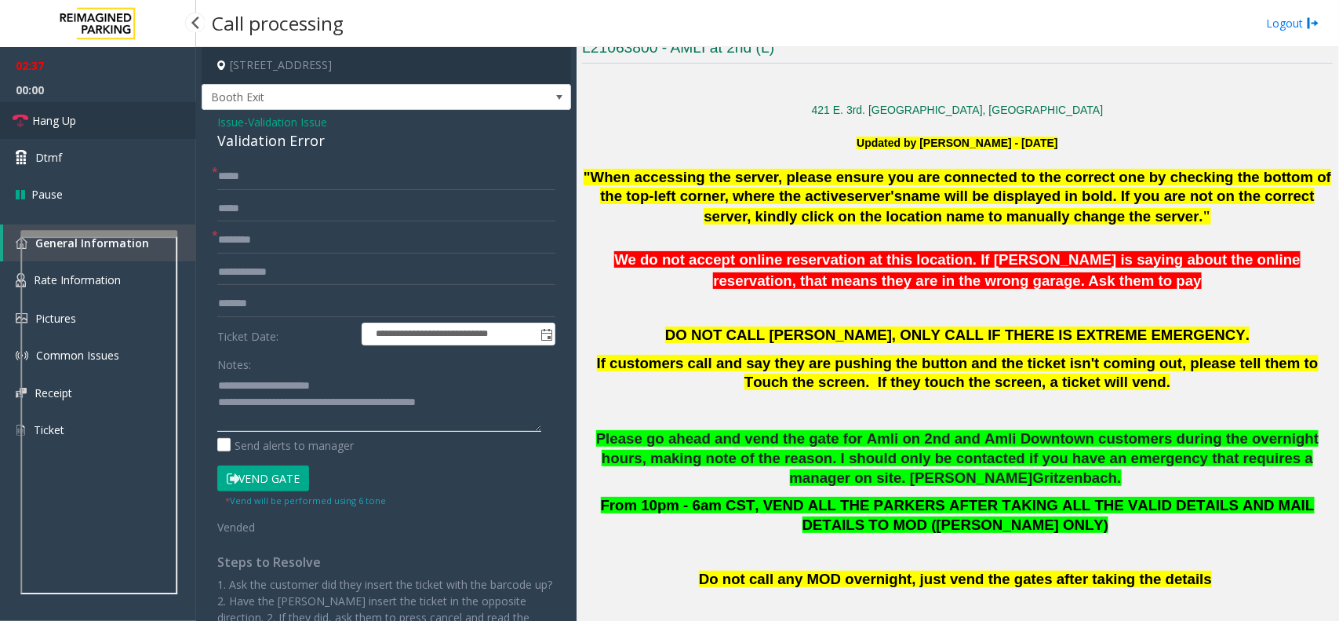
type textarea "**********"
click at [104, 128] on link "Hang Up" at bounding box center [98, 120] width 196 height 37
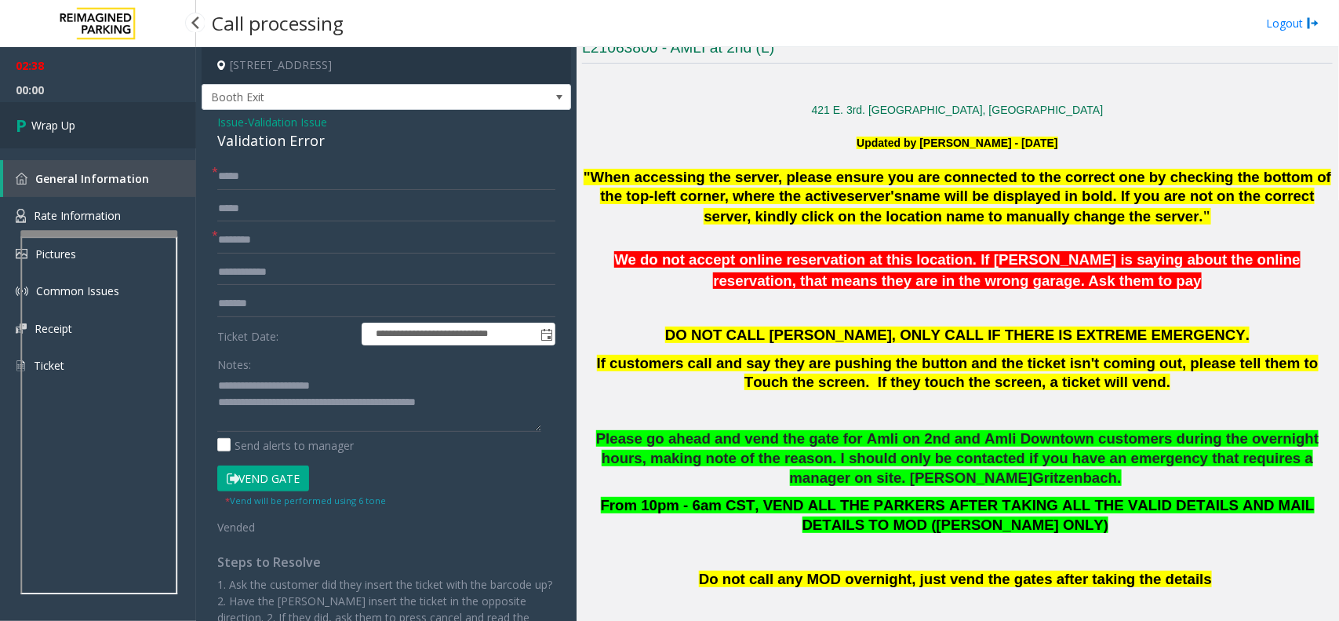
click at [150, 111] on link "Wrap Up" at bounding box center [98, 125] width 196 height 46
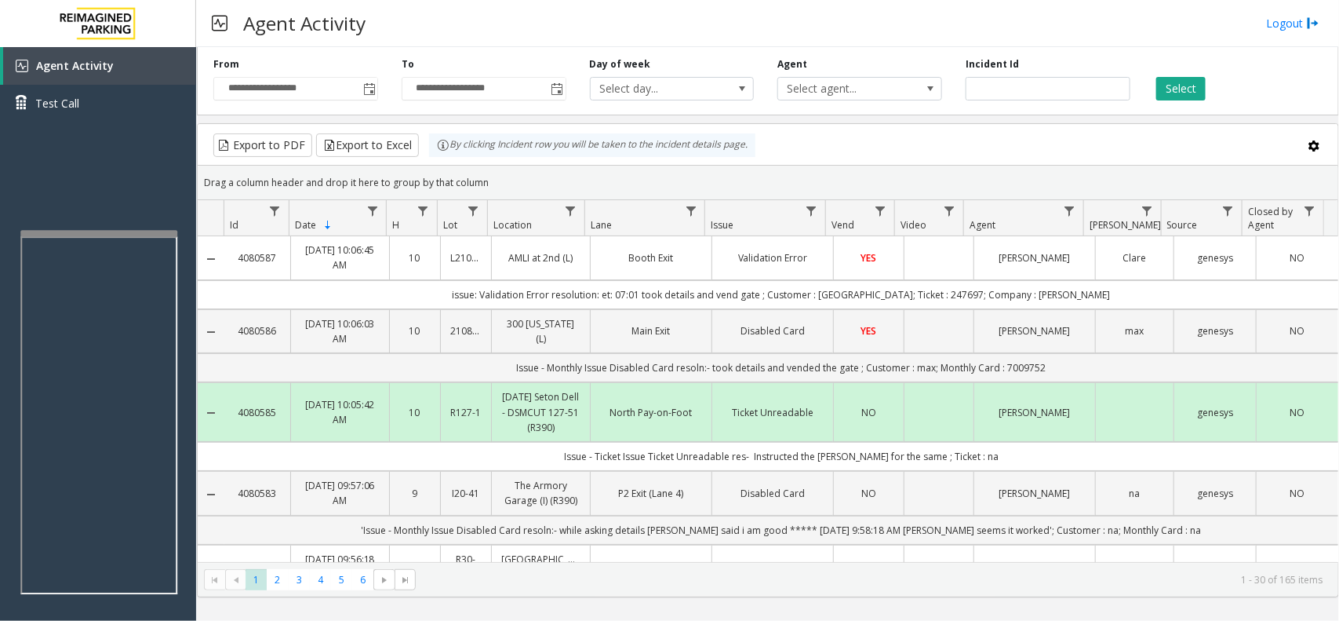
click at [908, 253] on td "Data table" at bounding box center [939, 257] width 70 height 43
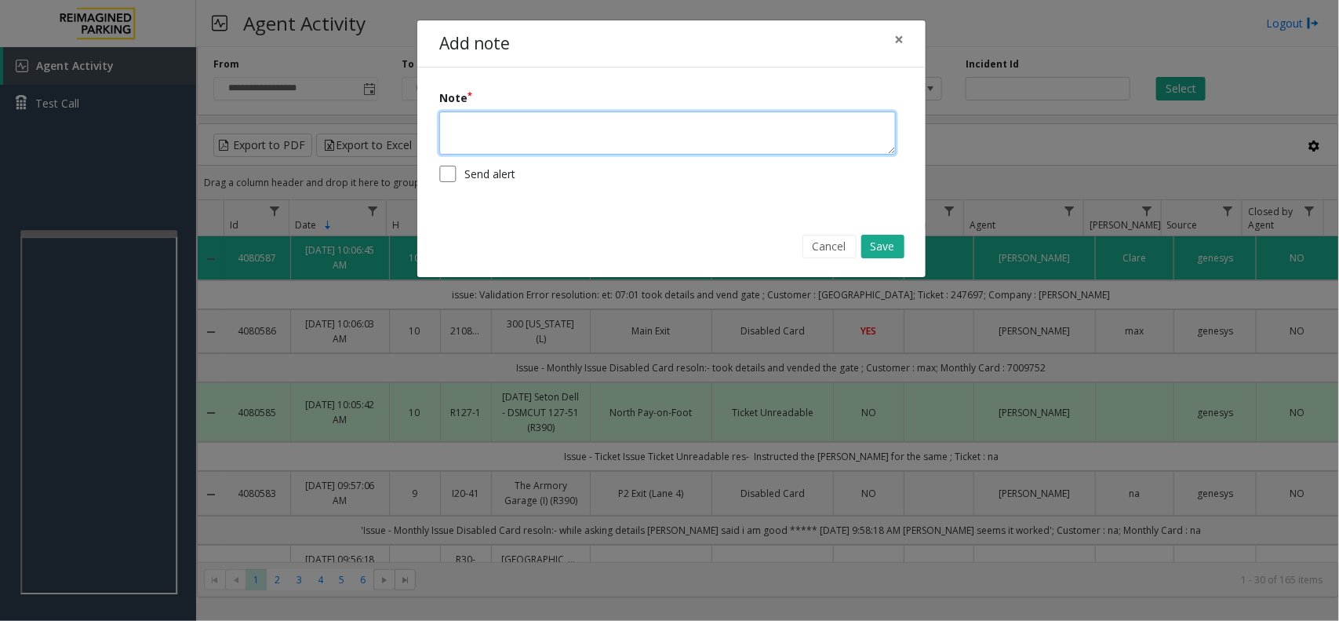
click at [589, 137] on textarea at bounding box center [667, 132] width 457 height 43
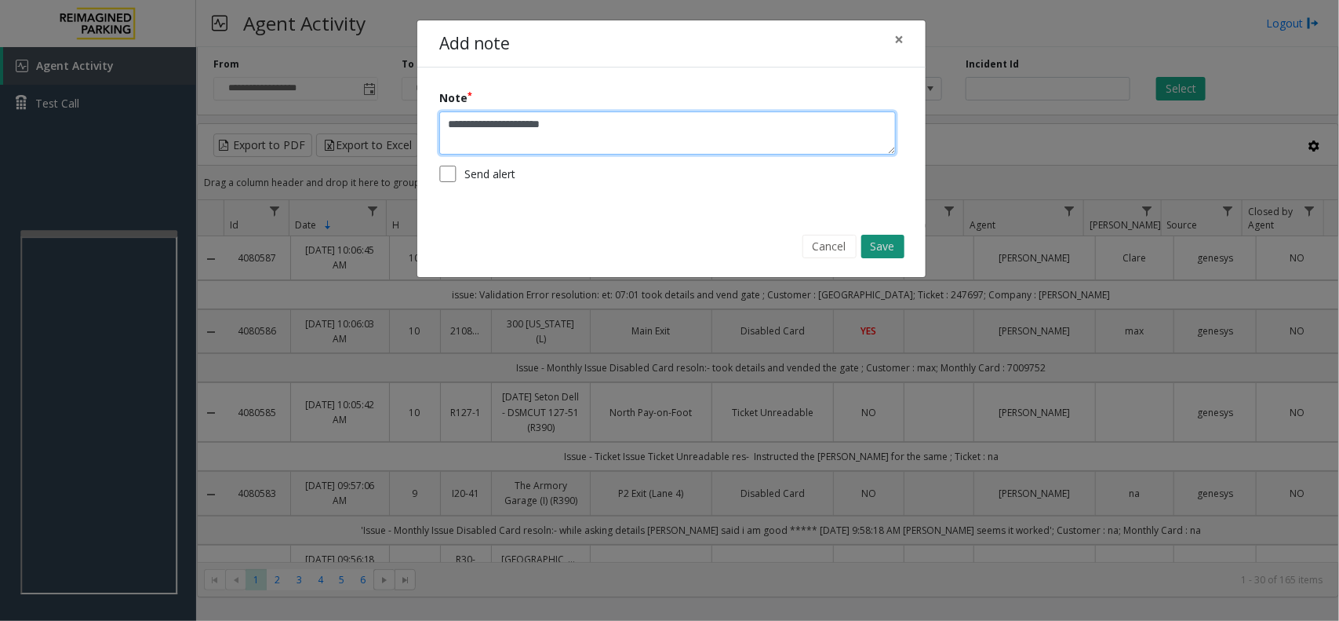
type textarea "**********"
click at [893, 246] on button "Save" at bounding box center [883, 247] width 43 height 24
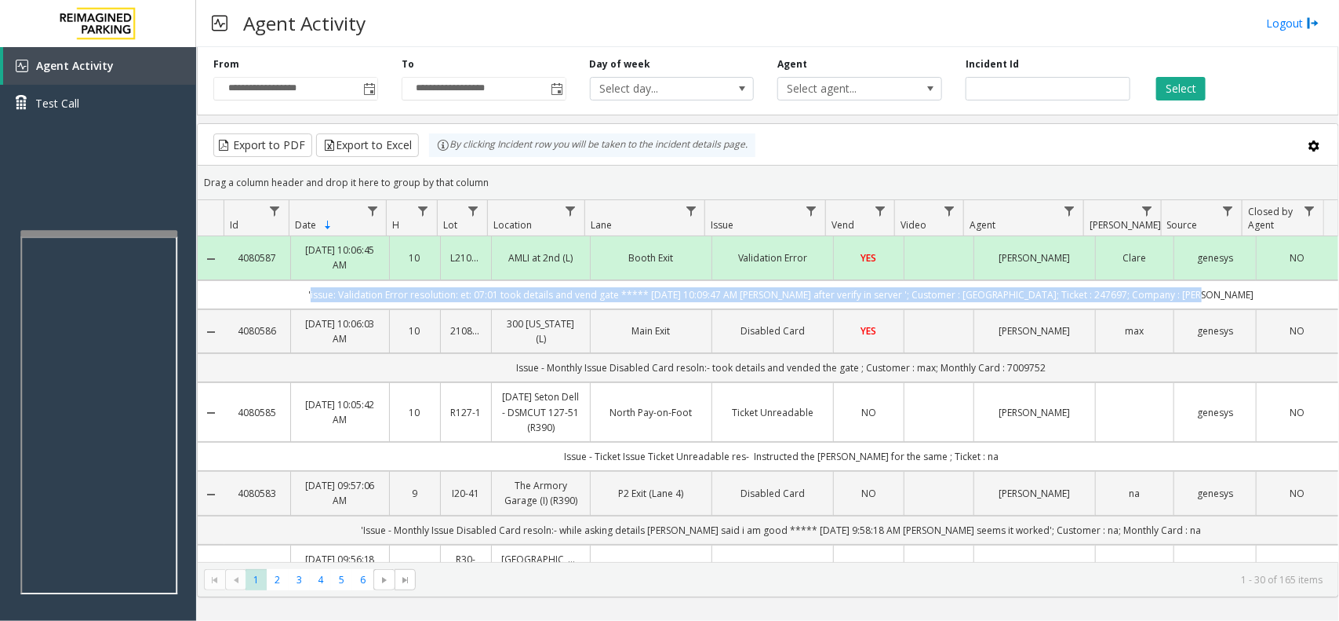
drag, startPoint x: 338, startPoint y: 298, endPoint x: 1244, endPoint y: 310, distance: 906.4
click at [1244, 309] on td "'issue: Validation Error resolution: et: 07:01 took details and vend gate *****…" at bounding box center [781, 294] width 1114 height 29
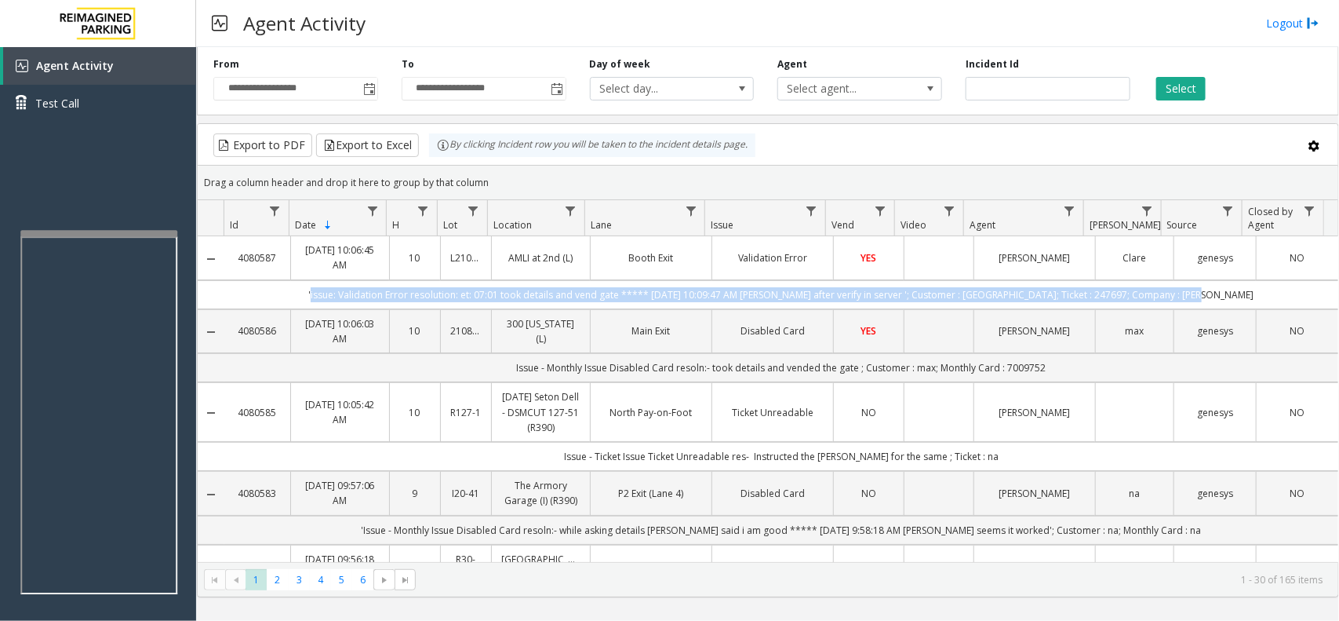
click at [1241, 295] on td "'issue: Validation Error resolution: et: 07:01 took details and vend gate *****…" at bounding box center [781, 294] width 1114 height 29
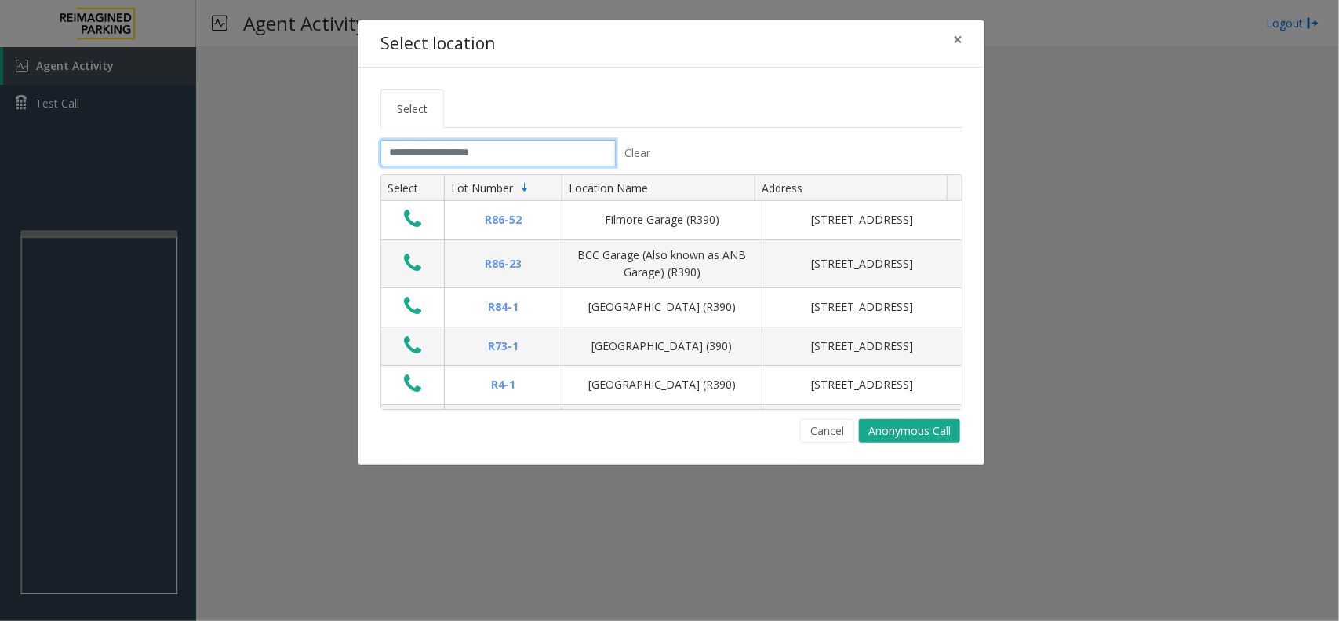
click at [491, 158] on input "text" at bounding box center [498, 153] width 235 height 27
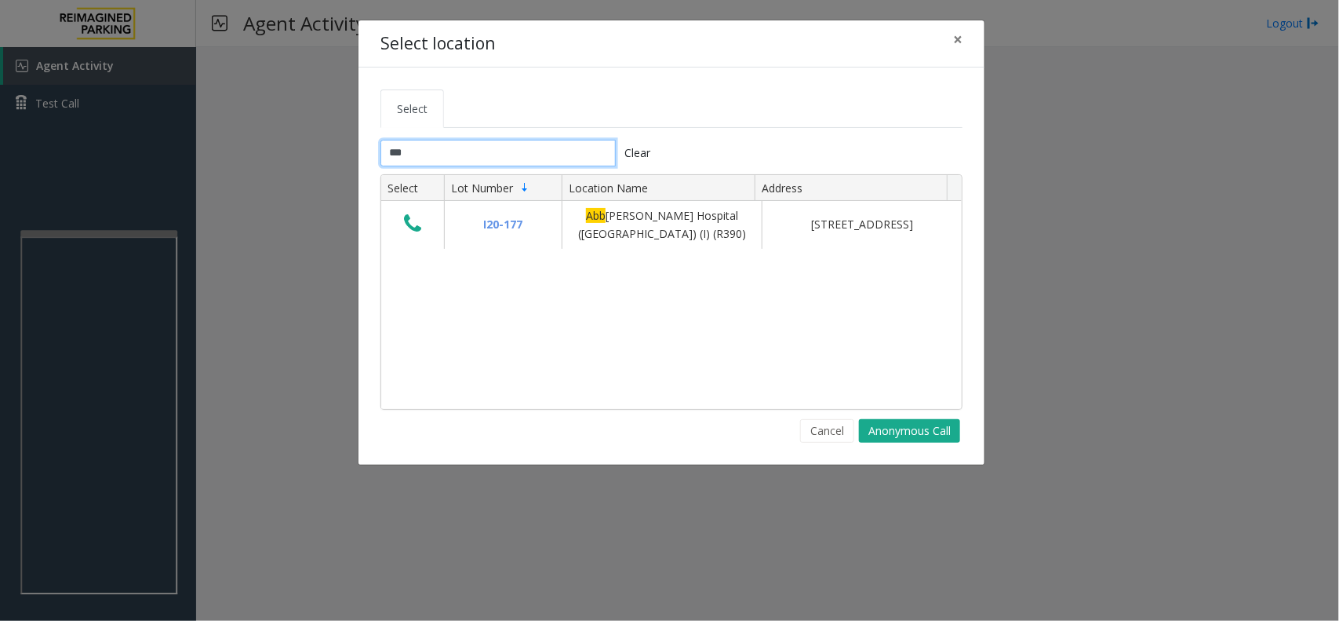
type input "***"
click at [963, 38] on button "×" at bounding box center [957, 39] width 31 height 38
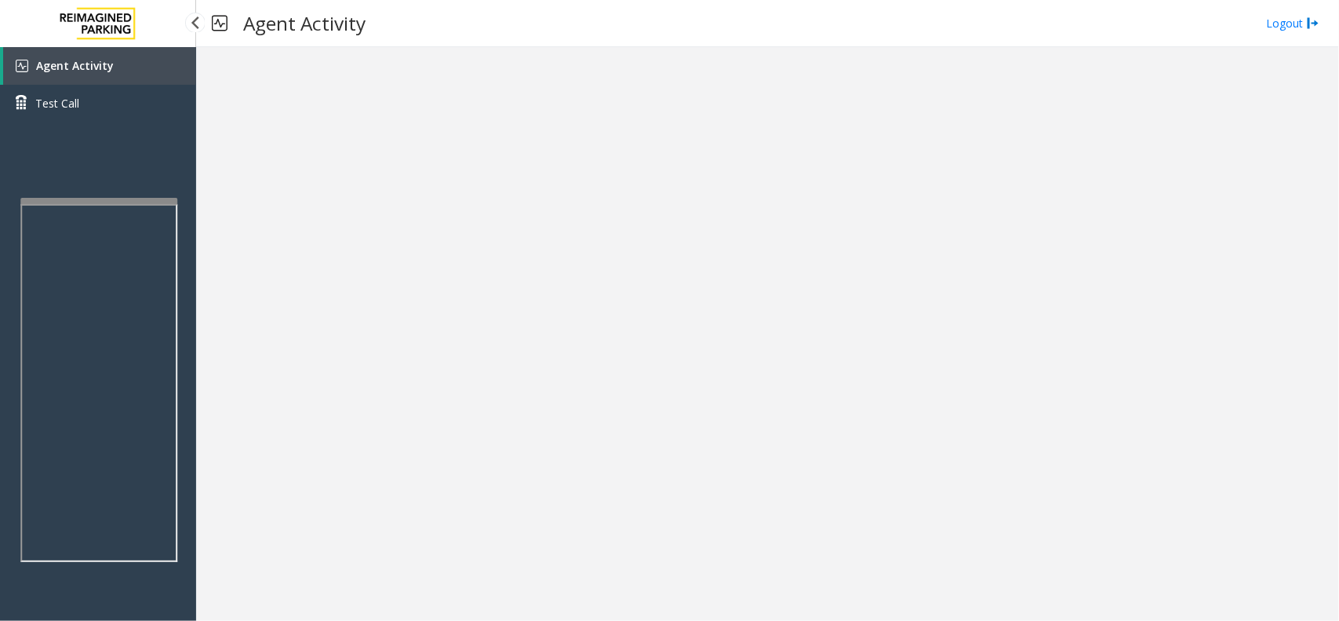
click at [137, 200] on div at bounding box center [98, 201] width 157 height 6
click at [137, 85] on link "Test Call" at bounding box center [98, 103] width 196 height 37
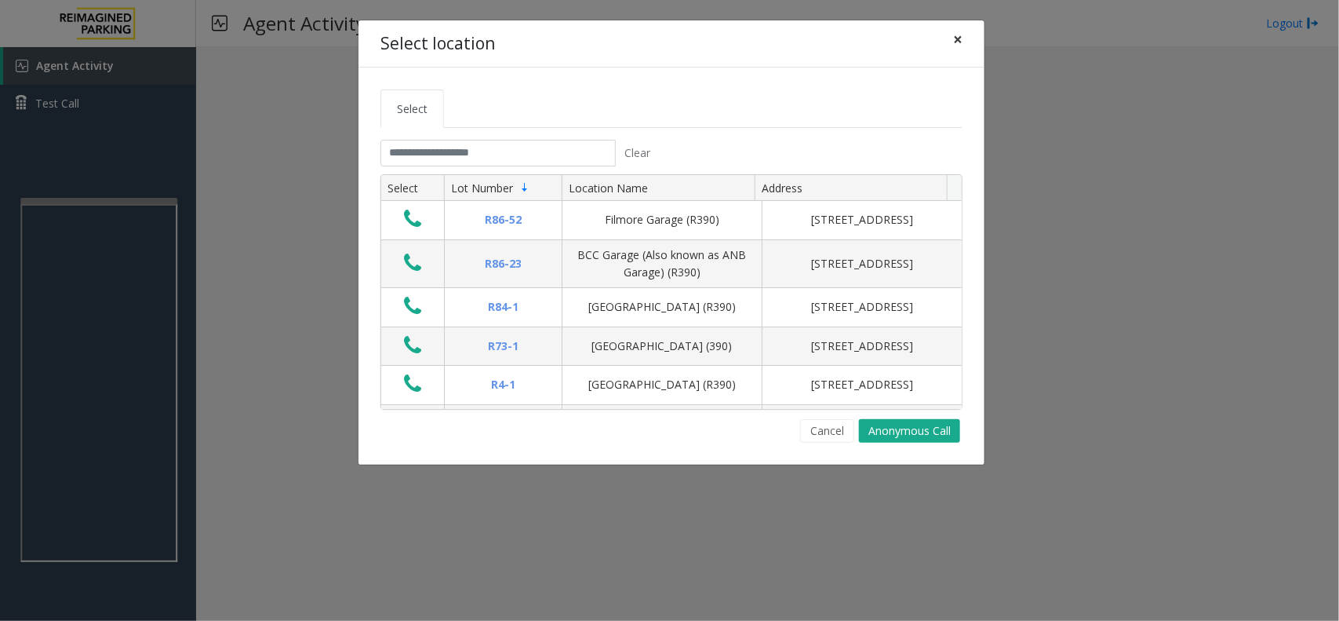
click at [961, 38] on span "×" at bounding box center [957, 39] width 9 height 22
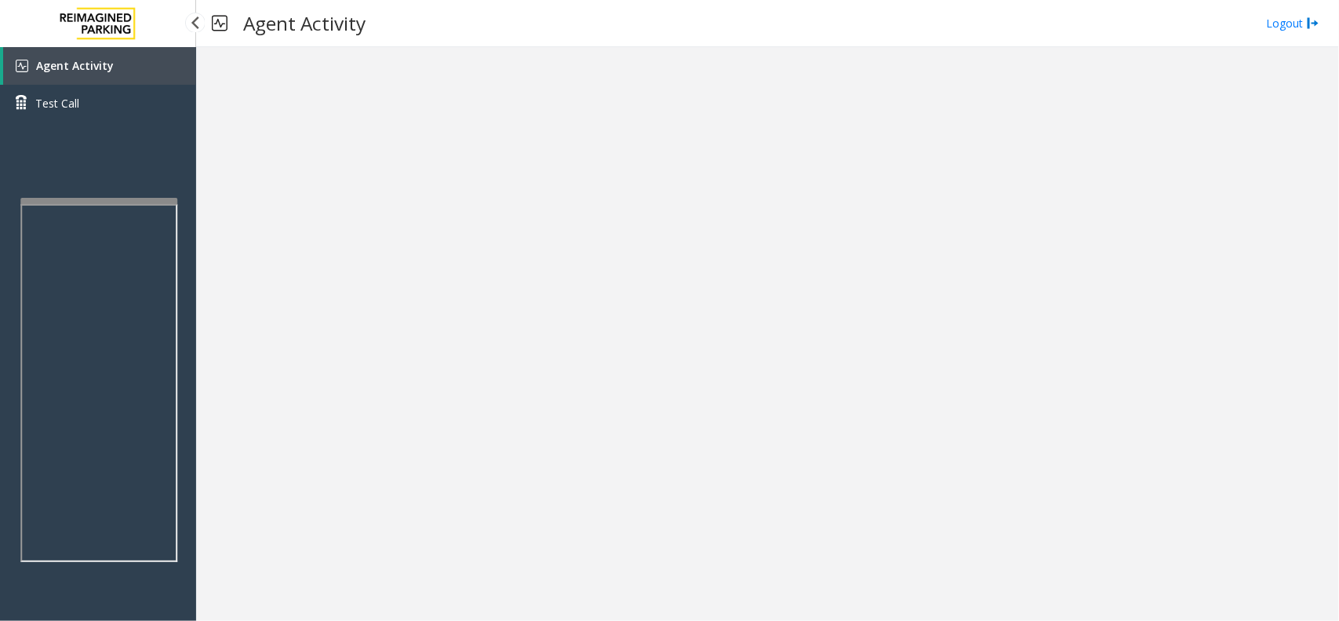
click at [143, 53] on link "Agent Activity" at bounding box center [99, 66] width 193 height 38
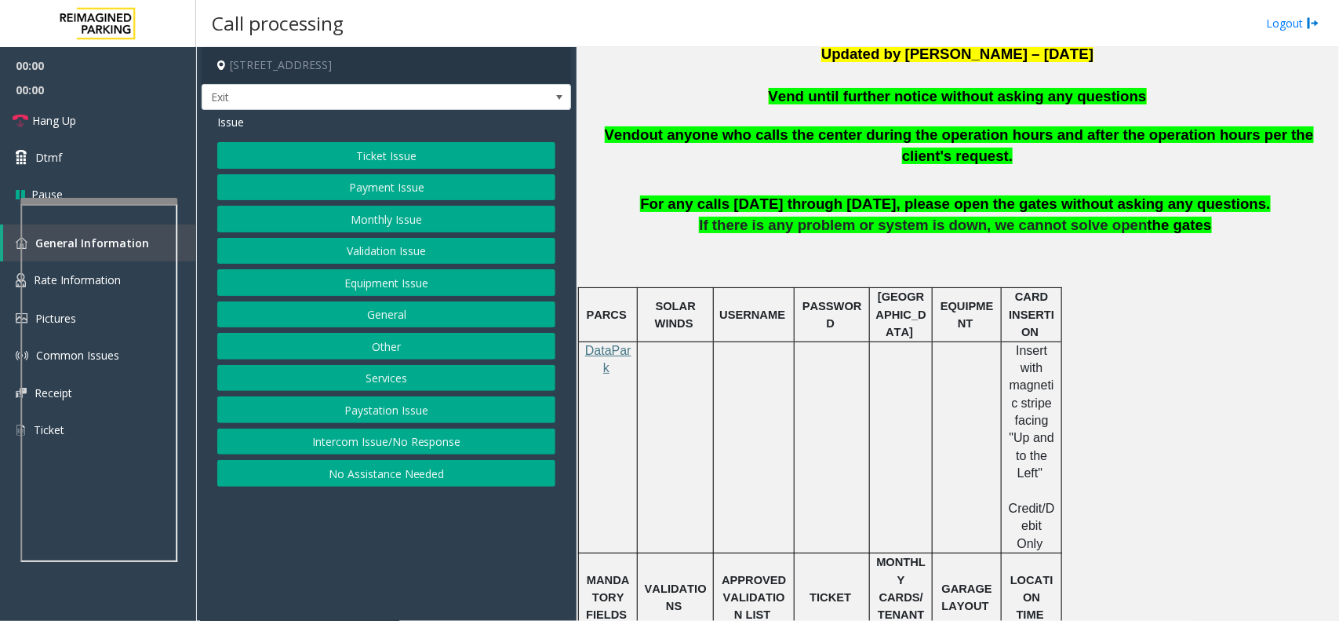
scroll to position [392, 0]
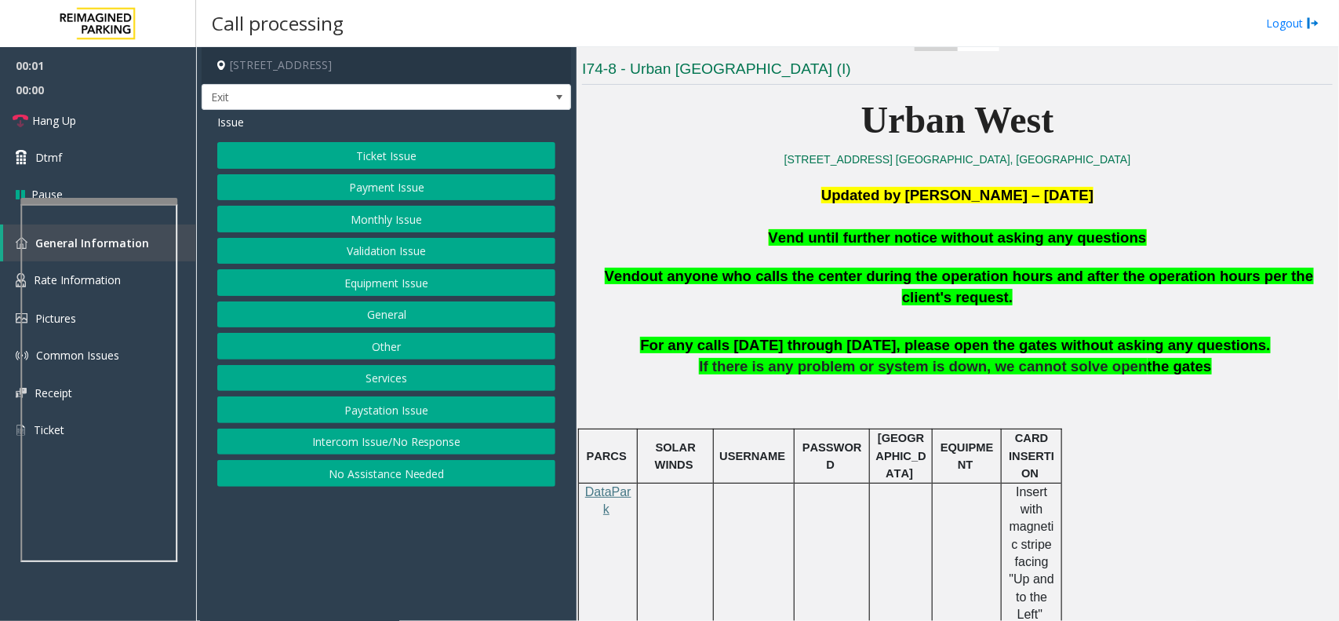
click at [881, 248] on p "Vend until further notice without asking any questions" at bounding box center [957, 238] width 751 height 21
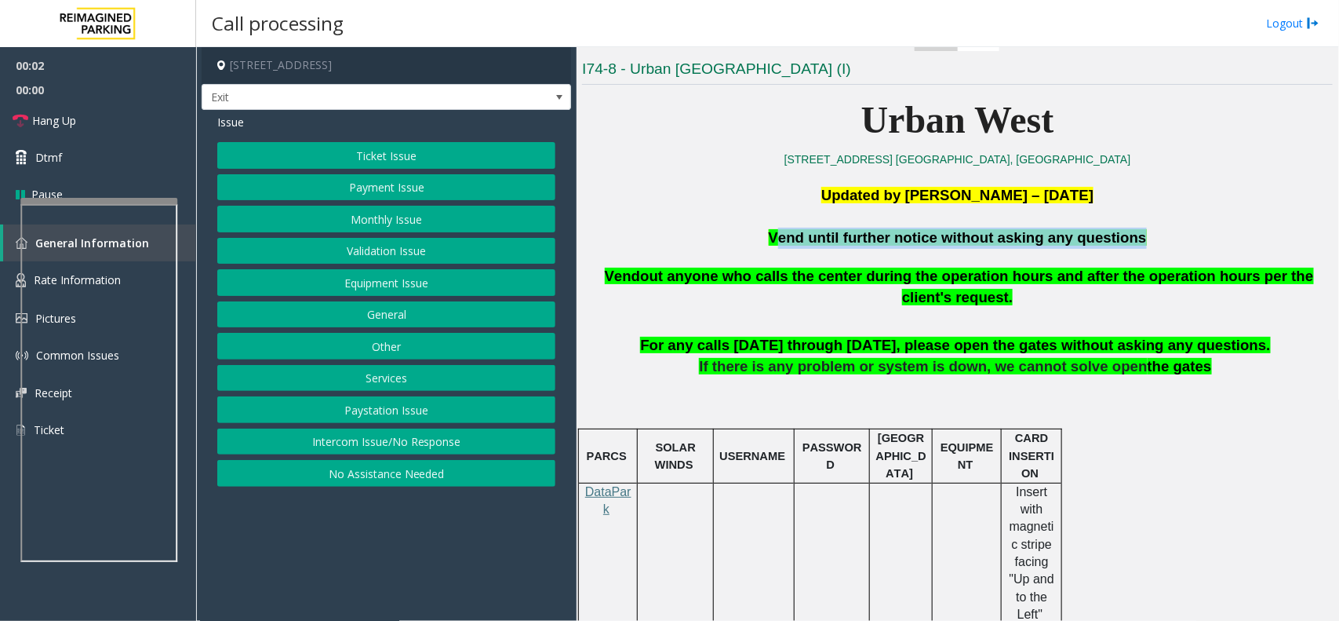
click at [881, 248] on p "Vend until further notice without asking any questions" at bounding box center [957, 238] width 751 height 21
copy span "Vend until further notice without asking any questions"
click at [399, 385] on button "Services" at bounding box center [386, 378] width 338 height 27
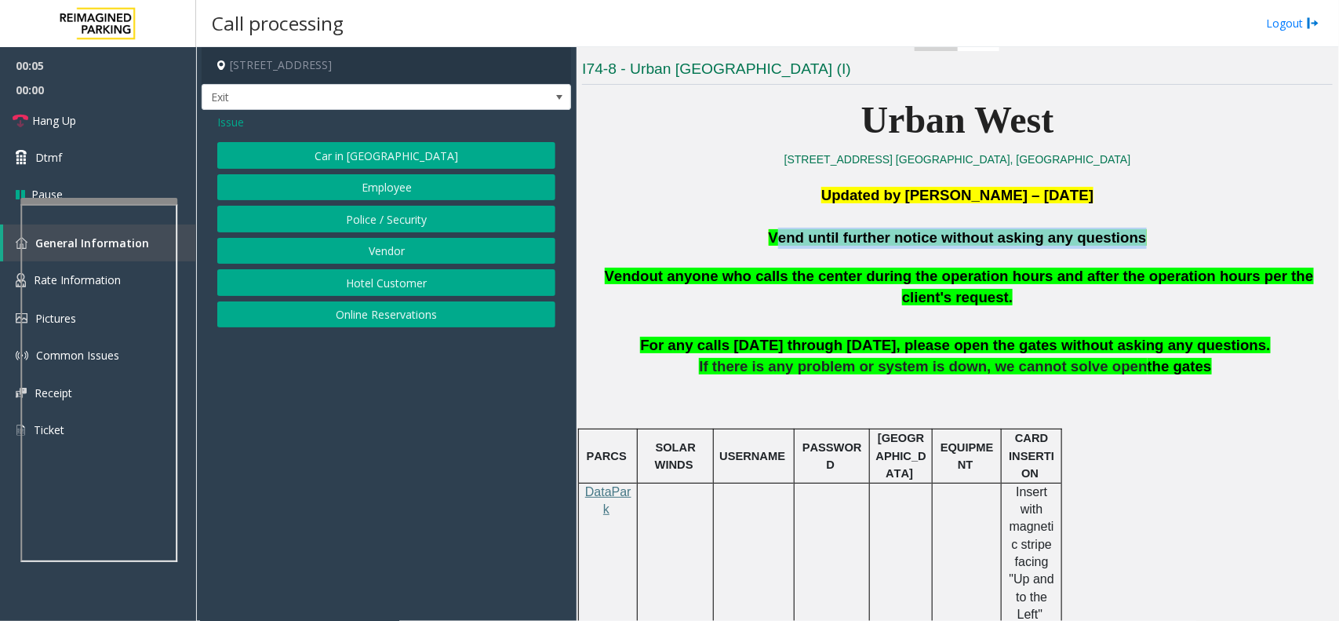
click at [414, 293] on button "Hotel Customer" at bounding box center [386, 282] width 338 height 27
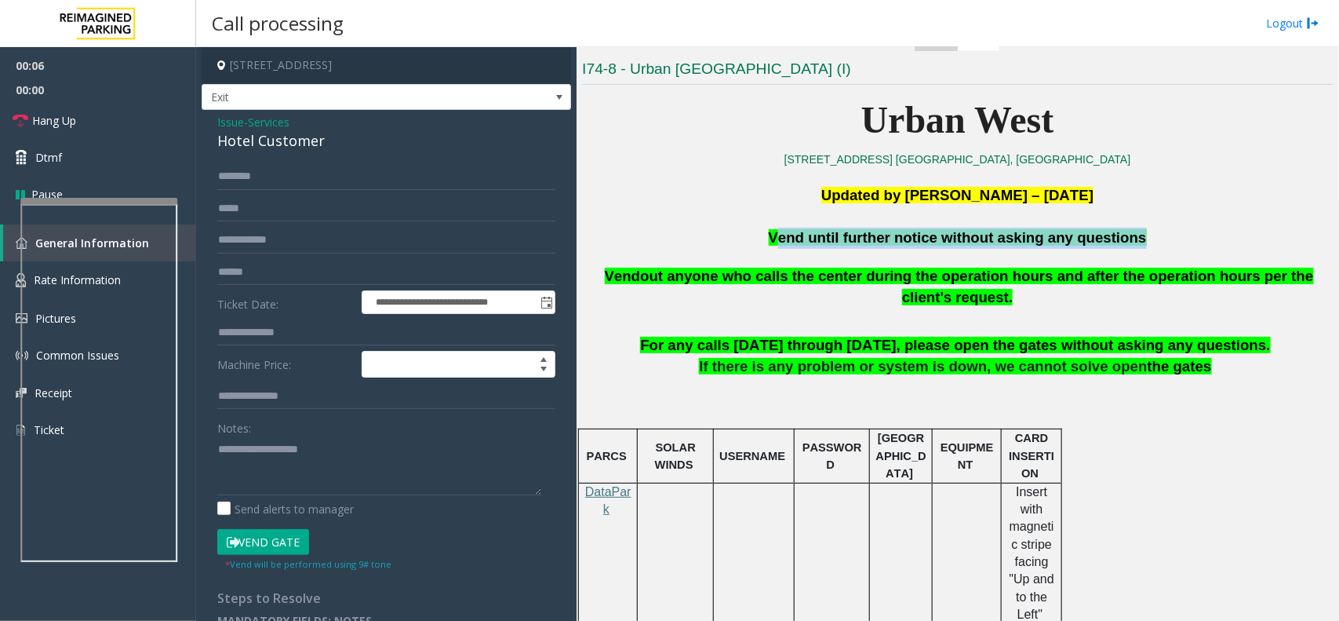
click at [259, 538] on button "Vend Gate" at bounding box center [263, 542] width 92 height 27
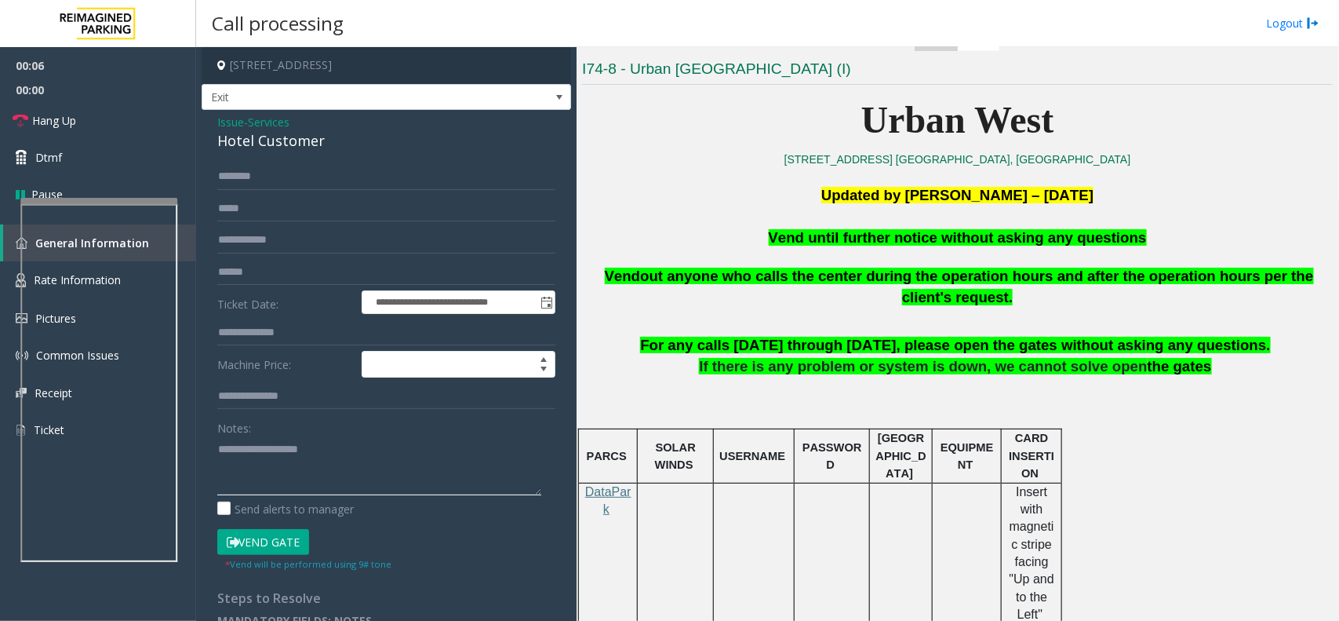
click at [291, 465] on textarea at bounding box center [379, 465] width 324 height 59
paste textarea "**********"
type textarea "**********"
click at [104, 115] on link "Hang Up" at bounding box center [98, 120] width 196 height 37
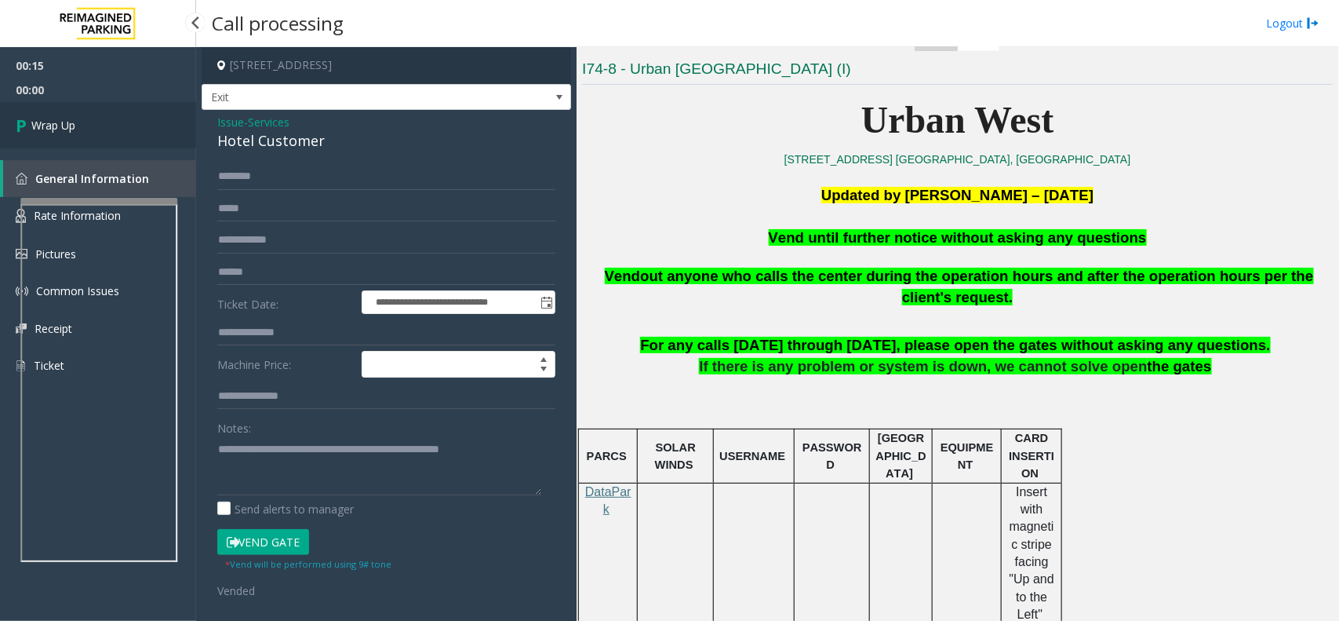
click at [104, 115] on link "Wrap Up" at bounding box center [98, 125] width 196 height 46
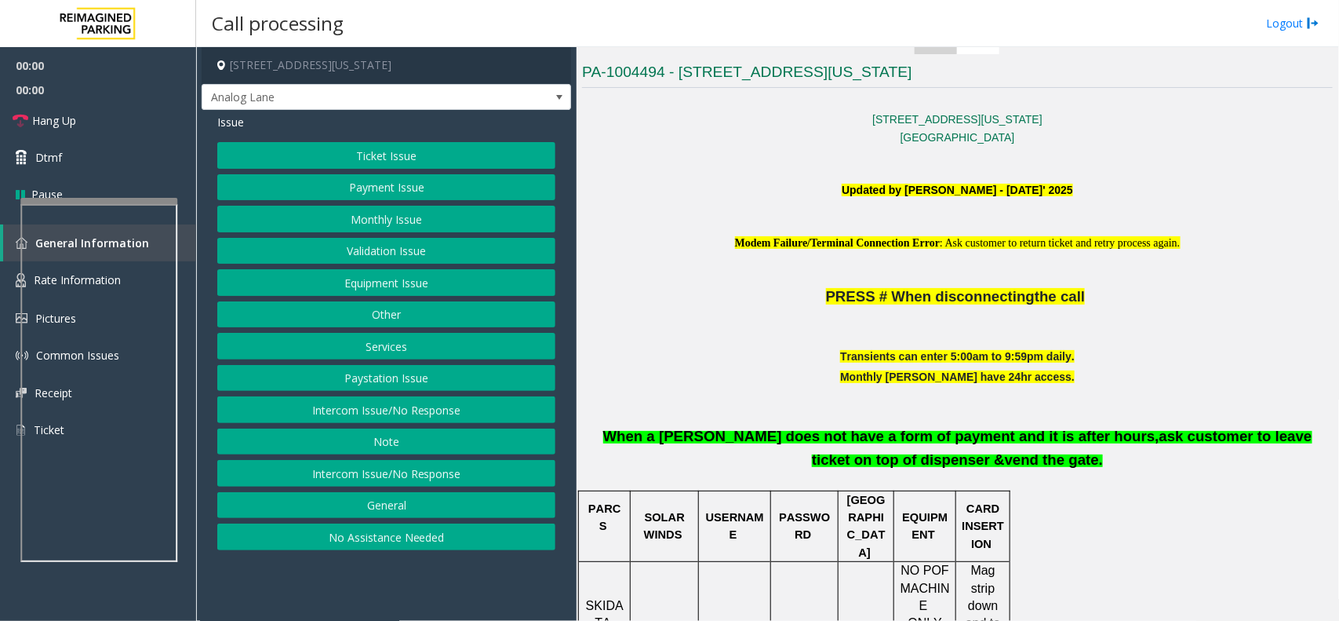
scroll to position [392, 0]
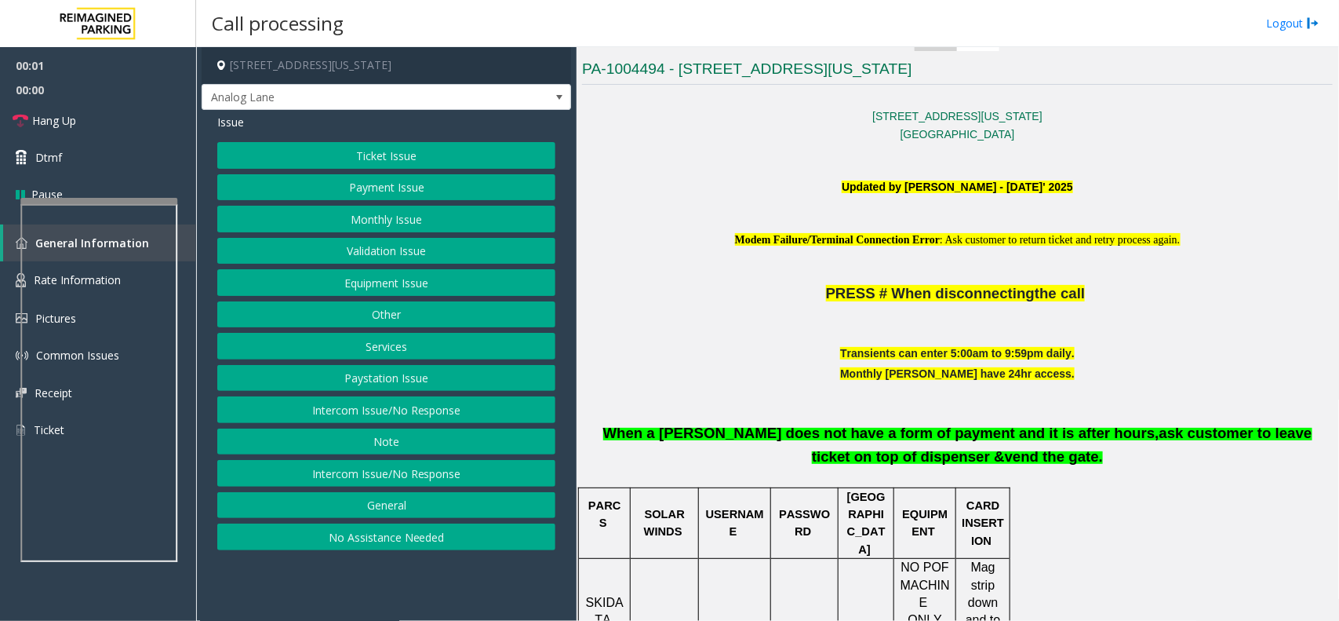
drag, startPoint x: 691, startPoint y: 206, endPoint x: 1139, endPoint y: 469, distance: 520.1
click at [1139, 468] on p "When a [PERSON_NAME] does not have a form of payment and it is after hours, ask…" at bounding box center [957, 436] width 751 height 64
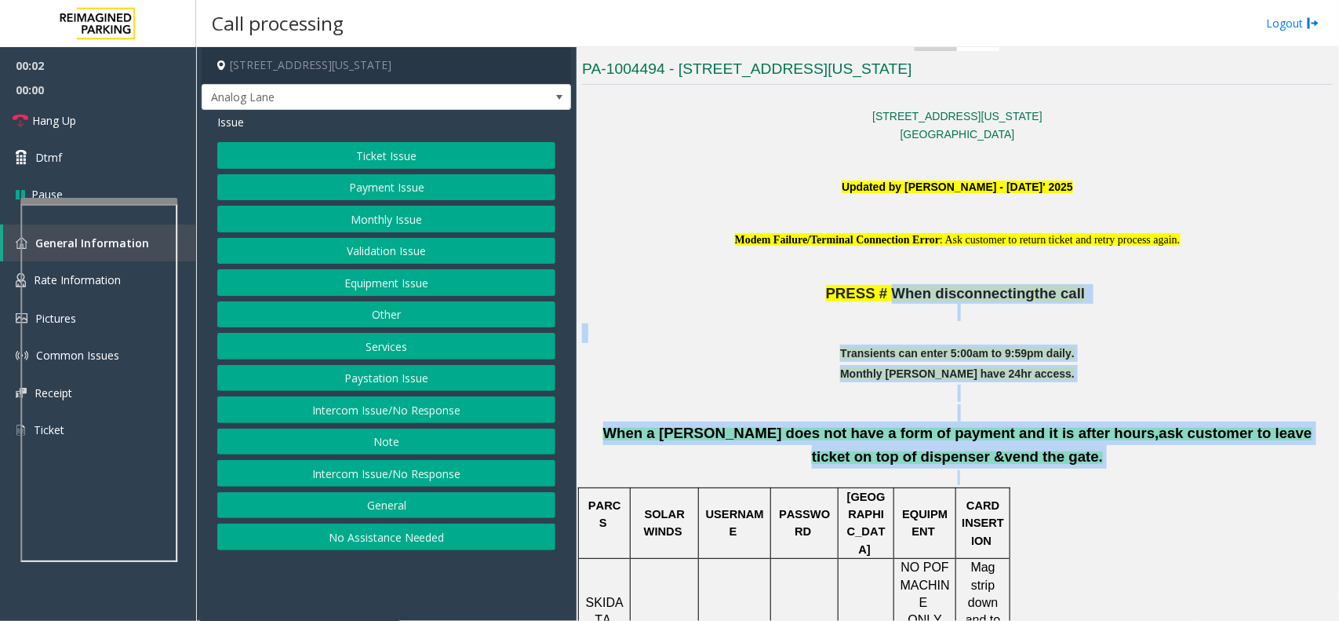
drag, startPoint x: 1135, startPoint y: 481, endPoint x: 876, endPoint y: 293, distance: 320.2
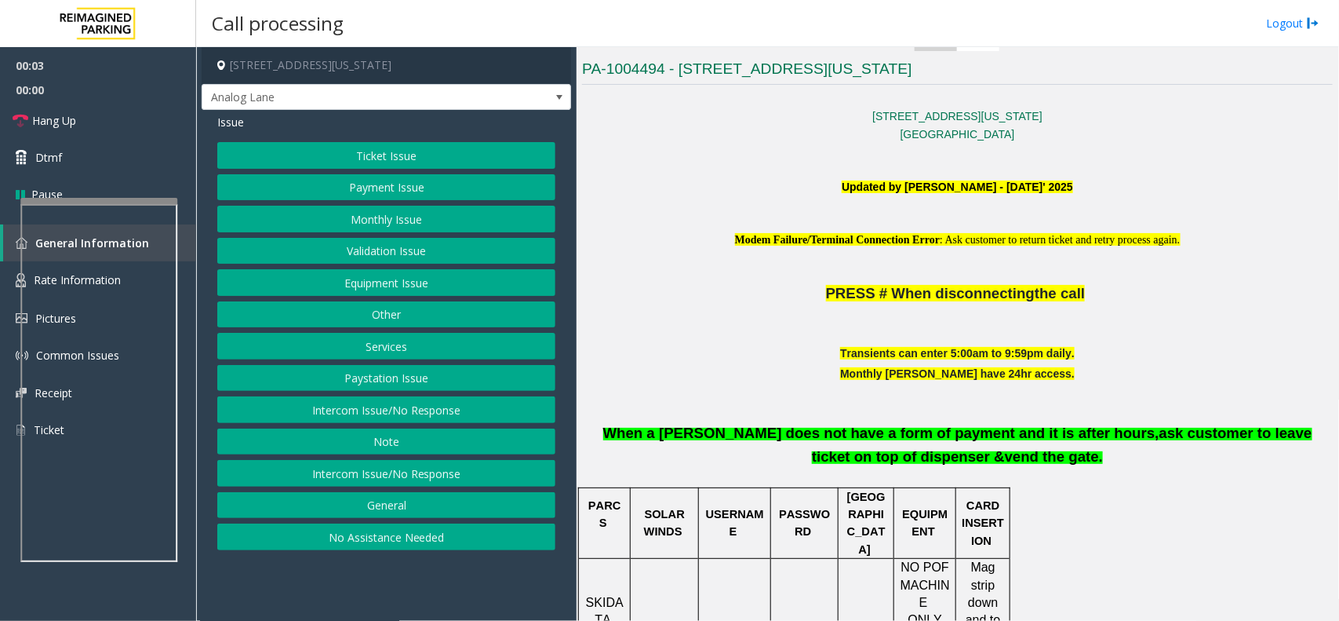
click at [765, 226] on p at bounding box center [957, 221] width 751 height 17
drag, startPoint x: 696, startPoint y: 206, endPoint x: 1161, endPoint y: 447, distance: 524.0
click at [1150, 467] on p "When a [PERSON_NAME] does not have a form of payment and it is after hours, ask…" at bounding box center [957, 436] width 751 height 64
drag, startPoint x: 1076, startPoint y: 463, endPoint x: 684, endPoint y: 272, distance: 435.5
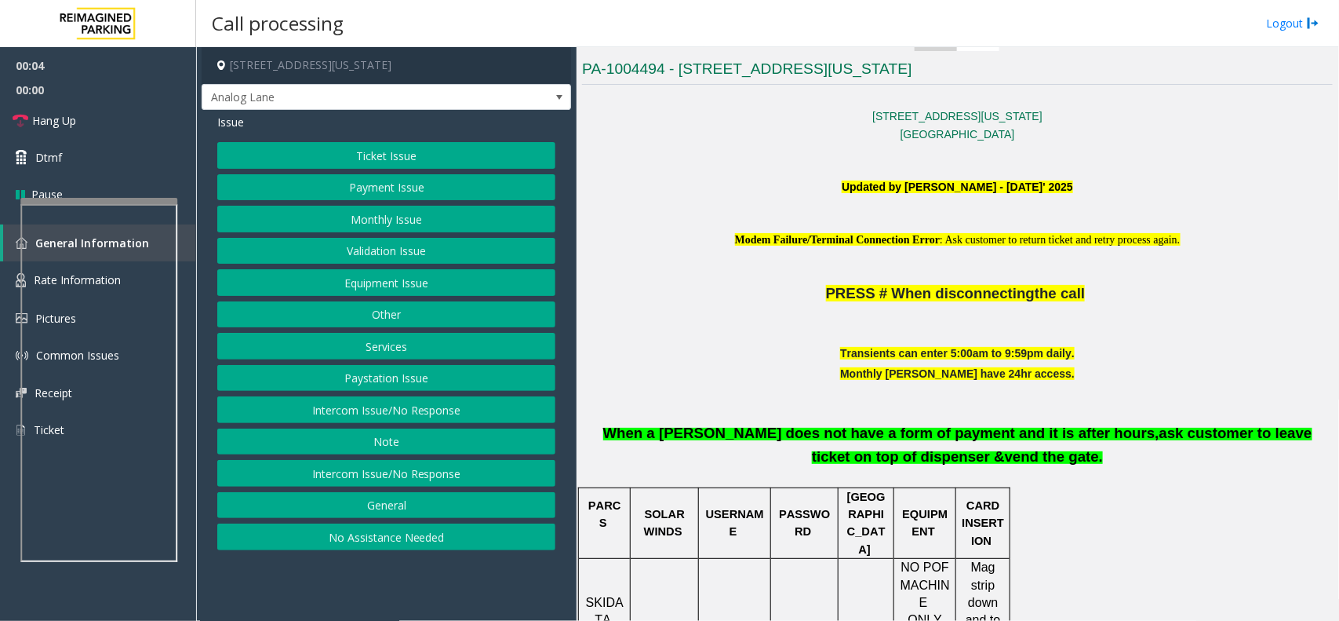
click at [735, 241] on span "Modem Failure/Terminal Connection Error" at bounding box center [837, 240] width 205 height 12
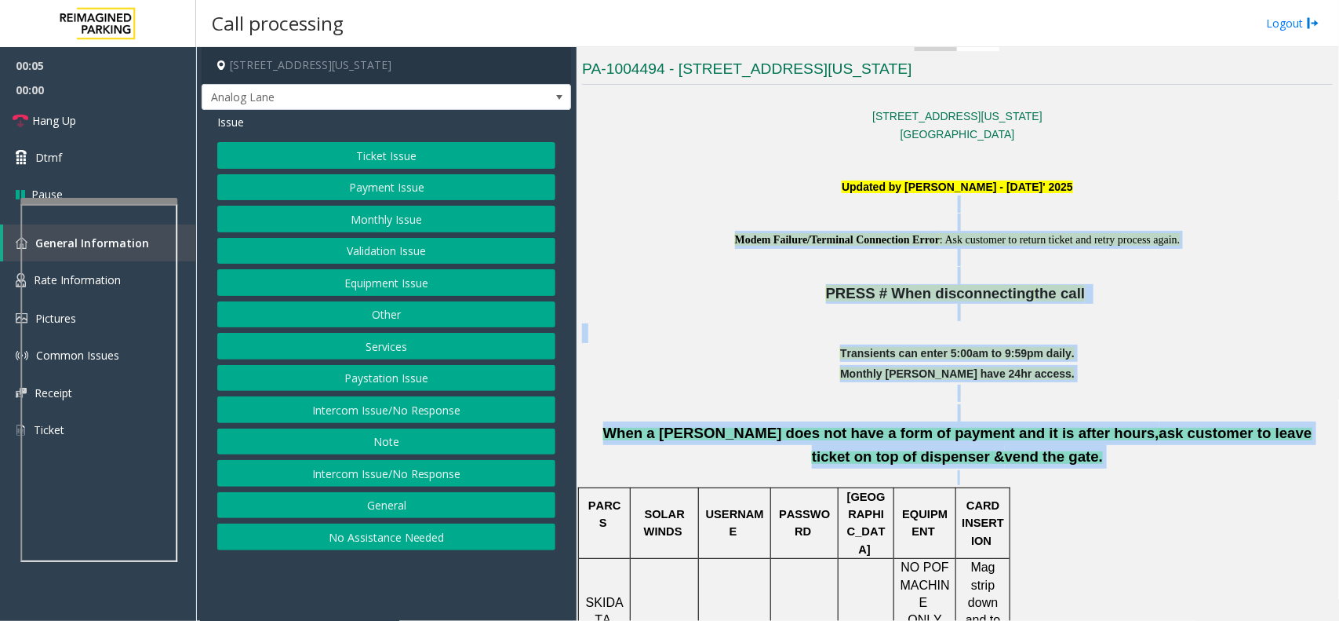
drag, startPoint x: 679, startPoint y: 198, endPoint x: 1140, endPoint y: 530, distance: 568.8
click at [1033, 484] on p at bounding box center [957, 477] width 751 height 15
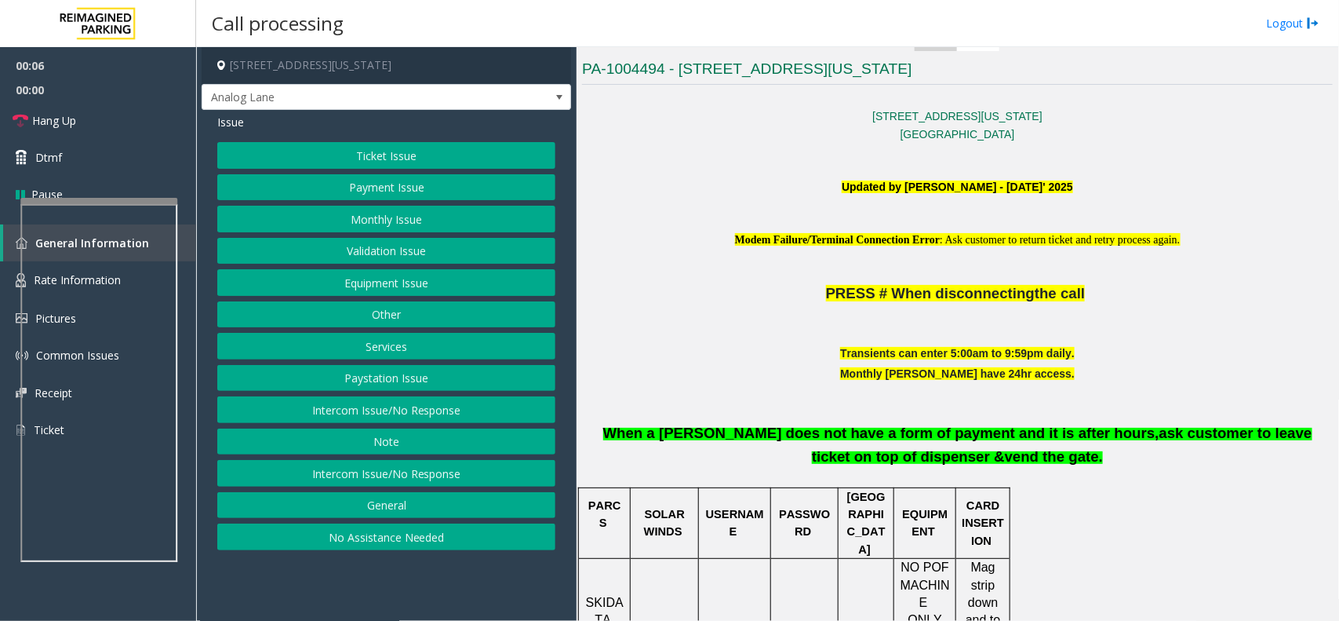
drag, startPoint x: 1048, startPoint y: 463, endPoint x: 553, endPoint y: 153, distance: 583.5
click at [702, 177] on p at bounding box center [957, 168] width 751 height 17
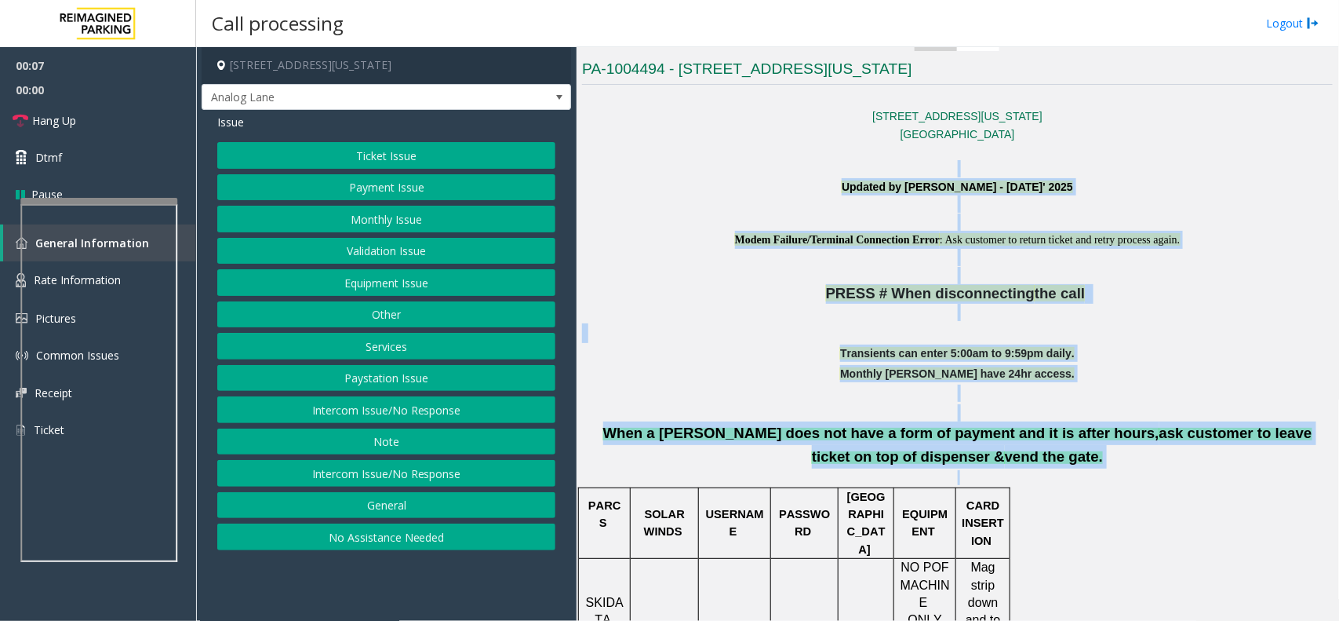
drag, startPoint x: 702, startPoint y: 177, endPoint x: 1022, endPoint y: 447, distance: 419.3
click at [1088, 465] on p "When a [PERSON_NAME] does not have a form of payment and it is after hours, ask…" at bounding box center [957, 436] width 751 height 64
drag, startPoint x: 1089, startPoint y: 472, endPoint x: 612, endPoint y: 177, distance: 561.4
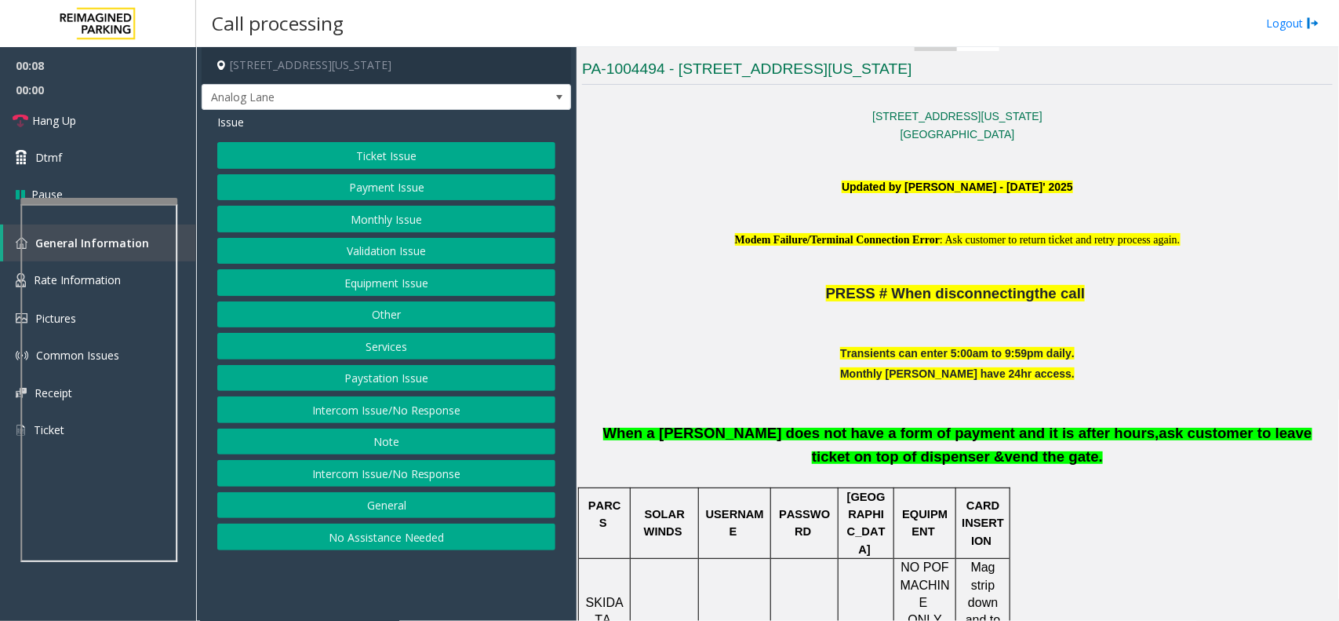
click at [612, 177] on p at bounding box center [957, 168] width 751 height 17
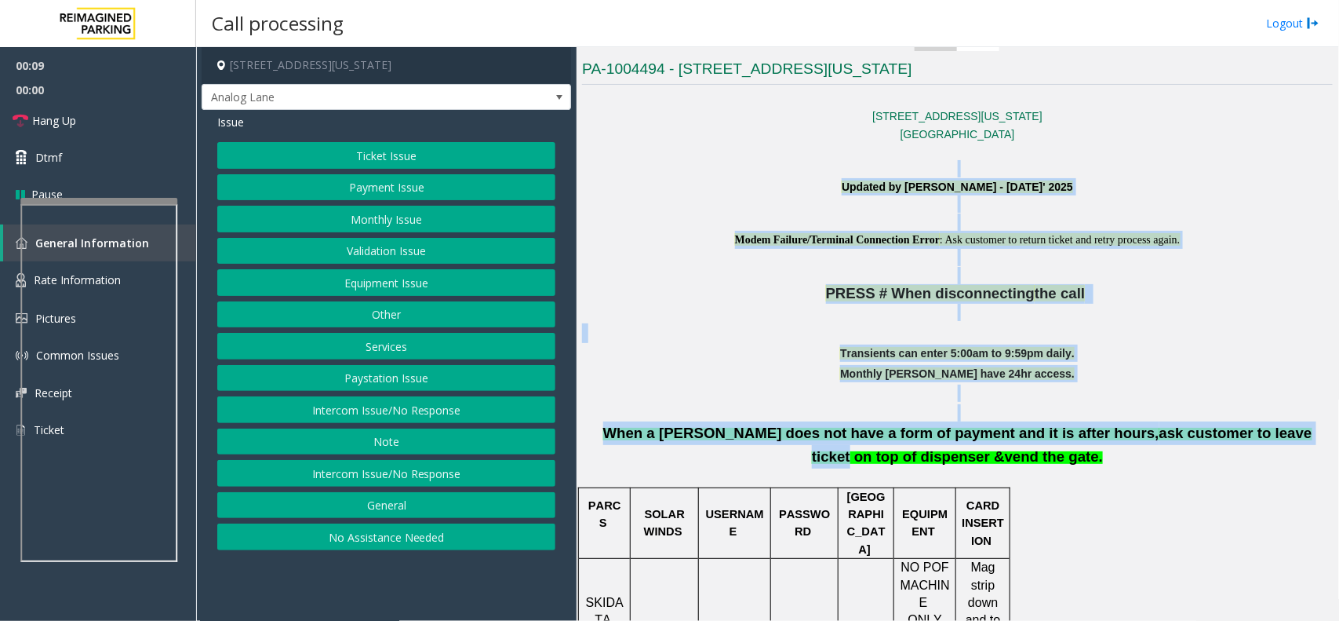
drag, startPoint x: 612, startPoint y: 177, endPoint x: 1150, endPoint y: 438, distance: 597.6
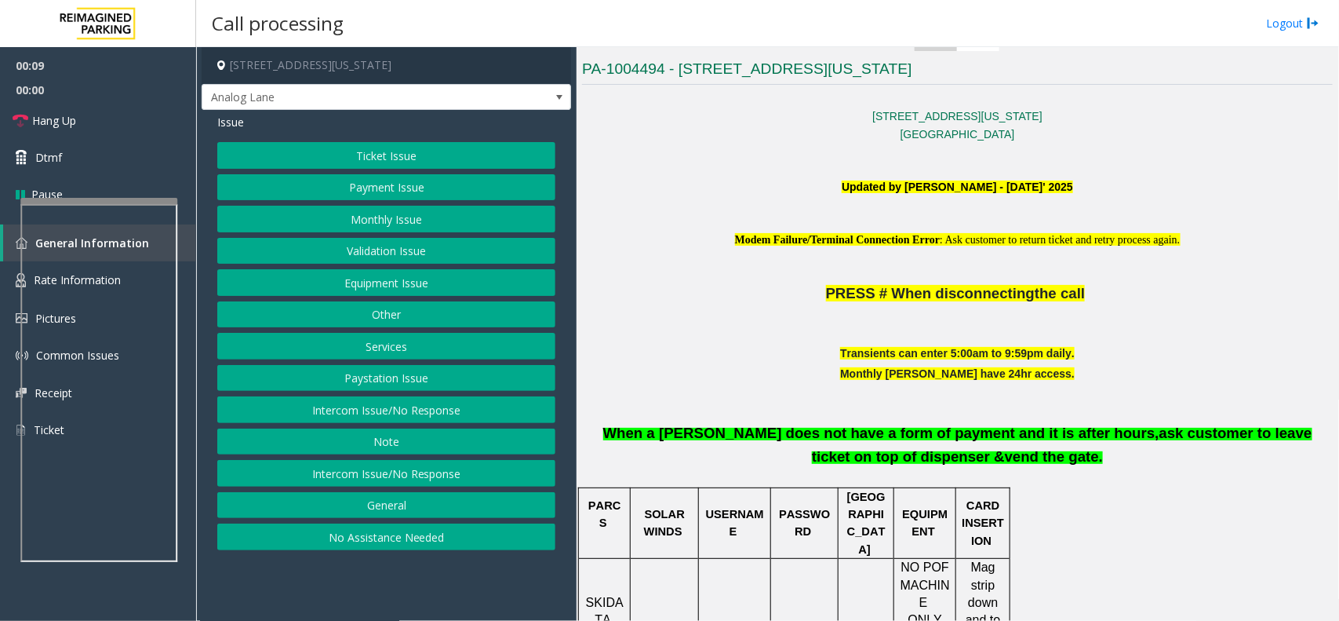
click at [1173, 456] on p "When a [PERSON_NAME] does not have a form of payment and it is after hours, ask…" at bounding box center [957, 436] width 751 height 64
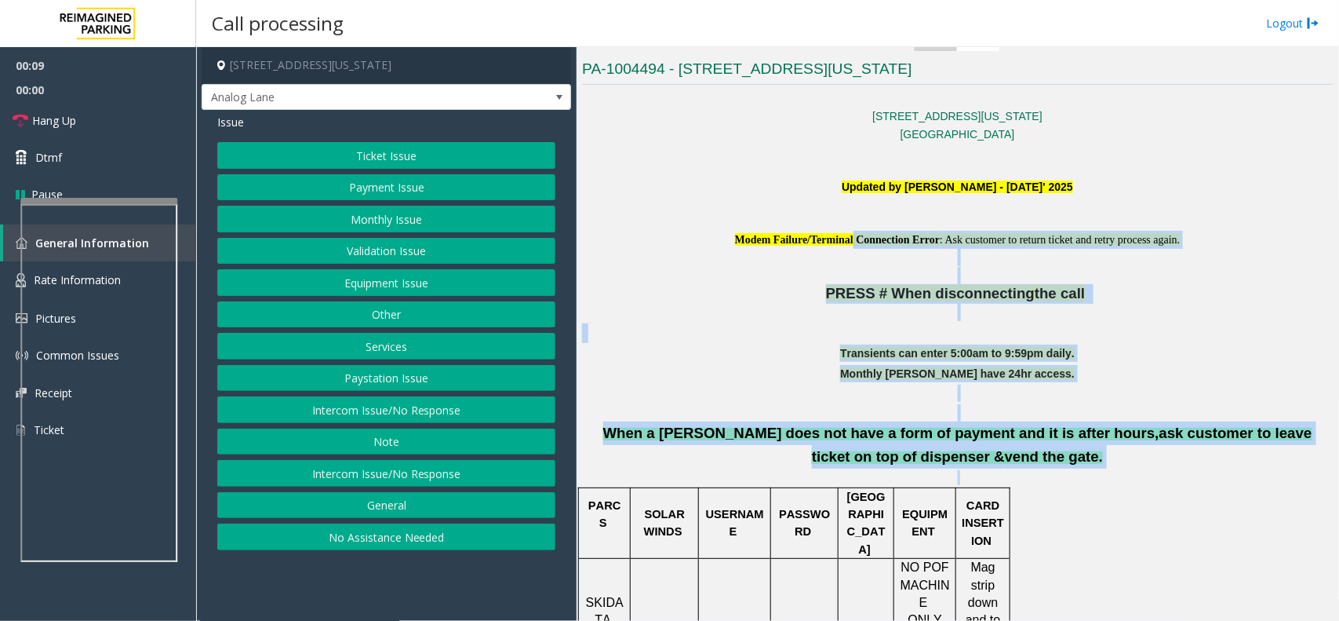
drag, startPoint x: 1175, startPoint y: 472, endPoint x: 789, endPoint y: 230, distance: 455.9
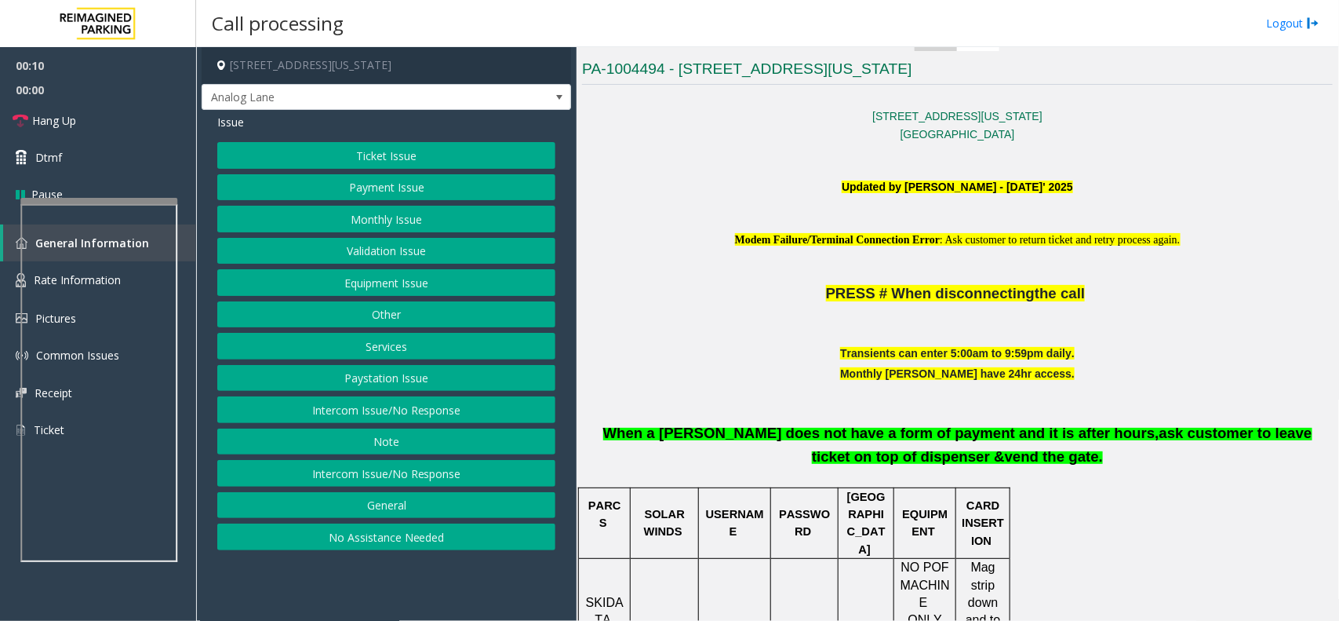
click at [773, 210] on p at bounding box center [957, 203] width 751 height 17
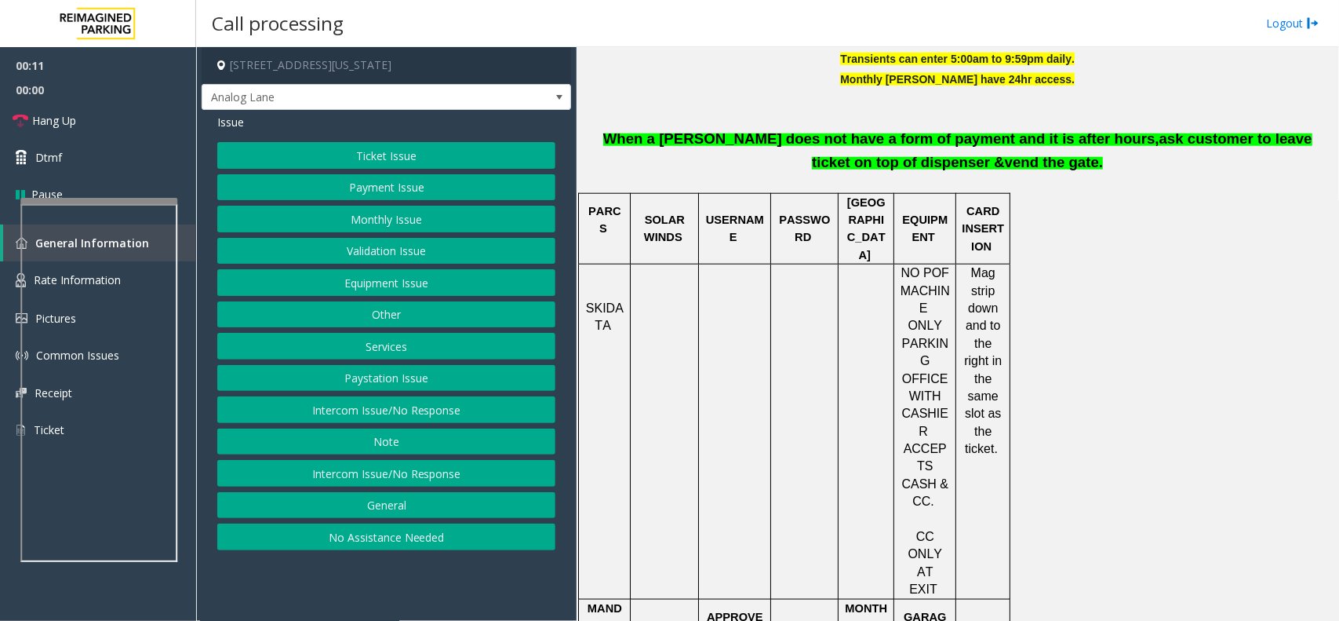
scroll to position [1079, 0]
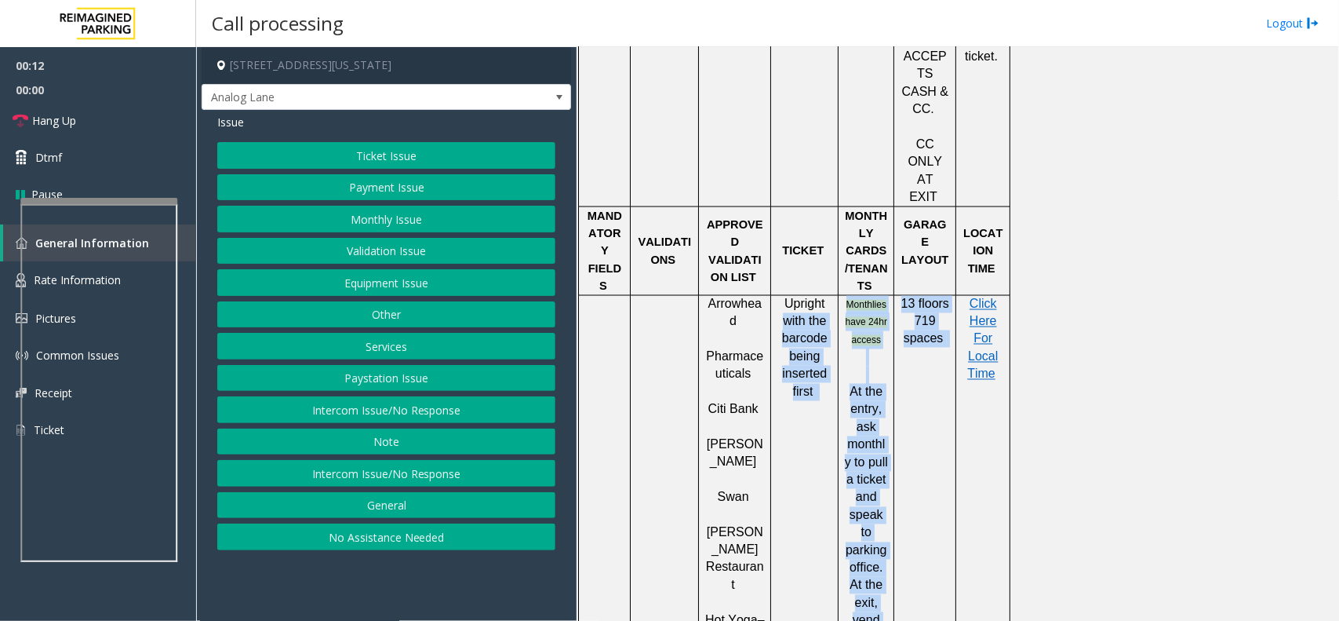
drag, startPoint x: 777, startPoint y: 206, endPoint x: 922, endPoint y: 516, distance: 341.5
click at [922, 516] on tr "Arrowhead Pharmaceuticals Citi Bank [PERSON_NAME] [PERSON_NAME] Restauran t Hot…" at bounding box center [795, 620] width 432 height 650
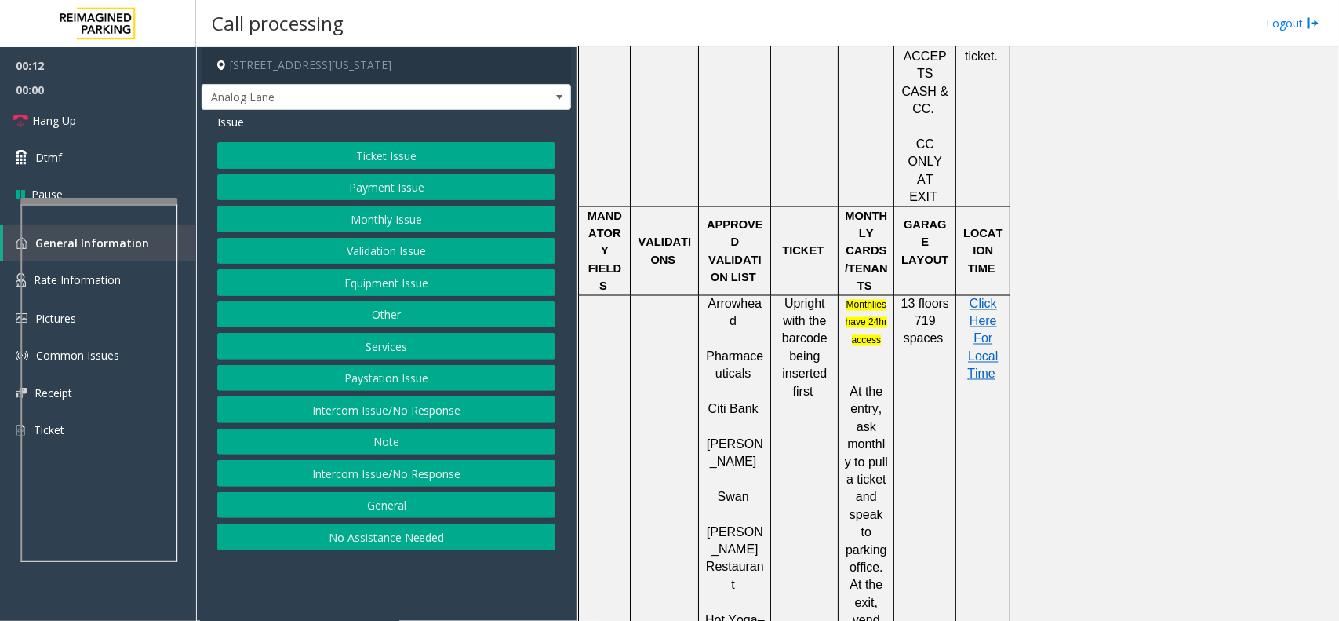
click at [971, 441] on td "Click Here For Local Time" at bounding box center [984, 620] width 54 height 650
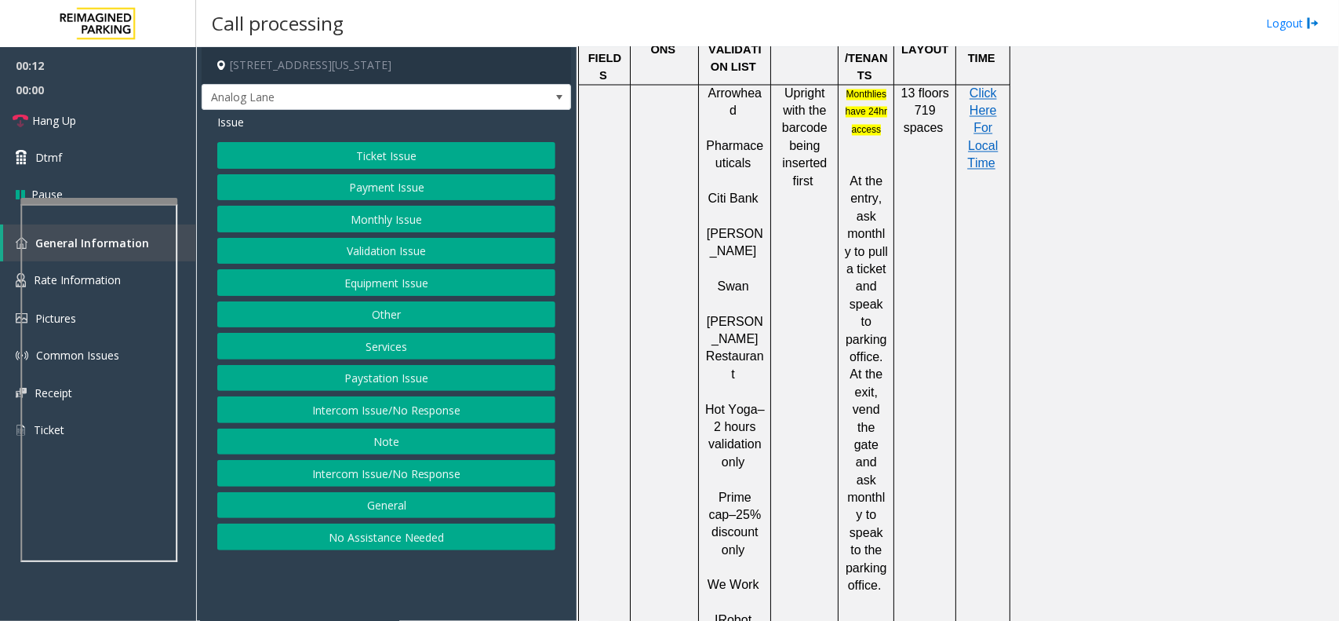
scroll to position [1569, 0]
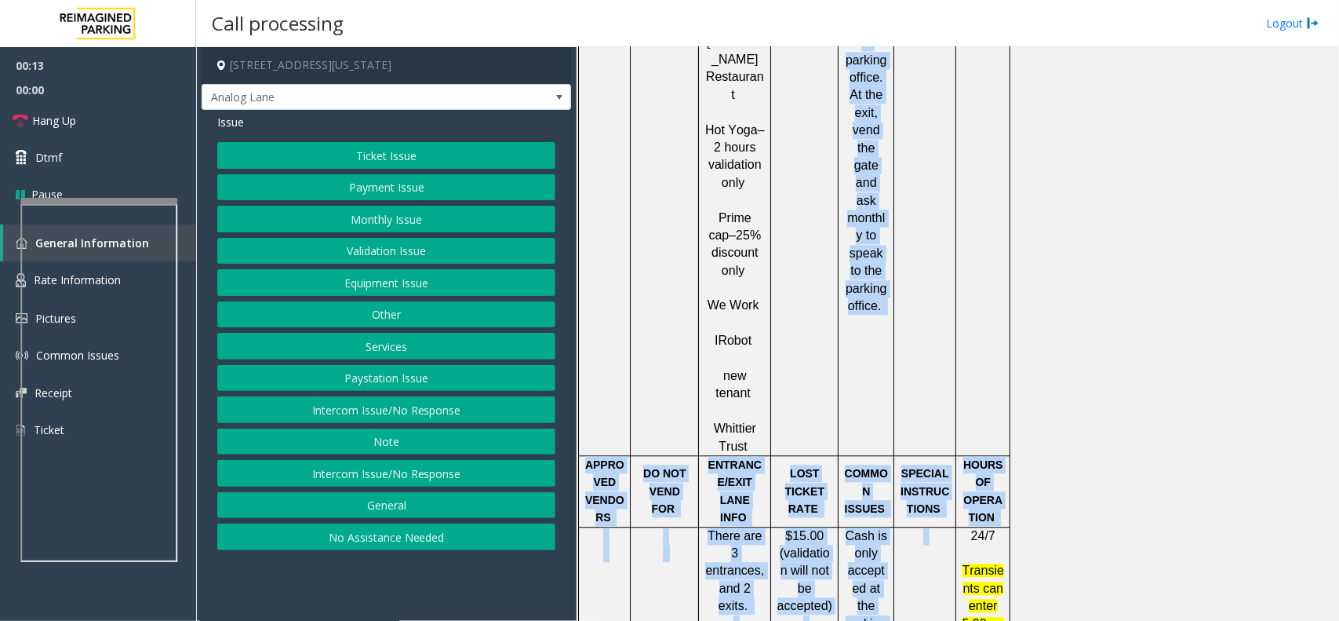
drag, startPoint x: 795, startPoint y: 165, endPoint x: 916, endPoint y: 505, distance: 360.6
click at [916, 505] on tbody "PARCS SOLAR WINDS USERNAME PASSWORD PARIS EQUIPMENT CARD INSERTION SKIDATA NO P…" at bounding box center [795, 349] width 432 height 2078
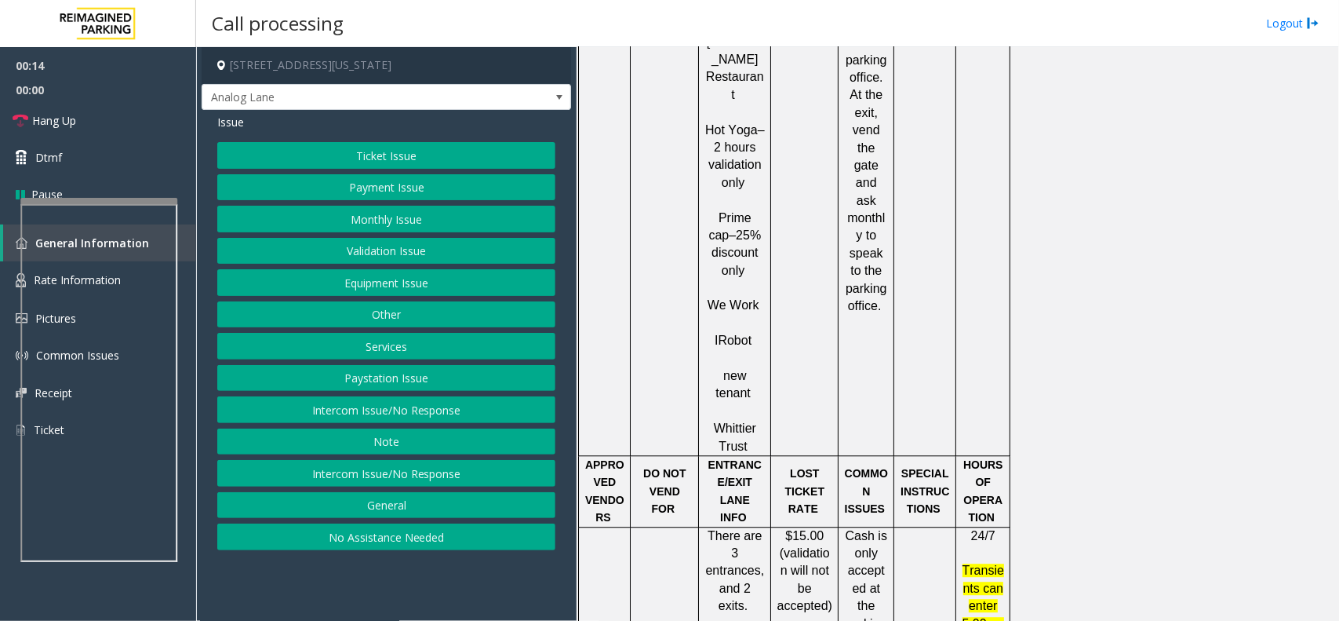
click at [371, 397] on div "Ticket Issue Payment Issue Monthly Issue Validation Issue Equipment Issue Other…" at bounding box center [386, 346] width 338 height 408
click at [382, 416] on button "Intercom Issue/No Response" at bounding box center [386, 409] width 338 height 27
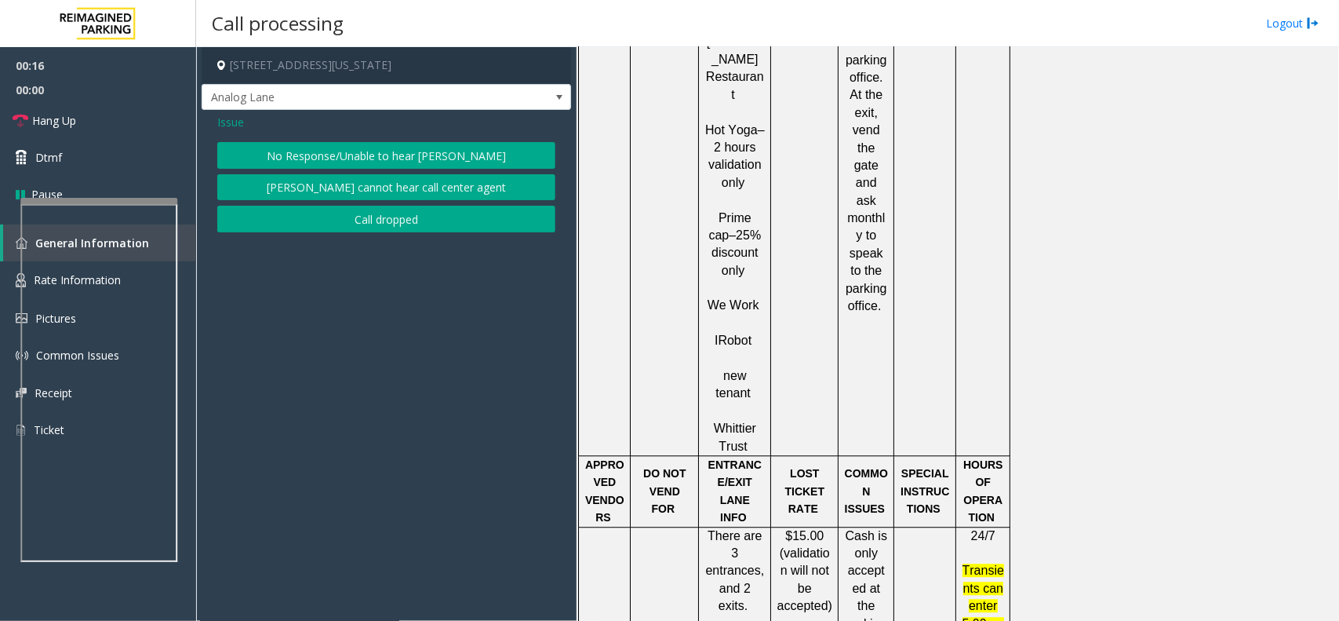
click at [402, 151] on button "No Response/Unable to hear [PERSON_NAME]" at bounding box center [386, 155] width 338 height 27
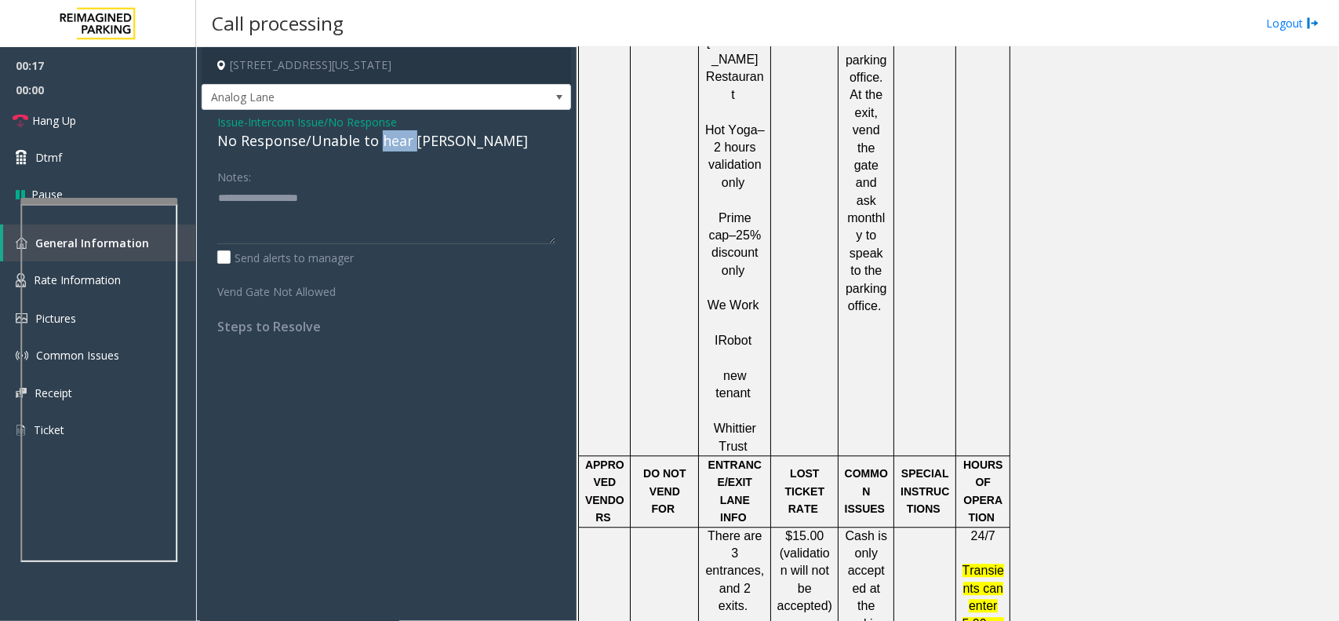
click at [402, 151] on div "No Response/Unable to hear [PERSON_NAME]" at bounding box center [386, 140] width 338 height 21
click at [465, 209] on textarea at bounding box center [386, 214] width 338 height 59
type textarea "**********"
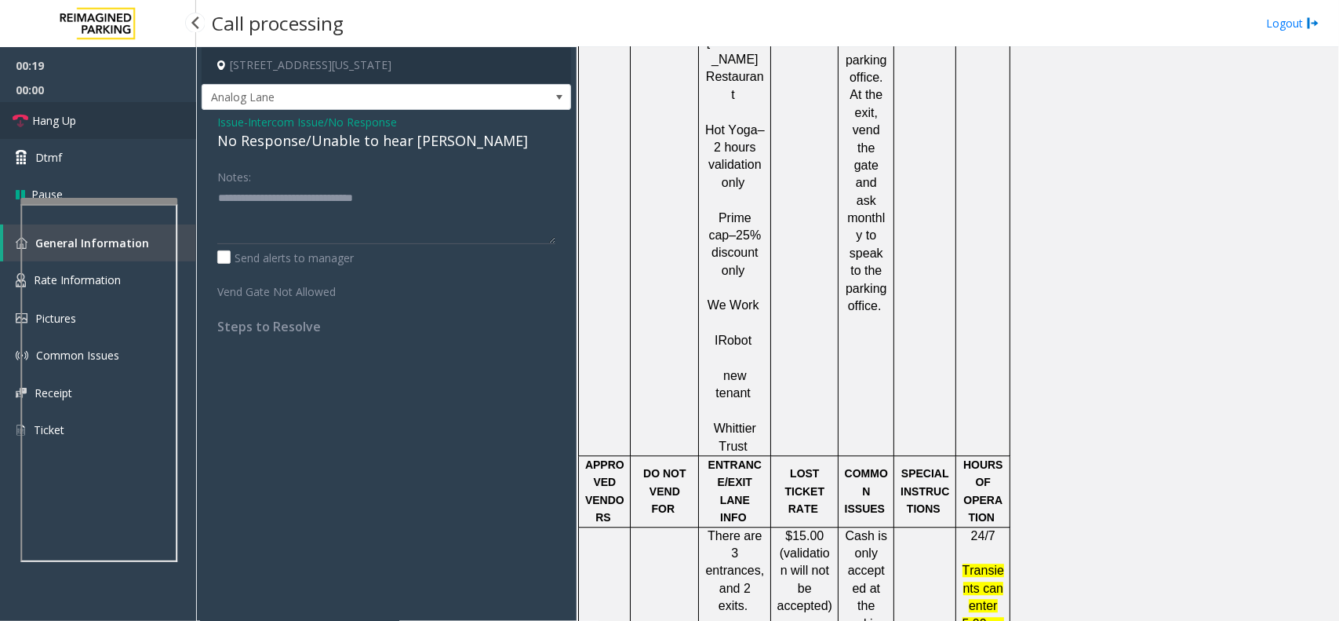
click at [98, 127] on link "Hang Up" at bounding box center [98, 120] width 196 height 37
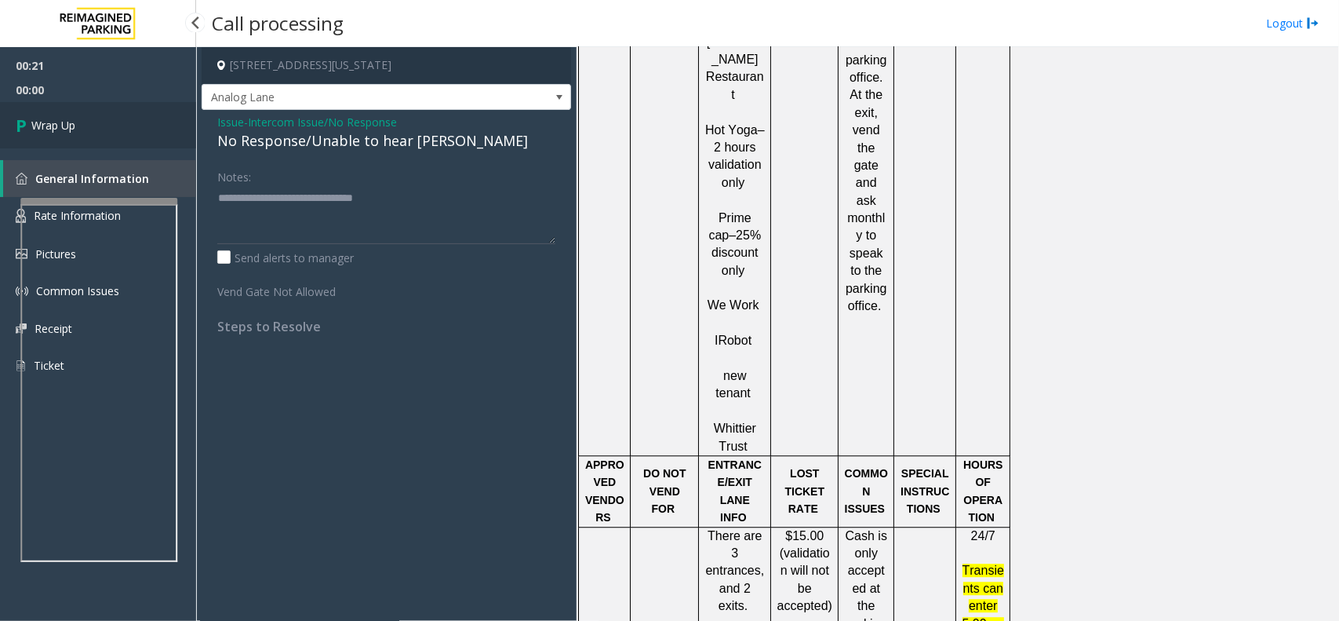
click at [98, 126] on link "Wrap Up" at bounding box center [98, 125] width 196 height 46
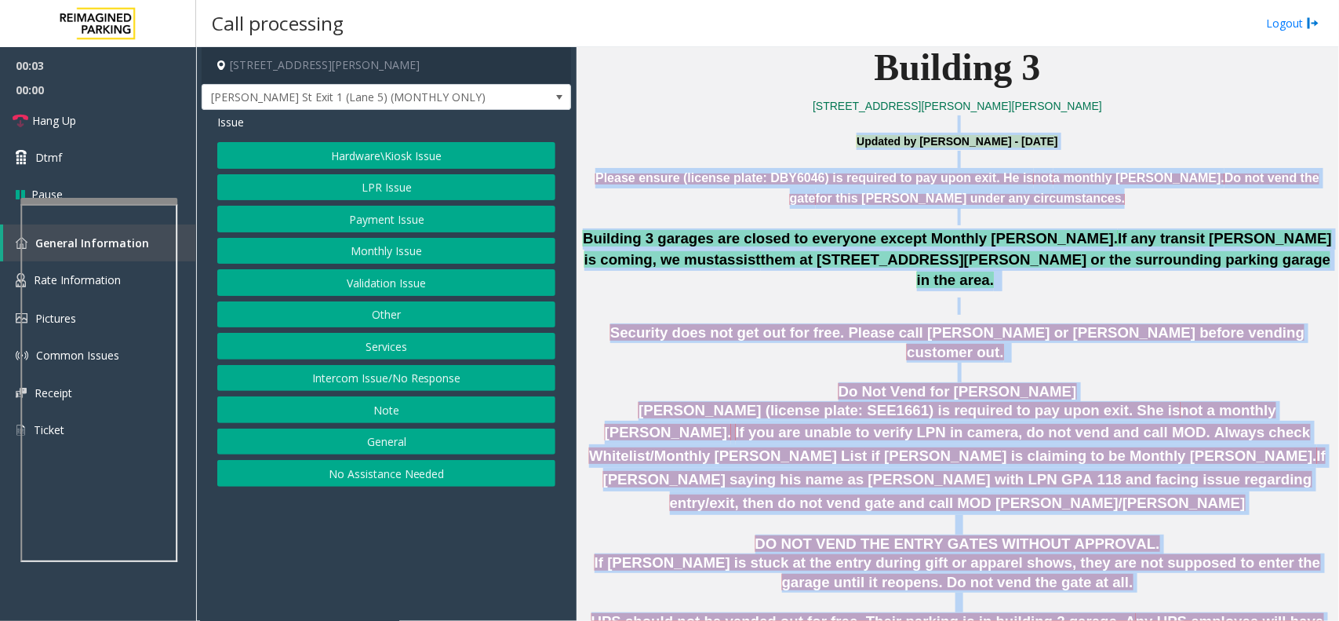
scroll to position [803, 0]
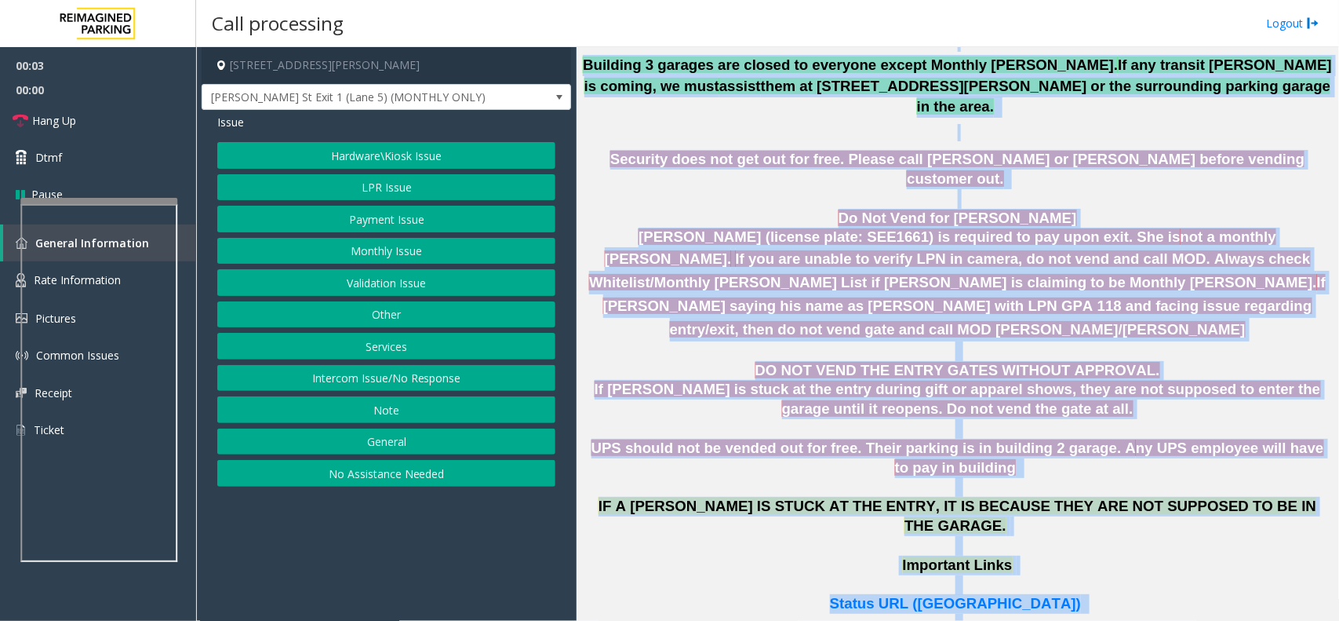
drag, startPoint x: 718, startPoint y: 225, endPoint x: 1236, endPoint y: 626, distance: 655.0
click at [1236, 620] on html "00:03 00:00 Hang Up Dtmf Pause General Information Rate Information Pictures Co…" at bounding box center [669, 310] width 1339 height 621
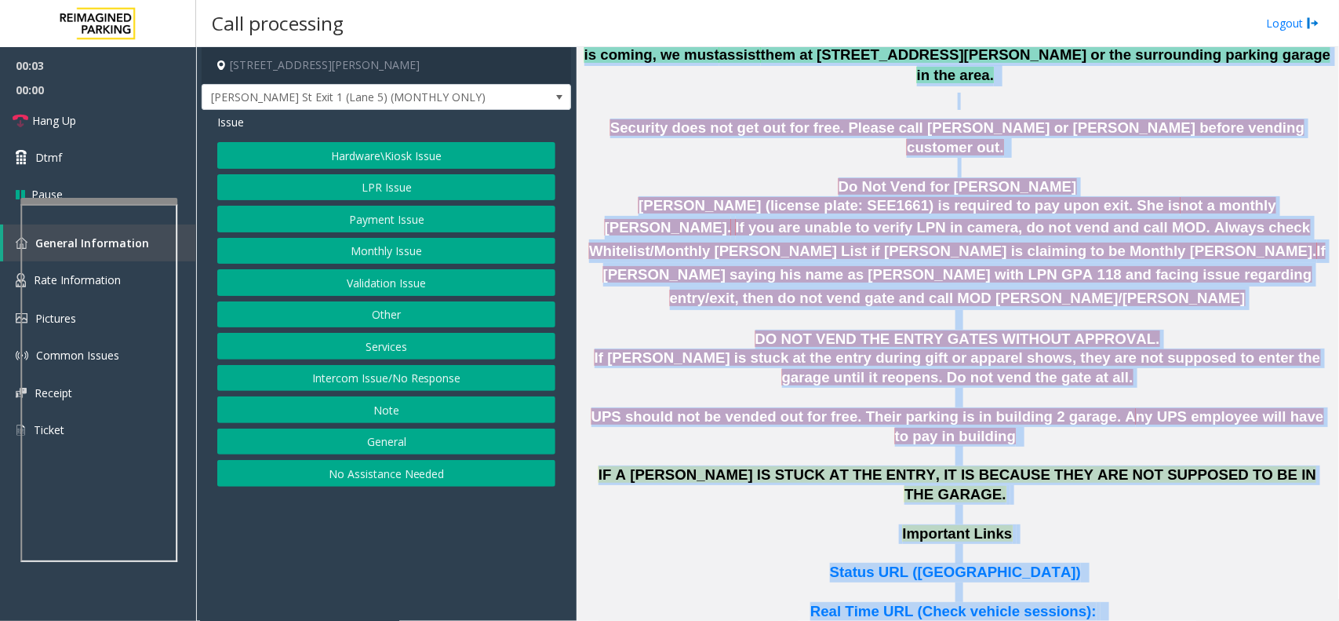
click at [1248, 524] on p "Important Links" at bounding box center [957, 543] width 751 height 39
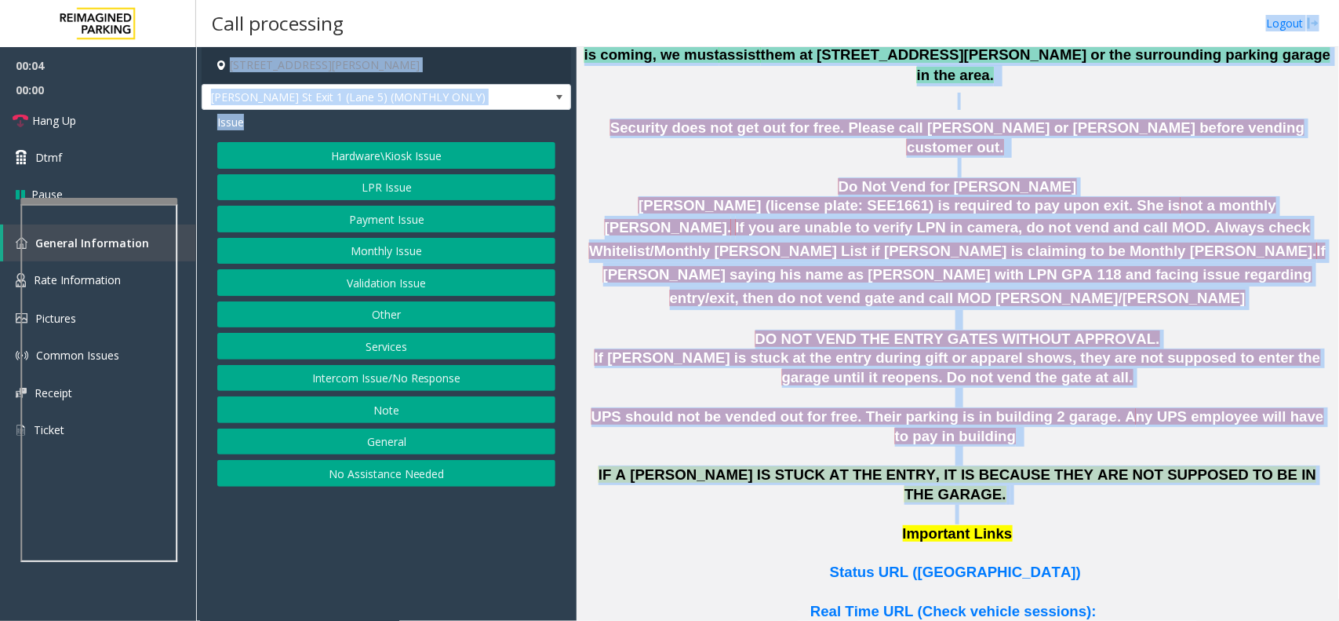
scroll to position [357, 0]
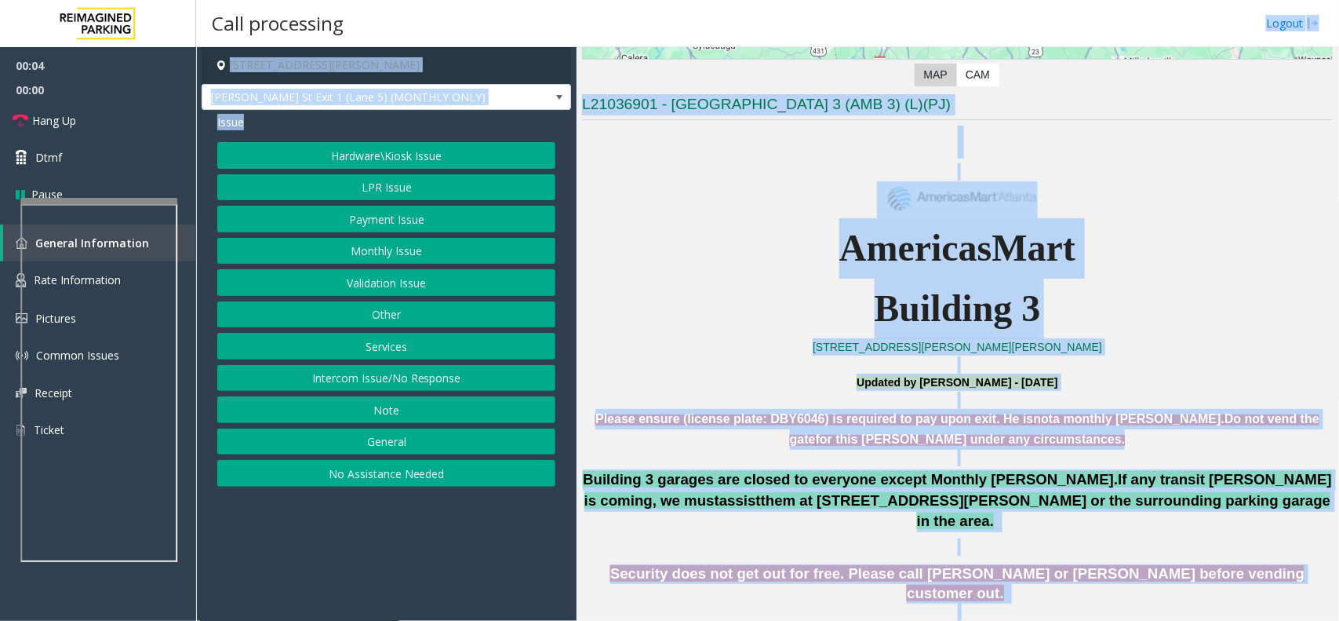
drag, startPoint x: 1261, startPoint y: 438, endPoint x: 919, endPoint y: -13, distance: 566.2
click at [919, 0] on html "00:04 00:00 Hang Up Dtmf Pause General Information Rate Information Pictures Co…" at bounding box center [669, 310] width 1339 height 621
click at [808, 393] on p at bounding box center [957, 400] width 751 height 17
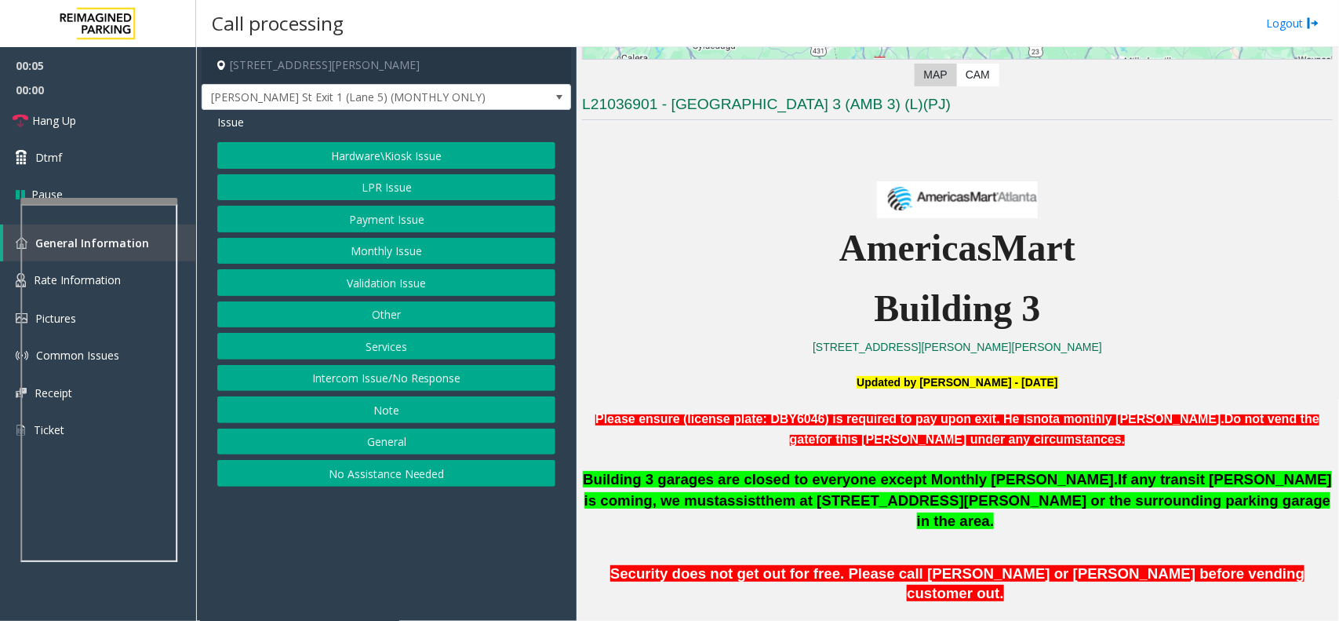
scroll to position [749, 0]
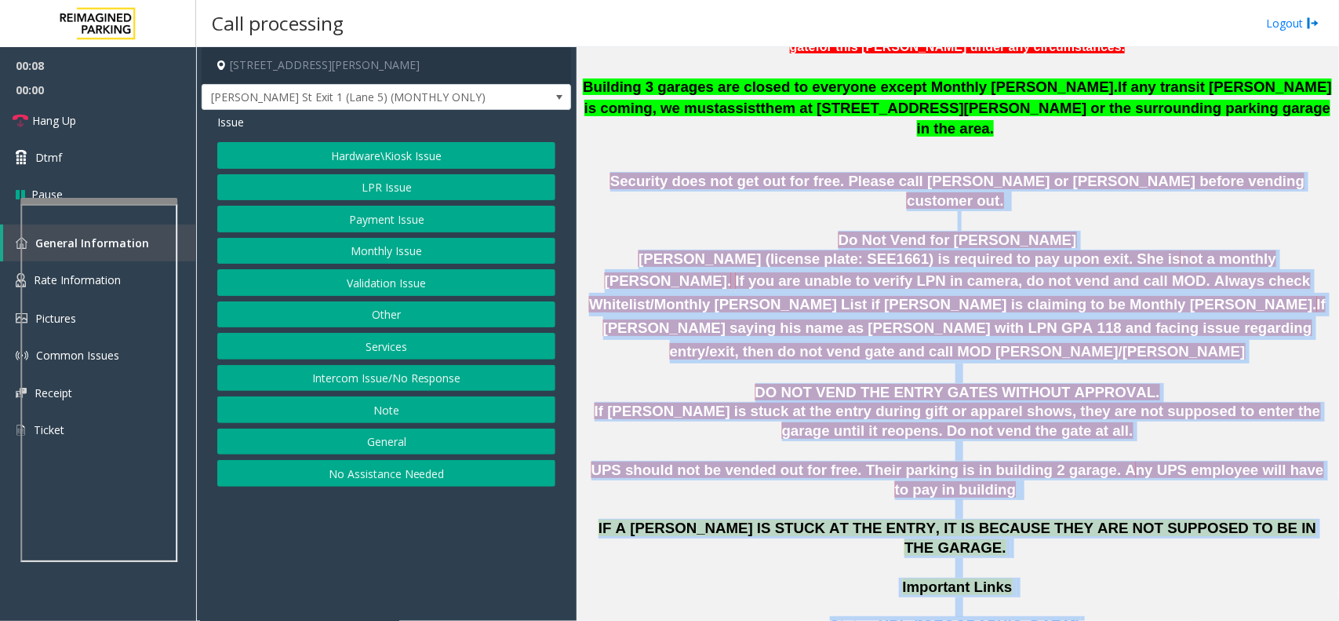
drag, startPoint x: 657, startPoint y: 158, endPoint x: 1143, endPoint y: 552, distance: 626.0
click at [1143, 616] on p "Status URL ([GEOGRAPHIC_DATA])" at bounding box center [957, 626] width 751 height 20
drag, startPoint x: 1277, startPoint y: 471, endPoint x: 671, endPoint y: 144, distance: 689.2
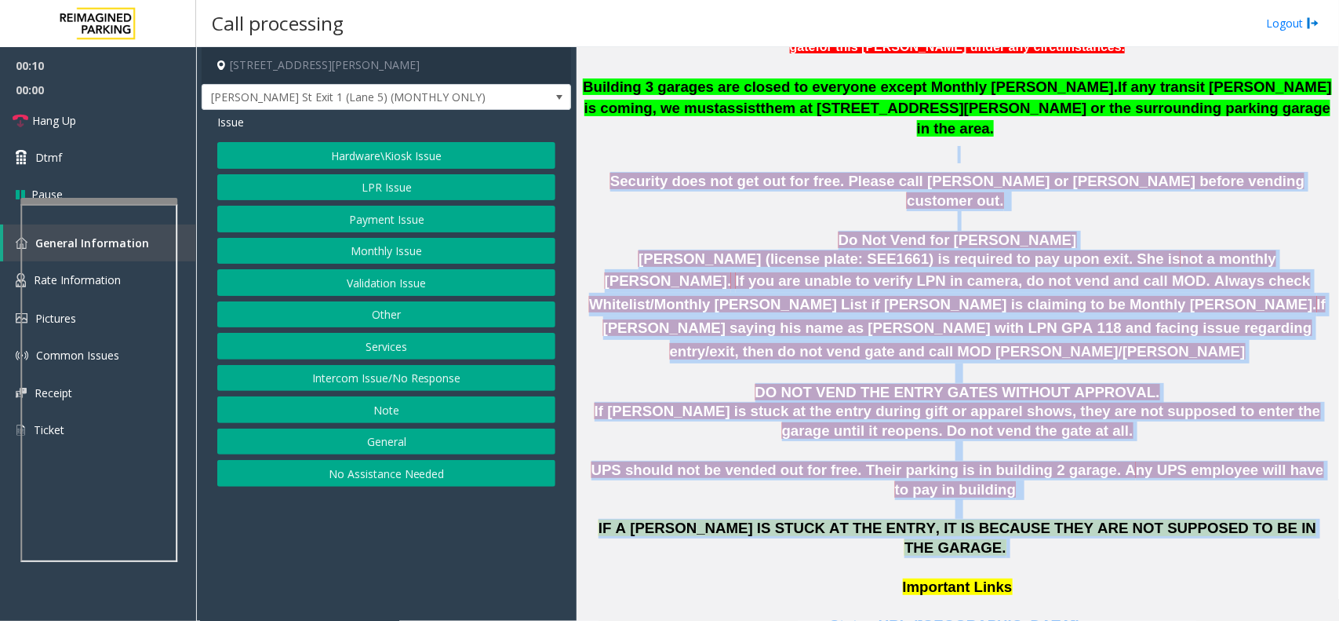
click at [638, 146] on p at bounding box center [957, 154] width 751 height 17
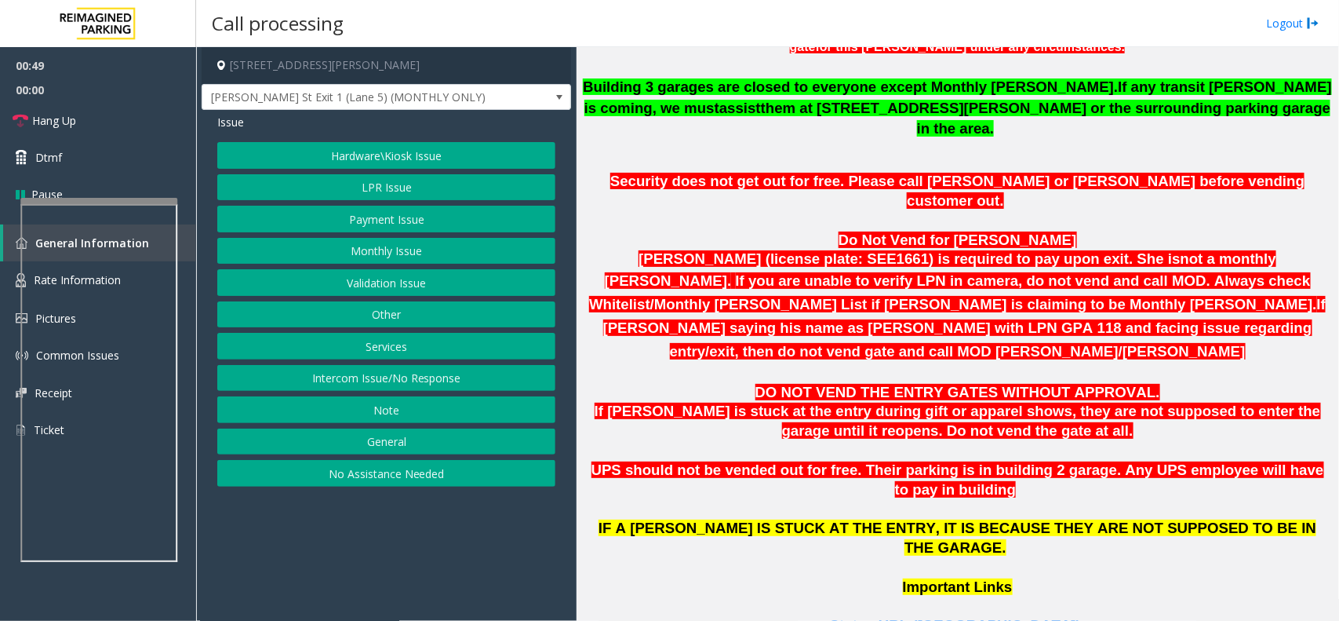
scroll to position [455, 0]
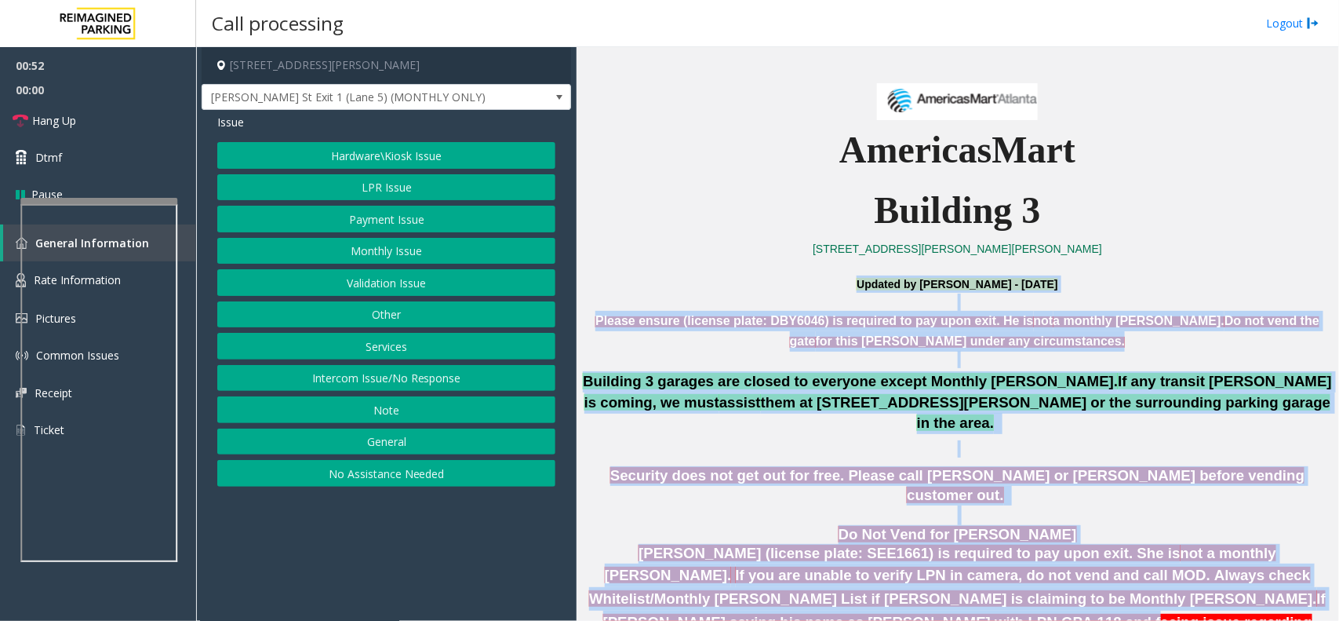
drag, startPoint x: 814, startPoint y: 279, endPoint x: 1131, endPoint y: 563, distance: 424.5
click at [1131, 590] on span "If [PERSON_NAME] saying his name as [PERSON_NAME] with LPN GPA 118 and facing i…" at bounding box center [964, 622] width 723 height 64
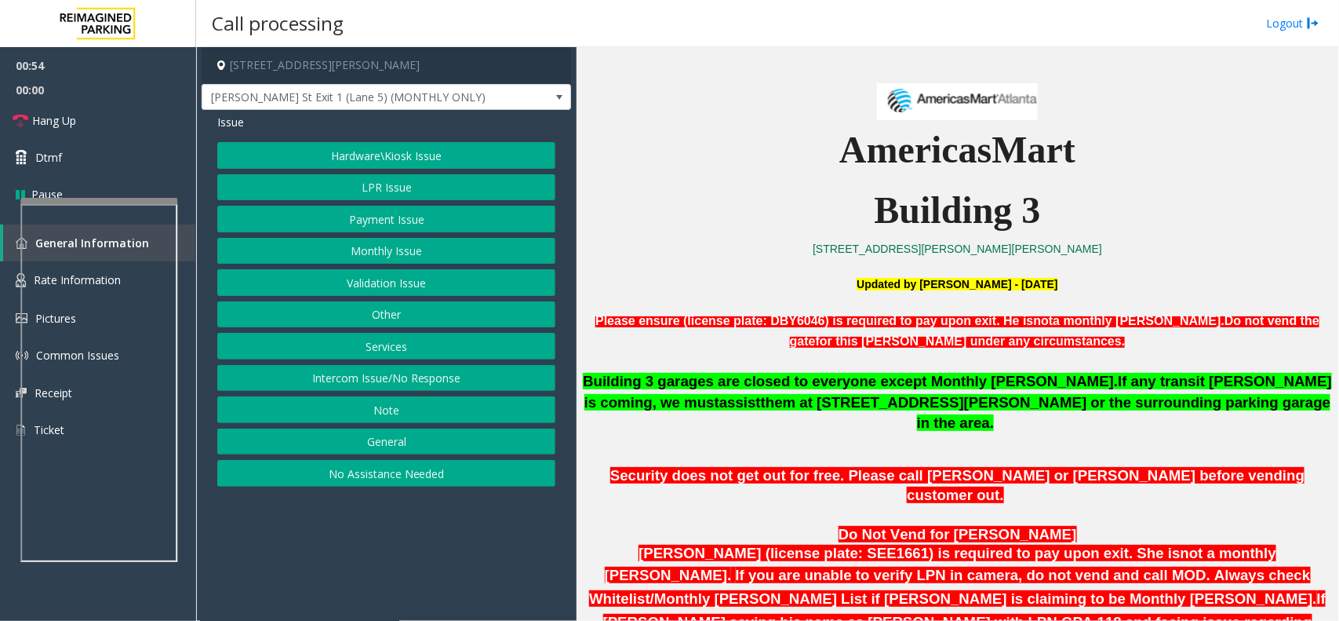
click at [410, 151] on button "Hardware\Kiosk Issue" at bounding box center [386, 155] width 338 height 27
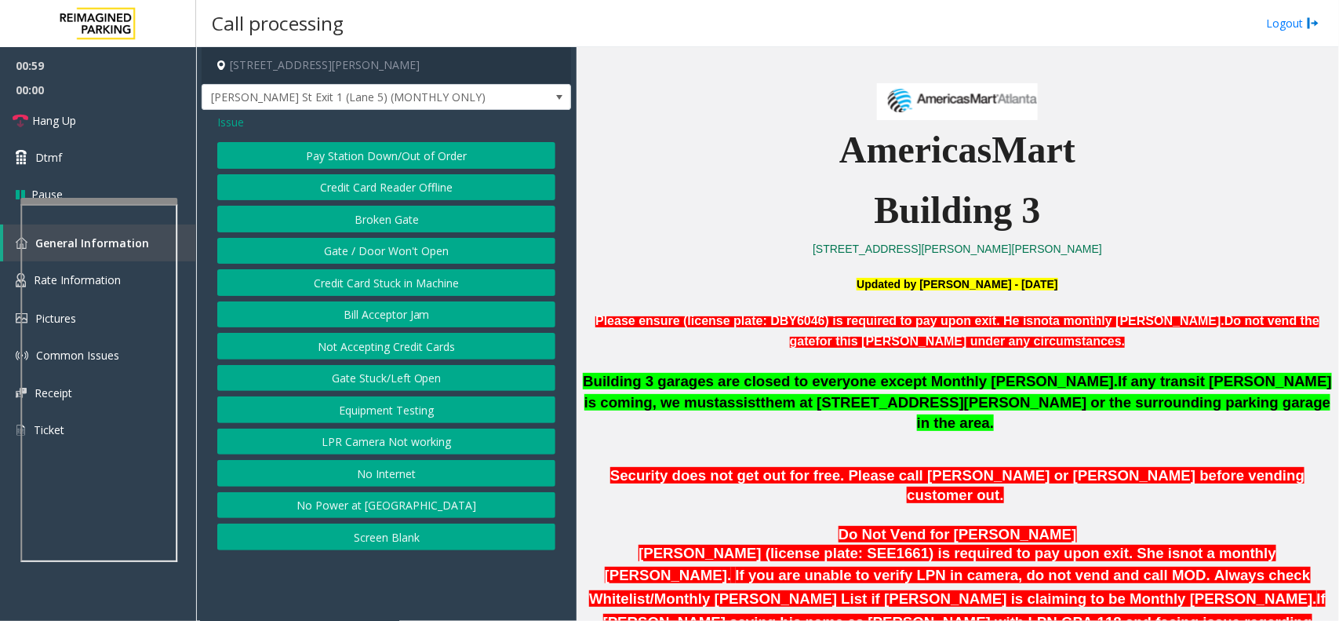
click at [414, 249] on button "Gate / Door Won't Open" at bounding box center [386, 251] width 338 height 27
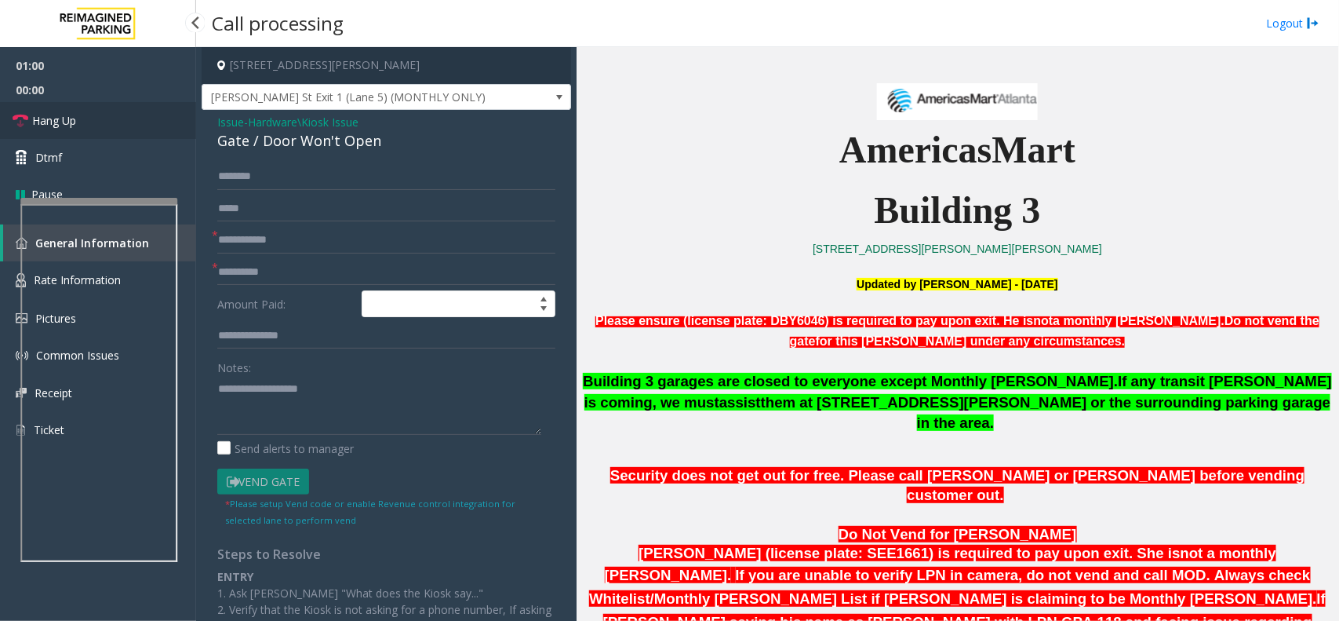
click at [132, 126] on link "Hang Up" at bounding box center [98, 120] width 196 height 37
click at [284, 377] on textarea at bounding box center [379, 405] width 324 height 59
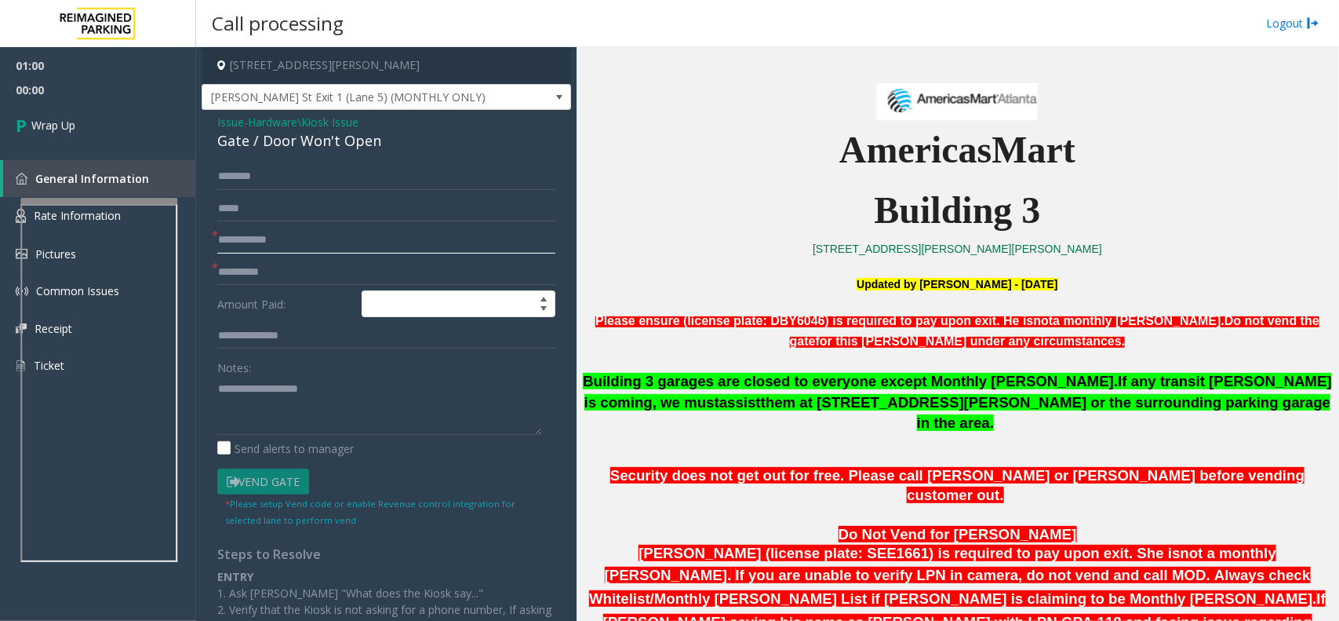
click at [268, 247] on input "text" at bounding box center [386, 240] width 338 height 27
type input "**"
click at [275, 275] on input "text" at bounding box center [386, 272] width 338 height 27
type input "**"
click at [283, 406] on textarea at bounding box center [379, 405] width 324 height 59
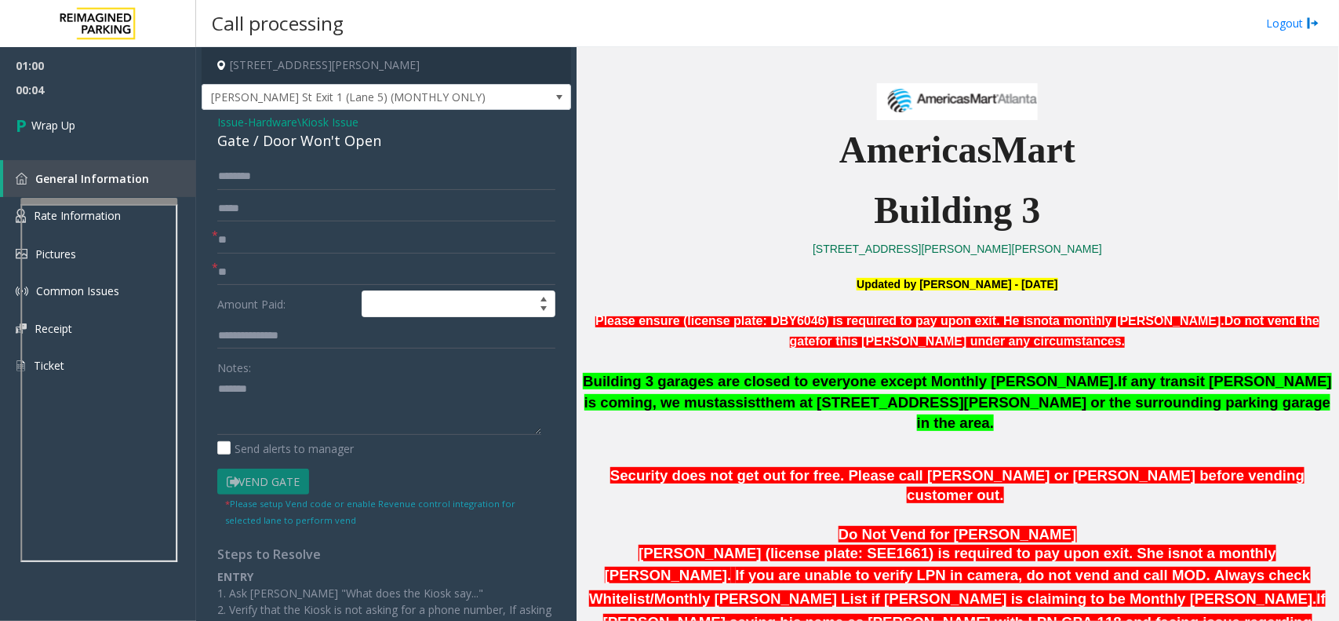
click at [357, 153] on div "Issue - Hardware\Kiosk Issue Gate / Door Won't Open * ** * ** Amount Paid: Note…" at bounding box center [387, 462] width 370 height 704
click at [358, 147] on div "Gate / Door Won't Open" at bounding box center [386, 140] width 338 height 21
copy div "Gate / Door Won't Open"
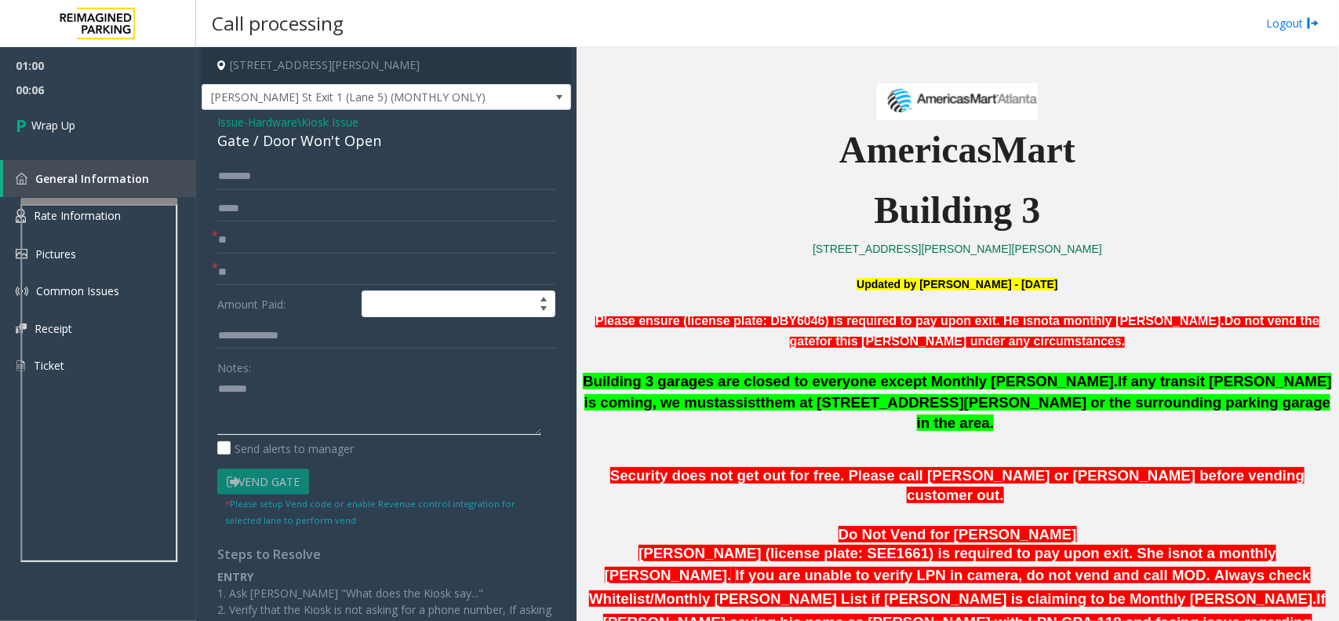
click at [340, 390] on textarea at bounding box center [379, 405] width 324 height 59
paste textarea "**********"
click at [402, 412] on textarea at bounding box center [379, 405] width 324 height 59
type textarea "**********"
click at [98, 155] on div "01:00 00:21 Wrap Up General Information Rate Information Pictures Common Issues…" at bounding box center [98, 222] width 196 height 350
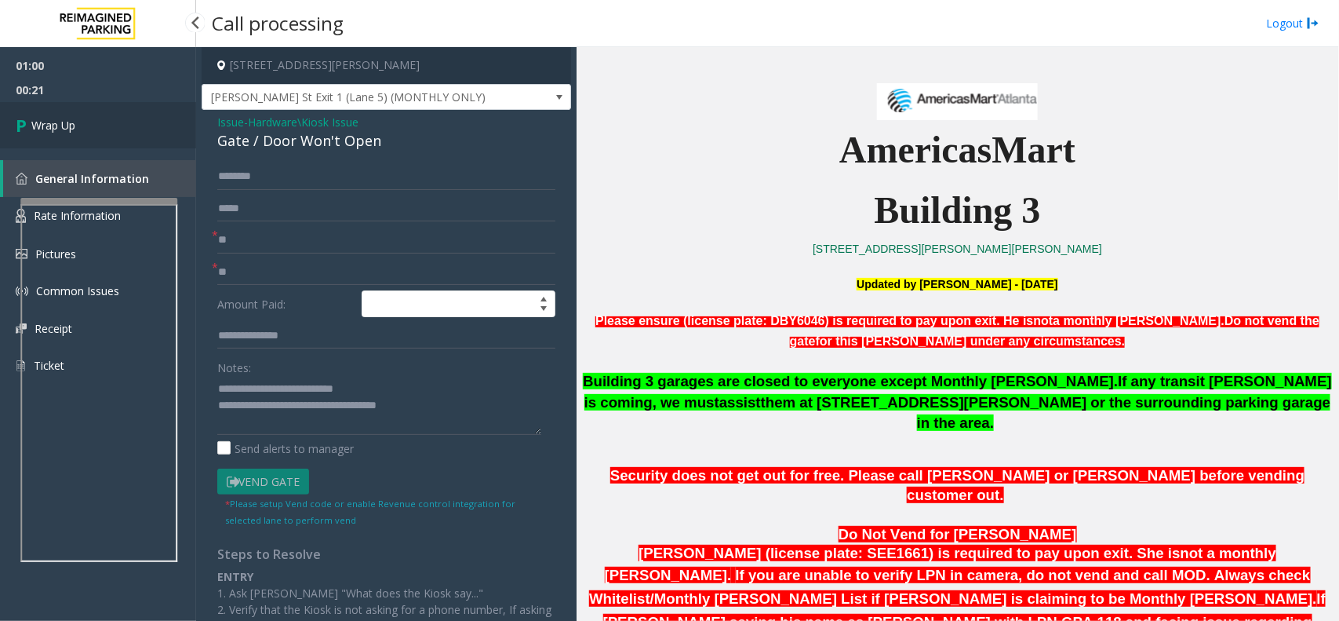
click at [85, 114] on link "Wrap Up" at bounding box center [98, 125] width 196 height 46
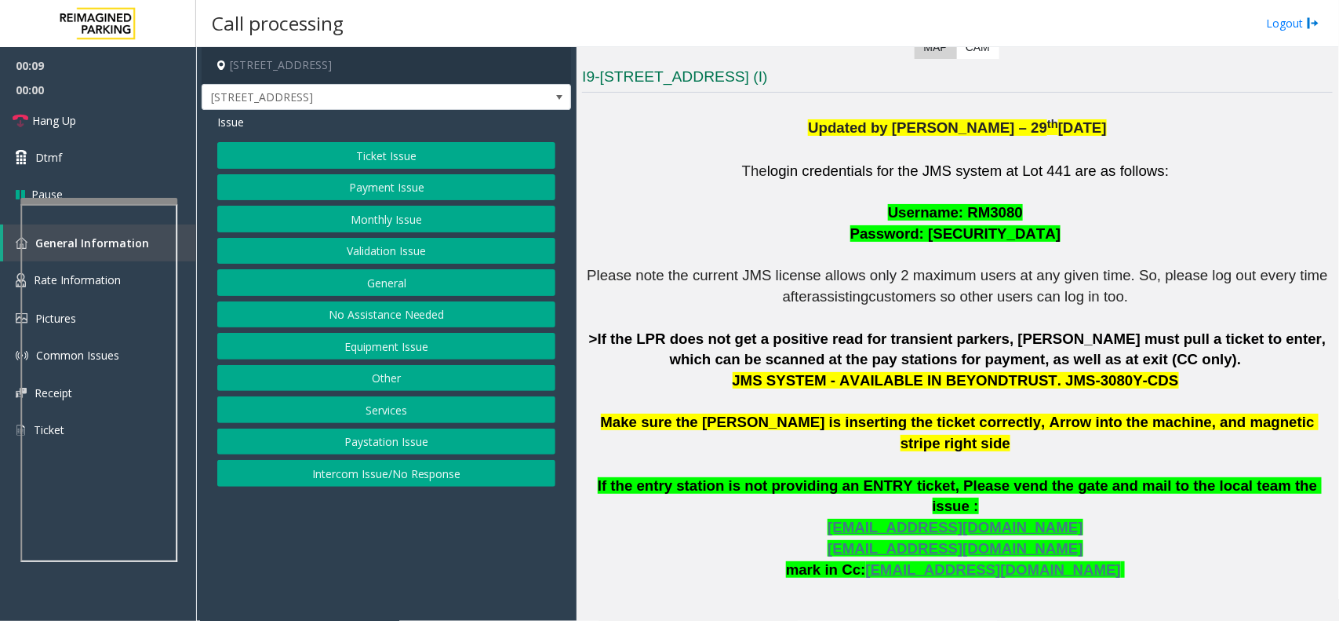
scroll to position [374, 0]
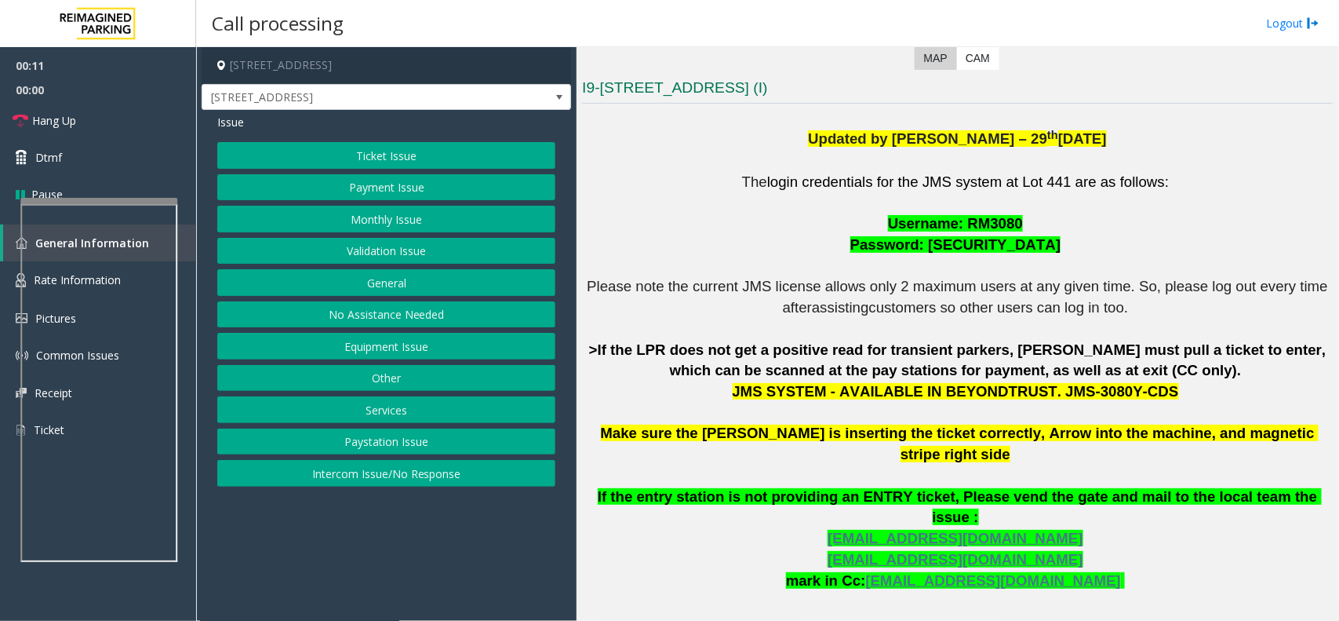
click at [428, 476] on button "Intercom Issue/No Response" at bounding box center [386, 473] width 338 height 27
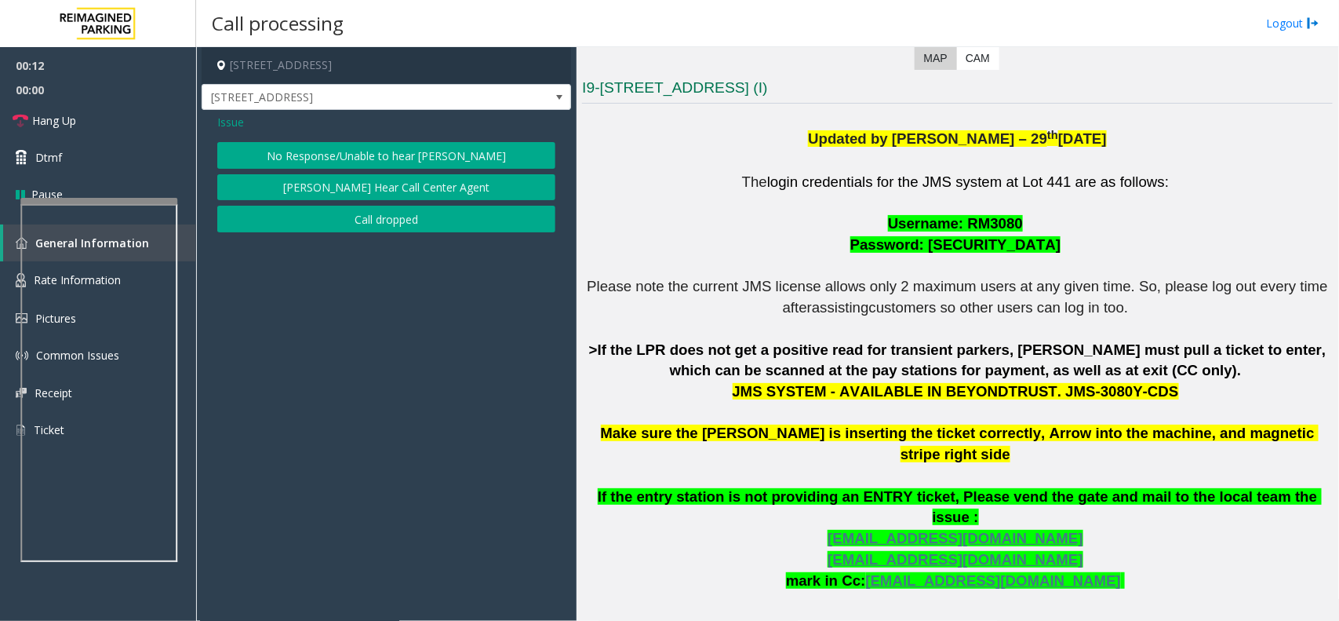
click at [393, 144] on button "No Response/Unable to hear [PERSON_NAME]" at bounding box center [386, 155] width 338 height 27
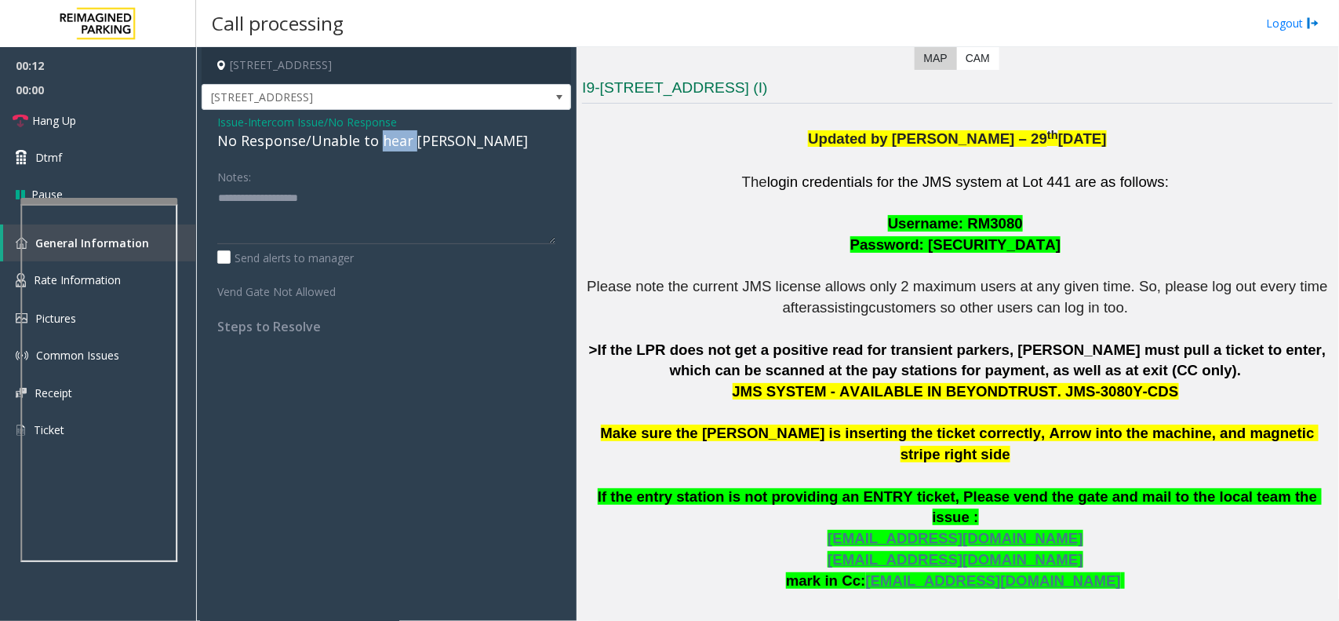
click at [393, 144] on div "No Response/Unable to hear [PERSON_NAME]" at bounding box center [386, 140] width 338 height 21
click at [457, 202] on textarea at bounding box center [386, 214] width 338 height 59
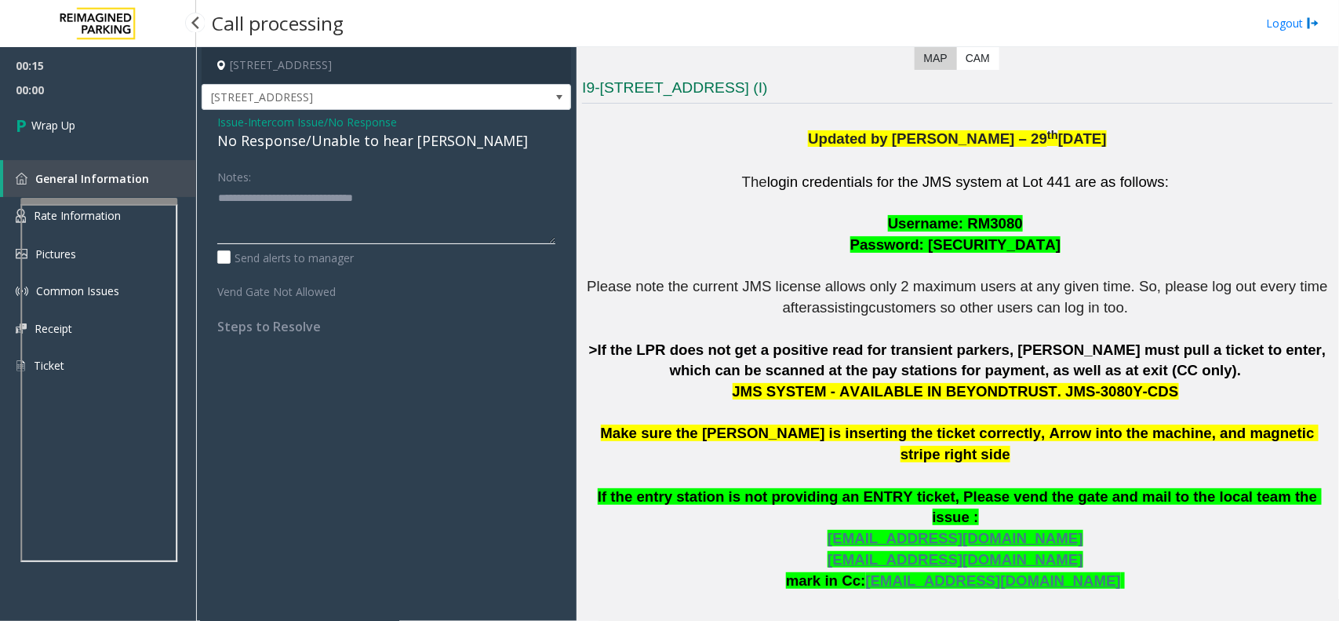
type textarea "**********"
click at [127, 131] on link "Wrap Up" at bounding box center [98, 125] width 196 height 46
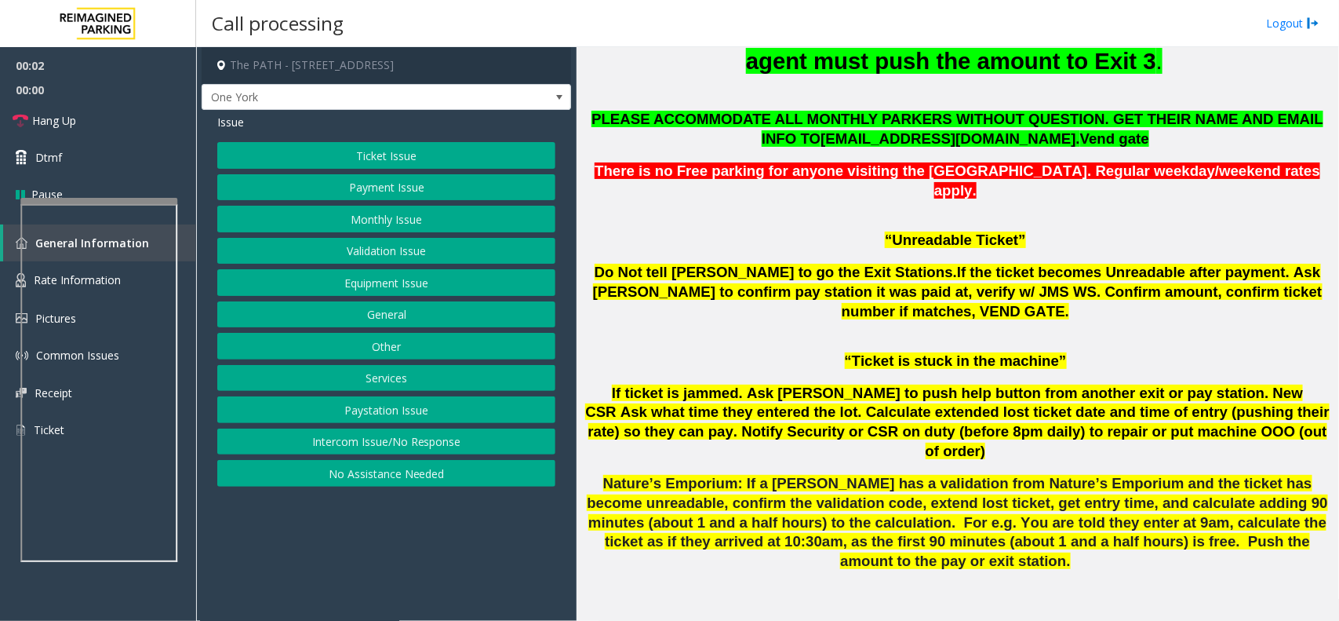
scroll to position [1079, 0]
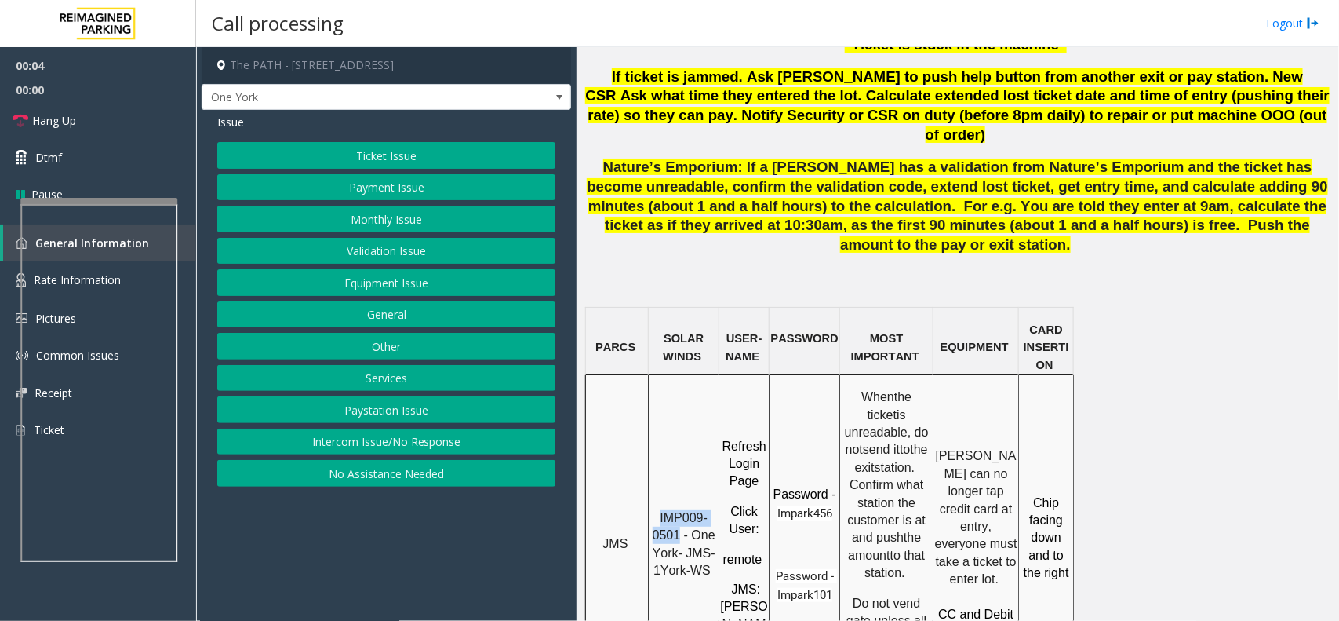
copy span "IMP009-0501"
drag, startPoint x: 680, startPoint y: 424, endPoint x: 653, endPoint y: 367, distance: 62.8
click at [653, 375] on td "IMP009-0501 - One York- JMS-1York-WS" at bounding box center [684, 538] width 71 height 326
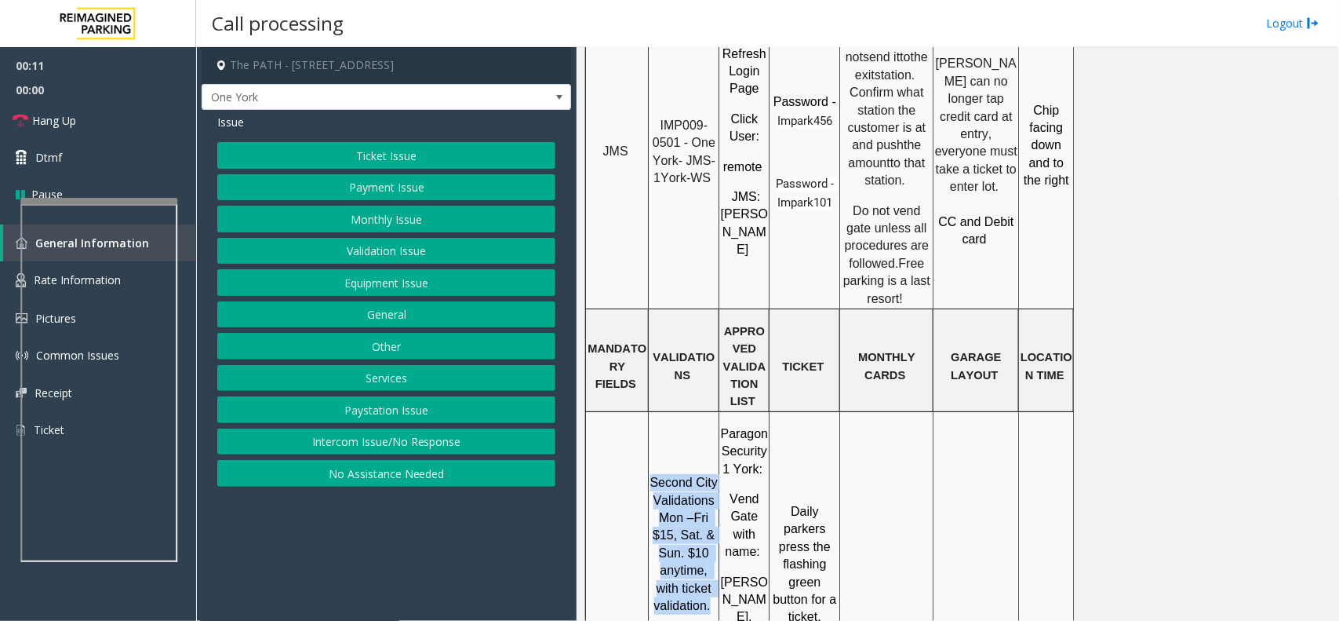
drag, startPoint x: 654, startPoint y: 300, endPoint x: 710, endPoint y: 420, distance: 132.7
click at [710, 474] on p "Second City Validations Mon –Fri $15, Sat. & Sun. $10 anytime, with ticket vali…" at bounding box center [684, 544] width 68 height 140
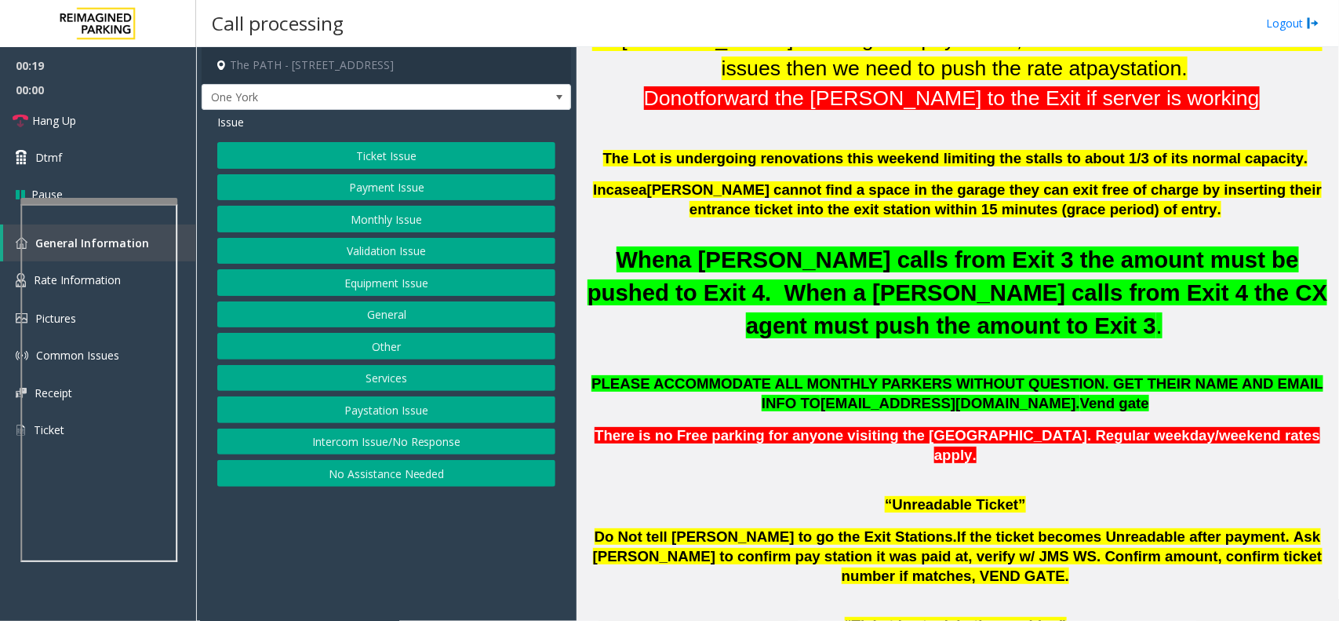
scroll to position [490, 0]
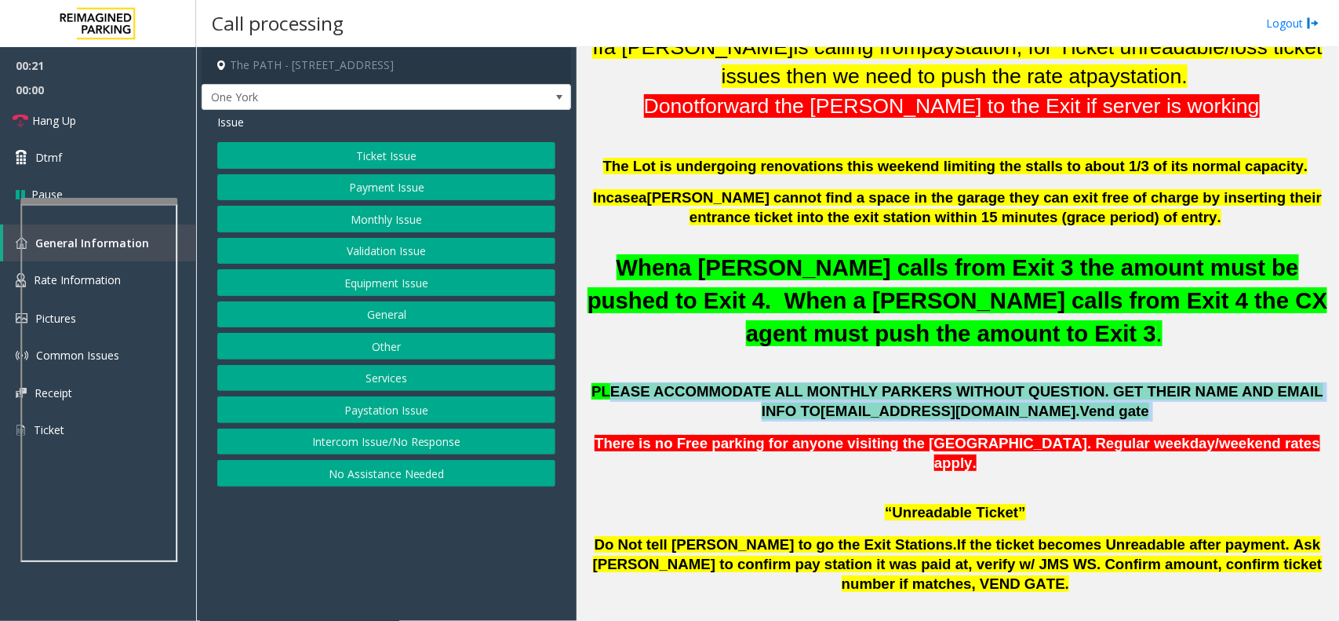
drag, startPoint x: 1118, startPoint y: 382, endPoint x: 634, endPoint y: 353, distance: 485.0
click at [638, 382] on p "PLEASE ACCOMMODATE ALL MONTHLY PARKERS WITHOUT QUESTION. GET THEIR NAME AND EMA…" at bounding box center [957, 401] width 751 height 39
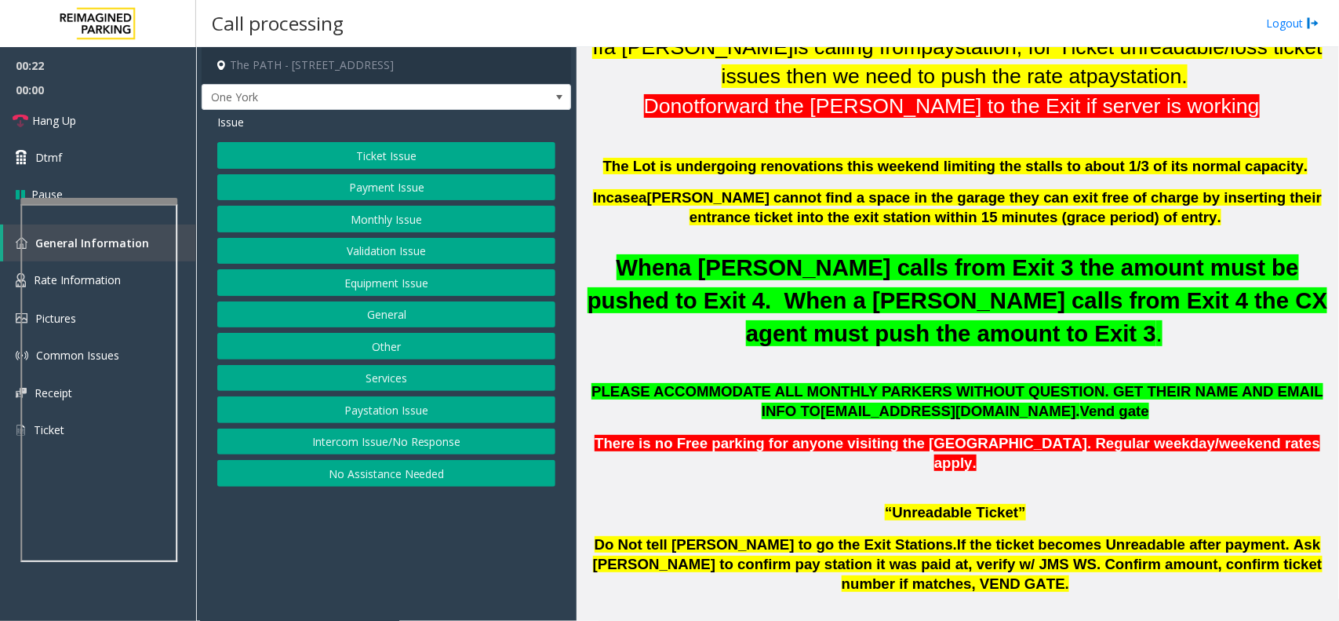
click at [630, 383] on span "PLEASE ACCOMMODATE ALL MONTHLY PARKERS WITHOUT QUESTION. GET THEIR NAME AND EMA…" at bounding box center [958, 401] width 732 height 36
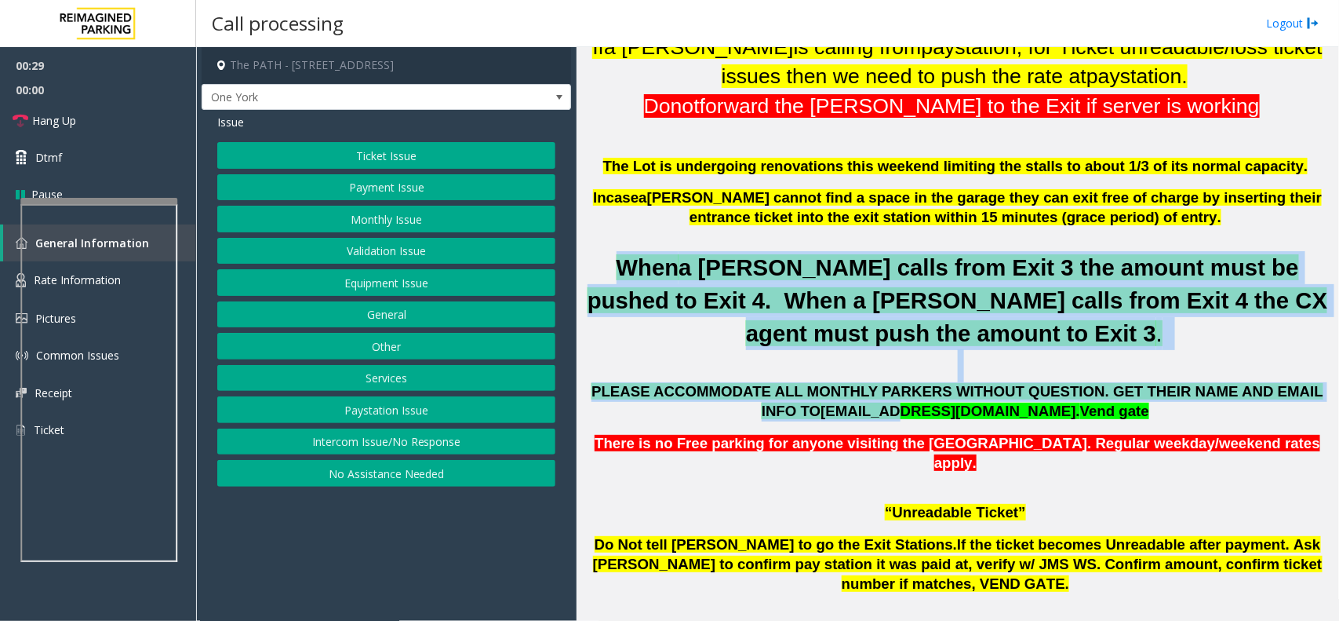
drag, startPoint x: 587, startPoint y: 264, endPoint x: 887, endPoint y: 388, distance: 325.4
click at [887, 388] on h1 "[STREET_ADDRESS] Updated by [PERSON_NAME] - [DATE] If a [PERSON_NAME] is callin…" at bounding box center [957, 206] width 751 height 429
click at [832, 349] on p at bounding box center [957, 365] width 751 height 33
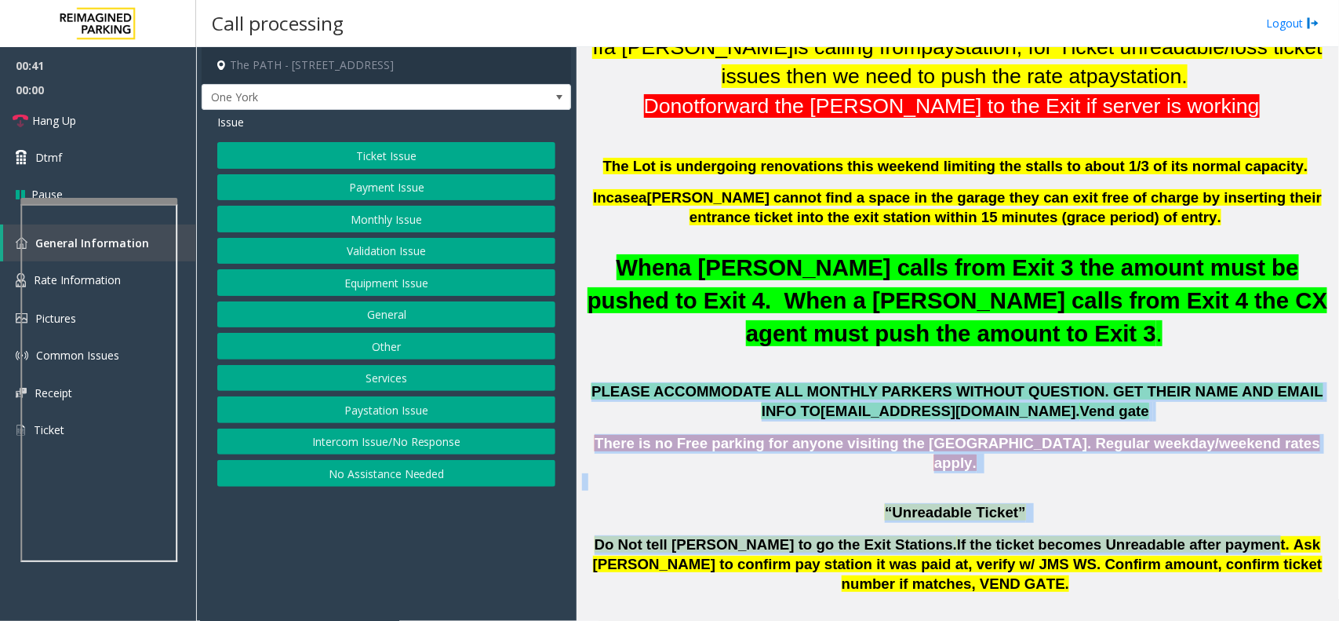
drag, startPoint x: 625, startPoint y: 353, endPoint x: 1135, endPoint y: 502, distance: 531.4
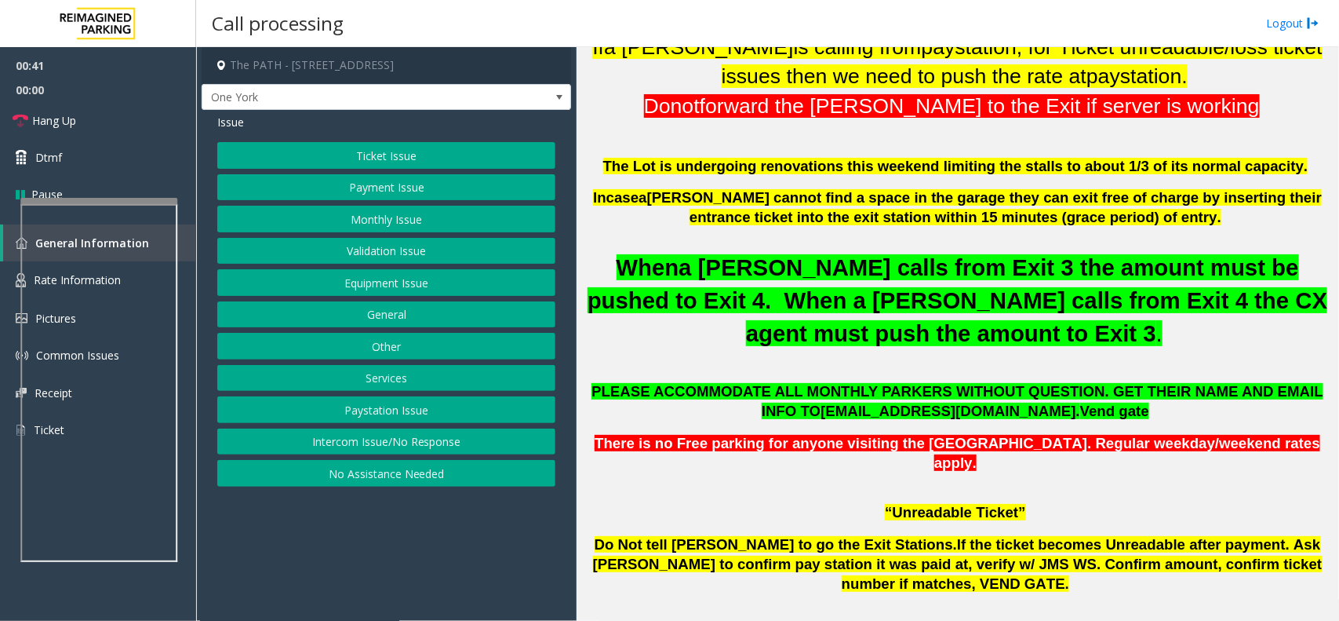
click at [1119, 593] on p at bounding box center [957, 601] width 751 height 17
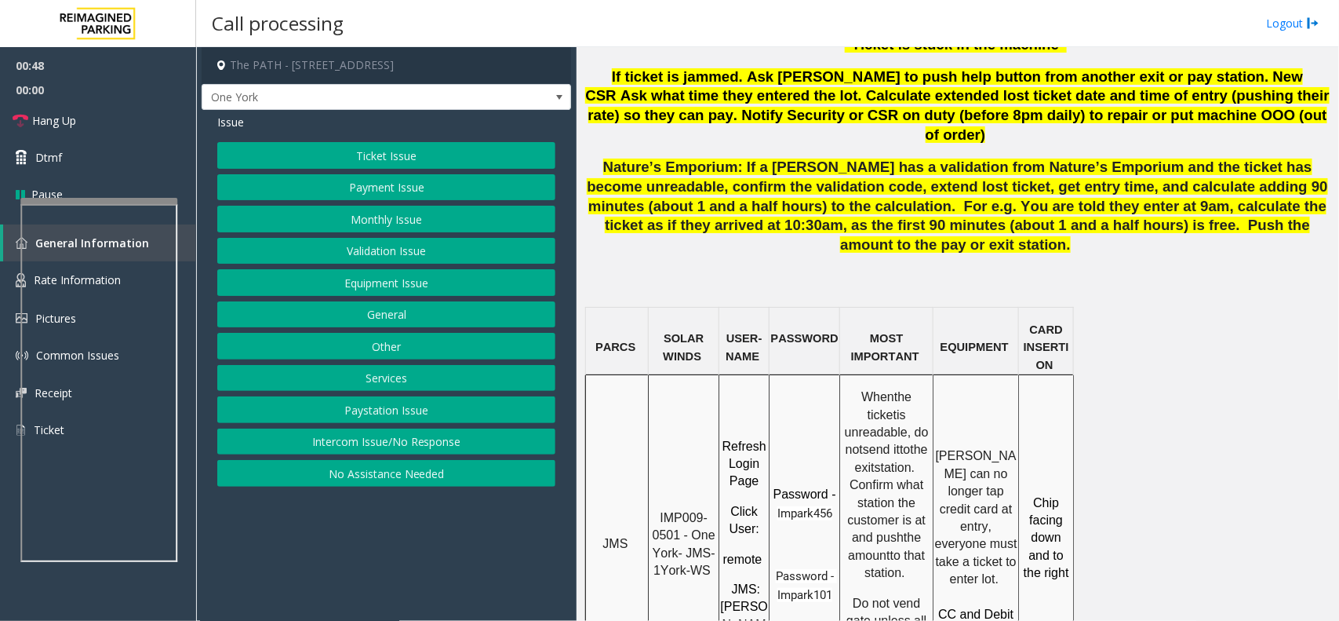
scroll to position [1373, 0]
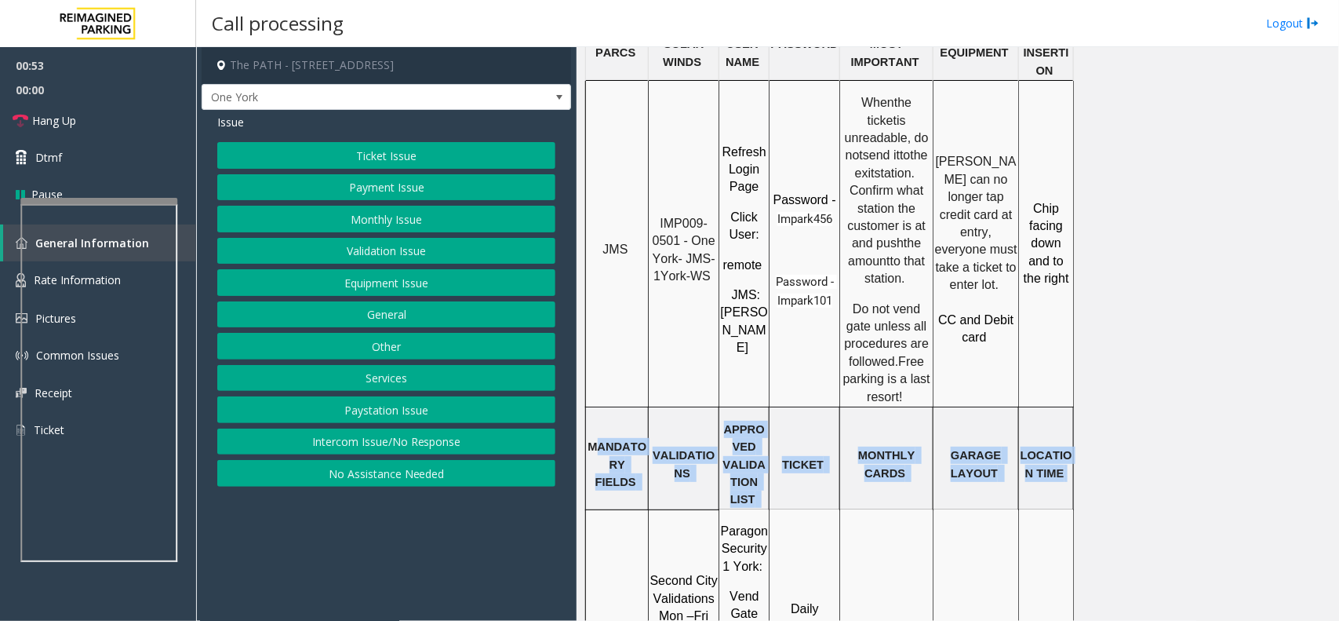
drag, startPoint x: 1066, startPoint y: 349, endPoint x: 595, endPoint y: 320, distance: 471.7
click at [595, 406] on tr "MANDATORY FIELDS VALIDATIONS APPROVED VALIDATION LIST TICKET MONTHLY CARDS GARA…" at bounding box center [830, 457] width 488 height 103
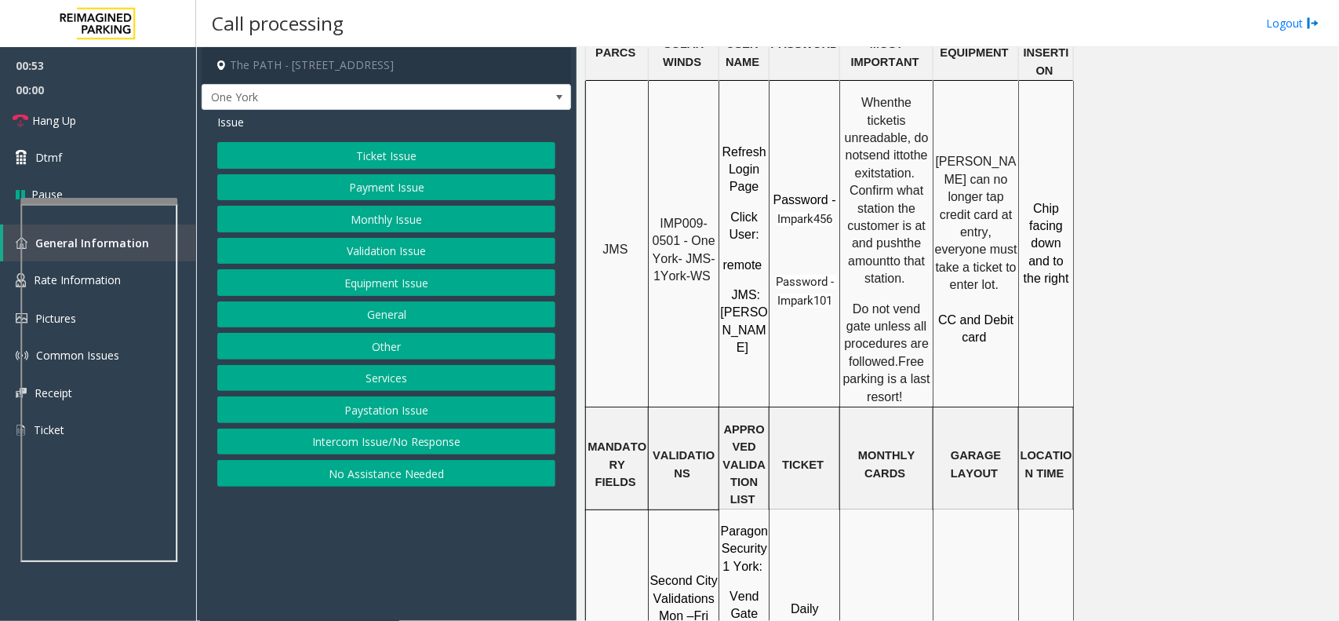
click at [923, 404] on div at bounding box center [886, 406] width 93 height 5
drag, startPoint x: 918, startPoint y: 272, endPoint x: 851, endPoint y: 180, distance: 113.5
click at [851, 301] on p "Do not vend gate unless all procedures are followed . Free parking is a last re…" at bounding box center [886, 353] width 91 height 105
click at [873, 302] on span "Do not vend gate unless all procedures are followed" at bounding box center [889, 335] width 88 height 66
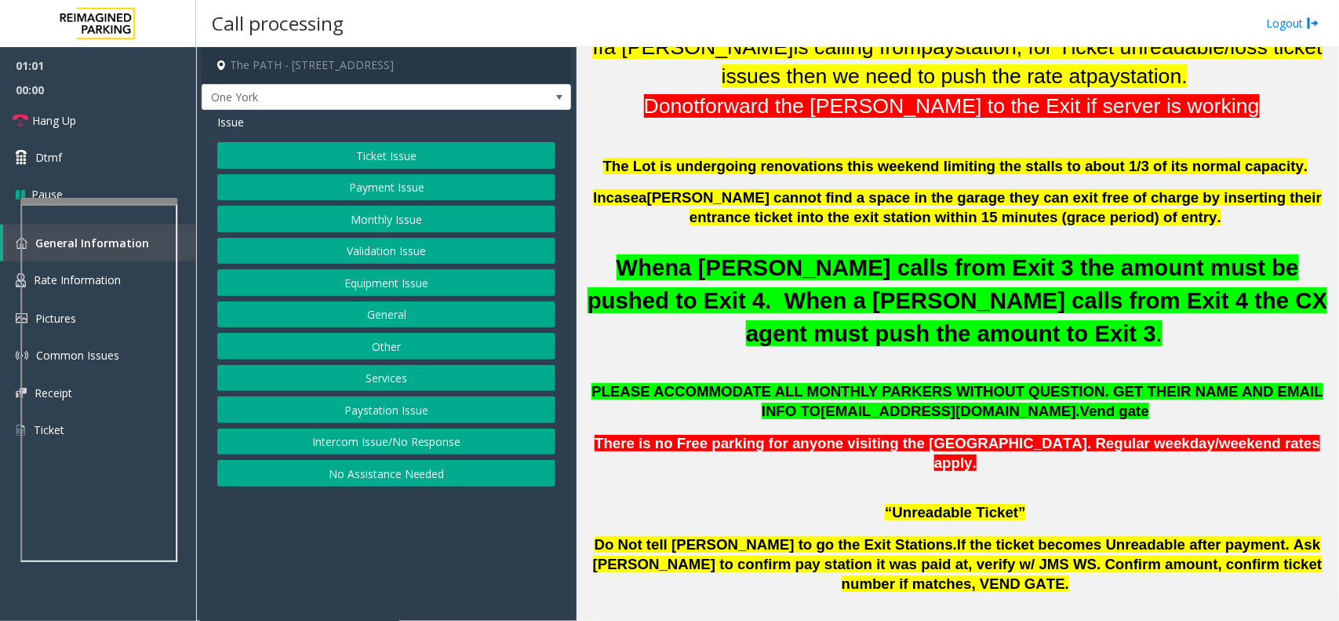
scroll to position [294, 0]
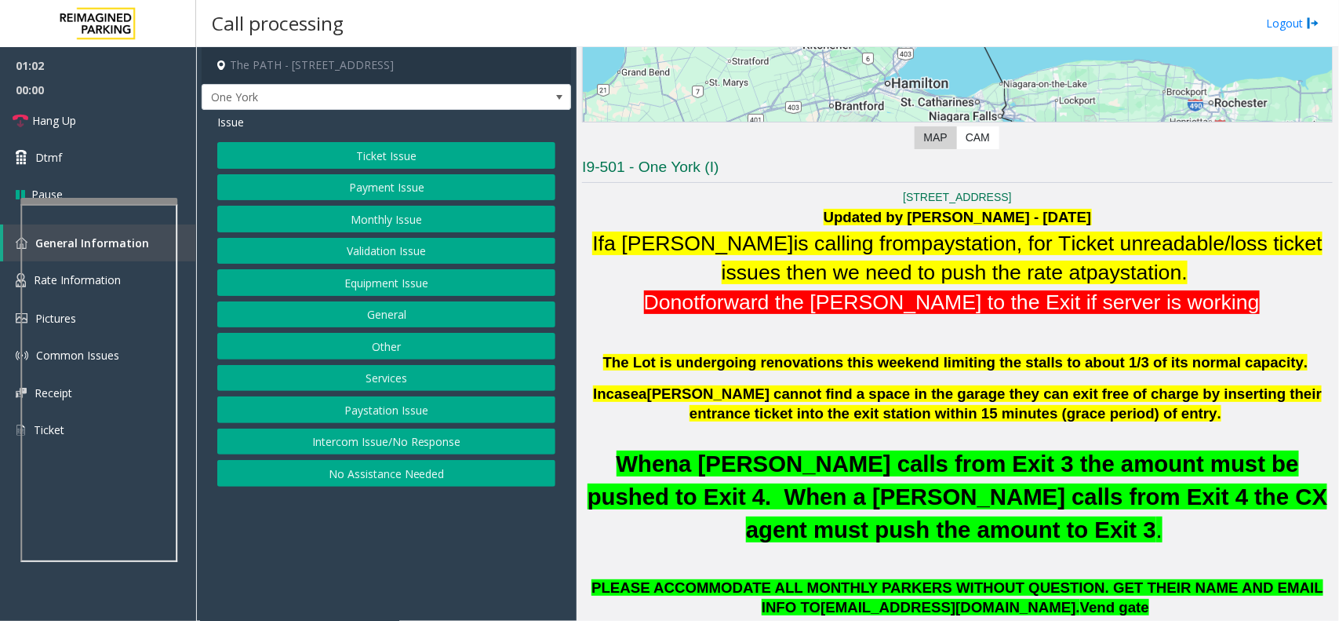
click at [445, 159] on button "Ticket Issue" at bounding box center [386, 155] width 338 height 27
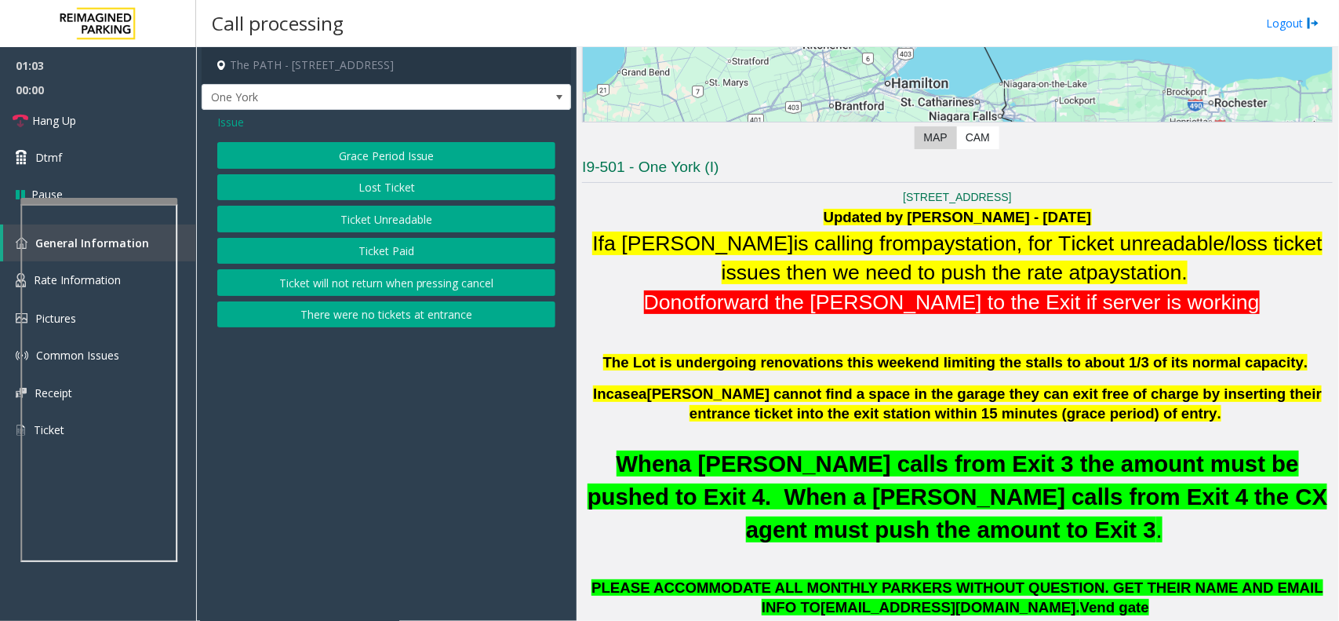
click at [425, 252] on button "Ticket Paid" at bounding box center [386, 251] width 338 height 27
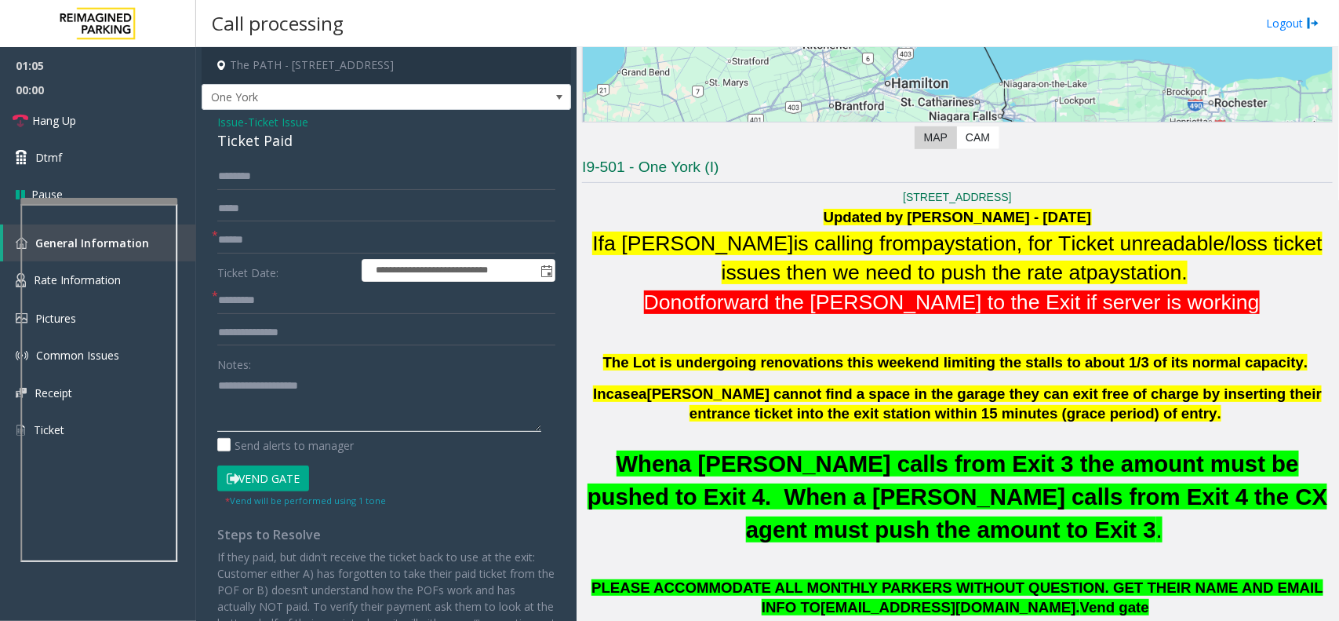
click at [354, 393] on textarea at bounding box center [379, 402] width 324 height 59
click at [247, 136] on div "Ticket Paid" at bounding box center [386, 140] width 338 height 21
copy div "Ticket Paid"
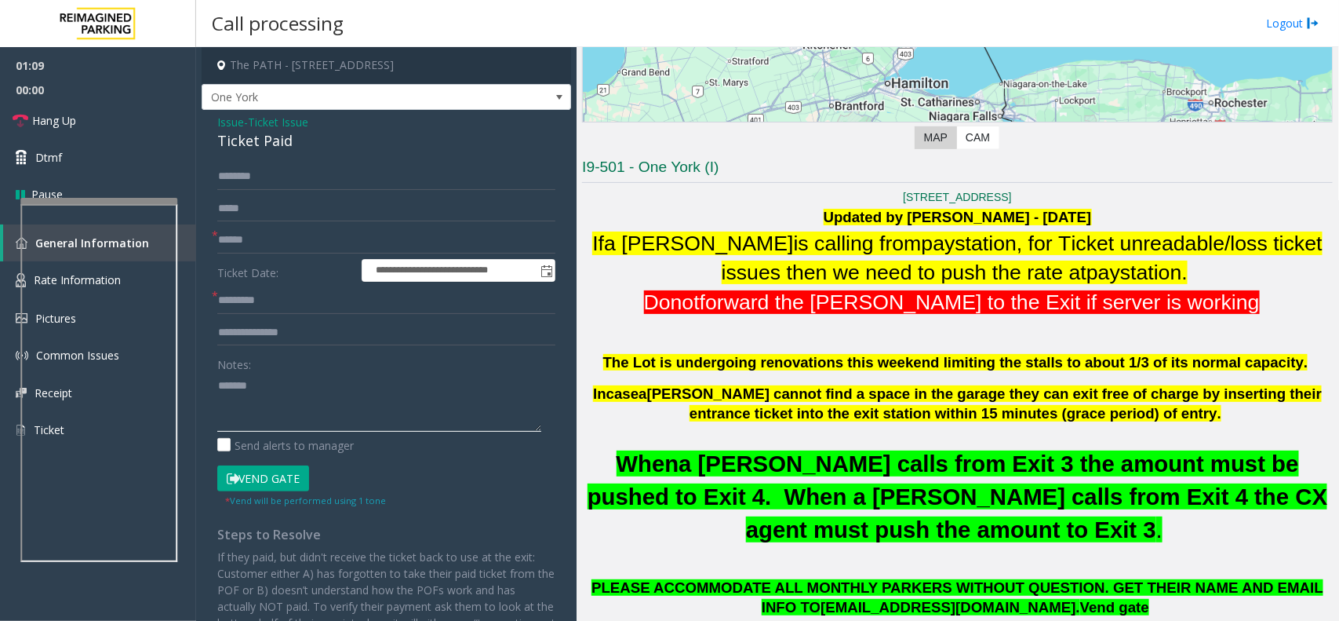
click at [308, 387] on textarea at bounding box center [379, 402] width 324 height 59
paste textarea "**********"
type textarea "**********"
click at [264, 231] on input "text" at bounding box center [386, 240] width 338 height 27
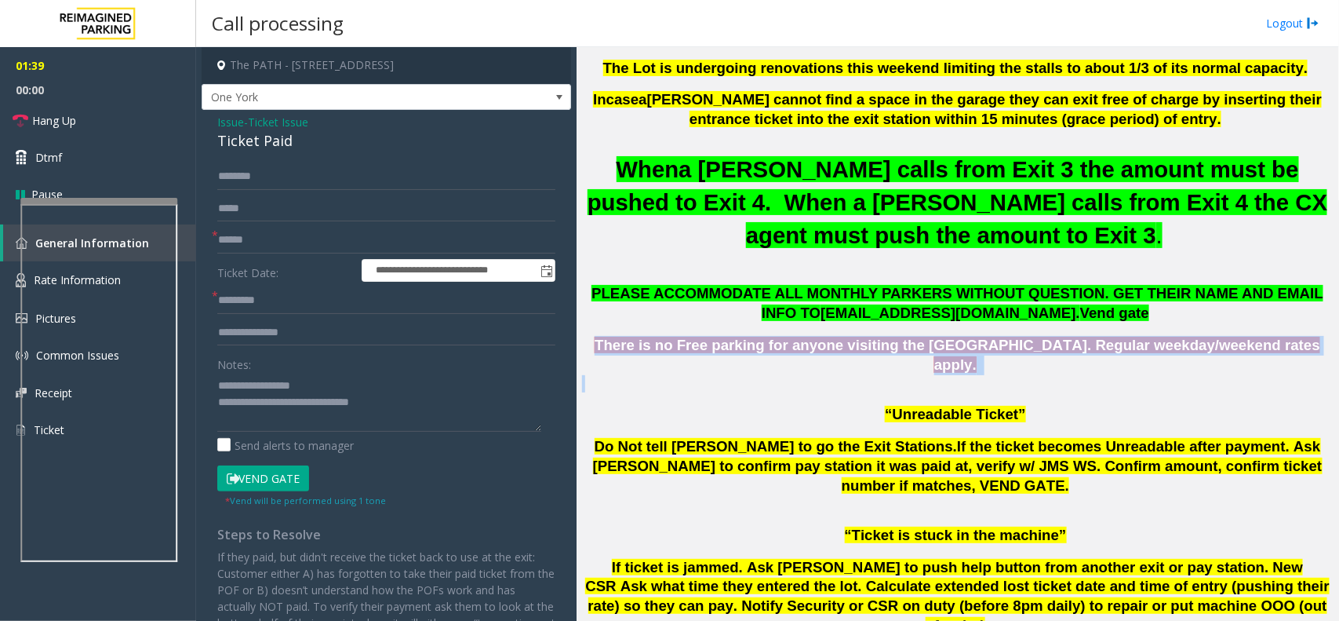
drag, startPoint x: 587, startPoint y: 306, endPoint x: 1195, endPoint y: 331, distance: 608.6
click at [804, 375] on p at bounding box center [957, 383] width 751 height 17
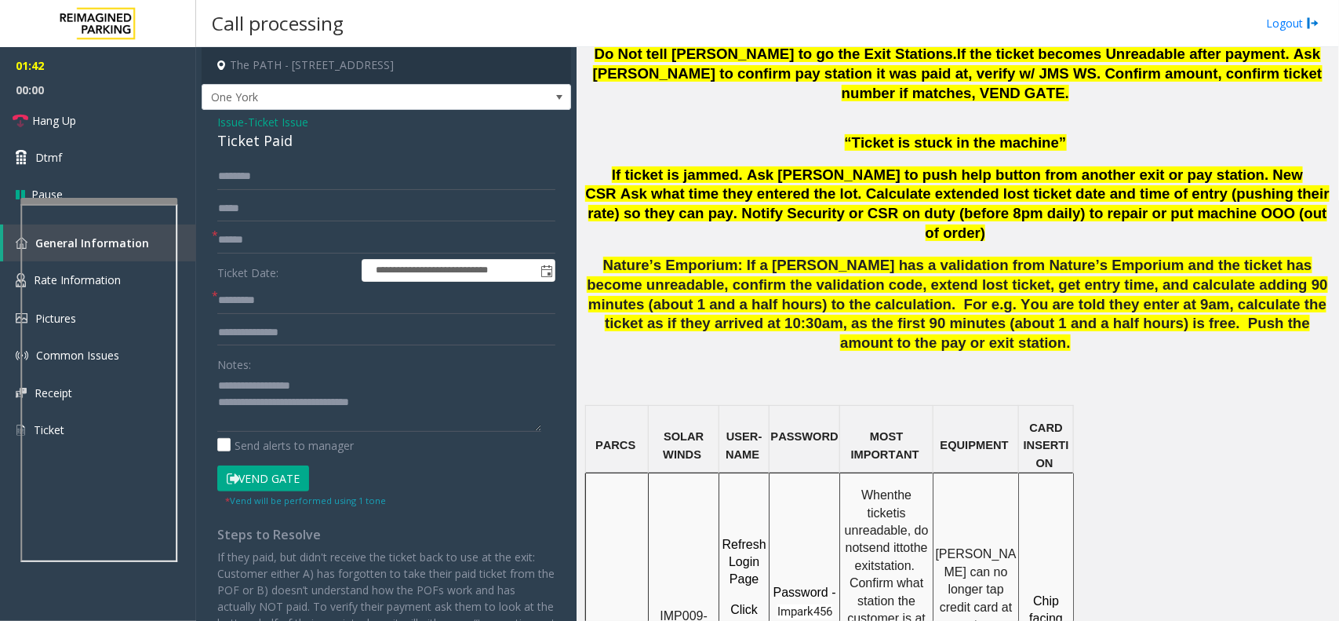
scroll to position [785, 0]
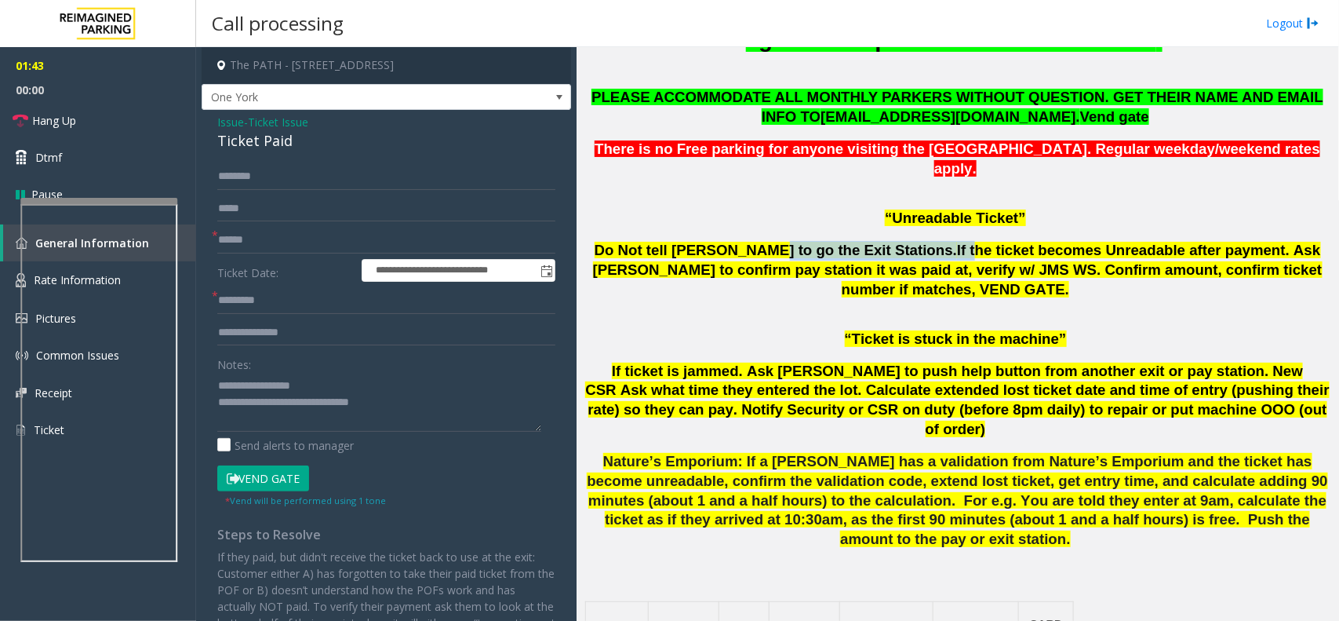
drag, startPoint x: 738, startPoint y: 208, endPoint x: 873, endPoint y: 188, distance: 136.4
drag, startPoint x: 1000, startPoint y: 206, endPoint x: 1002, endPoint y: 222, distance: 15.8
click at [1002, 242] on span "If the ticket becomes Unreadable after payment. Ask [PERSON_NAME] to confirm pa…" at bounding box center [958, 270] width 730 height 56
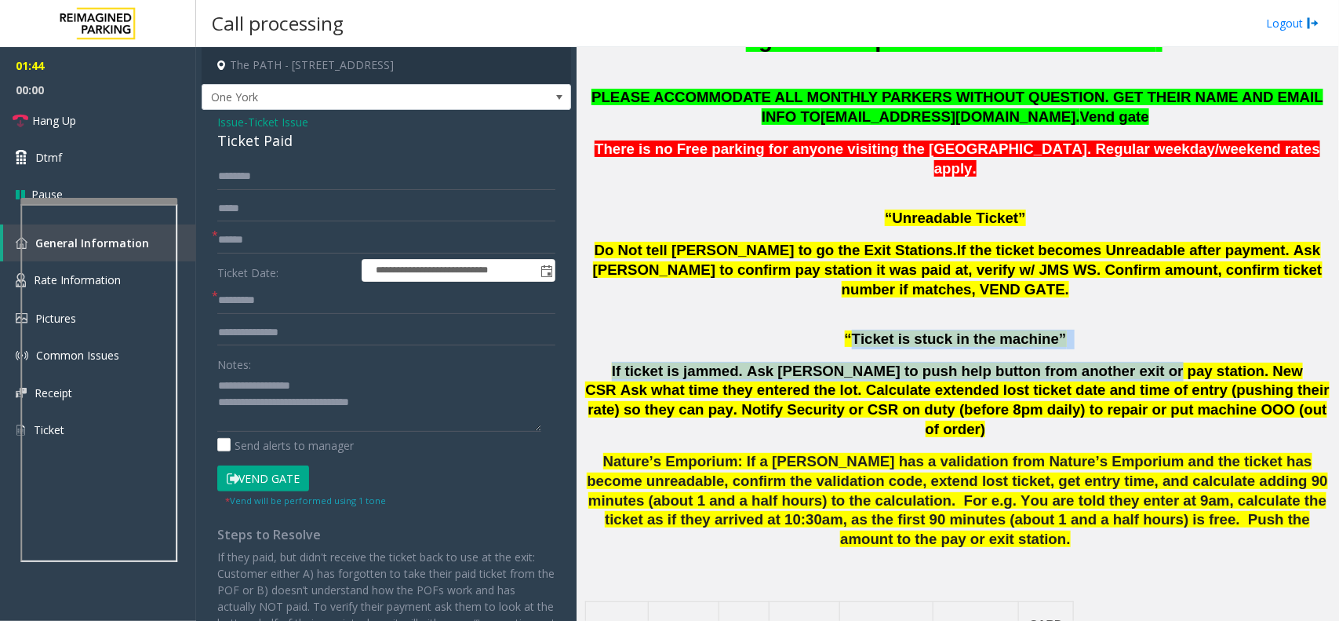
drag, startPoint x: 1077, startPoint y: 280, endPoint x: 859, endPoint y: 275, distance: 218.2
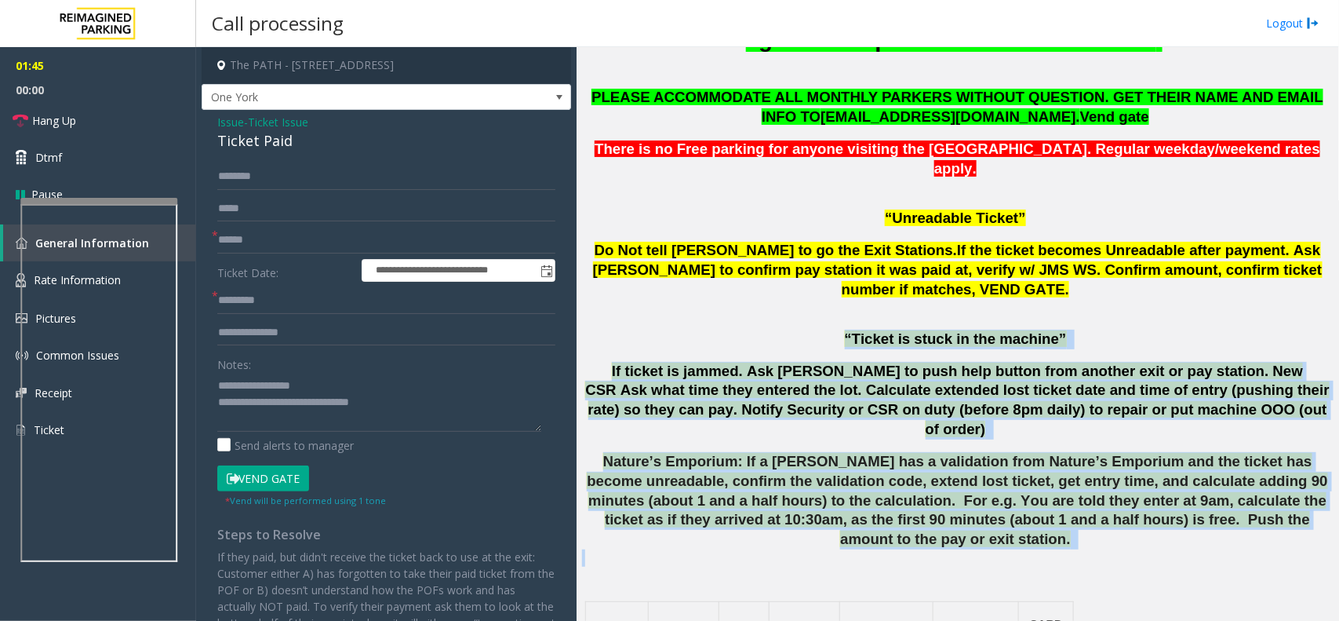
drag, startPoint x: 837, startPoint y: 264, endPoint x: 1246, endPoint y: 447, distance: 448.2
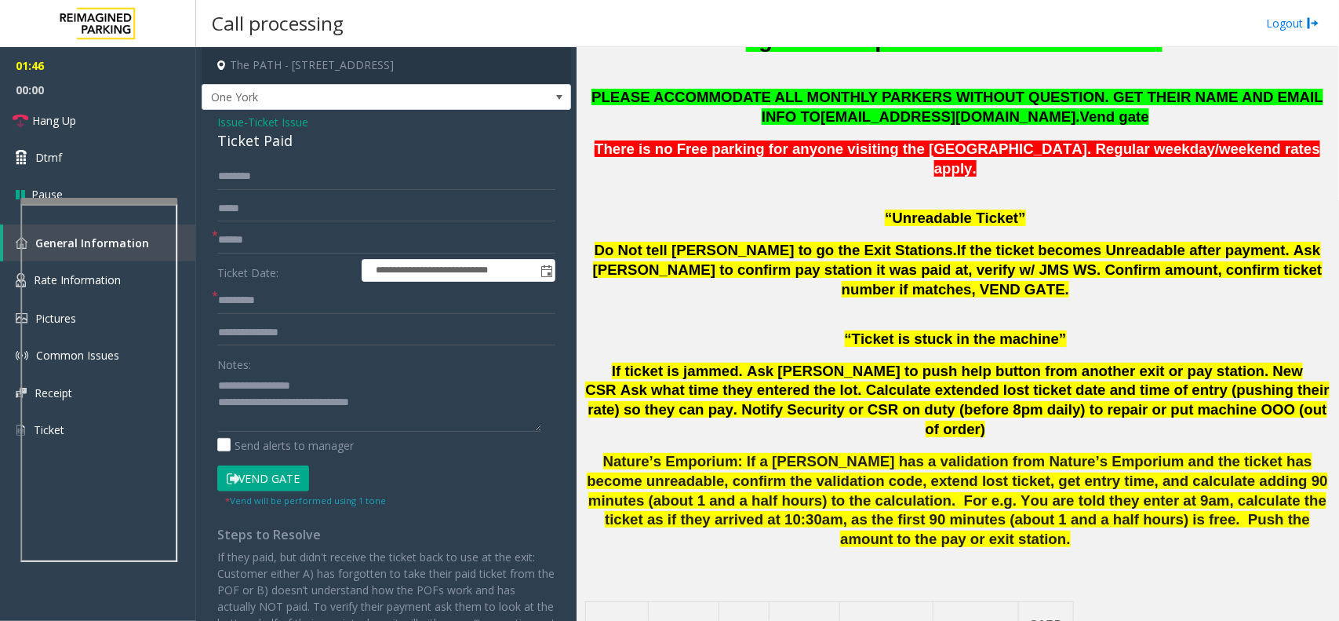
click at [276, 245] on input "text" at bounding box center [386, 240] width 338 height 27
click at [282, 308] on input "text" at bounding box center [386, 300] width 338 height 27
click at [299, 240] on input "**********" at bounding box center [386, 240] width 338 height 27
type input "**********"
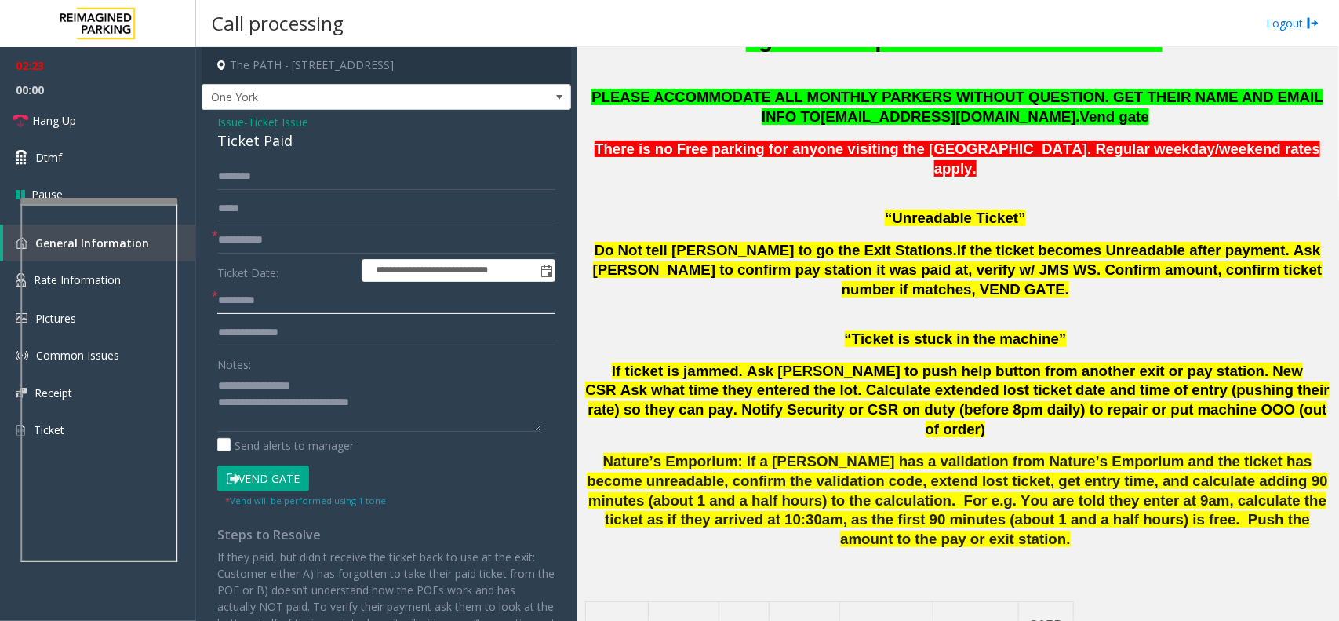
click at [271, 308] on input "text" at bounding box center [386, 300] width 338 height 27
click at [297, 247] on input "**********" at bounding box center [386, 240] width 338 height 27
click at [279, 299] on input "text" at bounding box center [386, 300] width 338 height 27
click at [291, 247] on input "**********" at bounding box center [386, 240] width 338 height 27
click at [295, 319] on form "**********" at bounding box center [386, 335] width 338 height 344
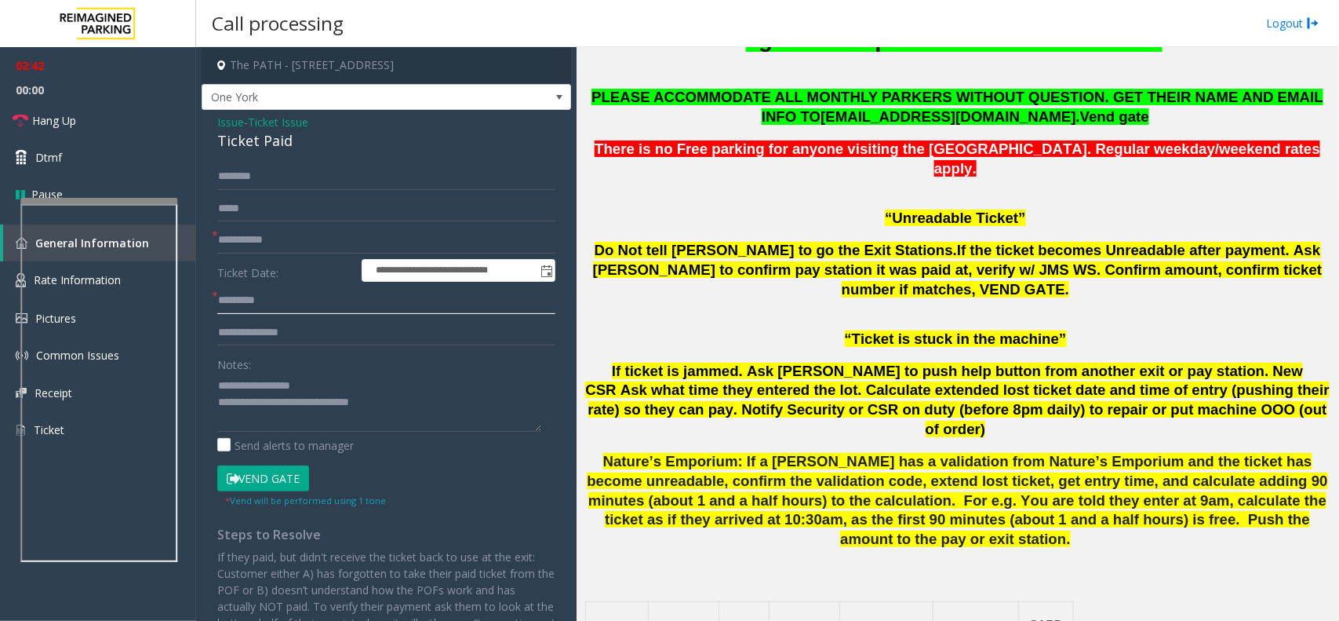
click at [298, 296] on input "text" at bounding box center [386, 300] width 338 height 27
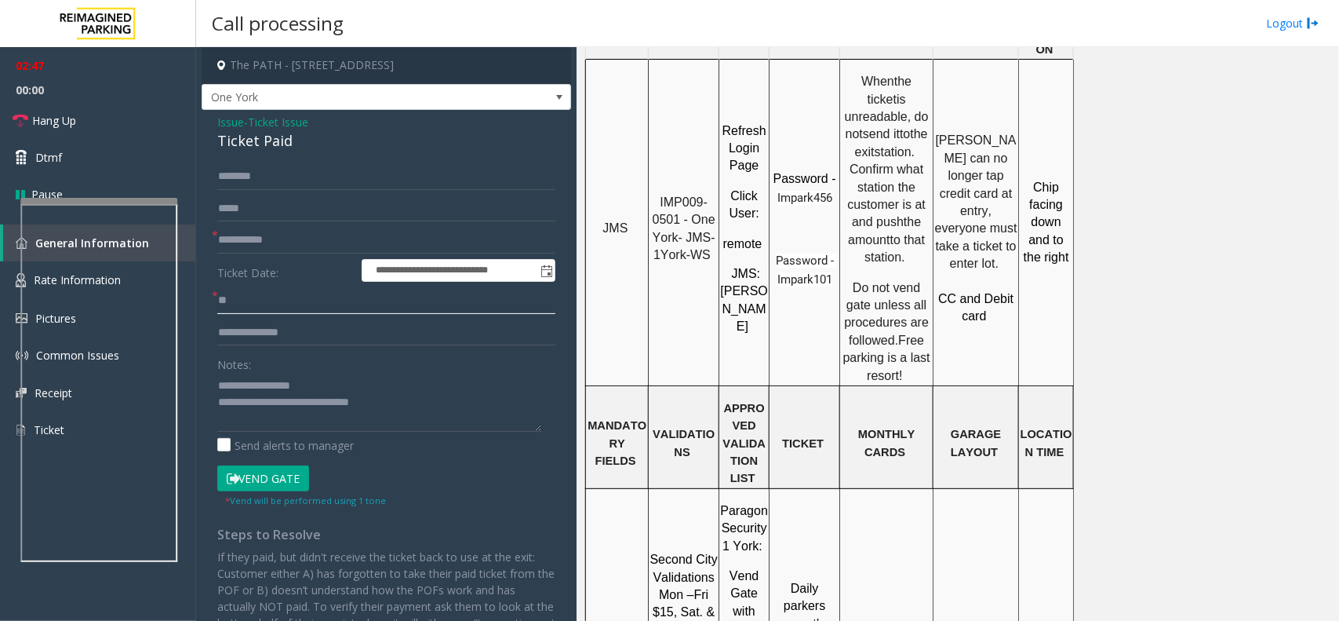
scroll to position [708, 0]
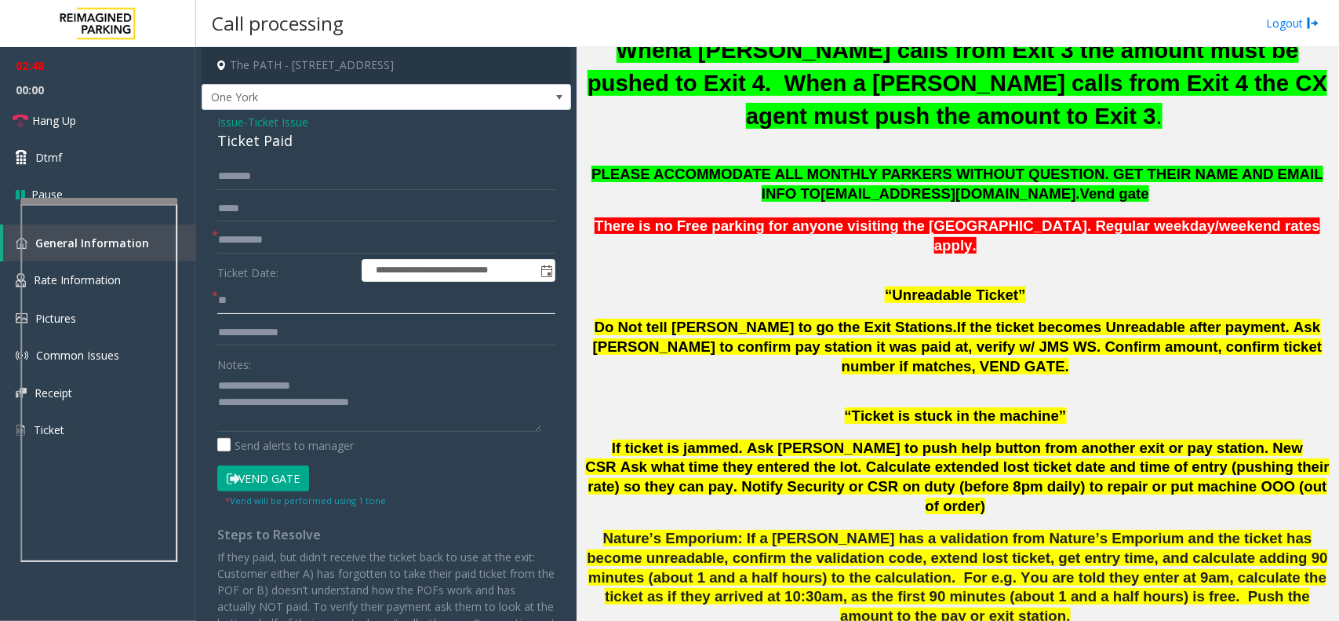
type input "**"
click at [271, 468] on button "Vend Gate" at bounding box center [263, 478] width 92 height 27
click at [421, 395] on textarea at bounding box center [379, 402] width 324 height 59
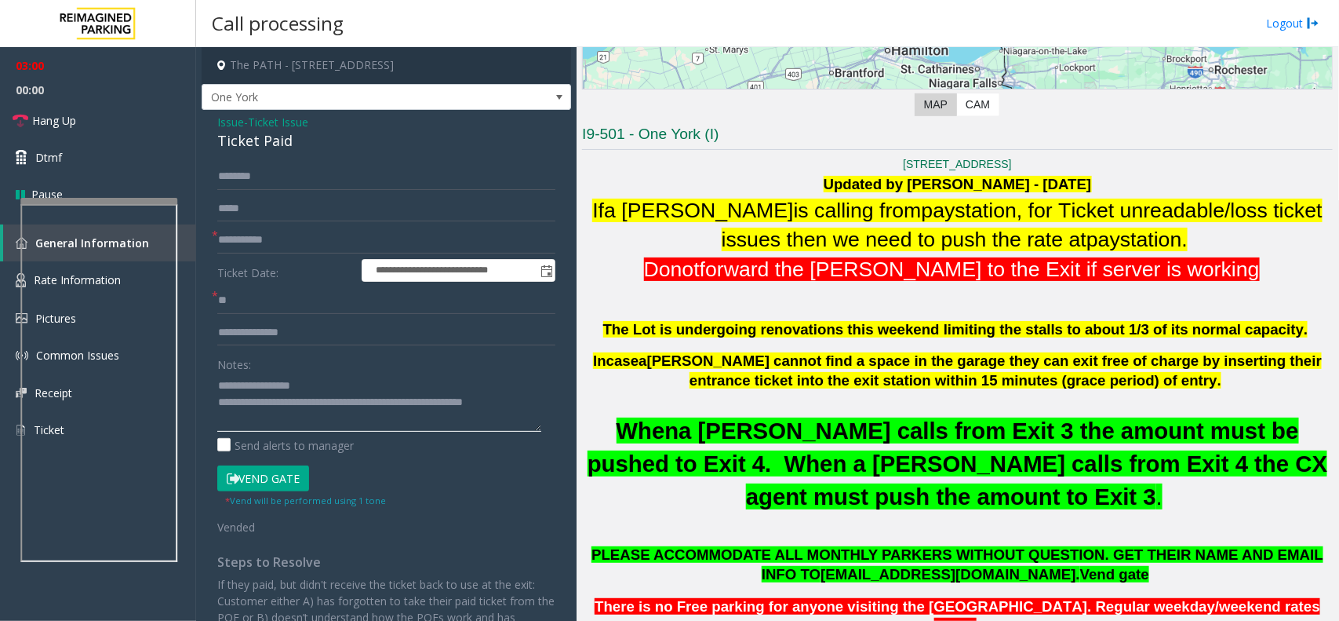
scroll to position [217, 0]
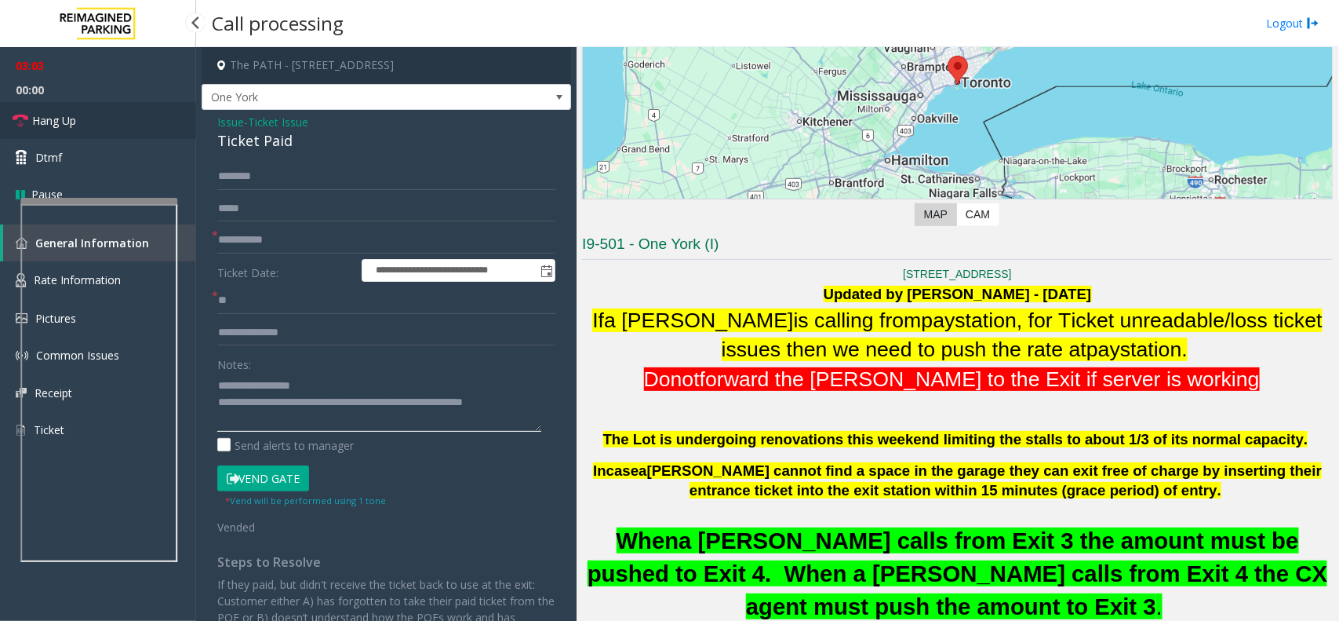
type textarea "**********"
click at [103, 104] on link "Hang Up" at bounding box center [98, 120] width 196 height 37
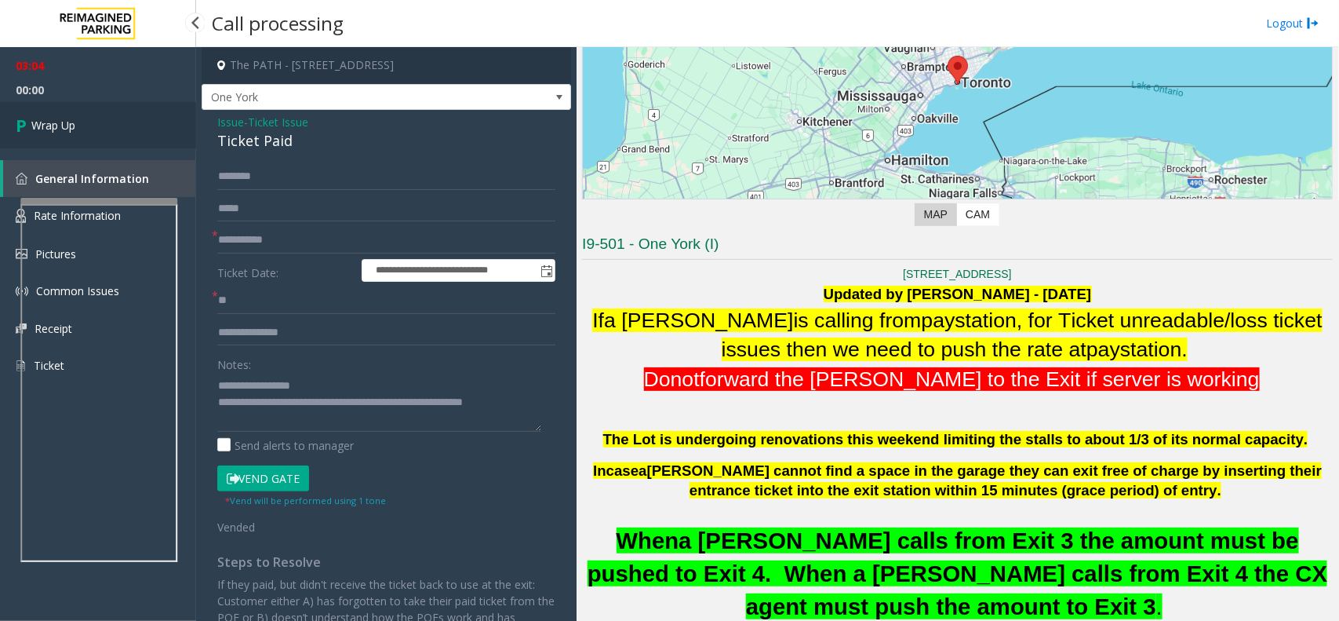
click at [100, 108] on link "Wrap Up" at bounding box center [98, 125] width 196 height 46
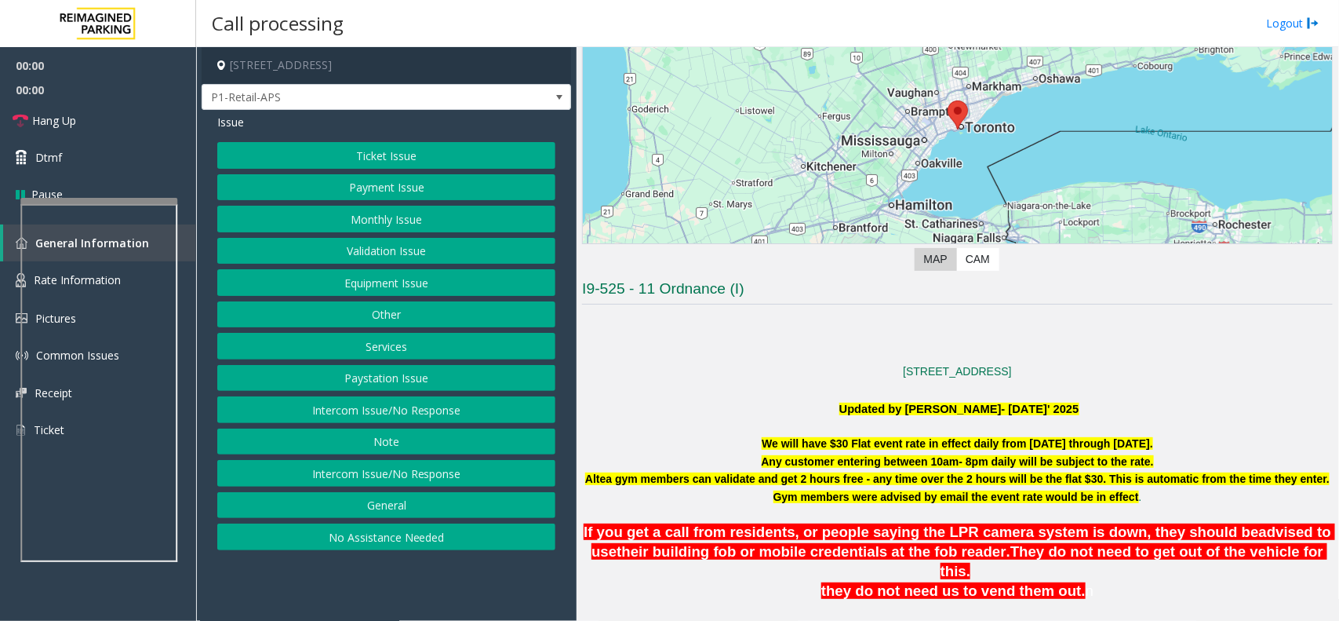
scroll to position [196, 0]
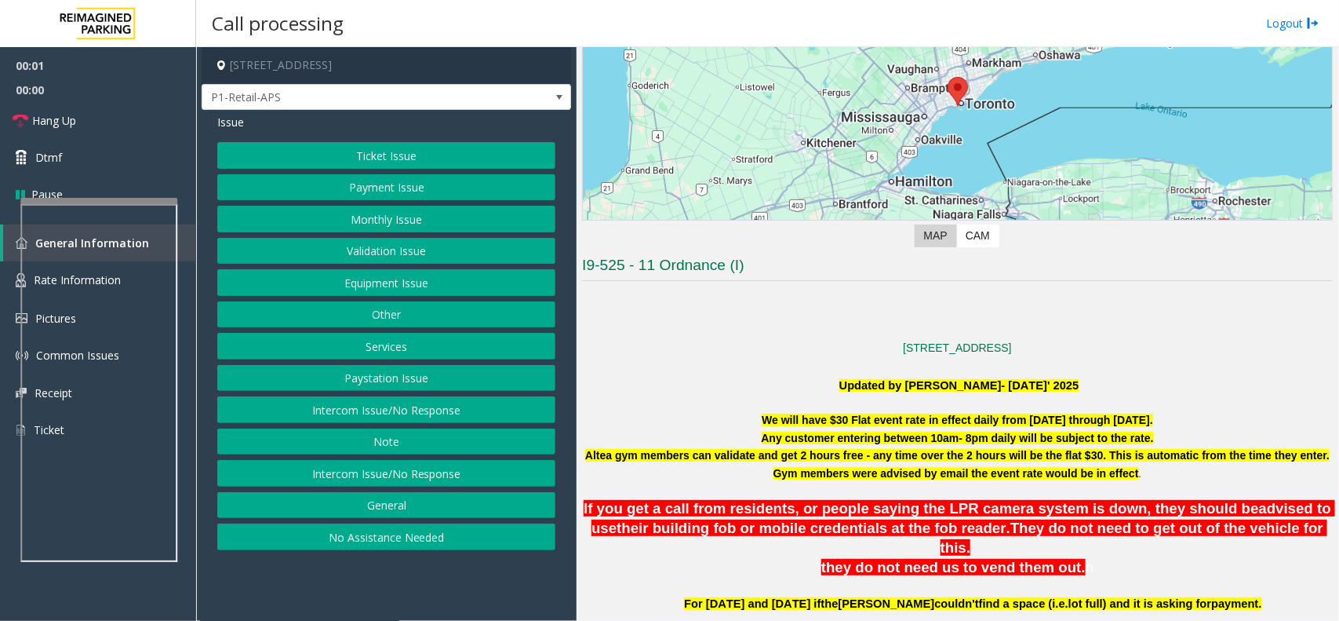
drag, startPoint x: 687, startPoint y: 345, endPoint x: 1077, endPoint y: 545, distance: 438.3
click at [1106, 558] on p "they do not need us to vend them out. n" at bounding box center [958, 568] width 754 height 20
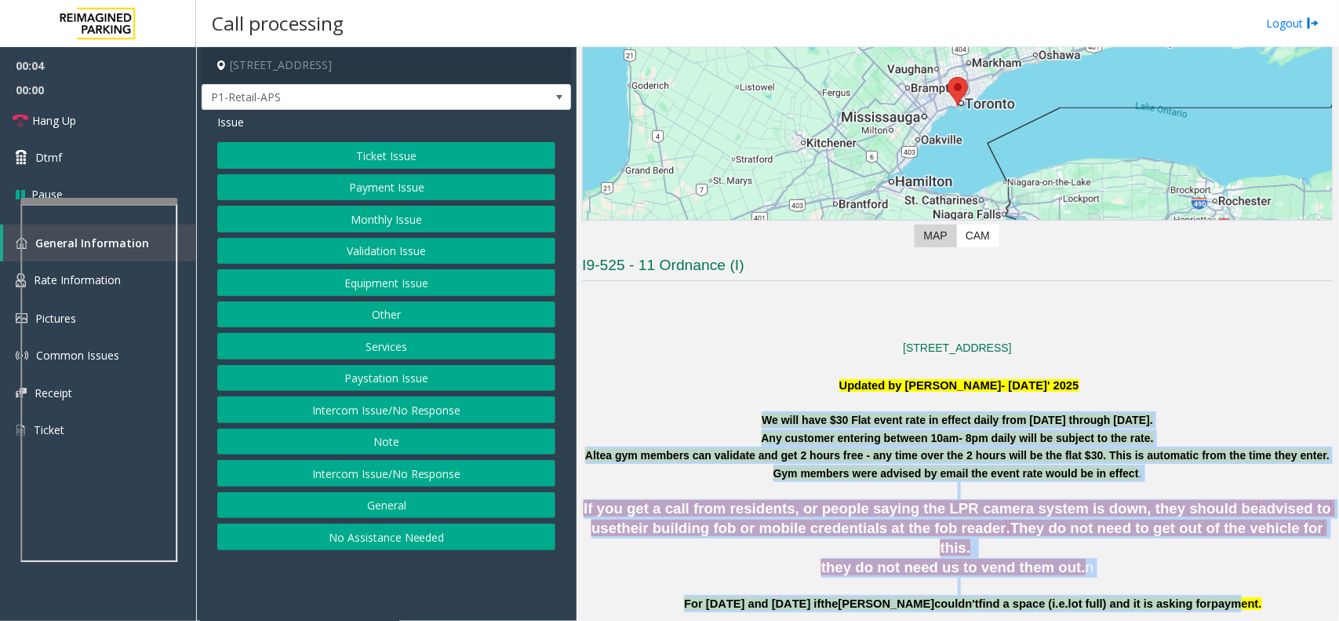
drag, startPoint x: 730, startPoint y: 418, endPoint x: 1185, endPoint y: 582, distance: 483.8
click at [1161, 558] on p "they do not need us to vend them out. n" at bounding box center [958, 568] width 754 height 20
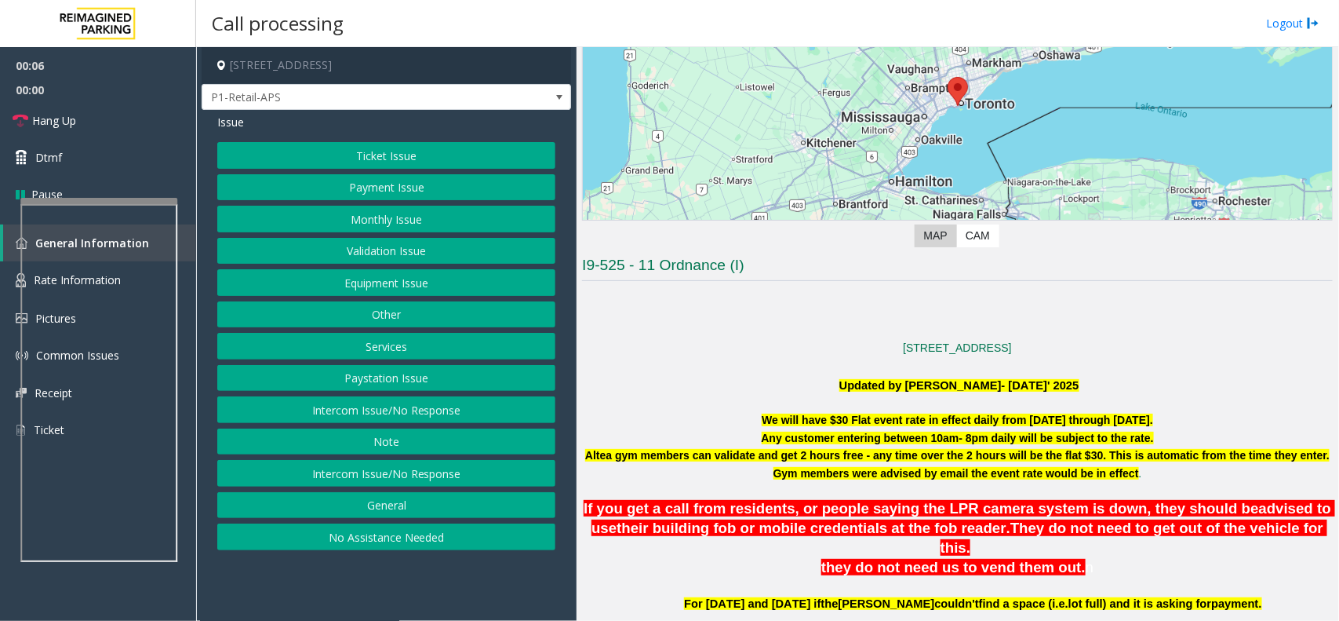
scroll to position [490, 0]
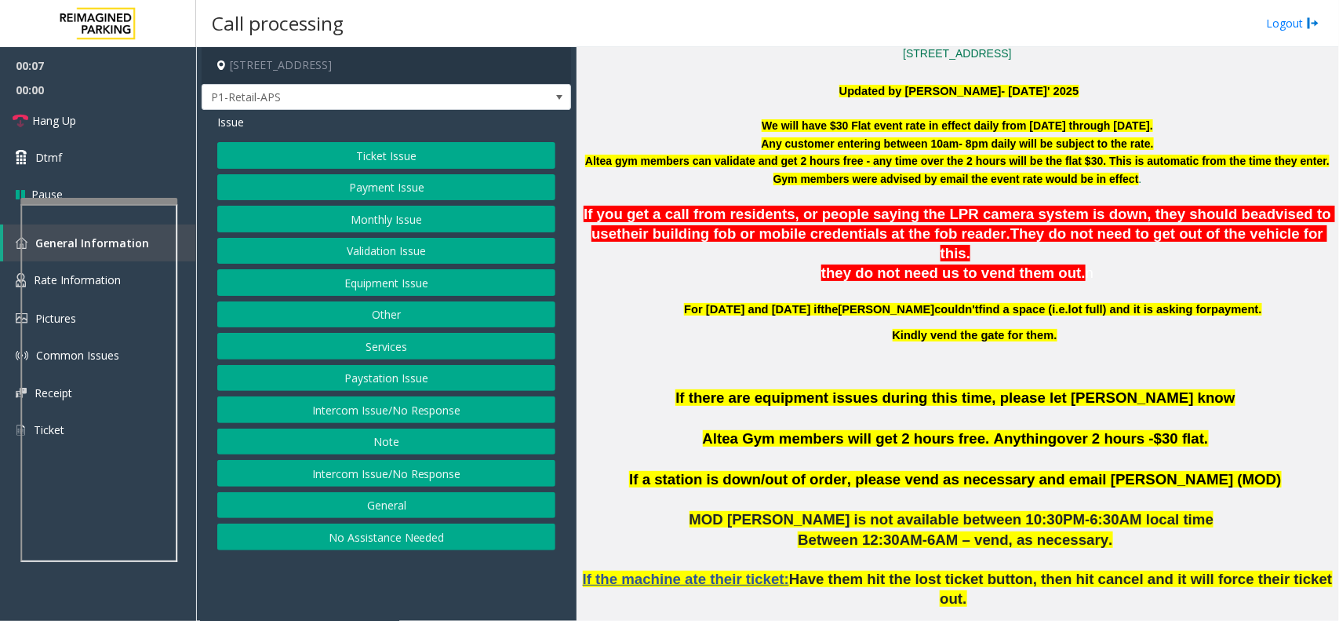
click at [442, 155] on button "Ticket Issue" at bounding box center [386, 155] width 338 height 27
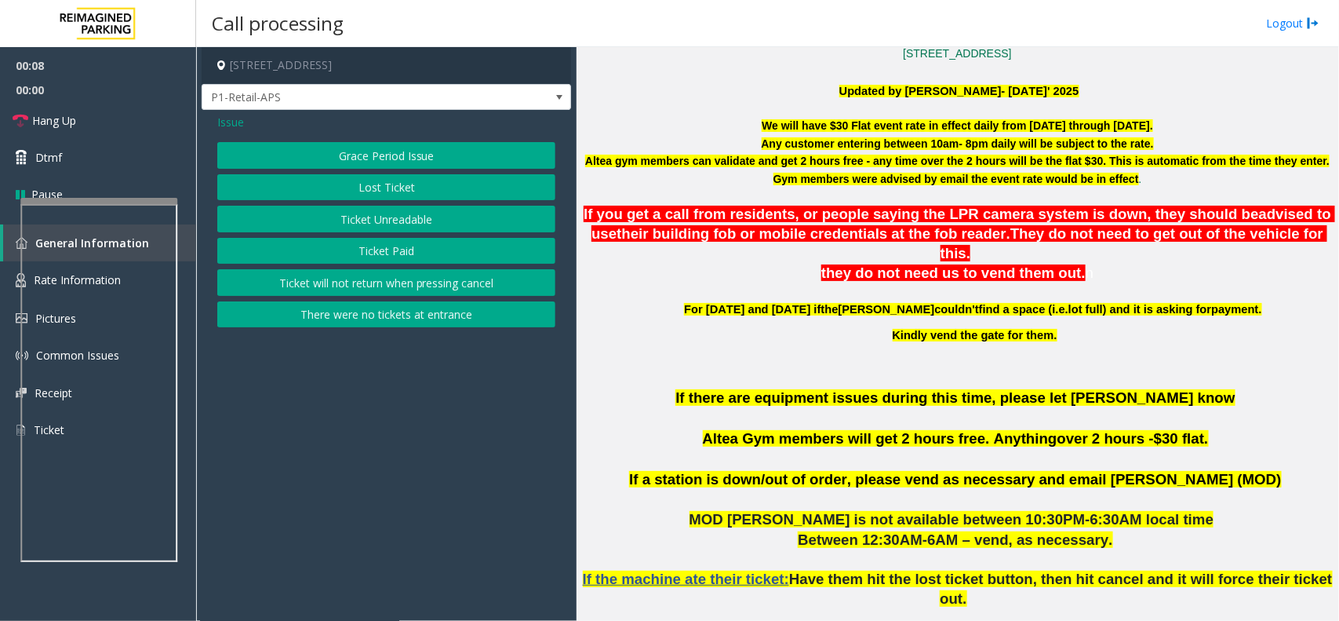
click at [386, 257] on button "Ticket Paid" at bounding box center [386, 251] width 338 height 27
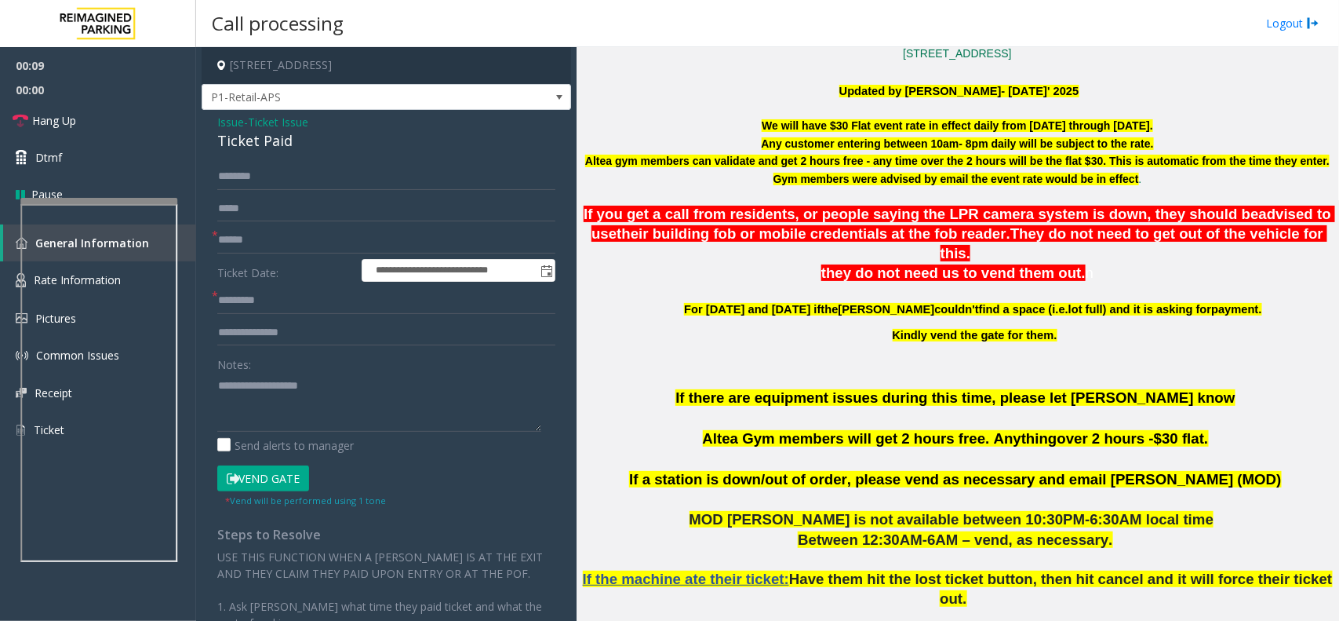
click at [228, 118] on span "Issue" at bounding box center [230, 122] width 27 height 16
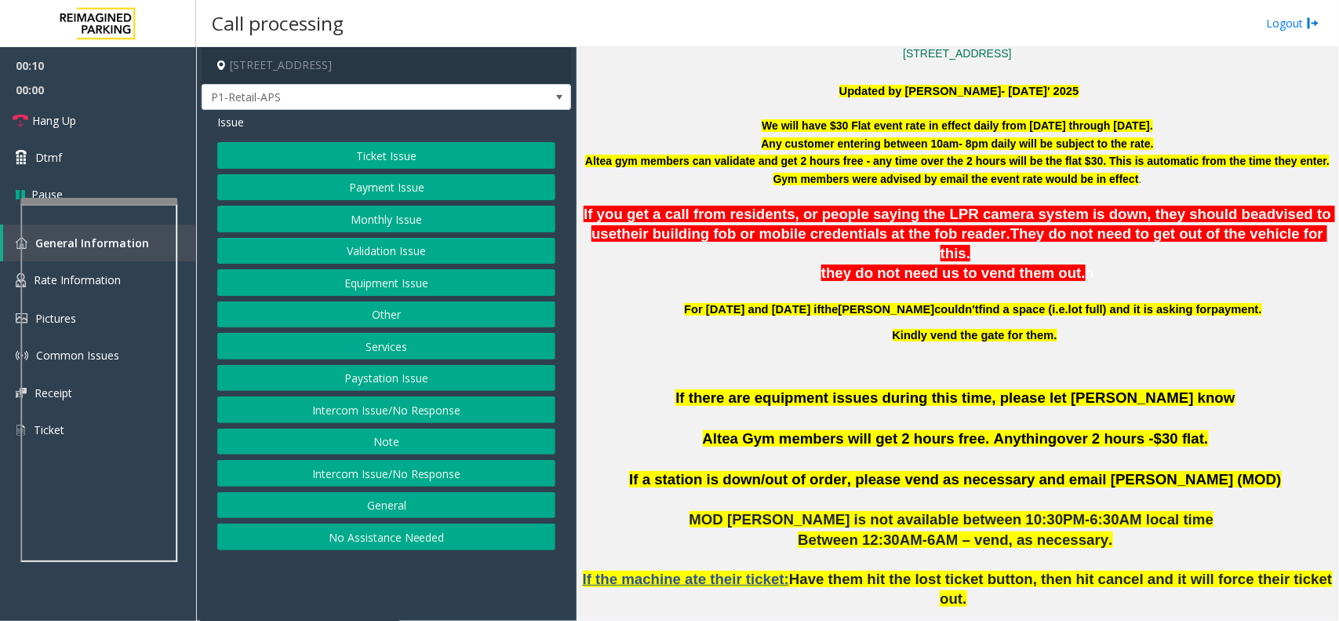
click at [408, 149] on button "Ticket Issue" at bounding box center [386, 155] width 338 height 27
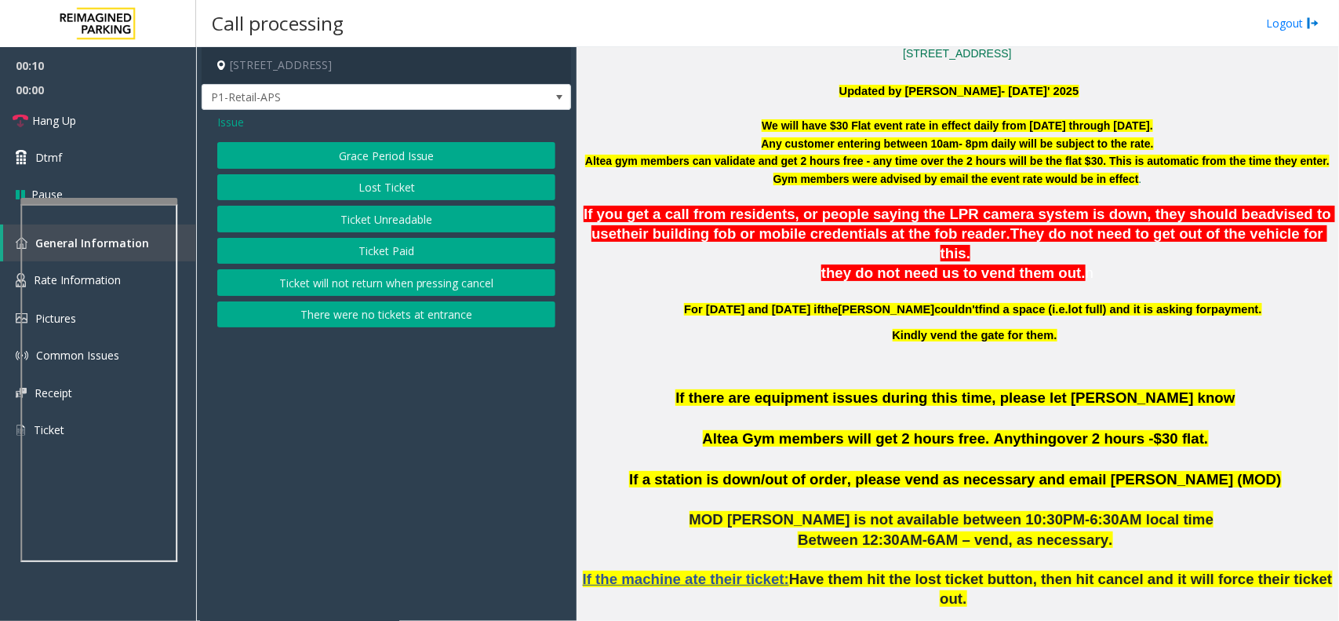
click at [417, 185] on button "Lost Ticket" at bounding box center [386, 187] width 338 height 27
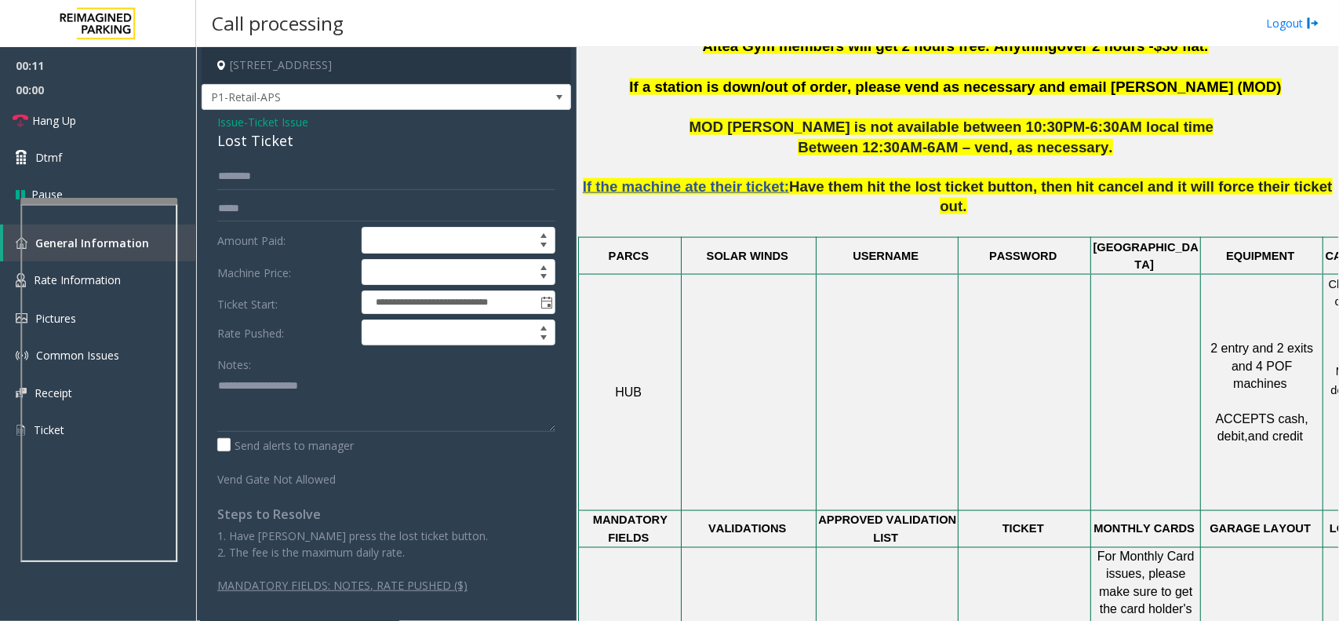
scroll to position [1373, 0]
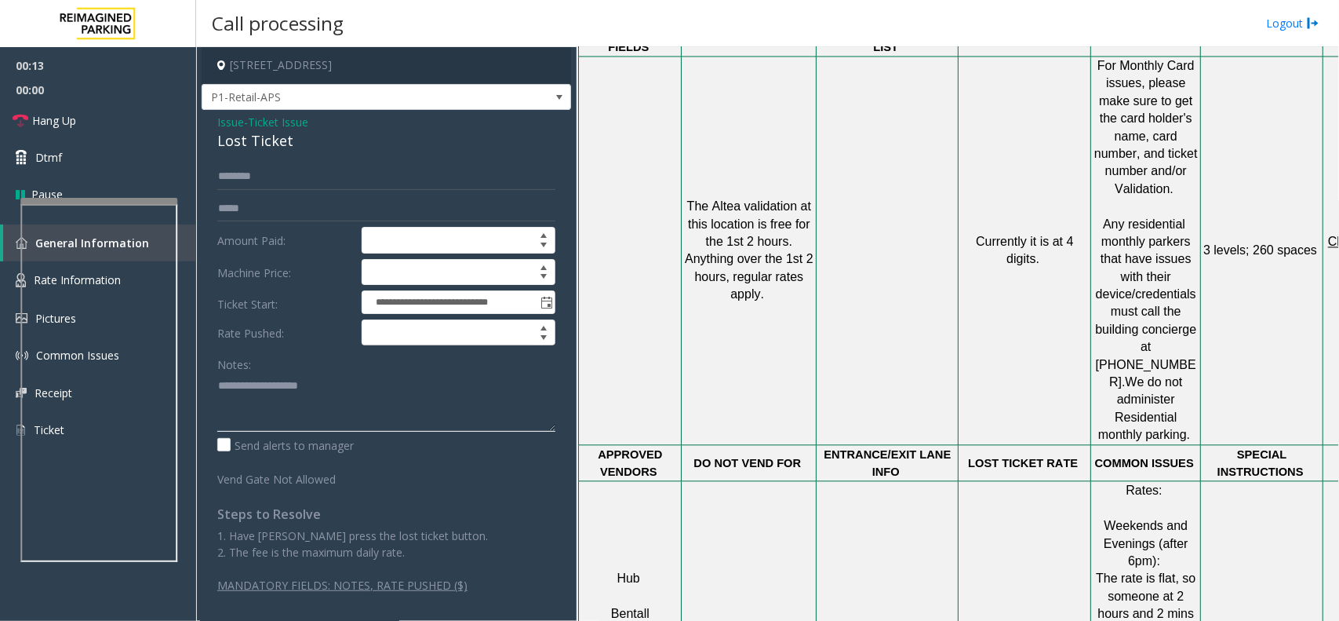
click at [342, 413] on textarea at bounding box center [386, 402] width 338 height 59
click at [269, 151] on div "Lost Ticket" at bounding box center [386, 140] width 338 height 21
copy div "Lost Ticket"
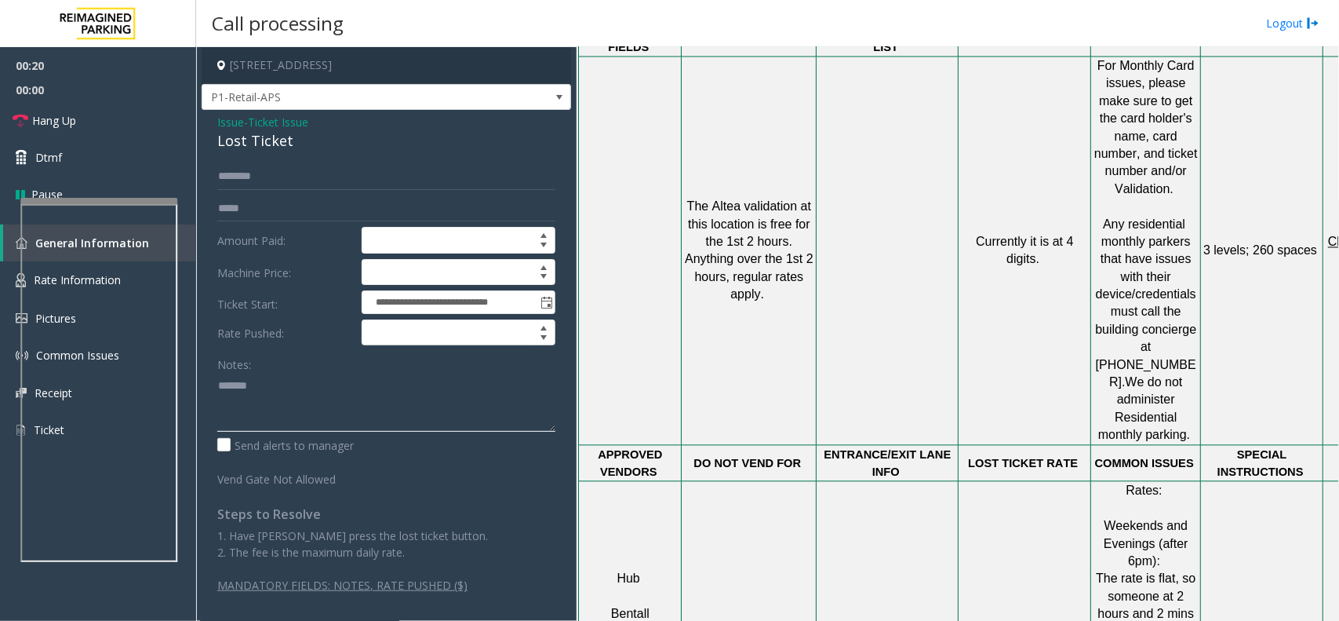
click at [280, 387] on textarea at bounding box center [386, 402] width 338 height 59
paste textarea "**********"
type textarea "**********"
click at [85, 114] on link "Hang Up" at bounding box center [98, 120] width 196 height 37
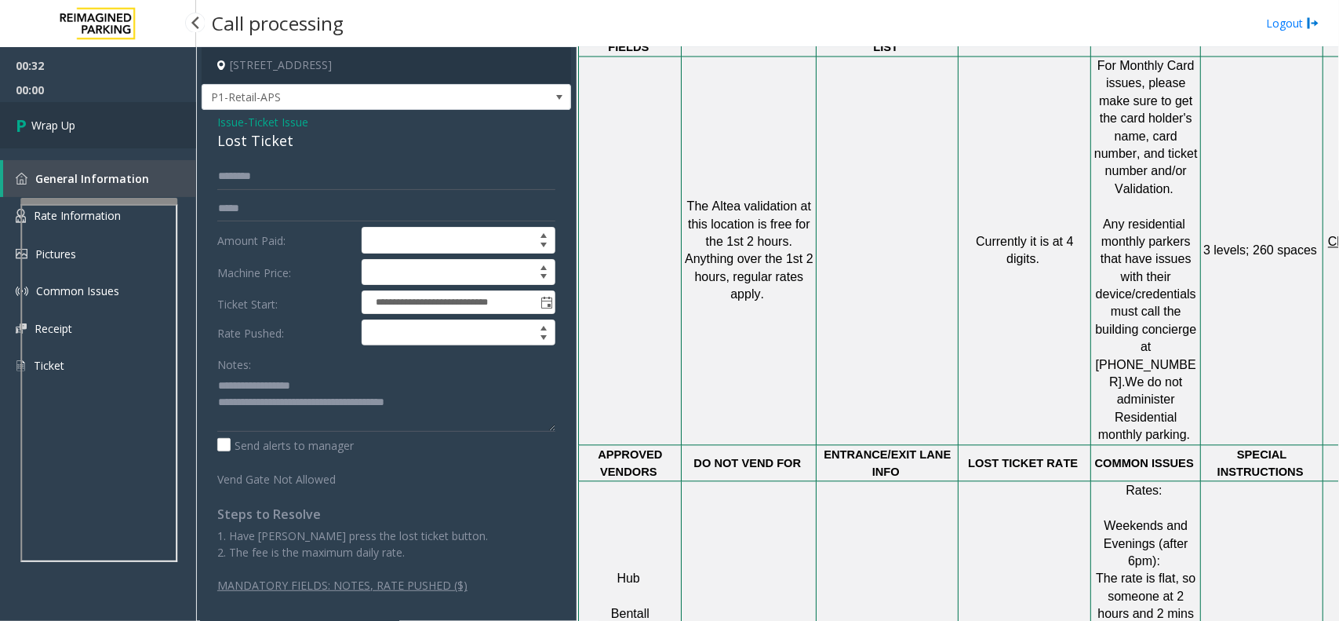
click at [85, 114] on link "Wrap Up" at bounding box center [98, 125] width 196 height 46
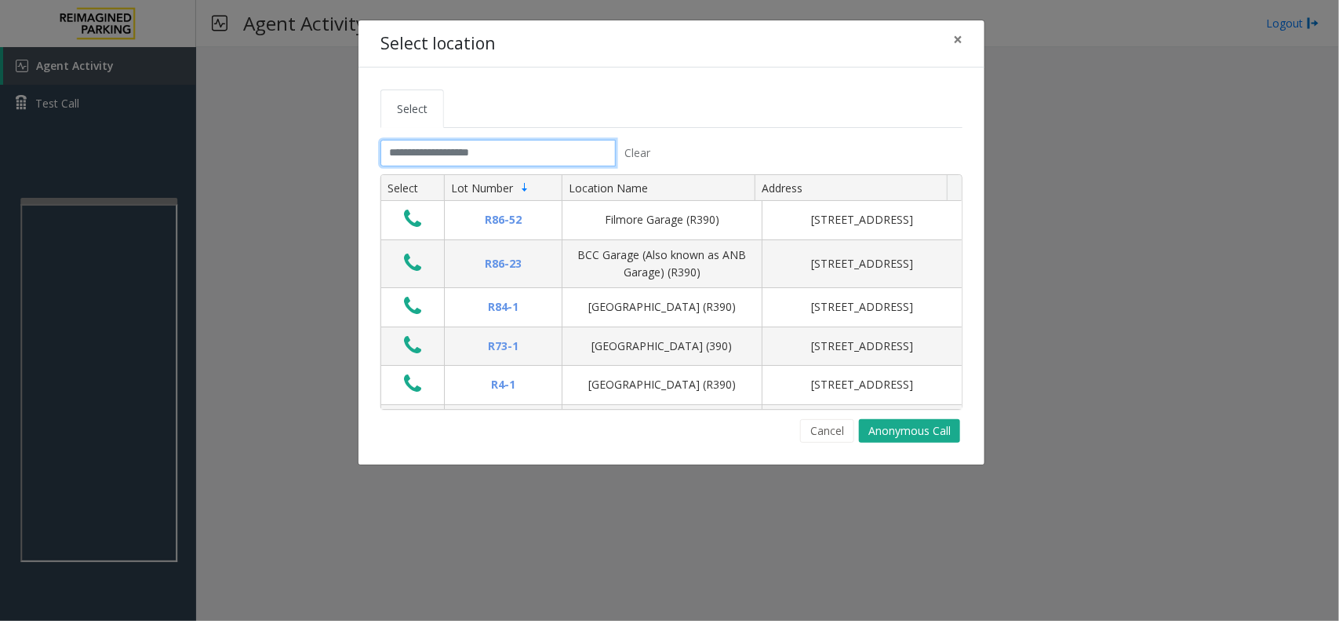
click at [479, 151] on input "text" at bounding box center [498, 153] width 235 height 27
click at [963, 42] on button "×" at bounding box center [957, 39] width 31 height 38
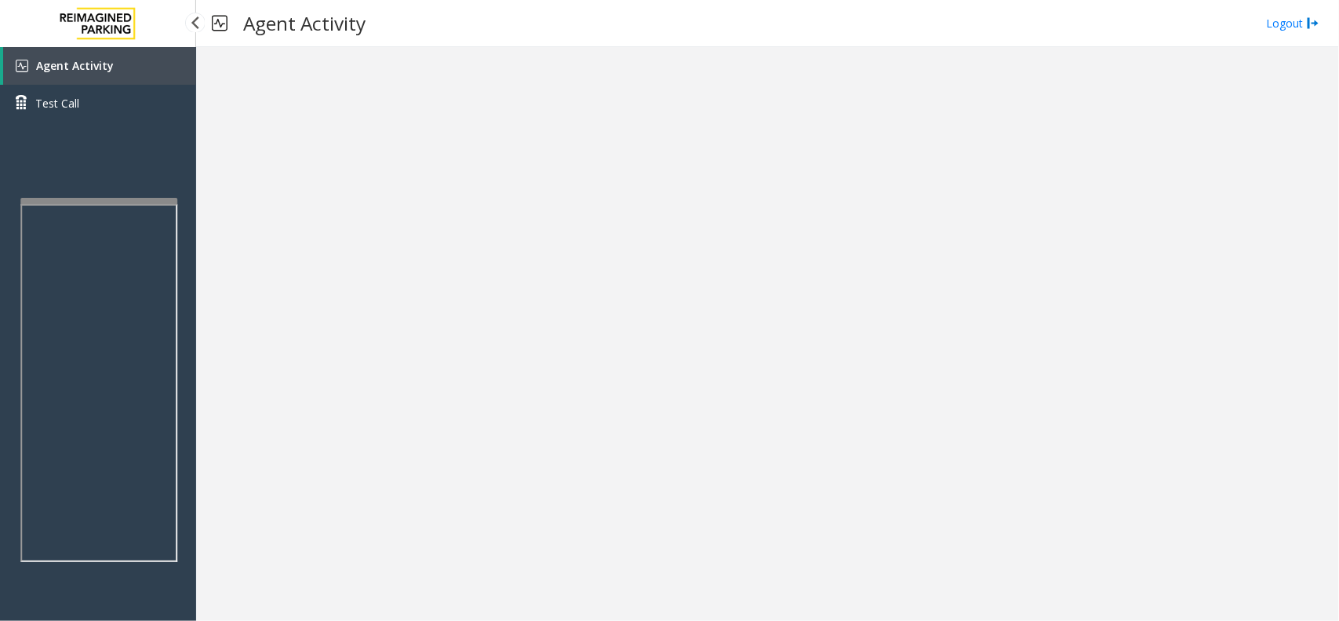
click at [142, 65] on link "Agent Activity" at bounding box center [99, 66] width 193 height 38
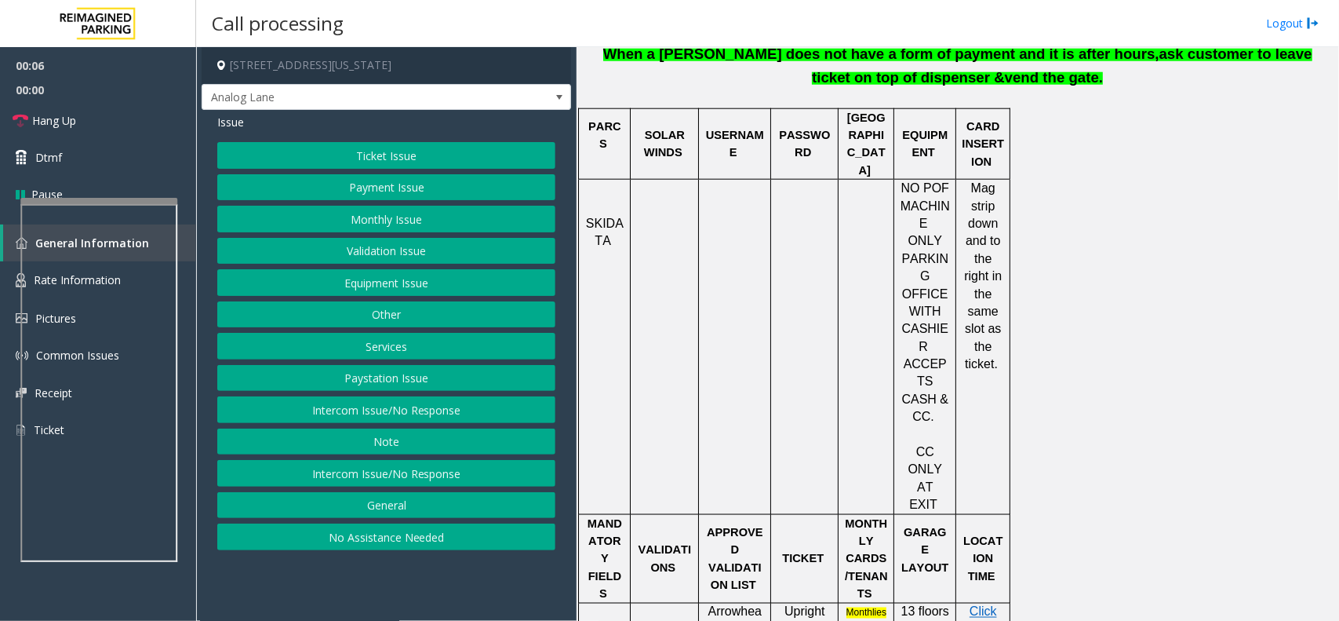
scroll to position [785, 0]
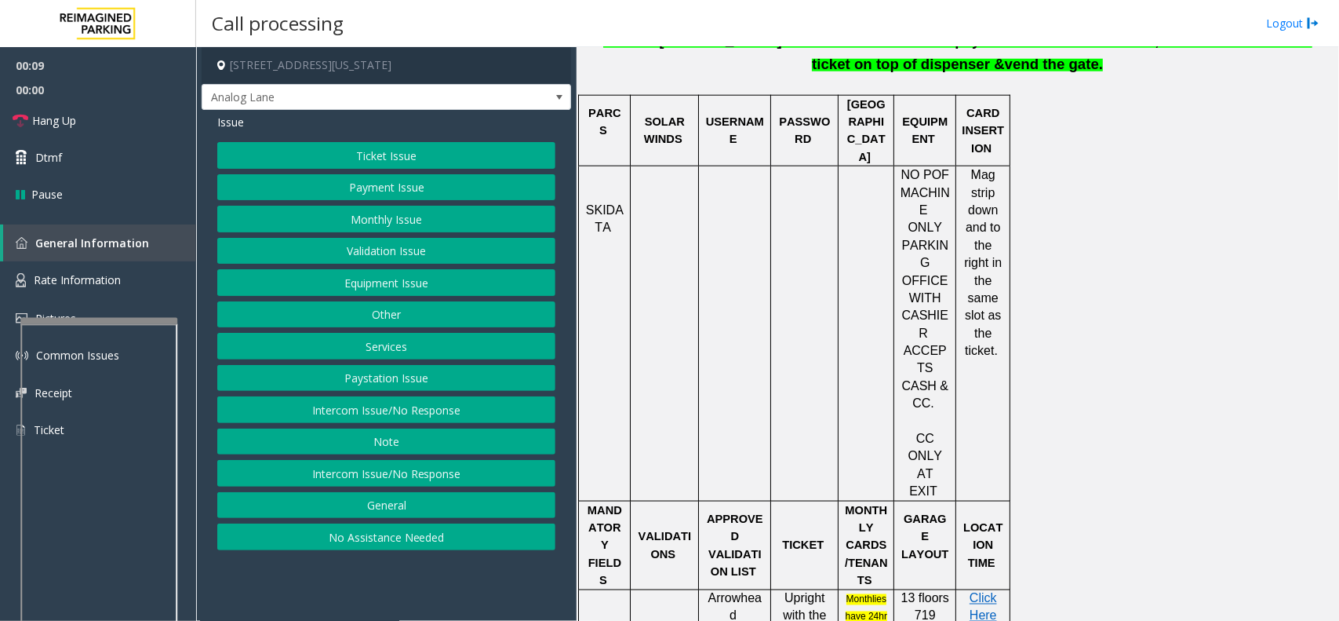
click at [155, 319] on div at bounding box center [98, 321] width 157 height 6
click at [151, 290] on link "Rate Information" at bounding box center [98, 280] width 196 height 38
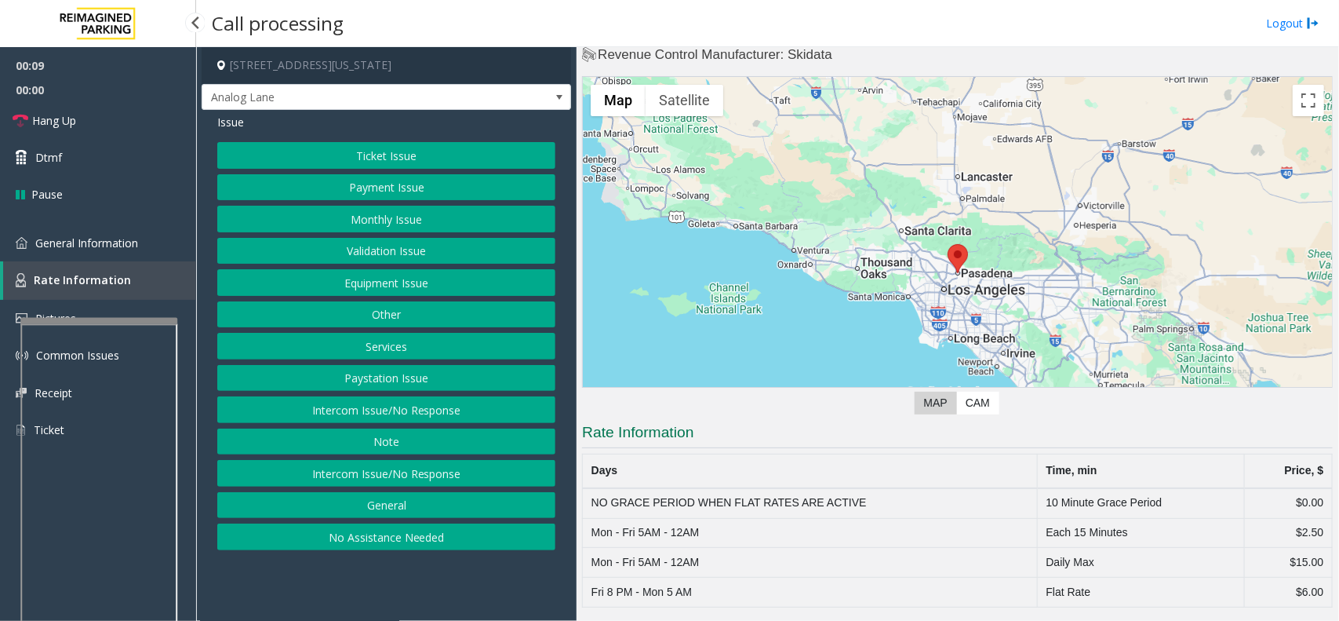
scroll to position [30, 0]
click at [75, 228] on link "General Information" at bounding box center [98, 242] width 196 height 37
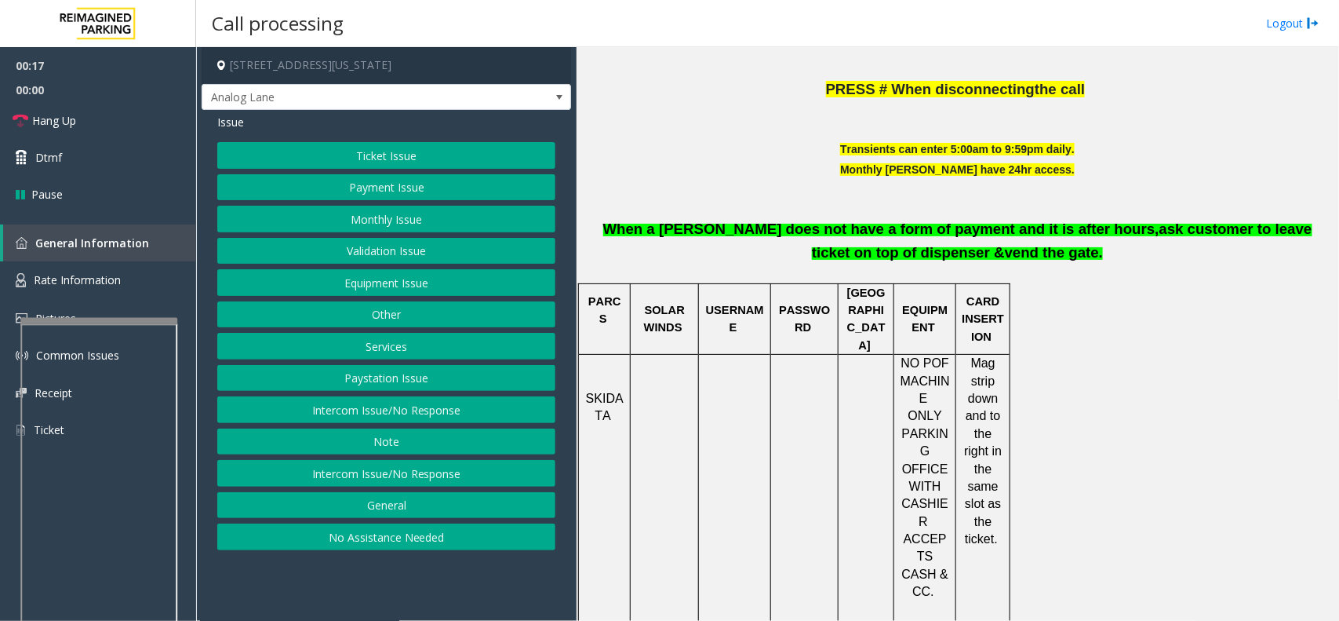
scroll to position [589, 0]
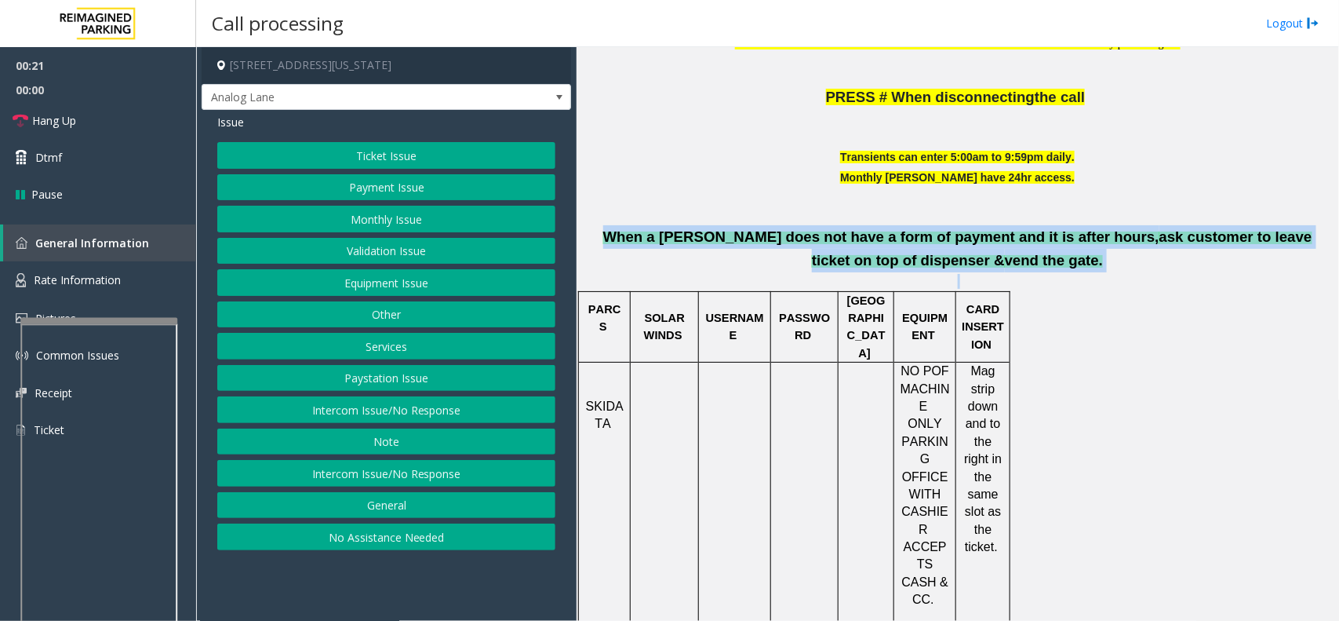
drag, startPoint x: 587, startPoint y: 237, endPoint x: 1073, endPoint y: 279, distance: 487.6
click at [1073, 279] on div "Transients can enter 5:00am to 9:59pm daily. Monthly [PERSON_NAME] have 24hr ac…" at bounding box center [957, 218] width 751 height 140
click at [1073, 279] on p at bounding box center [957, 281] width 751 height 15
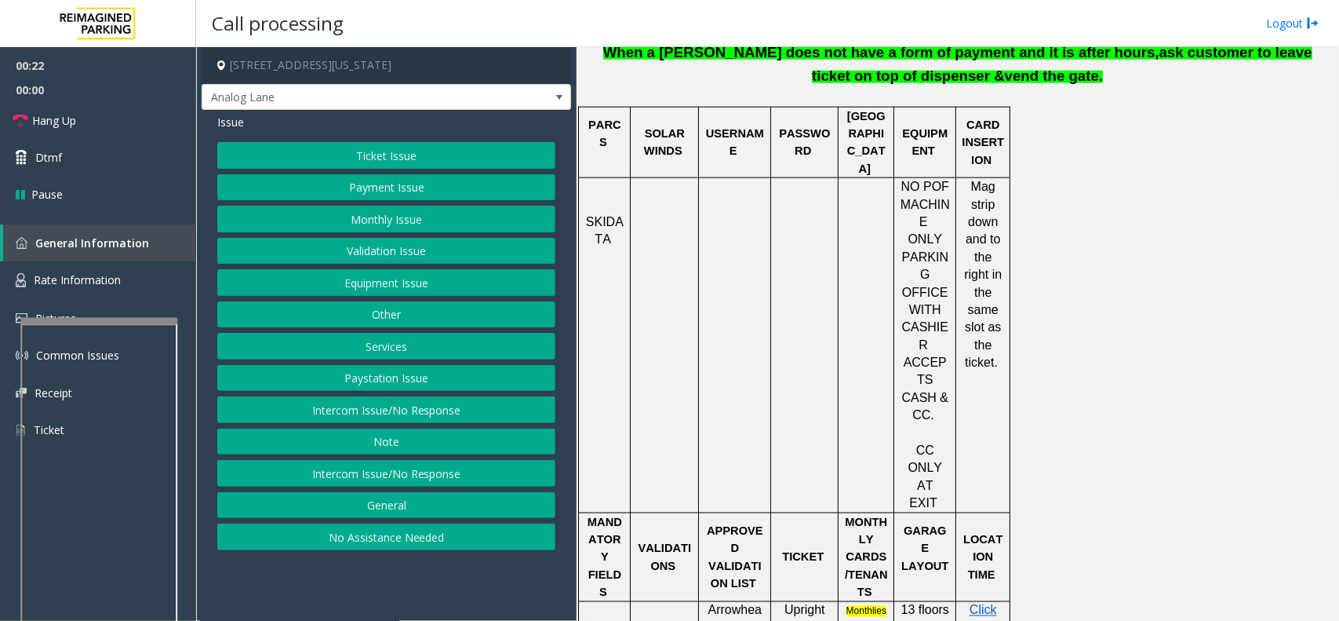
scroll to position [883, 0]
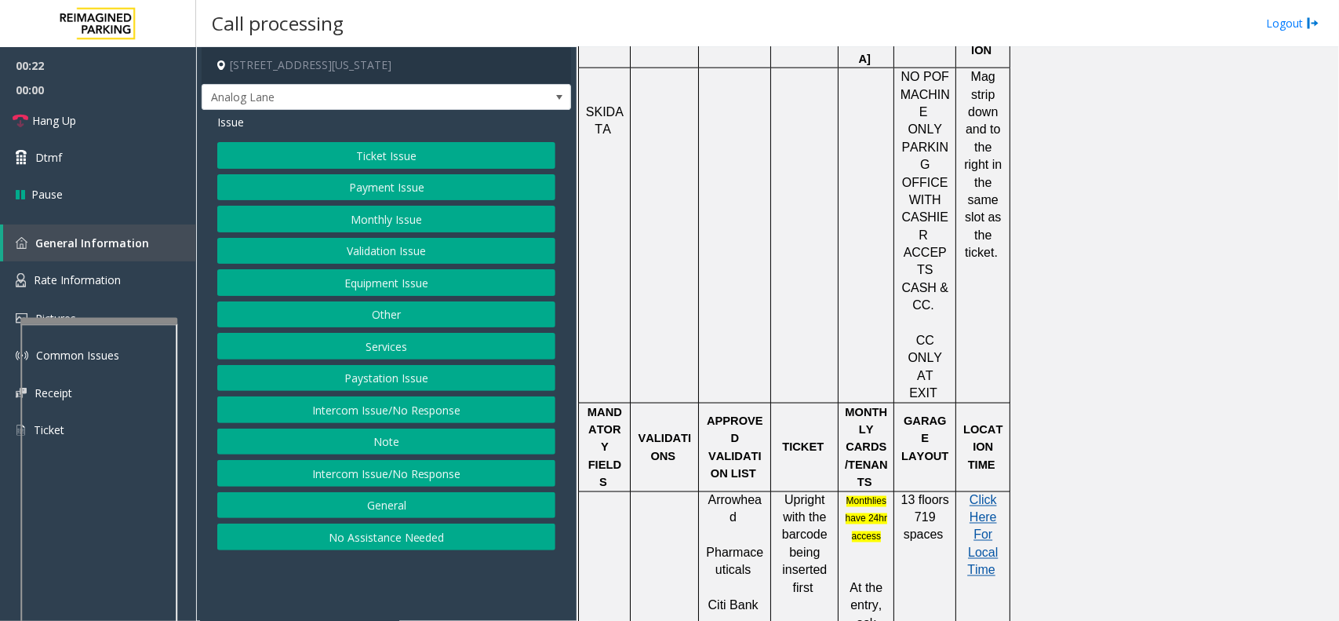
click at [993, 494] on span "Click Here For Local Time" at bounding box center [983, 536] width 31 height 84
click at [139, 273] on link "Rate Information" at bounding box center [98, 280] width 196 height 38
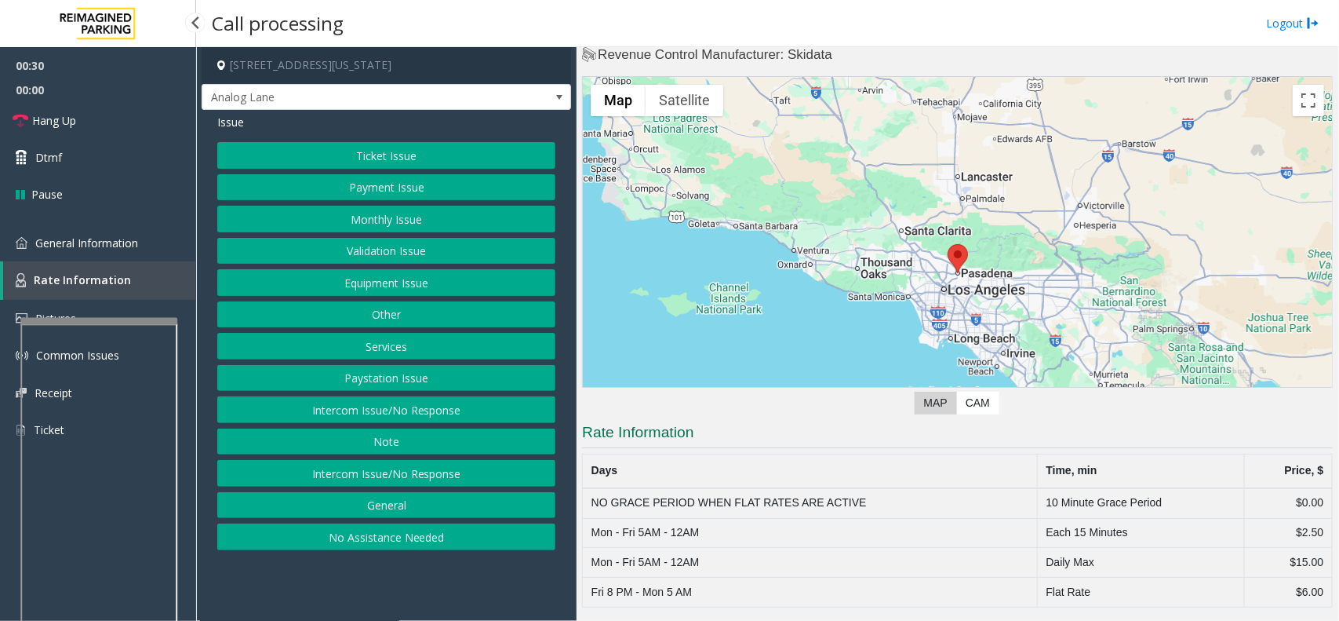
scroll to position [30, 0]
click at [424, 253] on button "Validation Issue" at bounding box center [386, 251] width 338 height 27
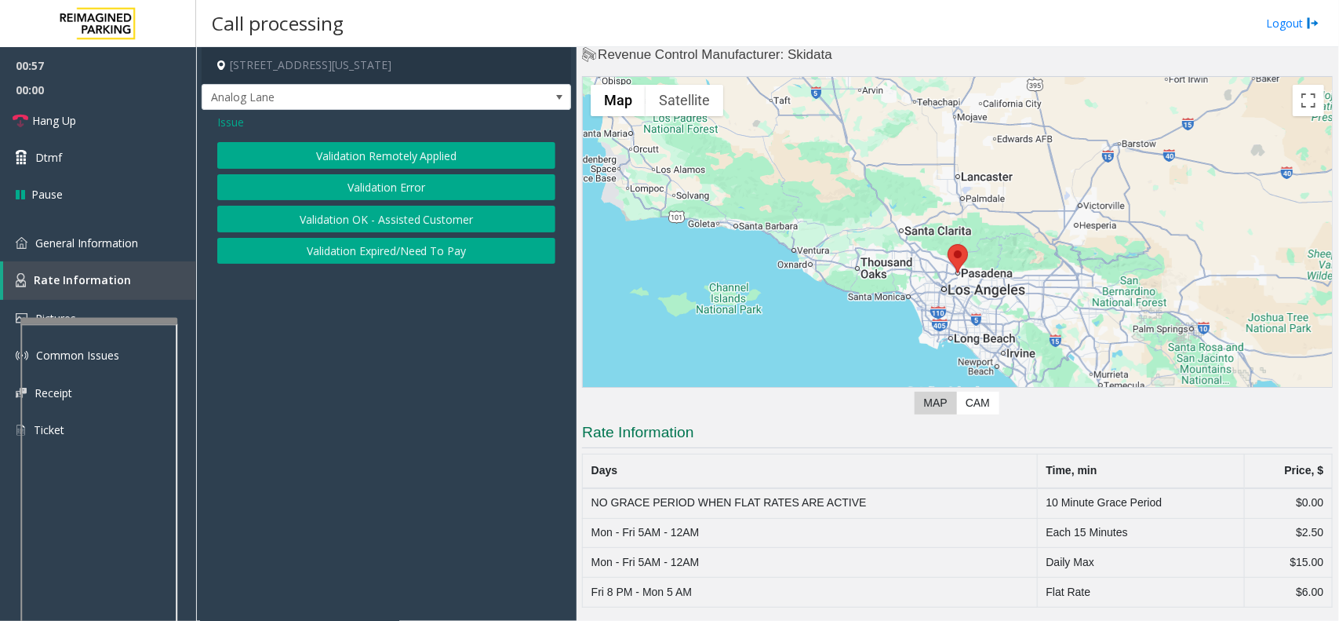
click at [417, 182] on button "Validation Error" at bounding box center [386, 187] width 338 height 27
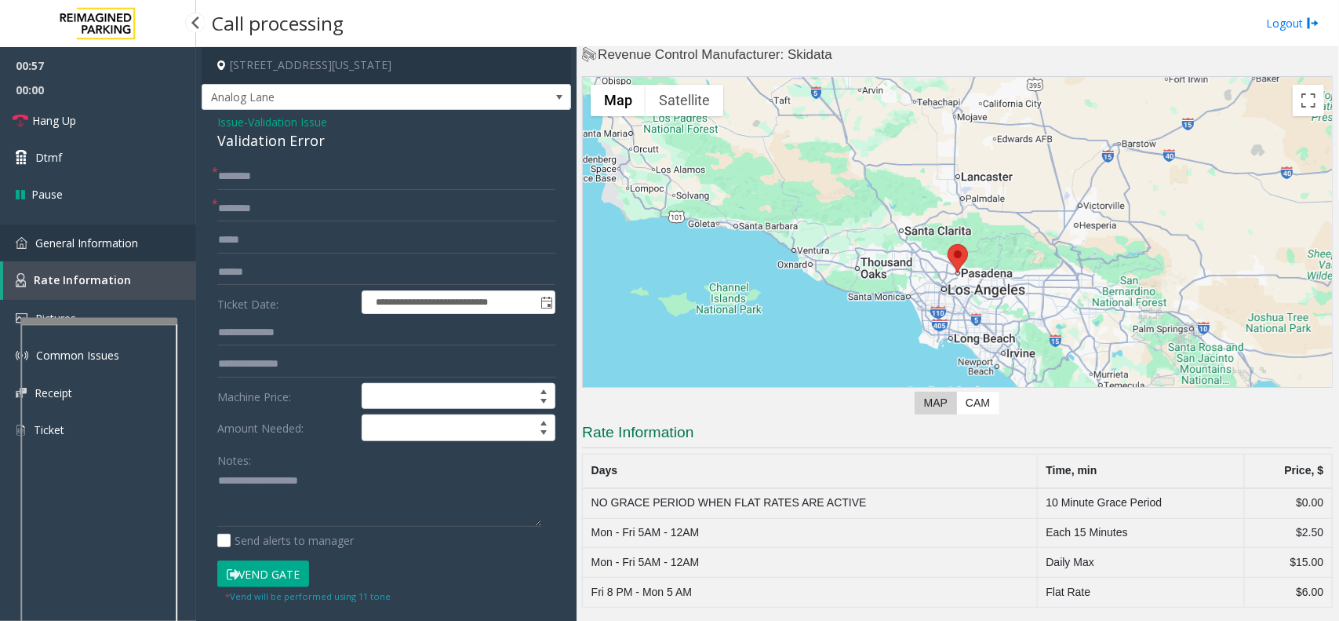
click at [77, 250] on link "General Information" at bounding box center [98, 242] width 196 height 37
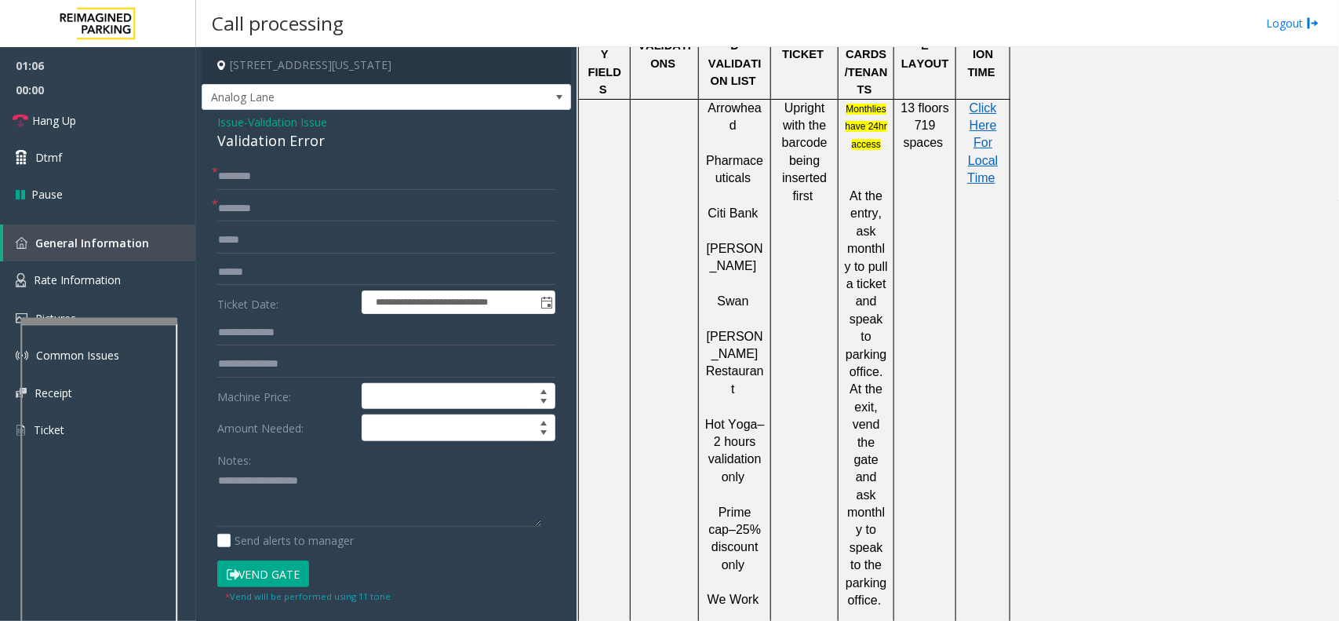
scroll to position [1177, 0]
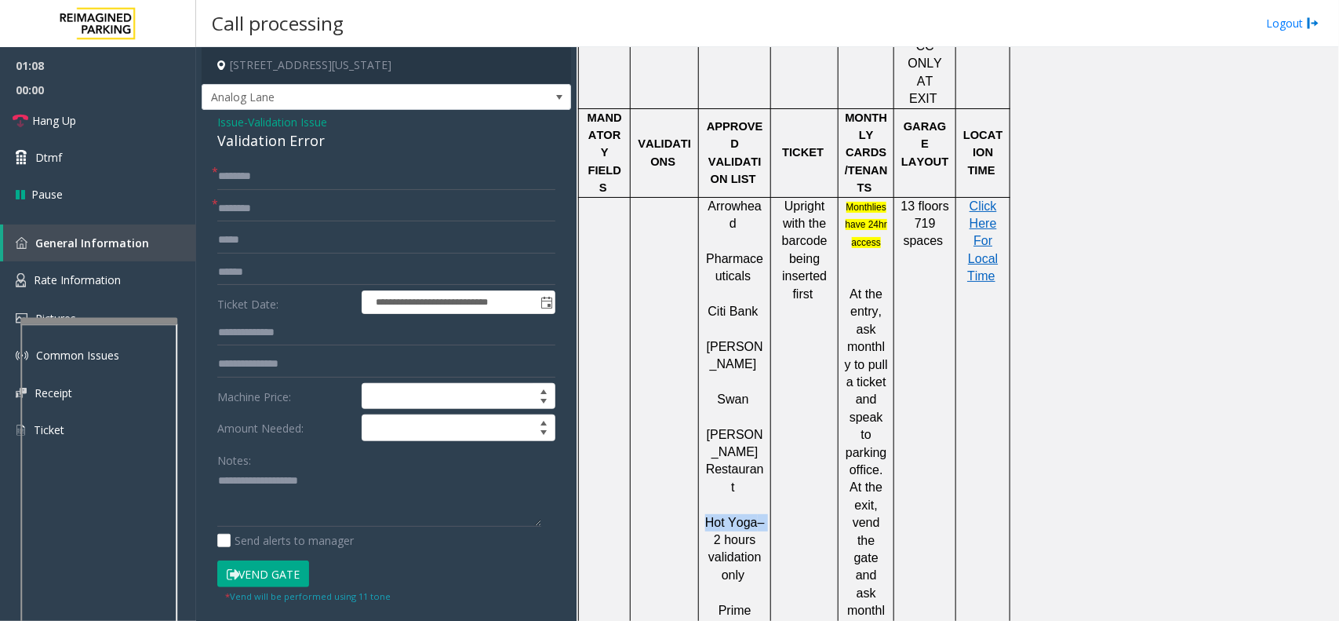
drag, startPoint x: 708, startPoint y: 335, endPoint x: 760, endPoint y: 337, distance: 51.8
click at [760, 516] on span "Hot Yoga – 2 hours validation only" at bounding box center [735, 549] width 60 height 66
click at [259, 202] on input "text" at bounding box center [386, 208] width 338 height 27
paste input "**********"
type input "********"
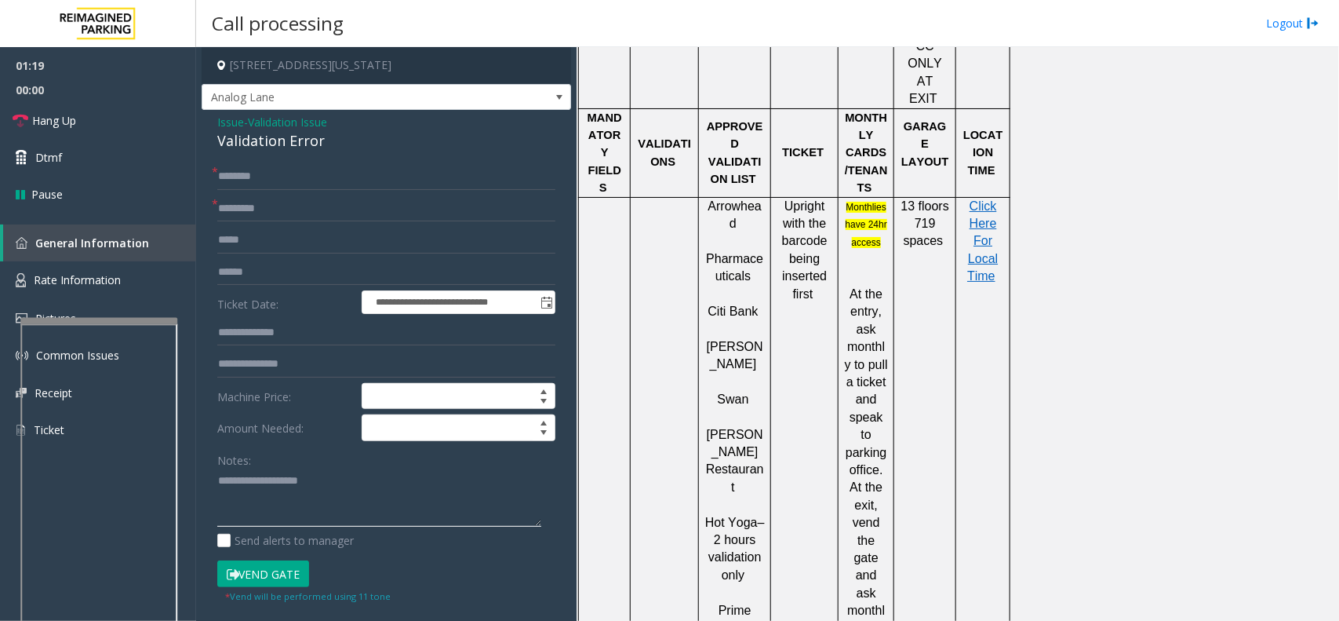
click at [279, 487] on textarea at bounding box center [379, 497] width 324 height 59
click at [296, 148] on div "Validation Error" at bounding box center [386, 140] width 338 height 21
click at [307, 480] on textarea at bounding box center [379, 497] width 324 height 59
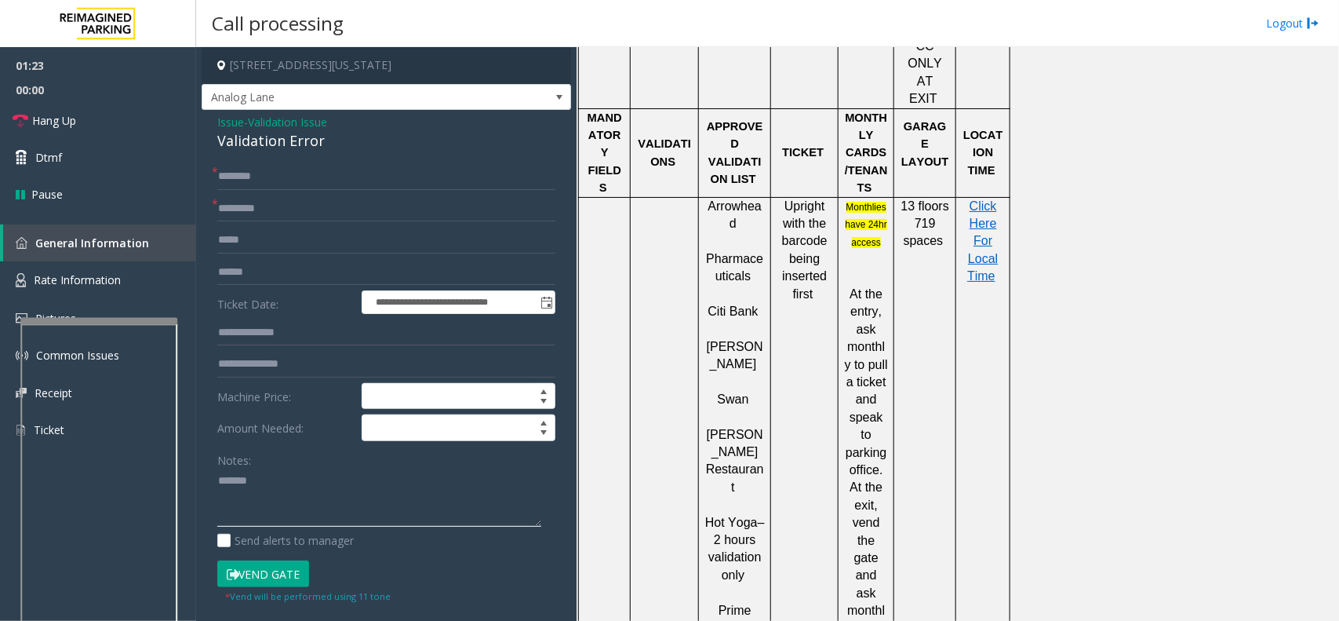
paste textarea "**********"
type textarea "**********"
click at [316, 188] on input "text" at bounding box center [386, 176] width 338 height 27
drag, startPoint x: 250, startPoint y: 180, endPoint x: 499, endPoint y: 166, distance: 250.0
click at [499, 166] on input "******" at bounding box center [386, 176] width 338 height 27
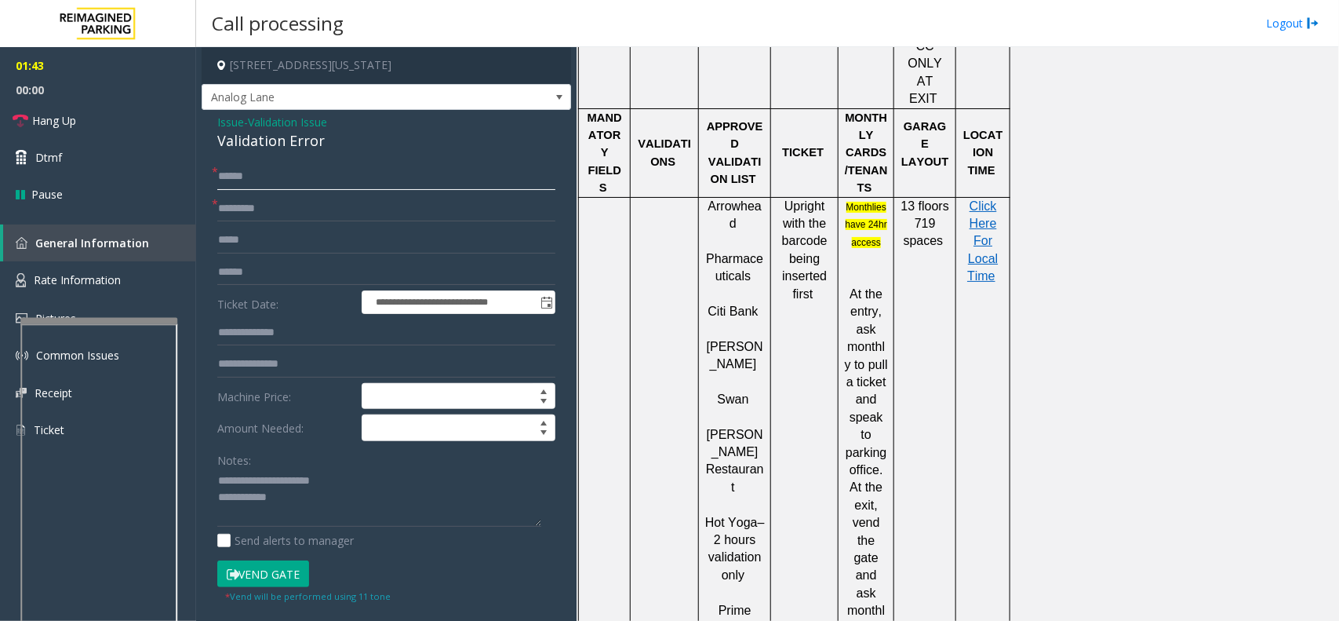
type input "******"
click at [260, 269] on input "text" at bounding box center [386, 272] width 338 height 27
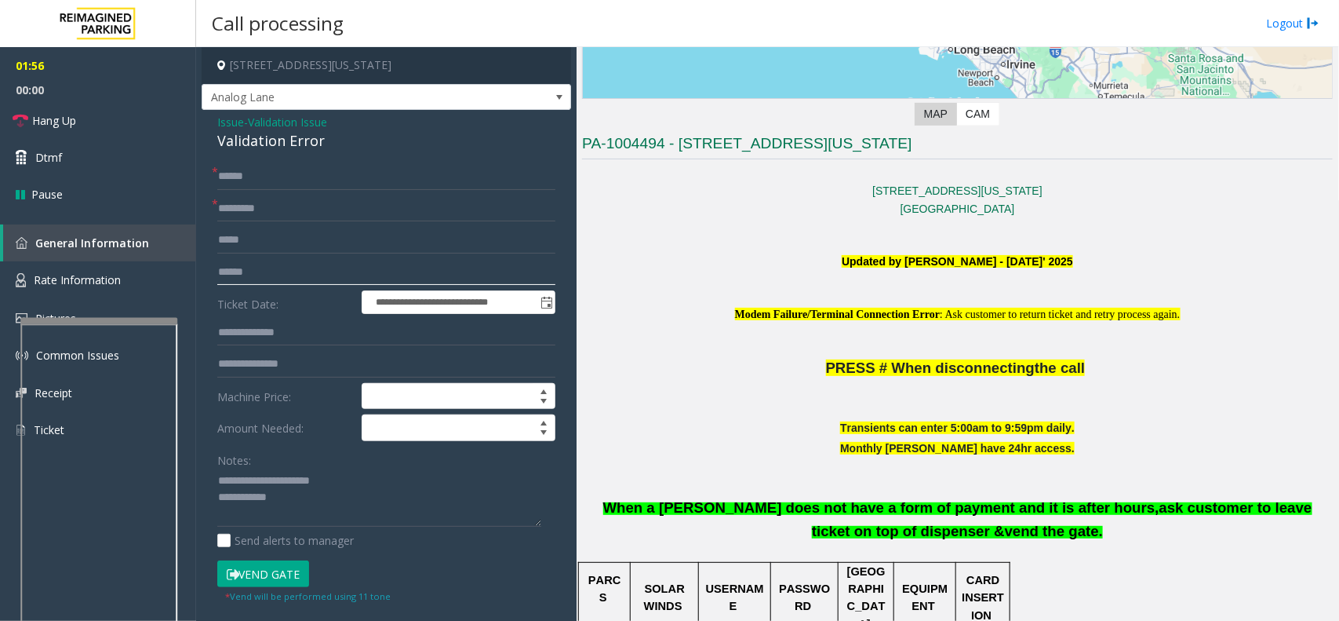
scroll to position [294, 0]
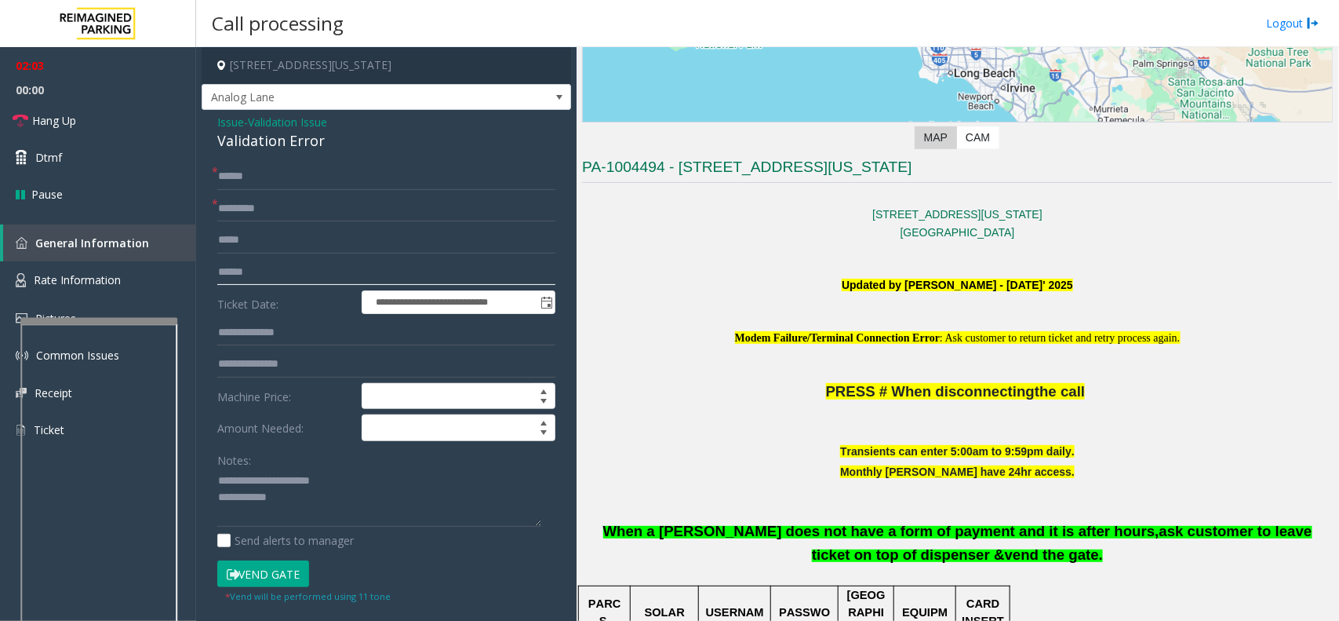
drag, startPoint x: 264, startPoint y: 271, endPoint x: 250, endPoint y: 269, distance: 14.2
click at [261, 271] on input "text" at bounding box center [386, 272] width 338 height 27
click at [268, 282] on input "text" at bounding box center [386, 272] width 338 height 27
click at [300, 502] on textarea at bounding box center [379, 497] width 324 height 59
type textarea "**********"
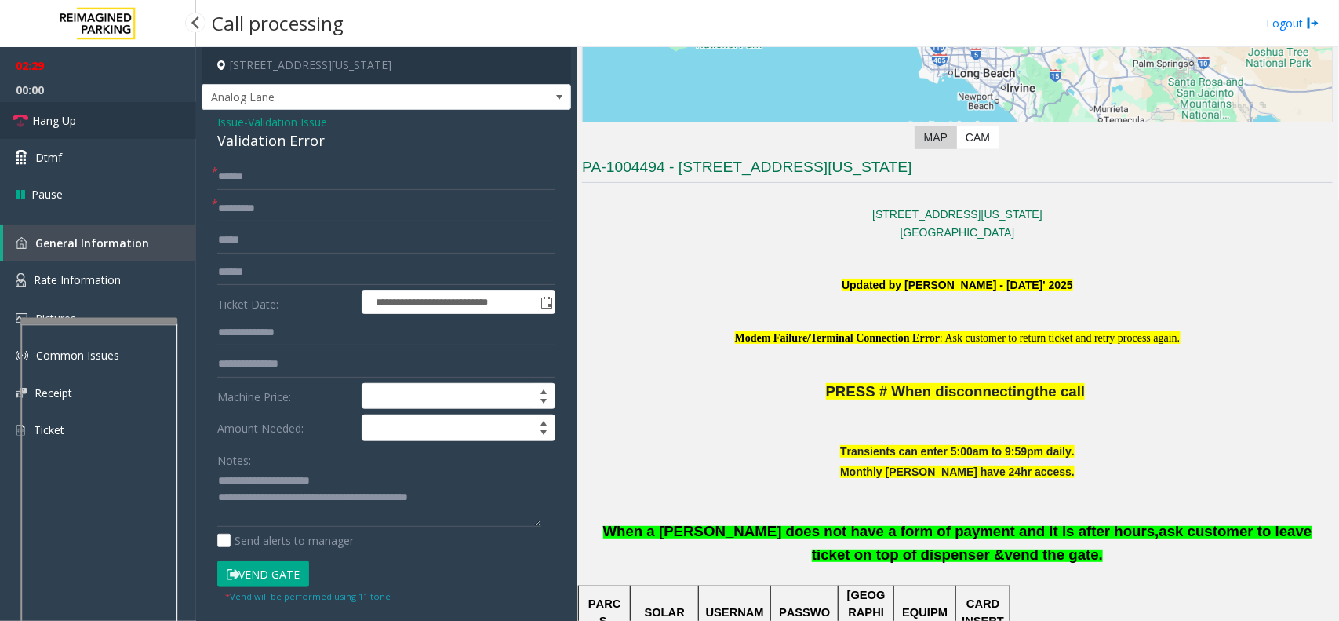
click at [53, 112] on span "Hang Up" at bounding box center [54, 120] width 44 height 16
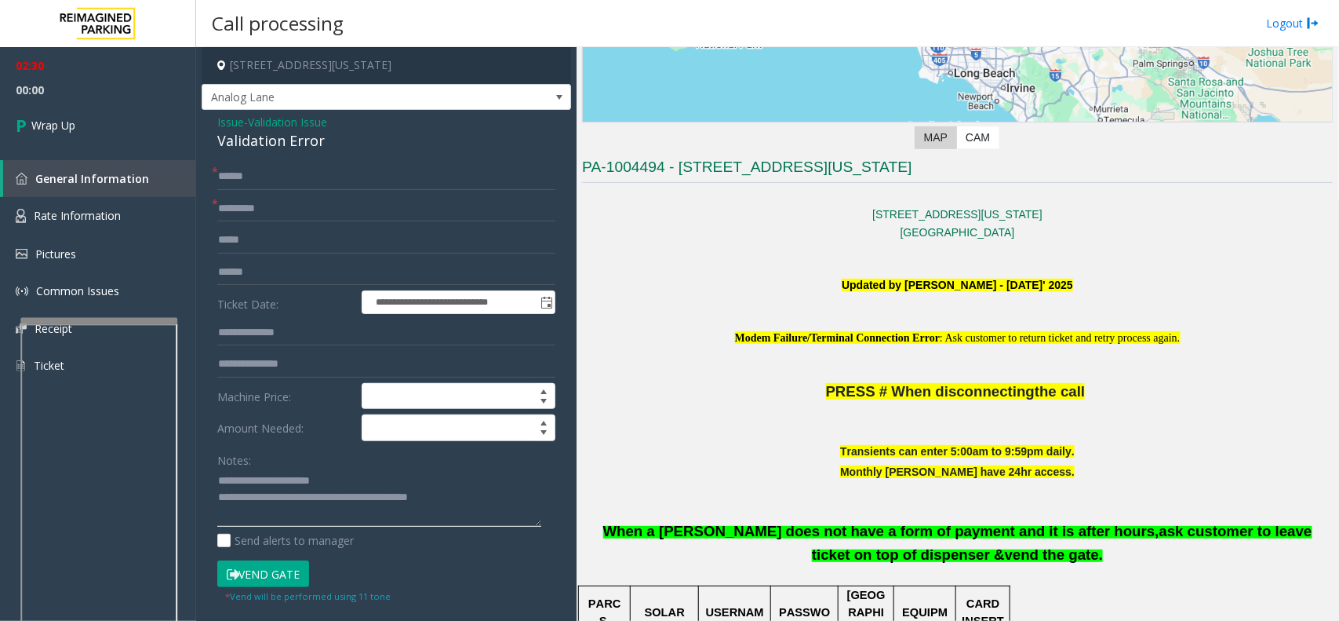
click at [483, 504] on textarea at bounding box center [379, 497] width 324 height 59
click at [116, 111] on link "Wrap Up" at bounding box center [98, 125] width 196 height 46
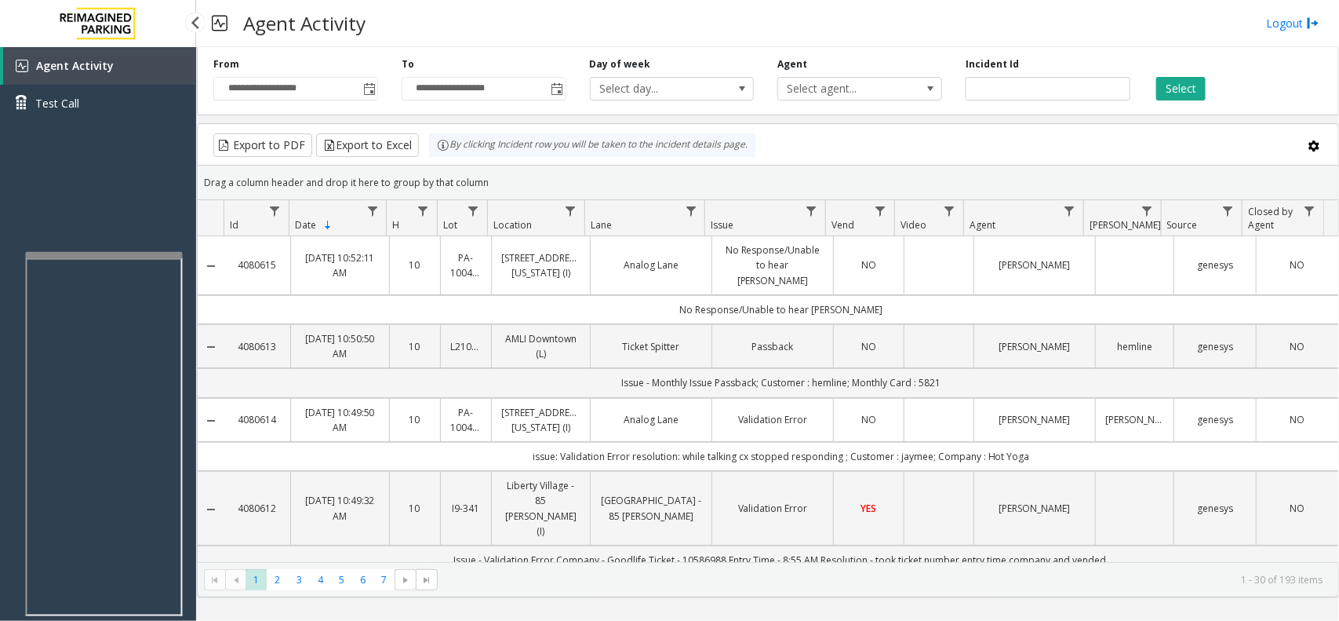
click at [162, 252] on div at bounding box center [104, 255] width 157 height 6
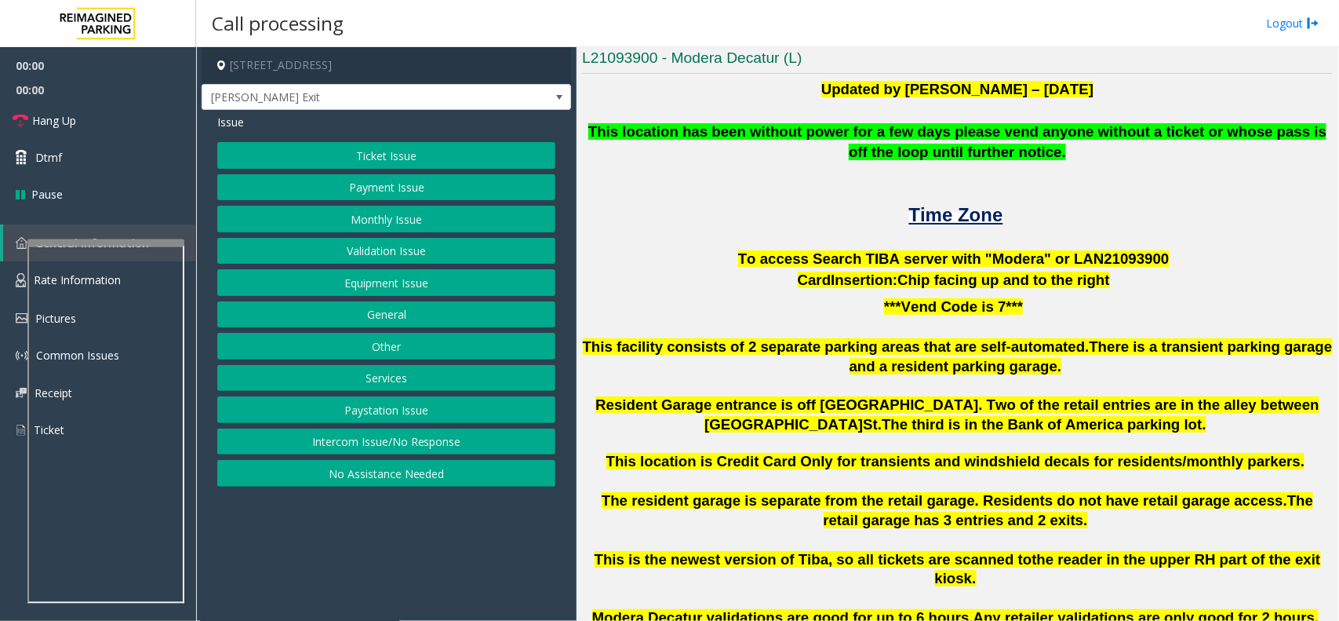
scroll to position [392, 0]
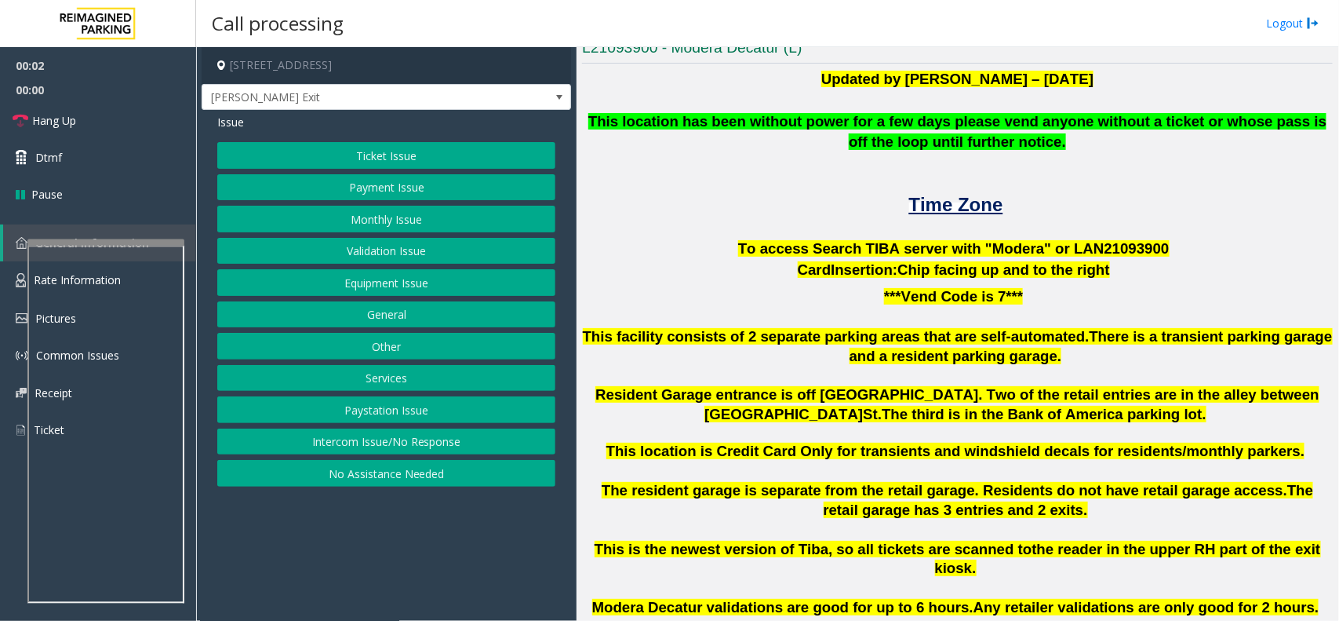
click at [1110, 240] on span "To access Search TIBA server with "Modera" or LAN21093" at bounding box center [941, 248] width 407 height 16
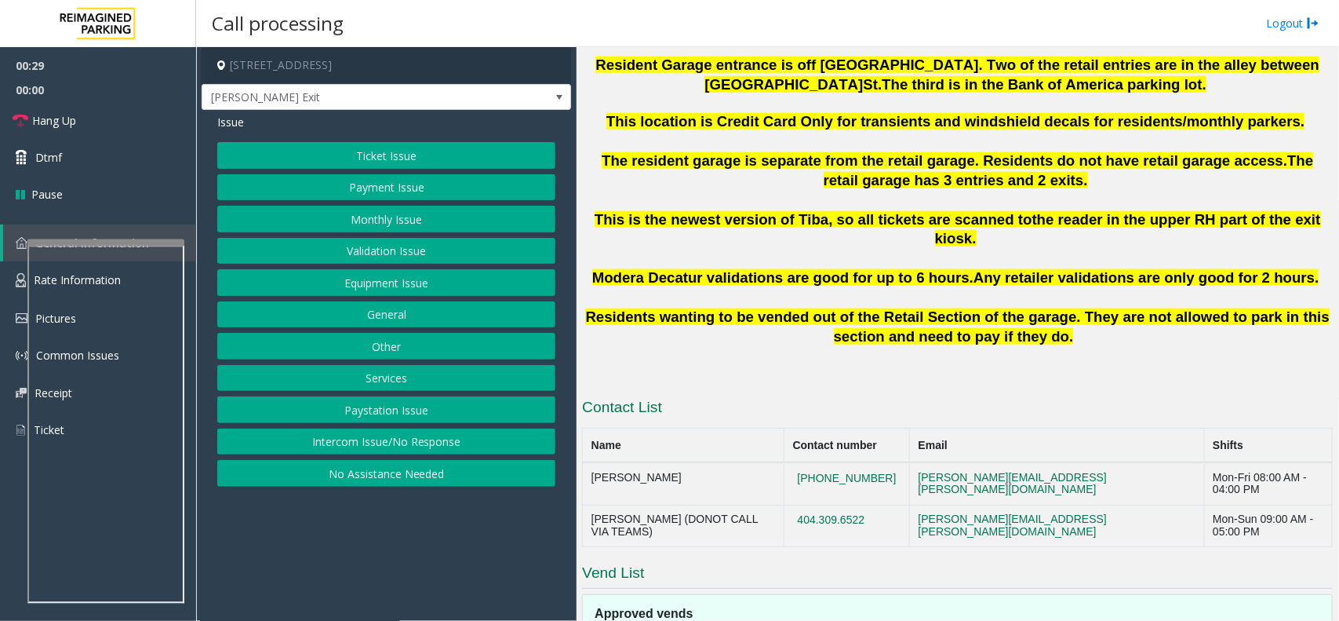
scroll to position [508, 0]
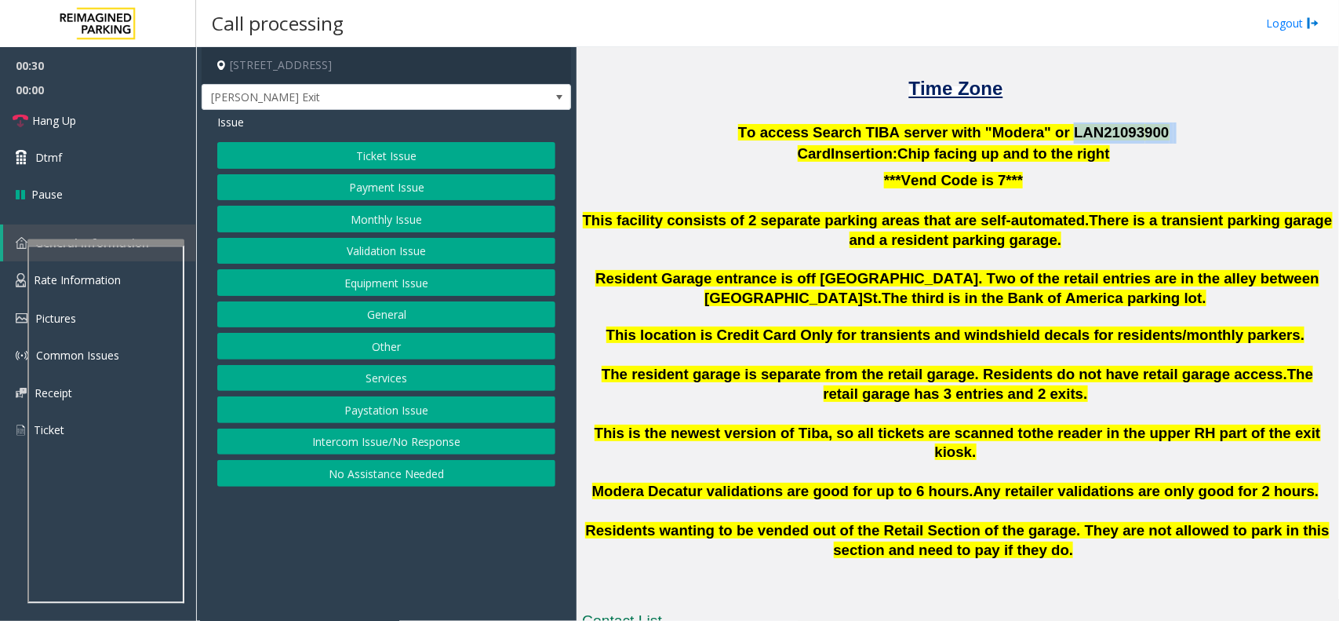
click at [420, 159] on button "Ticket Issue" at bounding box center [386, 155] width 338 height 27
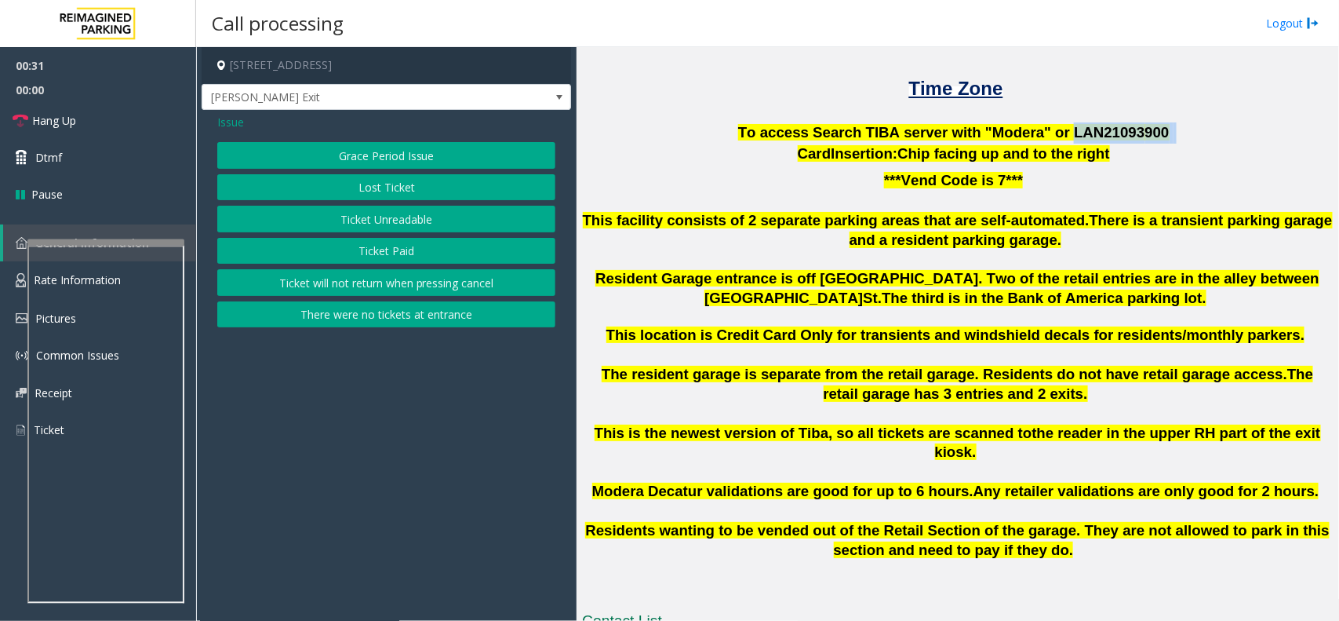
click at [404, 230] on button "Ticket Unreadable" at bounding box center [386, 219] width 338 height 27
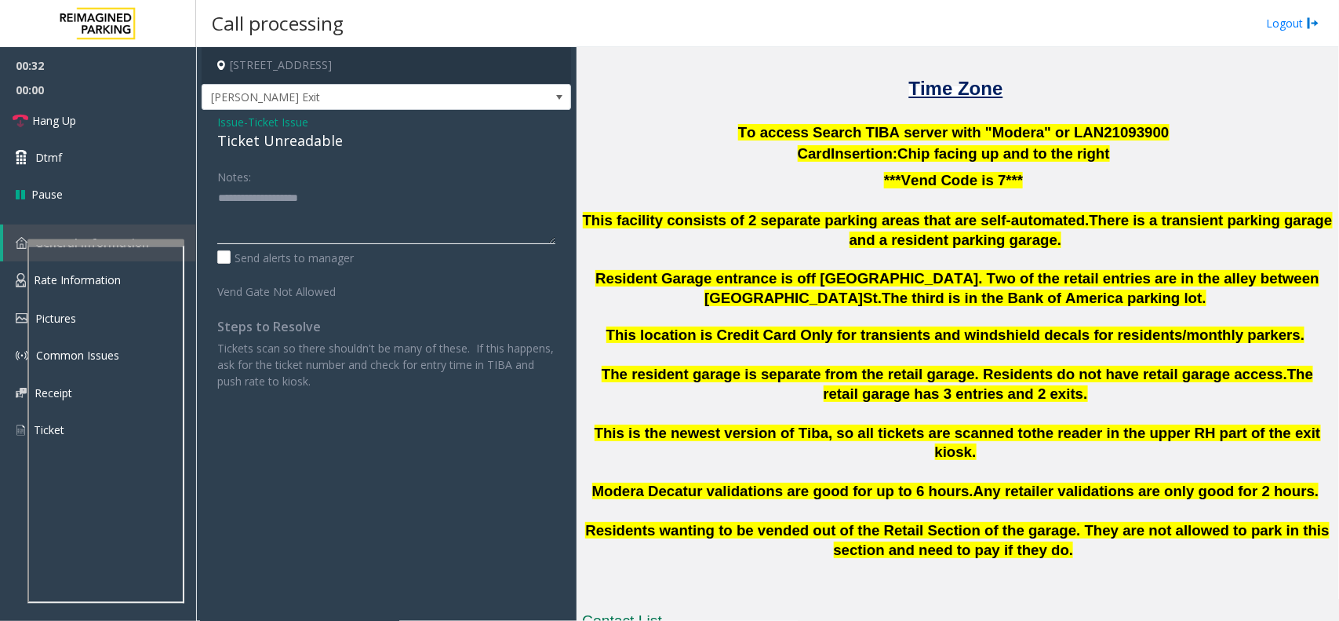
click at [310, 210] on textarea at bounding box center [386, 214] width 338 height 59
click at [304, 140] on div "Ticket Unreadable" at bounding box center [386, 140] width 338 height 21
click at [326, 208] on textarea at bounding box center [386, 214] width 338 height 59
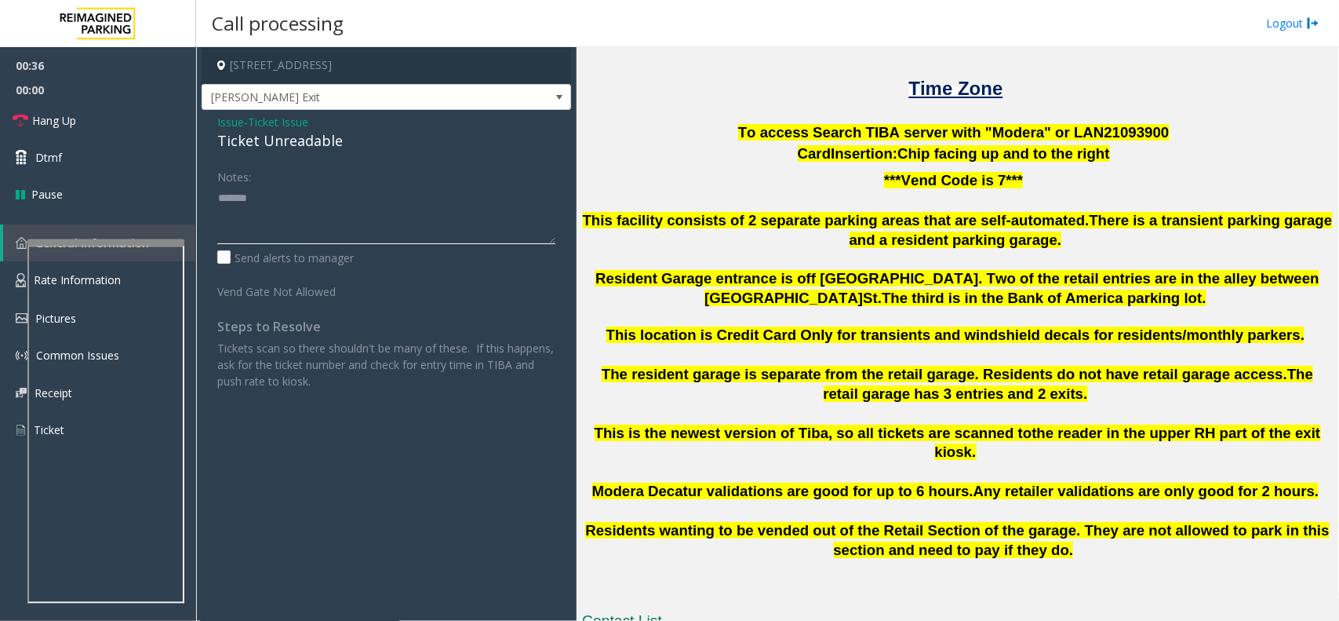
paste textarea "**********"
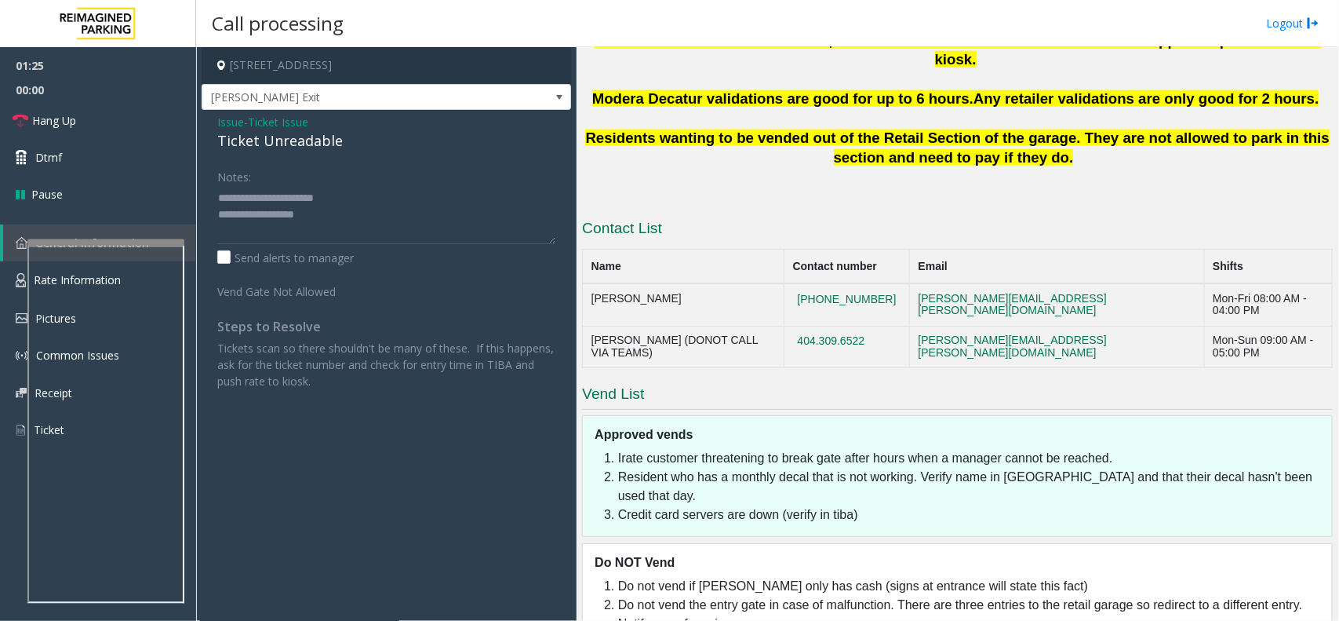
scroll to position [312, 0]
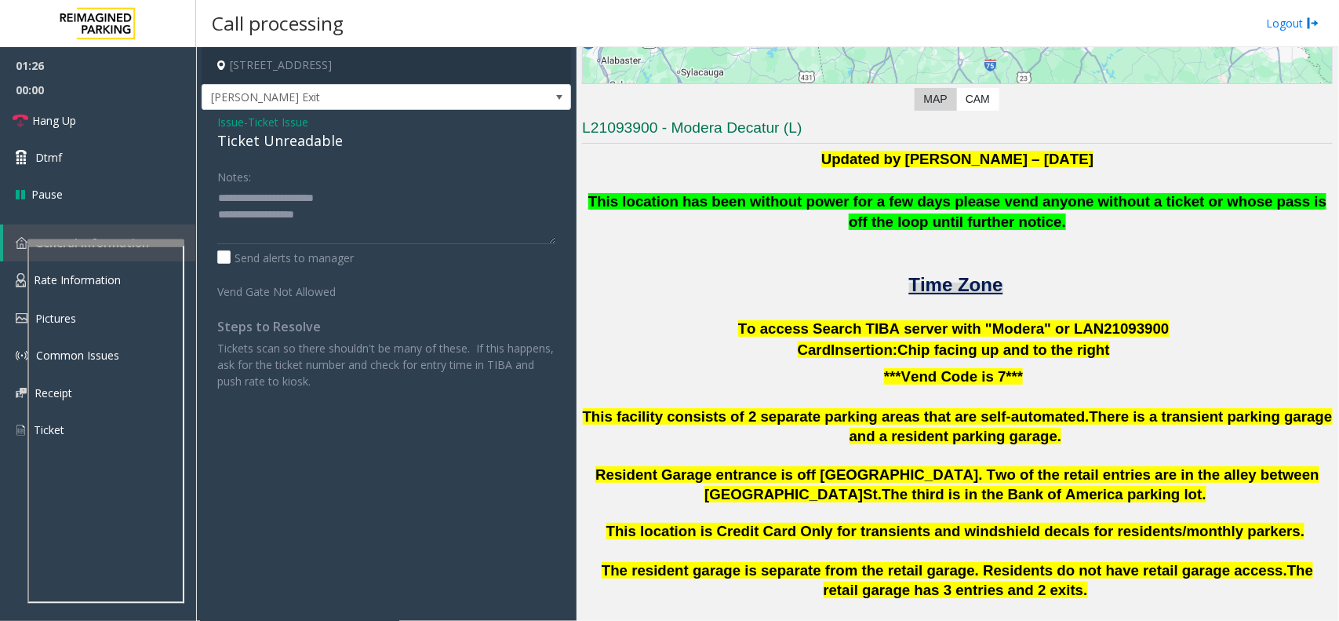
click at [930, 275] on span "Time Zone" at bounding box center [956, 284] width 94 height 21
click at [378, 221] on textarea at bounding box center [386, 214] width 338 height 59
click at [115, 114] on link "Hang Up" at bounding box center [98, 120] width 196 height 37
click at [377, 217] on textarea at bounding box center [386, 214] width 338 height 59
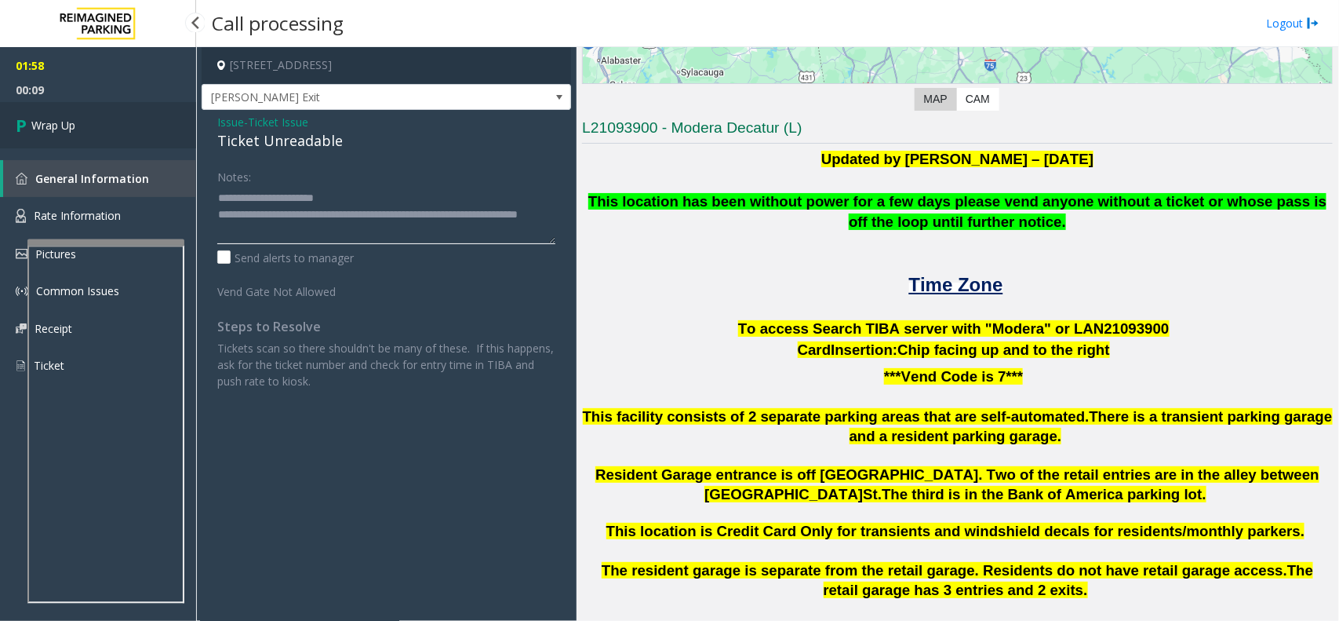
type textarea "**********"
click at [64, 117] on span "Wrap Up" at bounding box center [53, 125] width 44 height 16
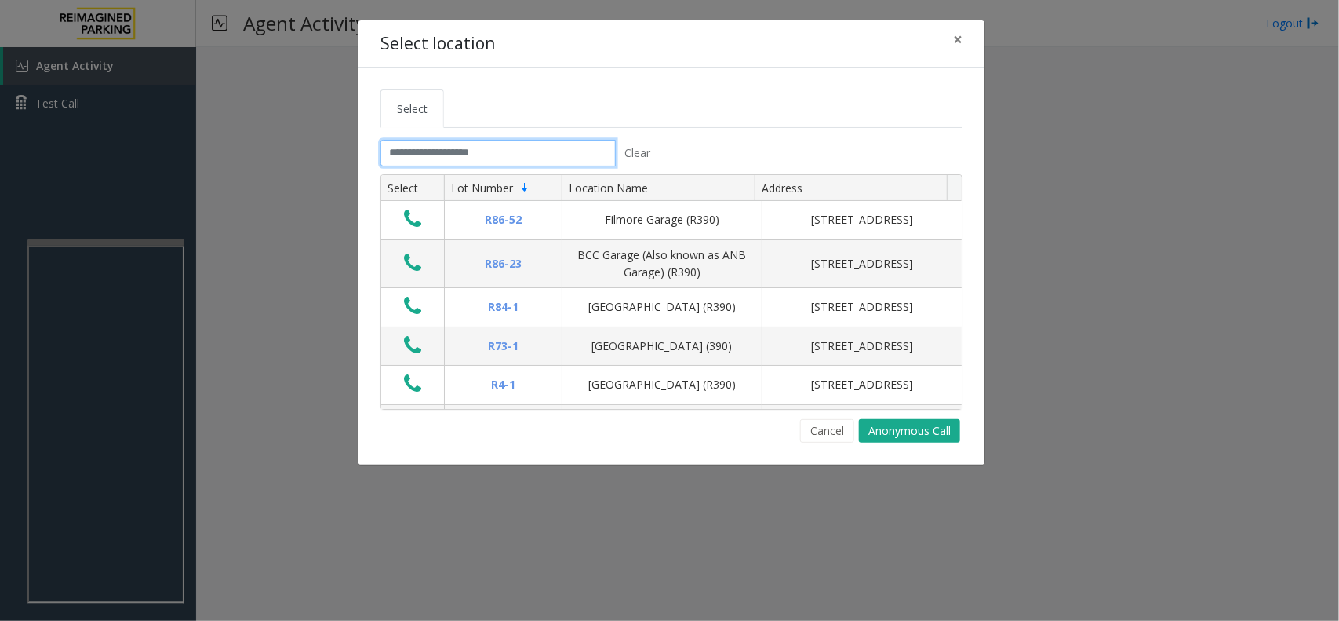
click at [430, 161] on input "text" at bounding box center [498, 153] width 235 height 27
click at [448, 162] on input "text" at bounding box center [498, 153] width 235 height 27
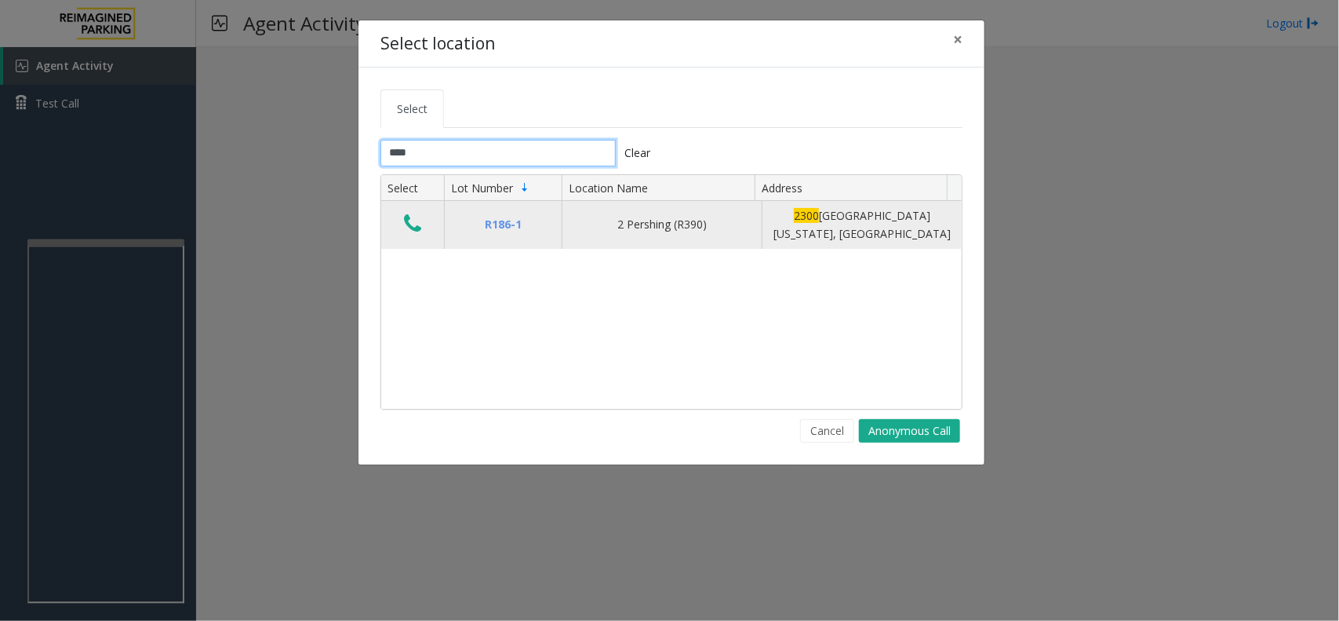
type input "****"
click at [414, 226] on icon "Data table" at bounding box center [412, 224] width 17 height 22
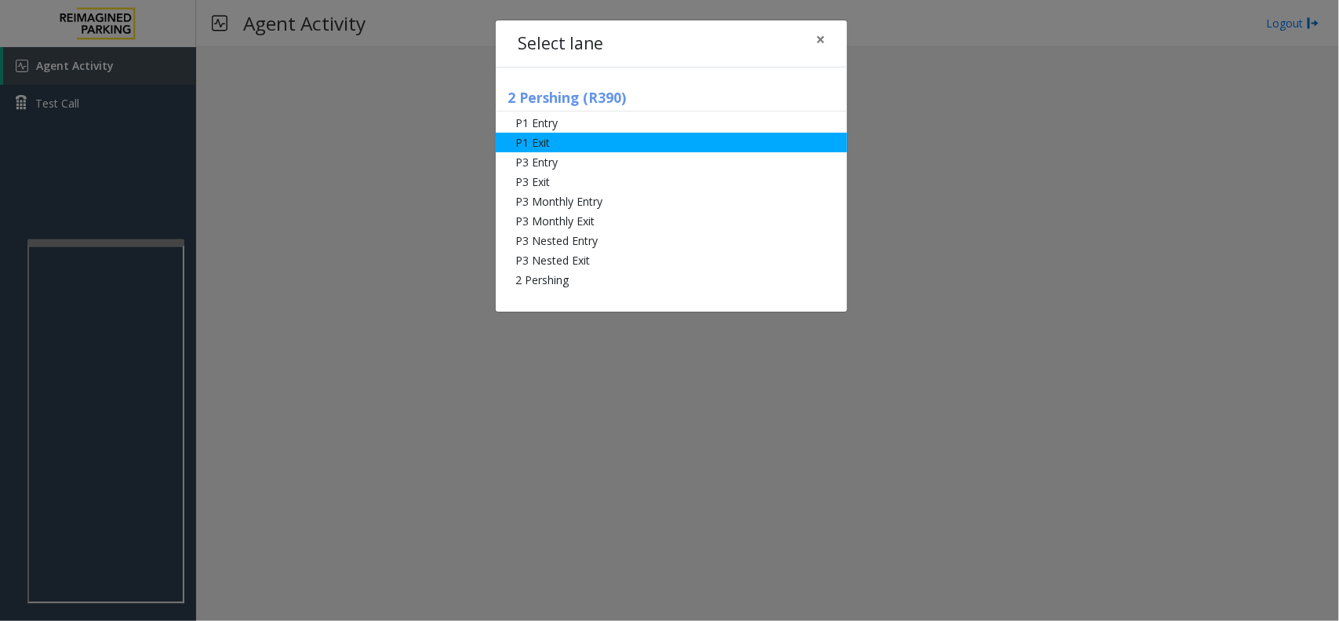
click at [598, 151] on li "P1 Exit" at bounding box center [672, 143] width 352 height 20
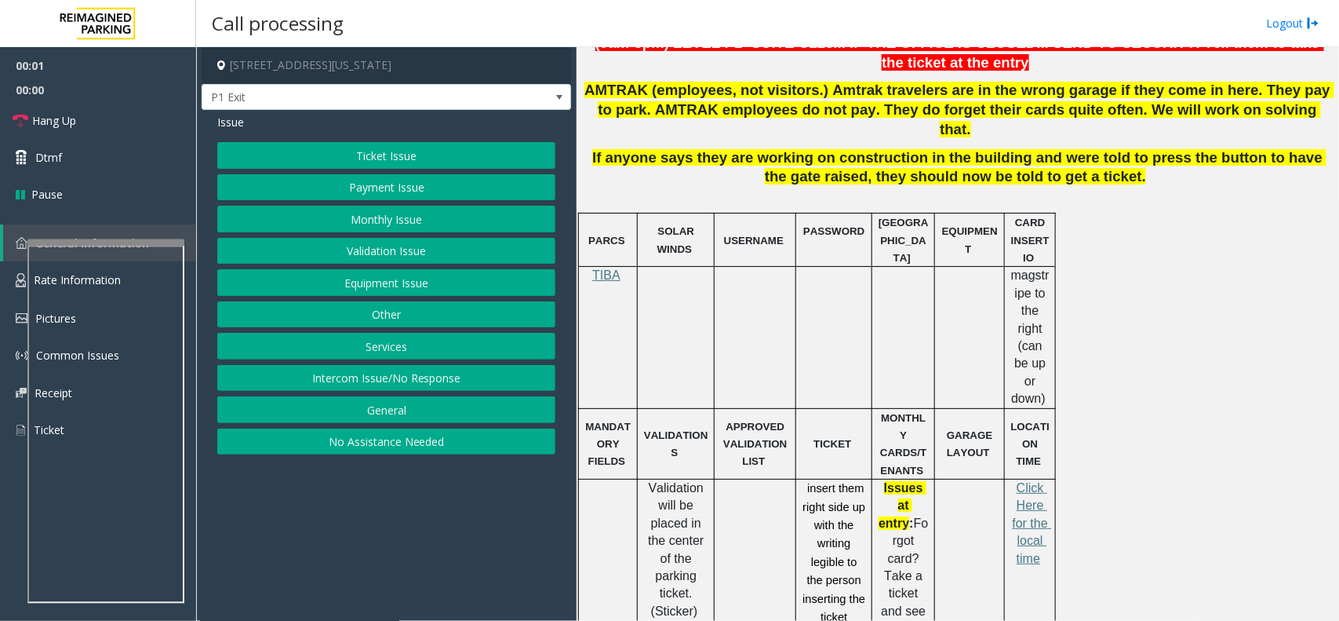
scroll to position [589, 0]
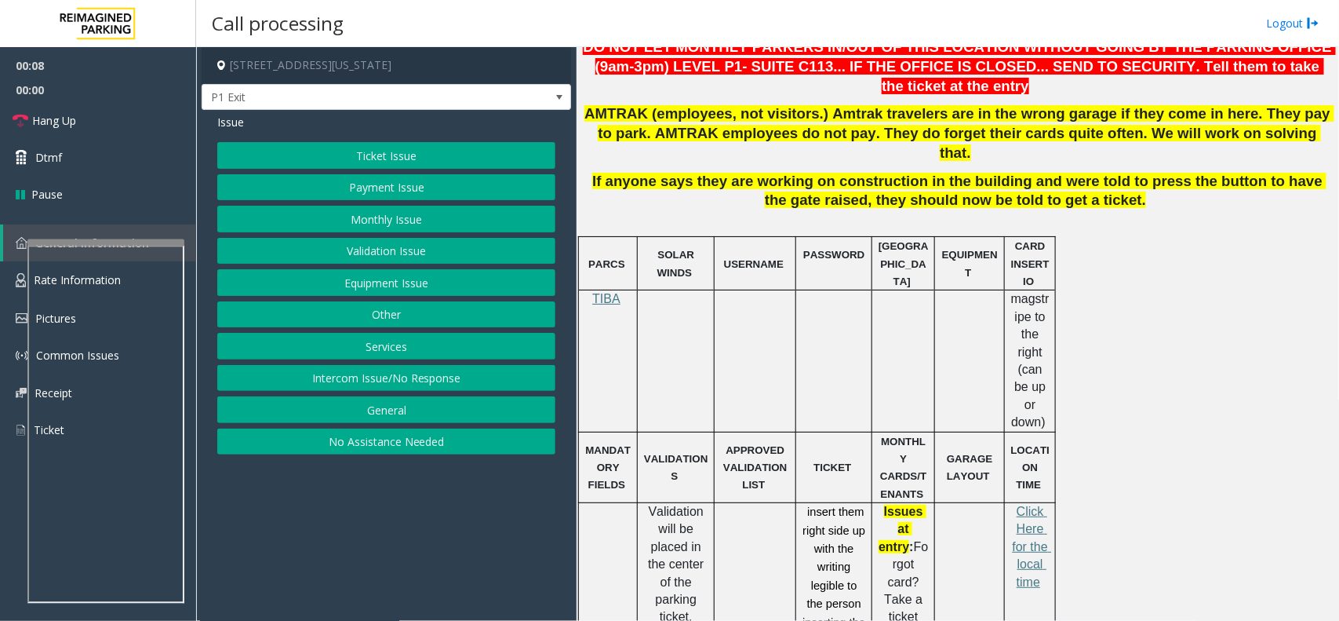
click at [377, 153] on button "Ticket Issue" at bounding box center [386, 155] width 338 height 27
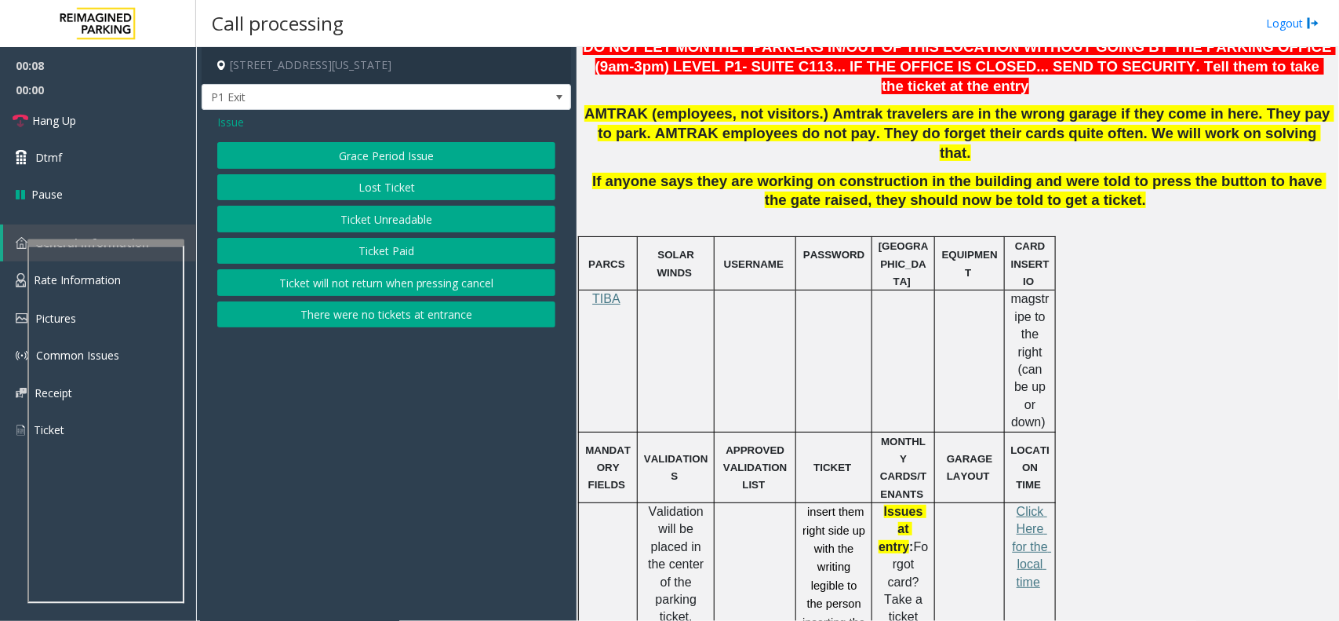
click at [391, 217] on button "Ticket Unreadable" at bounding box center [386, 219] width 338 height 27
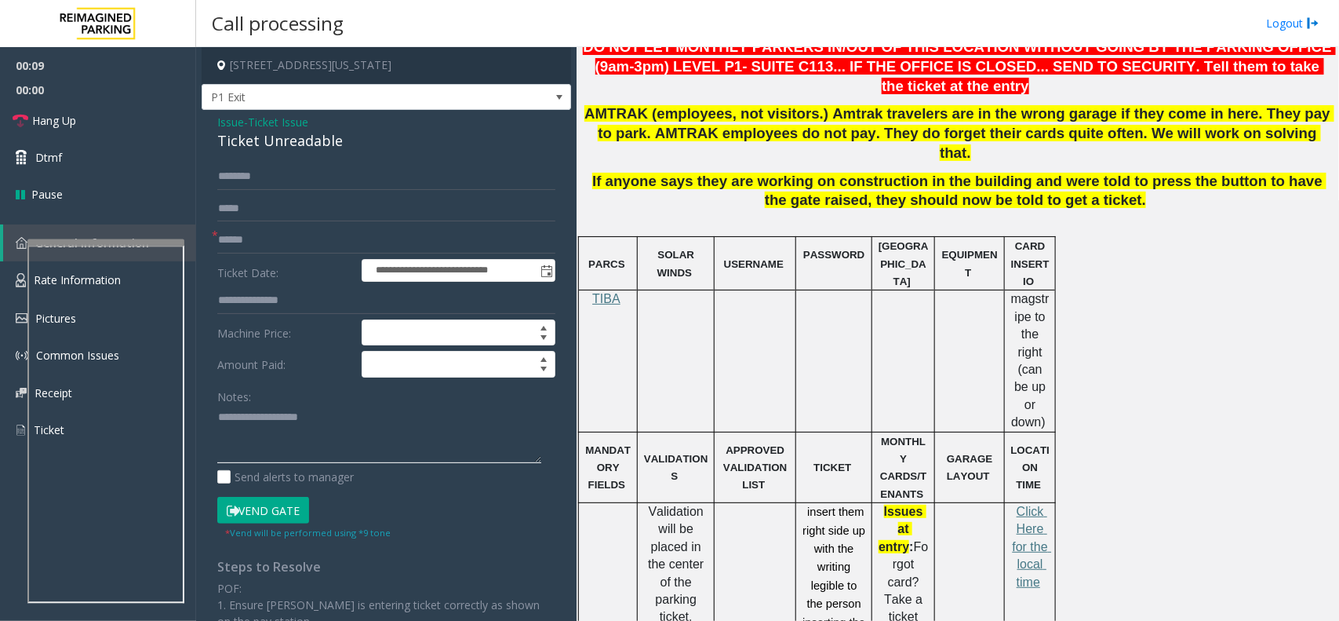
click at [334, 443] on textarea at bounding box center [379, 434] width 324 height 59
click at [320, 153] on div "**********" at bounding box center [387, 468] width 370 height 716
click at [322, 145] on div "Ticket Unreadable" at bounding box center [386, 140] width 338 height 21
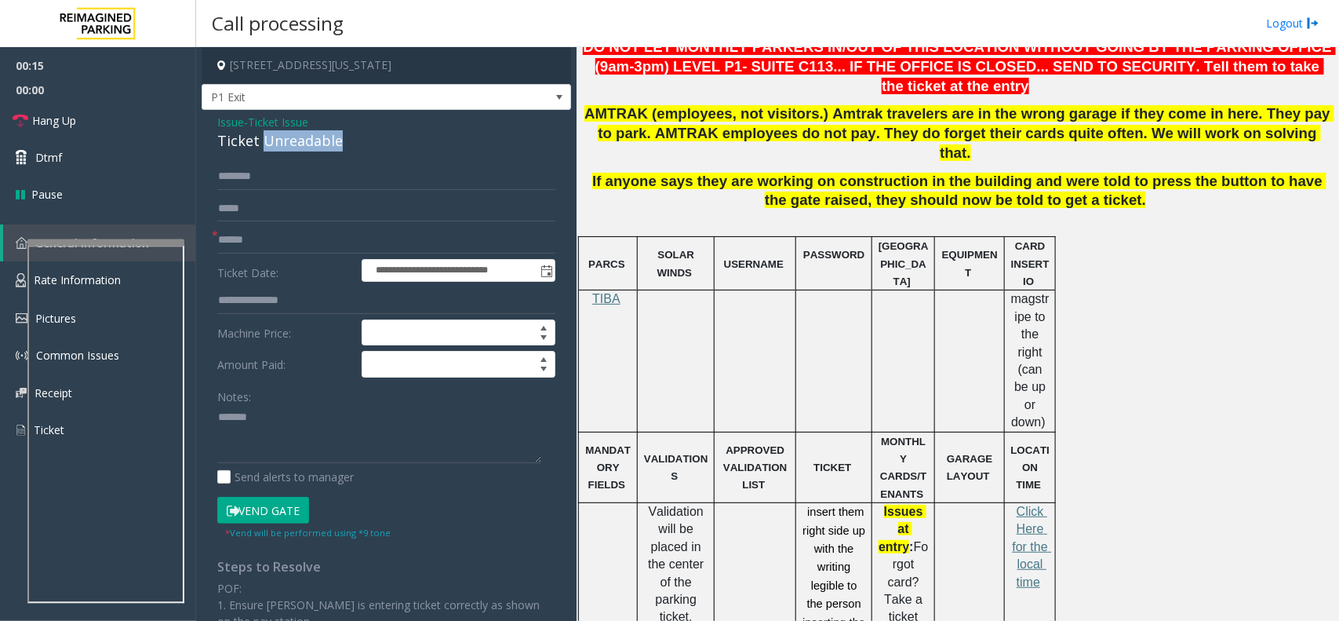
click at [322, 145] on div "Ticket Unreadable" at bounding box center [386, 140] width 338 height 21
click at [323, 446] on textarea at bounding box center [379, 434] width 324 height 59
paste textarea "**********"
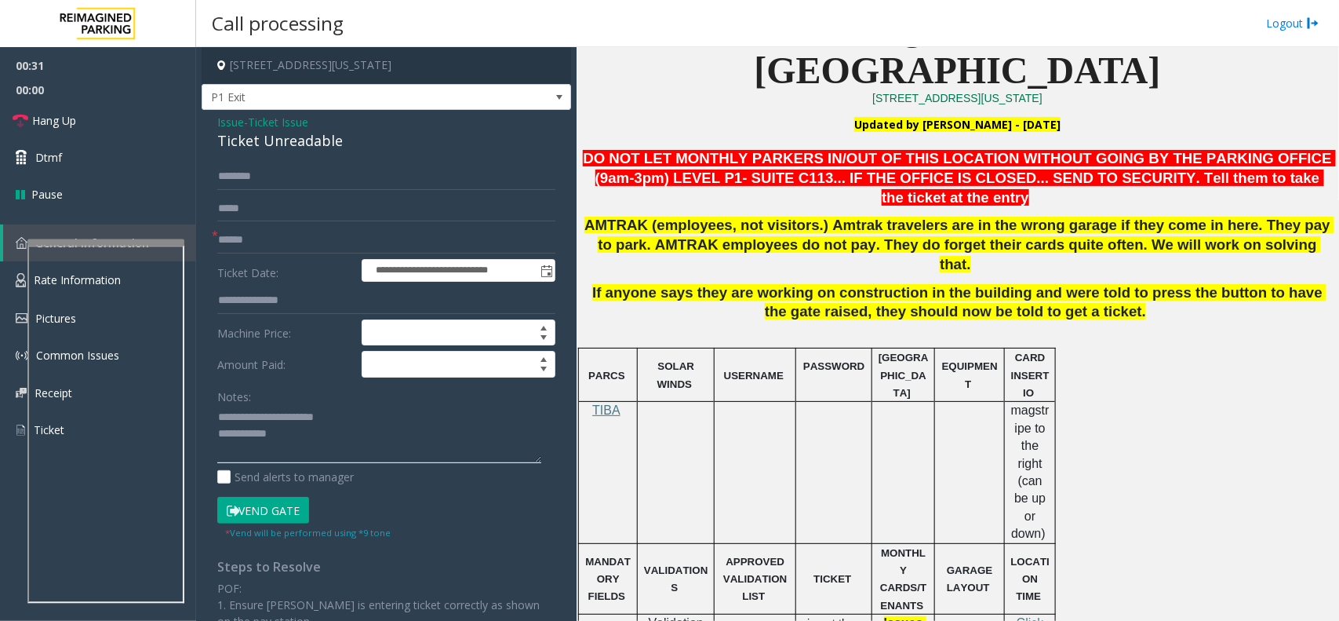
scroll to position [392, 0]
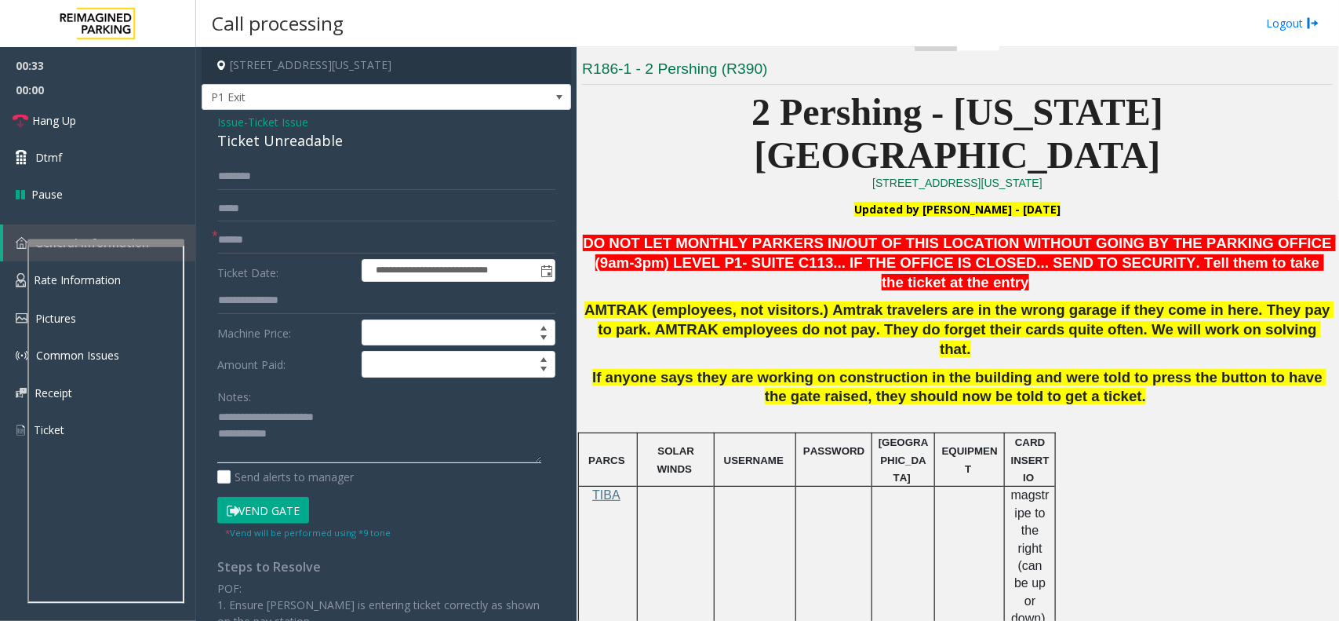
type textarea "**********"
click at [260, 246] on input "text" at bounding box center [386, 240] width 338 height 27
click at [224, 115] on span "Issue" at bounding box center [230, 122] width 27 height 16
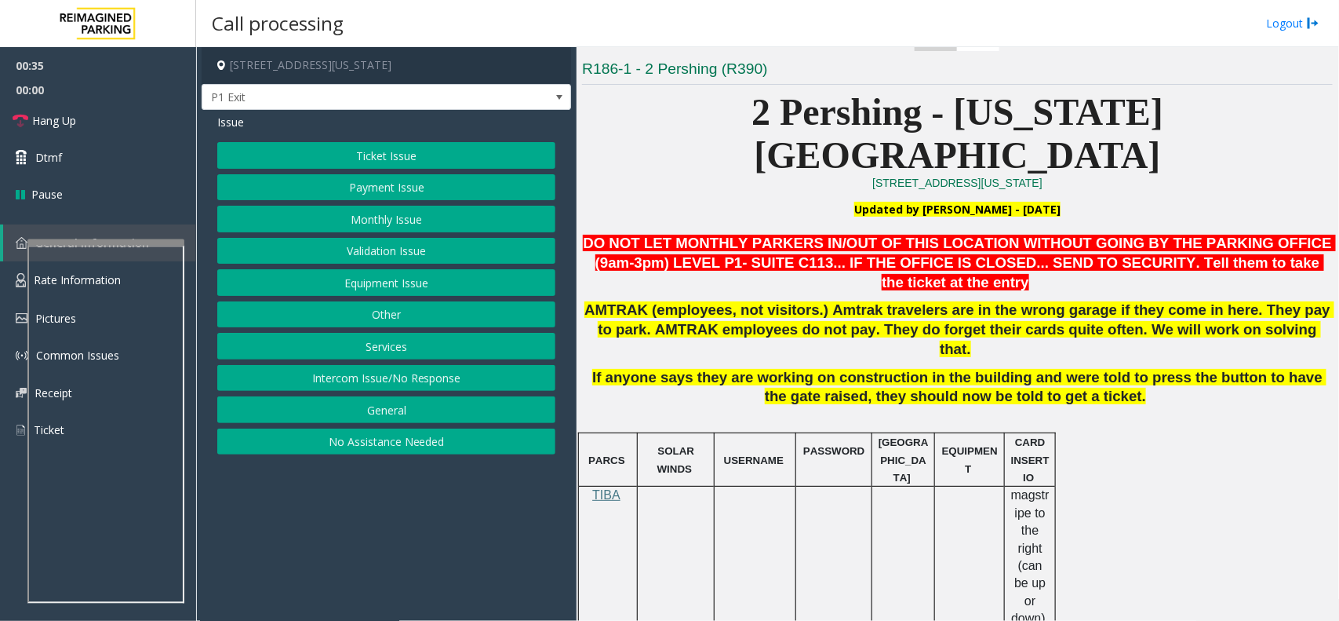
click at [377, 192] on button "Payment Issue" at bounding box center [386, 187] width 338 height 27
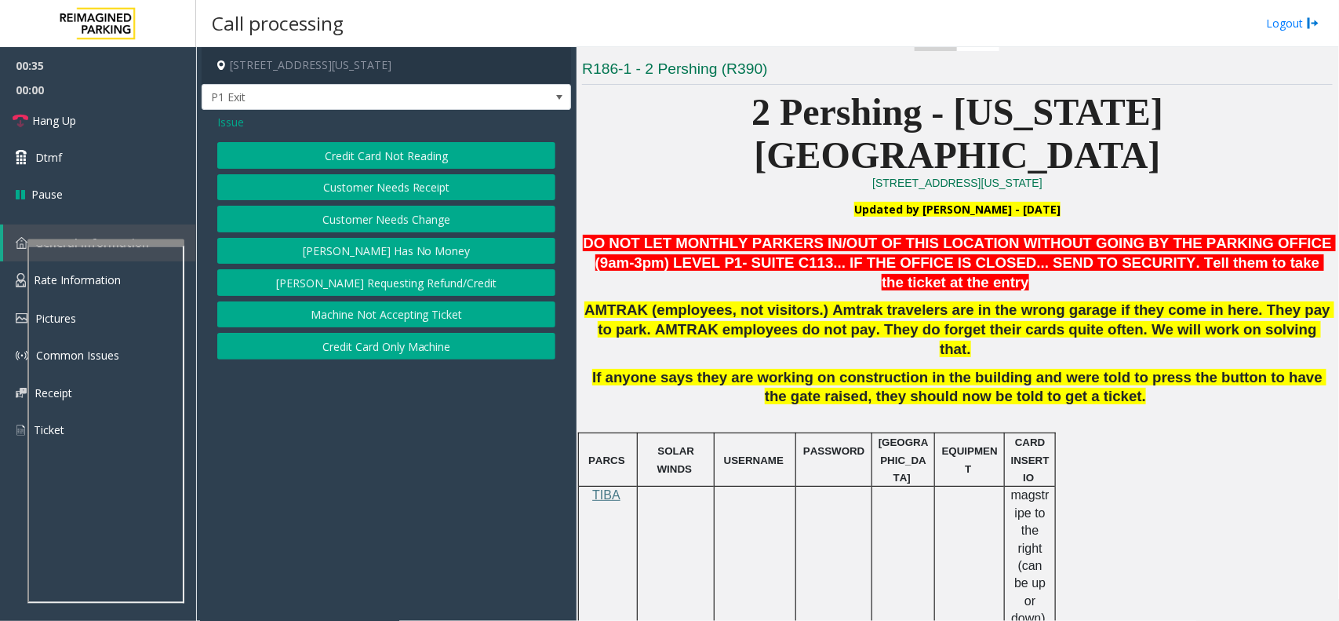
click at [392, 158] on button "Credit Card Not Reading" at bounding box center [386, 155] width 338 height 27
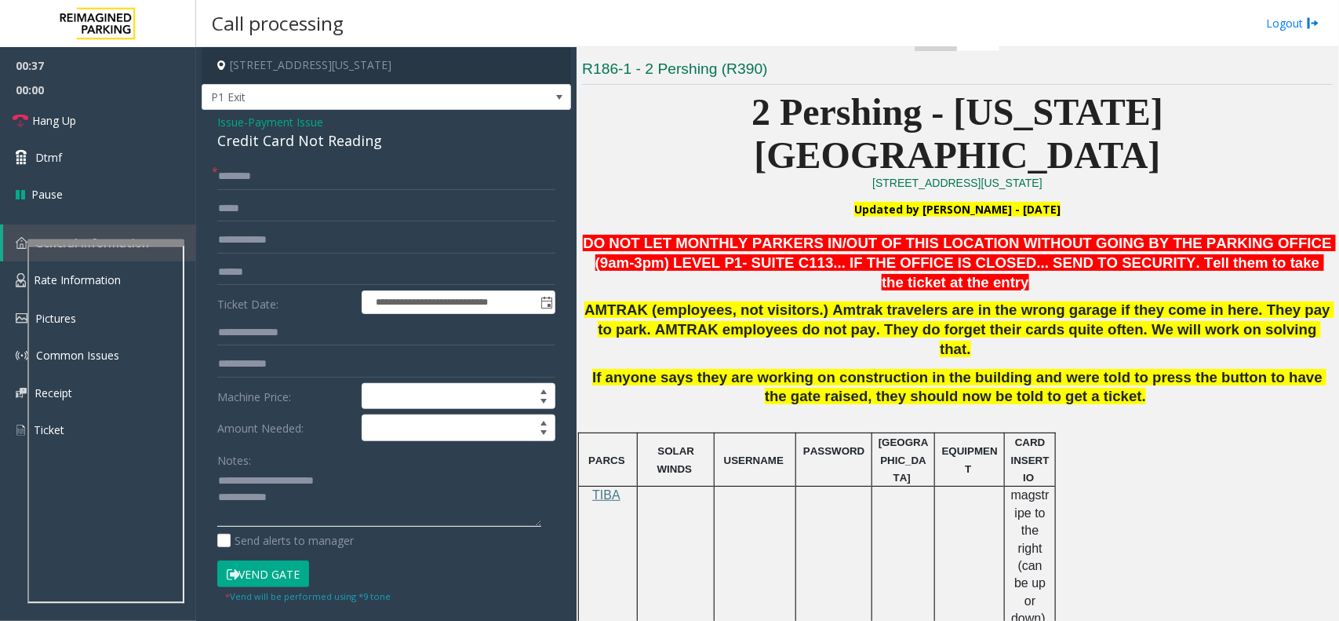
drag, startPoint x: 252, startPoint y: 479, endPoint x: 397, endPoint y: 484, distance: 145.3
click at [397, 484] on textarea at bounding box center [379, 497] width 324 height 59
type textarea "**********"
click at [271, 261] on input "text" at bounding box center [386, 272] width 338 height 27
type input "*******"
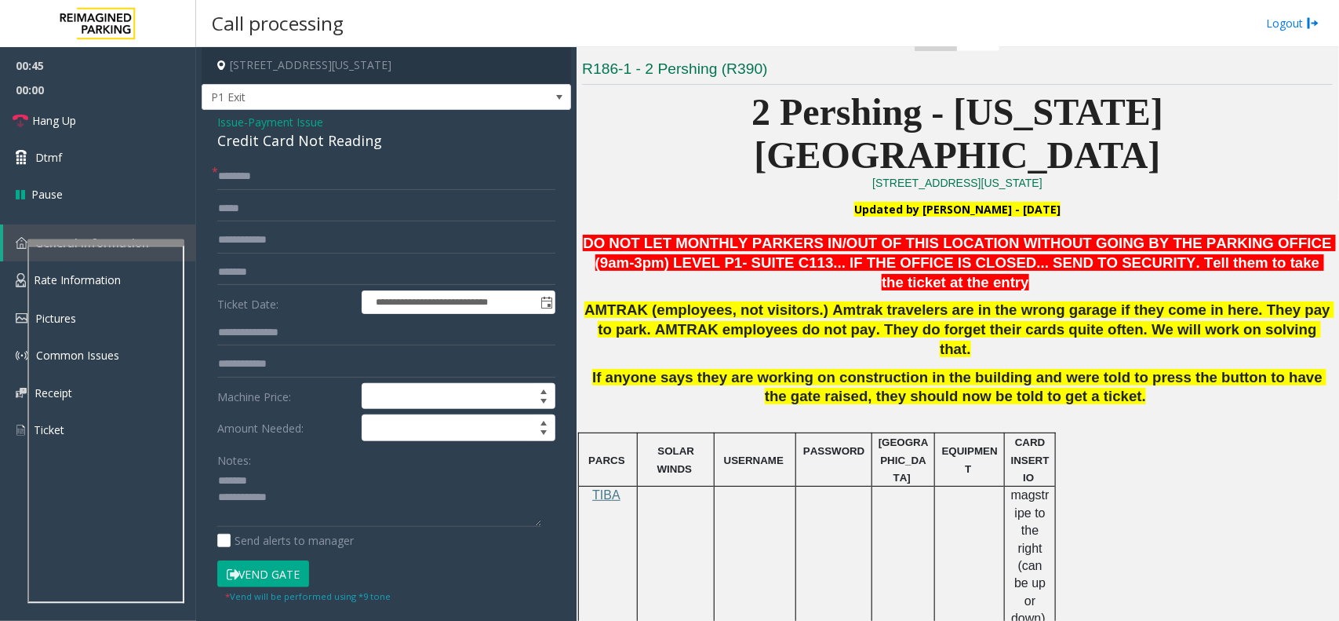
click at [319, 143] on div "Credit Card Not Reading" at bounding box center [386, 140] width 338 height 21
click at [319, 483] on textarea at bounding box center [379, 497] width 324 height 59
paste textarea "**********"
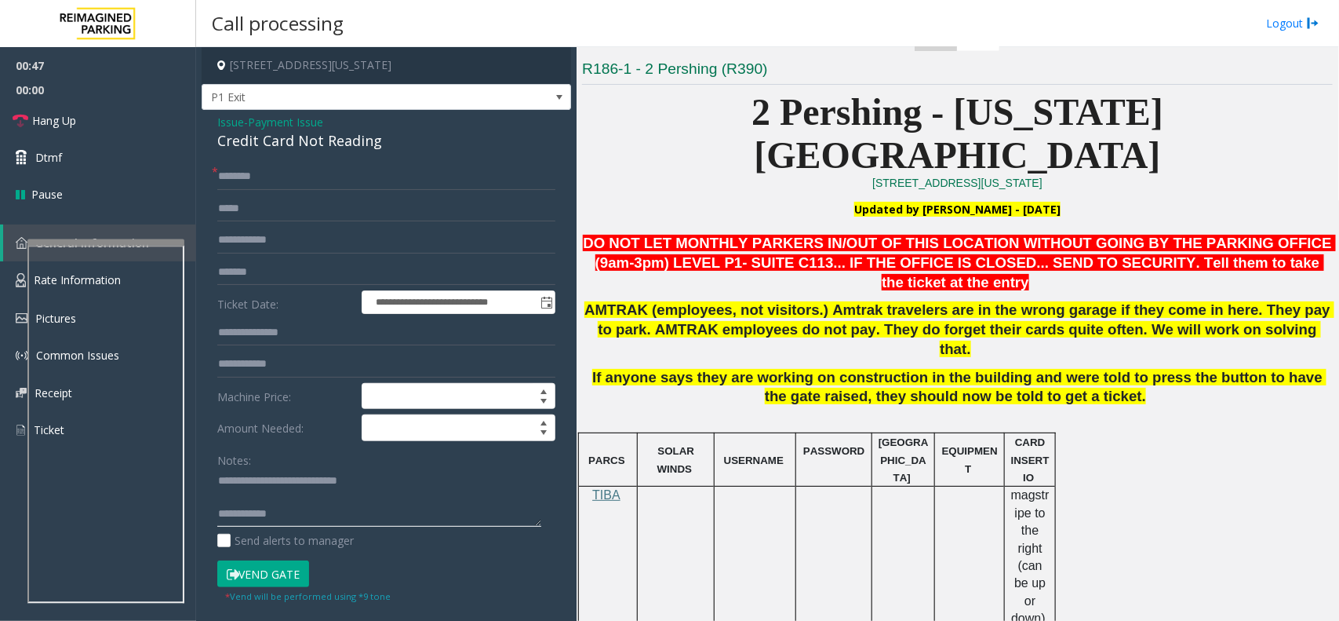
click at [322, 508] on textarea at bounding box center [379, 497] width 324 height 59
type textarea "**********"
click at [263, 178] on input "text" at bounding box center [386, 176] width 338 height 27
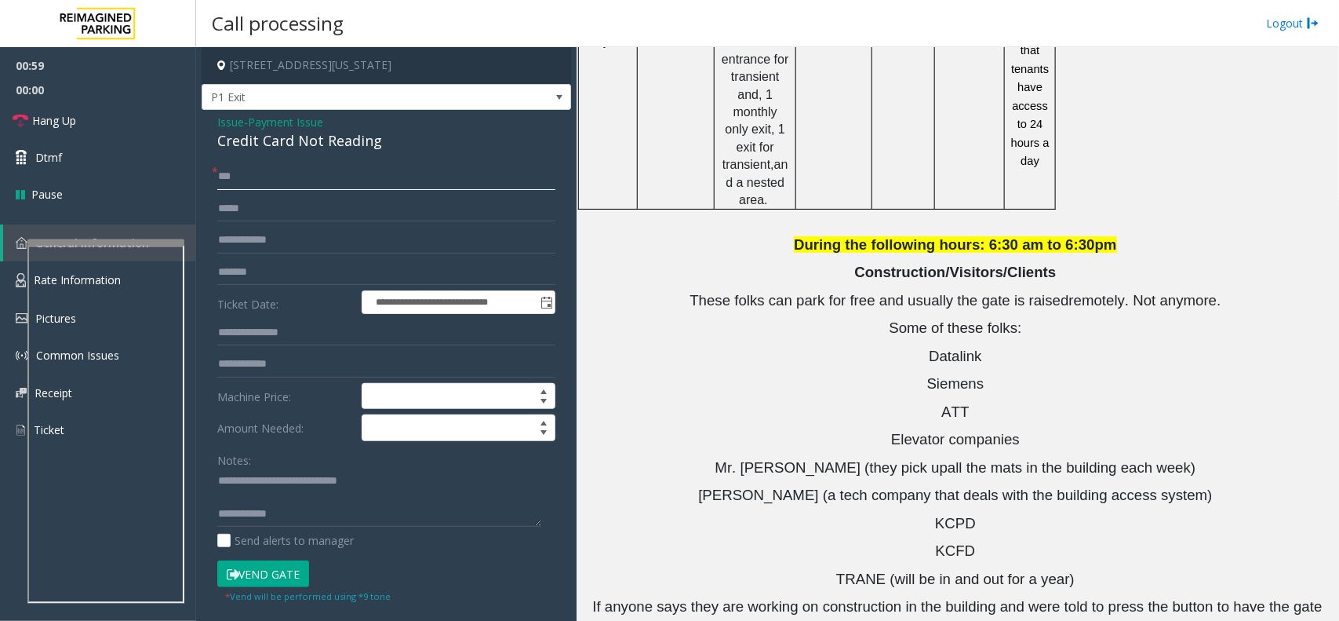
scroll to position [1974, 0]
type input "***"
click at [271, 585] on button "Vend Gate" at bounding box center [263, 573] width 92 height 27
click at [276, 570] on button "Vend Gate" at bounding box center [263, 573] width 92 height 27
click at [297, 518] on textarea at bounding box center [379, 497] width 324 height 59
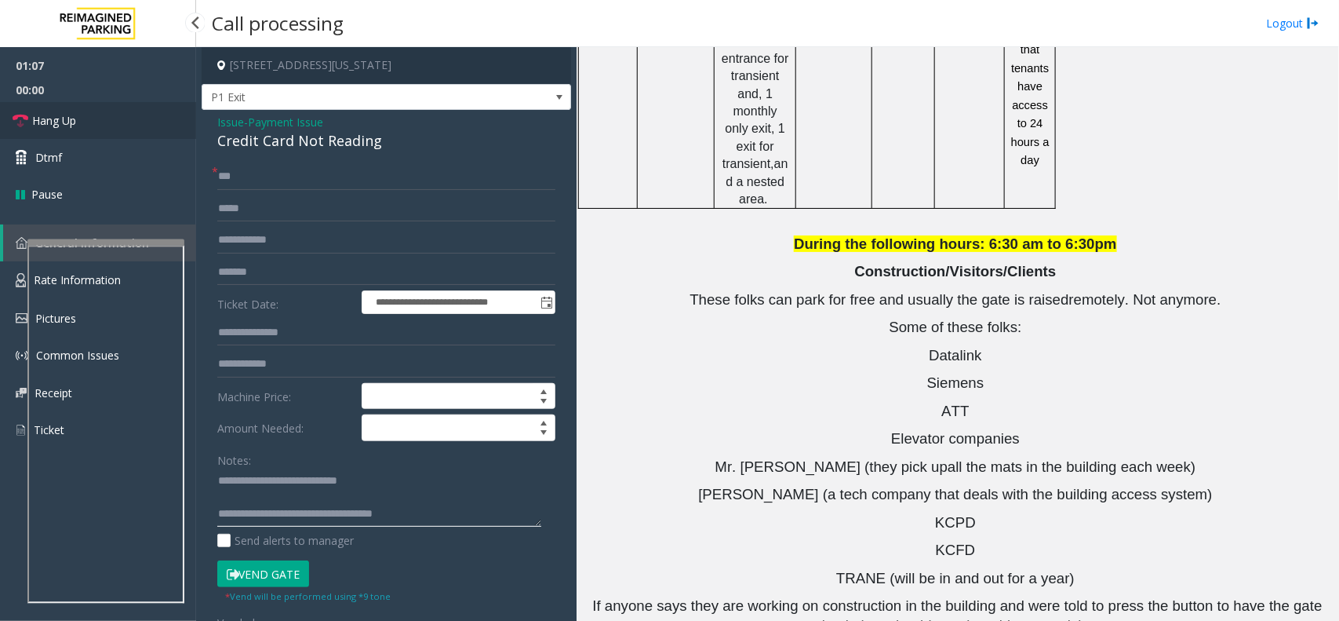
type textarea "**********"
click at [88, 122] on link "Hang Up" at bounding box center [98, 120] width 196 height 37
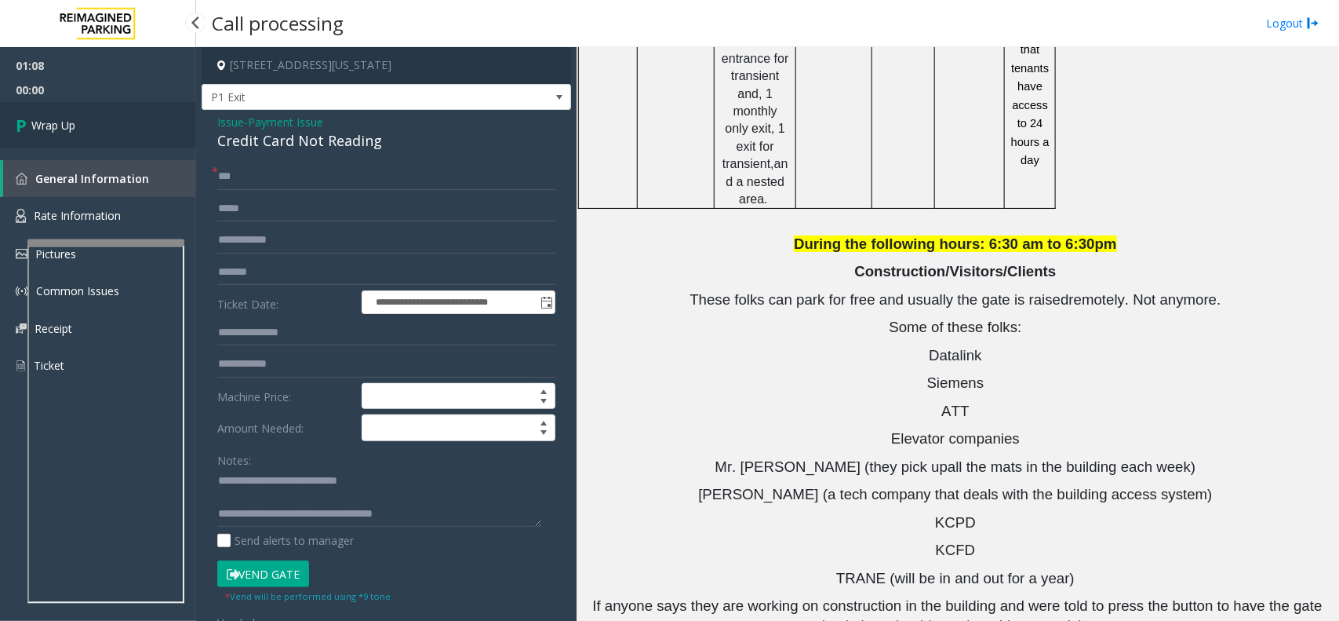
click at [88, 122] on link "Wrap Up" at bounding box center [98, 125] width 196 height 46
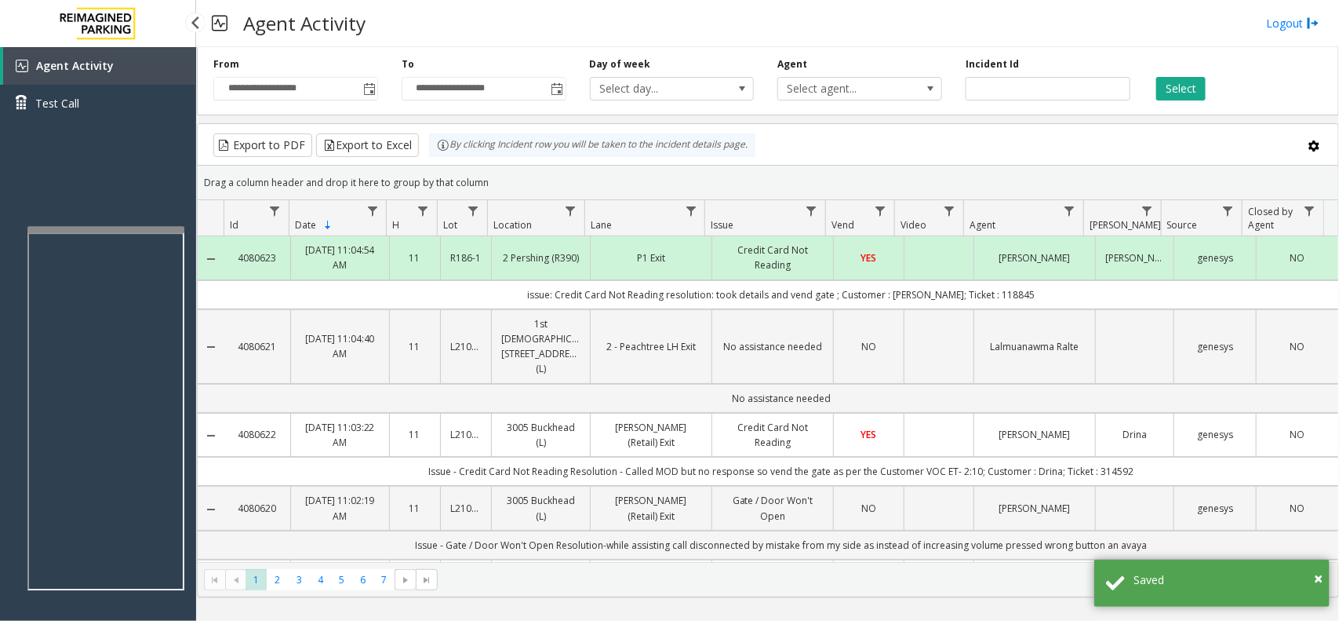
click at [153, 205] on app-root "**********" at bounding box center [669, 310] width 1339 height 621
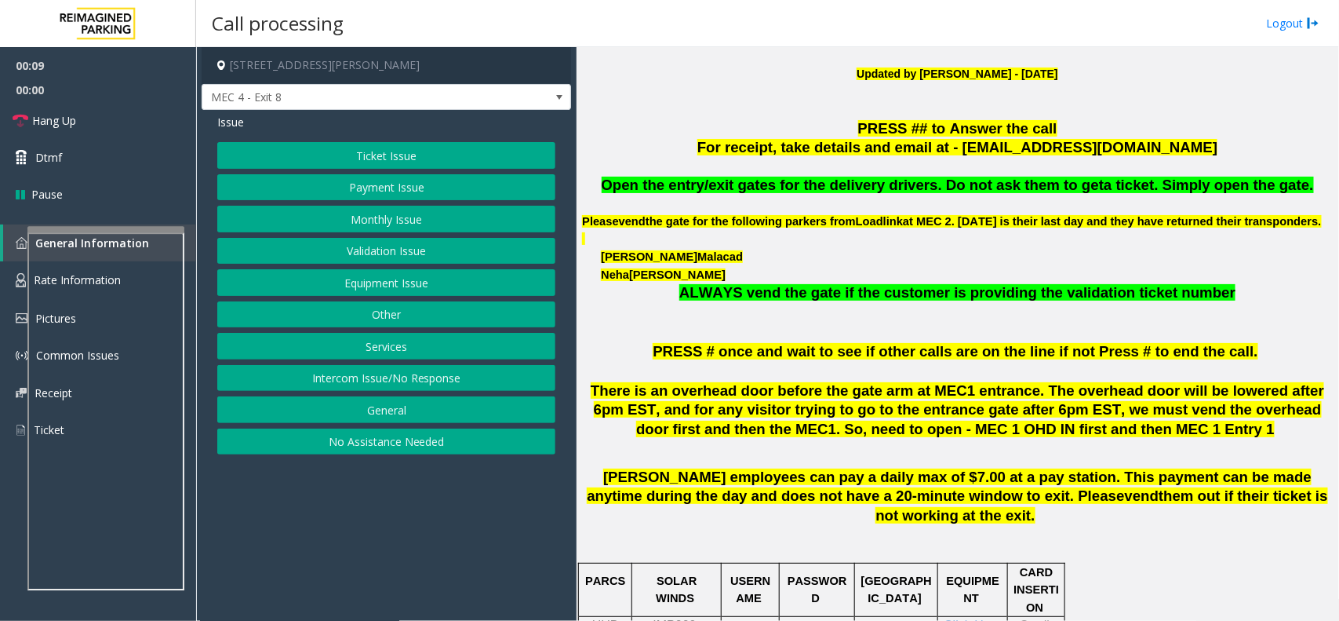
scroll to position [490, 0]
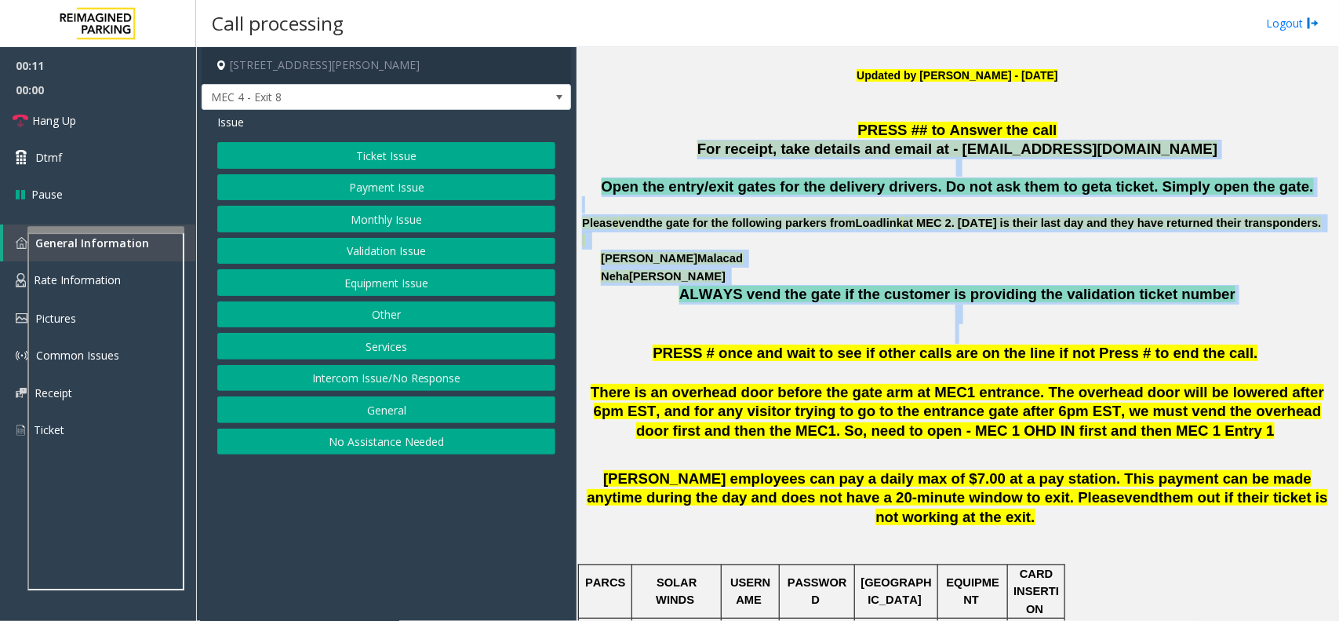
drag, startPoint x: 712, startPoint y: 146, endPoint x: 1117, endPoint y: 359, distance: 457.3
click at [1117, 344] on p at bounding box center [957, 334] width 751 height 20
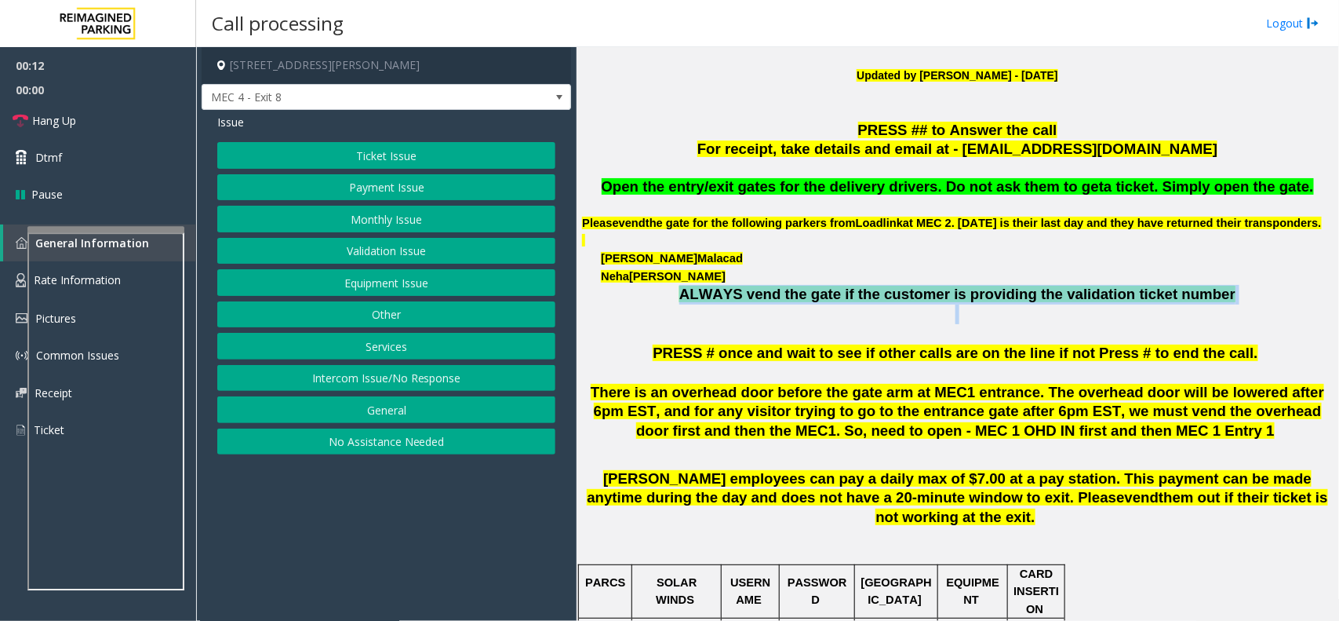
drag, startPoint x: 1190, startPoint y: 326, endPoint x: 1212, endPoint y: 322, distance: 22.5
click at [1212, 322] on p "ALWAYS vend the gate if the customer is providing the validation ticket number" at bounding box center [957, 304] width 751 height 39
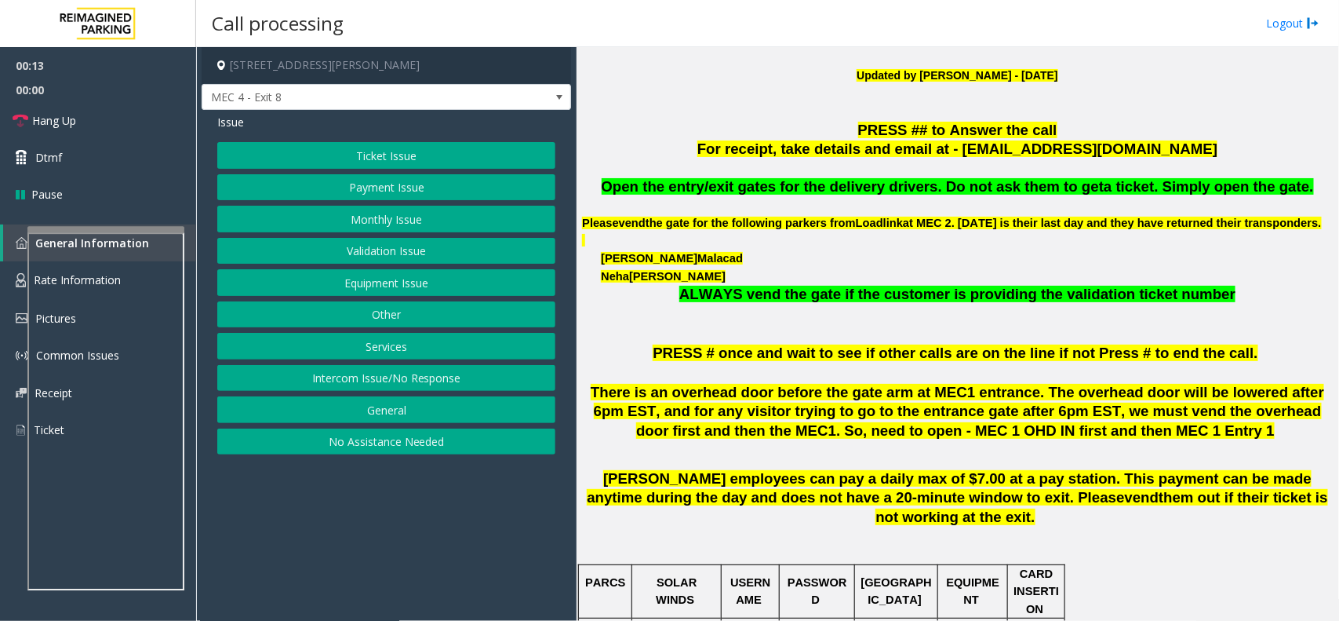
click at [756, 166] on p at bounding box center [957, 167] width 751 height 17
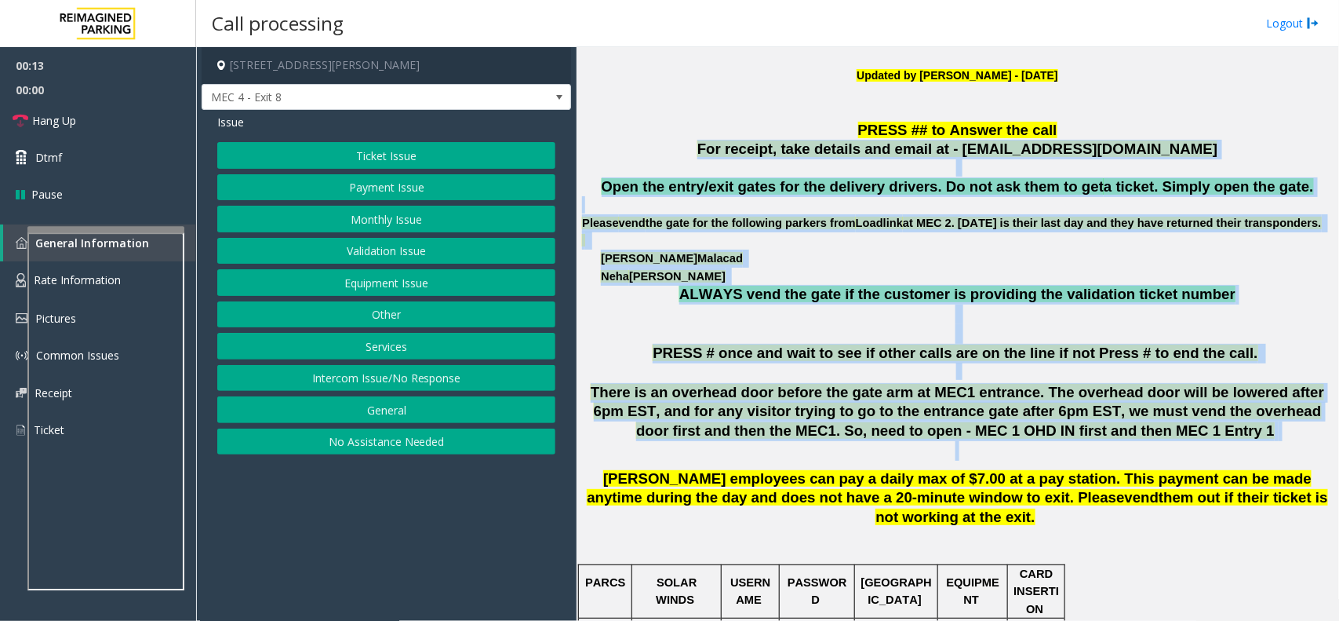
drag, startPoint x: 720, startPoint y: 144, endPoint x: 1339, endPoint y: 460, distance: 695.2
click at [1339, 460] on div "Main ← Move left → Move right ↑ Move up ↓ Move down + Zoom in - Zoom out Home J…" at bounding box center [958, 334] width 762 height 574
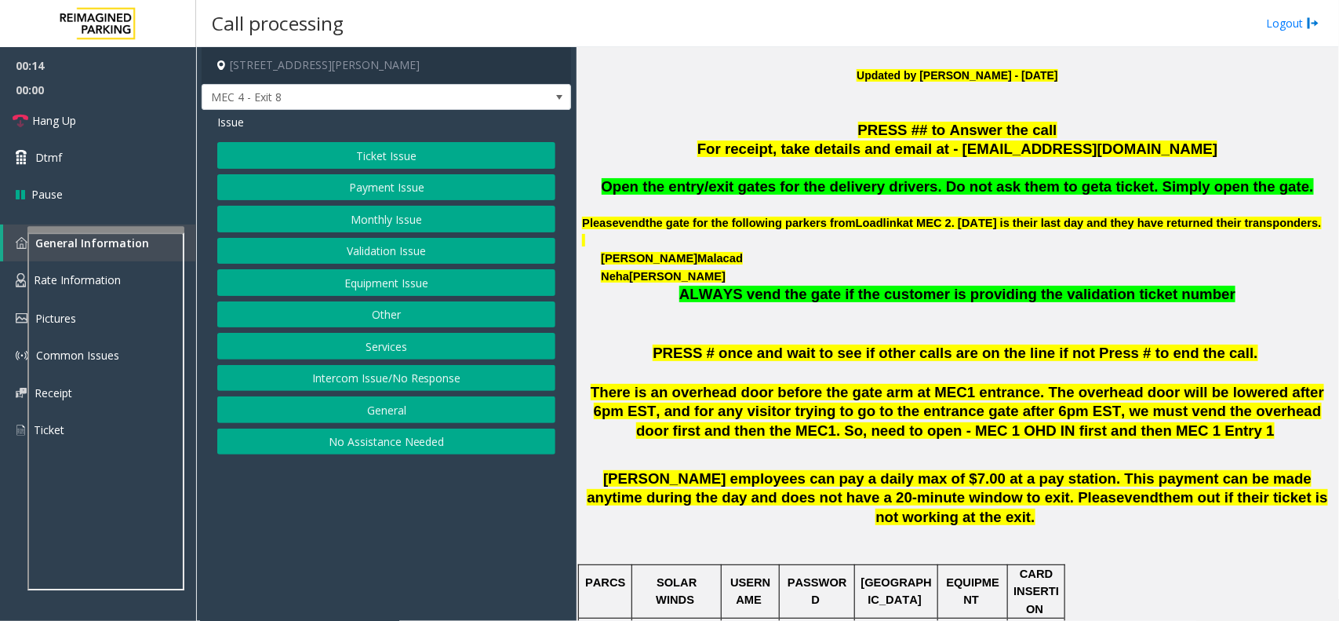
click at [410, 381] on button "Intercom Issue/No Response" at bounding box center [386, 378] width 338 height 27
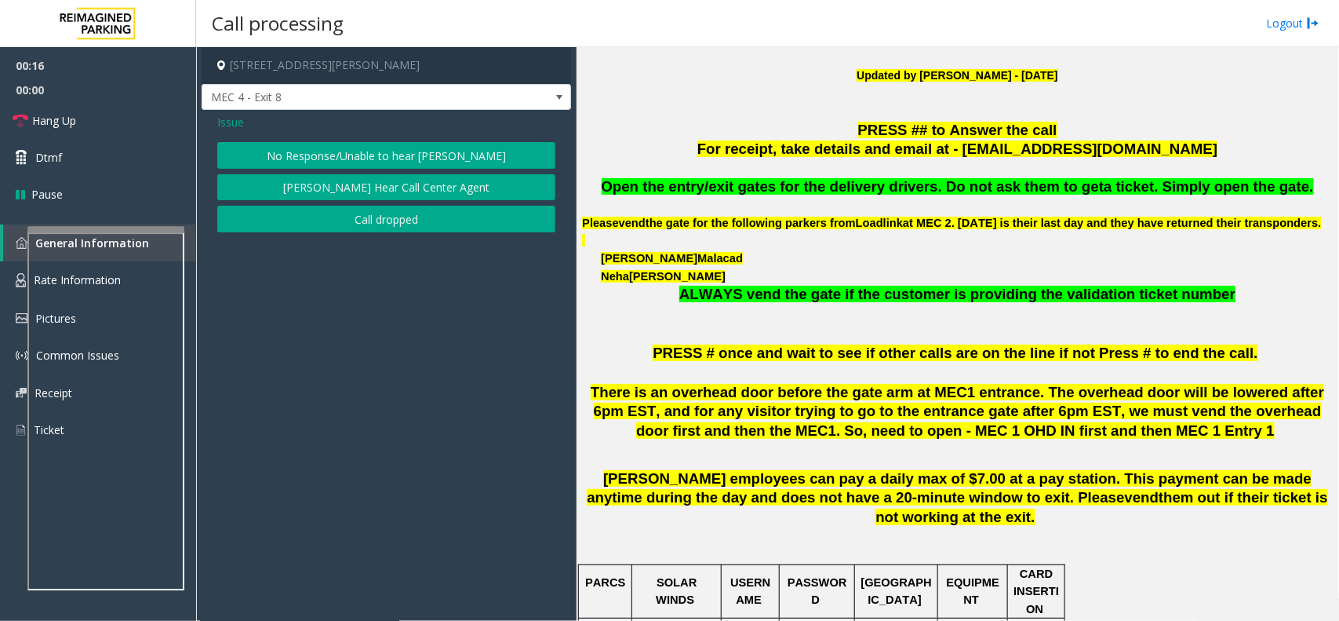
click at [408, 157] on button "No Response/Unable to hear [PERSON_NAME]" at bounding box center [386, 155] width 338 height 27
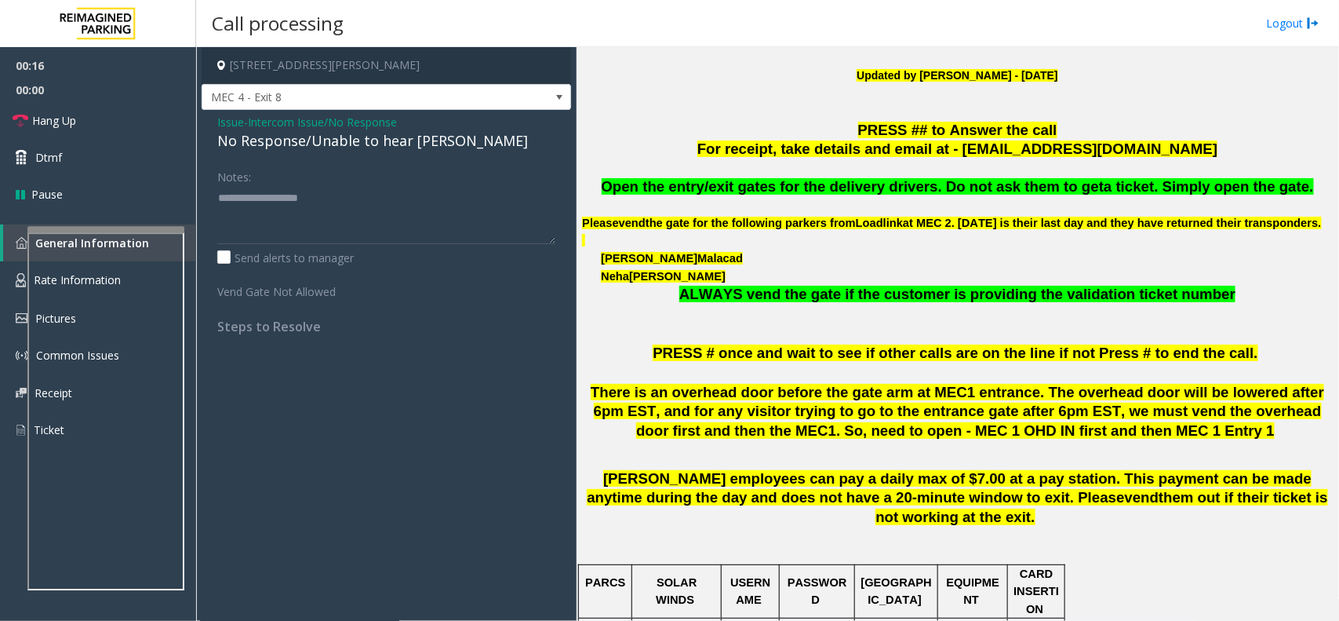
click at [390, 123] on span "Intercom Issue/No Response" at bounding box center [322, 122] width 149 height 16
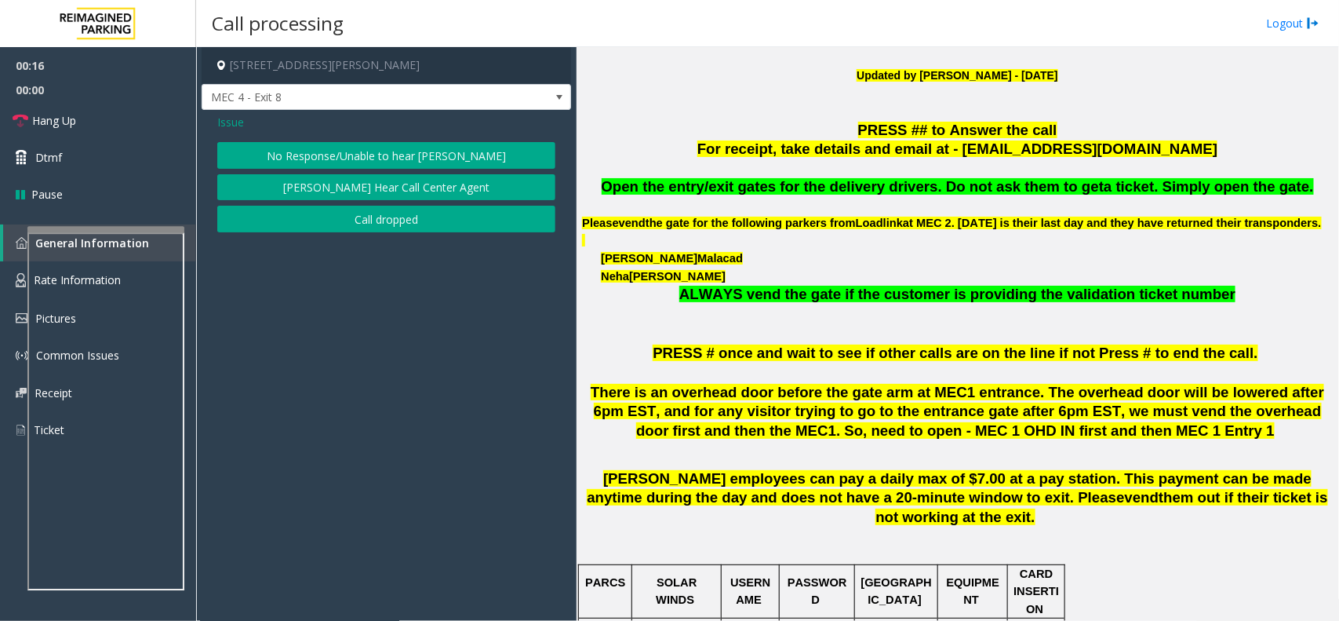
click at [402, 155] on button "No Response/Unable to hear [PERSON_NAME]" at bounding box center [386, 155] width 338 height 27
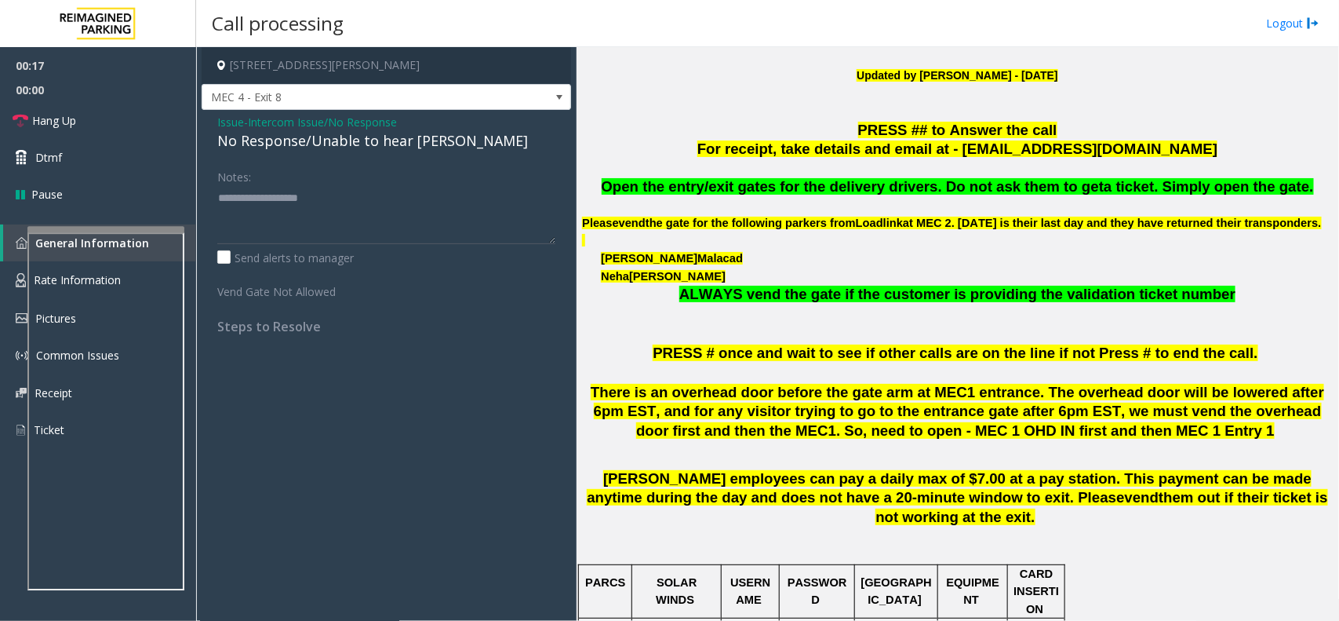
click at [402, 142] on div "No Response/Unable to hear [PERSON_NAME]" at bounding box center [386, 140] width 338 height 21
click at [480, 206] on textarea at bounding box center [386, 214] width 338 height 59
type textarea "**********"
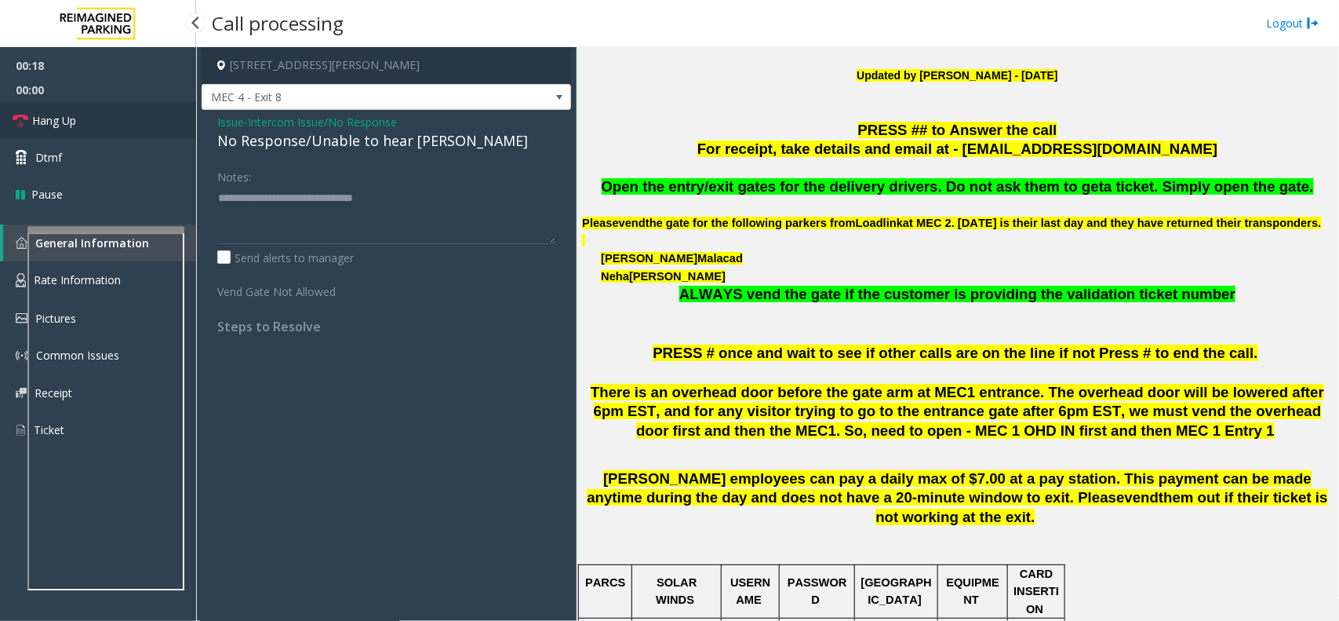
click at [67, 118] on span "Hang Up" at bounding box center [54, 120] width 44 height 16
click at [69, 115] on span "Hang Up" at bounding box center [54, 120] width 44 height 16
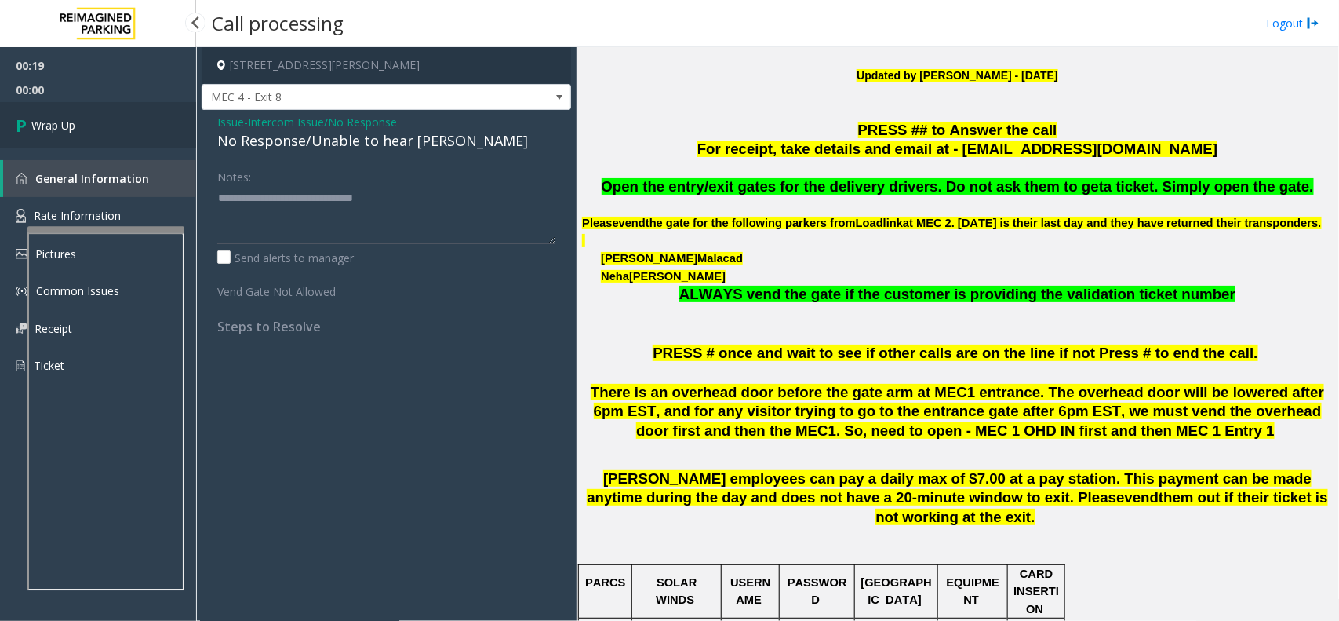
click at [71, 115] on link "Wrap Up" at bounding box center [98, 125] width 196 height 46
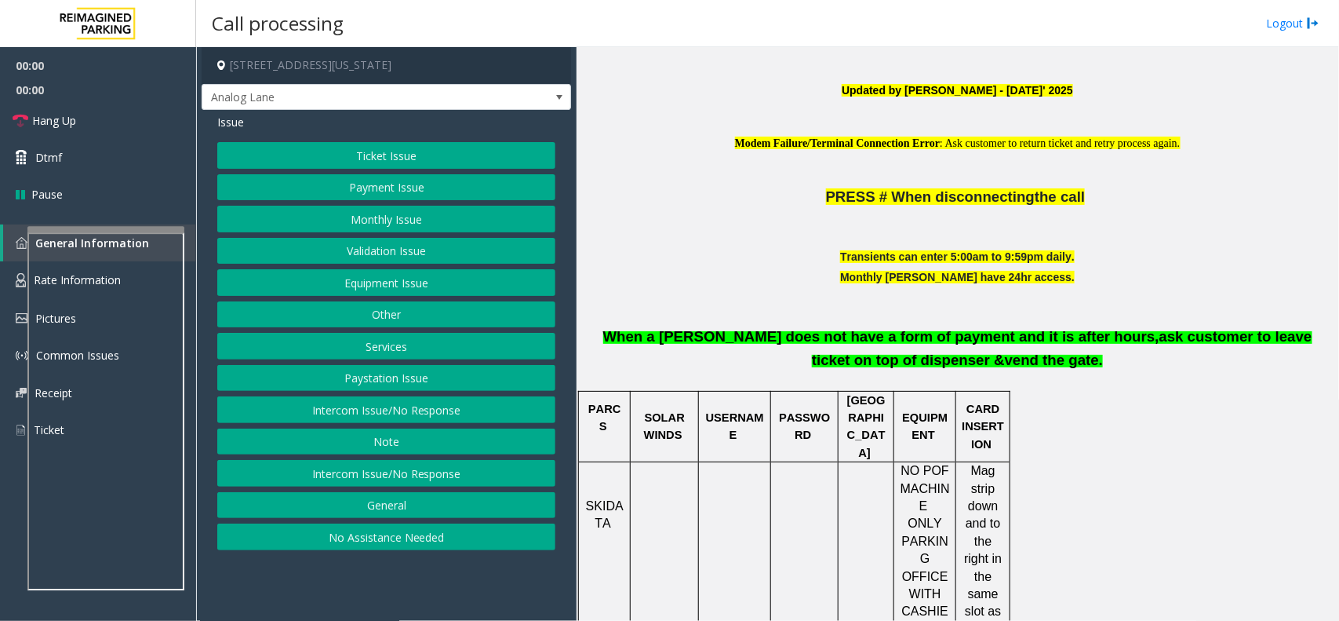
scroll to position [687, 0]
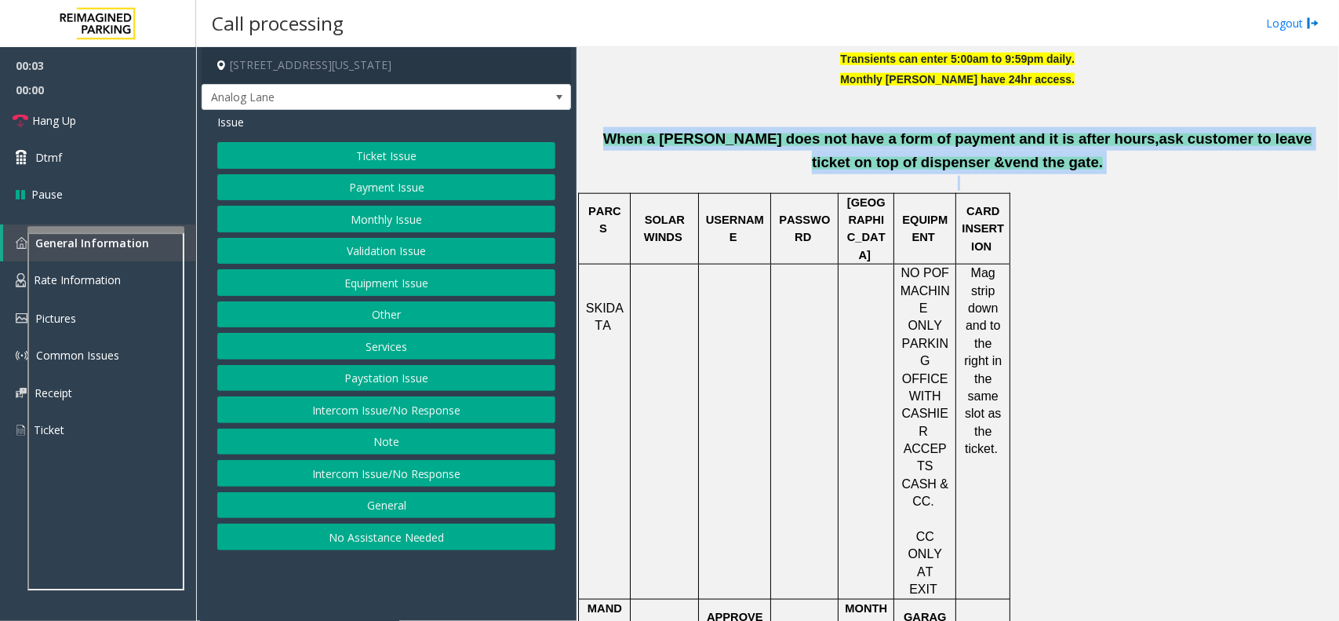
drag, startPoint x: 586, startPoint y: 138, endPoint x: 1144, endPoint y: 241, distance: 567.3
click at [978, 195] on div at bounding box center [984, 193] width 54 height 5
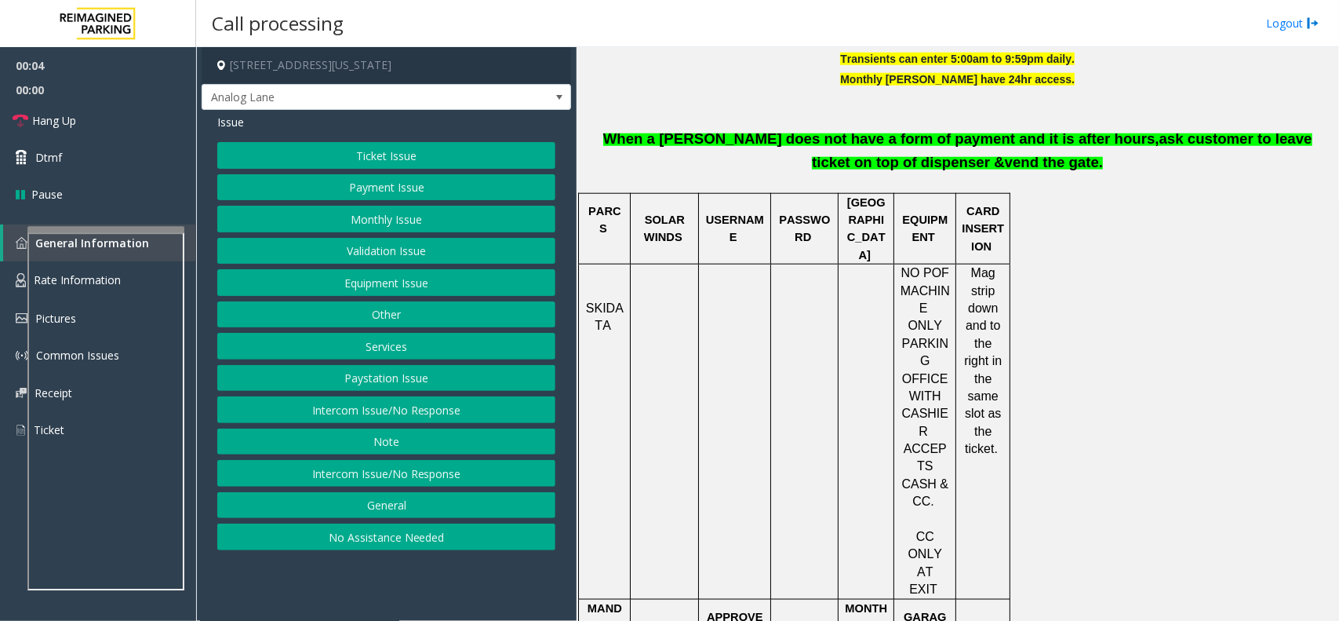
drag, startPoint x: 997, startPoint y: 175, endPoint x: 751, endPoint y: 118, distance: 252.0
click at [751, 118] on p "When a [PERSON_NAME] does not have a form of payment and it is after hours, ask…" at bounding box center [957, 142] width 751 height 64
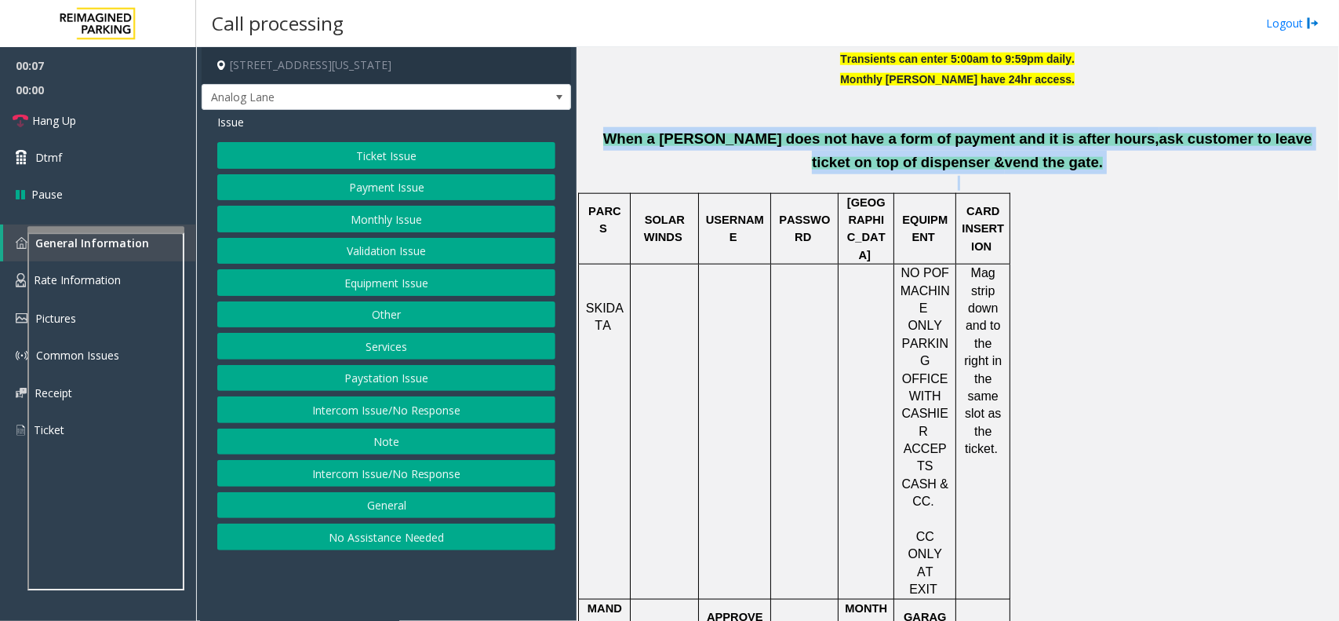
drag, startPoint x: 585, startPoint y: 138, endPoint x: 1067, endPoint y: 218, distance: 488.4
click at [585, 162] on p "When a [PERSON_NAME] does not have a form of payment and it is after hours, ask…" at bounding box center [957, 142] width 751 height 64
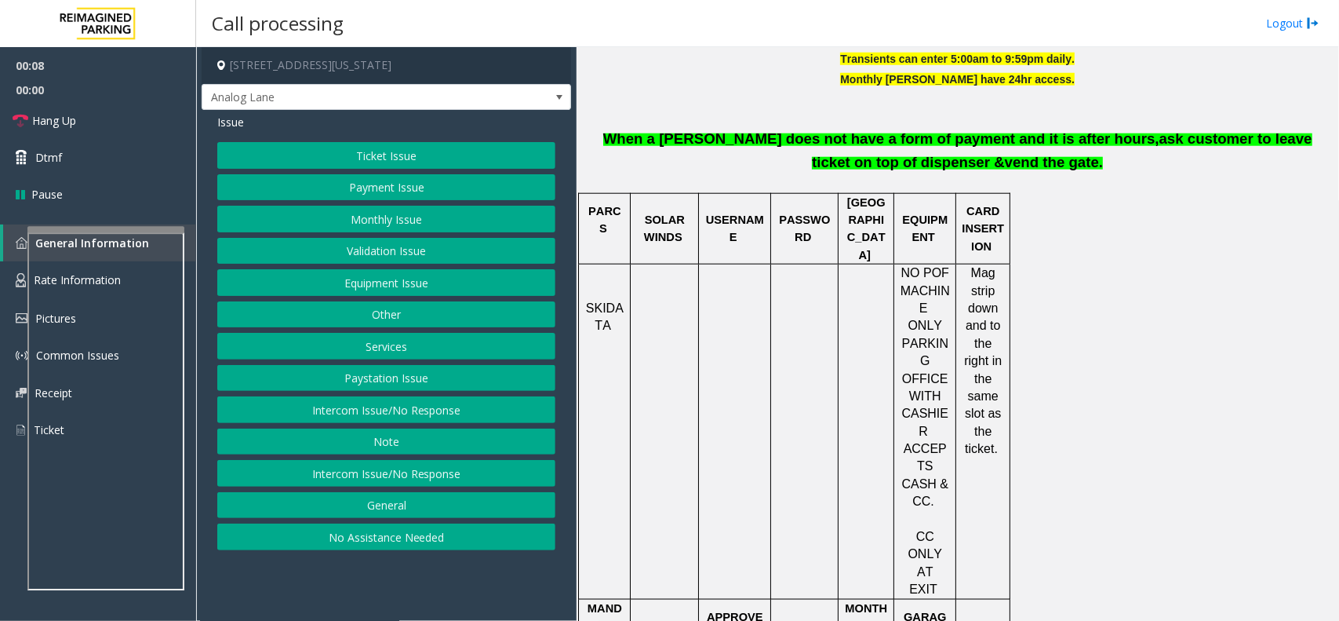
click at [373, 244] on button "Validation Issue" at bounding box center [386, 251] width 338 height 27
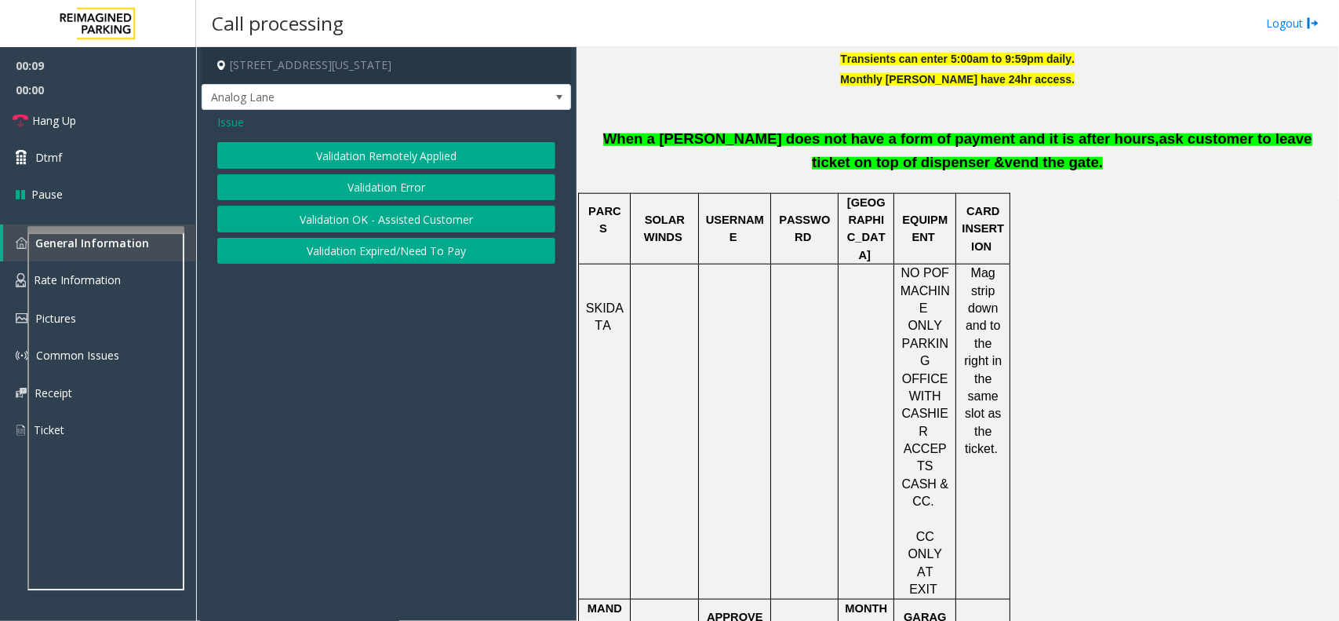
click at [399, 179] on button "Validation Error" at bounding box center [386, 187] width 338 height 27
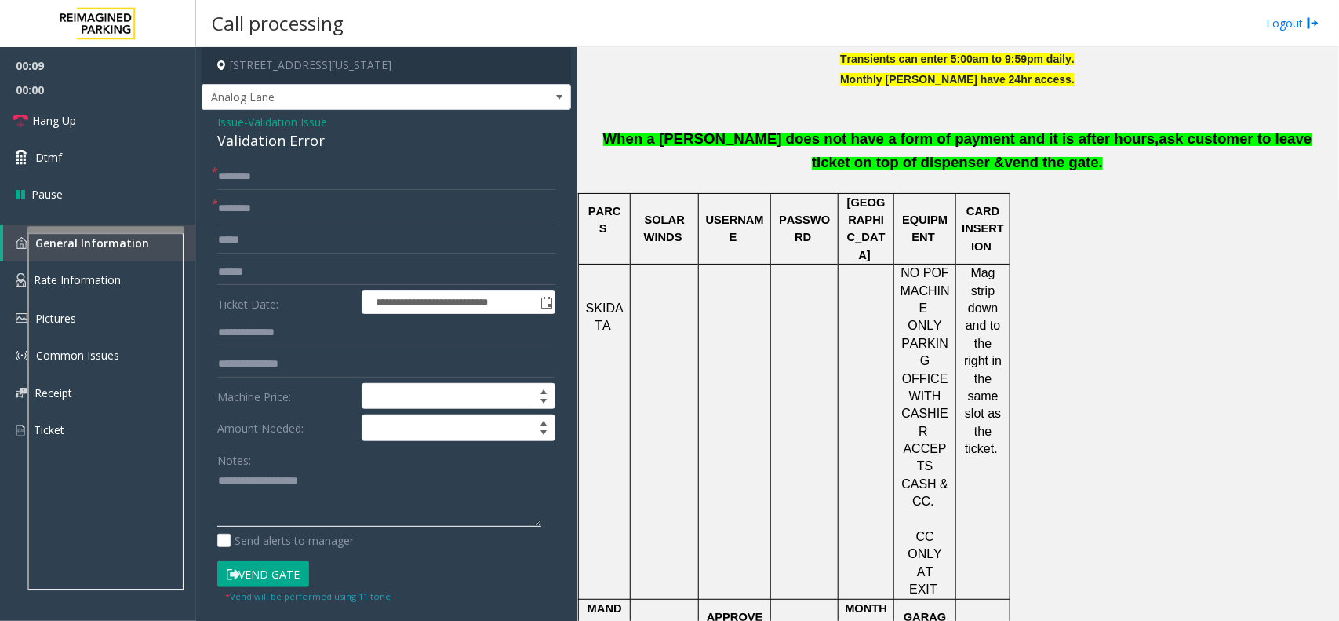
click at [249, 483] on textarea at bounding box center [379, 497] width 324 height 59
click at [304, 146] on div "Validation Error" at bounding box center [386, 140] width 338 height 21
click at [290, 489] on textarea at bounding box center [379, 497] width 324 height 59
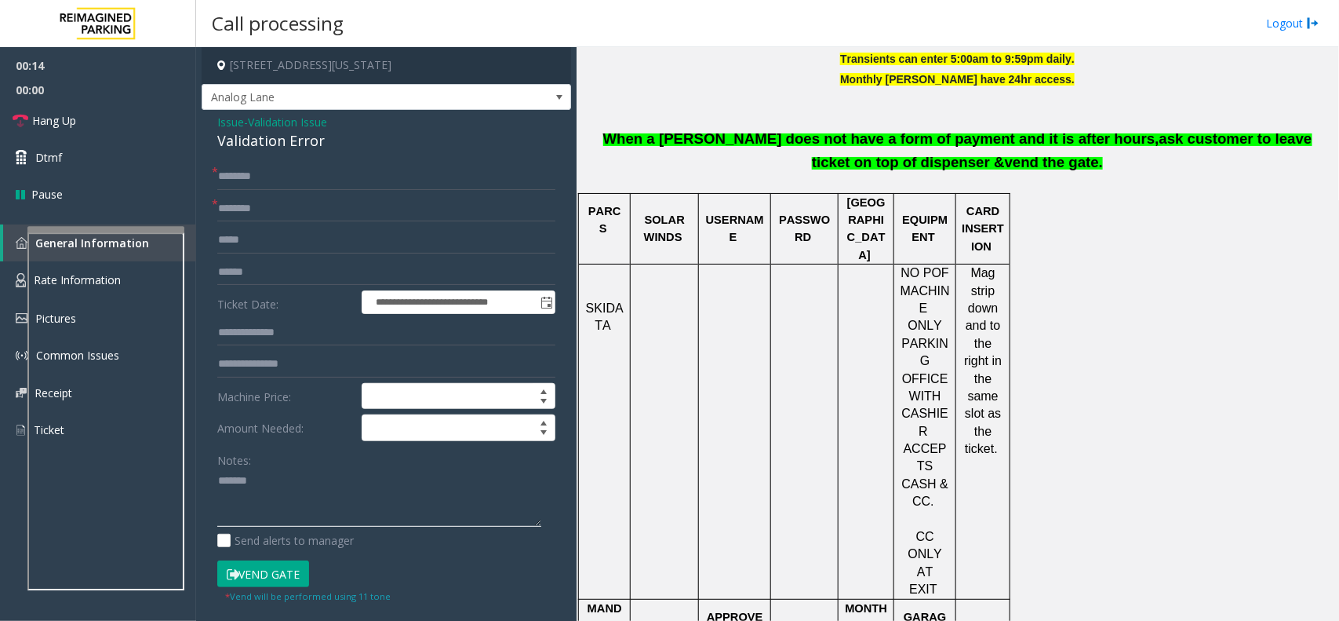
paste textarea "**********"
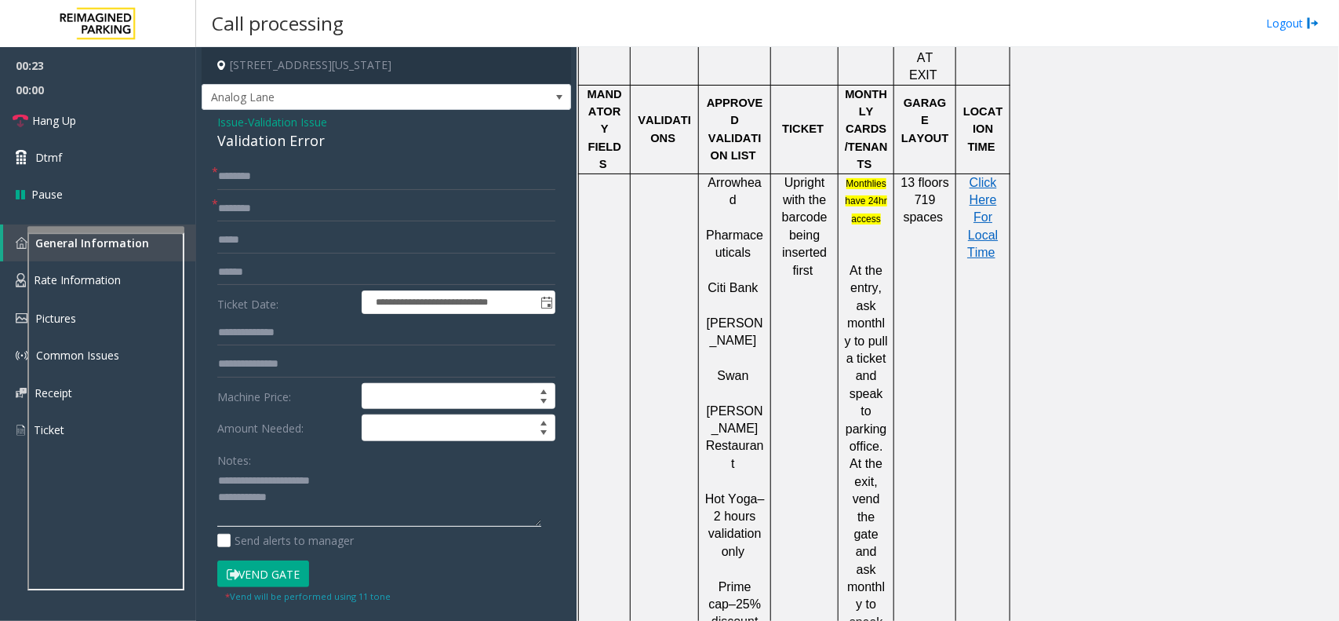
scroll to position [1373, 0]
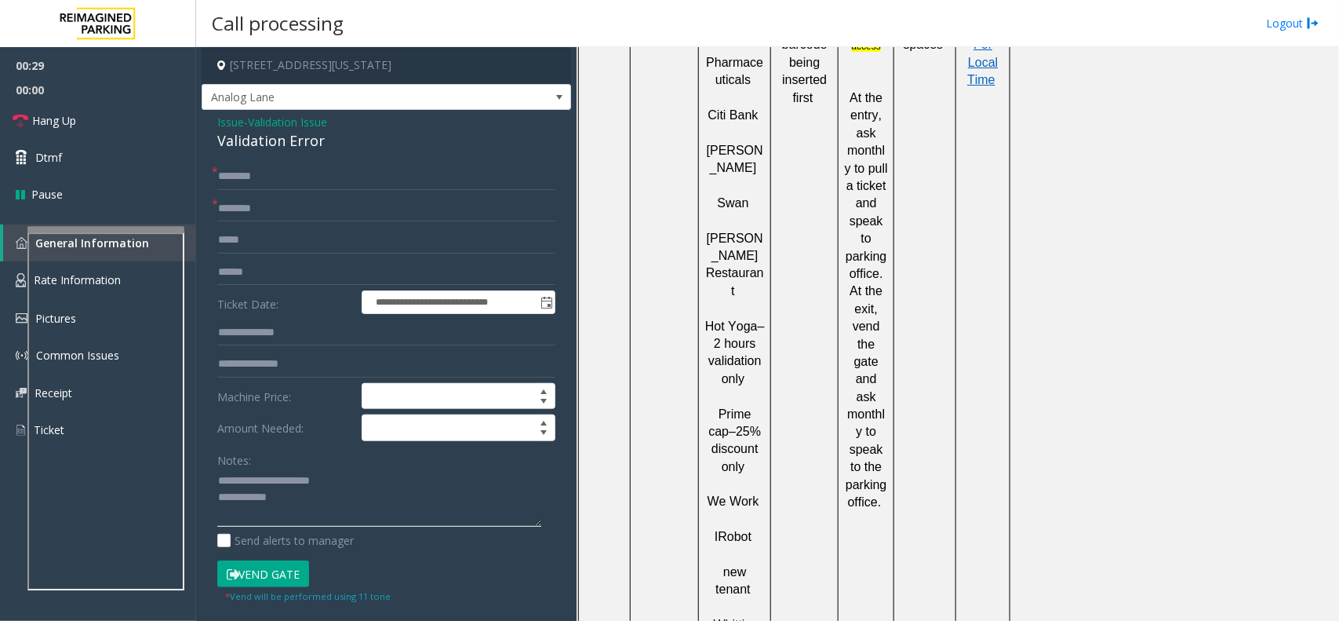
type textarea "**********"
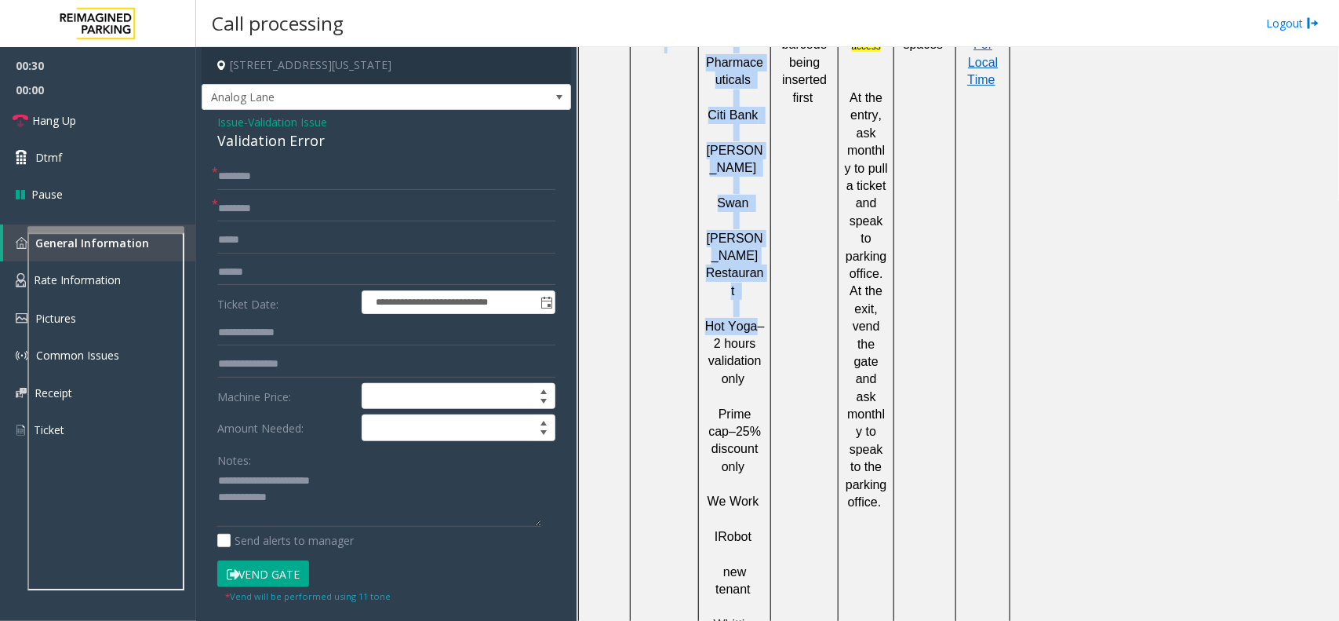
drag, startPoint x: 753, startPoint y: 136, endPoint x: 636, endPoint y: 129, distance: 117.9
click at [636, 129] on tr "Arrowhead Pharmaceuticals Citi Bank [PERSON_NAME] [PERSON_NAME] Restauran t Hot…" at bounding box center [795, 326] width 432 height 650
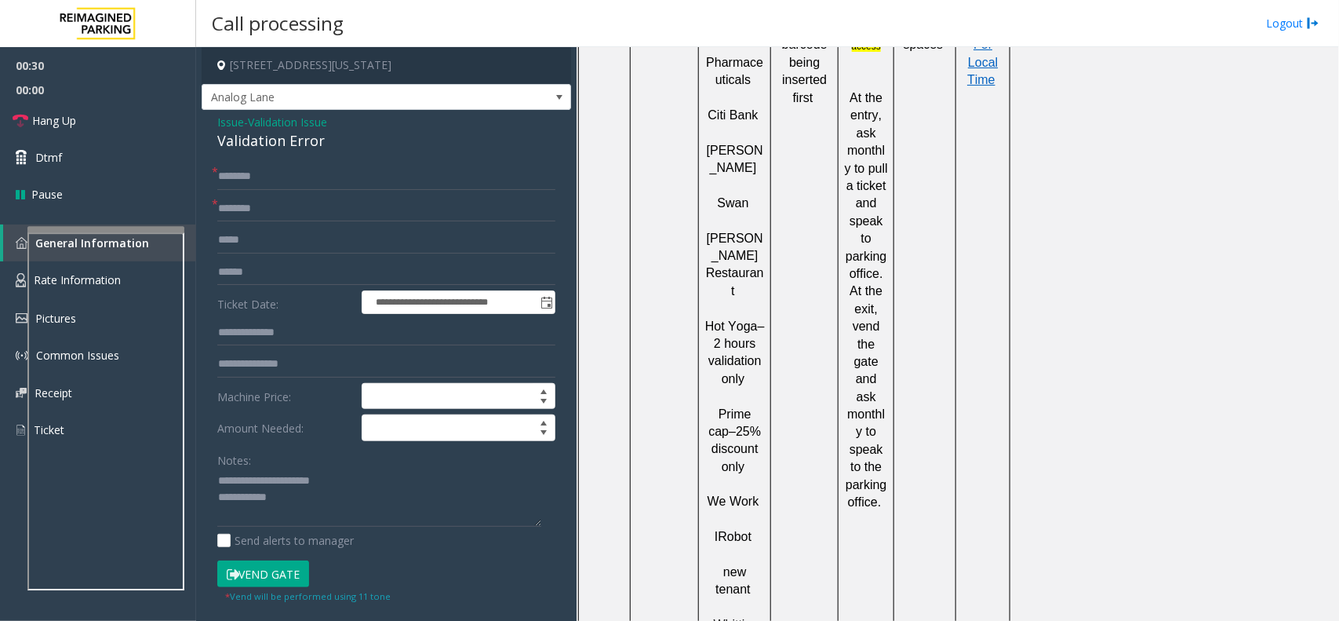
click at [731, 319] on span "– 2 hours validation only" at bounding box center [737, 352] width 56 height 66
click at [748, 319] on span "Hot Yoga" at bounding box center [731, 325] width 53 height 13
drag, startPoint x: 751, startPoint y: 135, endPoint x: 702, endPoint y: 135, distance: 48.6
click at [702, 135] on div "Arrowhead Pharmaceuticals Citi Bank [PERSON_NAME] [PERSON_NAME] Restauran t Hot…" at bounding box center [734, 327] width 71 height 650
click at [771, 154] on div at bounding box center [770, 326] width 5 height 650
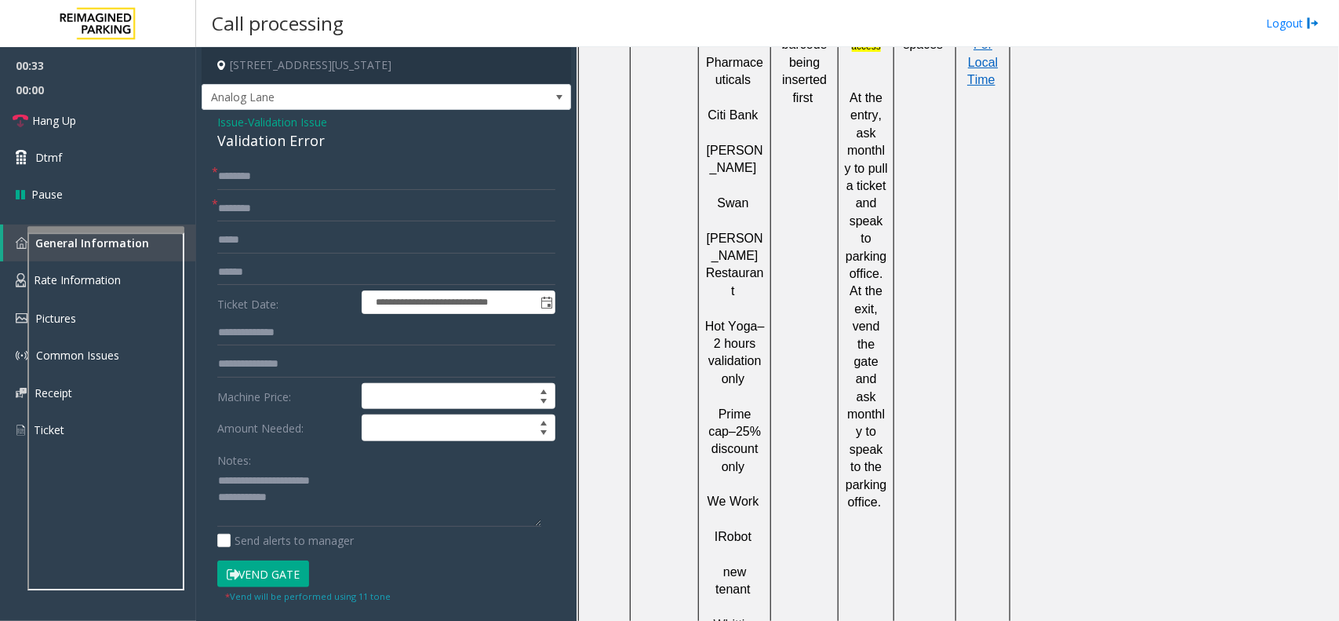
click at [208, 216] on div "**********" at bounding box center [387, 572] width 362 height 818
click at [235, 214] on input "text" at bounding box center [386, 208] width 338 height 27
type input "**"
click at [272, 174] on input "*" at bounding box center [386, 176] width 338 height 27
type input "**"
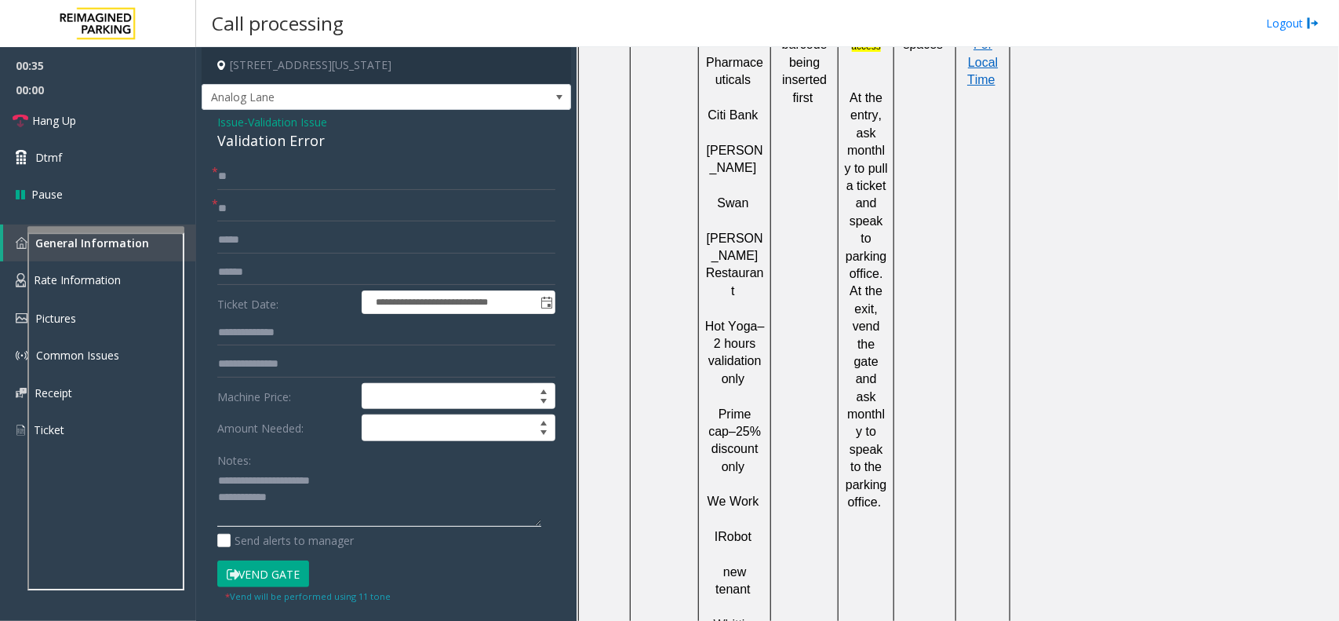
click at [306, 508] on textarea at bounding box center [379, 497] width 324 height 59
click at [244, 210] on input "**" at bounding box center [386, 208] width 338 height 27
type input "*"
click at [276, 171] on input "**" at bounding box center [386, 176] width 338 height 27
type input "*"
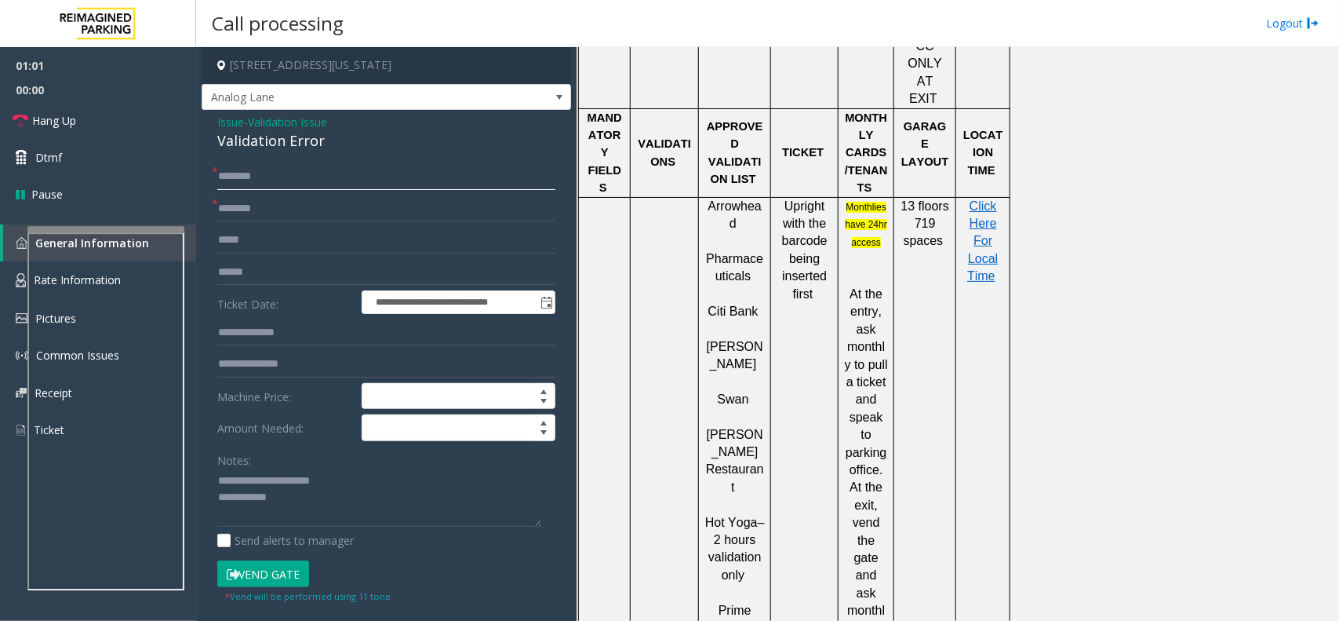
scroll to position [1079, 0]
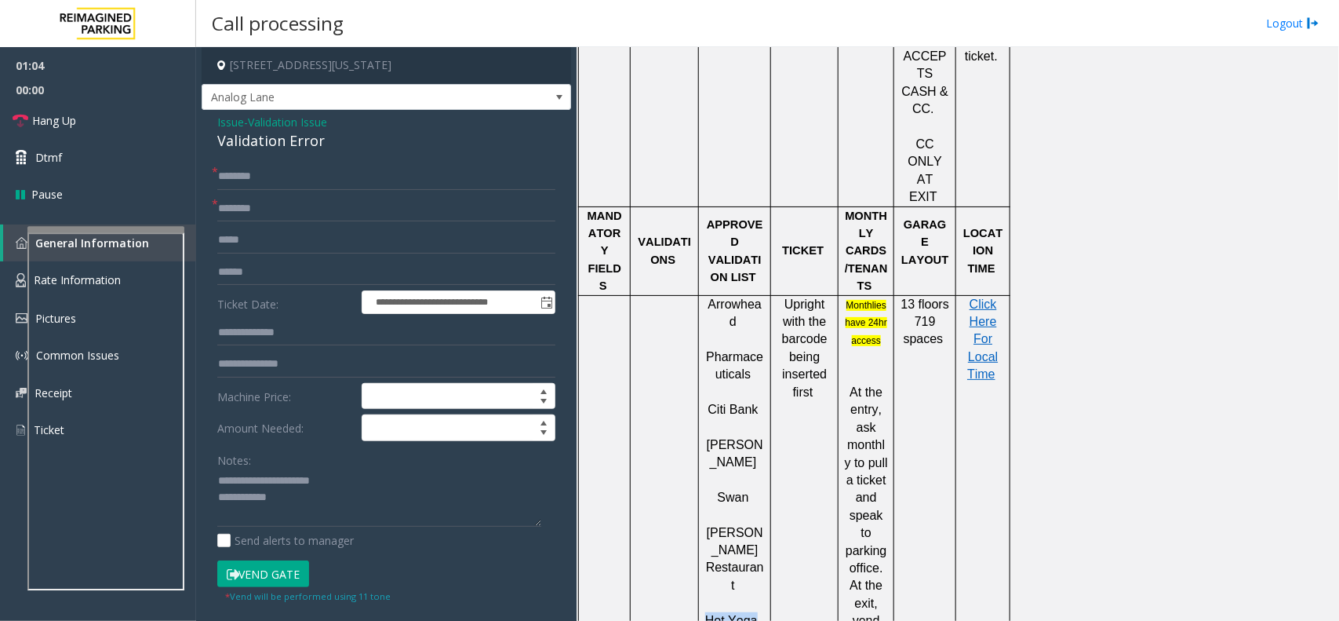
drag, startPoint x: 751, startPoint y: 437, endPoint x: 702, endPoint y: 432, distance: 48.9
click at [702, 432] on div "Arrowhead Pharmaceuticals Citi Bank [PERSON_NAME] [PERSON_NAME] Restauran t Hot…" at bounding box center [734, 621] width 71 height 650
click at [275, 194] on form "**********" at bounding box center [386, 383] width 338 height 440
click at [271, 202] on input "text" at bounding box center [386, 208] width 338 height 27
paste input "********"
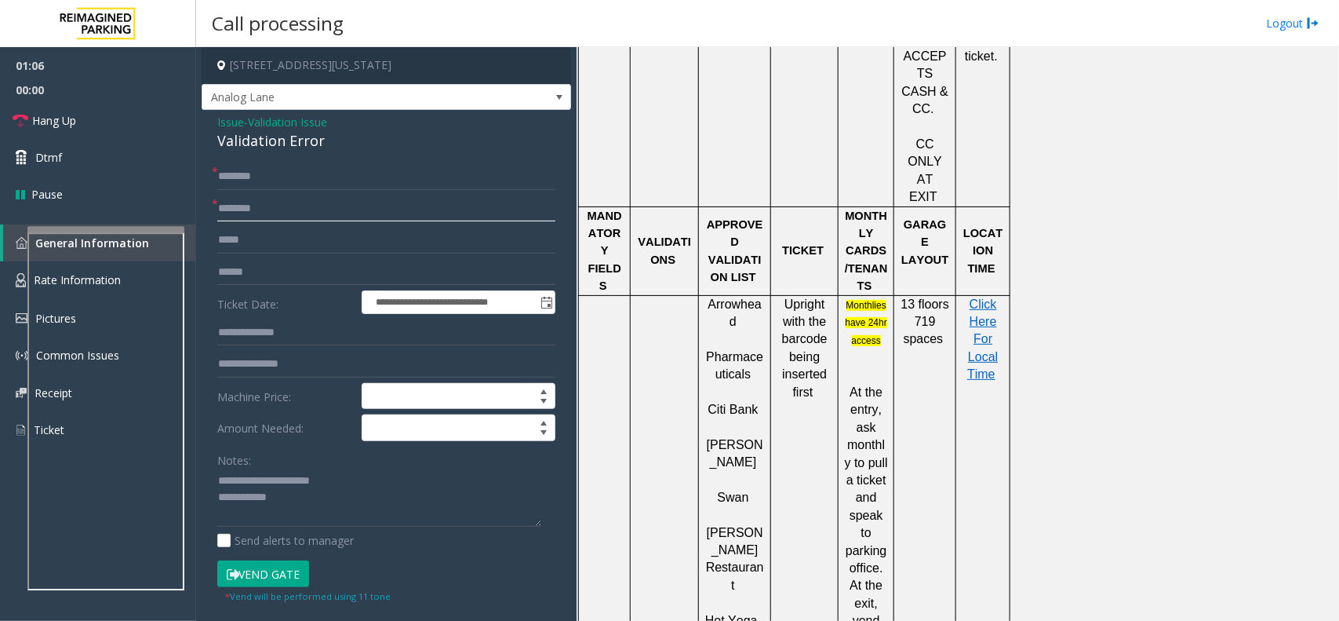
type input "********"
click at [296, 296] on label "Ticket Date:" at bounding box center [285, 302] width 144 height 24
click at [289, 271] on input "text" at bounding box center [386, 272] width 338 height 27
click at [268, 173] on input "text" at bounding box center [386, 176] width 338 height 27
type input "**"
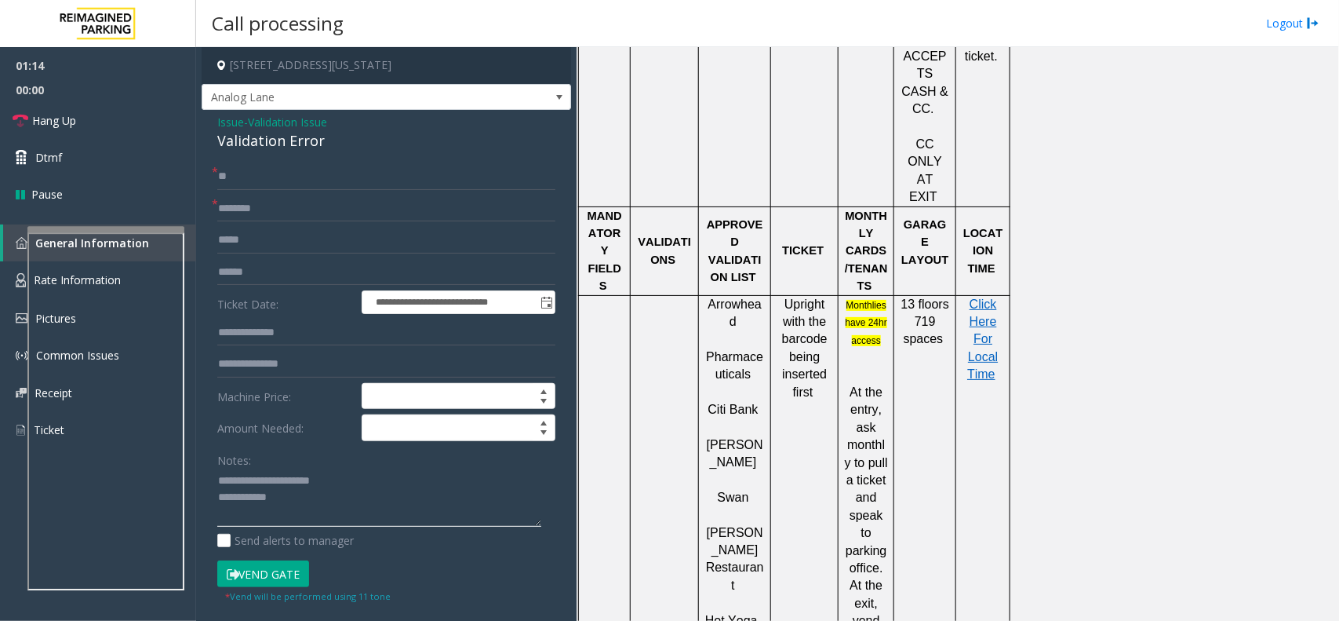
click at [306, 502] on textarea at bounding box center [379, 497] width 324 height 59
type textarea "**********"
click at [93, 122] on link "Hang Up" at bounding box center [98, 120] width 196 height 37
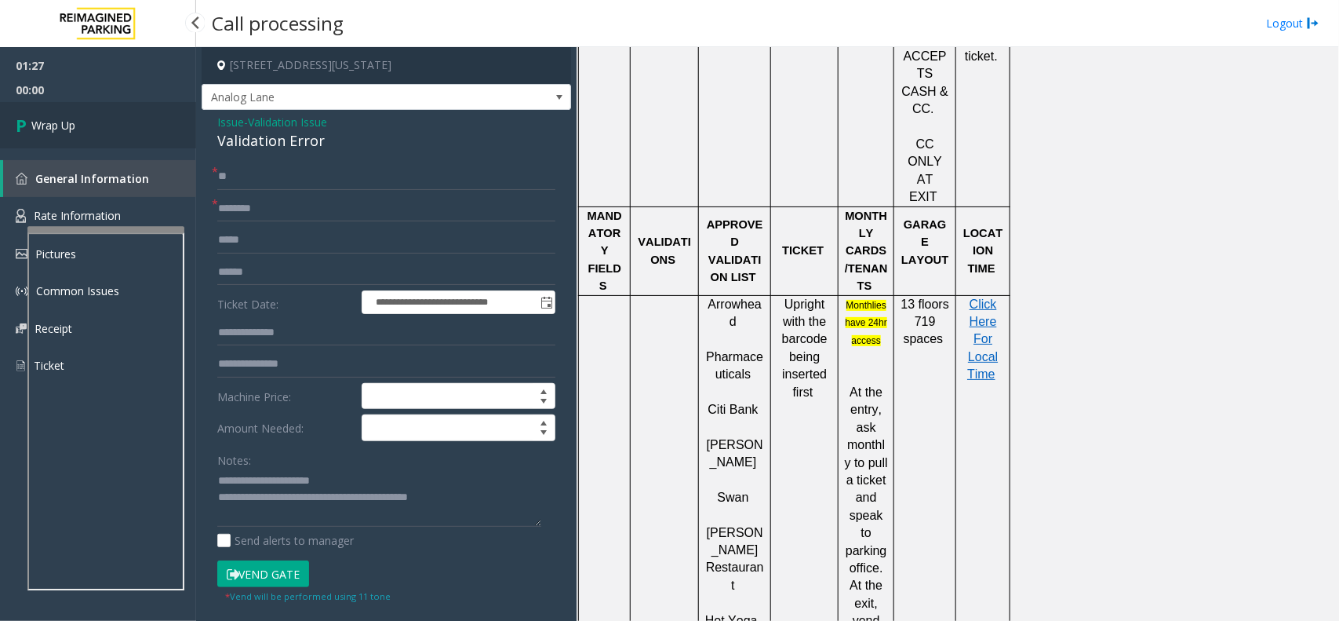
click at [99, 118] on link "Wrap Up" at bounding box center [98, 125] width 196 height 46
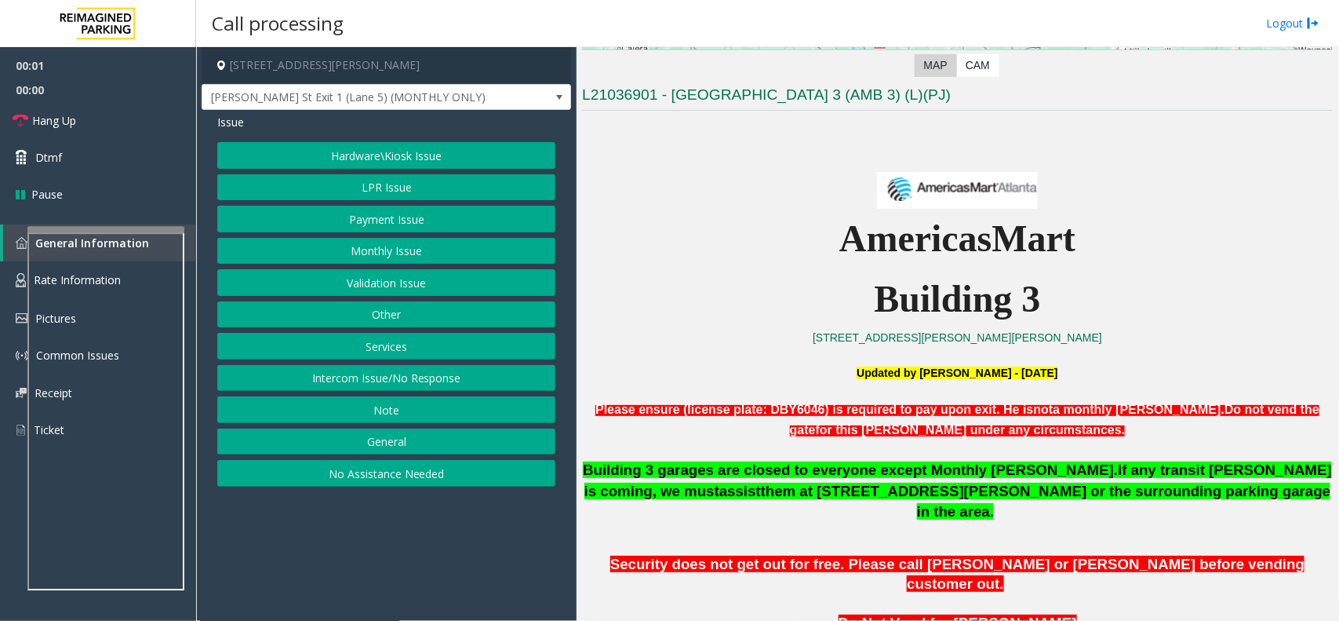
scroll to position [490, 0]
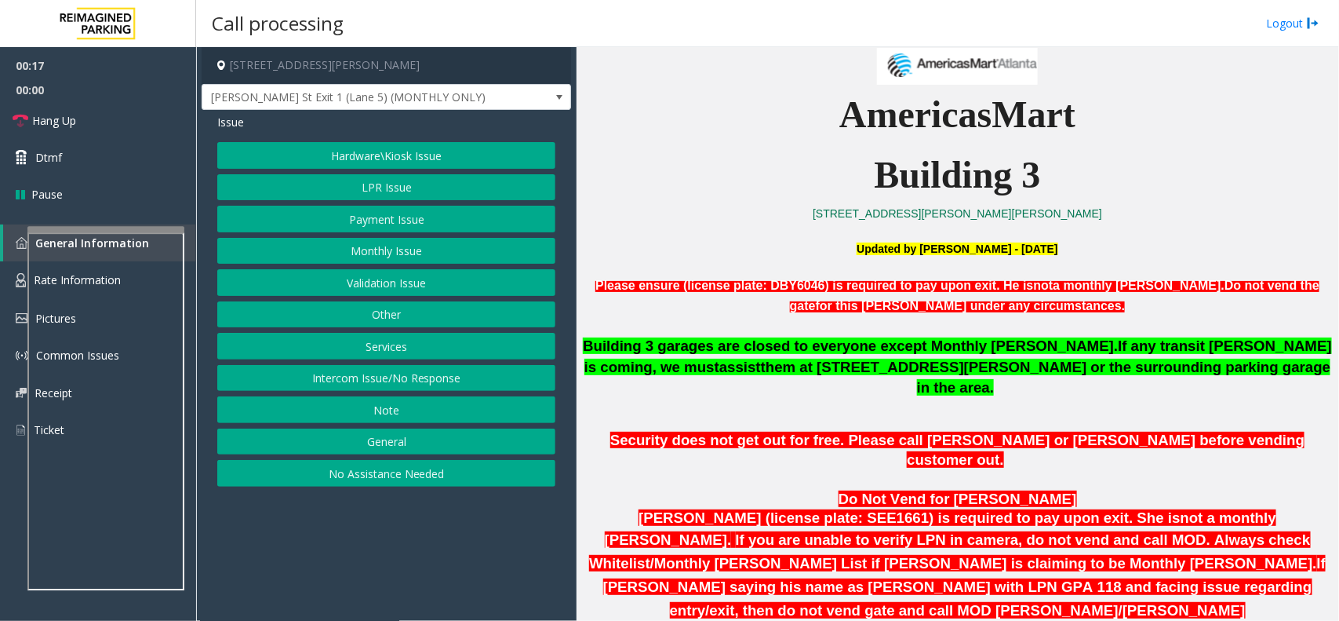
click at [452, 344] on button "Services" at bounding box center [386, 346] width 338 height 27
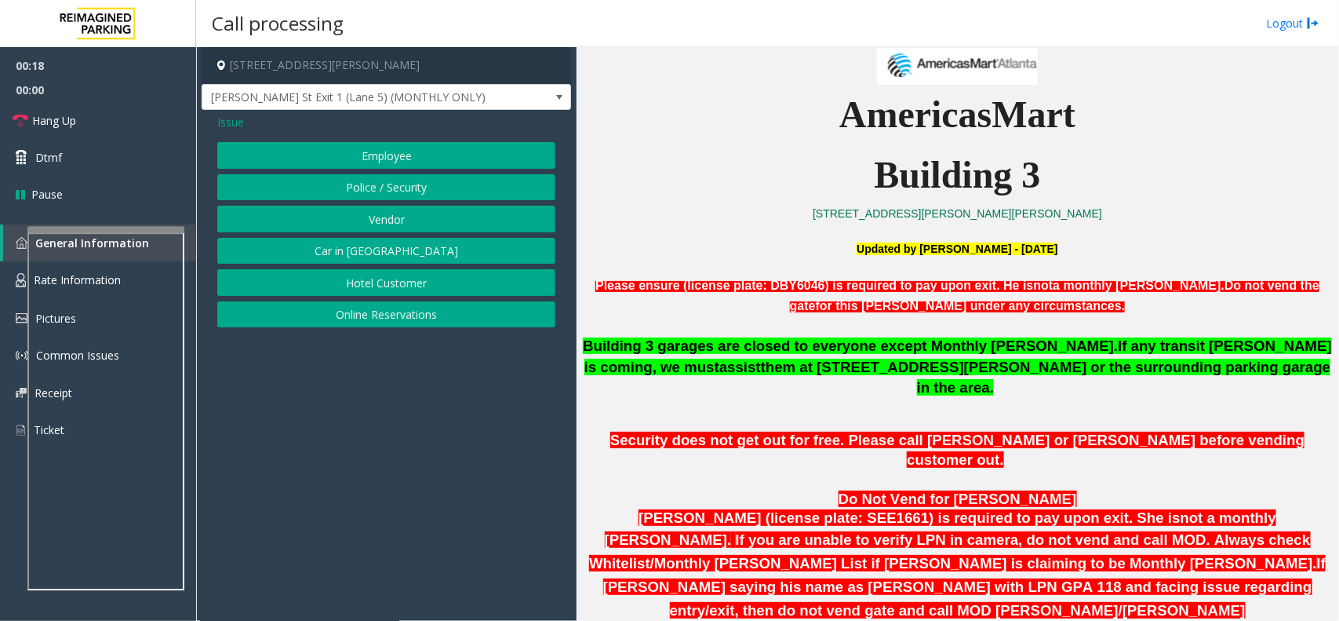
click at [417, 320] on button "Online Reservations" at bounding box center [386, 314] width 338 height 27
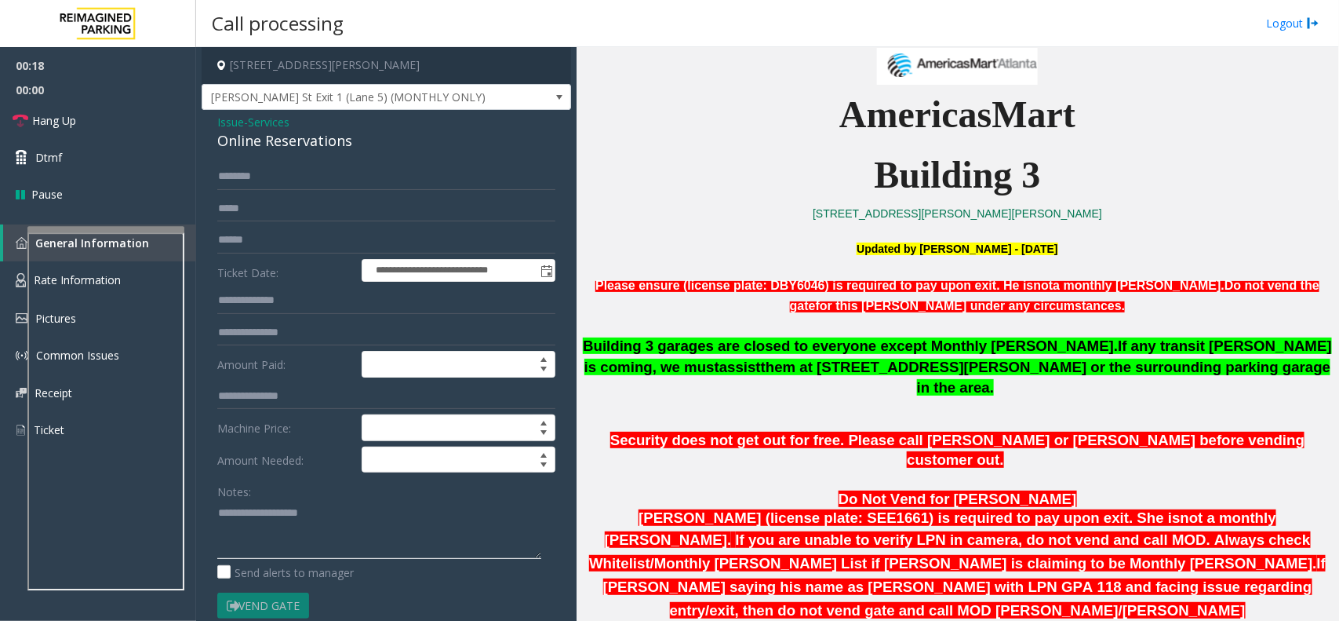
click at [350, 519] on textarea at bounding box center [379, 529] width 324 height 59
click at [319, 144] on div "Online Reservations" at bounding box center [386, 140] width 338 height 21
click at [346, 531] on textarea at bounding box center [379, 529] width 324 height 59
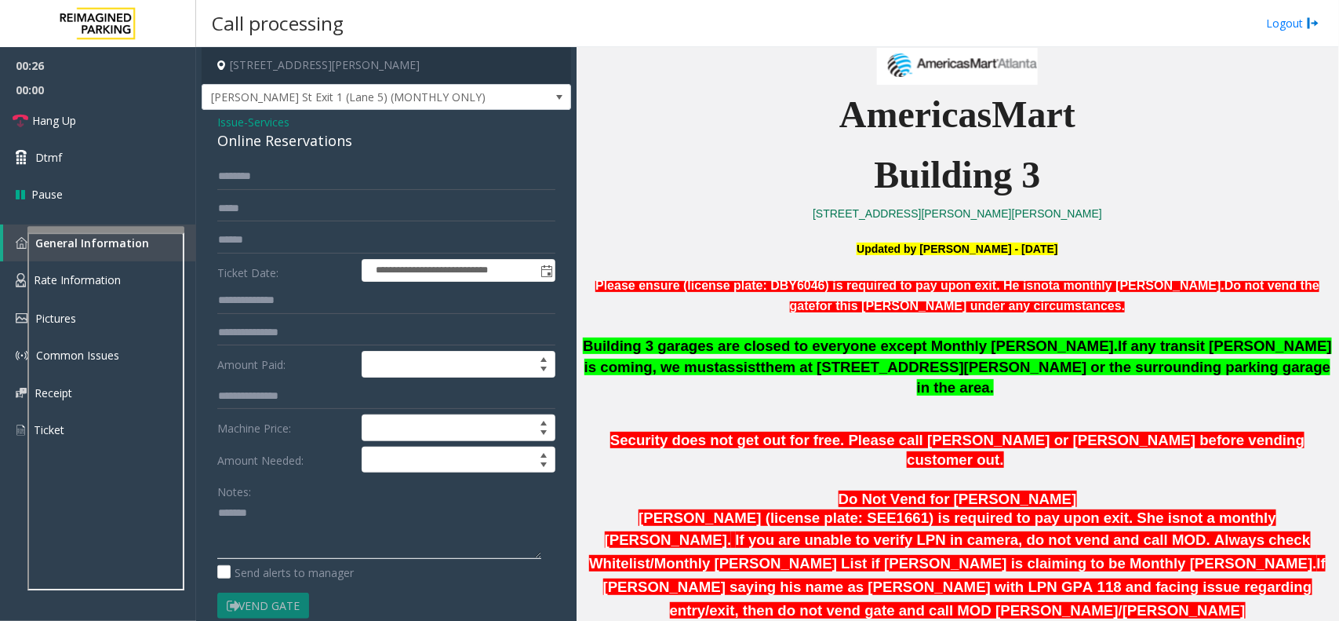
paste textarea "**********"
click at [38, 114] on span "Hang Up" at bounding box center [54, 120] width 44 height 16
click at [269, 542] on textarea at bounding box center [379, 529] width 324 height 59
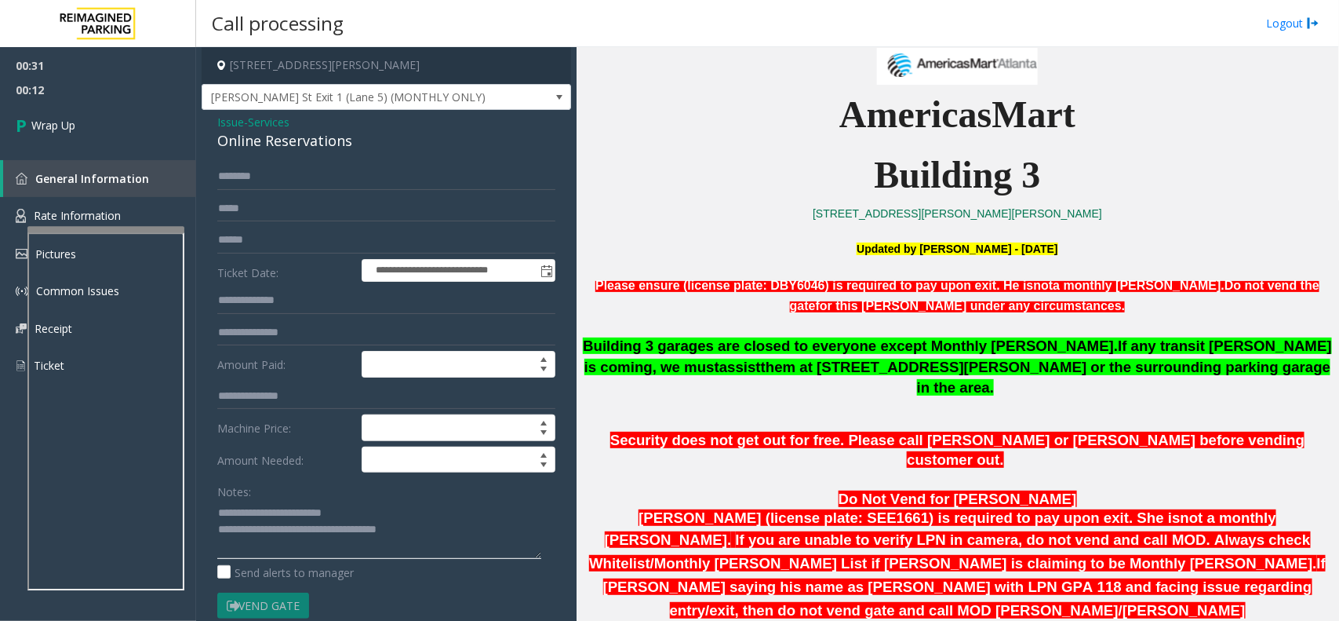
click at [371, 518] on textarea at bounding box center [379, 529] width 324 height 59
type textarea "**********"
click at [169, 144] on link "Wrap Up" at bounding box center [98, 125] width 196 height 46
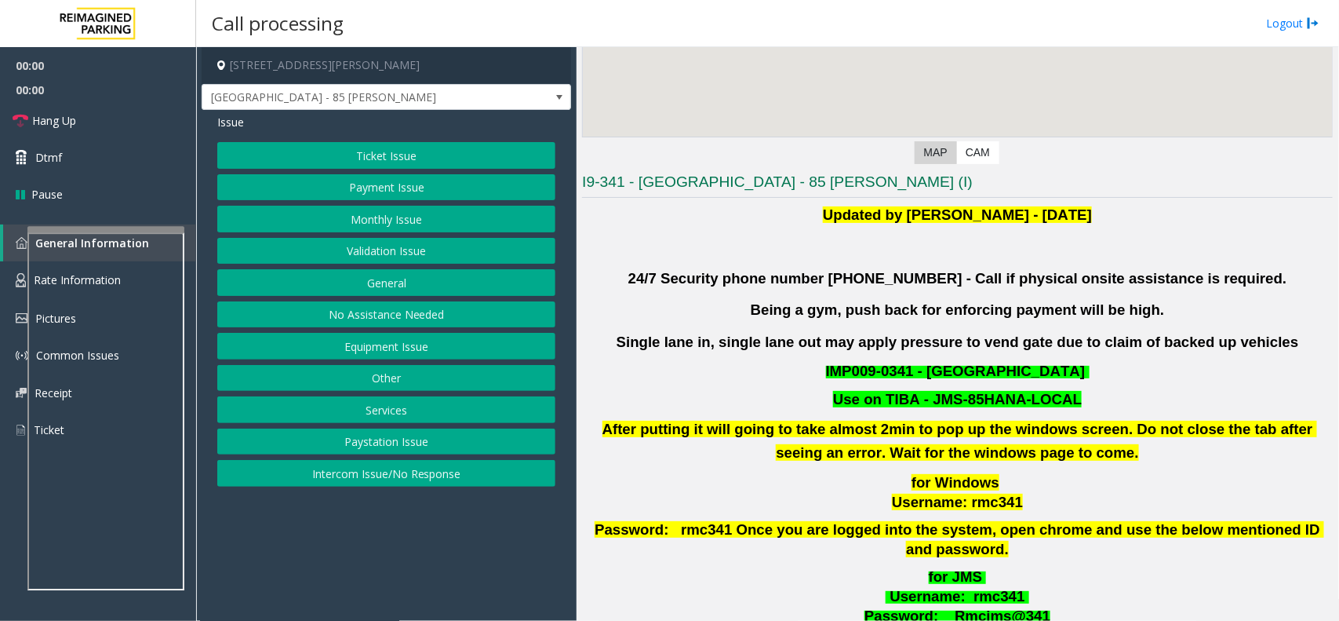
scroll to position [294, 0]
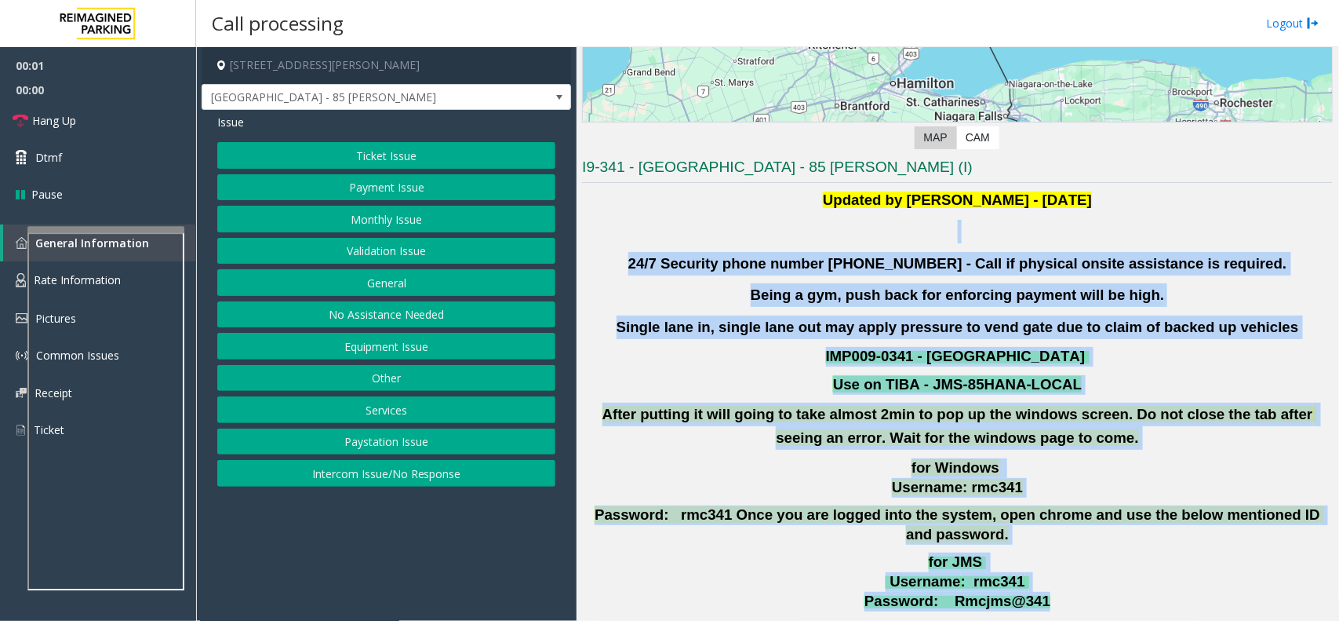
drag, startPoint x: 671, startPoint y: 220, endPoint x: 1114, endPoint y: 587, distance: 575.7
click at [1114, 587] on div "Updated by [PERSON_NAME] - [DATE] 24/7 Security phone number [PHONE_NUMBER] - C…" at bounding box center [957, 420] width 751 height 464
click at [1112, 578] on p "for JMS Username : rmc341 Password: Rmcjms@341" at bounding box center [958, 581] width 754 height 58
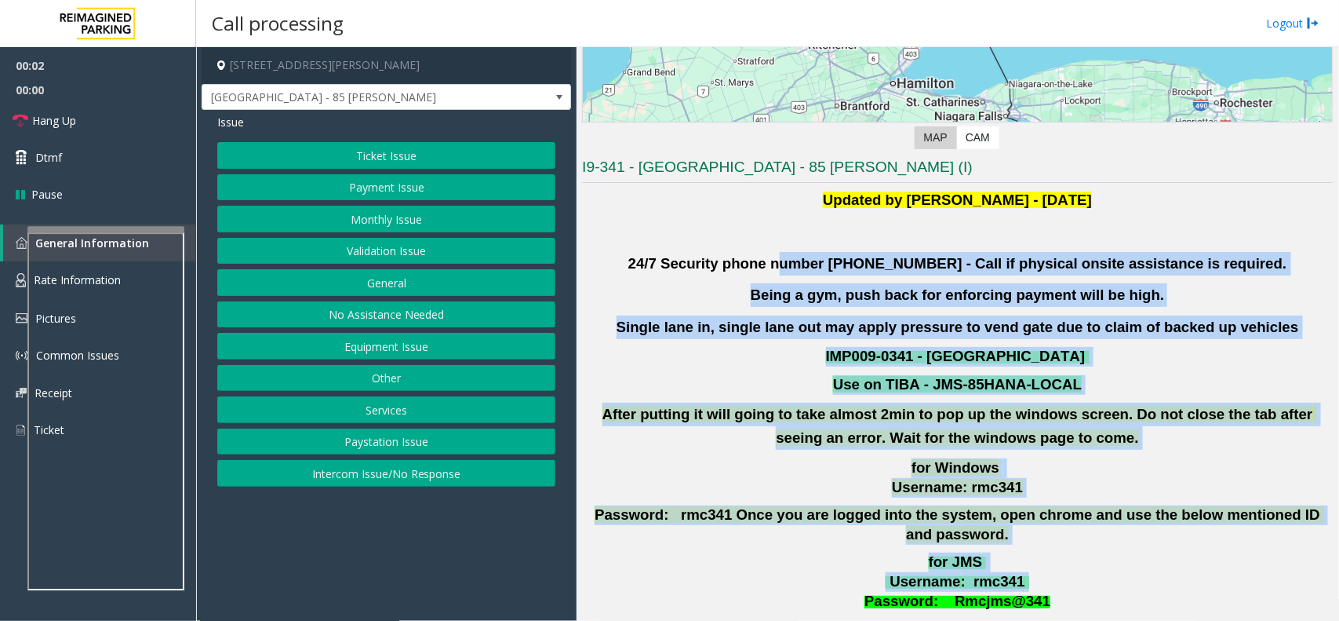
drag, startPoint x: 1100, startPoint y: 556, endPoint x: 818, endPoint y: 263, distance: 406.2
click at [818, 263] on div "Updated by Pranav Babbar - 28th Jan 2025 24/7 Security phone number 416.534.343…" at bounding box center [957, 420] width 751 height 464
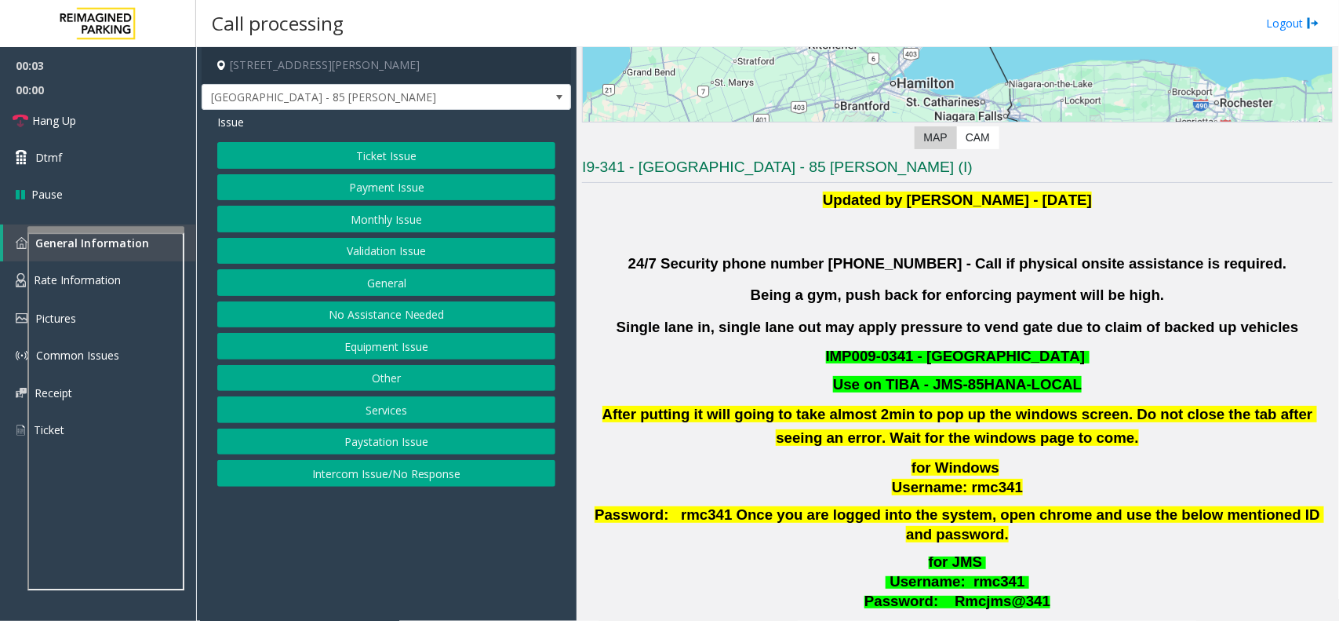
click at [626, 202] on p "Updated by Pranav Babbar - 28th Jan 2025" at bounding box center [957, 200] width 751 height 24
click at [410, 246] on button "Validation Issue" at bounding box center [386, 251] width 338 height 27
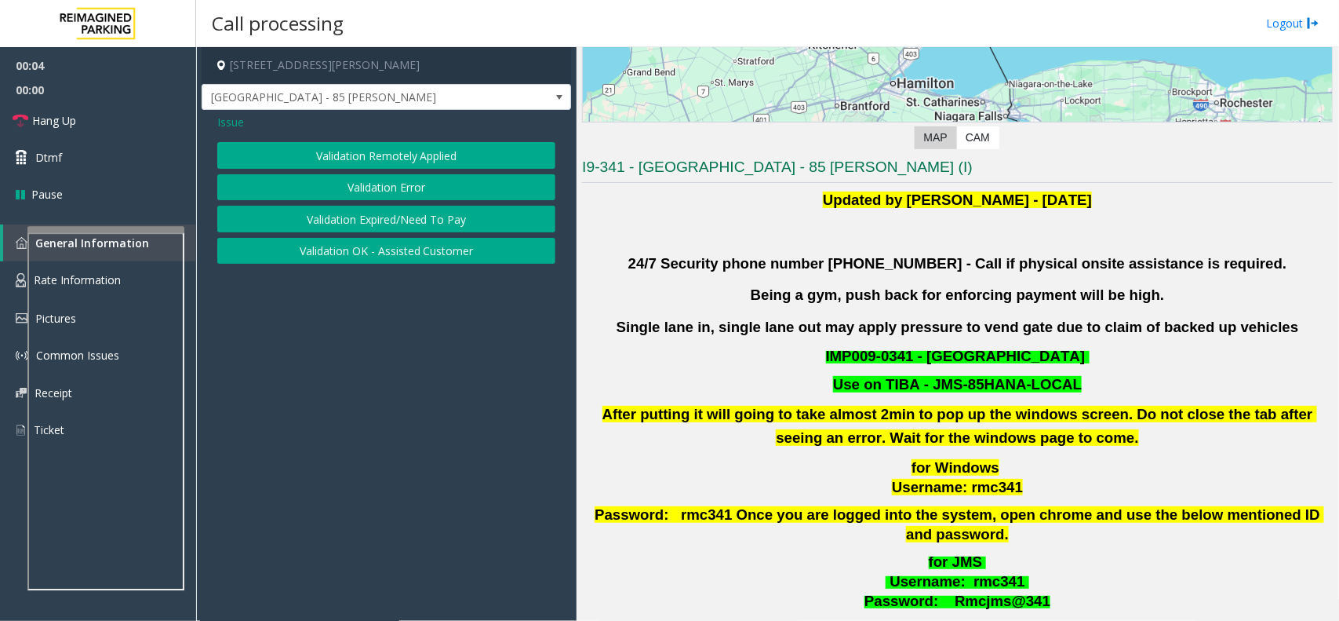
click at [406, 192] on button "Validation Error" at bounding box center [386, 187] width 338 height 27
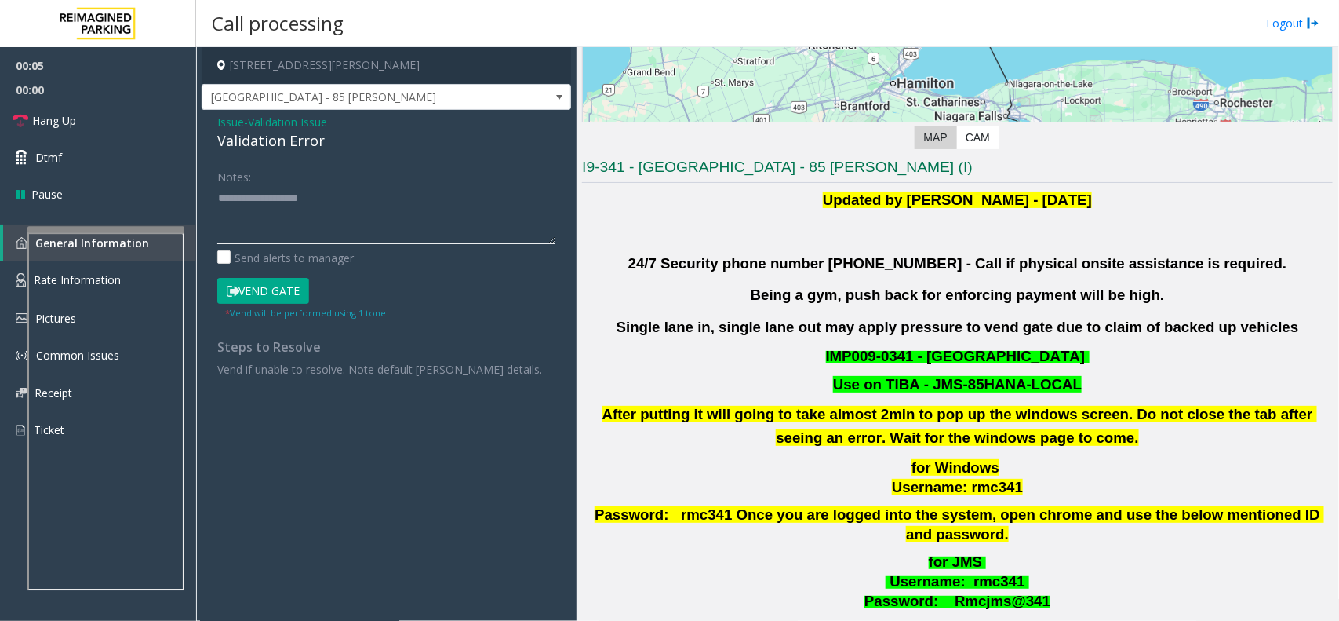
click at [318, 214] on textarea at bounding box center [386, 214] width 338 height 59
click at [303, 145] on div "Validation Error" at bounding box center [386, 140] width 338 height 21
copy div "Validation Error"
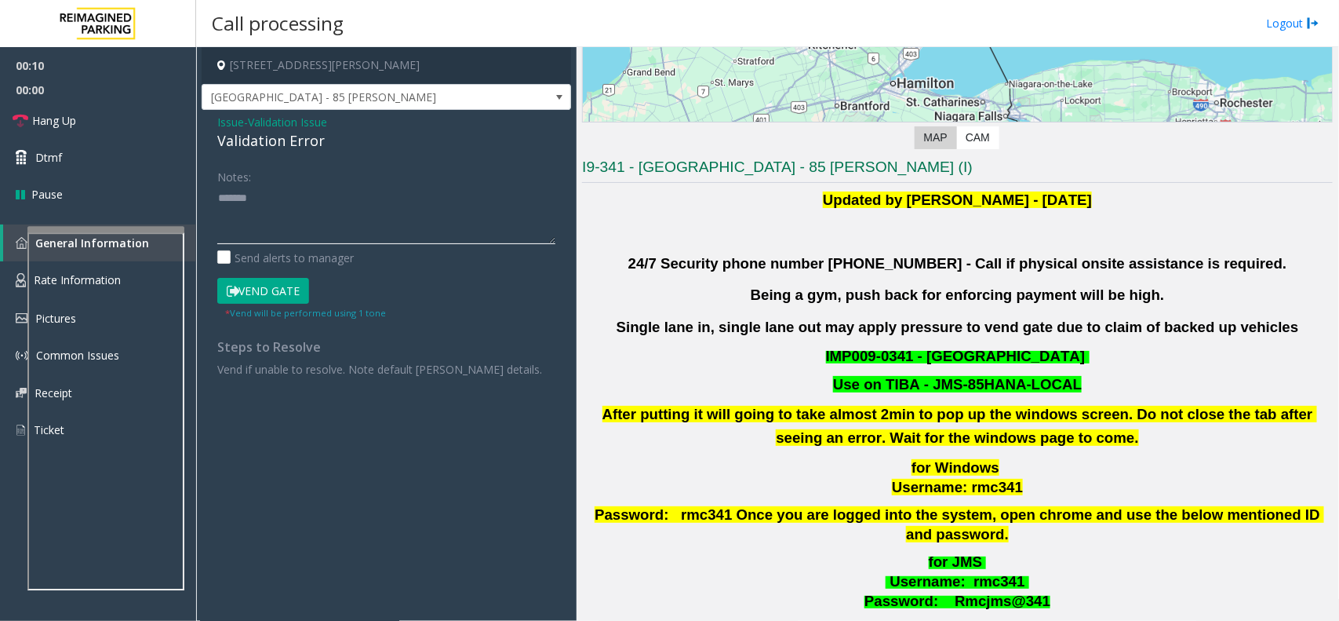
click at [312, 210] on textarea at bounding box center [386, 214] width 338 height 59
paste textarea "**********"
click at [279, 213] on textarea at bounding box center [386, 214] width 338 height 59
click at [279, 226] on textarea at bounding box center [386, 214] width 338 height 59
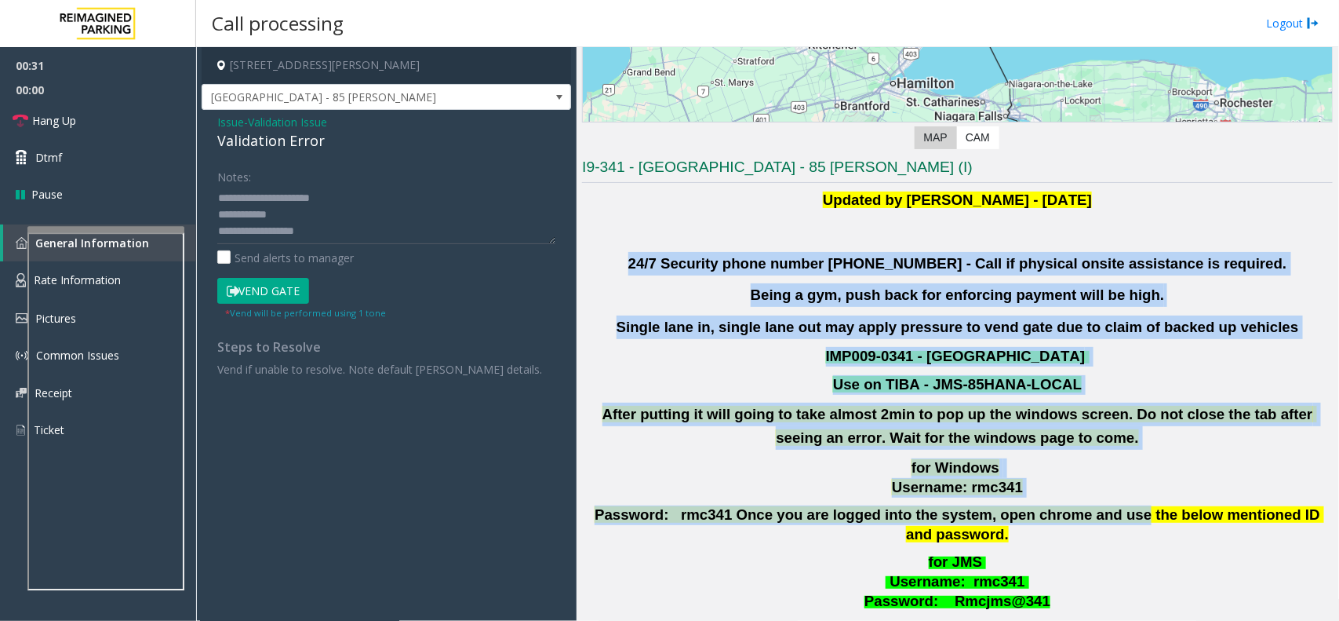
drag, startPoint x: 668, startPoint y: 249, endPoint x: 1062, endPoint y: 522, distance: 479.3
click at [1062, 522] on div "Updated by Pranav Babbar - 28th Jan 2025 24/7 Security phone number 416.534.343…" at bounding box center [957, 420] width 751 height 464
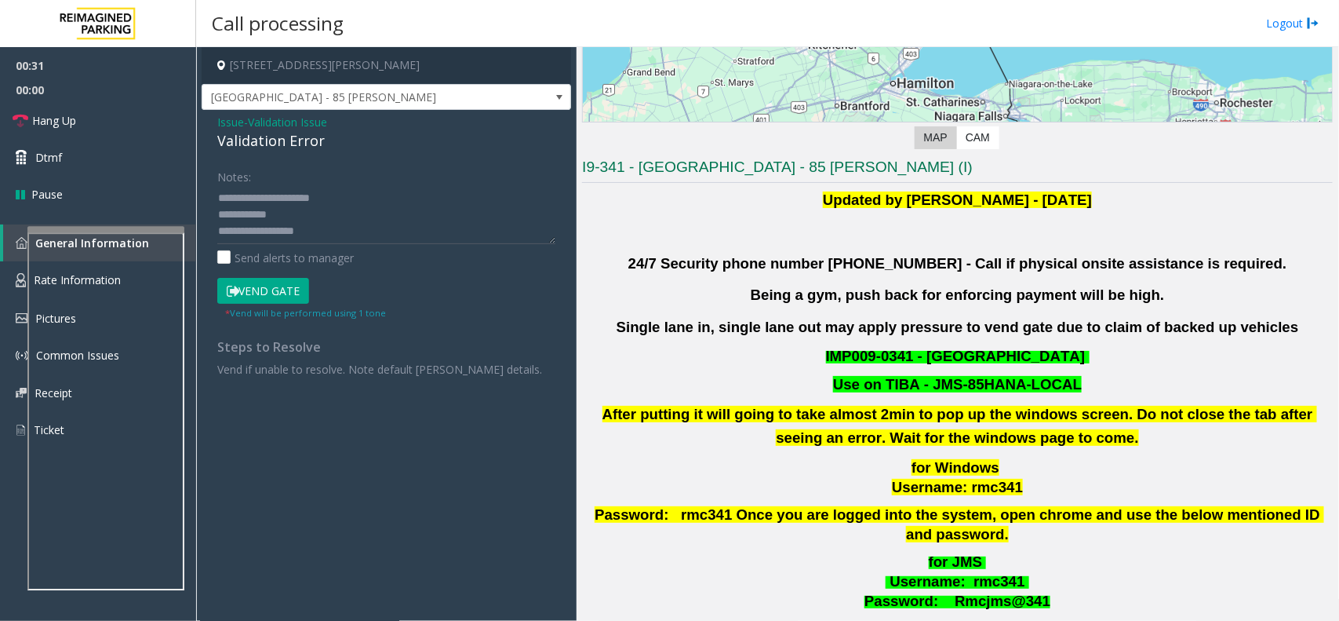
click at [1092, 552] on p "for JMS Username : rmc341 Password: Rmcjms@341" at bounding box center [958, 581] width 754 height 58
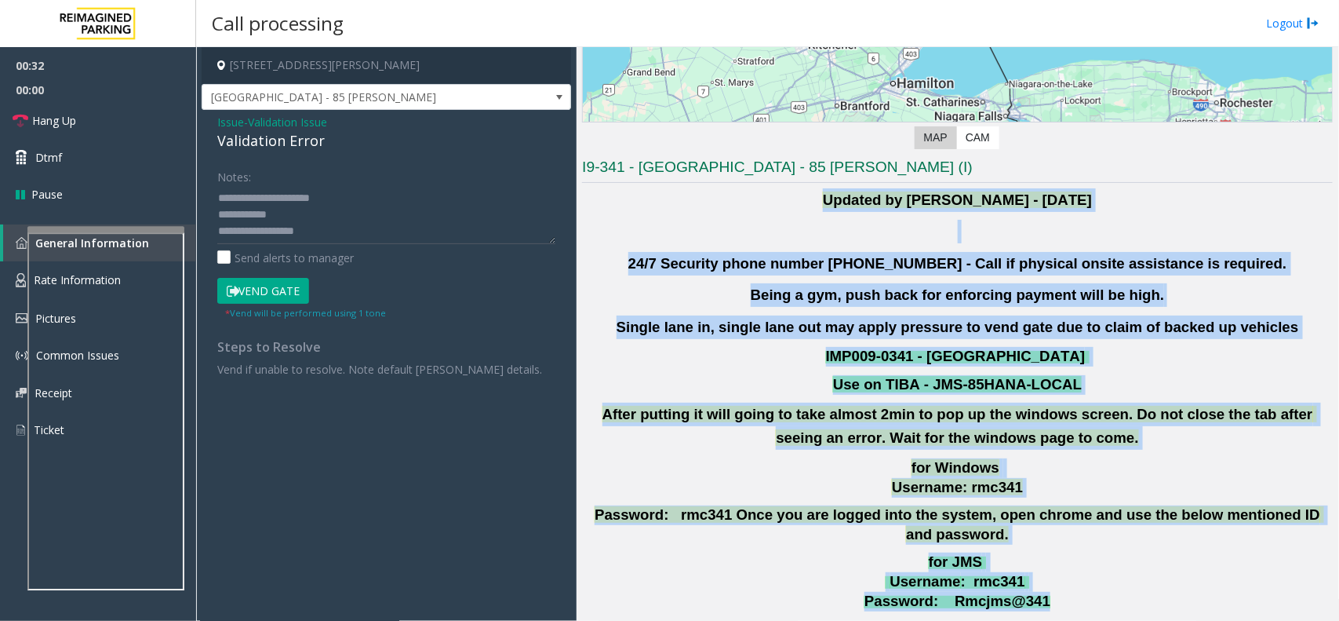
drag, startPoint x: 1081, startPoint y: 581, endPoint x: 724, endPoint y: 192, distance: 527.6
click at [724, 192] on div "Updated by Pranav Babbar - 28th Jan 2025 24/7 Security phone number 416.534.343…" at bounding box center [957, 420] width 751 height 464
click at [691, 261] on b "24/7 Security phone number 416.534.3439 - Call if physical onsite assistance is…" at bounding box center [958, 263] width 659 height 16
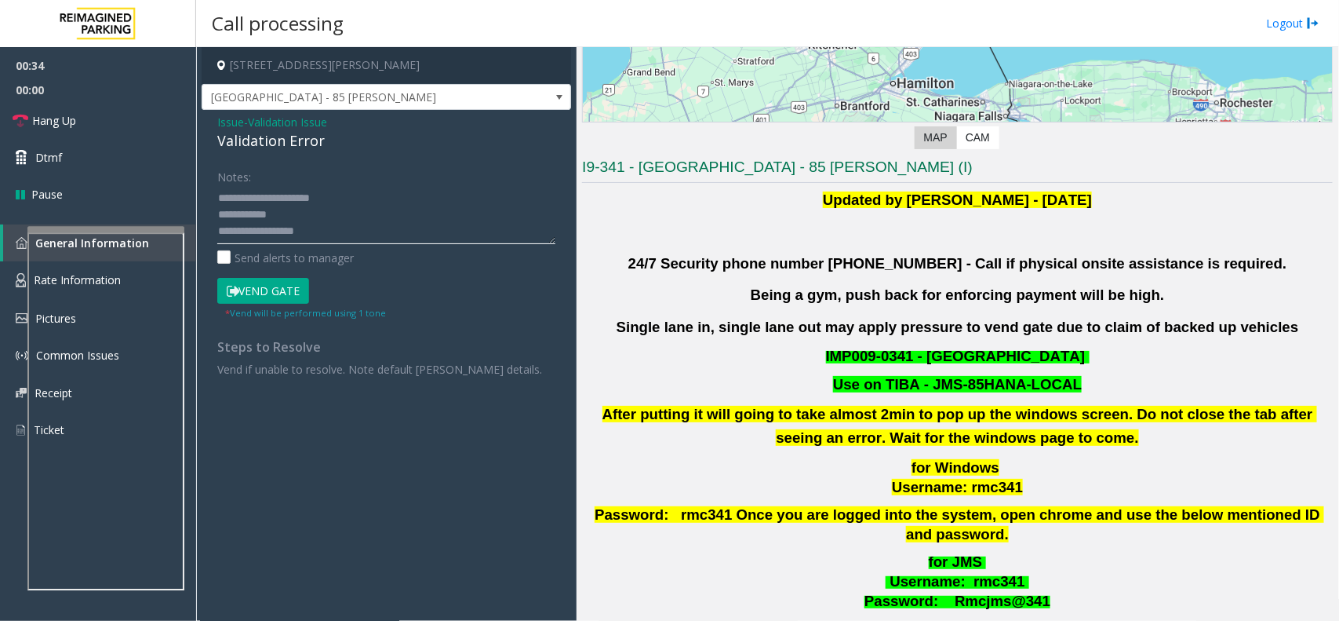
click at [347, 243] on textarea at bounding box center [386, 214] width 338 height 59
click at [330, 217] on textarea at bounding box center [386, 214] width 338 height 59
click at [338, 214] on textarea at bounding box center [386, 214] width 338 height 59
click at [257, 294] on button "Vend Gate" at bounding box center [263, 291] width 92 height 27
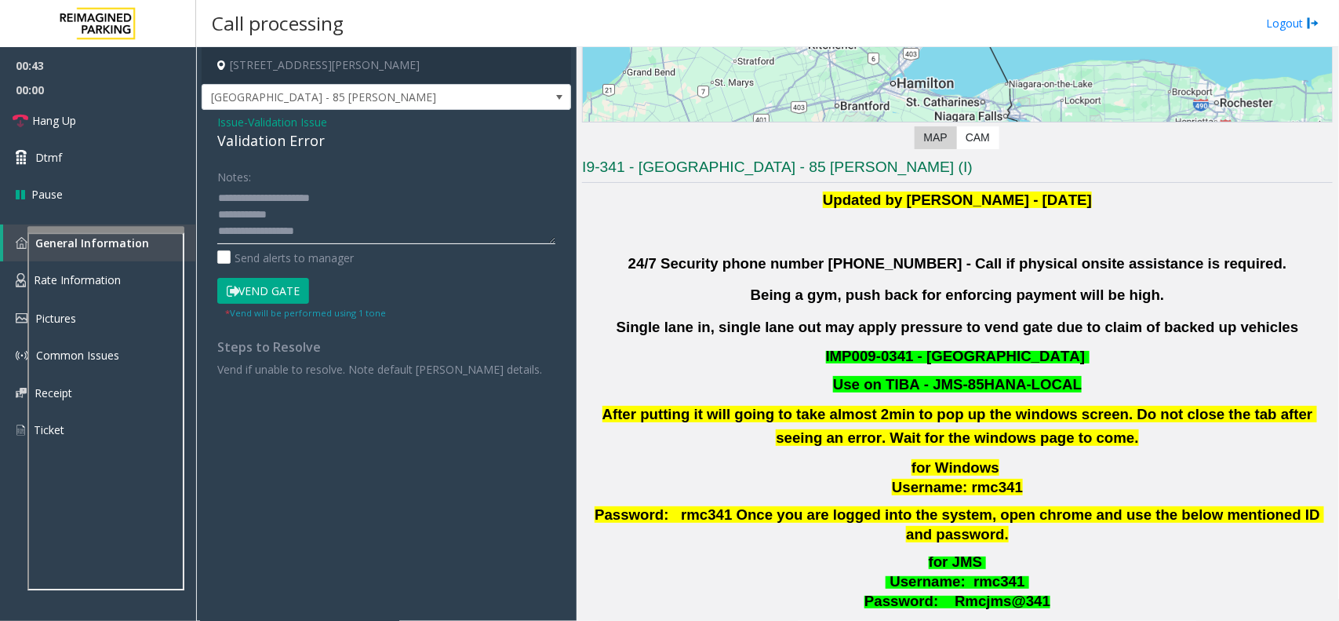
click at [301, 218] on textarea at bounding box center [386, 214] width 338 height 59
click at [359, 200] on textarea at bounding box center [386, 214] width 338 height 59
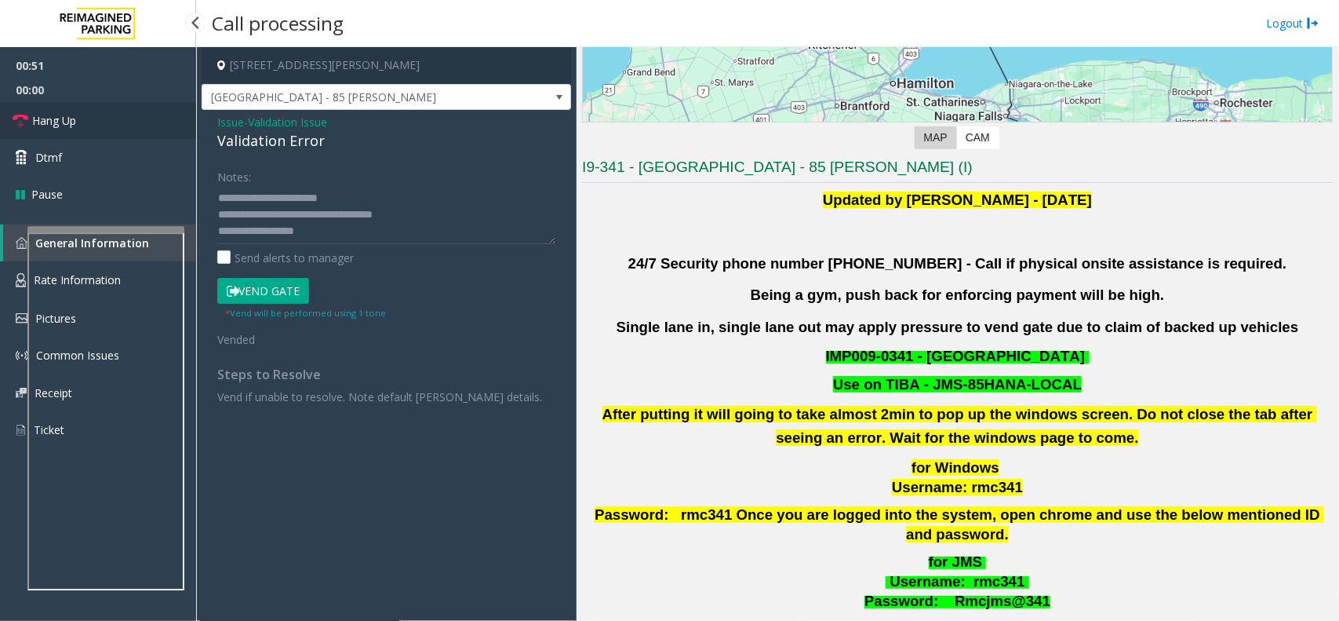
click at [94, 123] on link "Hang Up" at bounding box center [98, 120] width 196 height 37
click at [355, 191] on textarea at bounding box center [386, 214] width 338 height 59
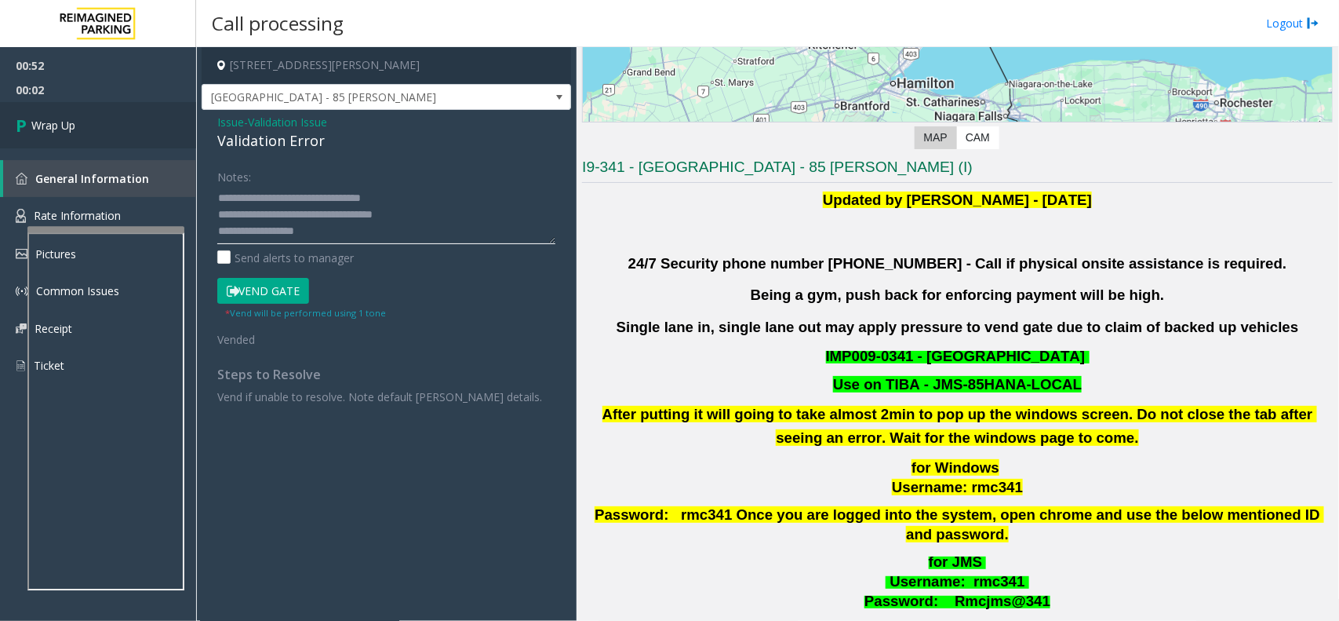
type textarea "**********"
click at [60, 110] on link "Wrap Up" at bounding box center [98, 125] width 196 height 46
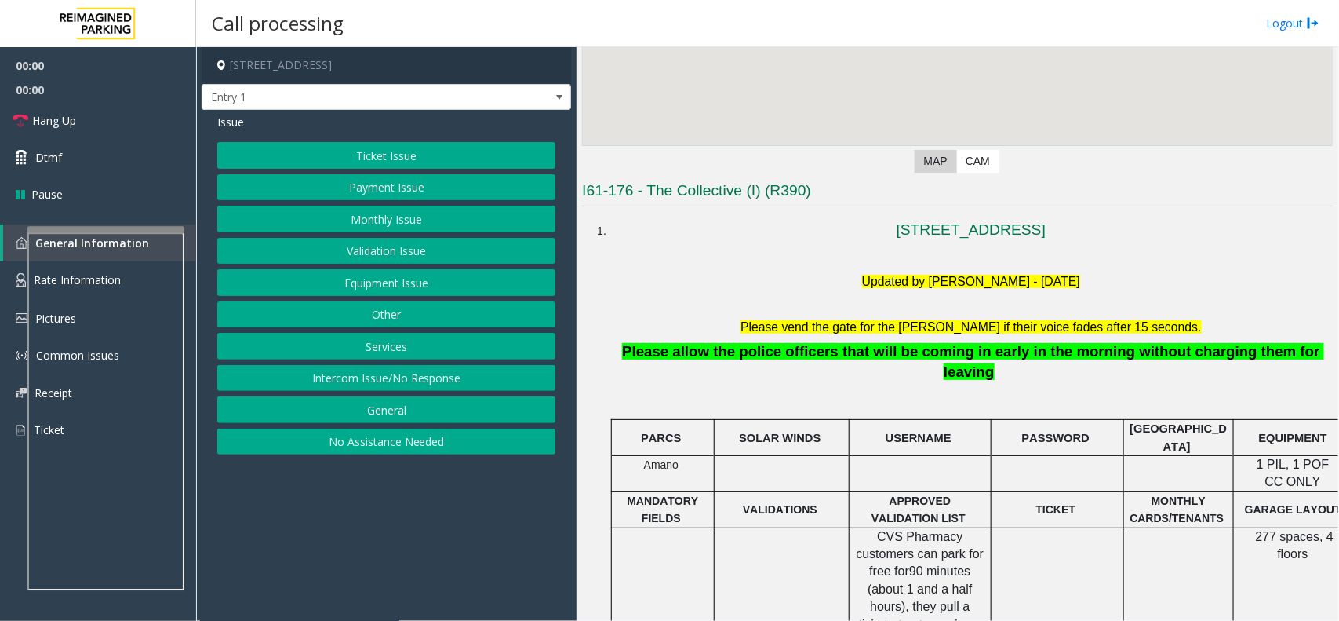
scroll to position [294, 0]
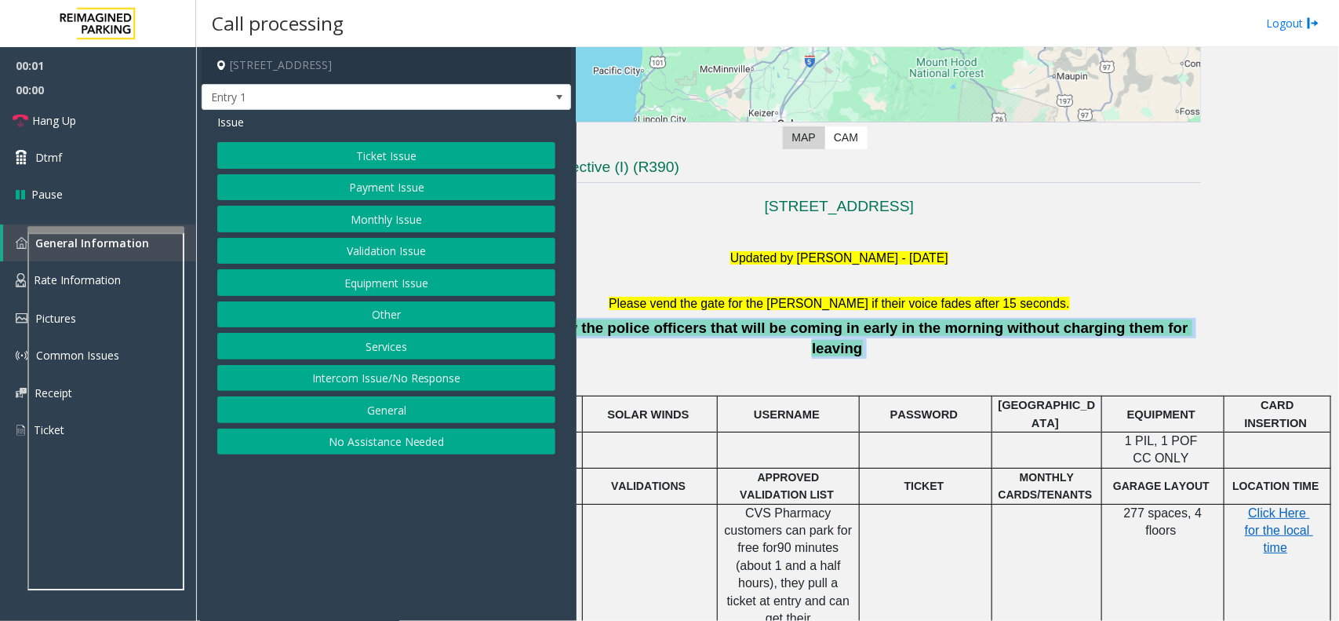
drag, startPoint x: 618, startPoint y: 323, endPoint x: 1327, endPoint y: 318, distance: 708.6
click at [1327, 318] on div "Main Revenue Control Manufacturer: ZEAG ← Move left → Move right ↑ Move up ↓ Mo…" at bounding box center [958, 334] width 762 height 574
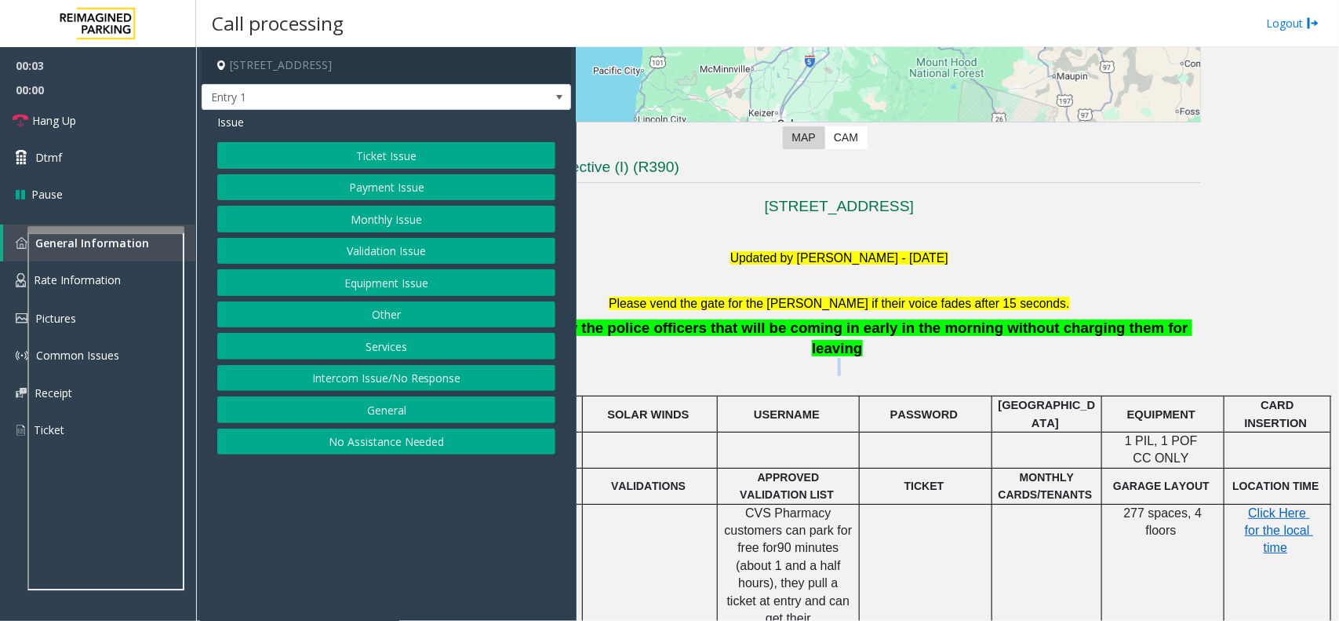
drag, startPoint x: 1190, startPoint y: 342, endPoint x: 707, endPoint y: 346, distance: 482.6
click at [707, 346] on div "Main Revenue Control Manufacturer: ZEAG ← Move left → Move right ↑ Move up ↓ Mo…" at bounding box center [958, 334] width 762 height 574
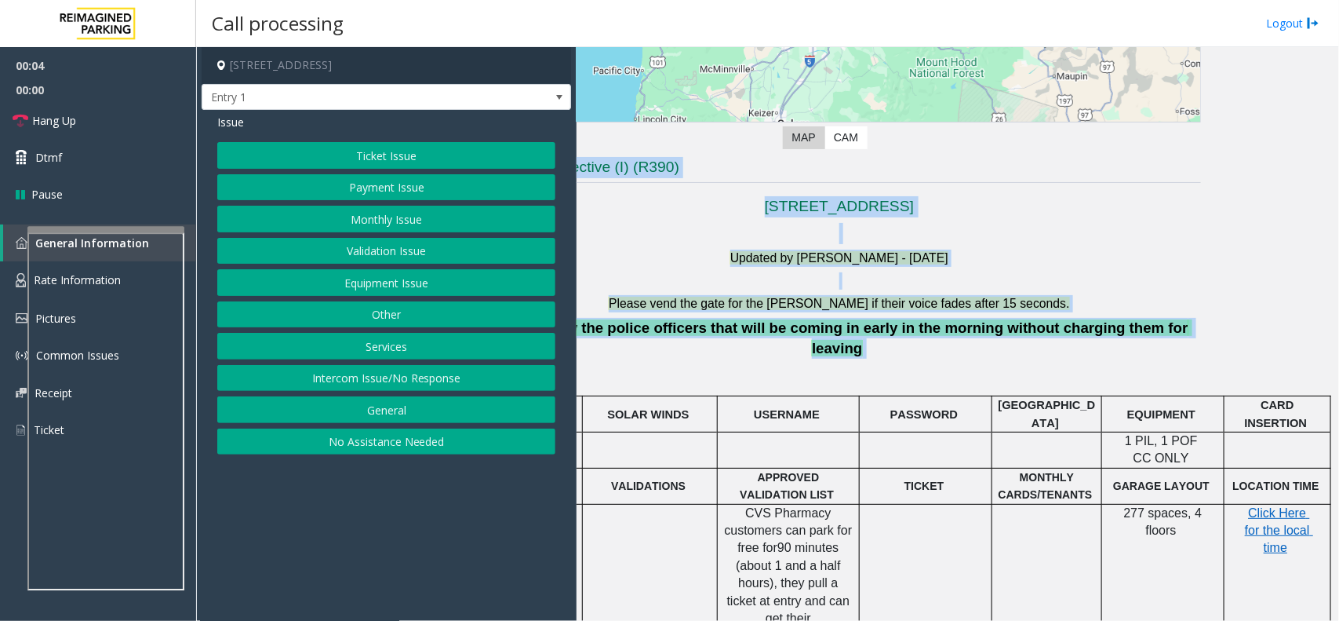
scroll to position [294, 0]
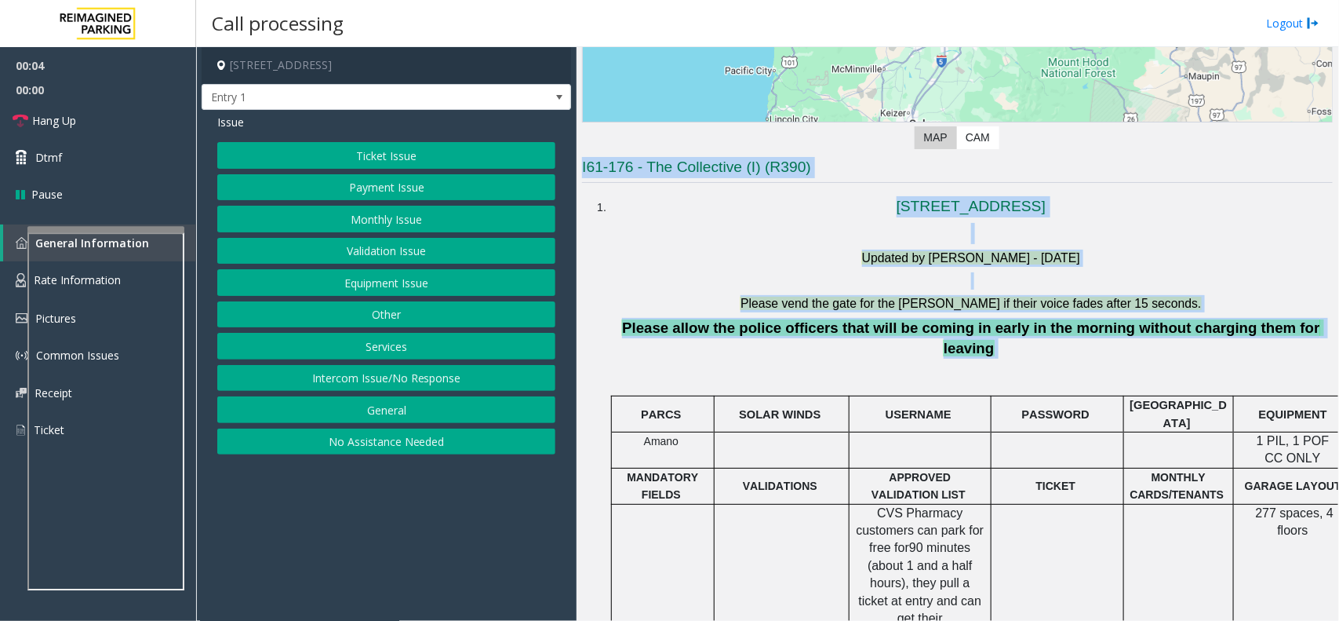
drag, startPoint x: 1148, startPoint y: 324, endPoint x: 430, endPoint y: 283, distance: 719.1
click at [430, 283] on div "1818 Southwest 4th Avenue, Portland, OR Entry 1 Issue Ticket Issue Payment Issu…" at bounding box center [767, 334] width 1142 height 574
click at [869, 327] on span "Please allow the police officers that will be coming in early in the morning wi…" at bounding box center [973, 337] width 702 height 37
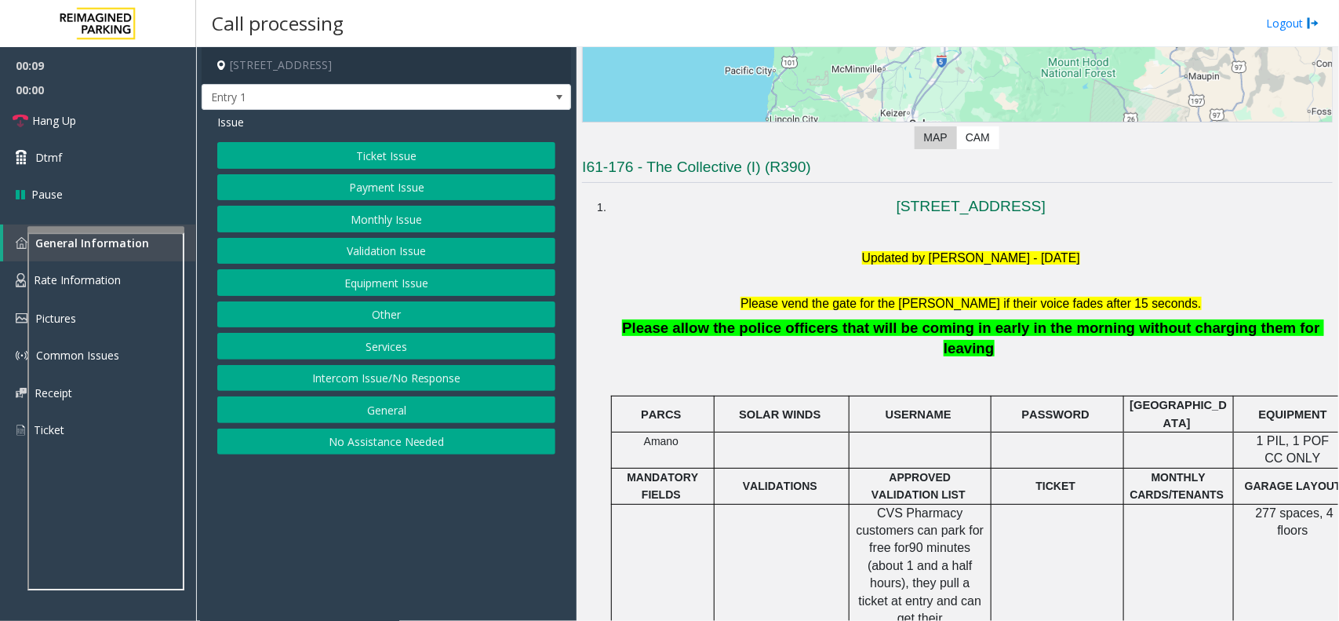
scroll to position [490, 0]
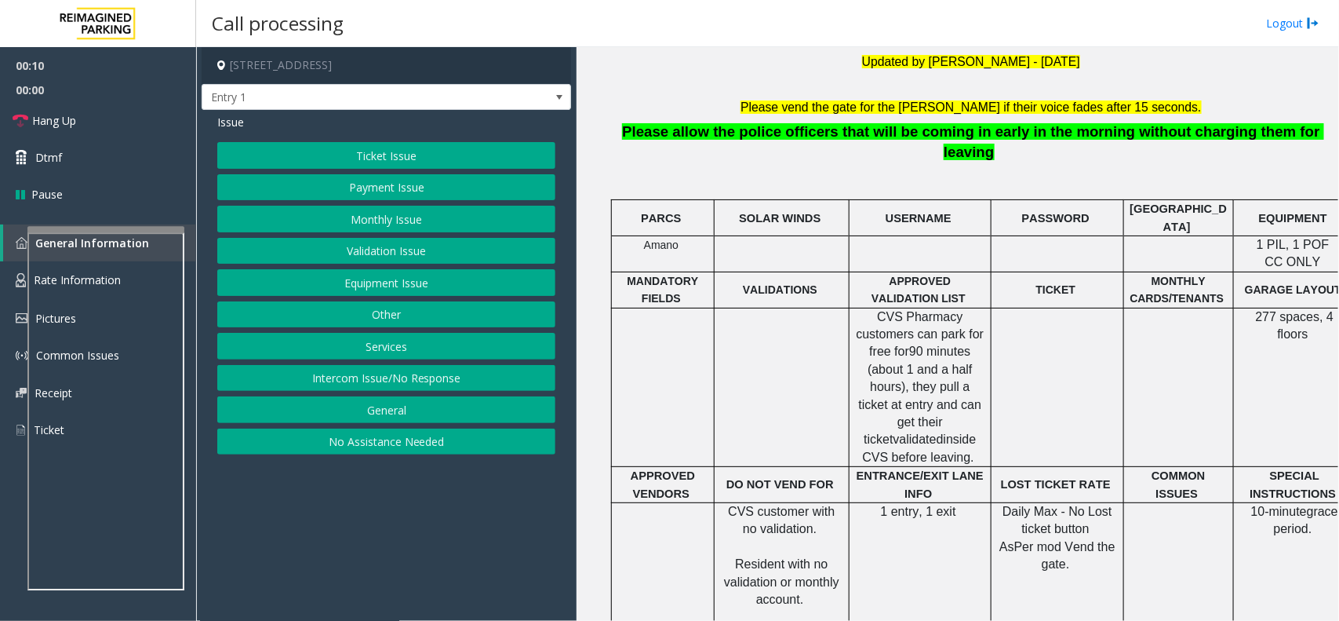
click at [488, 377] on button "Intercom Issue/No Response" at bounding box center [386, 378] width 338 height 27
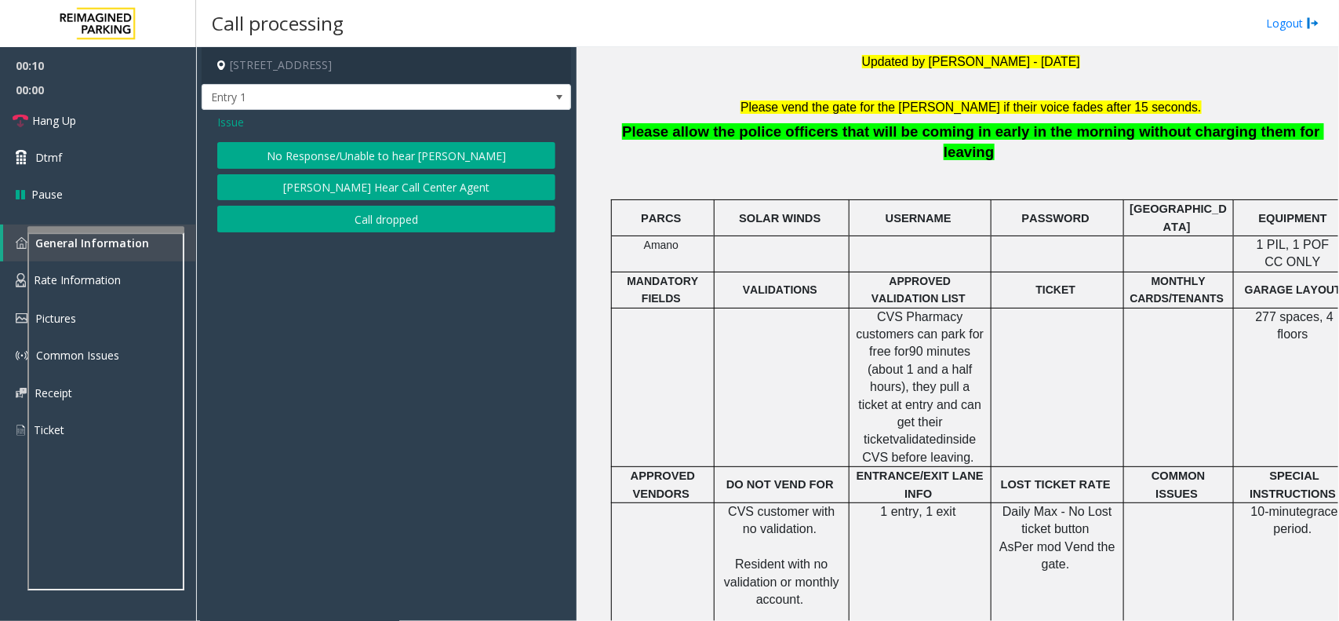
click at [342, 134] on div "Issue No Response/Unable to hear parker Parker Cannot Hear Call Center Agent Ca…" at bounding box center [387, 175] width 370 height 130
click at [343, 148] on button "No Response/Unable to hear [PERSON_NAME]" at bounding box center [386, 155] width 338 height 27
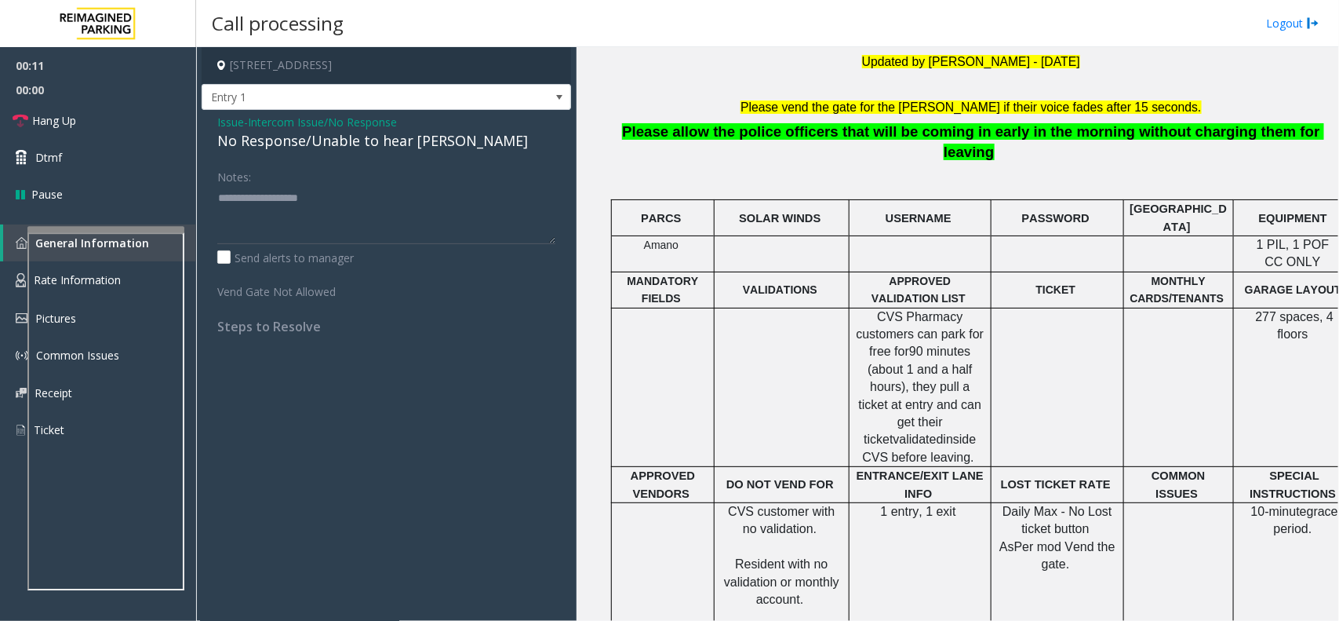
click at [349, 145] on div "No Response/Unable to hear [PERSON_NAME]" at bounding box center [386, 140] width 338 height 21
click at [495, 209] on textarea at bounding box center [386, 214] width 338 height 59
type textarea "**********"
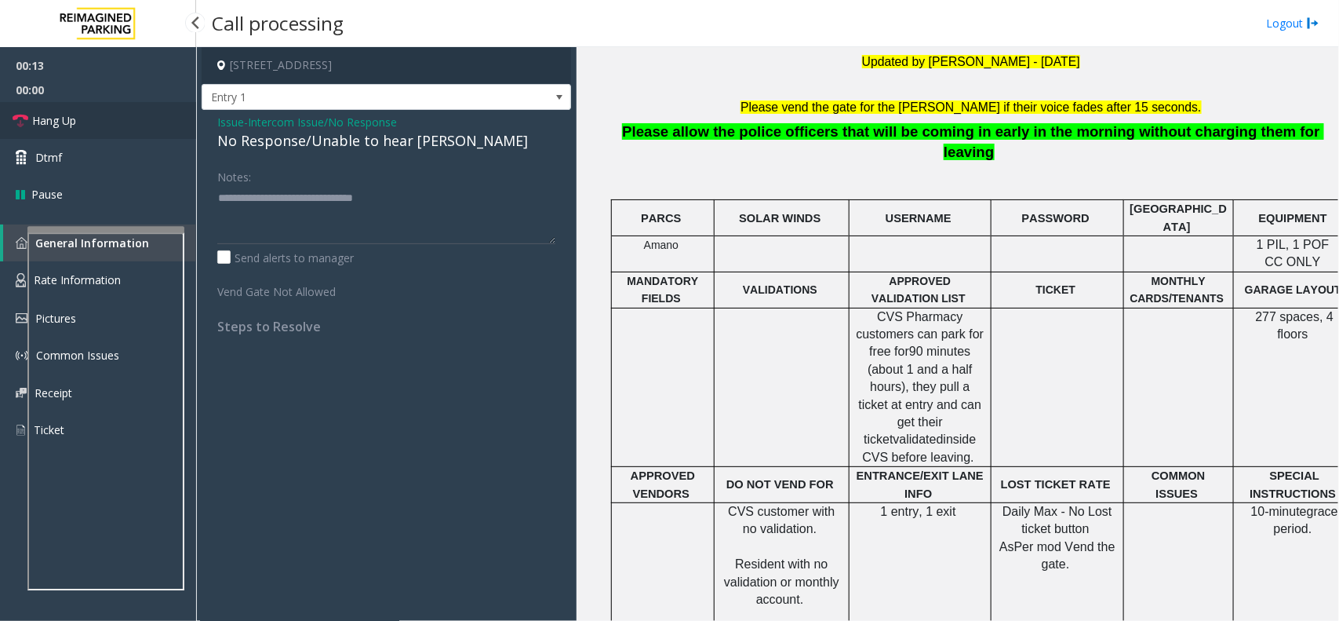
click at [56, 116] on span "Hang Up" at bounding box center [54, 120] width 44 height 16
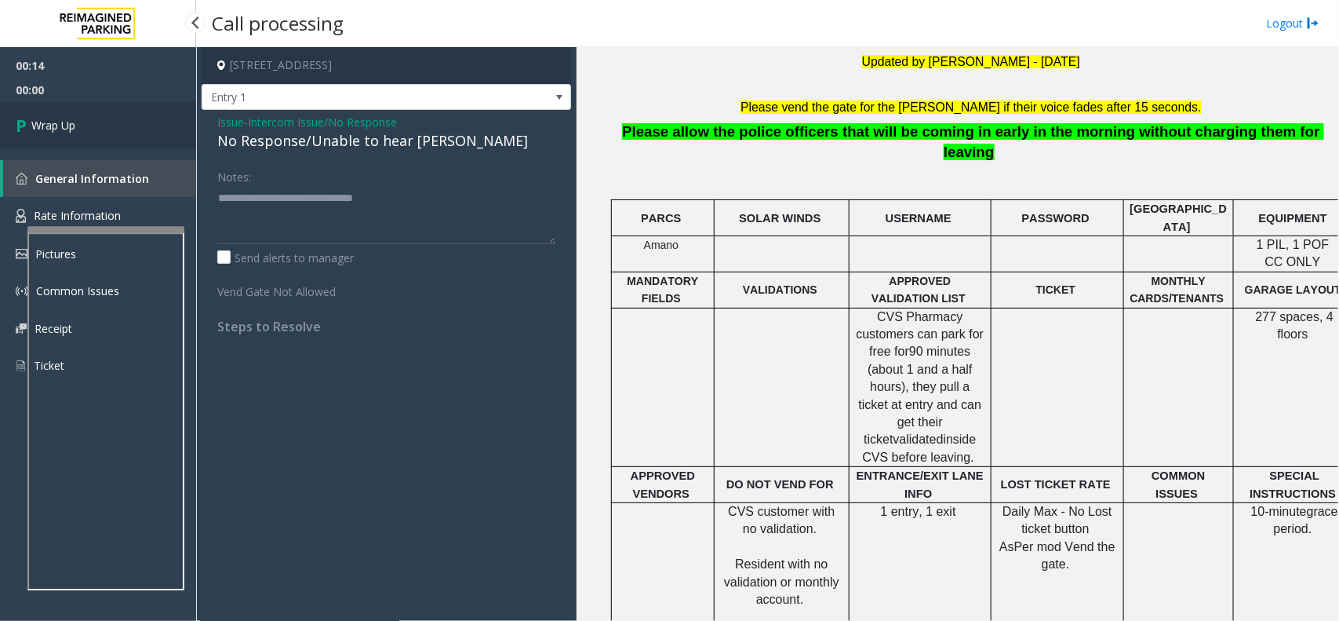
click at [56, 117] on span "Wrap Up" at bounding box center [53, 125] width 44 height 16
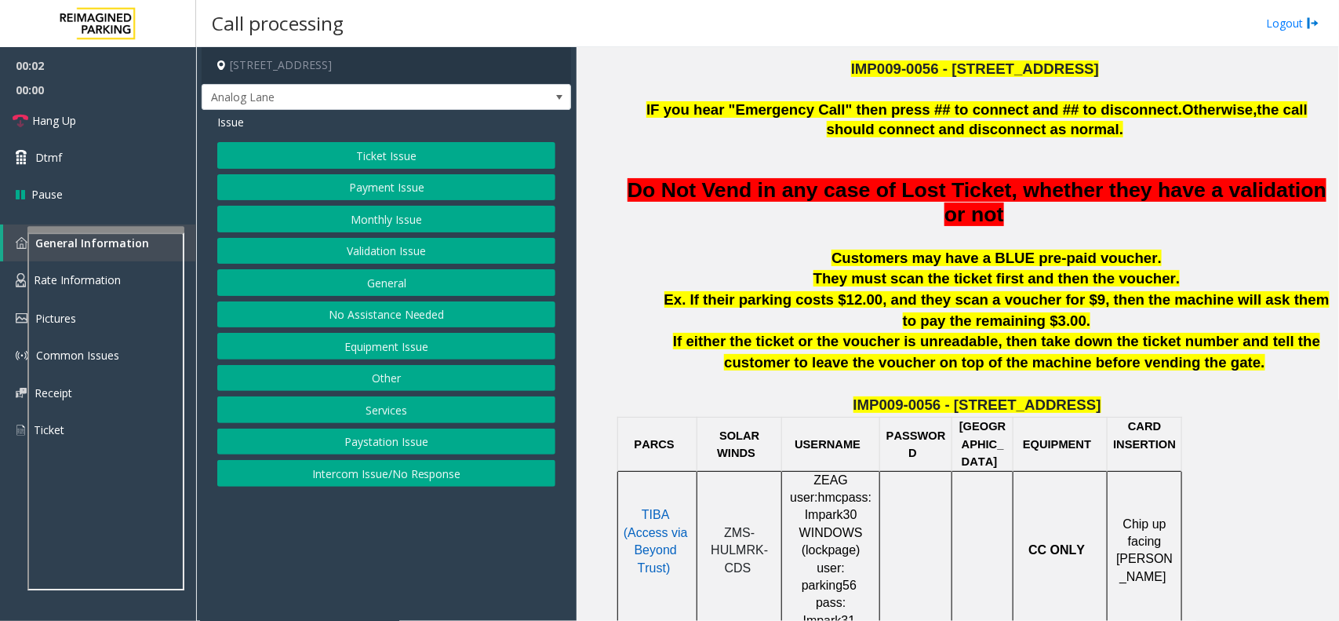
scroll to position [589, 0]
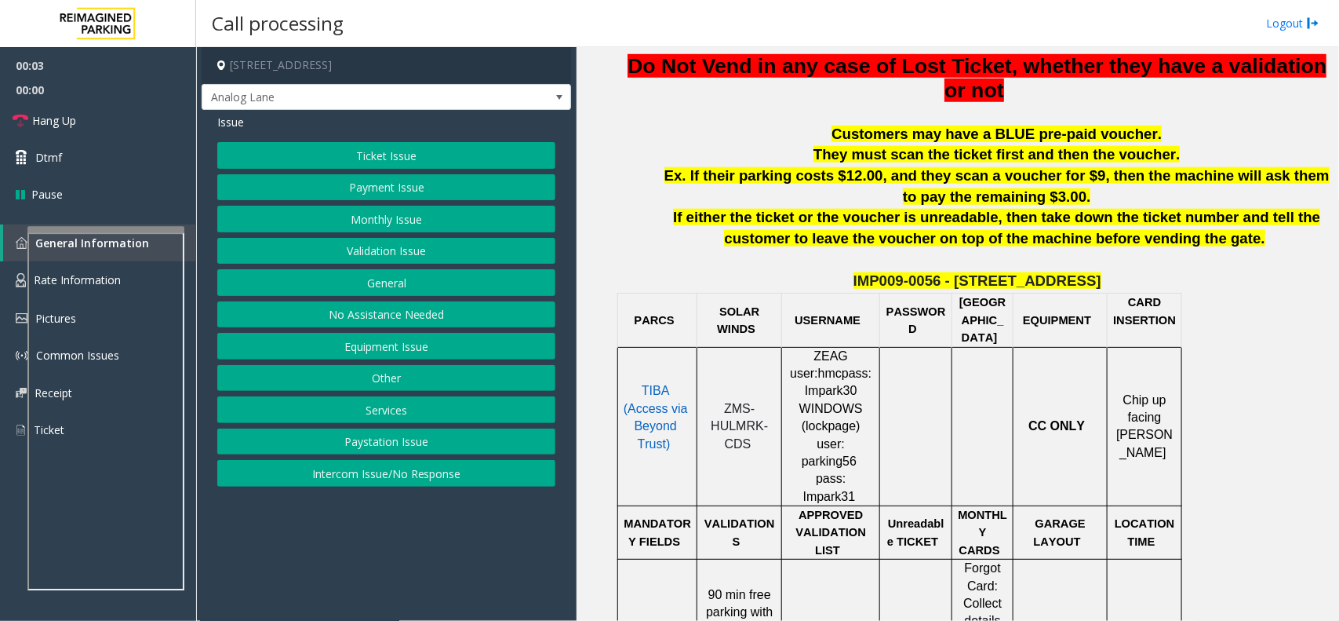
click at [409, 241] on button "Validation Issue" at bounding box center [386, 251] width 338 height 27
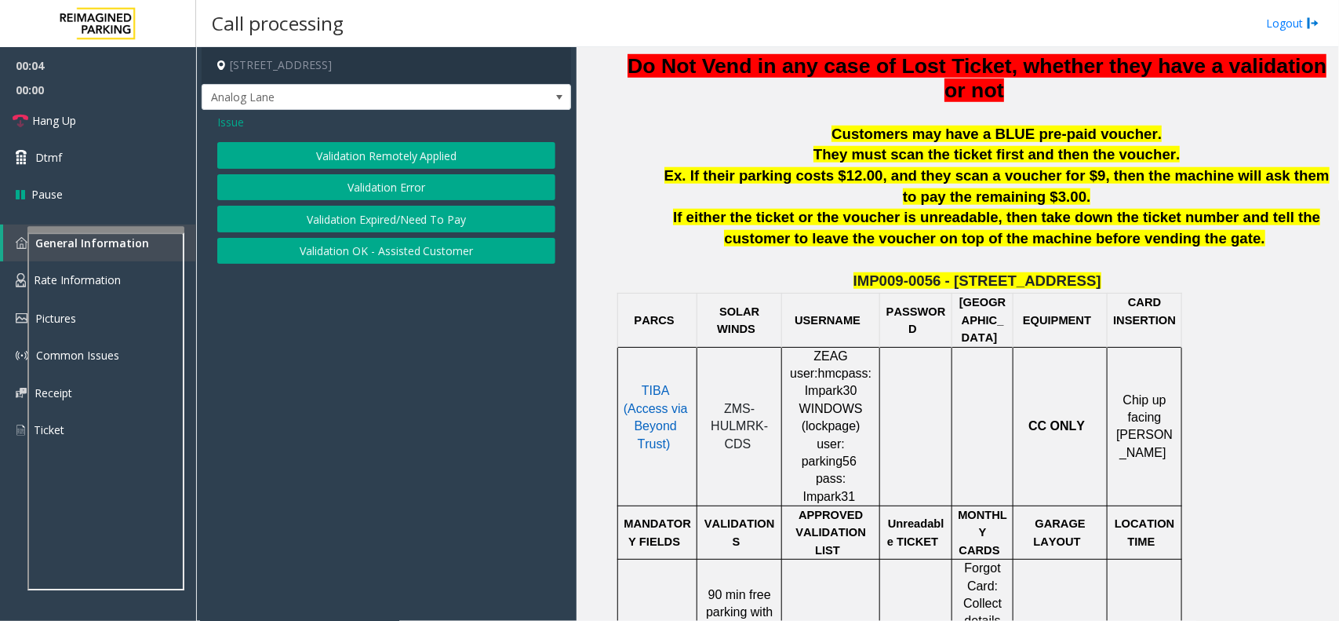
click at [413, 198] on button "Validation Error" at bounding box center [386, 187] width 338 height 27
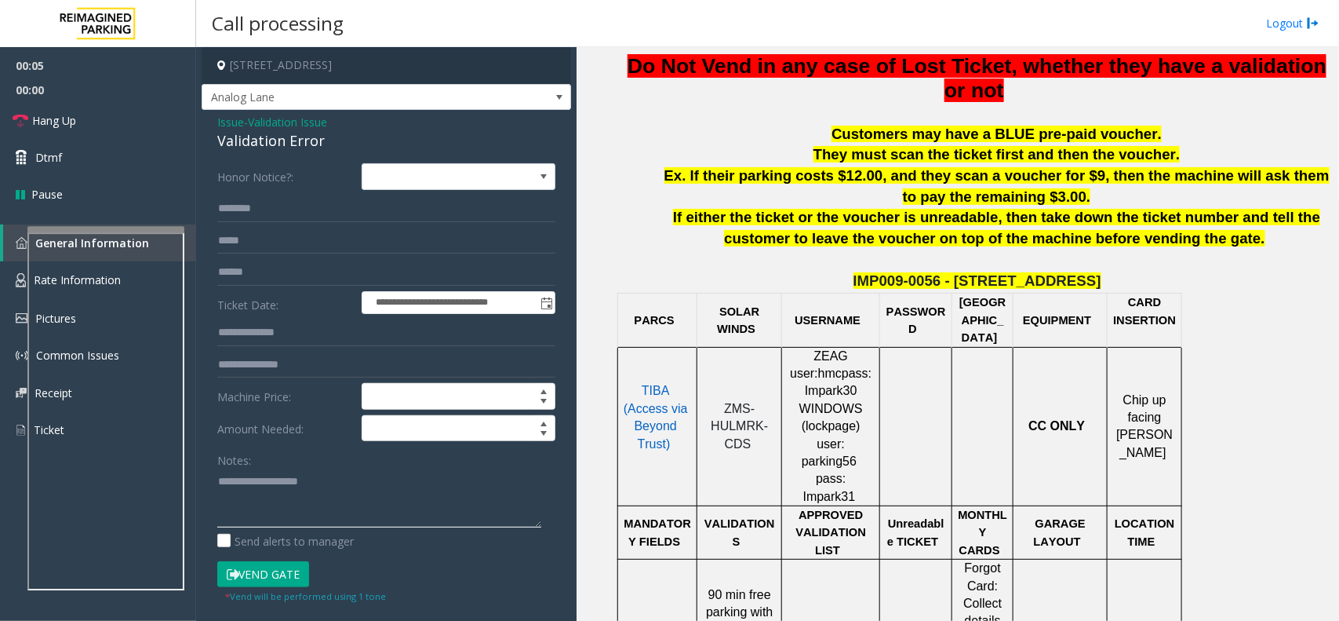
click at [311, 489] on textarea at bounding box center [379, 497] width 324 height 59
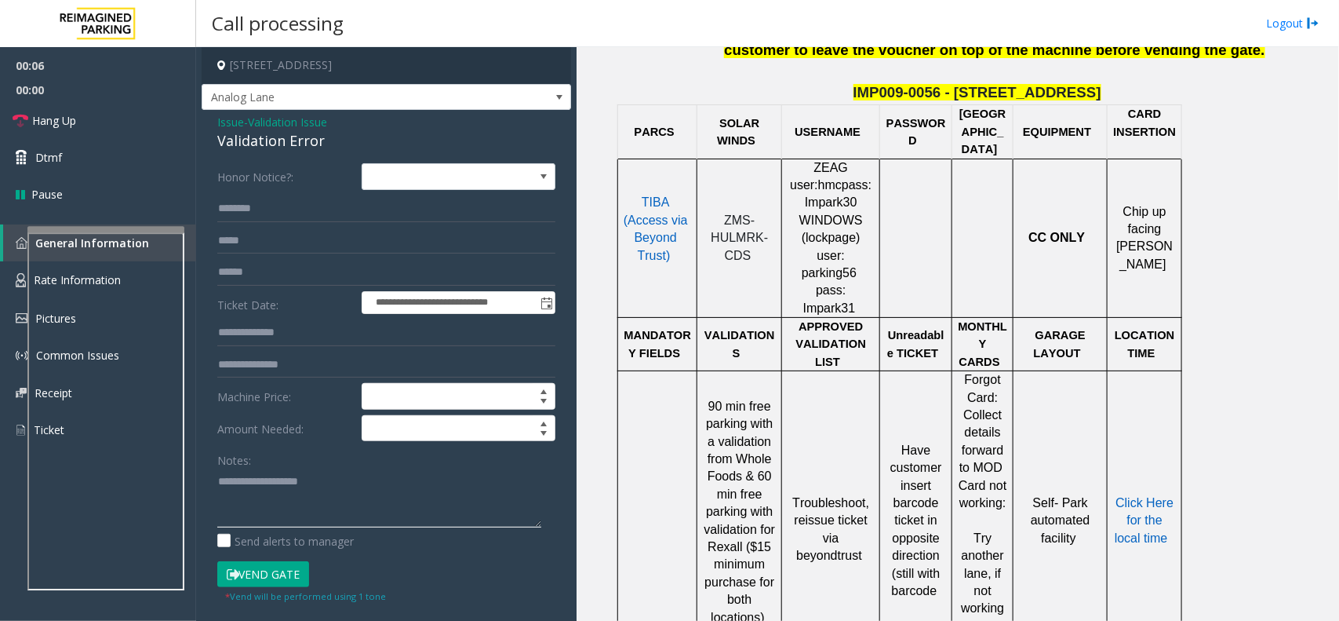
scroll to position [785, 0]
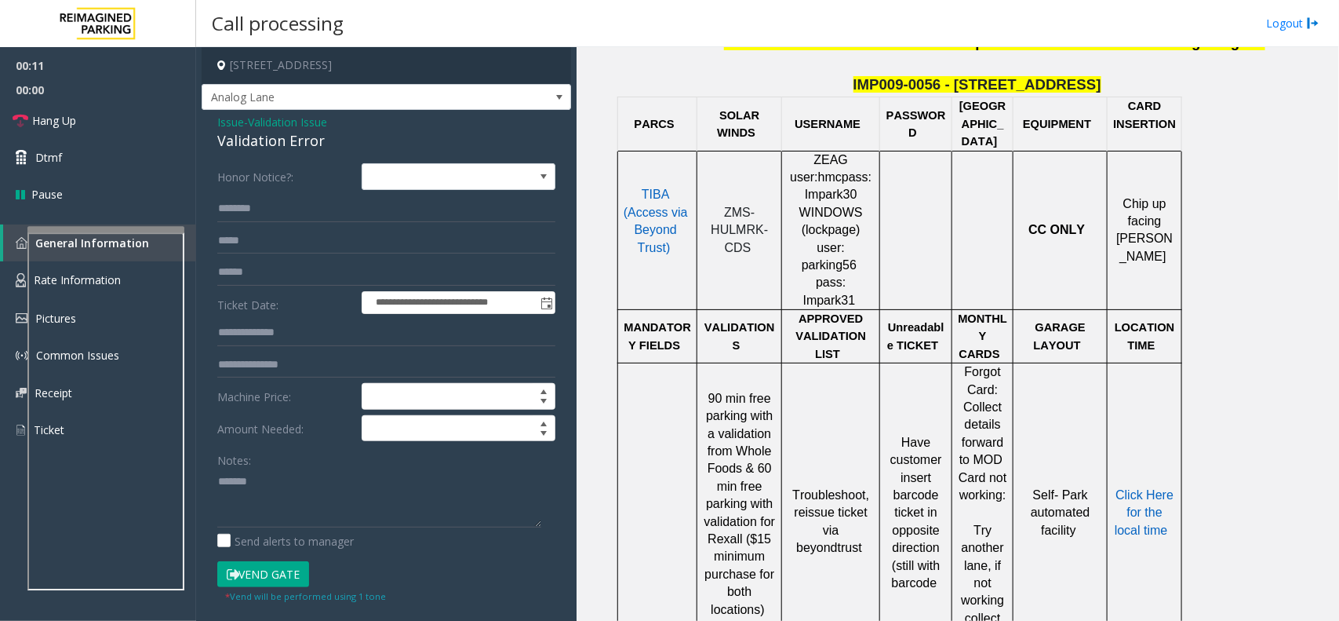
click at [275, 151] on div "Validation Error" at bounding box center [386, 140] width 338 height 21
copy div "Validation Error"
click at [292, 507] on textarea at bounding box center [379, 497] width 324 height 59
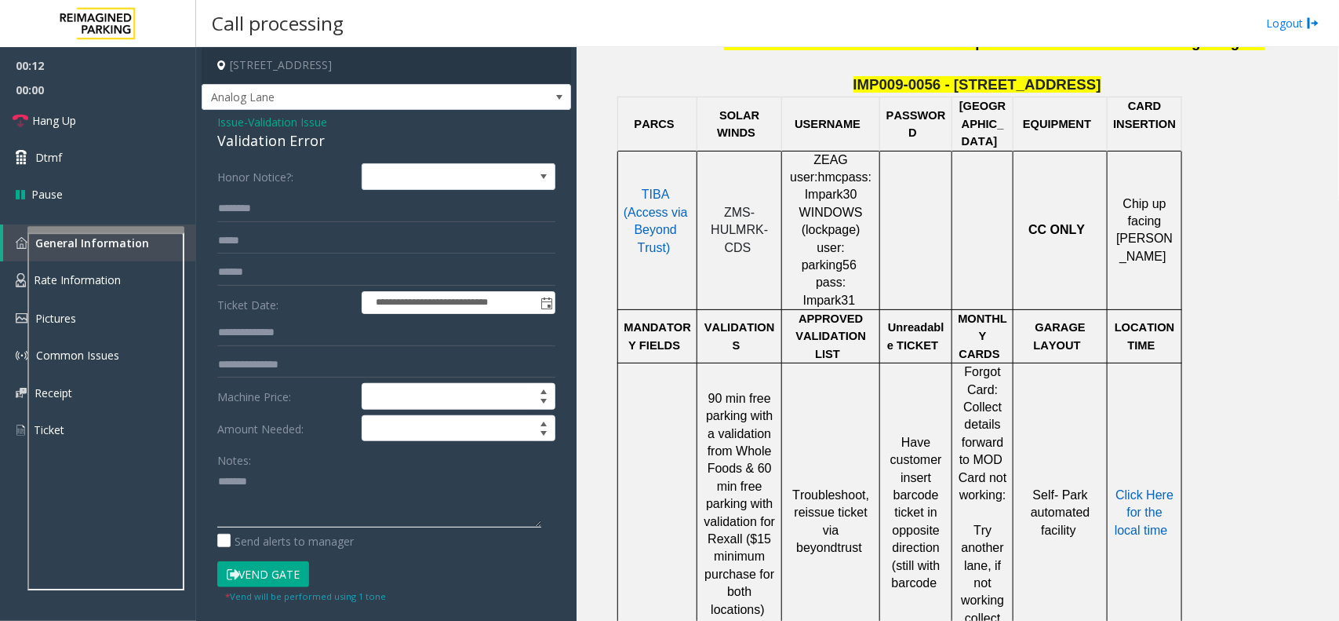
paste textarea "**********"
type textarea "**********"
drag, startPoint x: 710, startPoint y: 340, endPoint x: 757, endPoint y: 416, distance: 89.5
click at [757, 416] on span "90 min free parking with a validation from Whole Foods & 60 min free parking wi…" at bounding box center [739, 504] width 71 height 224
click at [778, 412] on div "90 min free parking with a validation from Whole Foods & 60 min free parking wi…" at bounding box center [740, 522] width 84 height 264
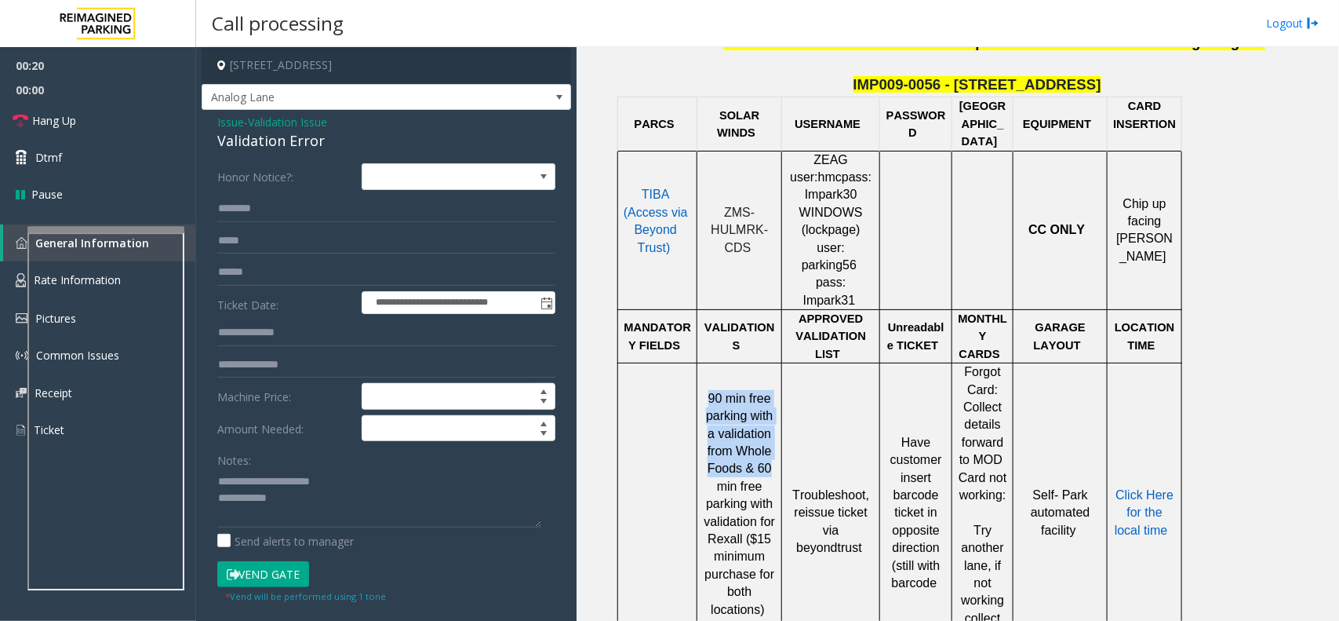
drag, startPoint x: 774, startPoint y: 416, endPoint x: 710, endPoint y: 342, distance: 97.9
click at [710, 390] on p "90 min free parking with a validation from Whole Foods & 60 min free parking wi…" at bounding box center [739, 522] width 73 height 264
click at [710, 392] on span "90 min free parking with a validation from Whole Foods & 60 min free parking wi…" at bounding box center [739, 504] width 71 height 224
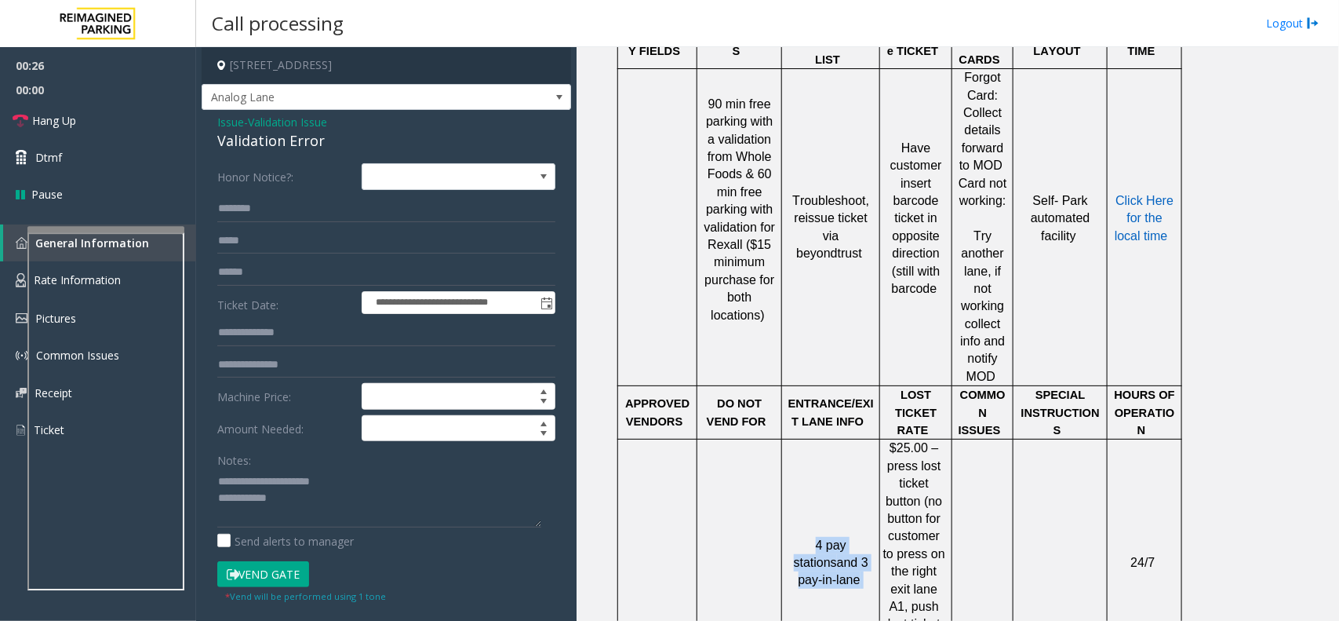
drag, startPoint x: 789, startPoint y: 472, endPoint x: 879, endPoint y: 527, distance: 106.1
click at [879, 527] on td "4 pay stations and 3 pay-in-lane" at bounding box center [831, 562] width 98 height 246
click at [869, 528] on td "4 pay stations and 3 pay-in-lane" at bounding box center [831, 562] width 98 height 246
drag, startPoint x: 864, startPoint y: 523, endPoint x: 805, endPoint y: 452, distance: 91.9
click at [805, 452] on td "4 pay stations and 3 pay-in-lane" at bounding box center [831, 562] width 98 height 246
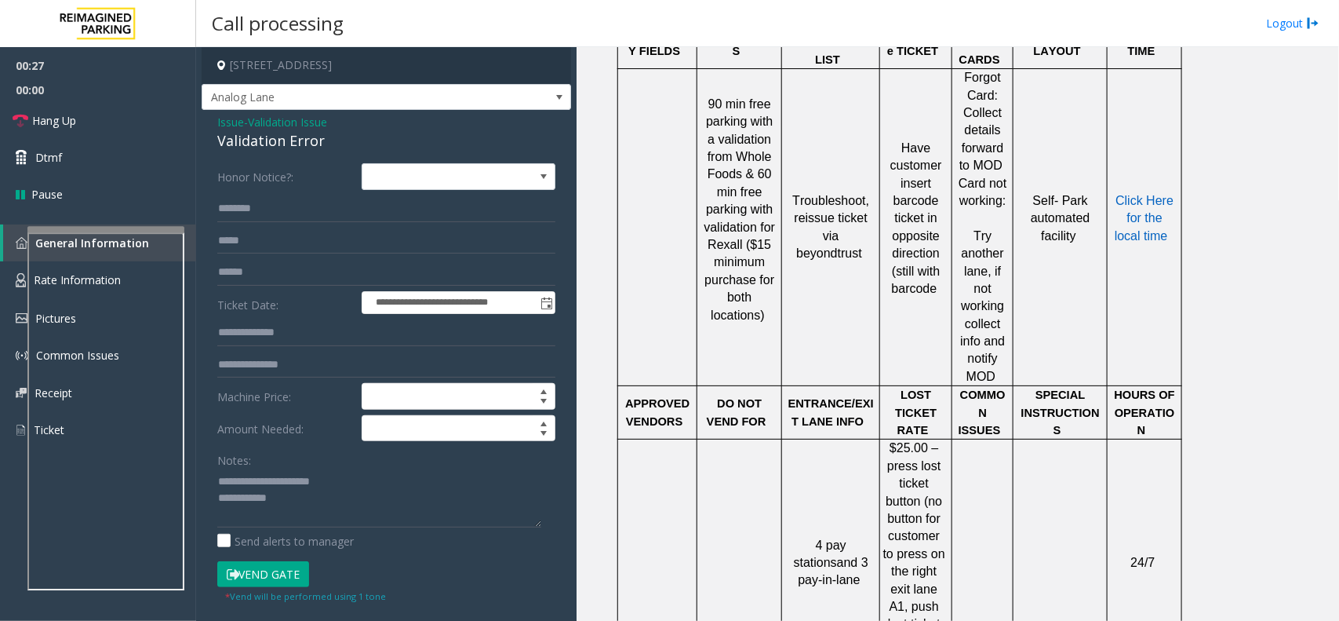
click at [790, 457] on td "4 pay stations and 3 pay-in-lane" at bounding box center [831, 562] width 98 height 246
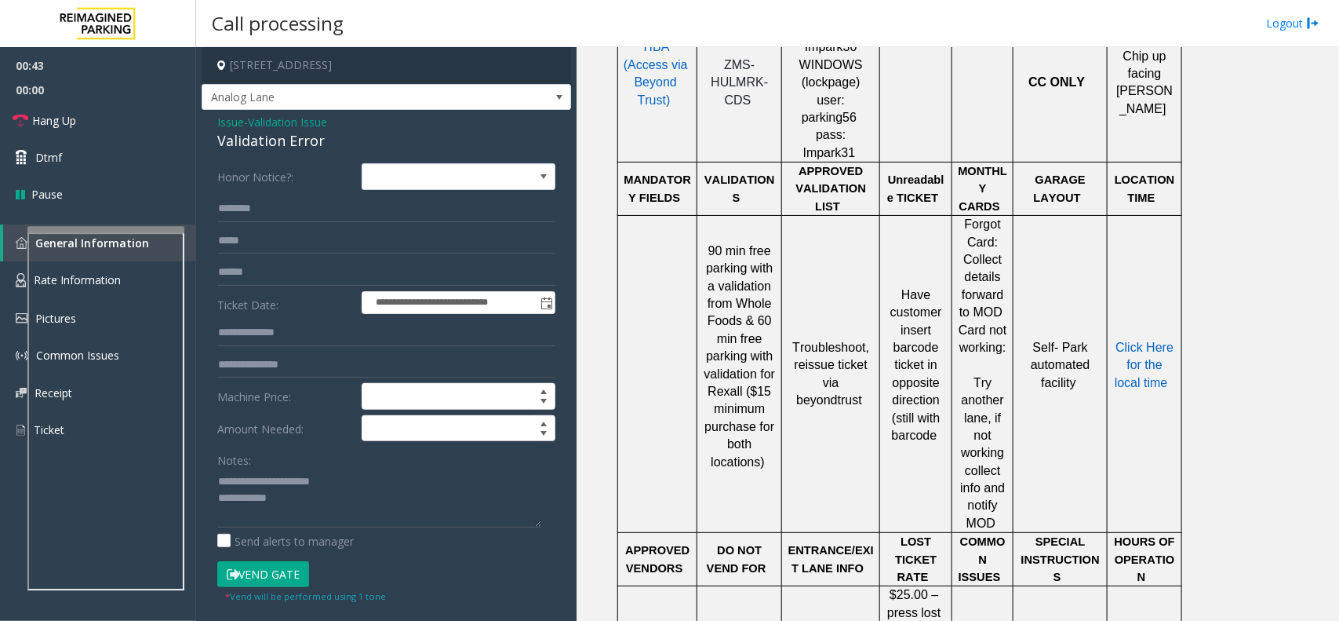
scroll to position [540, 0]
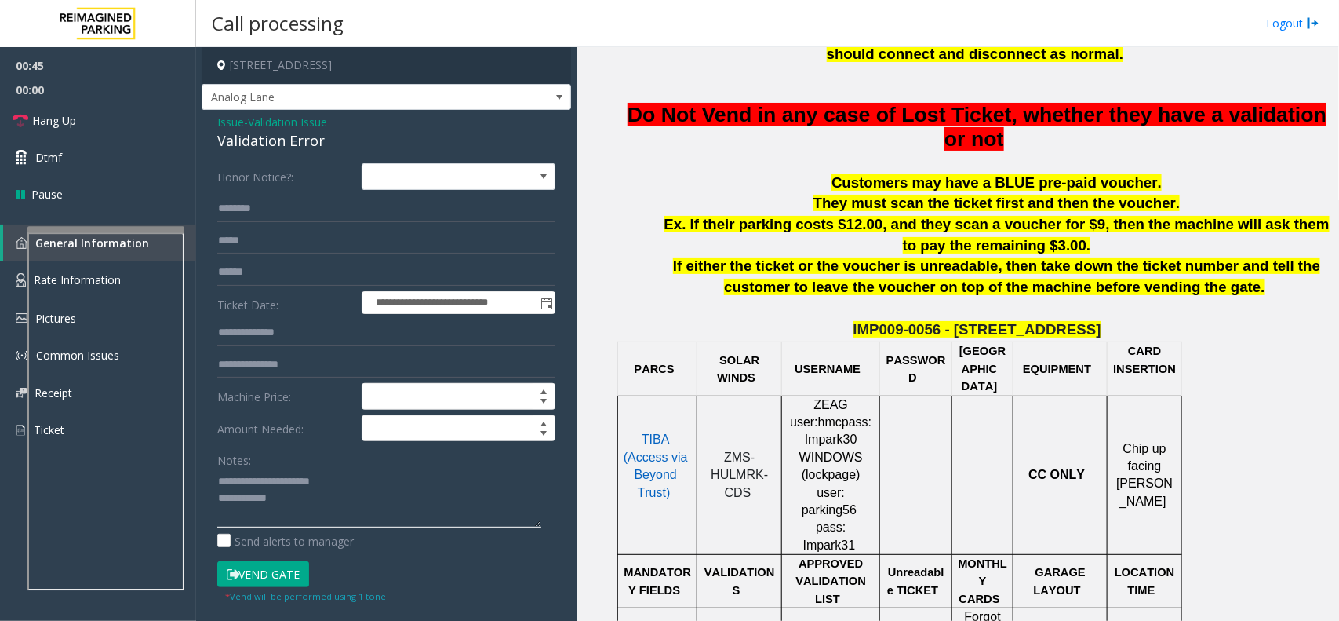
click at [312, 493] on textarea at bounding box center [379, 497] width 324 height 59
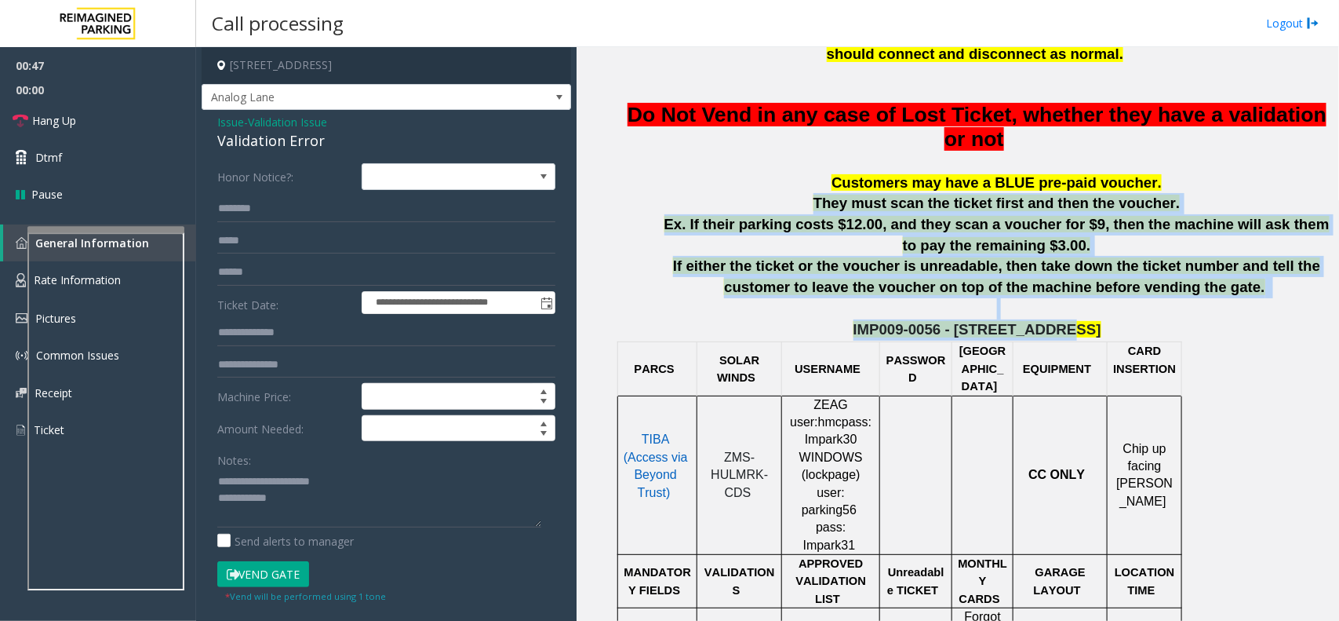
drag, startPoint x: 669, startPoint y: 202, endPoint x: 1140, endPoint y: 326, distance: 487.1
click at [1140, 326] on p "IMP009-0056 - 4789 YONGE ST" at bounding box center [977, 329] width 712 height 21
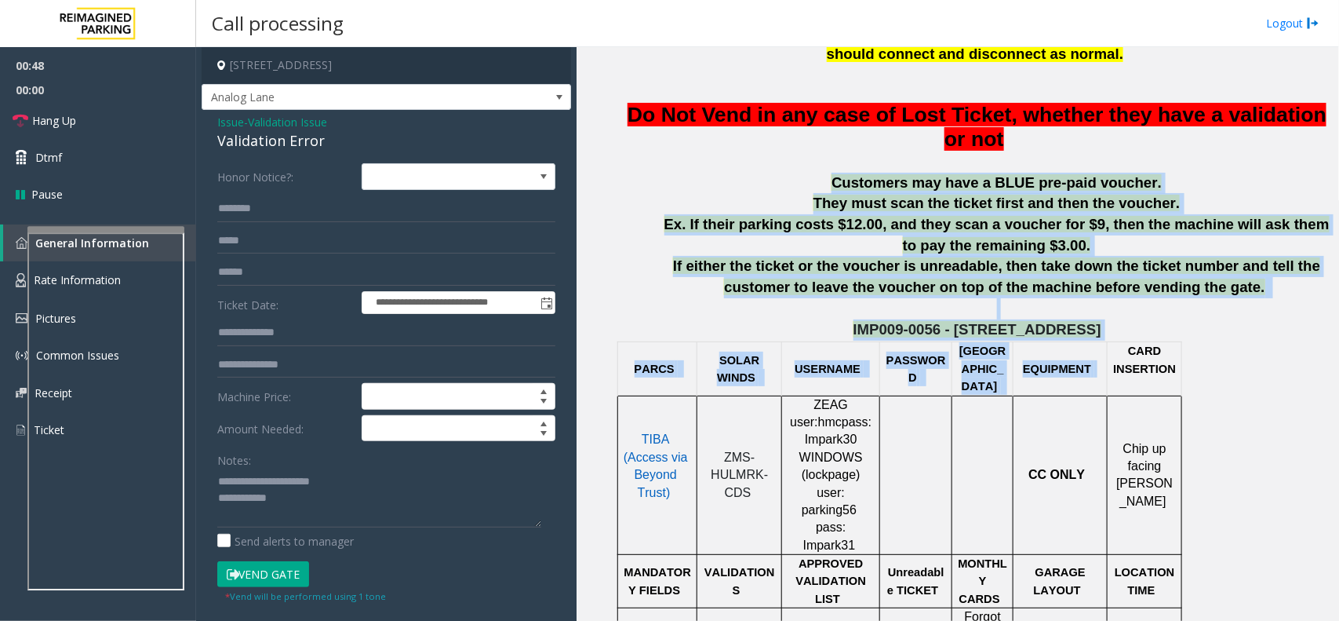
drag, startPoint x: 1101, startPoint y: 347, endPoint x: 777, endPoint y: 180, distance: 364.3
click at [777, 180] on p "Customers may have a BLUE pre-paid voucher." at bounding box center [997, 183] width 672 height 21
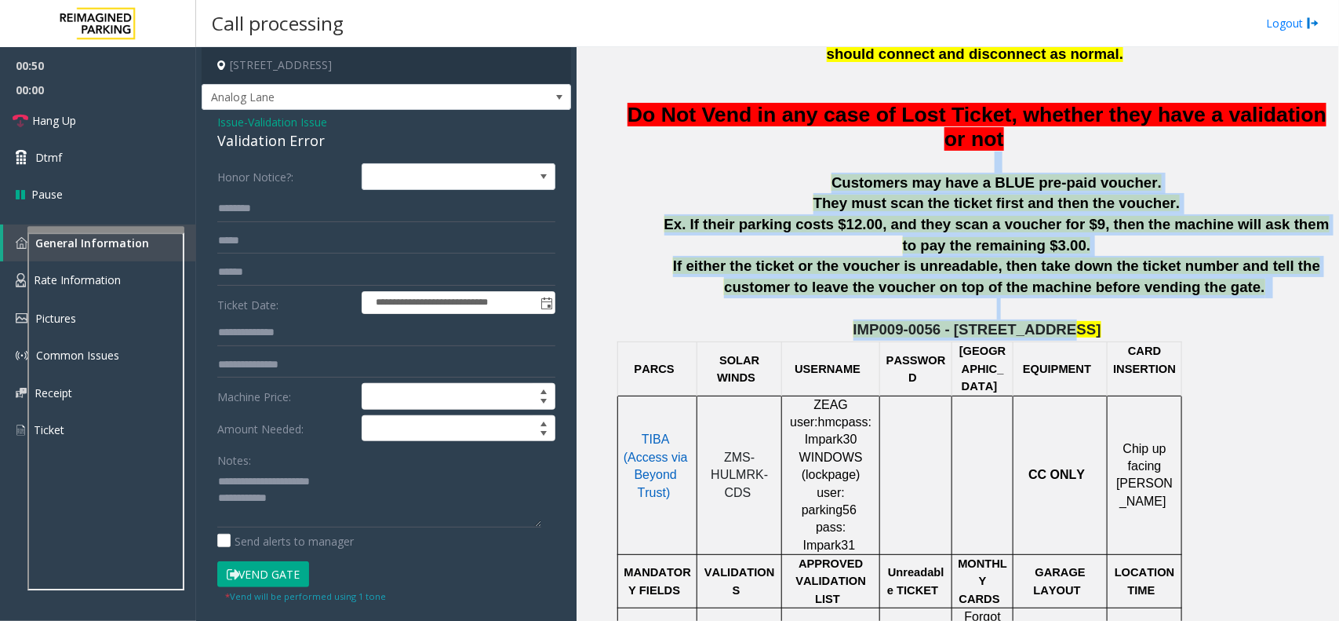
drag, startPoint x: 795, startPoint y: 166, endPoint x: 1091, endPoint y: 330, distance: 337.9
click at [1080, 331] on p "IMP009-0056 - 4789 YONGE ST" at bounding box center [977, 329] width 712 height 21
drag, startPoint x: 1080, startPoint y: 331, endPoint x: 808, endPoint y: 177, distance: 312.0
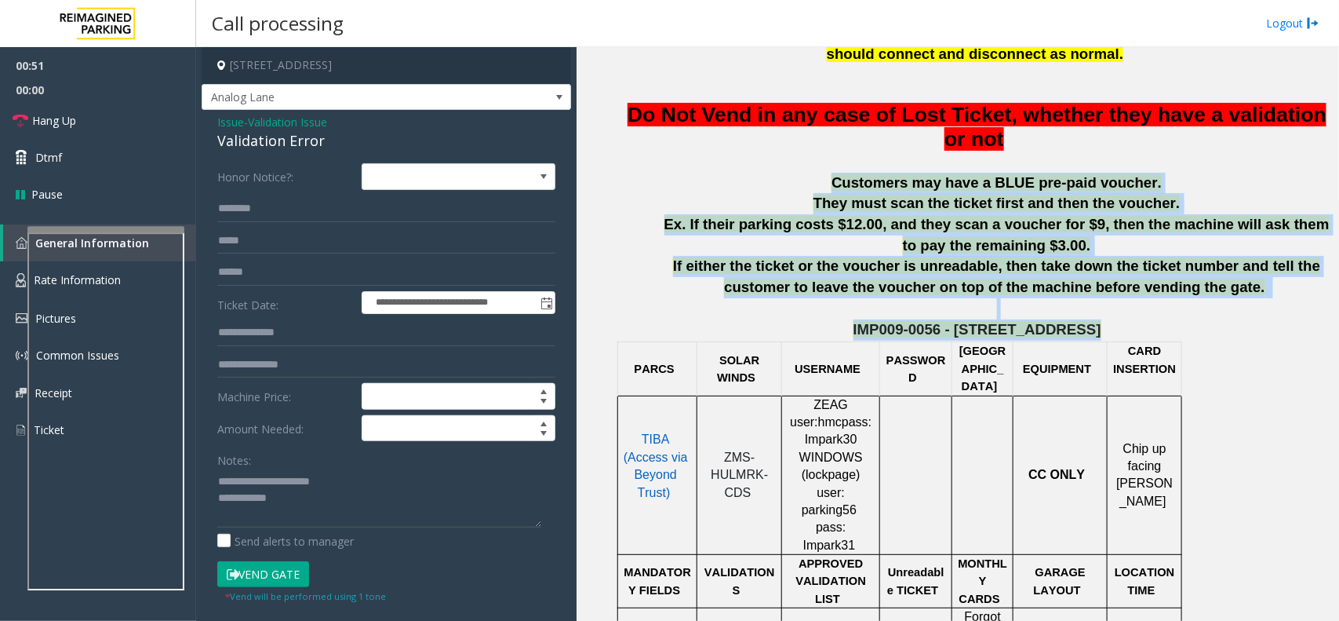
click at [808, 177] on p "Customers may have a BLUE pre-paid voucher." at bounding box center [997, 183] width 672 height 21
drag, startPoint x: 814, startPoint y: 173, endPoint x: 1084, endPoint y: 333, distance: 313.5
click at [1084, 333] on p "IMP009-0056 - 4789 YONGE ST" at bounding box center [977, 329] width 712 height 21
drag, startPoint x: 1073, startPoint y: 331, endPoint x: 836, endPoint y: 169, distance: 286.6
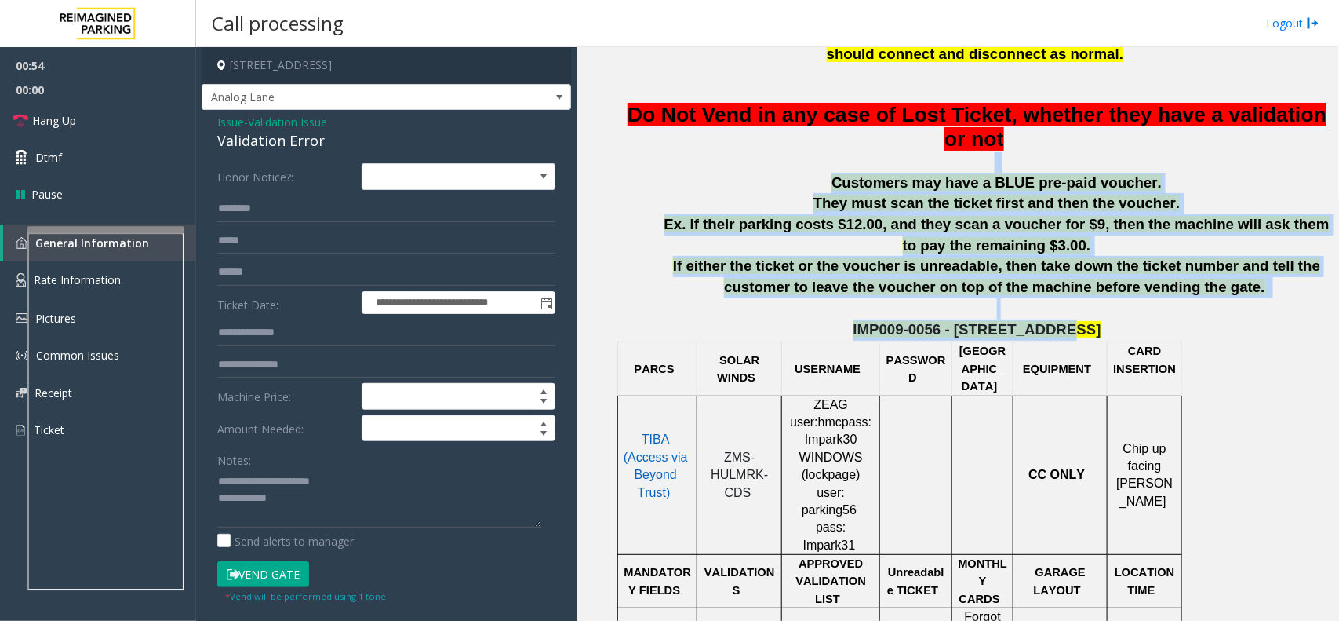
click at [836, 169] on p at bounding box center [997, 161] width 672 height 21
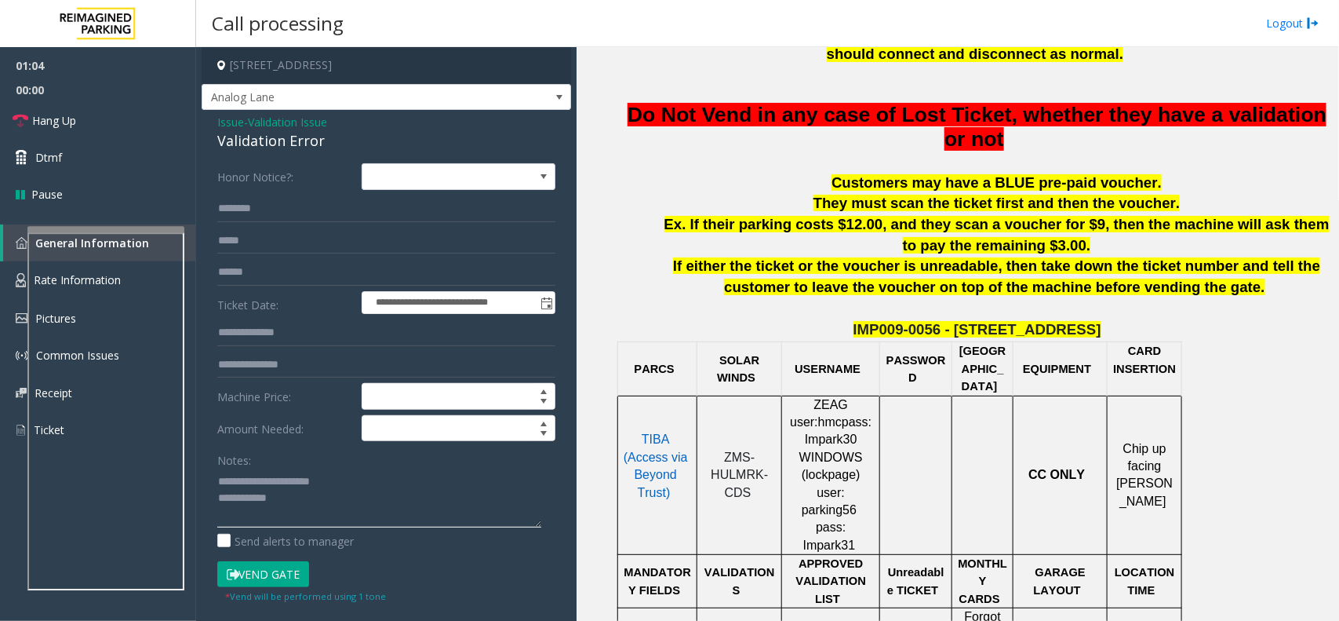
click at [292, 499] on textarea at bounding box center [379, 497] width 324 height 59
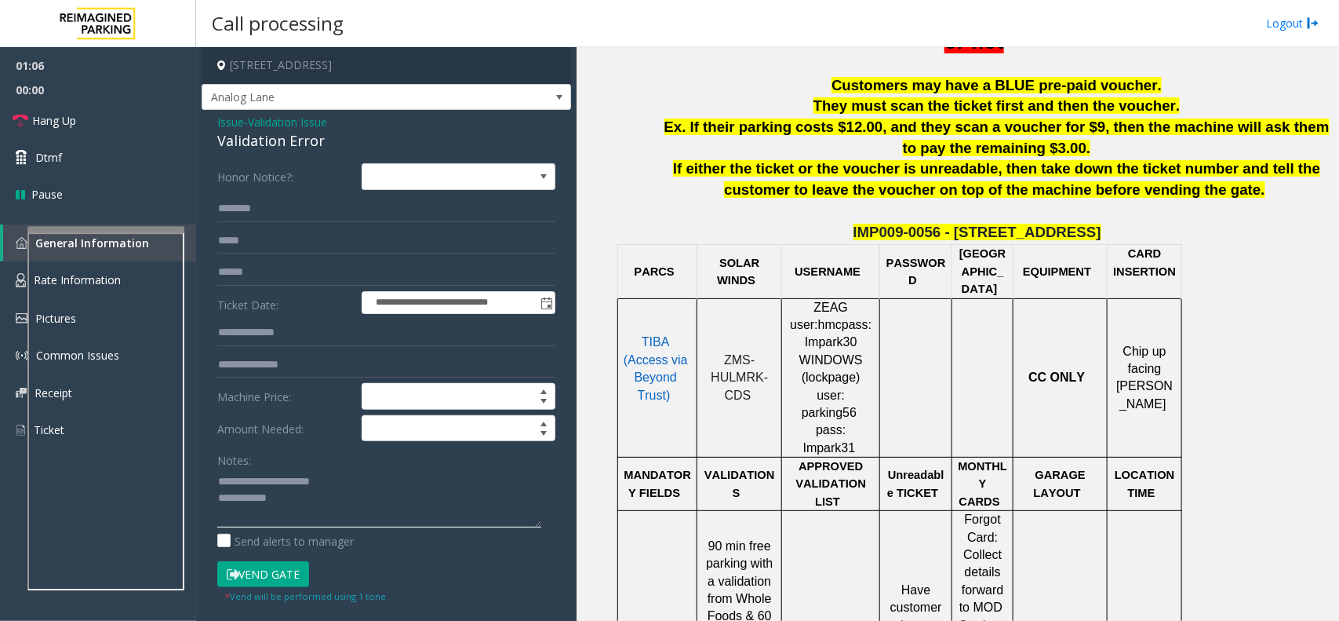
scroll to position [638, 0]
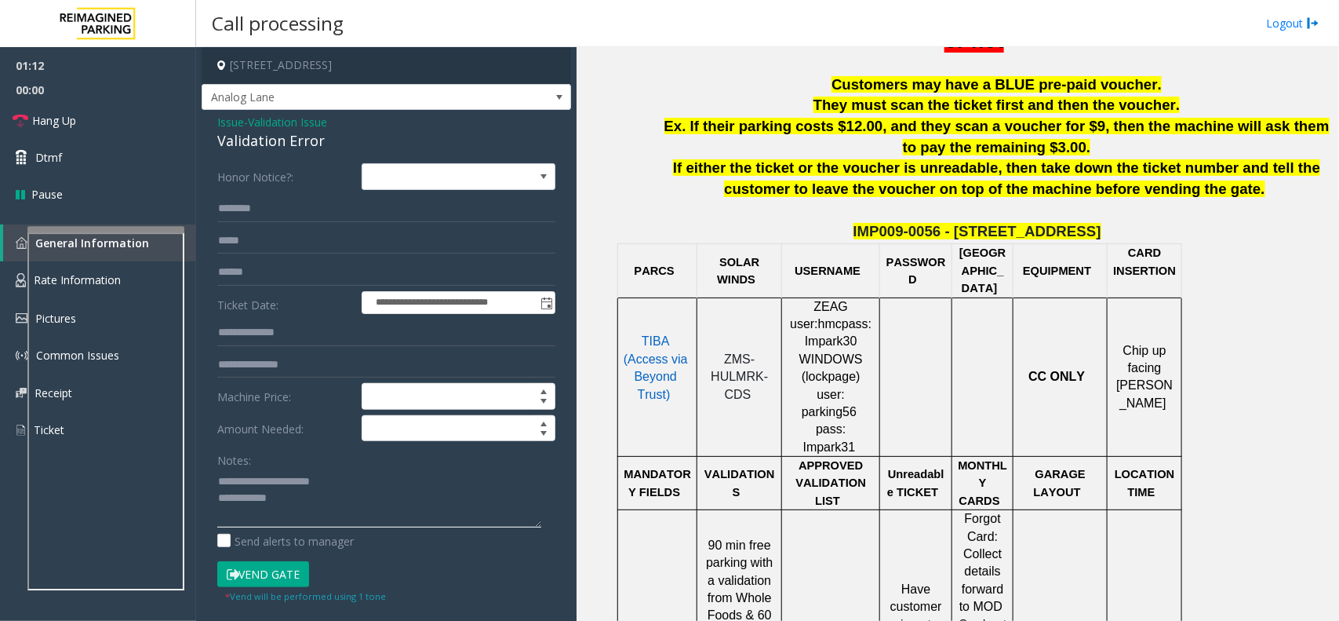
click at [345, 515] on textarea at bounding box center [379, 497] width 324 height 59
click at [307, 281] on input "text" at bounding box center [386, 272] width 338 height 27
type input "********"
click at [352, 515] on textarea at bounding box center [379, 497] width 324 height 59
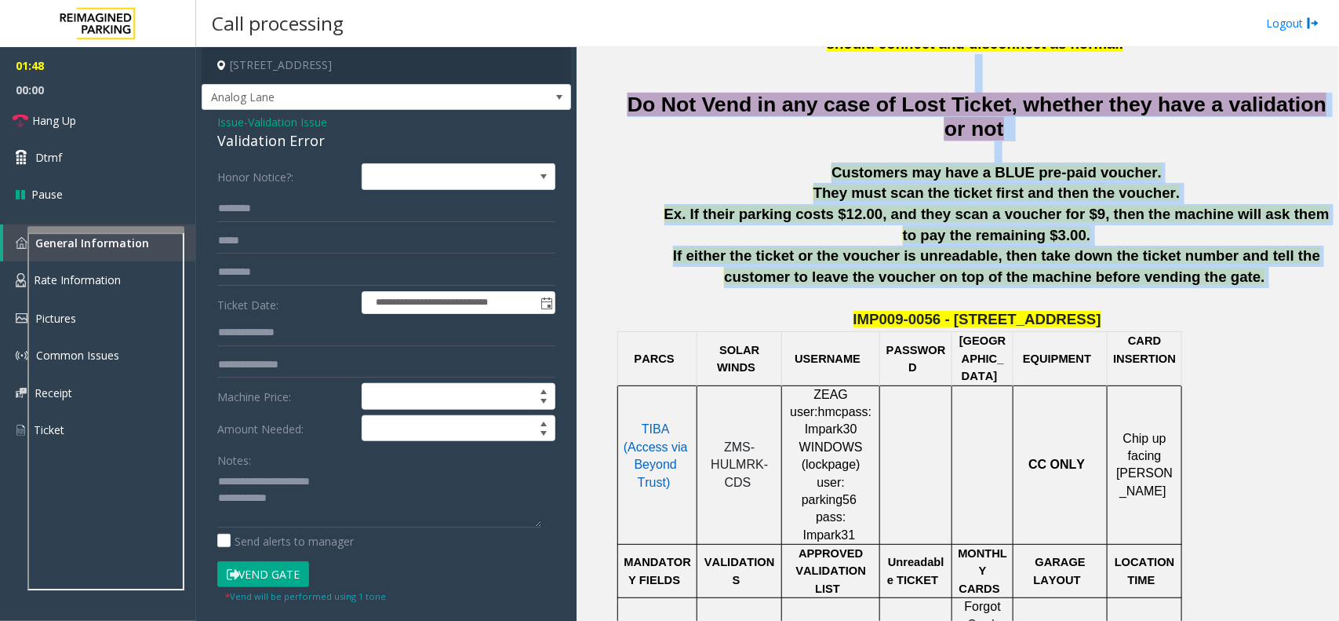
drag, startPoint x: 1223, startPoint y: 212, endPoint x: 860, endPoint y: 59, distance: 393.5
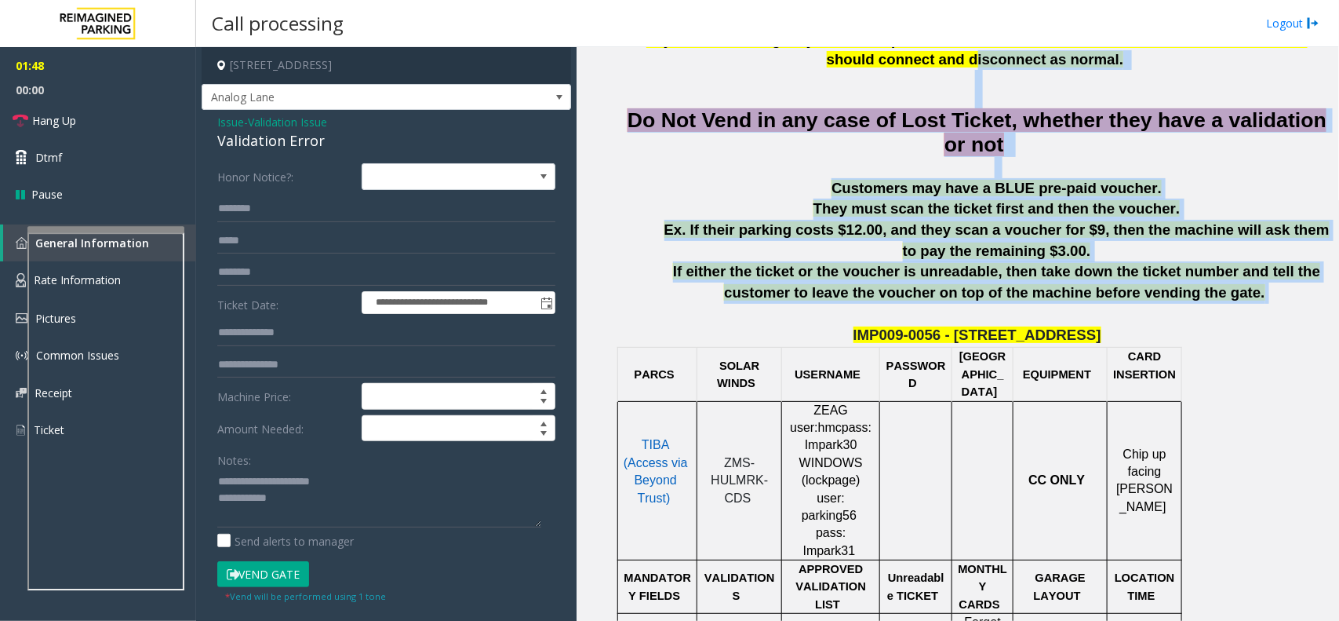
click at [848, 228] on span "Ex. If their parking costs $12.00, and they scan a voucher for $9, then the mac…" at bounding box center [997, 240] width 665 height 38
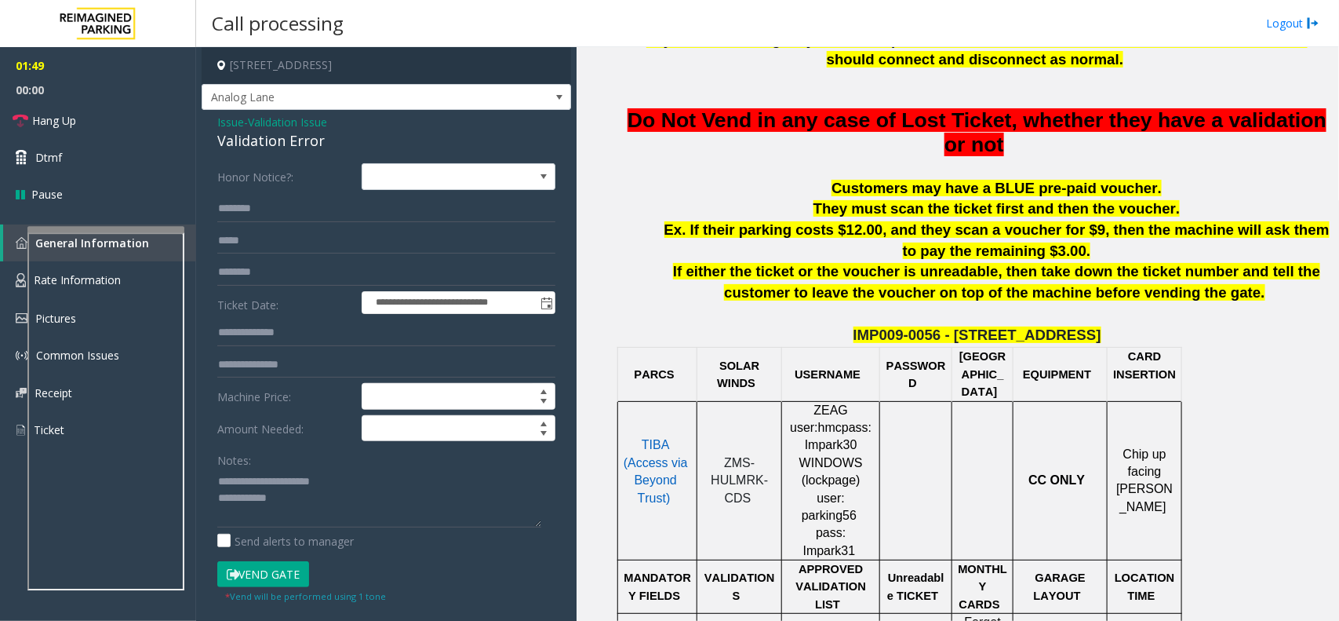
scroll to position [829, 0]
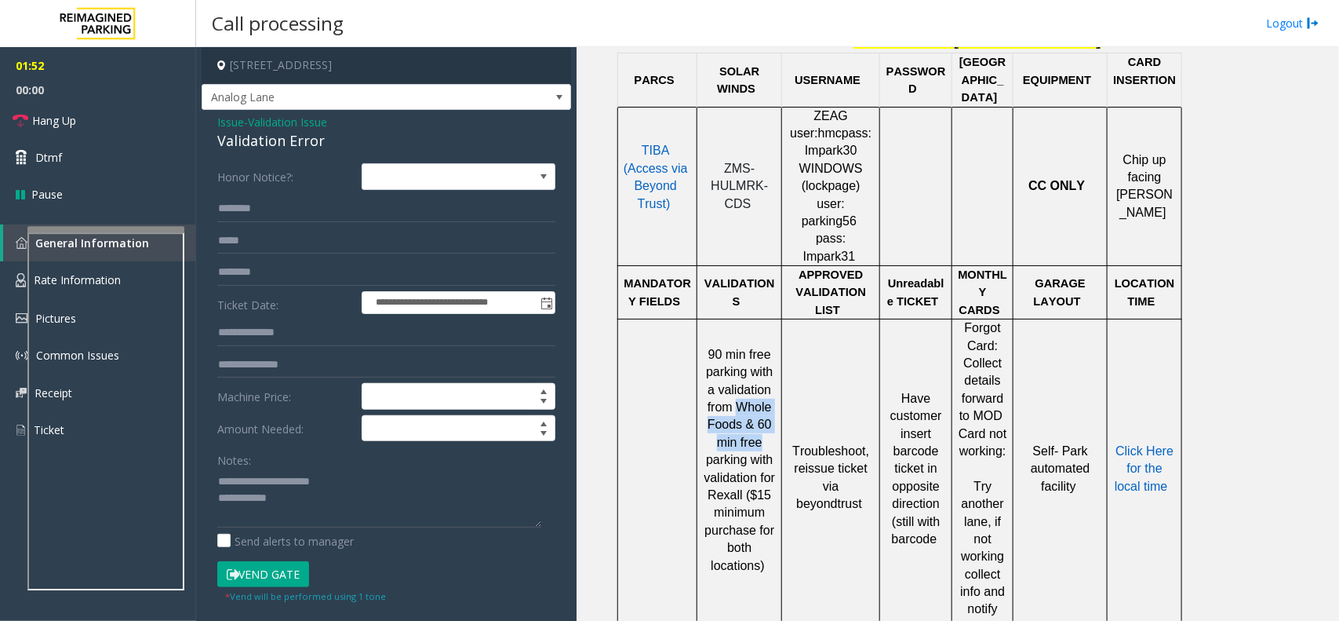
drag, startPoint x: 736, startPoint y: 349, endPoint x: 767, endPoint y: 390, distance: 51.5
click at [767, 390] on p "90 min free parking with a validation from Whole Foods & 60 min free parking wi…" at bounding box center [739, 478] width 73 height 264
click at [767, 391] on p "90 min free parking with a validation from Whole Foods & 60 min free parking wi…" at bounding box center [739, 478] width 73 height 264
drag, startPoint x: 767, startPoint y: 391, endPoint x: 744, endPoint y: 349, distance: 47.8
click at [744, 349] on p "90 min free parking with a validation from Whole Foods & 60 min free parking wi…" at bounding box center [739, 478] width 73 height 264
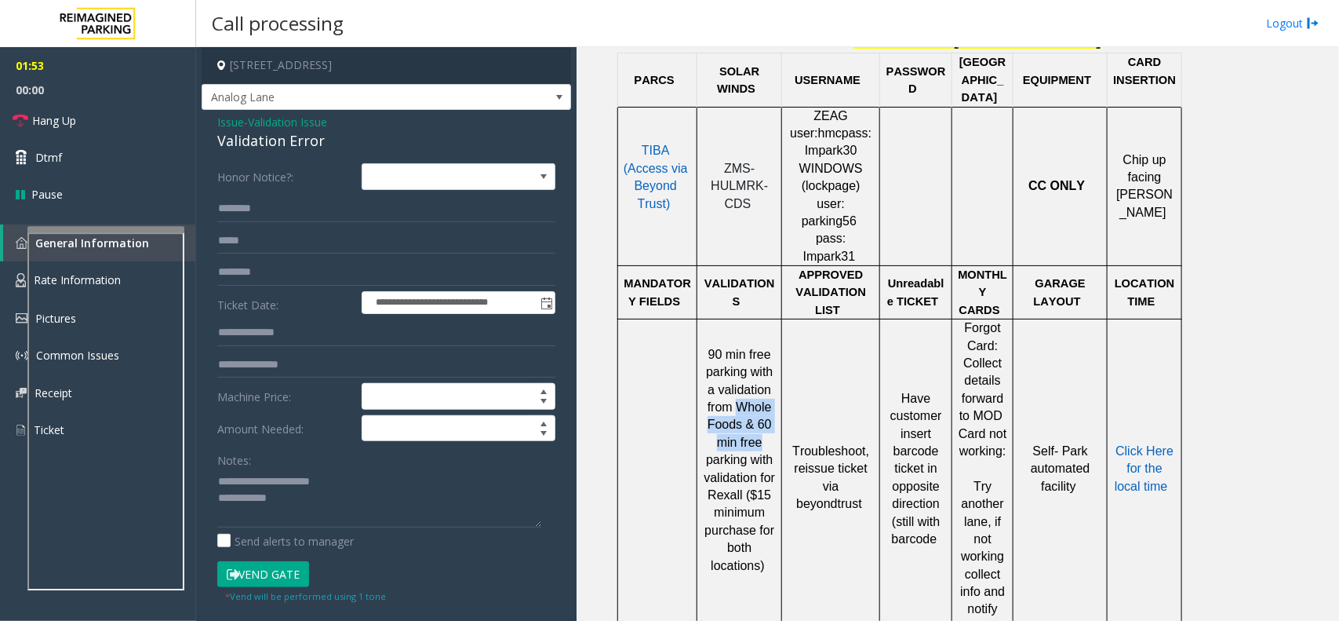
click at [738, 350] on span "90 min free parking with a validation from Whole Foods & 60 min free parking wi…" at bounding box center [739, 460] width 71 height 224
click at [304, 518] on textarea at bounding box center [379, 497] width 324 height 59
click at [86, 118] on link "Hang Up" at bounding box center [98, 120] width 196 height 37
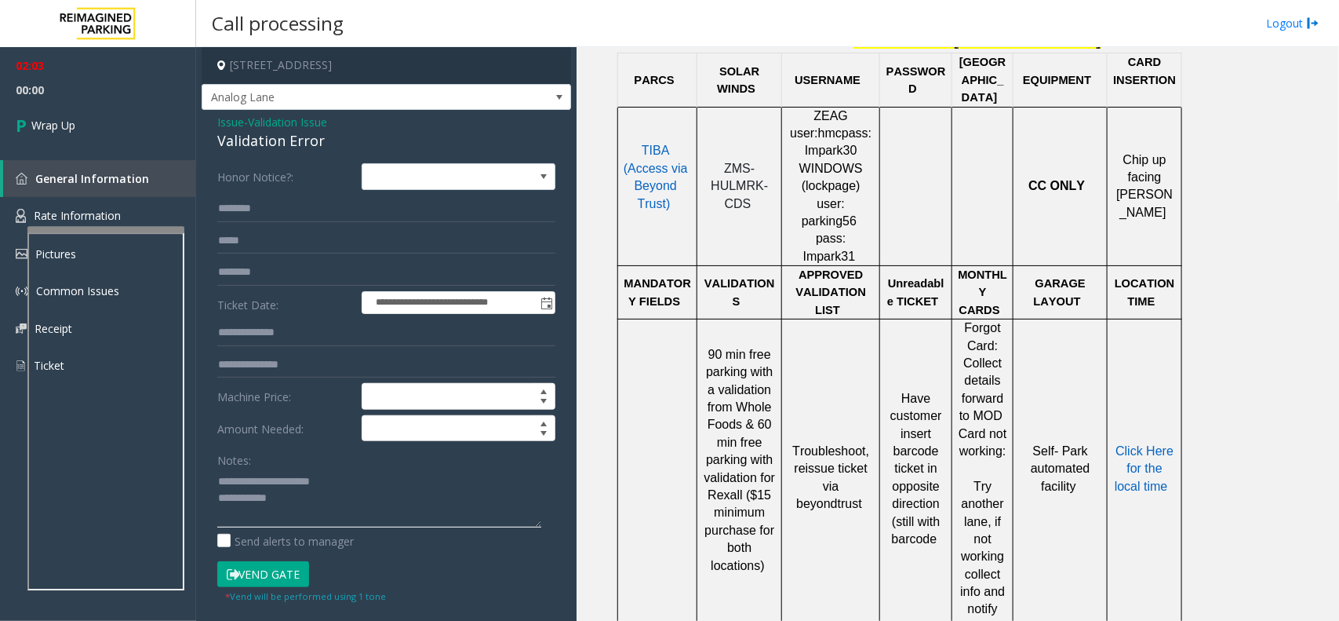
click at [319, 502] on textarea at bounding box center [379, 497] width 324 height 59
type textarea "**********"
click at [68, 133] on link "Wrap Up" at bounding box center [98, 125] width 196 height 46
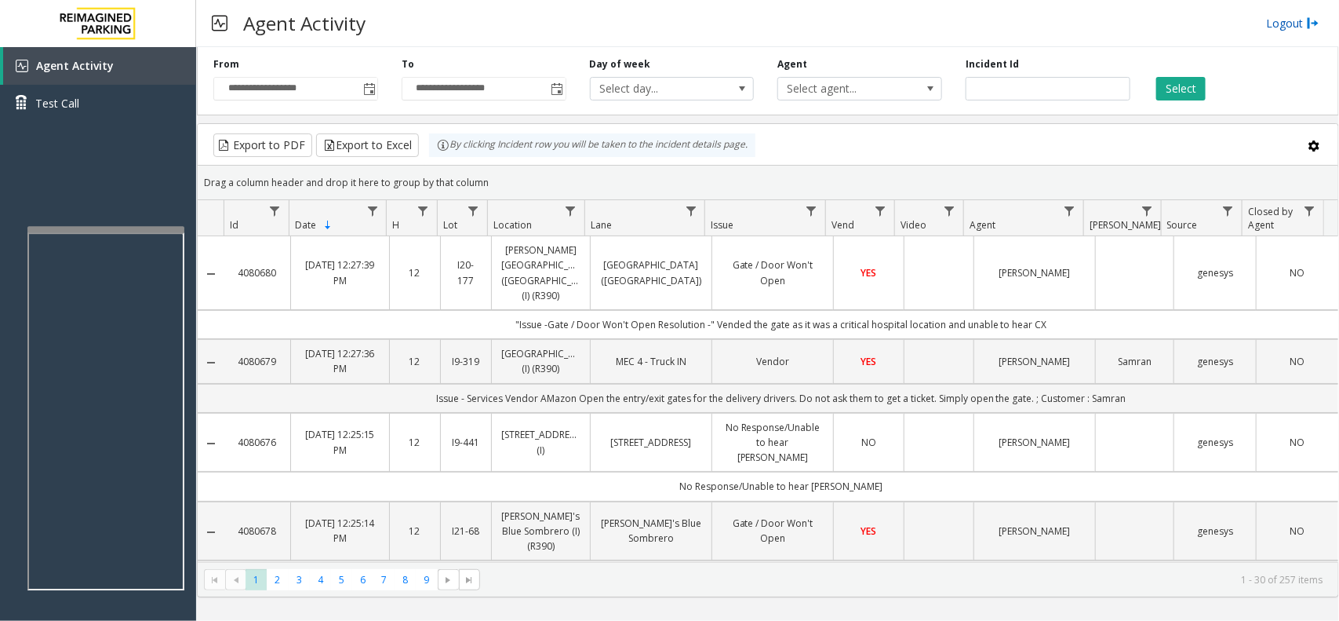
click at [1283, 22] on link "Logout" at bounding box center [1292, 23] width 53 height 16
